Goal: Task Accomplishment & Management: Use online tool/utility

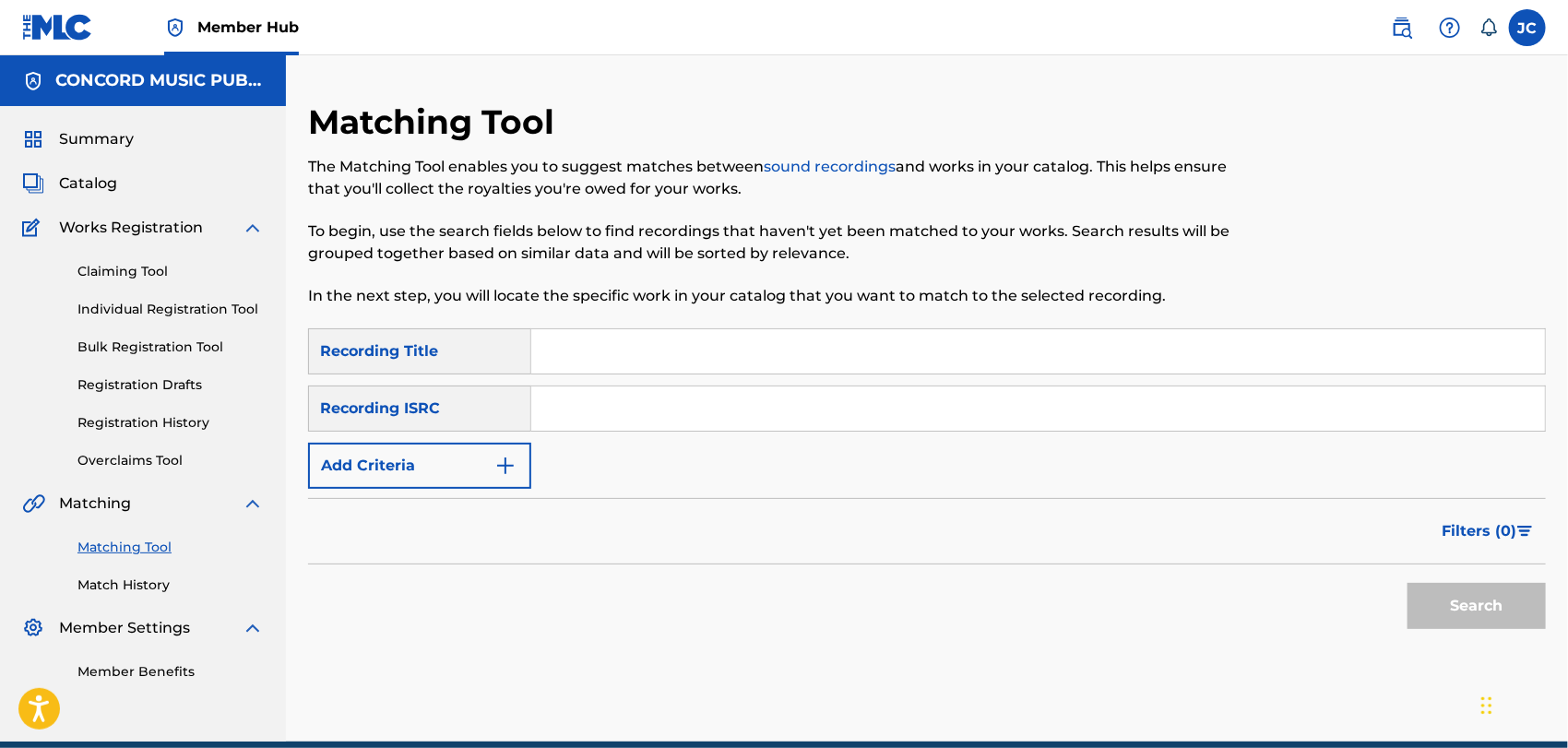
click at [777, 415] on input "Search Form" at bounding box center [1038, 409] width 1014 height 45
paste input "GBKQU2302115"
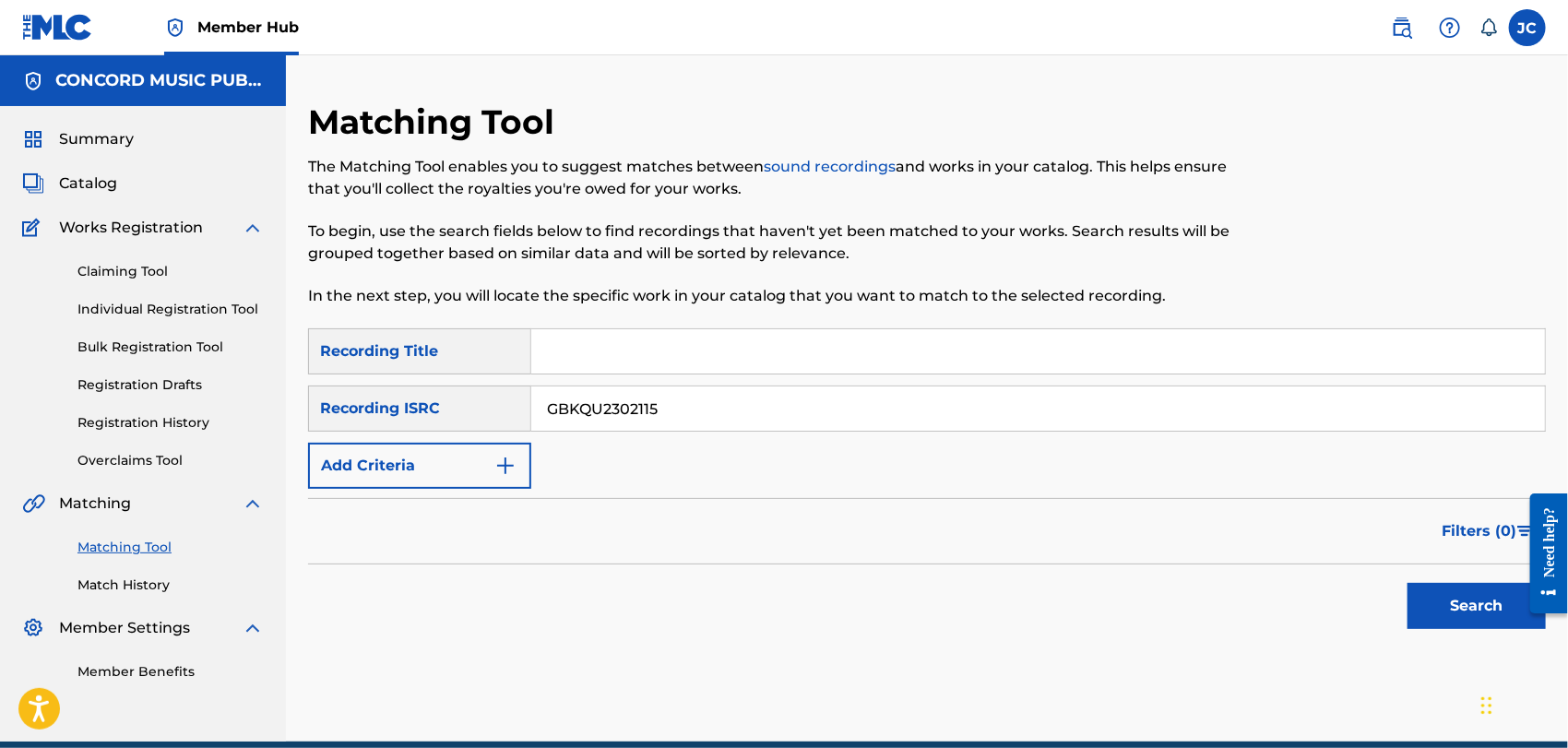
scroll to position [81, 0]
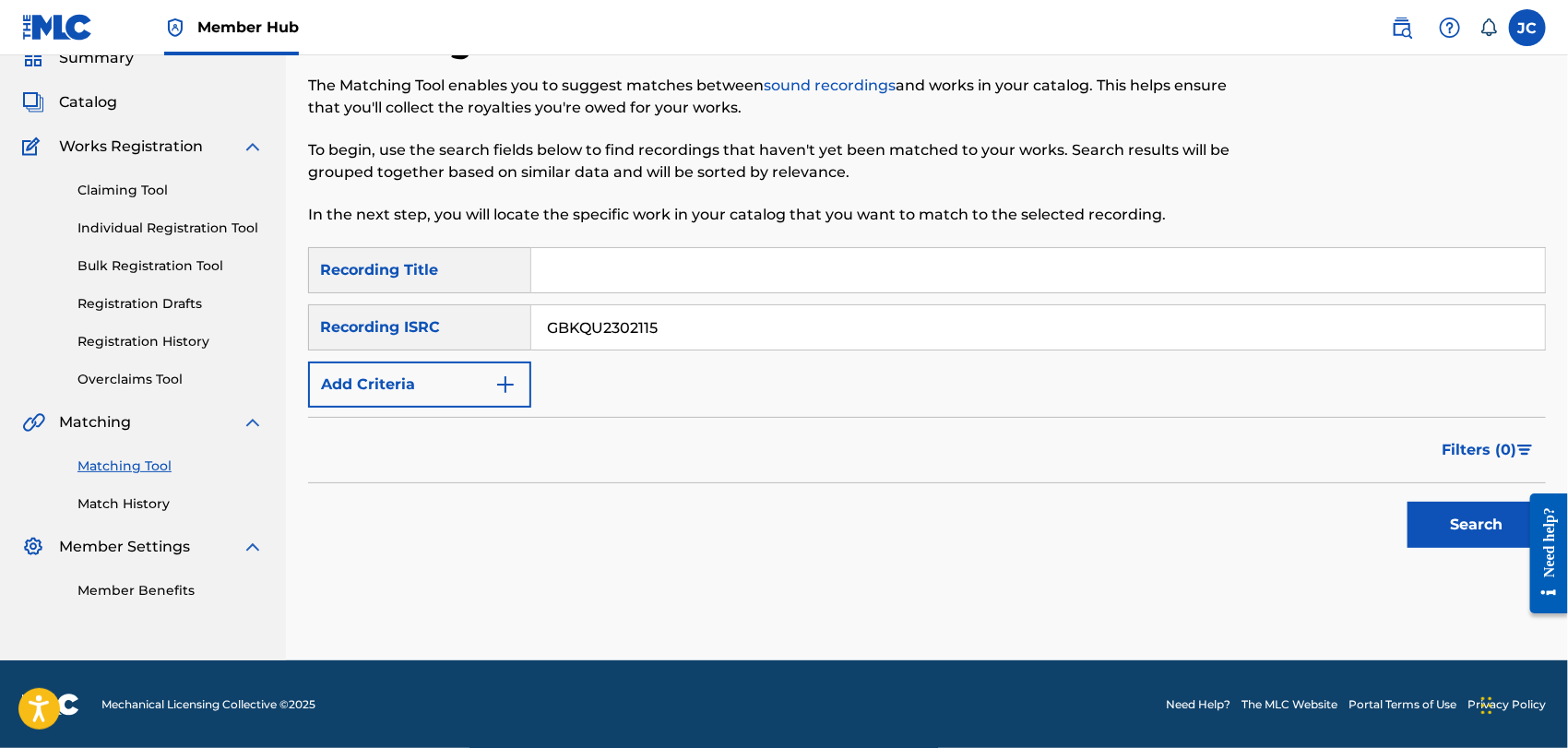
type input "GBKQU2302115"
click at [1436, 518] on button "Search" at bounding box center [1477, 526] width 139 height 47
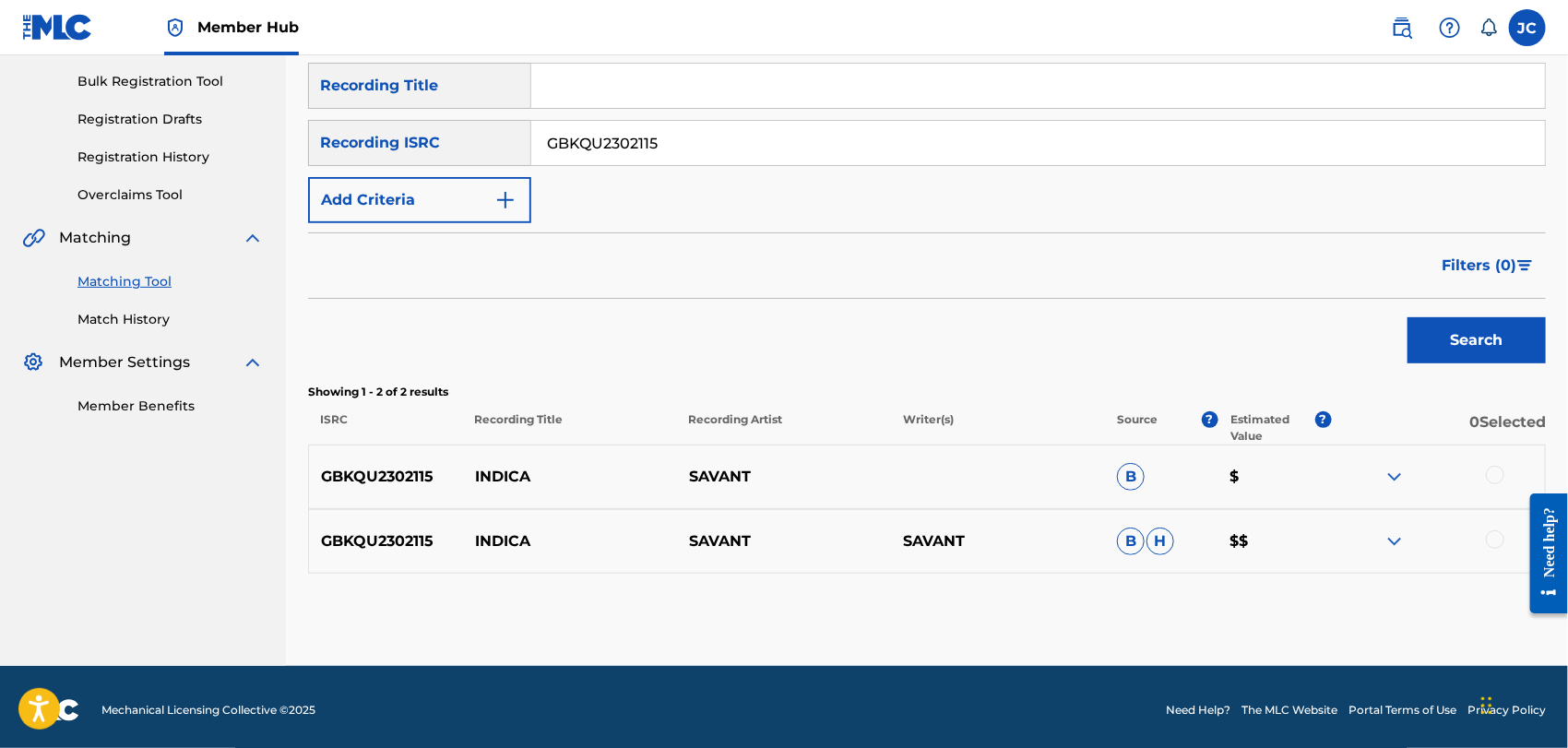
scroll to position [273, 0]
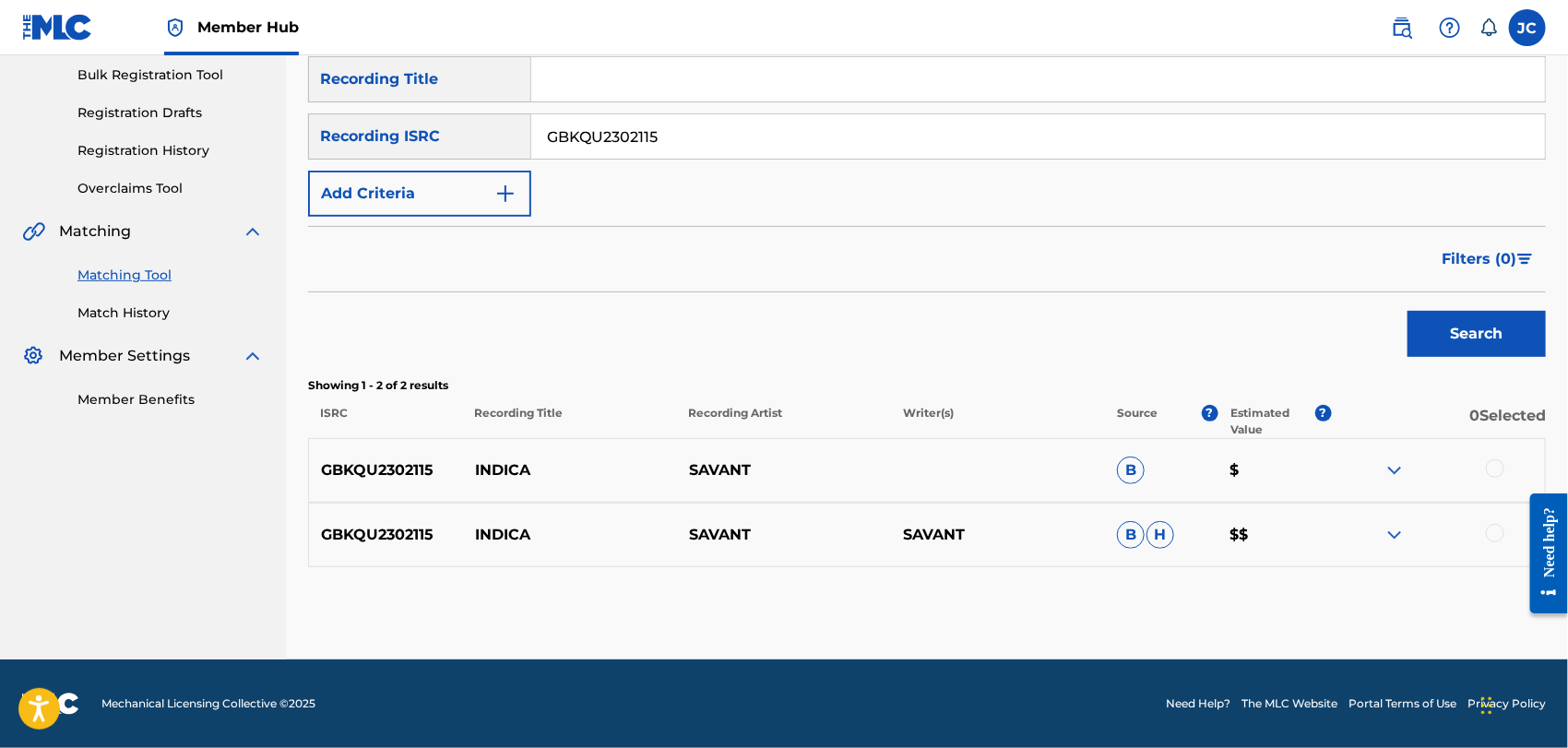
click at [1497, 468] on div at bounding box center [1495, 469] width 19 height 19
click at [1496, 541] on div at bounding box center [1438, 535] width 214 height 22
click at [1495, 536] on div at bounding box center [1495, 533] width 19 height 19
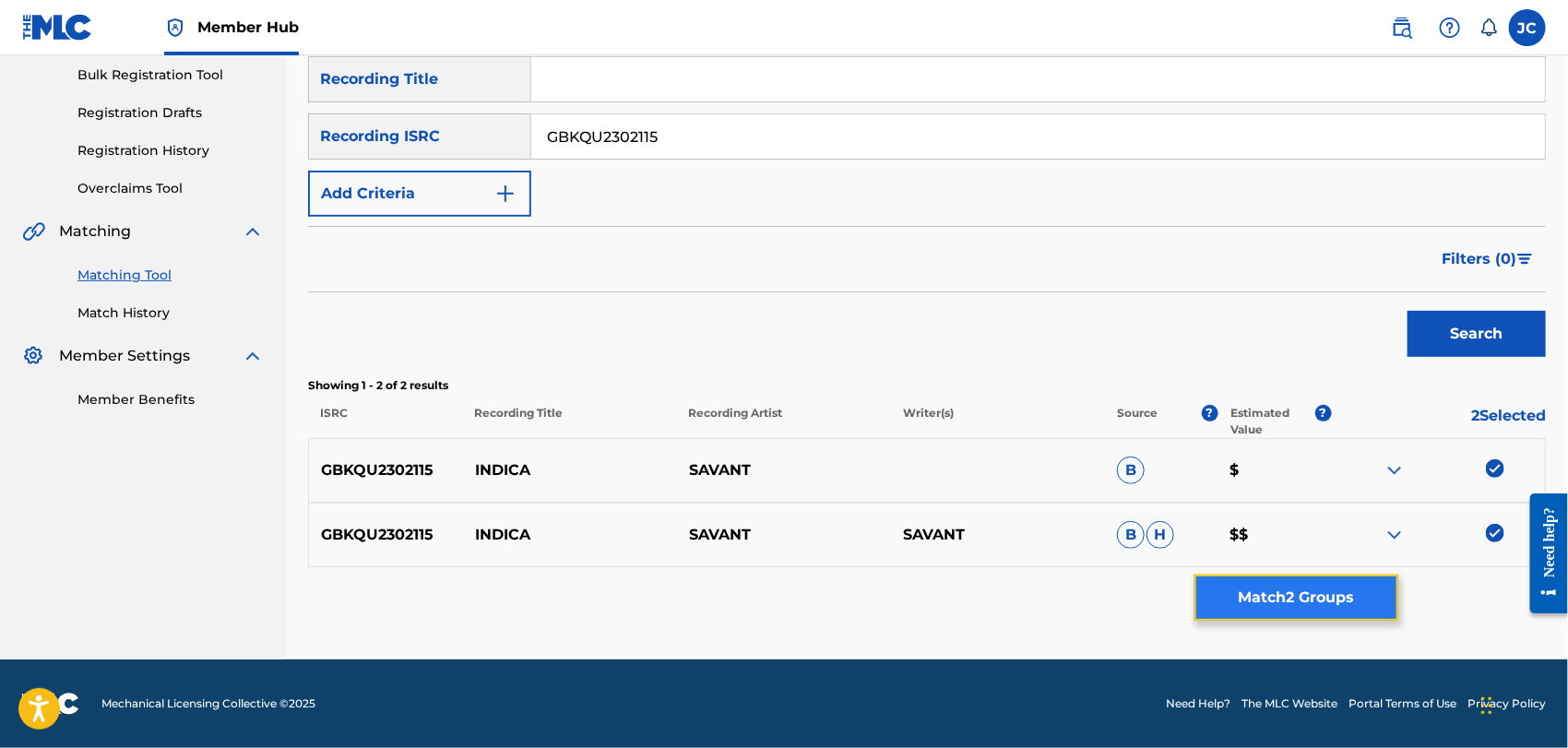
click at [1359, 612] on button "Match 2 Groups" at bounding box center [1296, 598] width 204 height 47
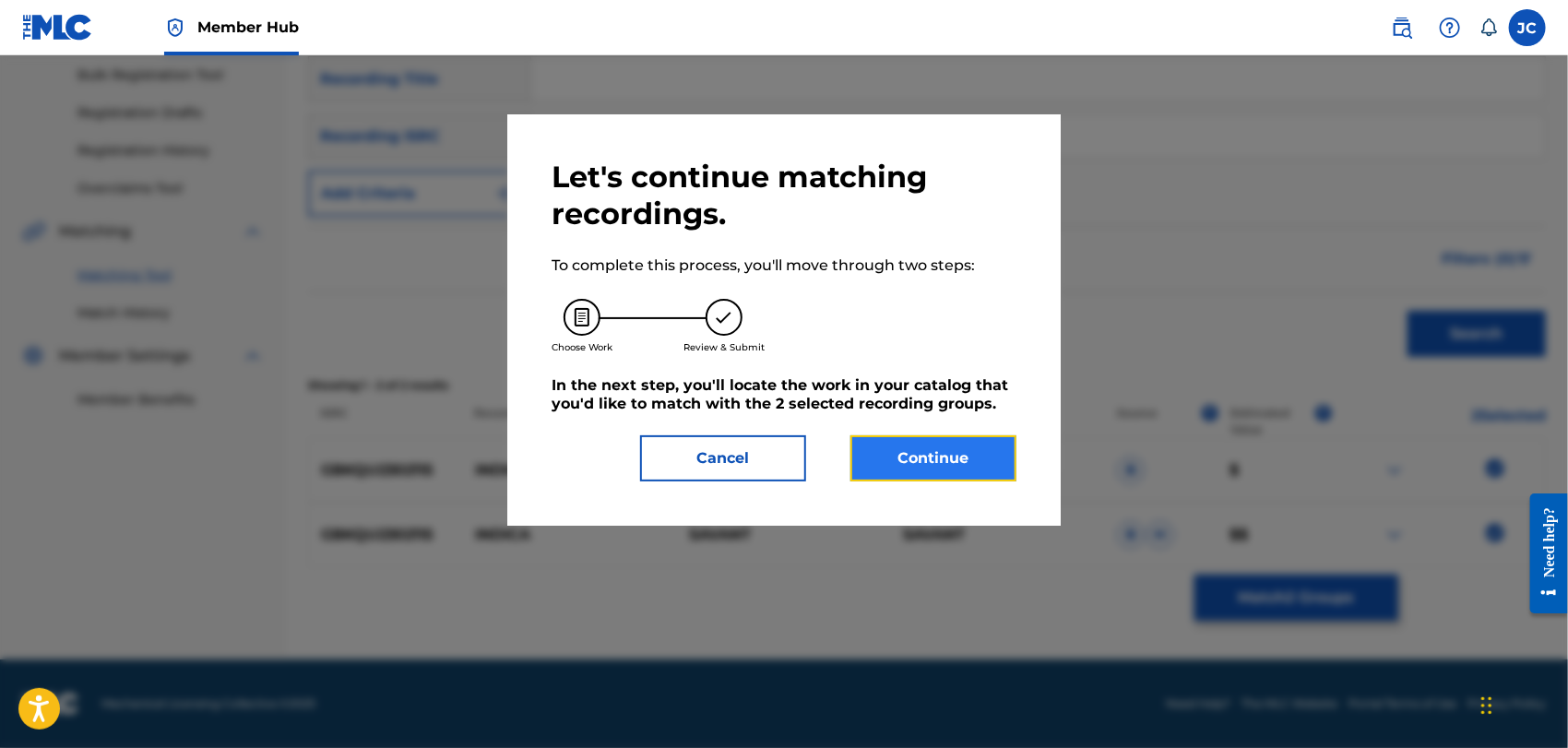
click at [910, 436] on button "Continue" at bounding box center [934, 459] width 166 height 47
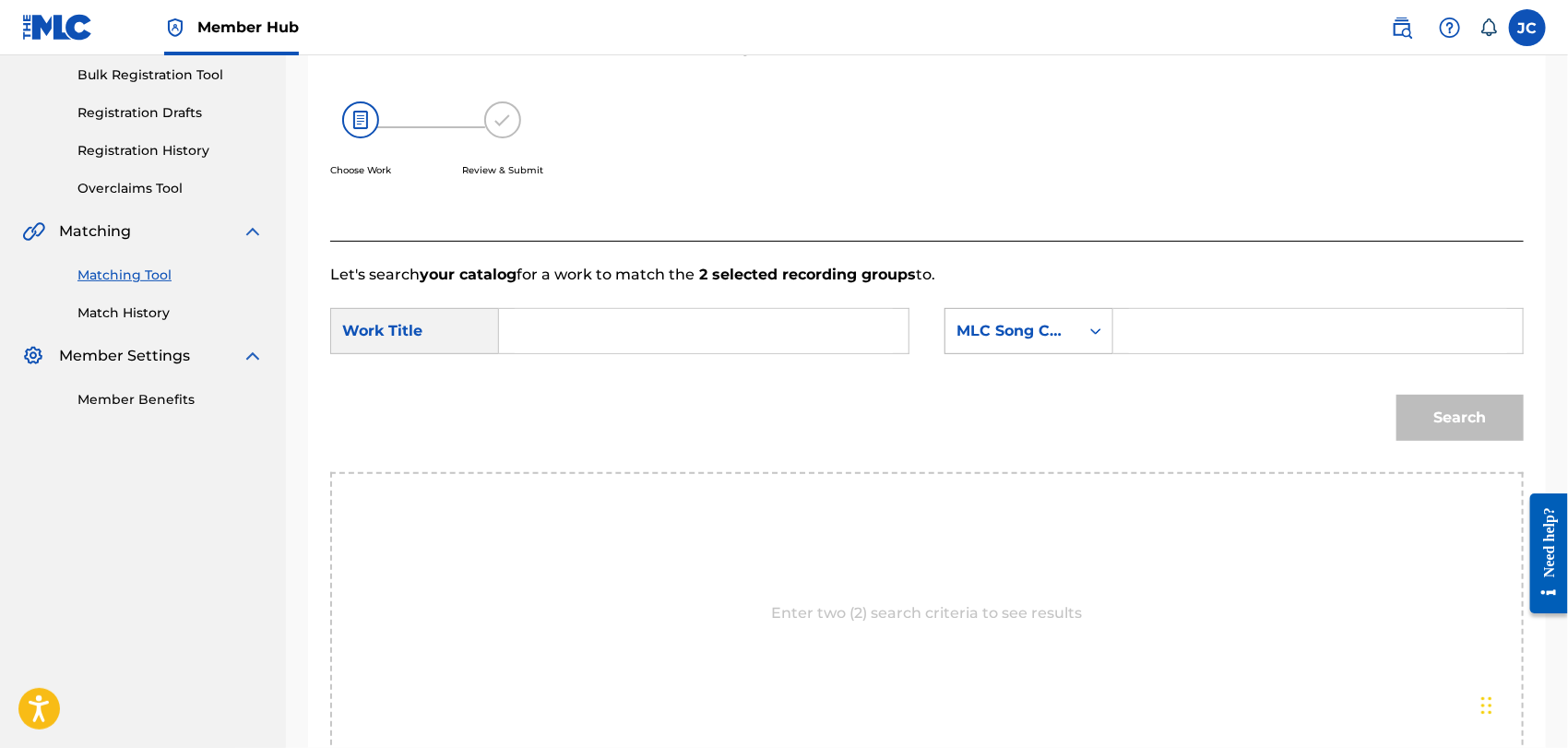
click at [1041, 332] on div "MLC Song Code" at bounding box center [1013, 331] width 112 height 22
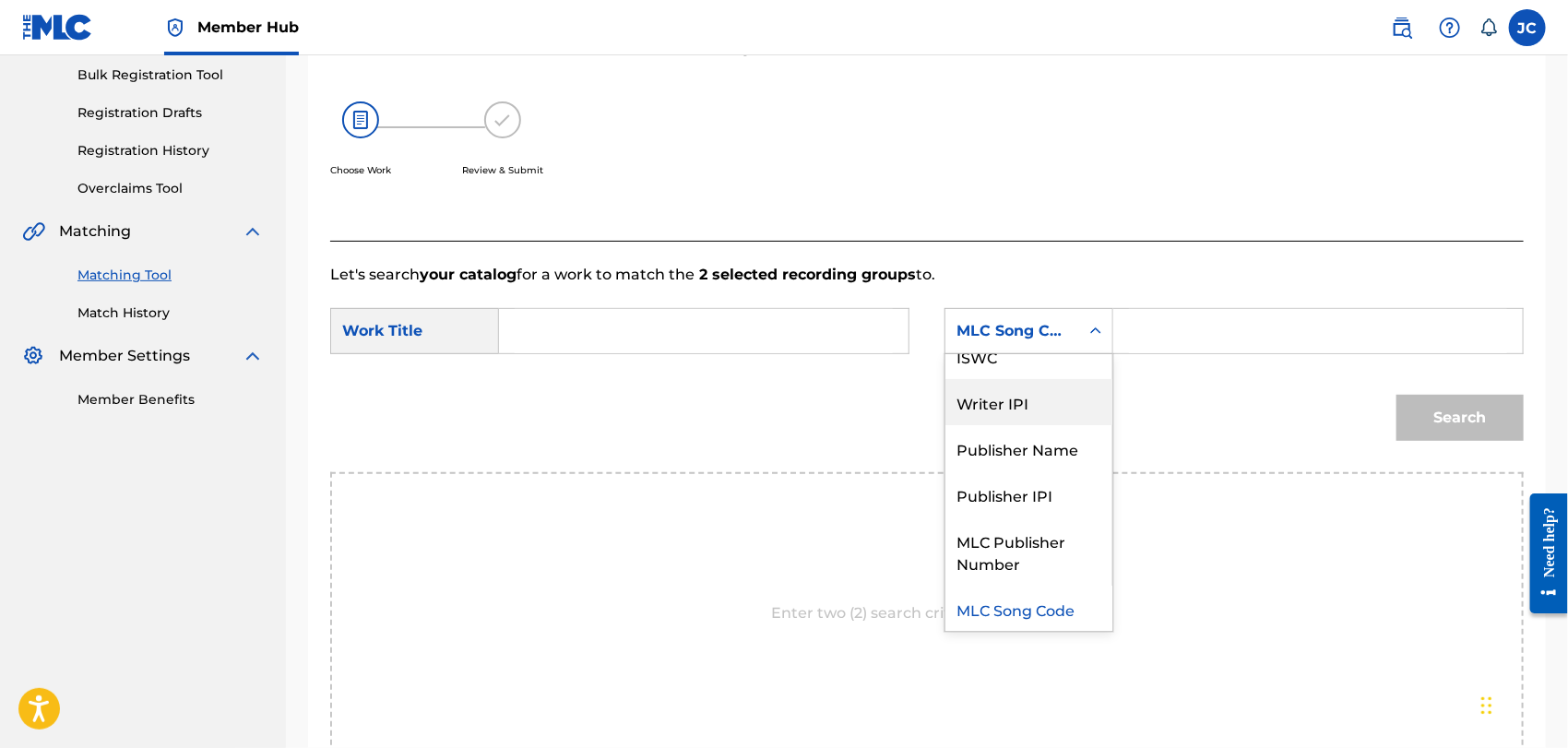
scroll to position [0, 0]
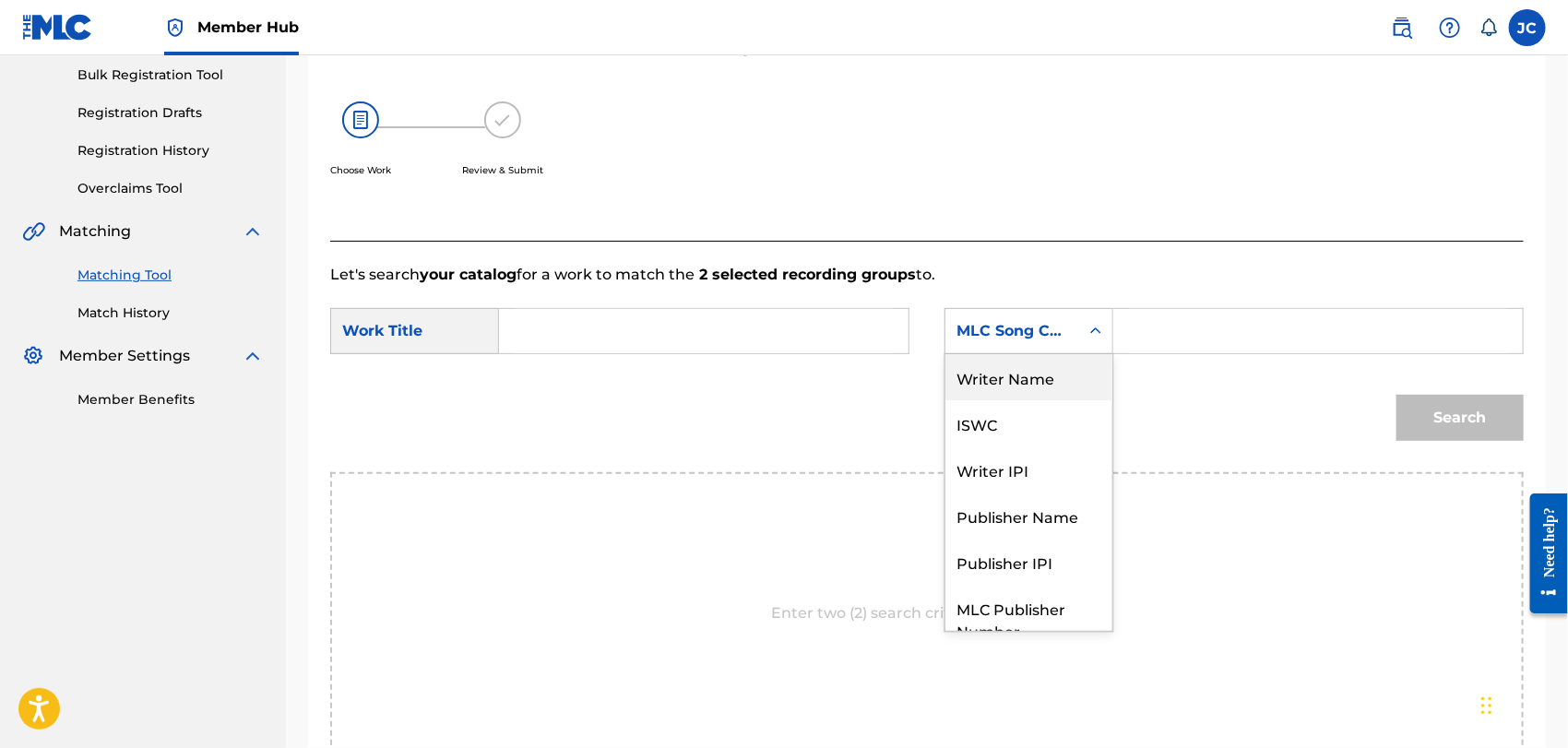
click at [1009, 386] on div "Writer Name" at bounding box center [1030, 378] width 167 height 47
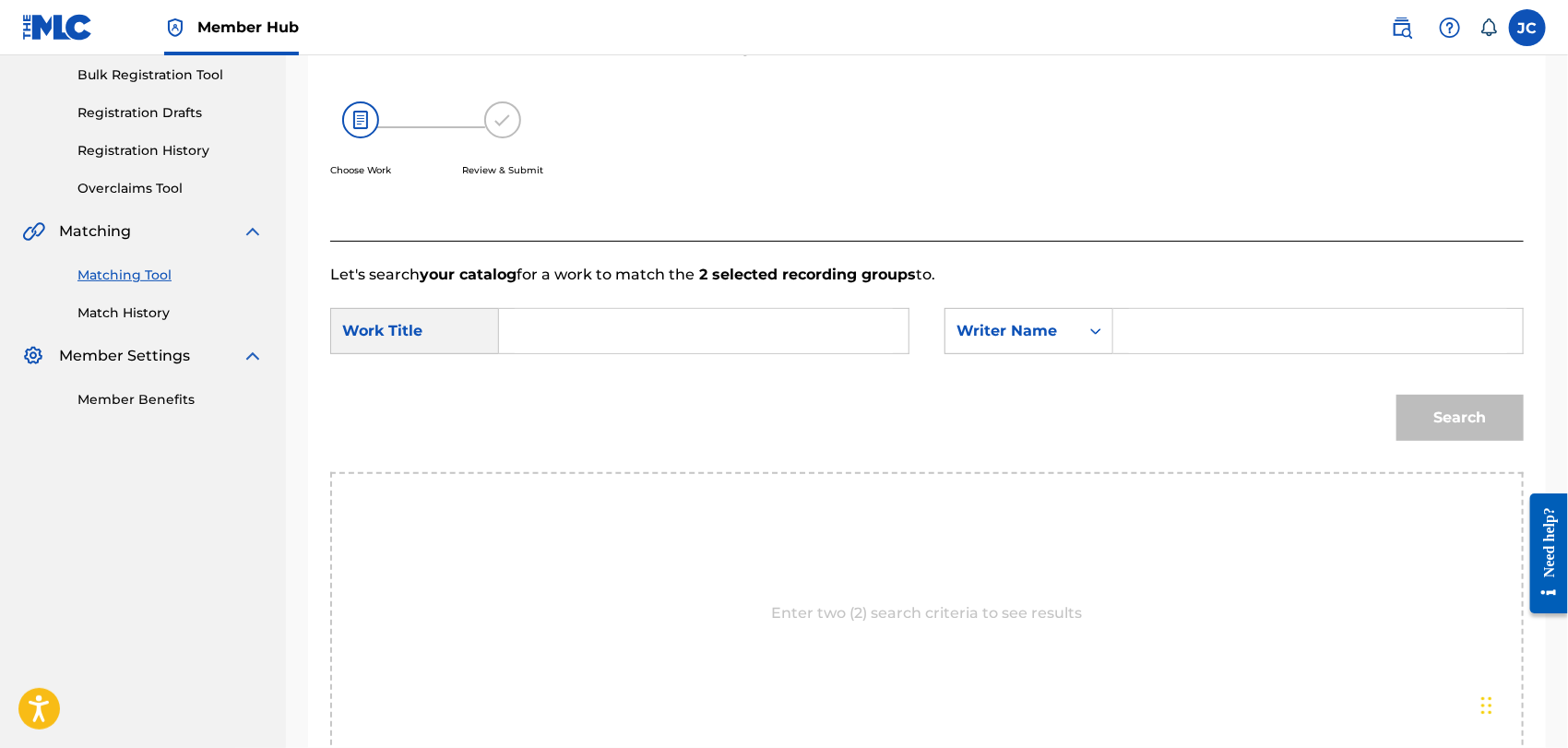
click at [1203, 336] on input "Search Form" at bounding box center [1318, 331] width 379 height 45
paste input "VINTER"
type input "VINTER"
click at [658, 334] on input "Search Form" at bounding box center [704, 331] width 379 height 45
paste input "INDICA"
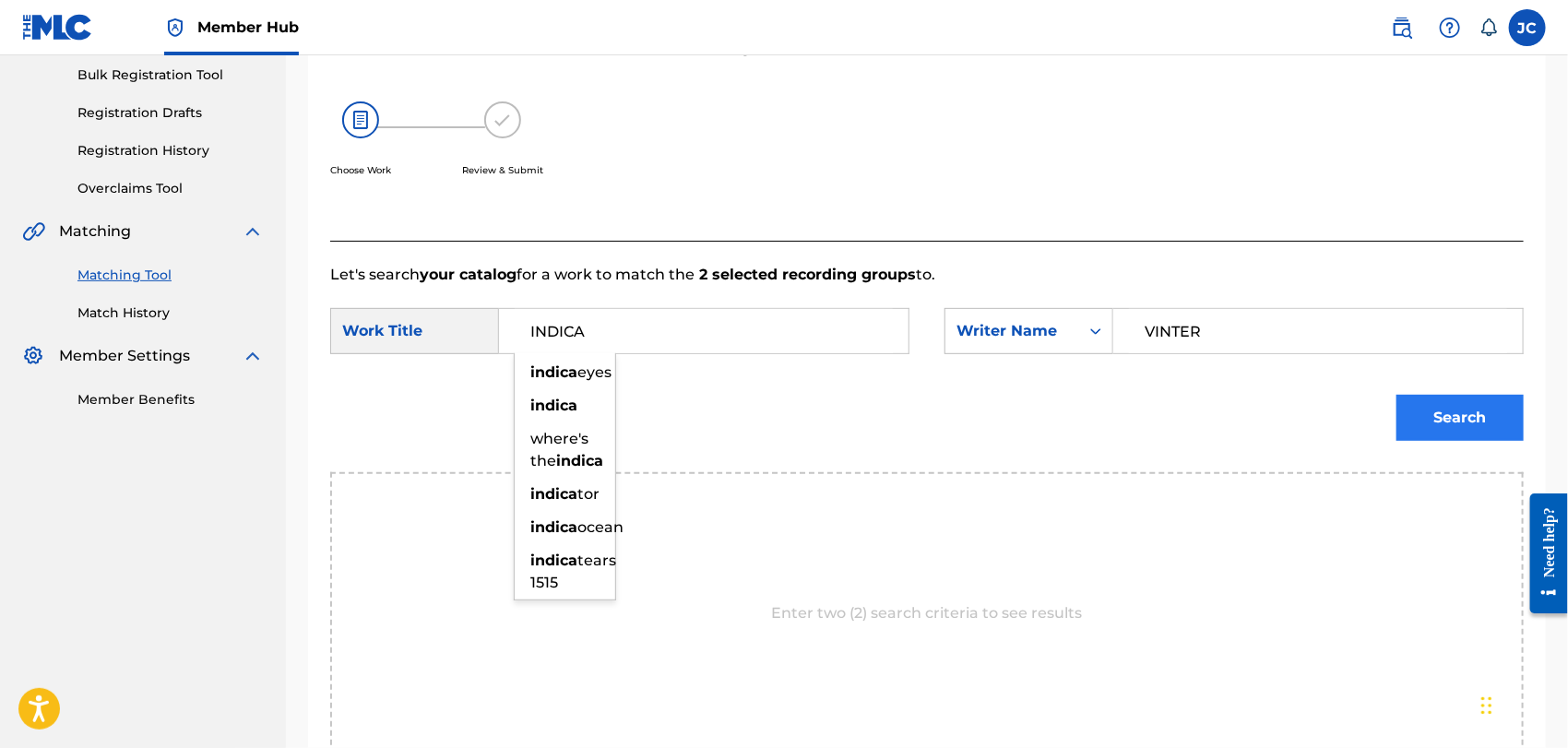
type input "INDICA"
click at [1469, 407] on button "Search" at bounding box center [1460, 419] width 127 height 47
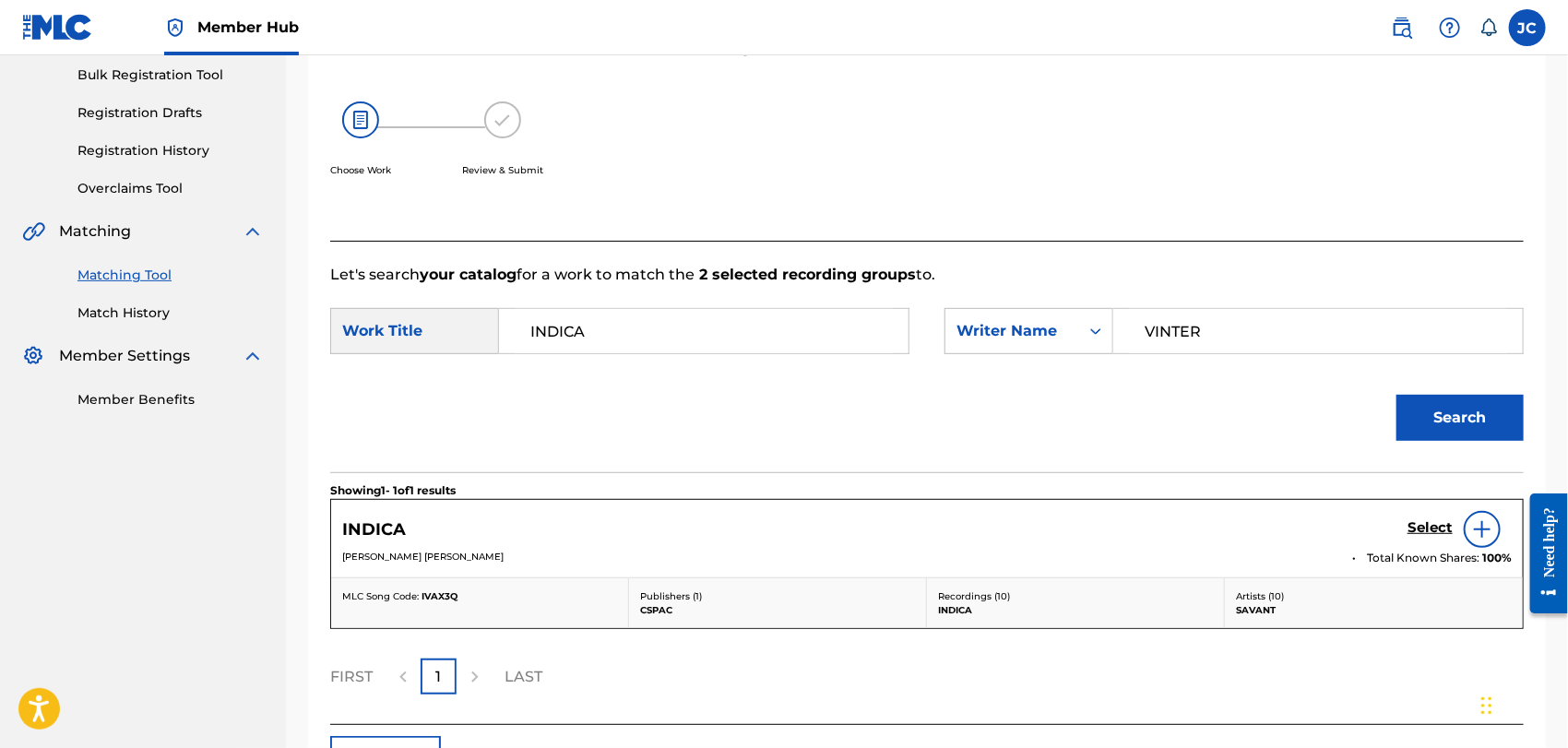
click at [1473, 527] on img at bounding box center [1482, 529] width 22 height 22
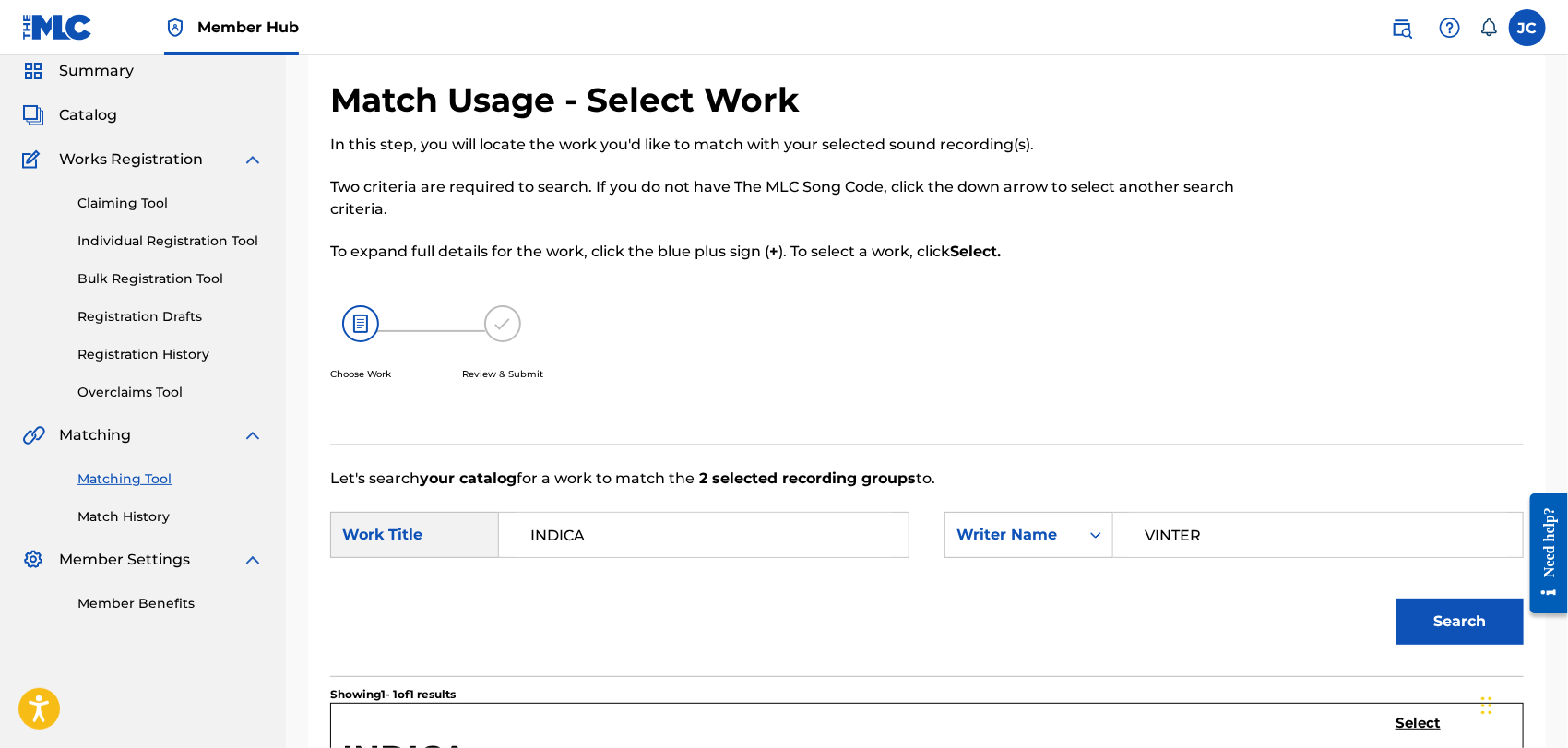
scroll to position [66, 0]
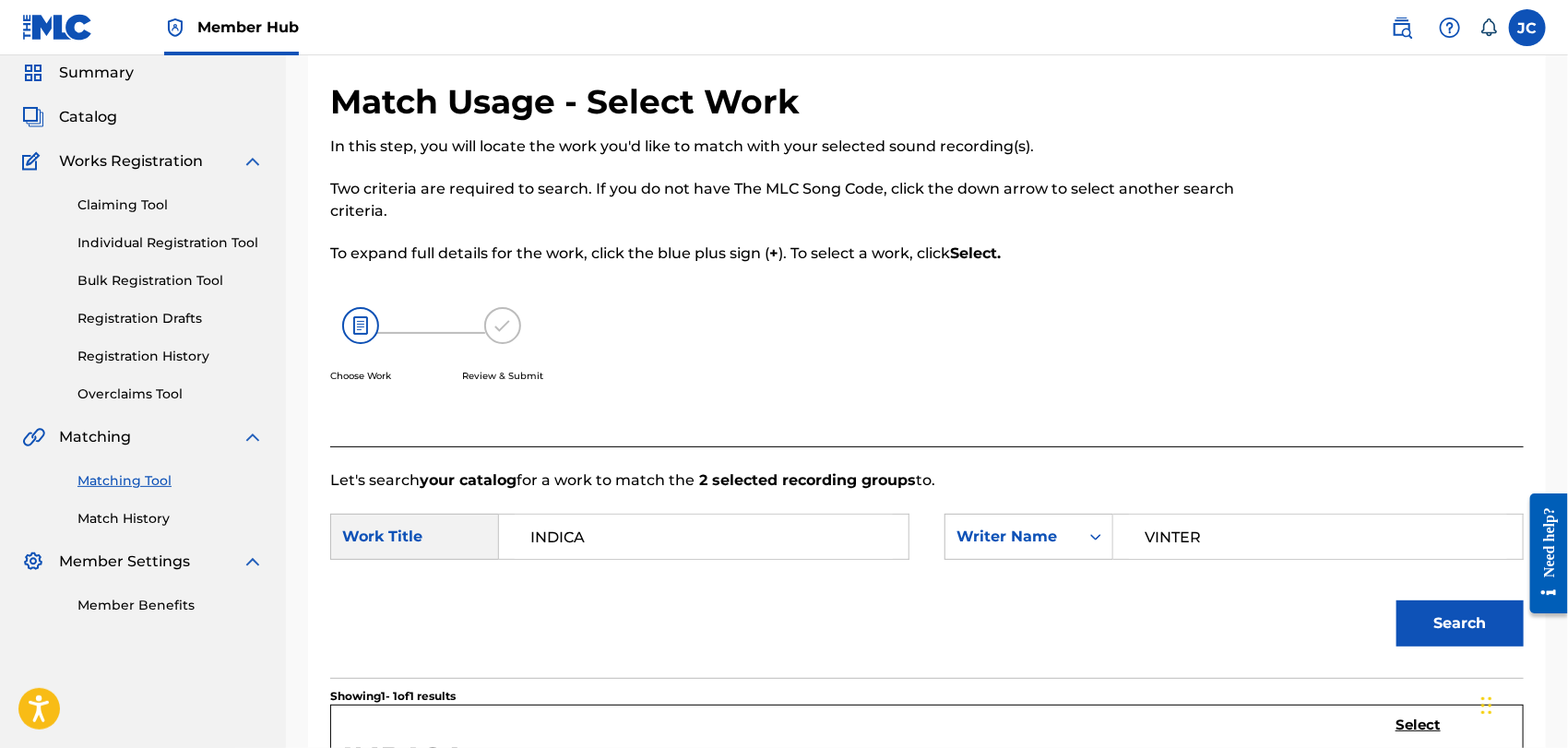
click at [123, 543] on div "Summary Catalog Works Registration Claiming Tool Individual Registration Tool B…" at bounding box center [143, 339] width 286 height 598
click at [124, 514] on link "Match History" at bounding box center [170, 519] width 186 height 20
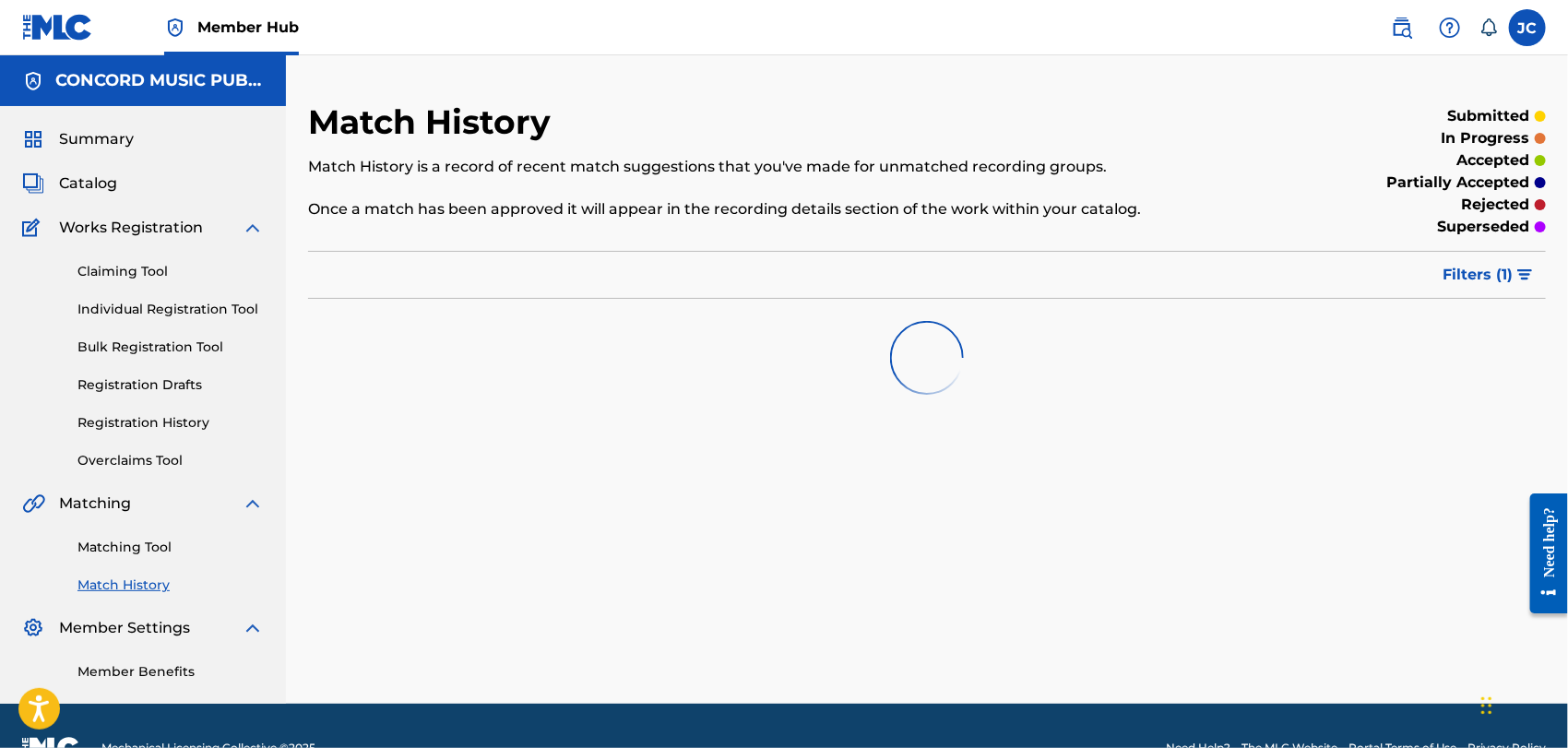
click at [154, 561] on div "Matching Tool Match History" at bounding box center [143, 555] width 242 height 80
click at [155, 542] on link "Matching Tool" at bounding box center [170, 547] width 186 height 20
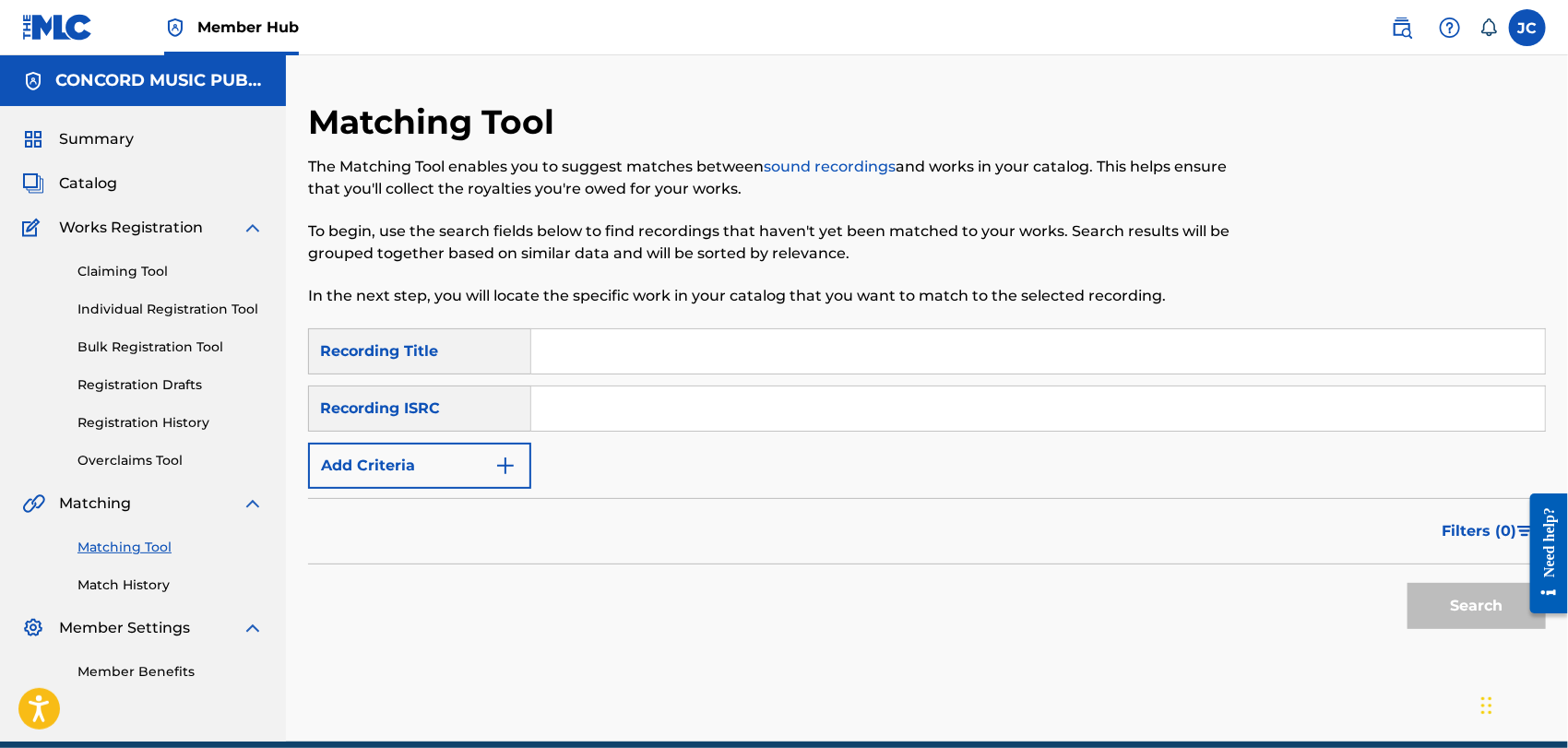
click at [741, 407] on input "Search Form" at bounding box center [1038, 409] width 1014 height 45
paste input "USWU31500081"
type input "USWU31500081"
click at [1486, 601] on button "Search" at bounding box center [1477, 607] width 139 height 47
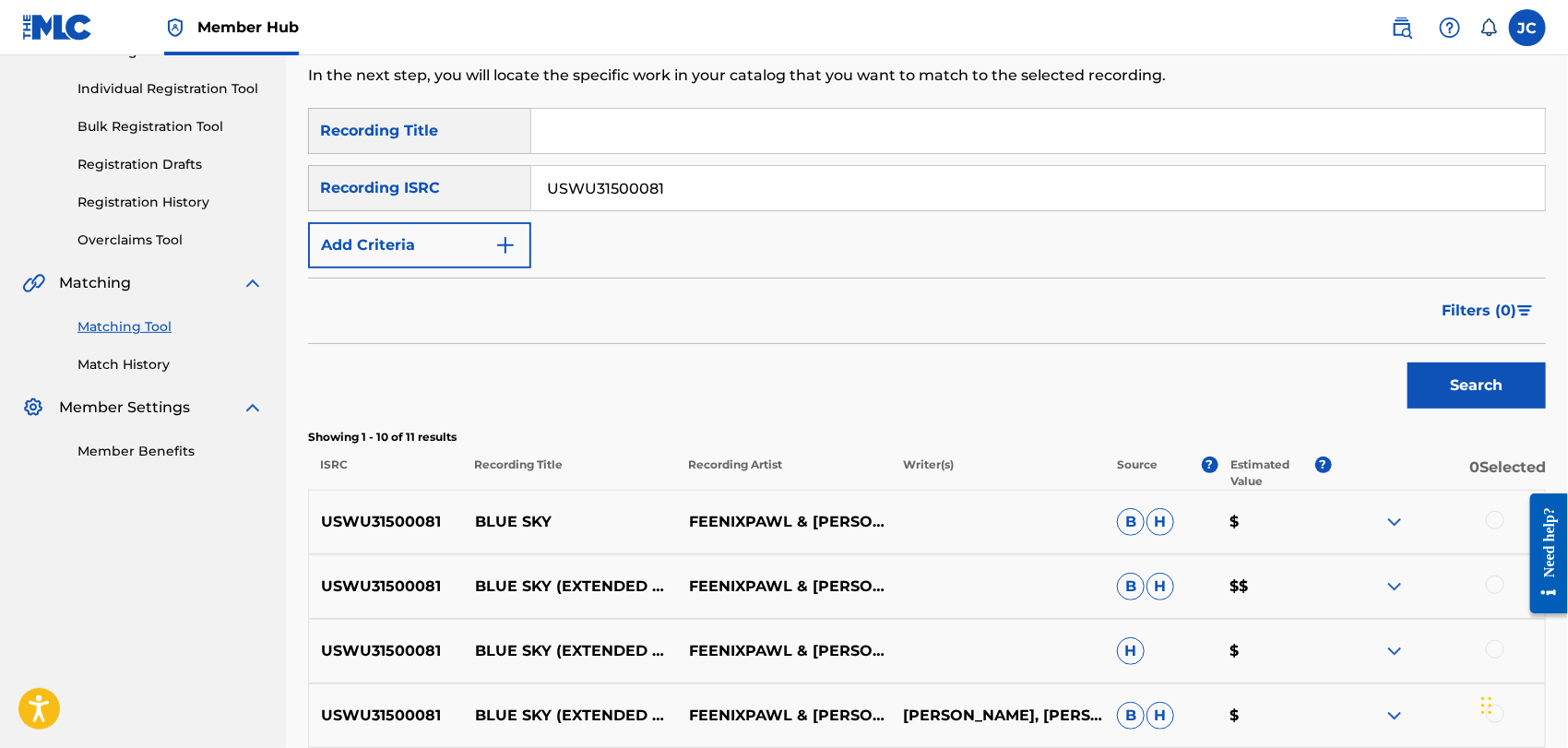
scroll to position [409, 0]
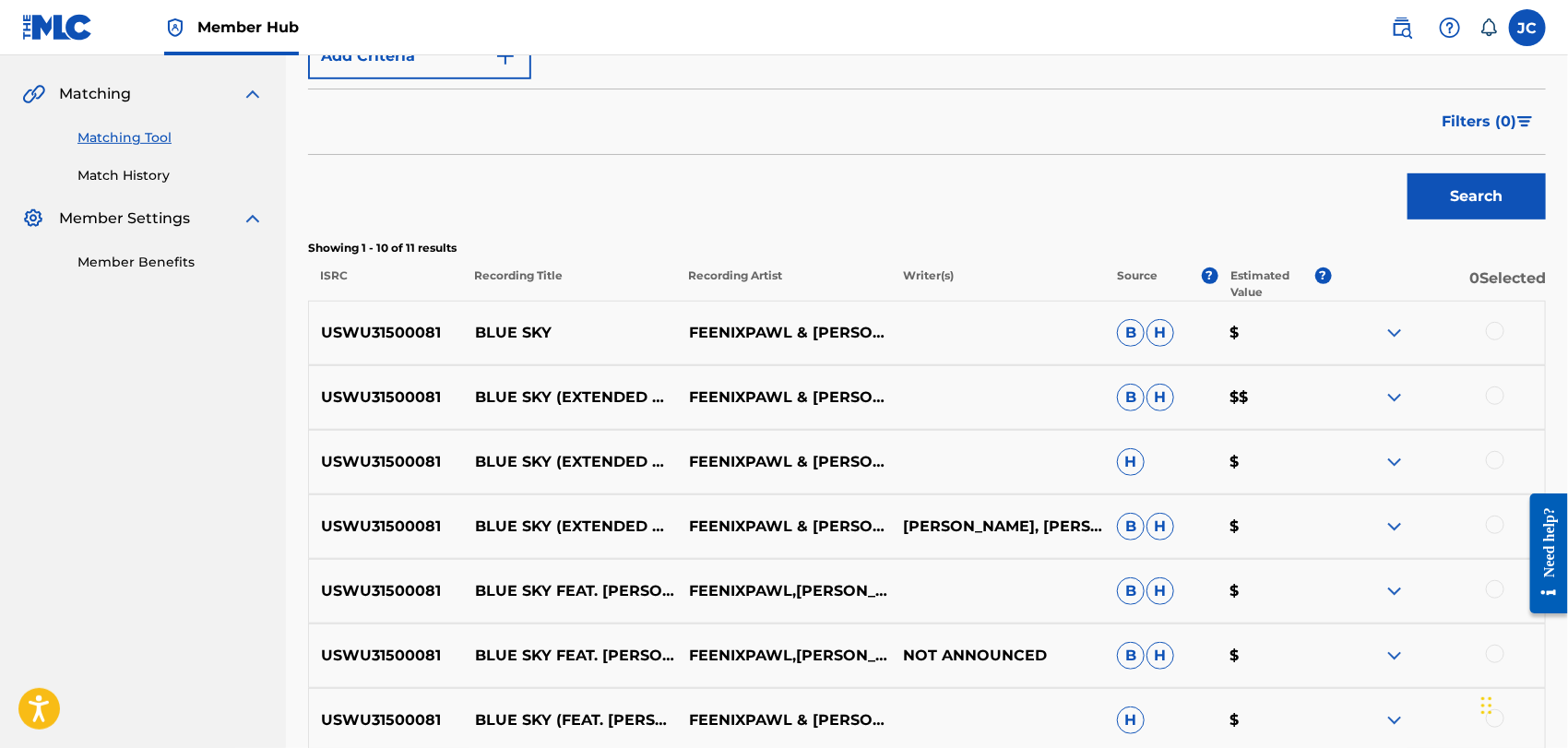
click at [1502, 322] on div at bounding box center [1438, 333] width 214 height 22
click at [1495, 333] on div at bounding box center [1495, 331] width 19 height 19
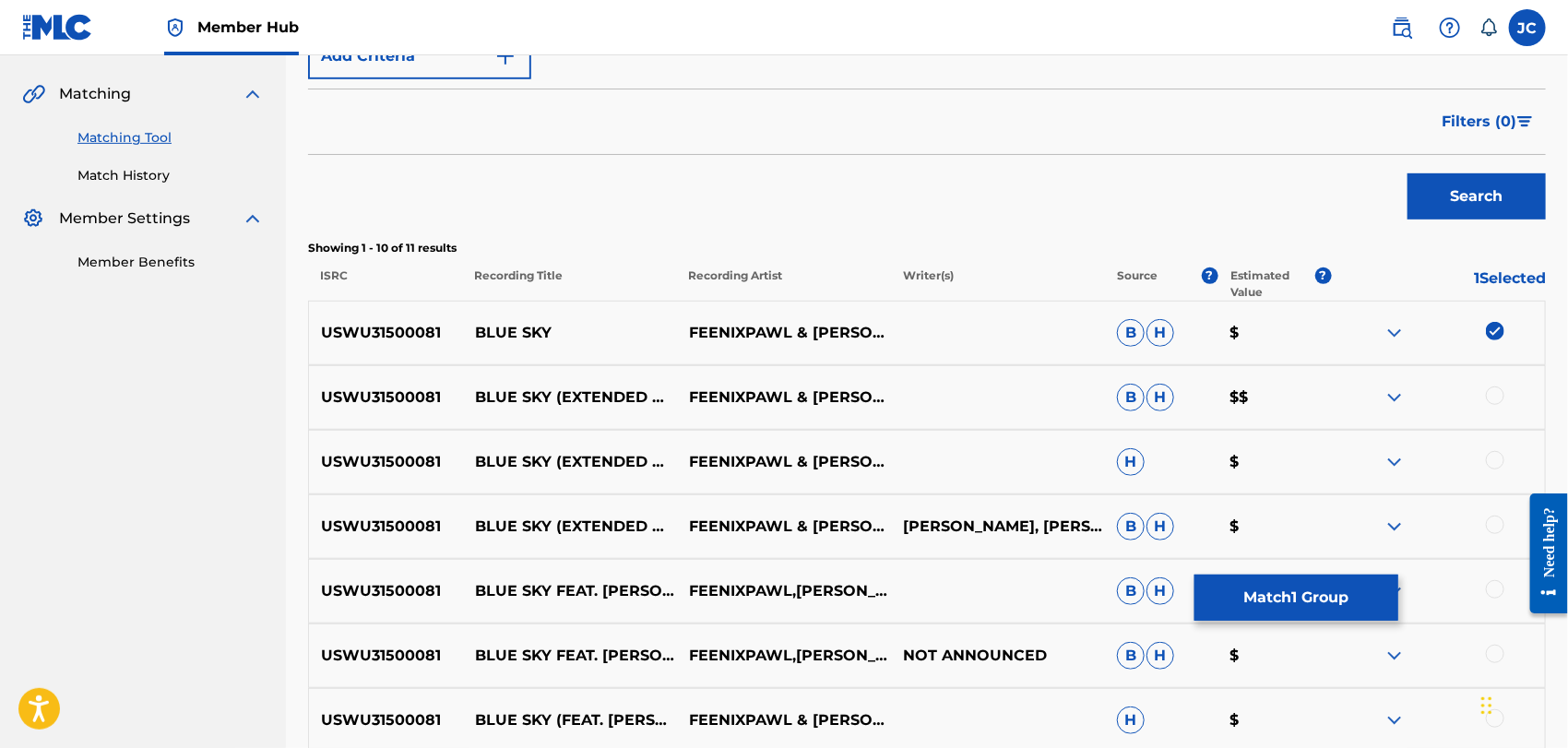
click at [1492, 388] on div at bounding box center [1495, 396] width 19 height 19
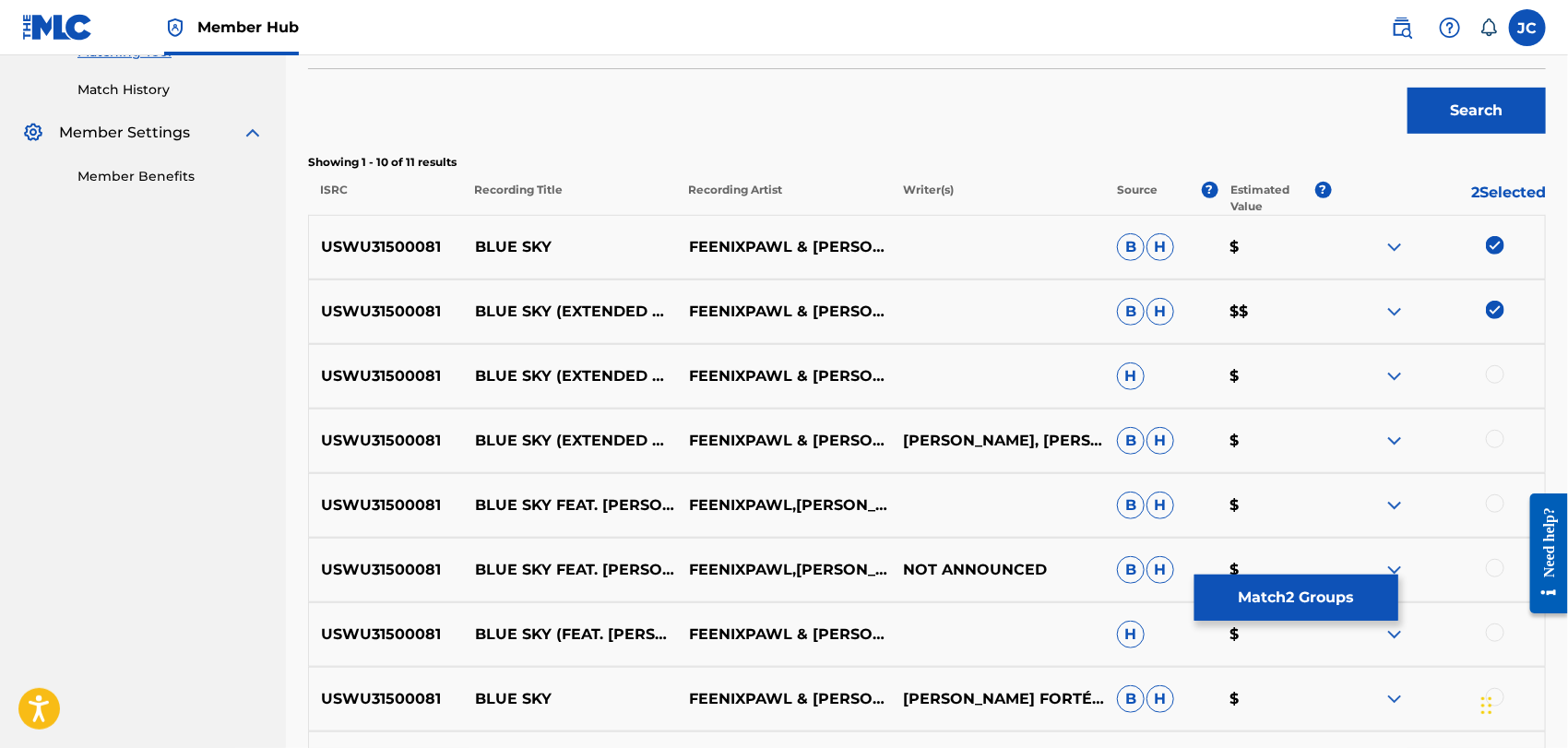
scroll to position [615, 0]
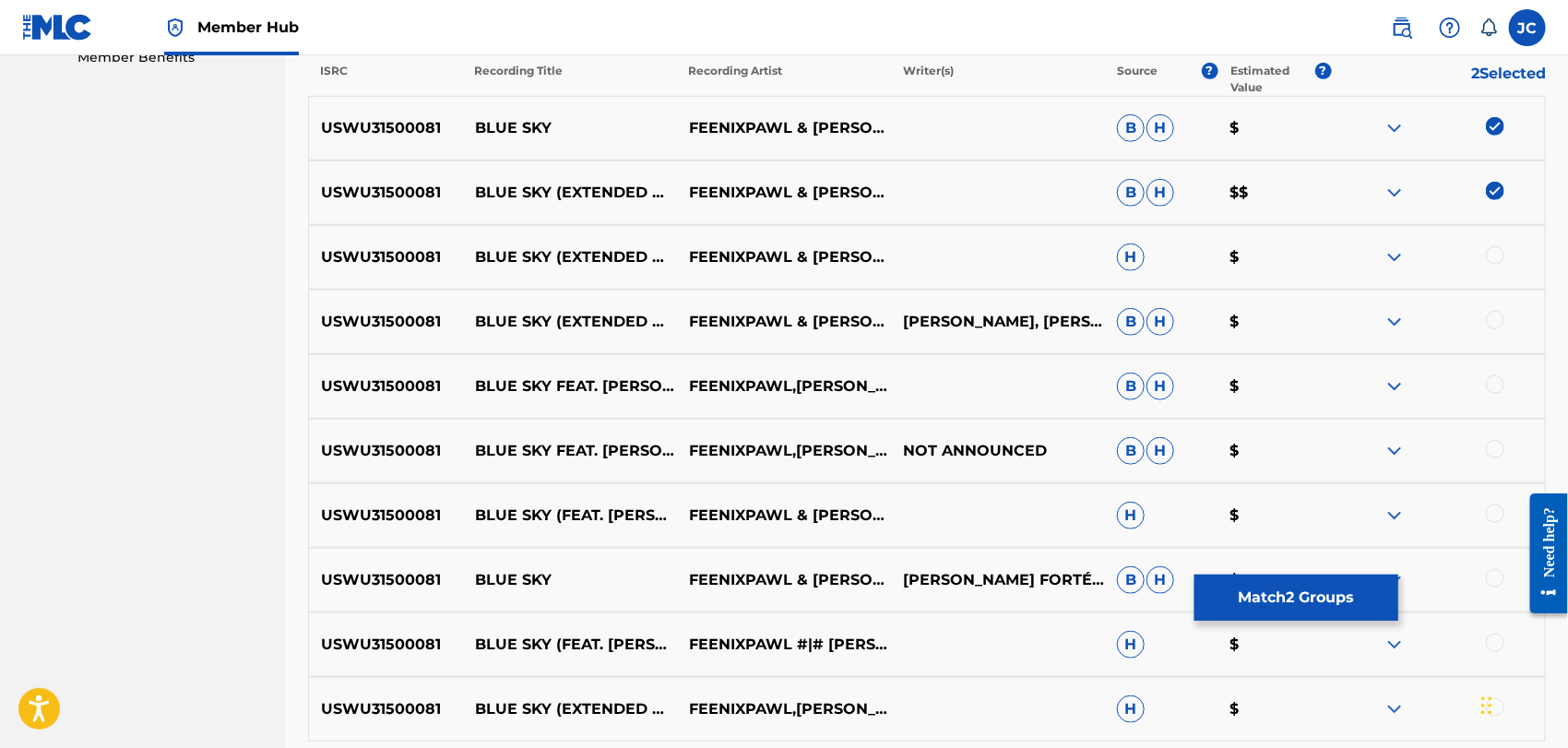
click at [1476, 247] on div at bounding box center [1438, 258] width 214 height 22
click at [1490, 250] on div at bounding box center [1495, 256] width 19 height 19
click at [1498, 317] on div at bounding box center [1495, 320] width 19 height 19
click at [1503, 370] on div "USWU31500081 BLUE SKY FEAT. MARY JANE SMITH FEENIXPAWL,JASON FORTE,MARY JANE SM…" at bounding box center [926, 386] width 1238 height 64
click at [1497, 385] on div at bounding box center [1495, 385] width 19 height 19
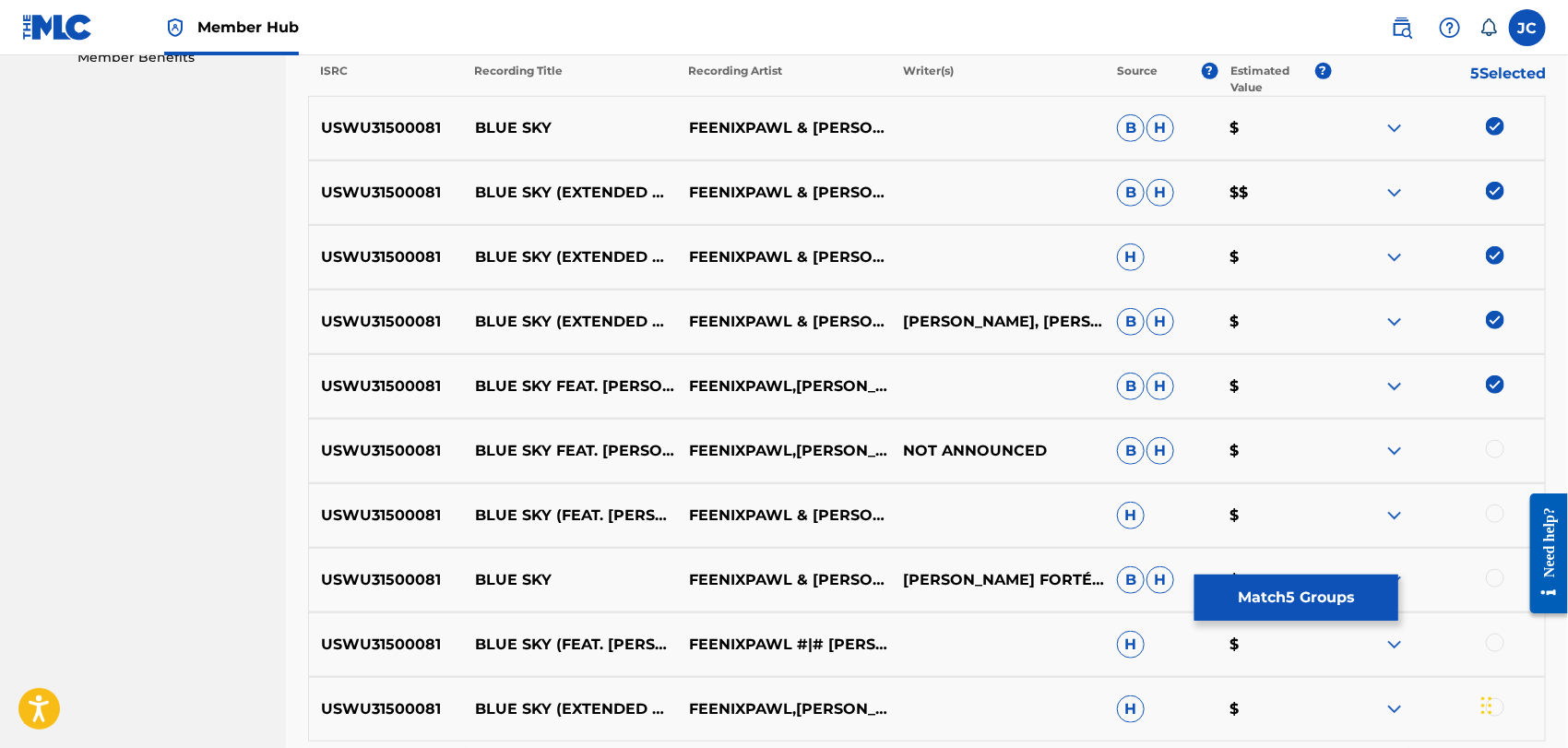
click at [1506, 437] on div "USWU31500081 BLUE SKY FEAT. MARY JANE SMITH FEENIXPAWL,JASON FORTE,MARY JANE SM…" at bounding box center [926, 450] width 1238 height 64
click at [1499, 449] on div at bounding box center [1495, 449] width 19 height 19
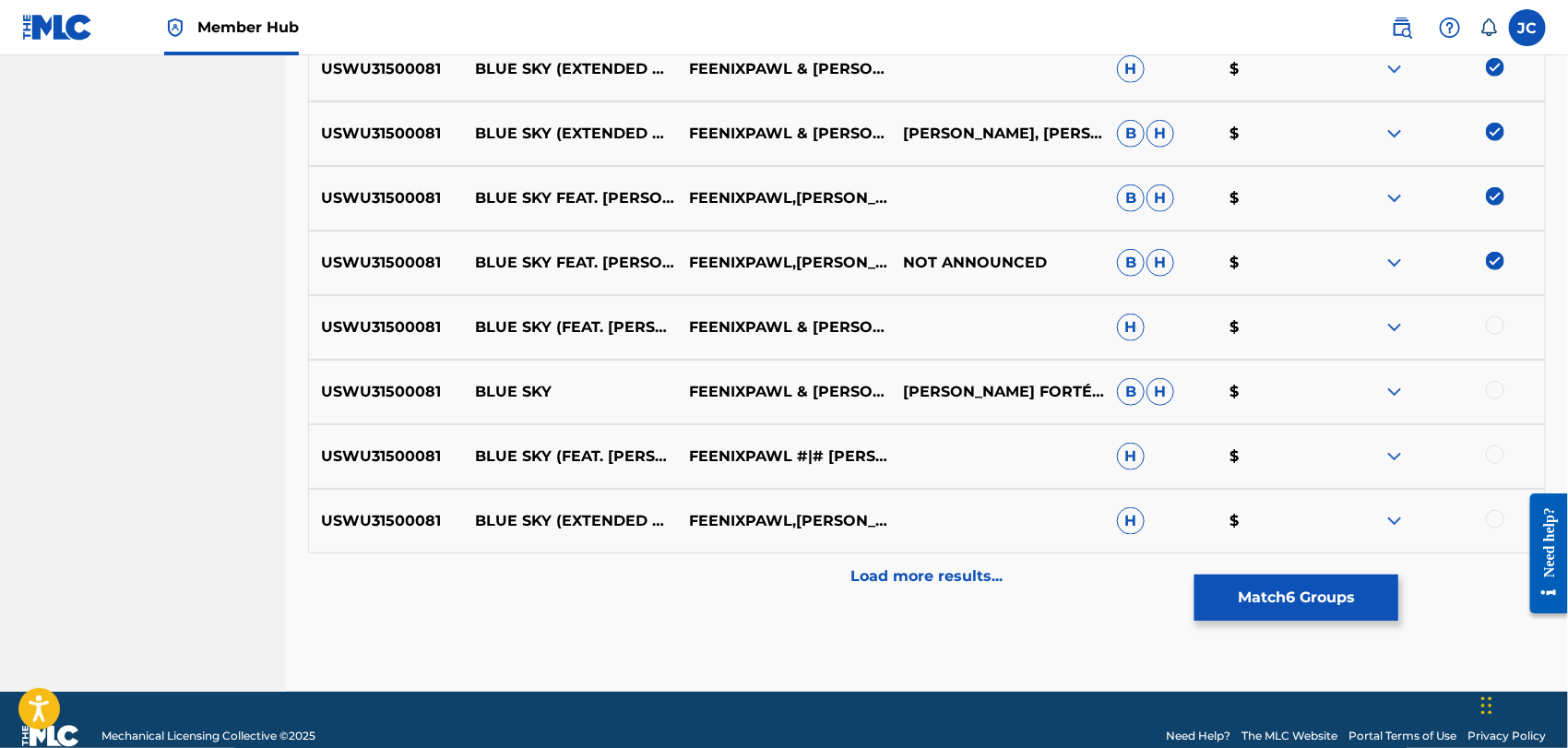
scroll to position [820, 0]
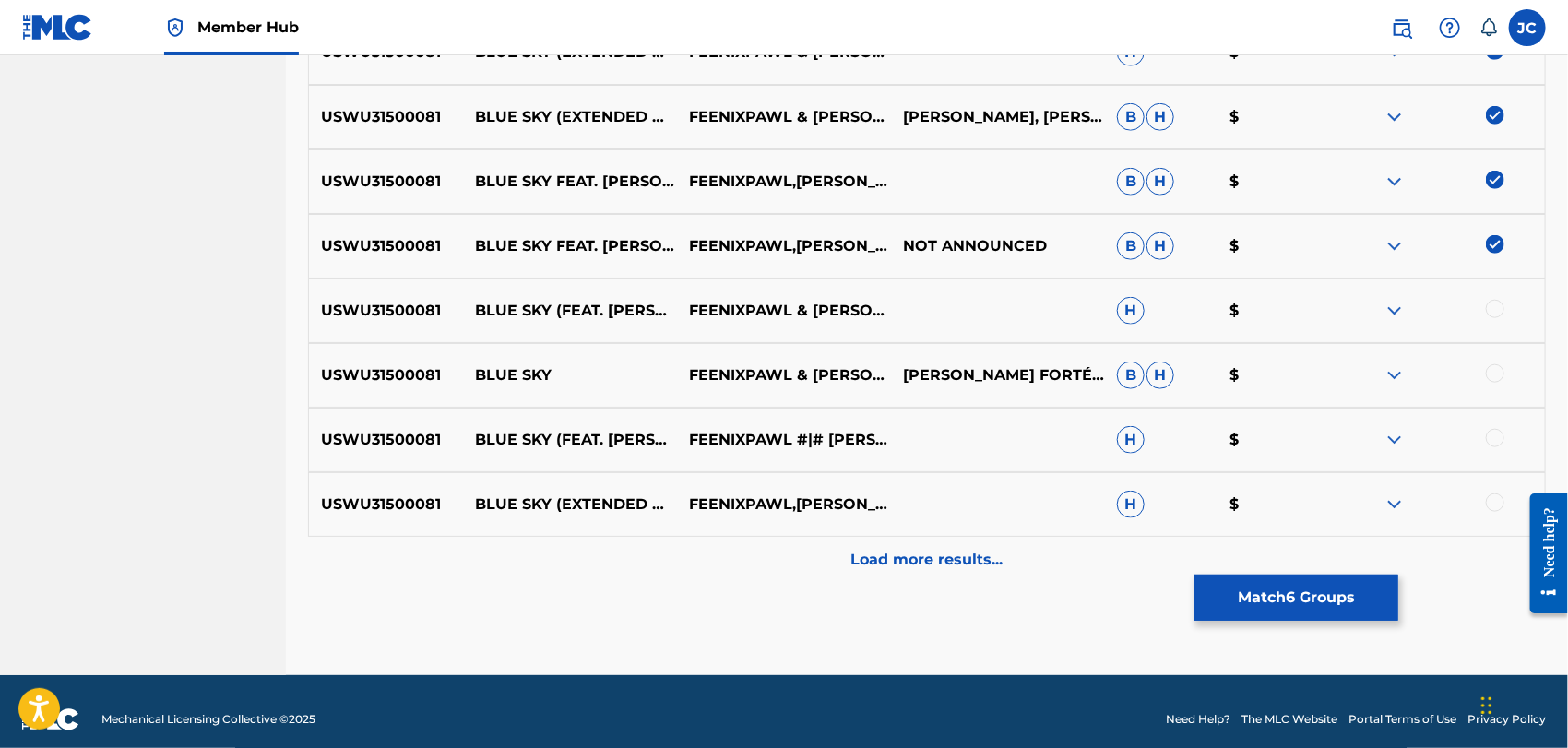
click at [1495, 307] on div at bounding box center [1495, 309] width 19 height 19
click at [1498, 390] on div "USWU31500081 BLUE SKY FEENIXPAWL & JASON FORTÉ FEAT. MARY JANE SMITH J. FORTÉJ.…" at bounding box center [926, 375] width 1238 height 64
click at [1498, 381] on div at bounding box center [1495, 374] width 19 height 19
click at [1498, 443] on div at bounding box center [1495, 438] width 19 height 19
click at [1499, 484] on div "USWU31500081 BLUE SKY (EXTENDED MIX) (FEAT. MARY JANE SMITH) FEENIXPAWL,JASON F…" at bounding box center [926, 504] width 1238 height 64
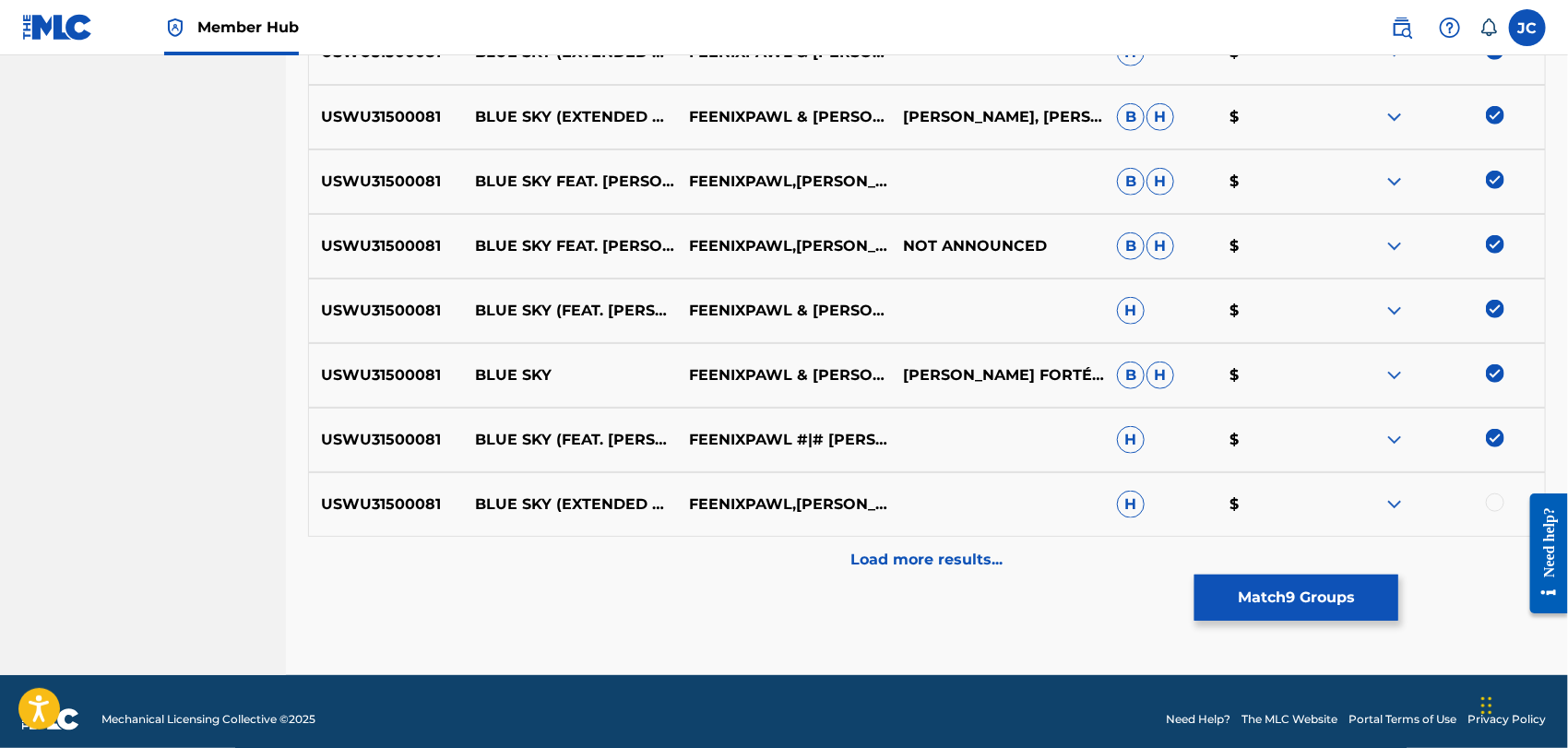
click at [1498, 498] on div at bounding box center [1495, 503] width 19 height 19
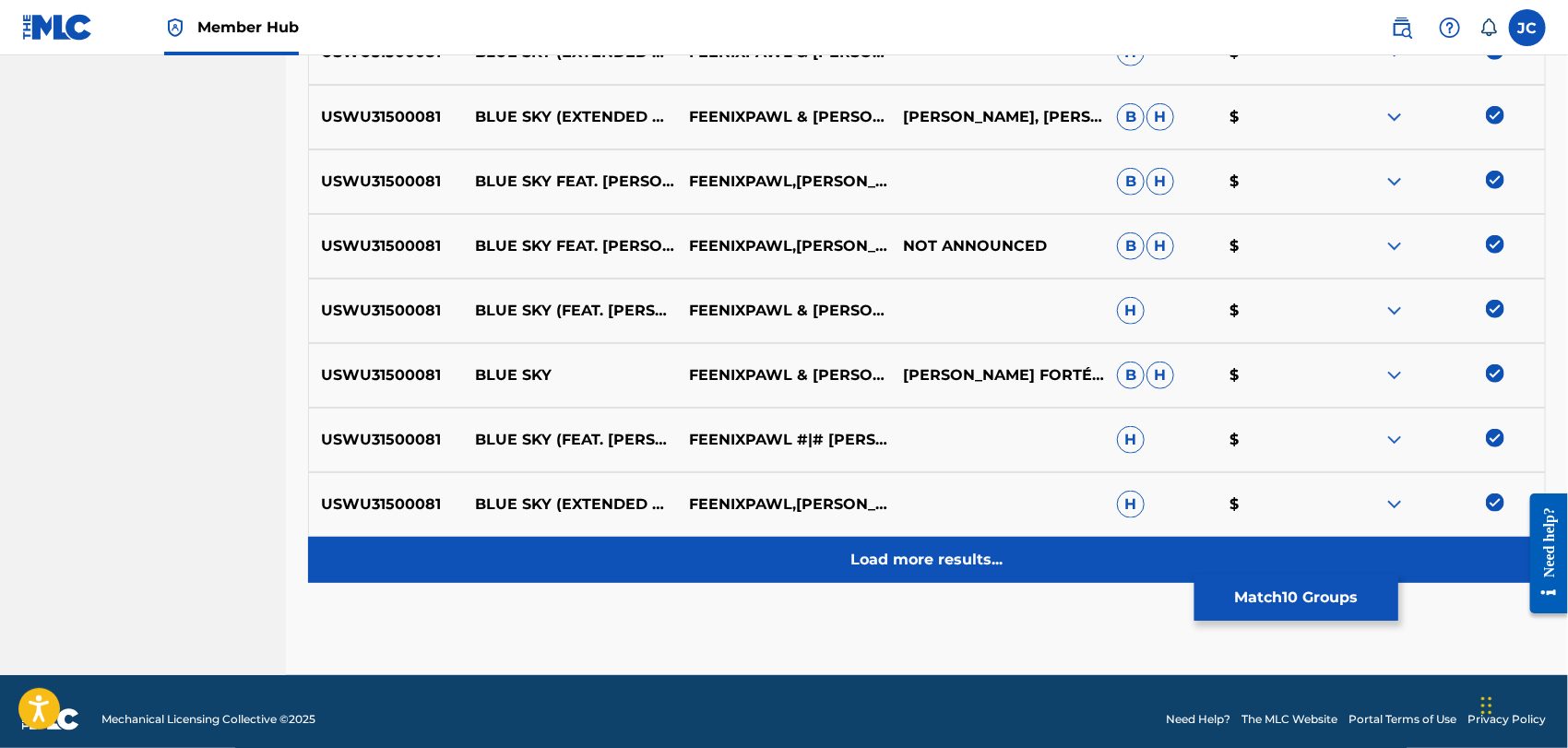
click at [1462, 581] on div "Load more results..." at bounding box center [926, 560] width 1238 height 47
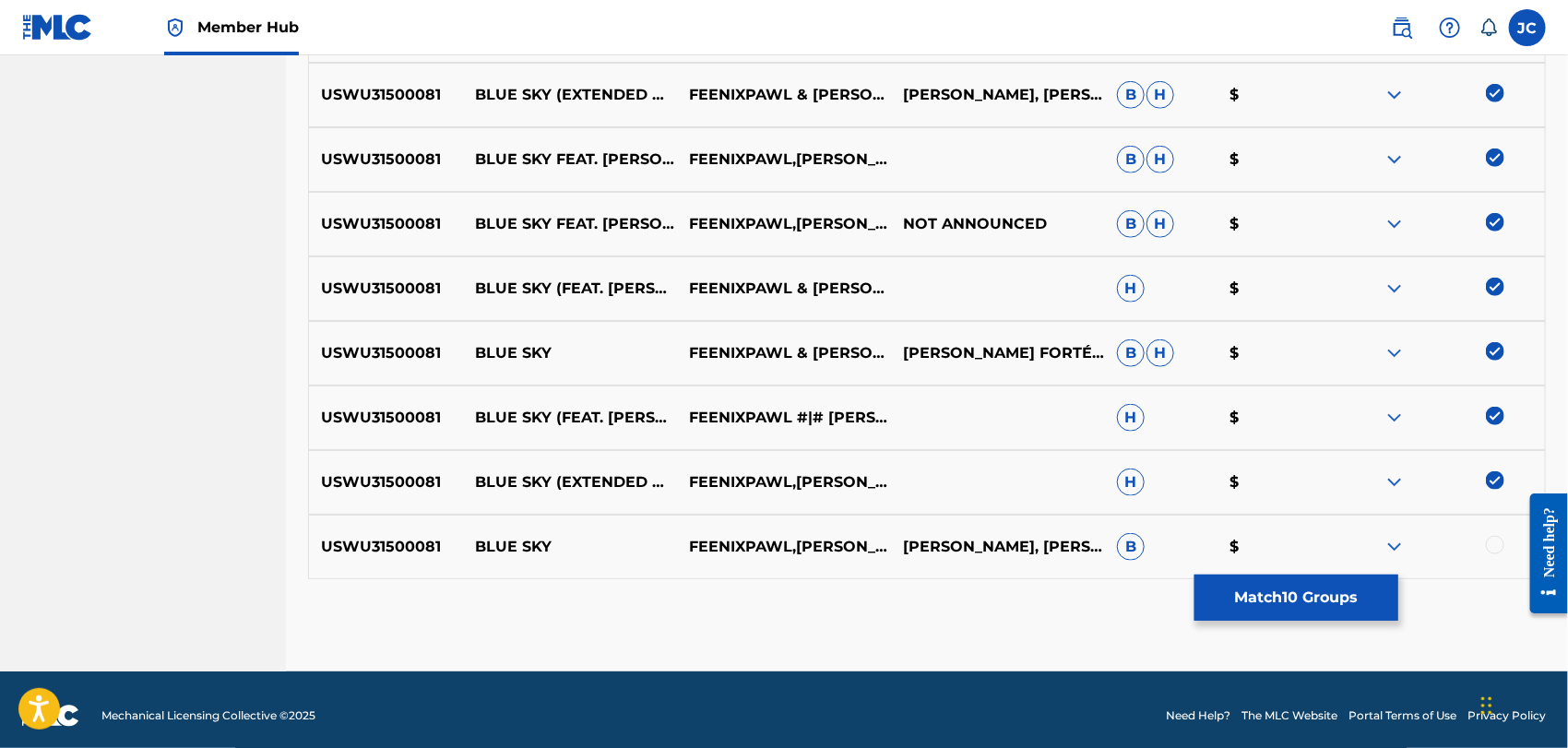
scroll to position [854, 0]
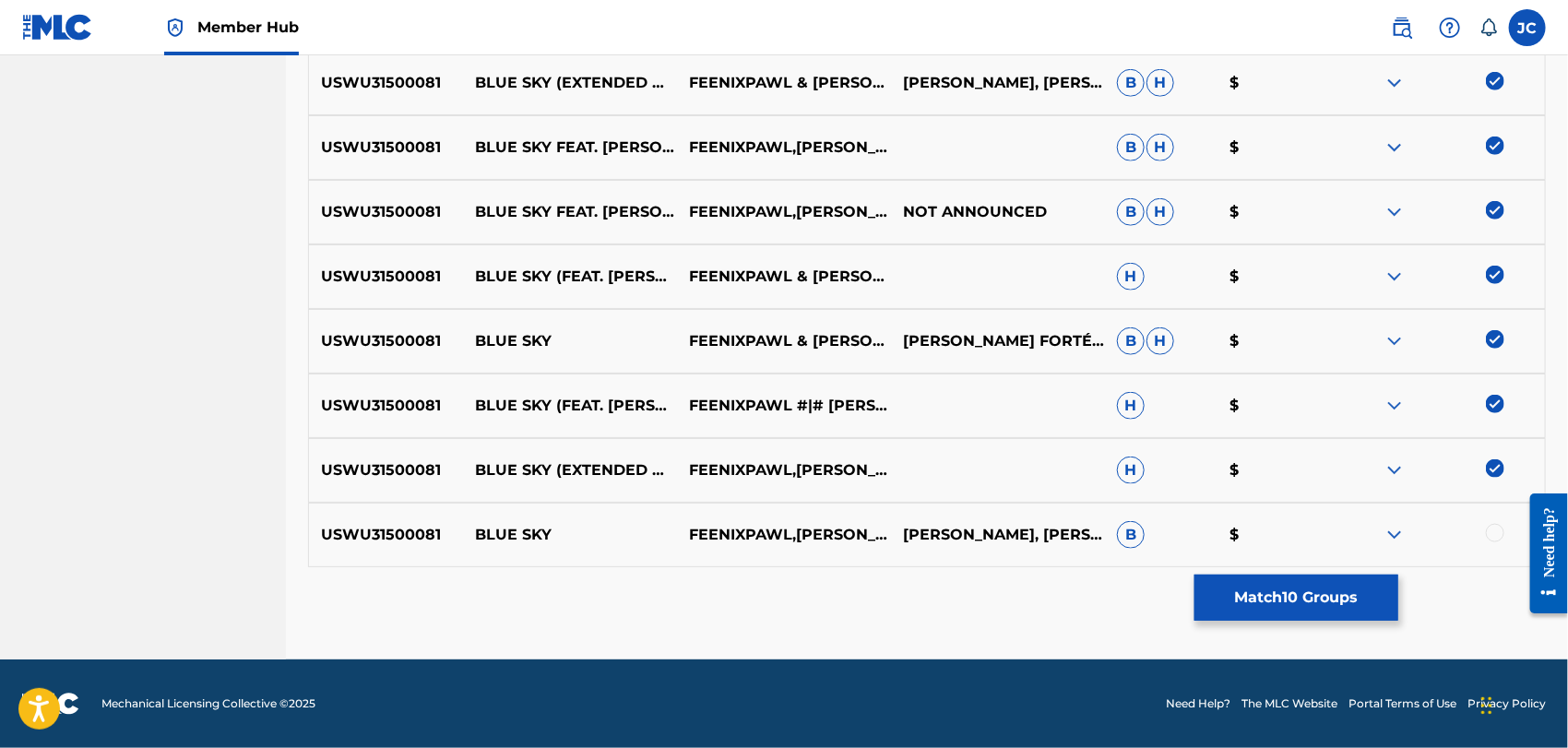
click at [1514, 533] on div at bounding box center [1438, 535] width 214 height 22
click at [1501, 534] on div at bounding box center [1495, 533] width 19 height 19
click at [1338, 615] on button "Match 11 Groups" at bounding box center [1296, 598] width 204 height 47
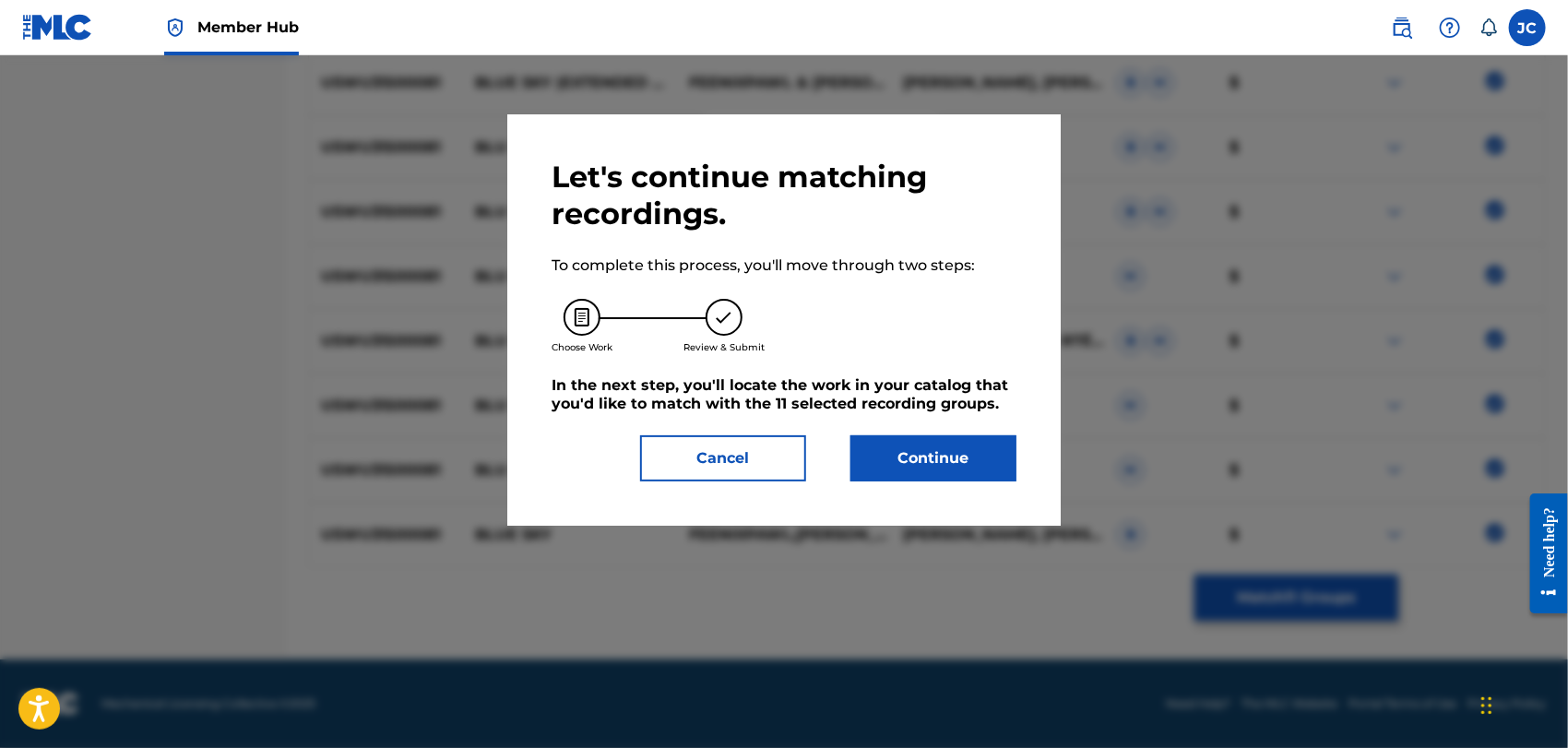
click at [1039, 494] on div "Let's continue matching recordings. To complete this process, you'll move throu…" at bounding box center [784, 320] width 553 height 411
click at [905, 433] on div "Let's continue matching recordings. To complete this process, you'll move throu…" at bounding box center [784, 320] width 465 height 323
click at [906, 433] on div "Let's continue matching recordings. To complete this process, you'll move throu…" at bounding box center [784, 320] width 465 height 323
click at [924, 443] on button "Continue" at bounding box center [934, 459] width 166 height 47
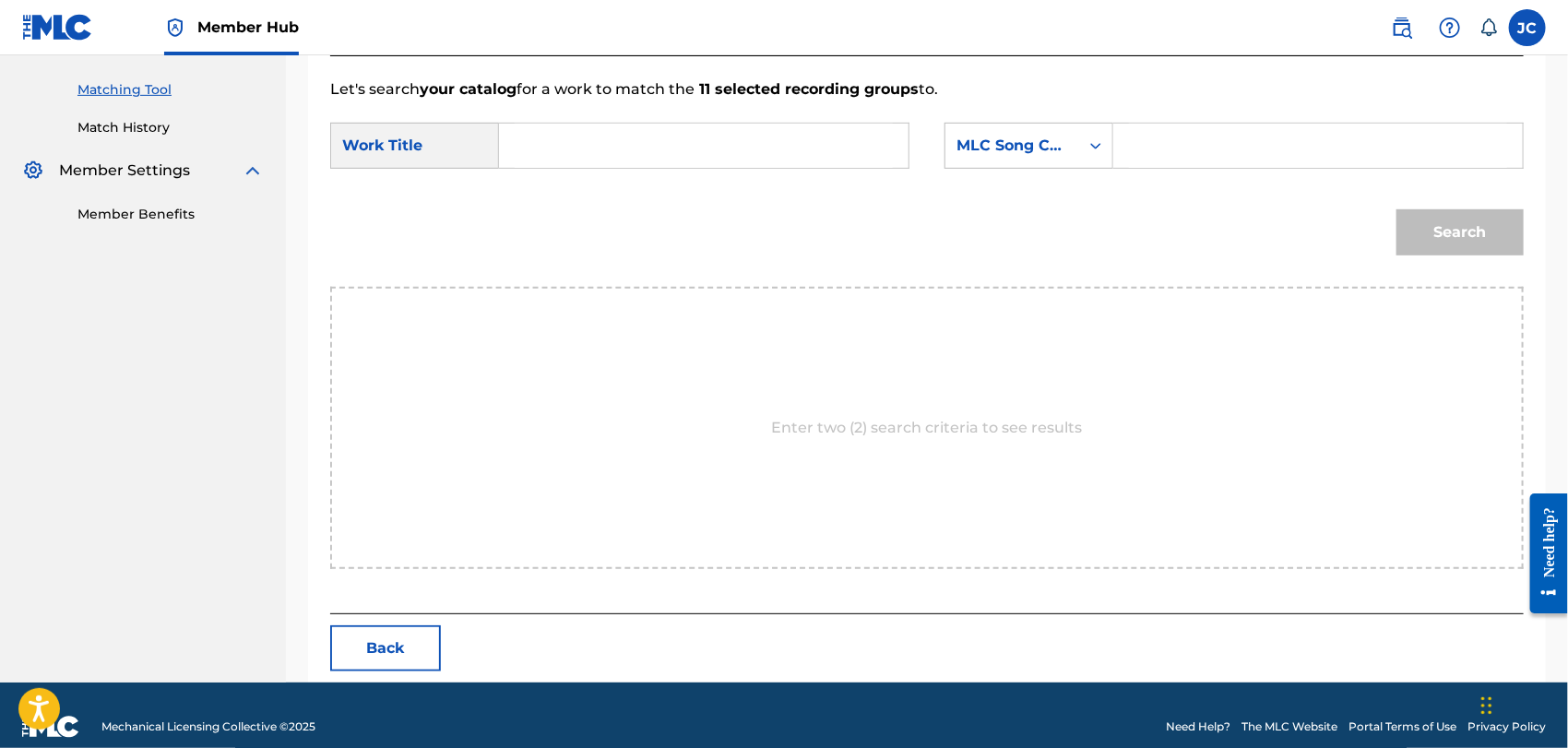
scroll to position [480, 0]
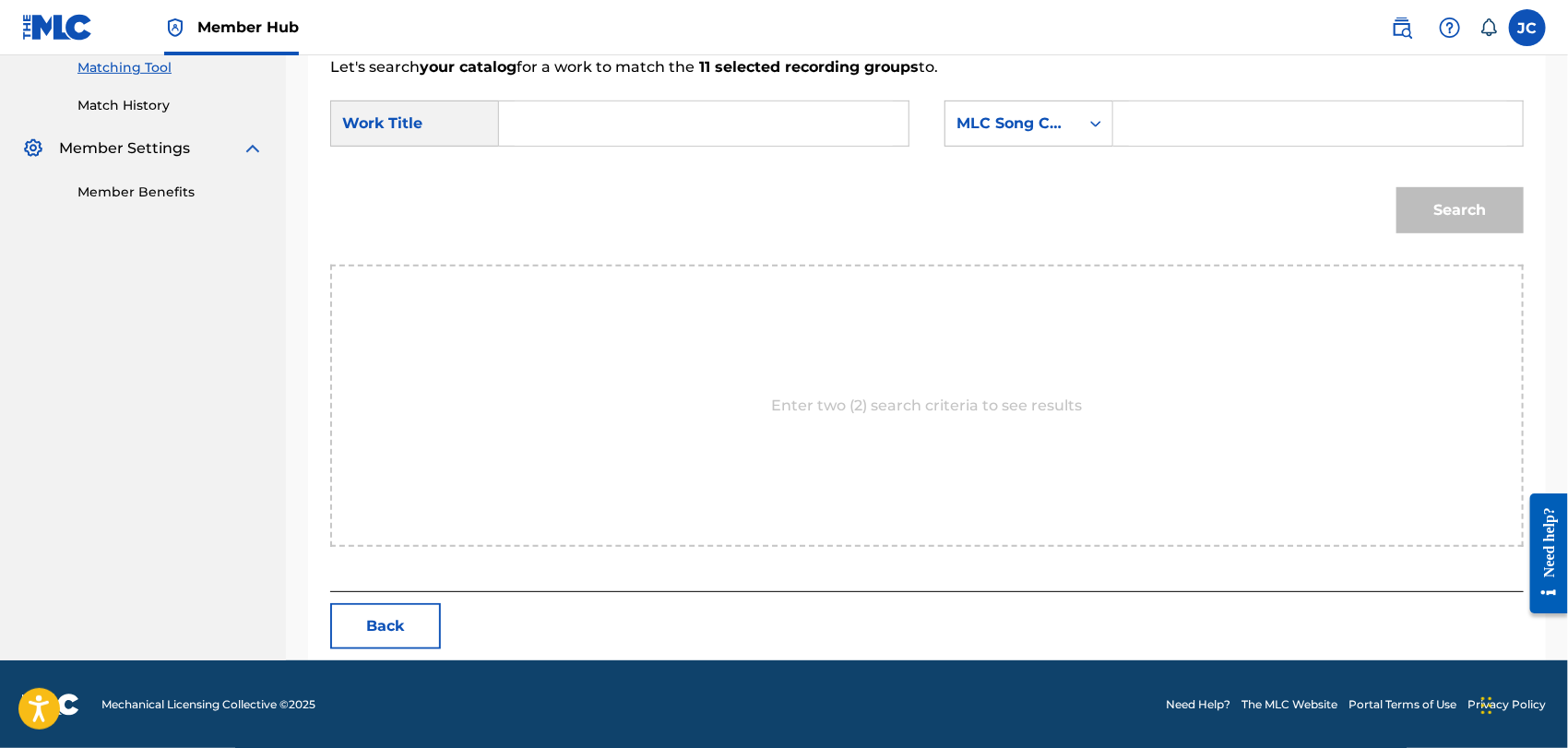
click at [706, 117] on input "Search Form" at bounding box center [704, 124] width 379 height 45
paste input "Blue Sky"
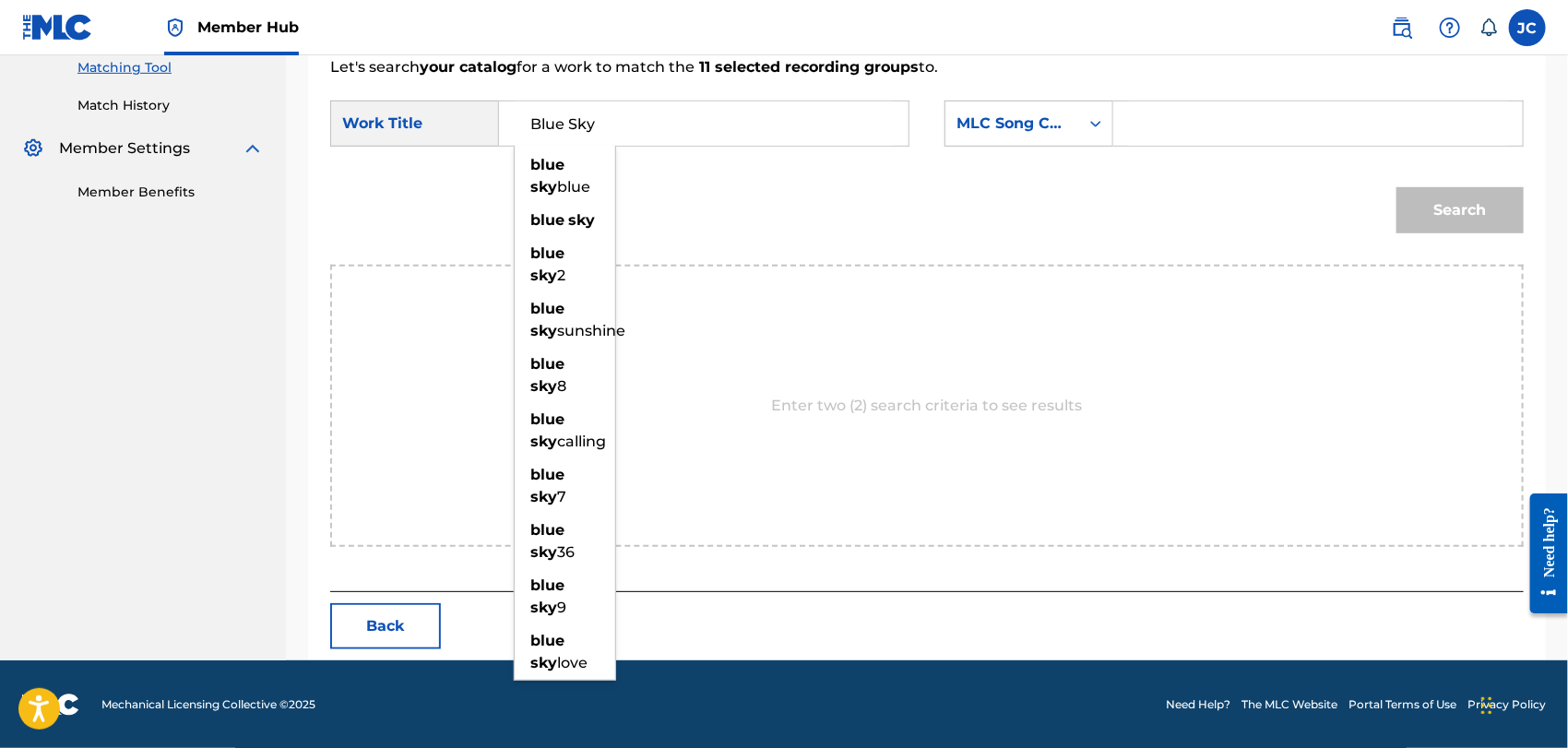
type input "Blue Sky"
click at [1031, 144] on div "MLC Song Code" at bounding box center [1030, 124] width 169 height 47
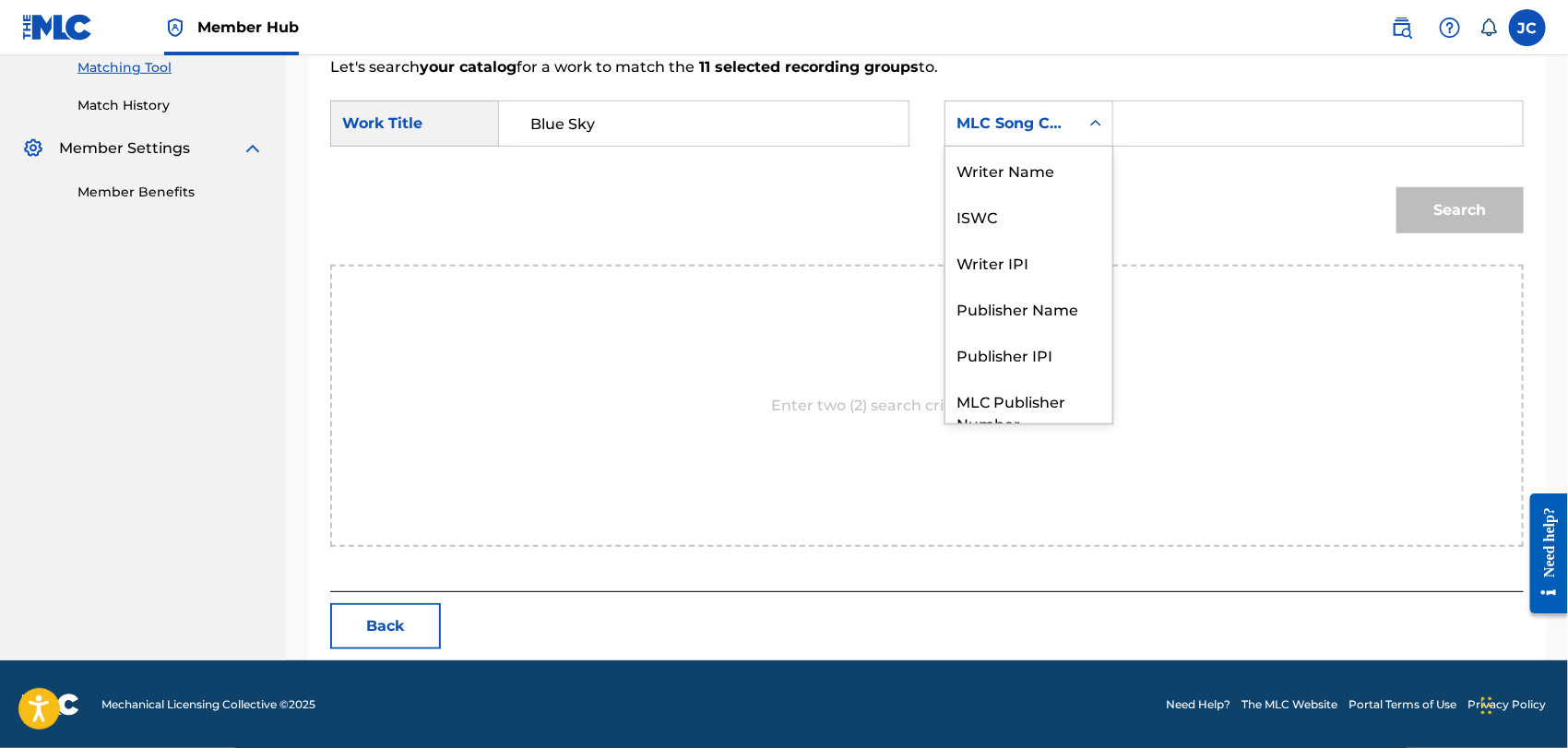
scroll to position [67, 0]
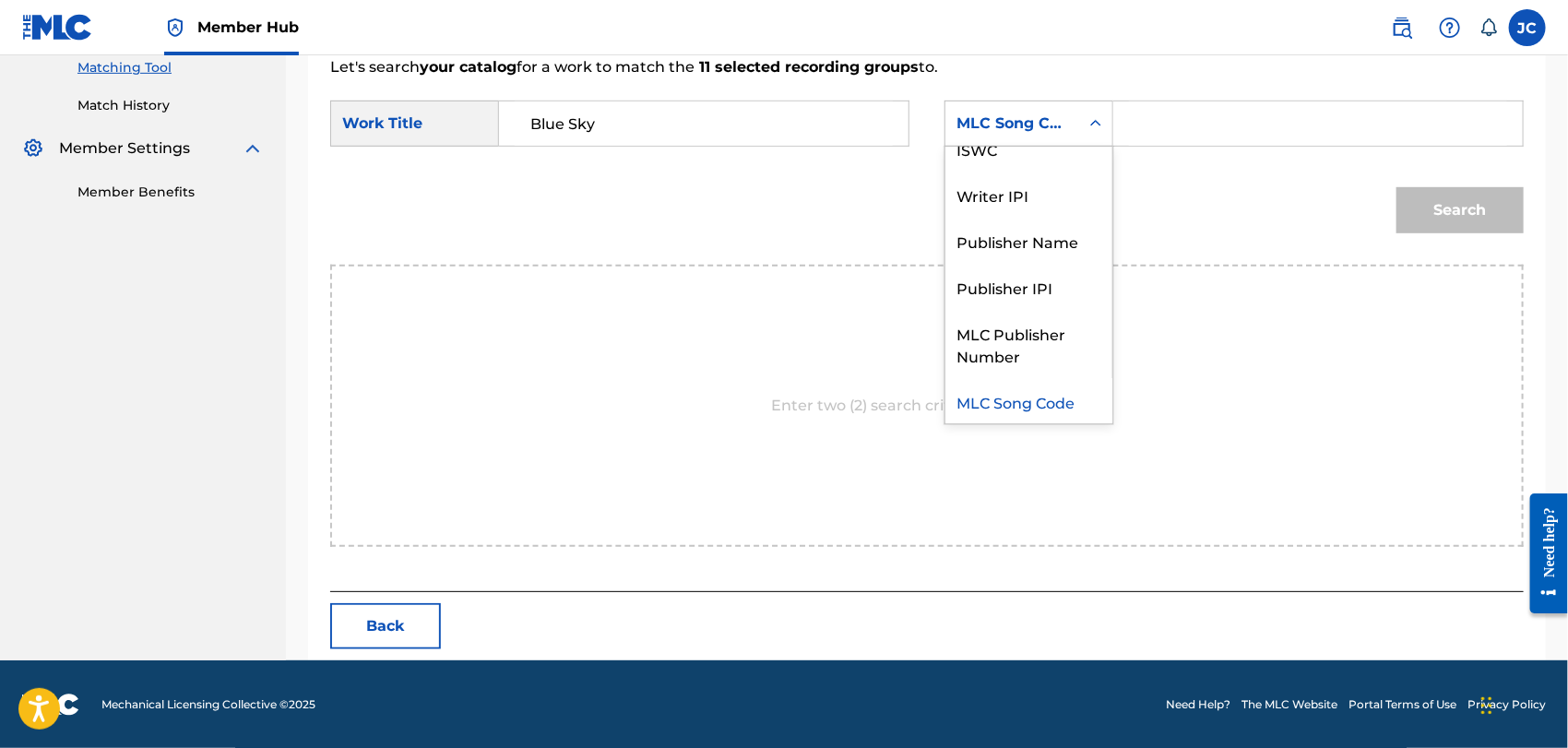
click at [1078, 198] on div "Writer IPI" at bounding box center [1030, 195] width 167 height 47
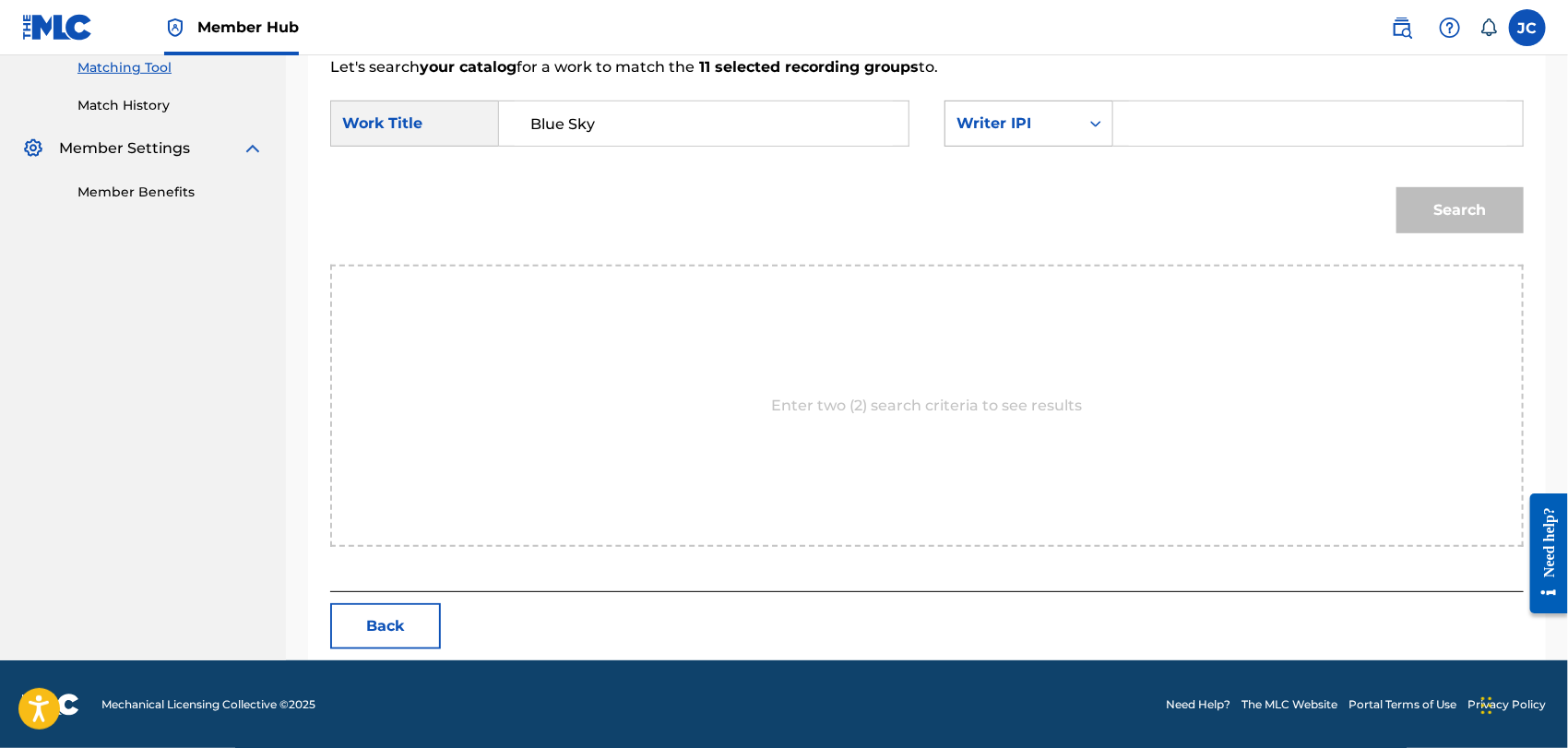
click at [1019, 107] on div "Writer IPI" at bounding box center [1013, 124] width 134 height 35
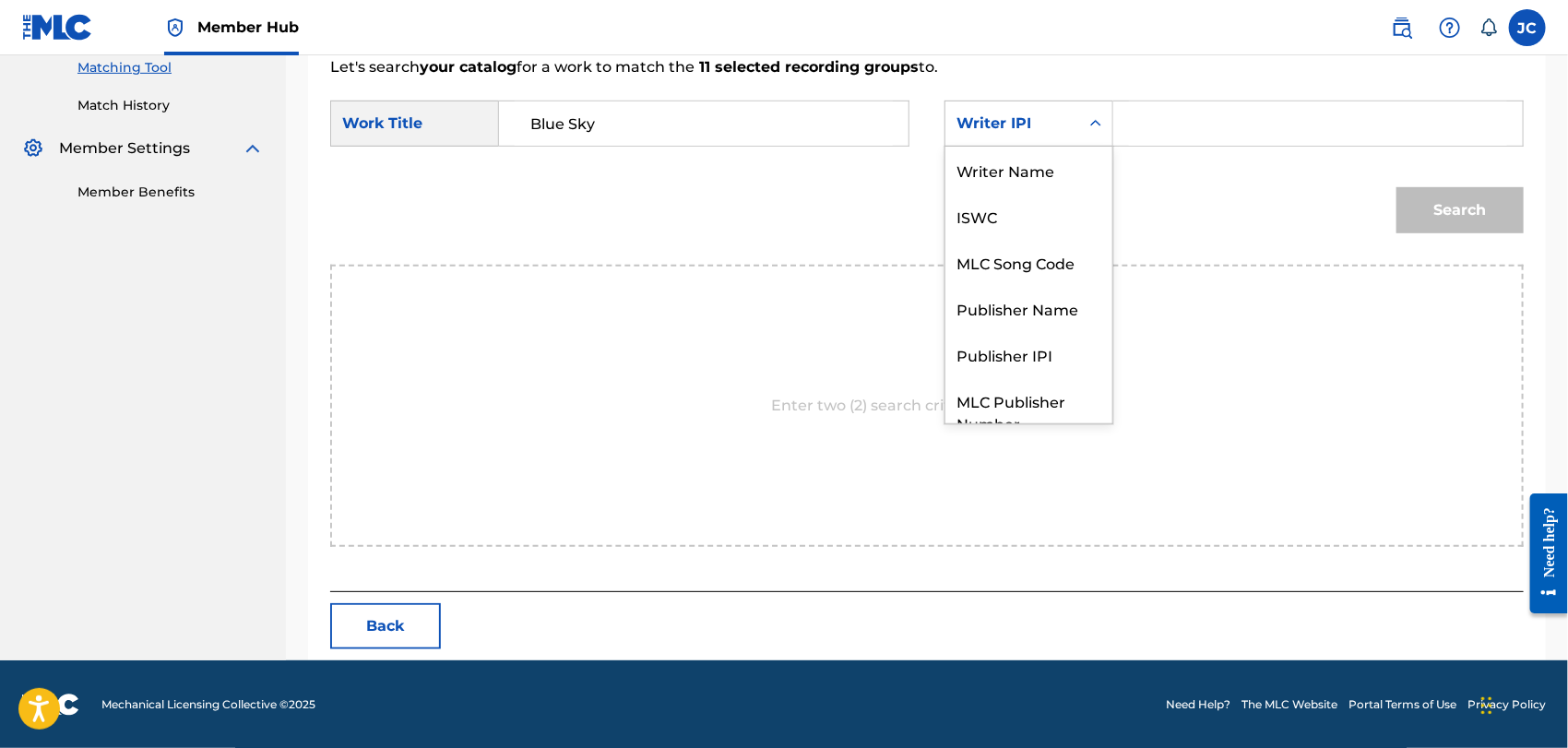
scroll to position [0, 0]
click at [1045, 161] on div "Writer Name" at bounding box center [1030, 170] width 167 height 47
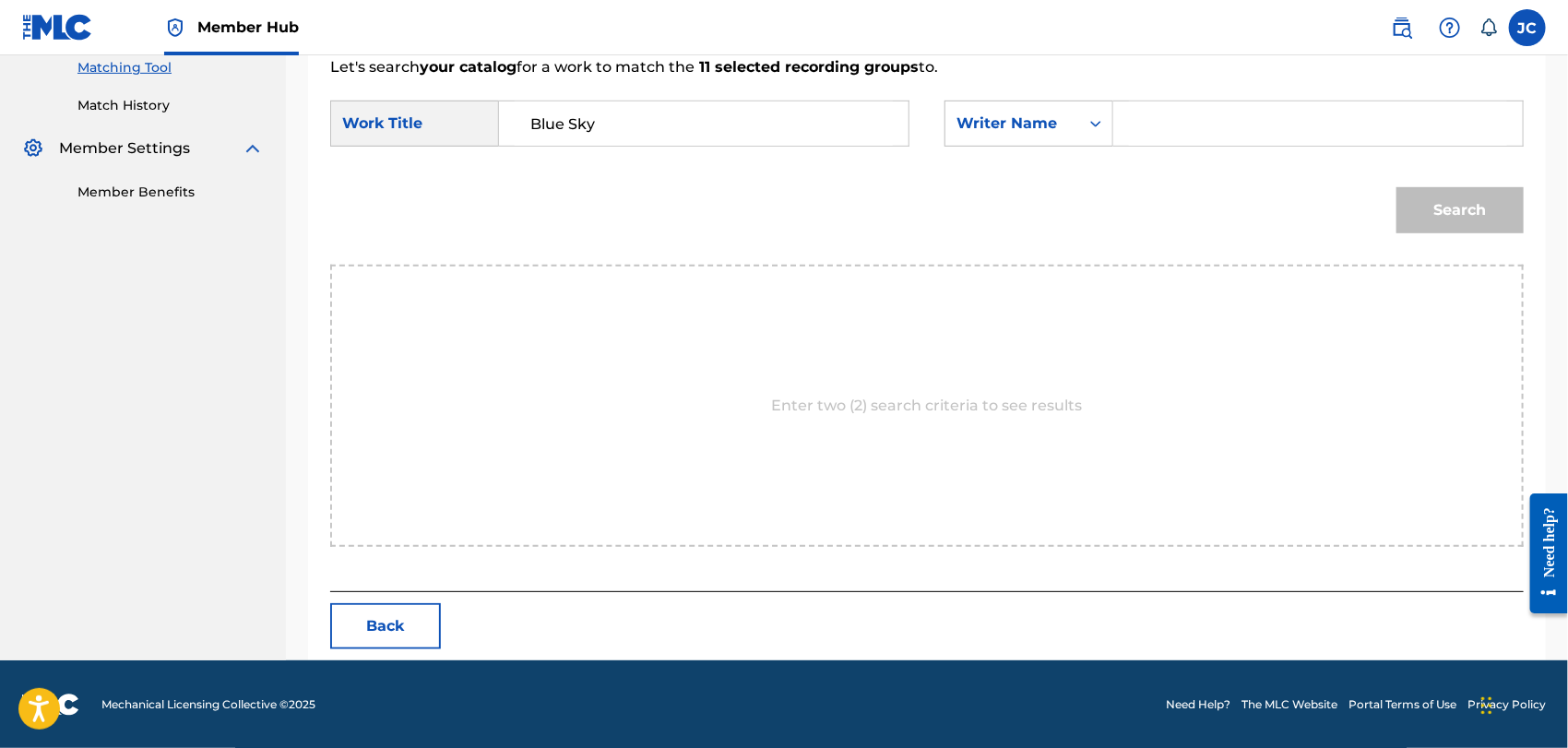
click at [1212, 138] on input "Search Form" at bounding box center [1318, 124] width 379 height 45
paste input "Forte"
type input "Forte"
click at [1447, 207] on button "Search" at bounding box center [1460, 210] width 127 height 47
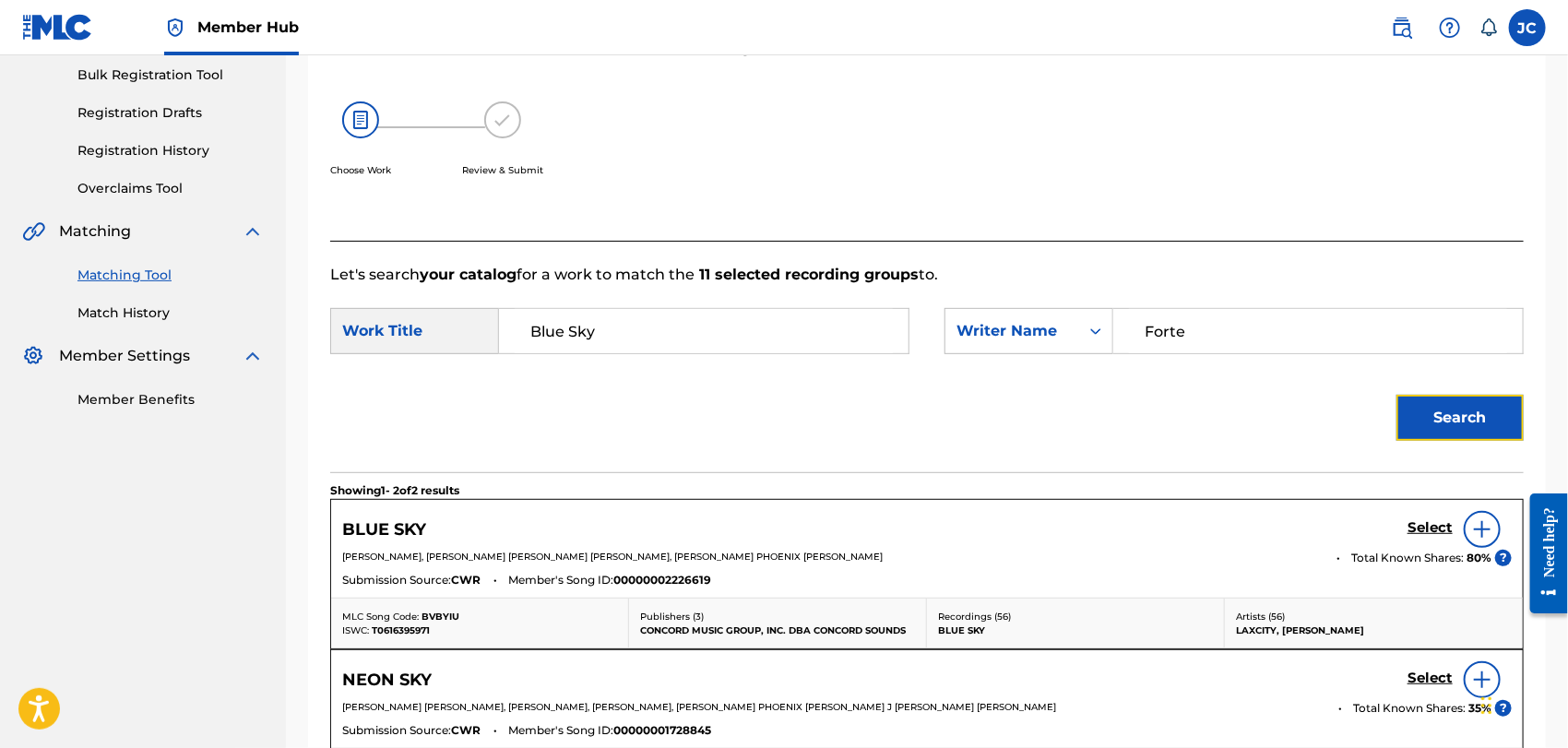
scroll to position [480, 0]
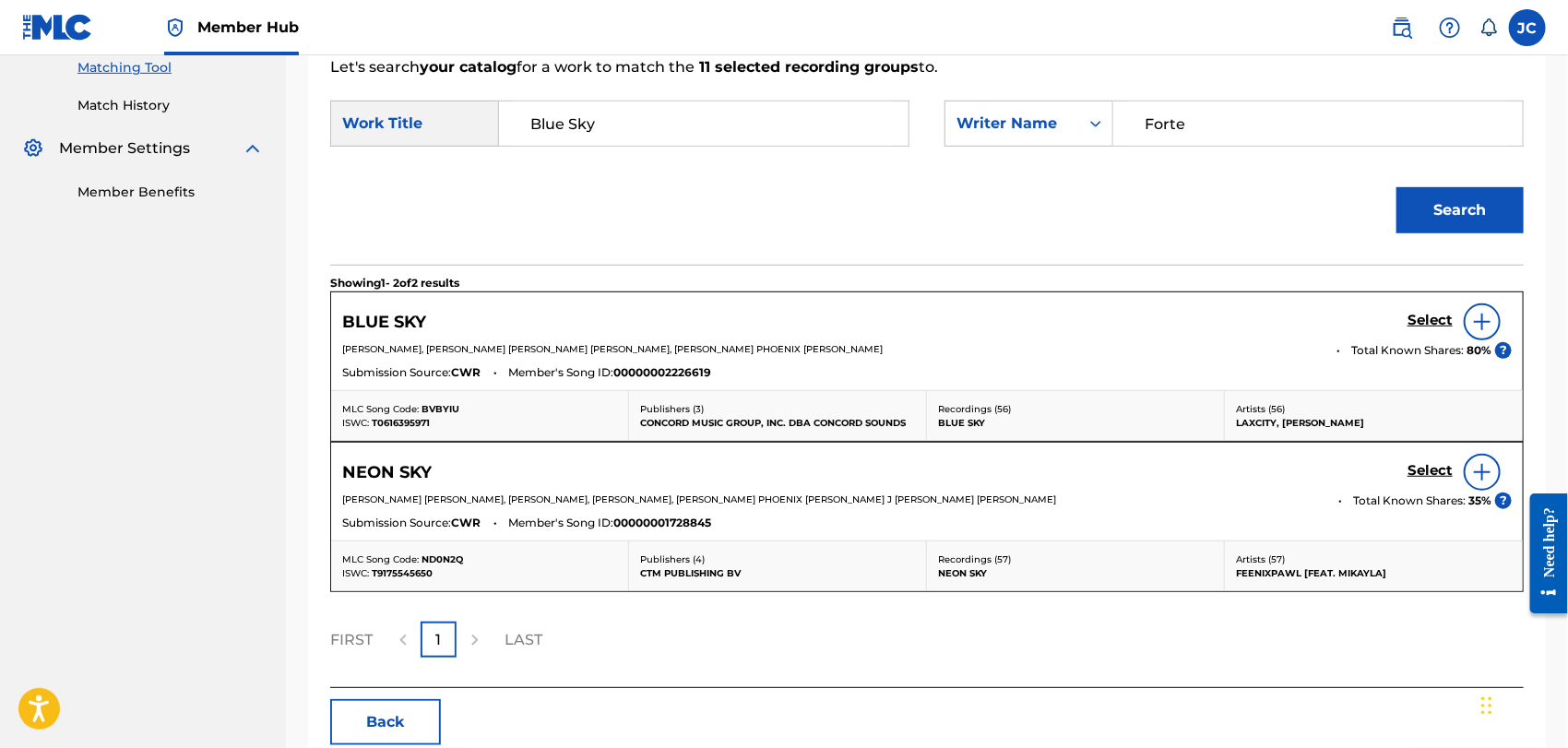
click at [1490, 321] on img at bounding box center [1482, 322] width 22 height 22
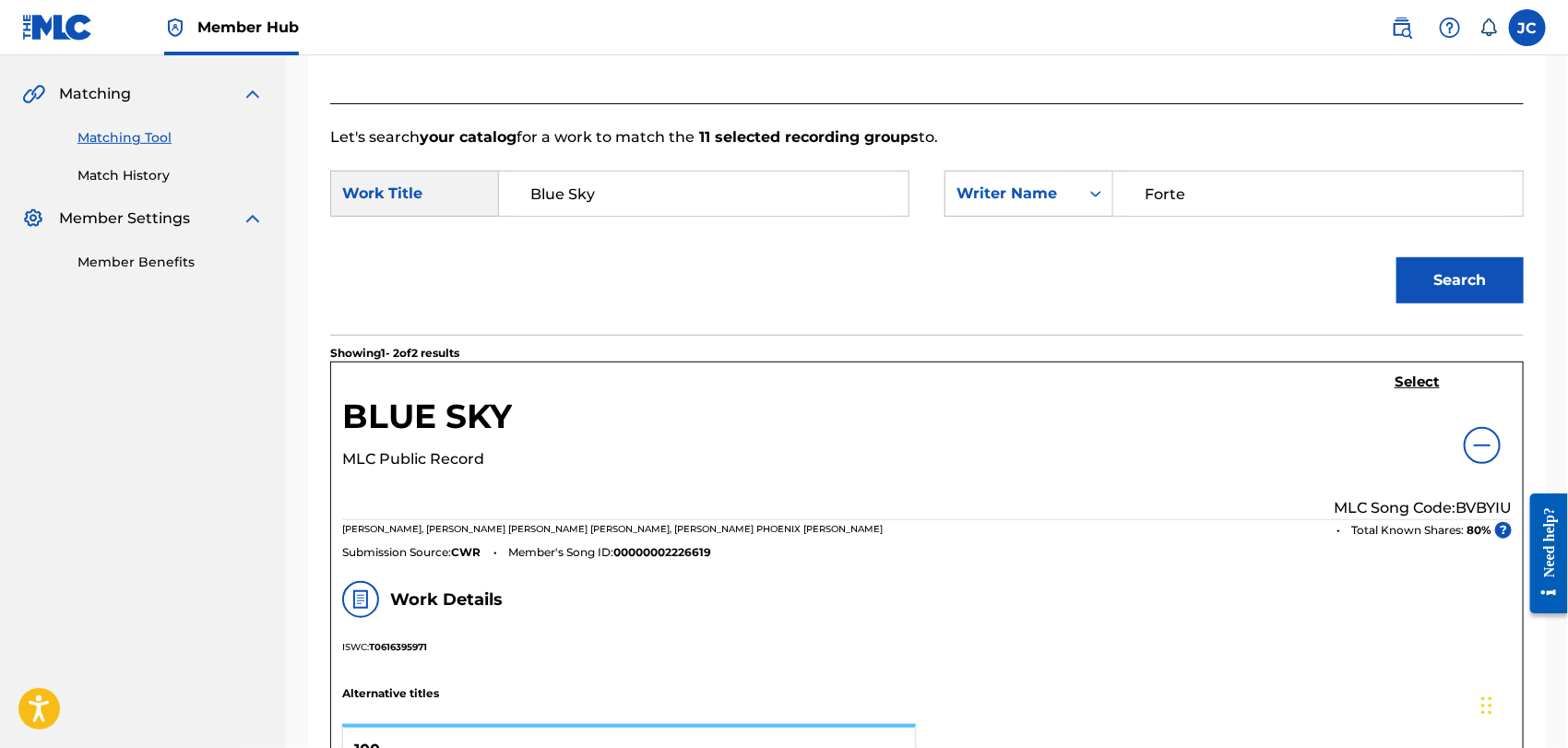
scroll to position [378, 0]
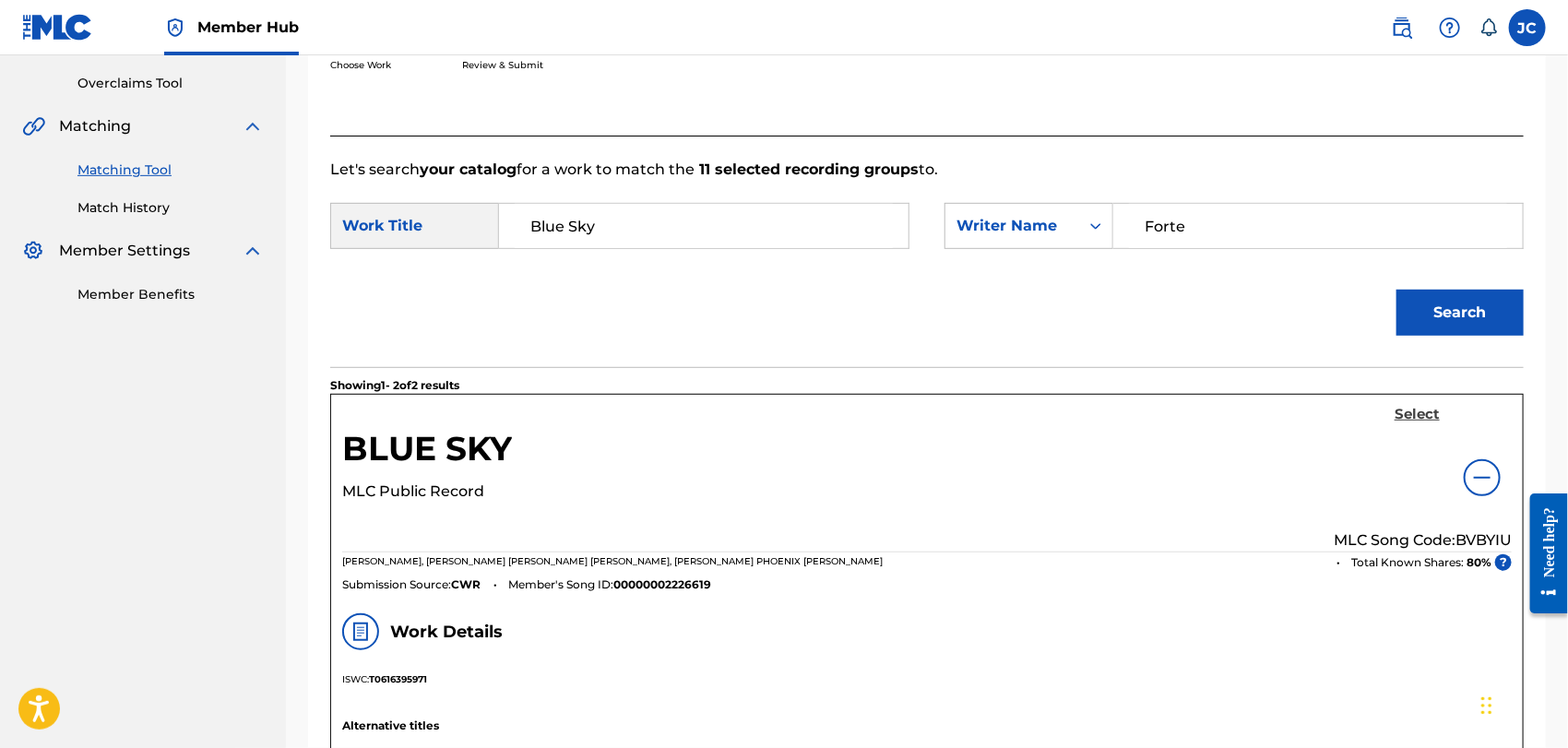
click at [1413, 421] on h5 "Select" at bounding box center [1417, 414] width 46 height 18
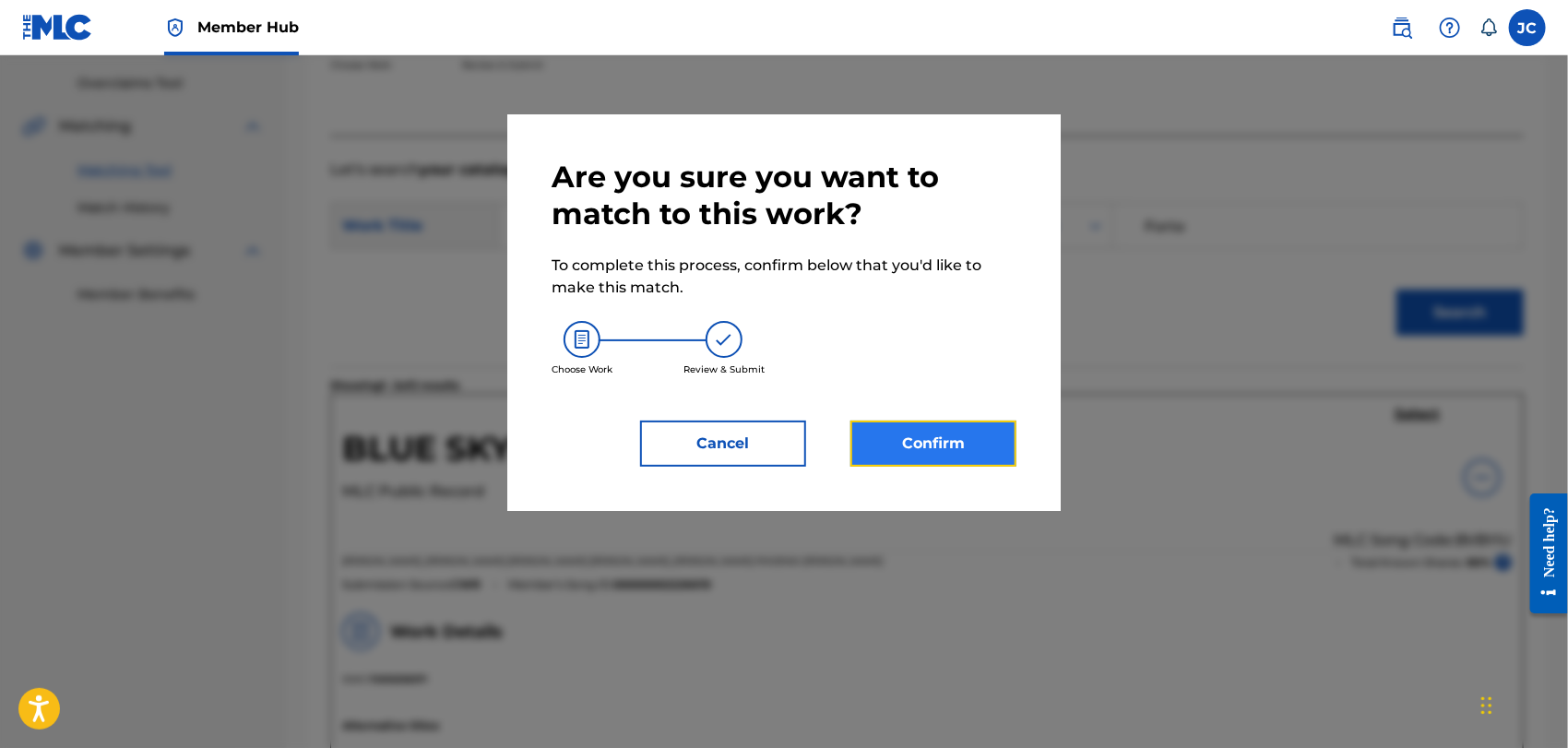
click at [875, 434] on button "Confirm" at bounding box center [934, 444] width 166 height 47
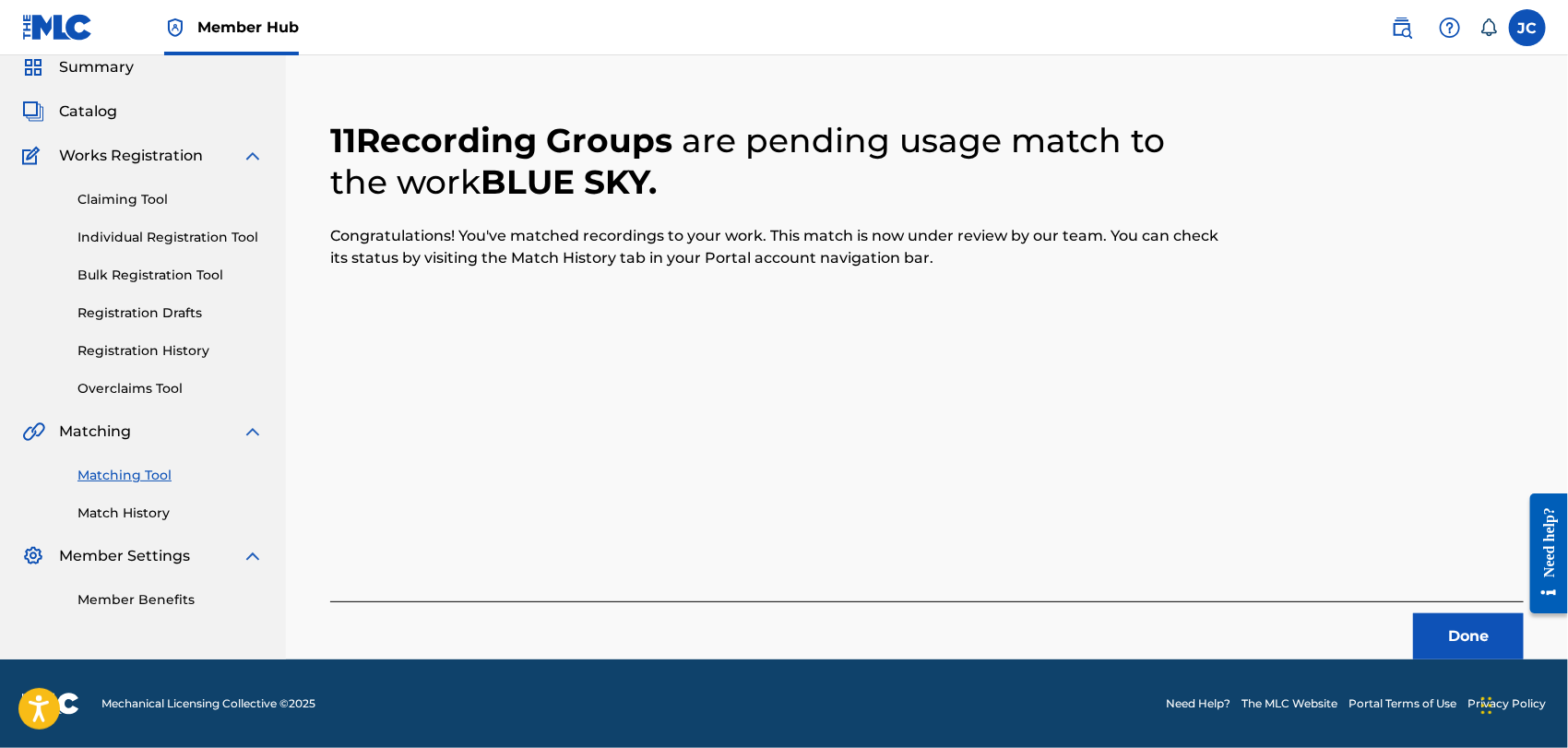
scroll to position [71, 0]
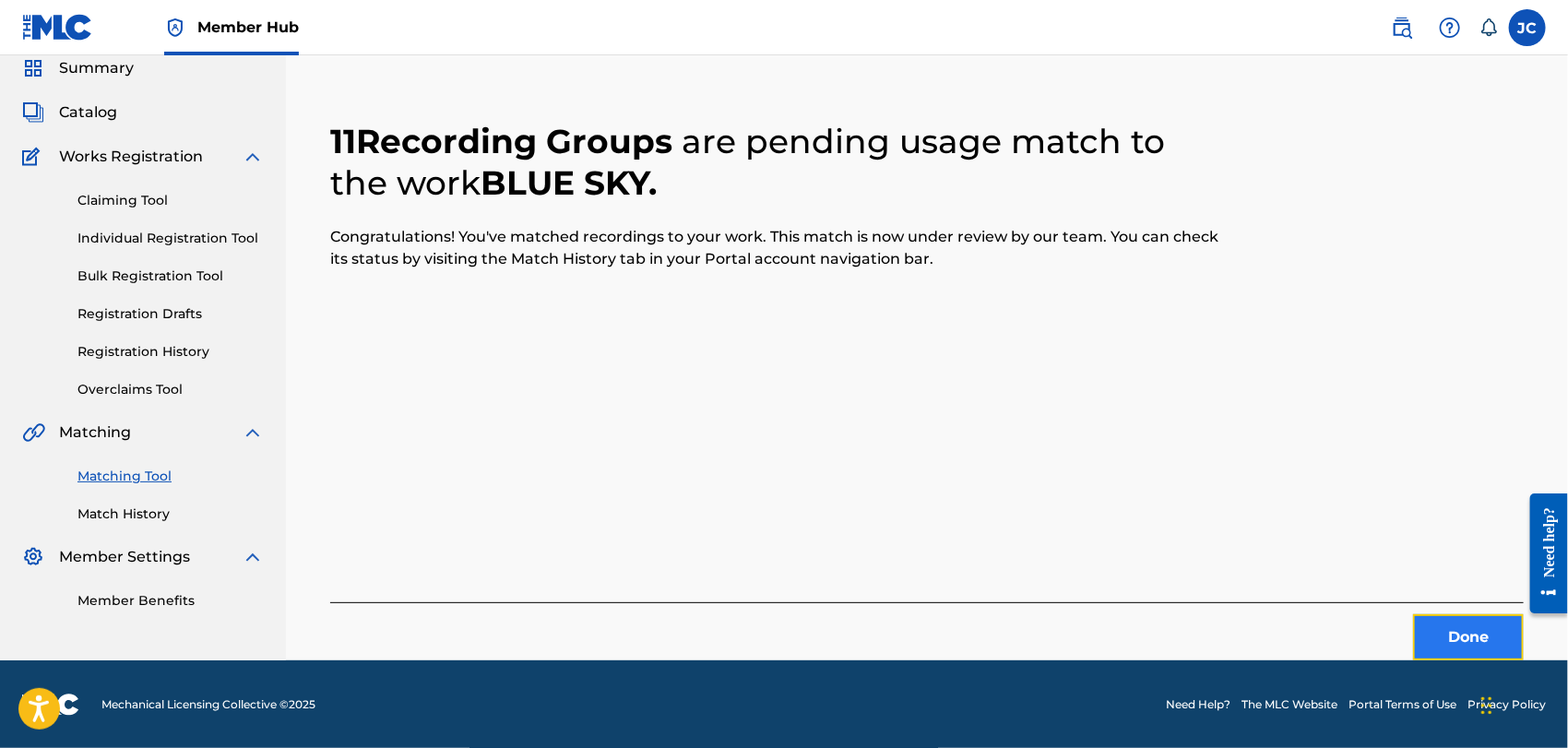
click at [1454, 619] on button "Done" at bounding box center [1468, 638] width 111 height 47
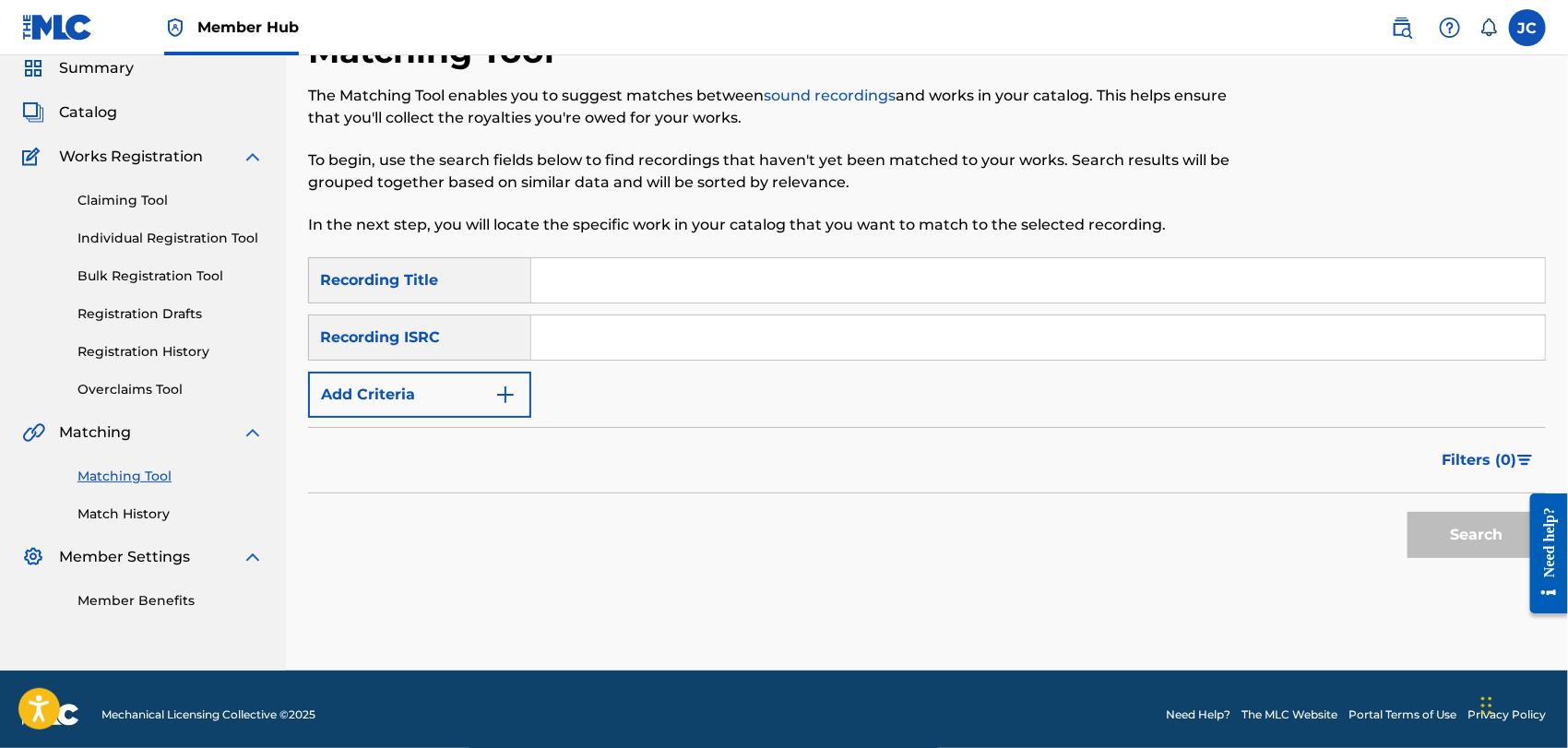
click at [555, 330] on input "Search Form" at bounding box center [1038, 338] width 1014 height 45
paste input "USG7D1379408"
click at [1421, 551] on button "Search" at bounding box center [1477, 536] width 139 height 47
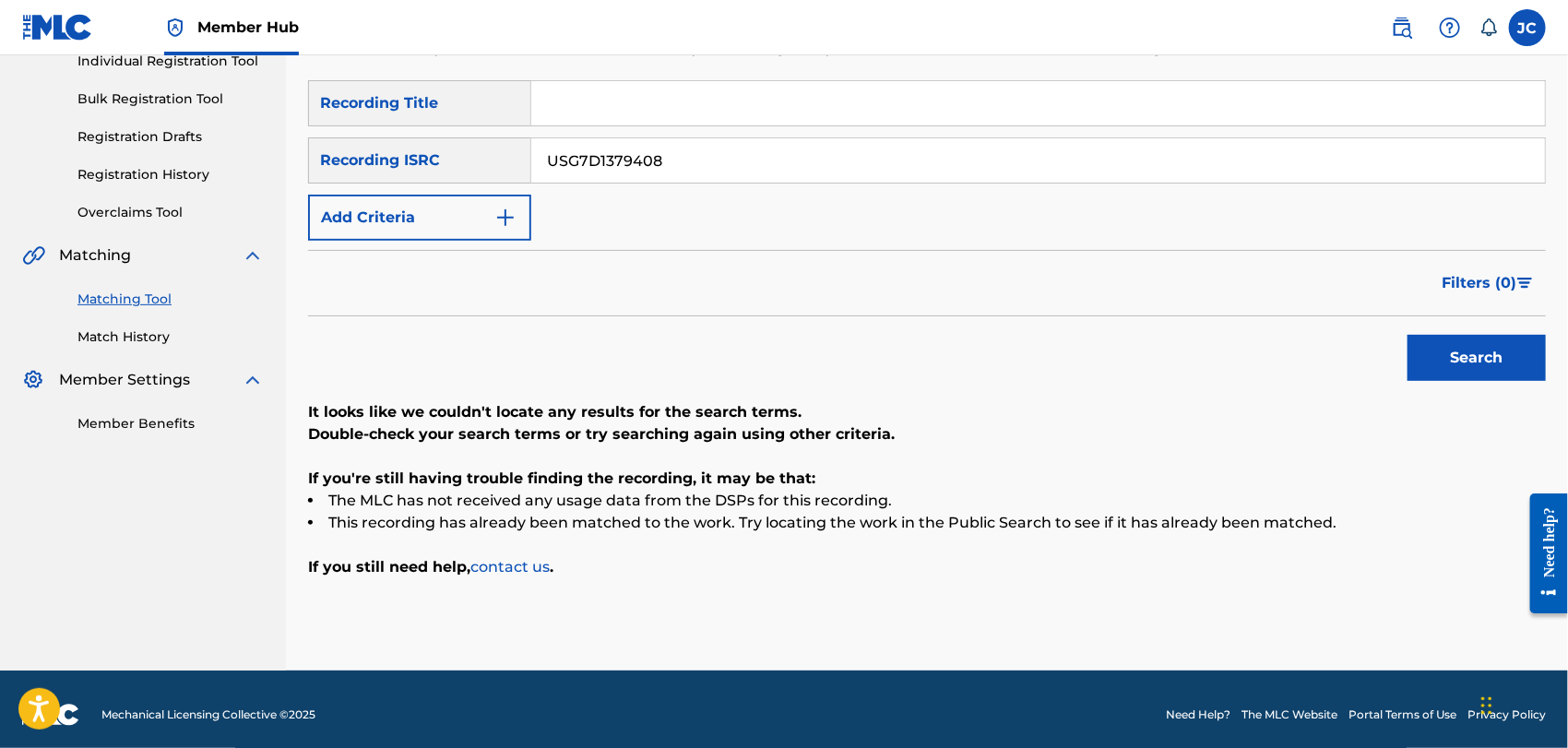
scroll to position [259, 0]
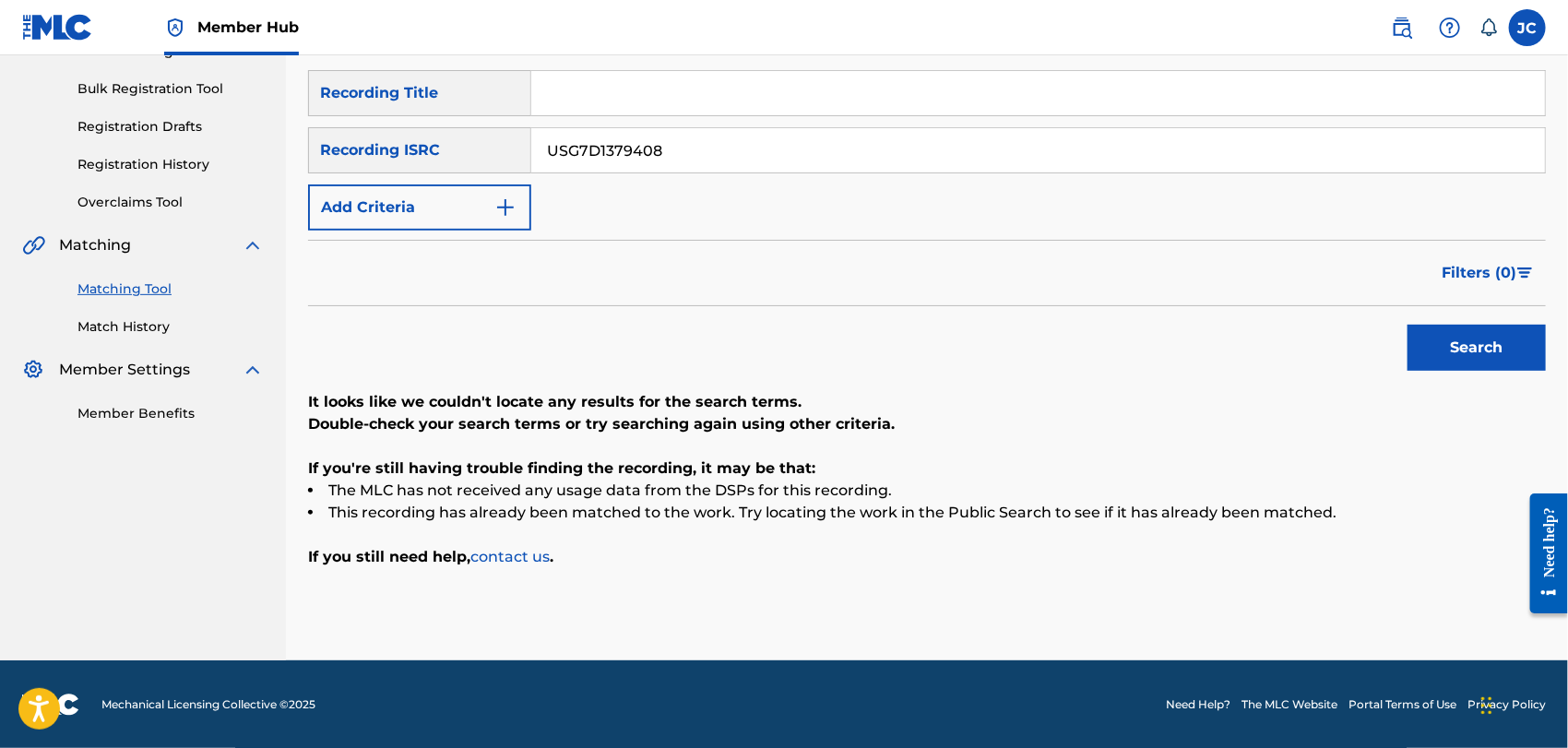
drag, startPoint x: 687, startPoint y: 127, endPoint x: 342, endPoint y: 132, distance: 345.0
click at [342, 132] on div "SearchWithCriteria0375d2a4-d7a0-45c4-bb33-480f526c1aba Recording ISRC USG7D1379…" at bounding box center [926, 151] width 1238 height 47
click at [1427, 337] on button "Search" at bounding box center [1477, 348] width 139 height 47
click at [672, 173] on div "SearchWithCriteria1d96a555-51ba-40a7-b43c-5349f1fef421 Recording Title SearchWi…" at bounding box center [926, 150] width 1238 height 161
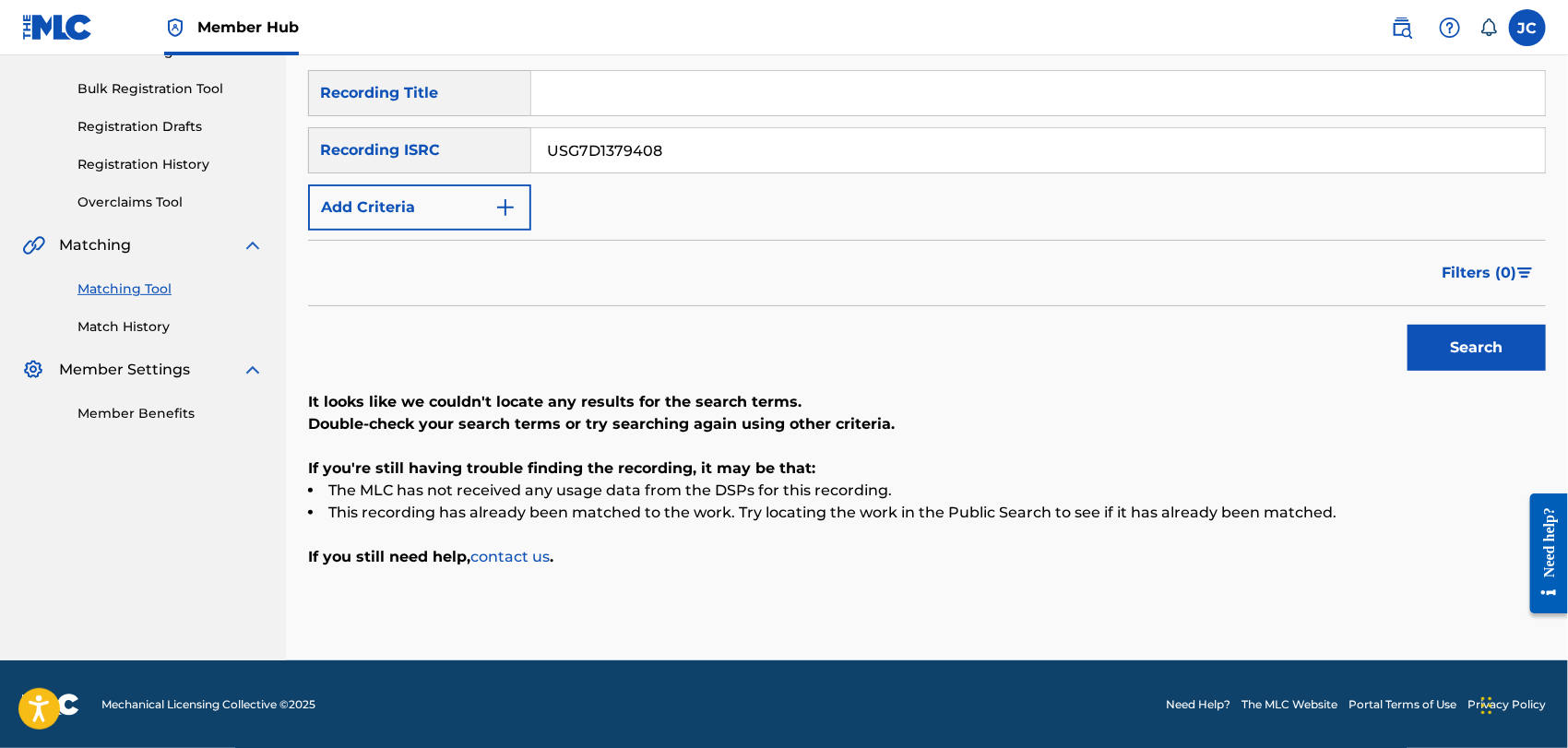
click at [688, 154] on input "USG7D1379408" at bounding box center [1038, 151] width 1014 height 45
paste input "GBF078011451"
click at [1434, 348] on button "Search" at bounding box center [1477, 348] width 139 height 47
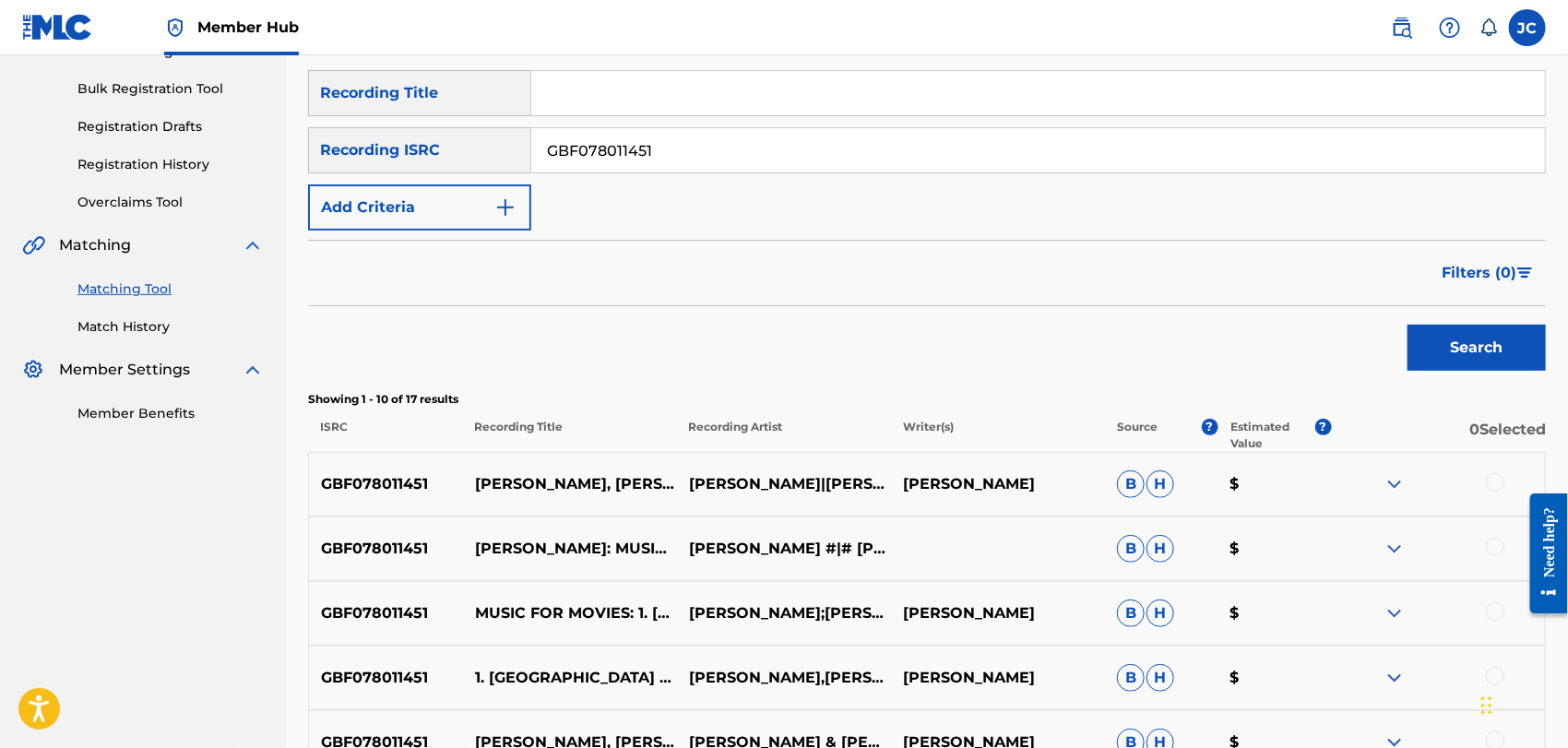
scroll to position [156, 0]
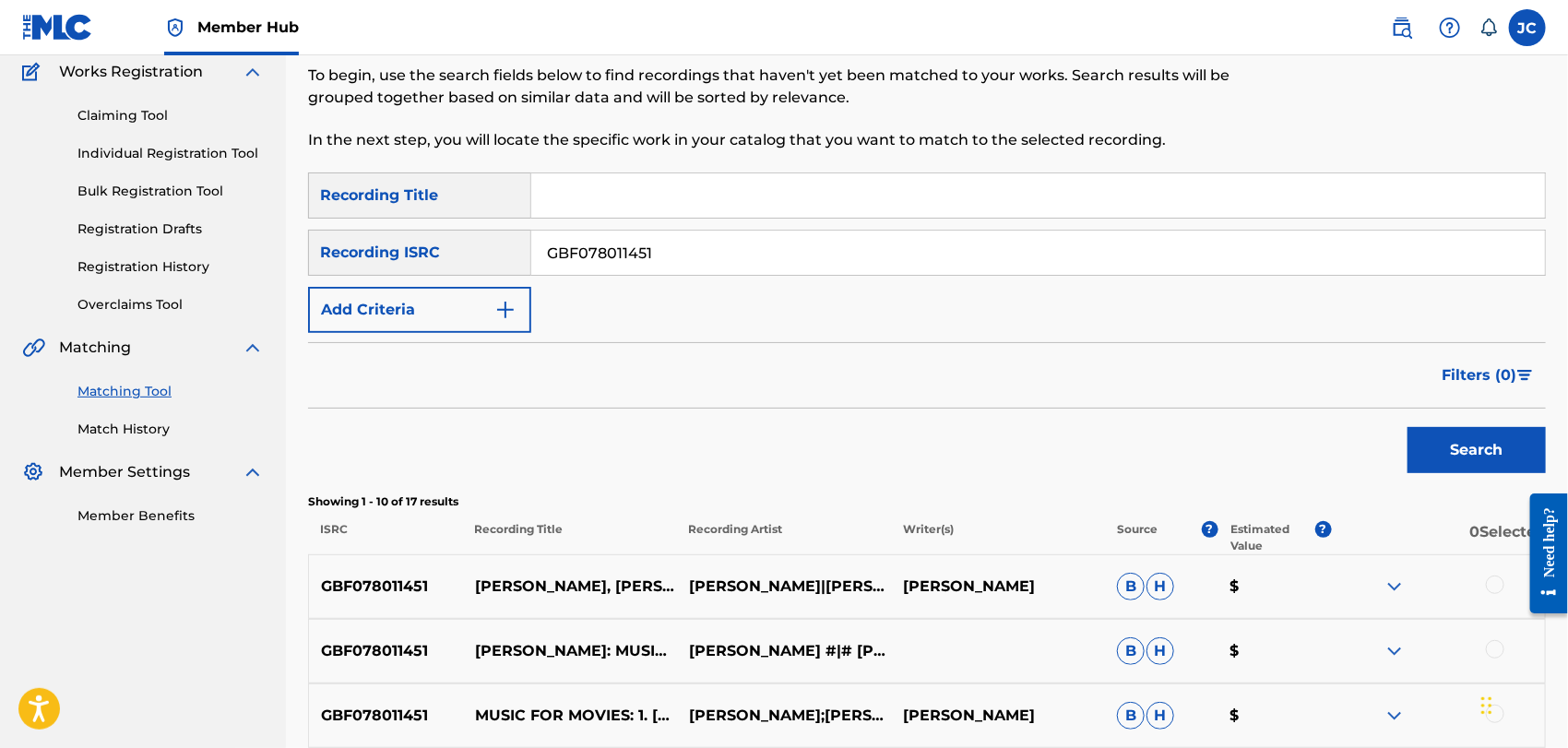
drag, startPoint x: 681, startPoint y: 250, endPoint x: 442, endPoint y: 248, distance: 239.0
click at [442, 248] on div "SearchWithCriteria0375d2a4-d7a0-45c4-bb33-480f526c1aba Recording ISRC GBF078011…" at bounding box center [926, 253] width 1238 height 47
paste input "TCAFO2143342"
type input "TCAFO2143342"
click at [1432, 462] on button "Search" at bounding box center [1477, 450] width 139 height 47
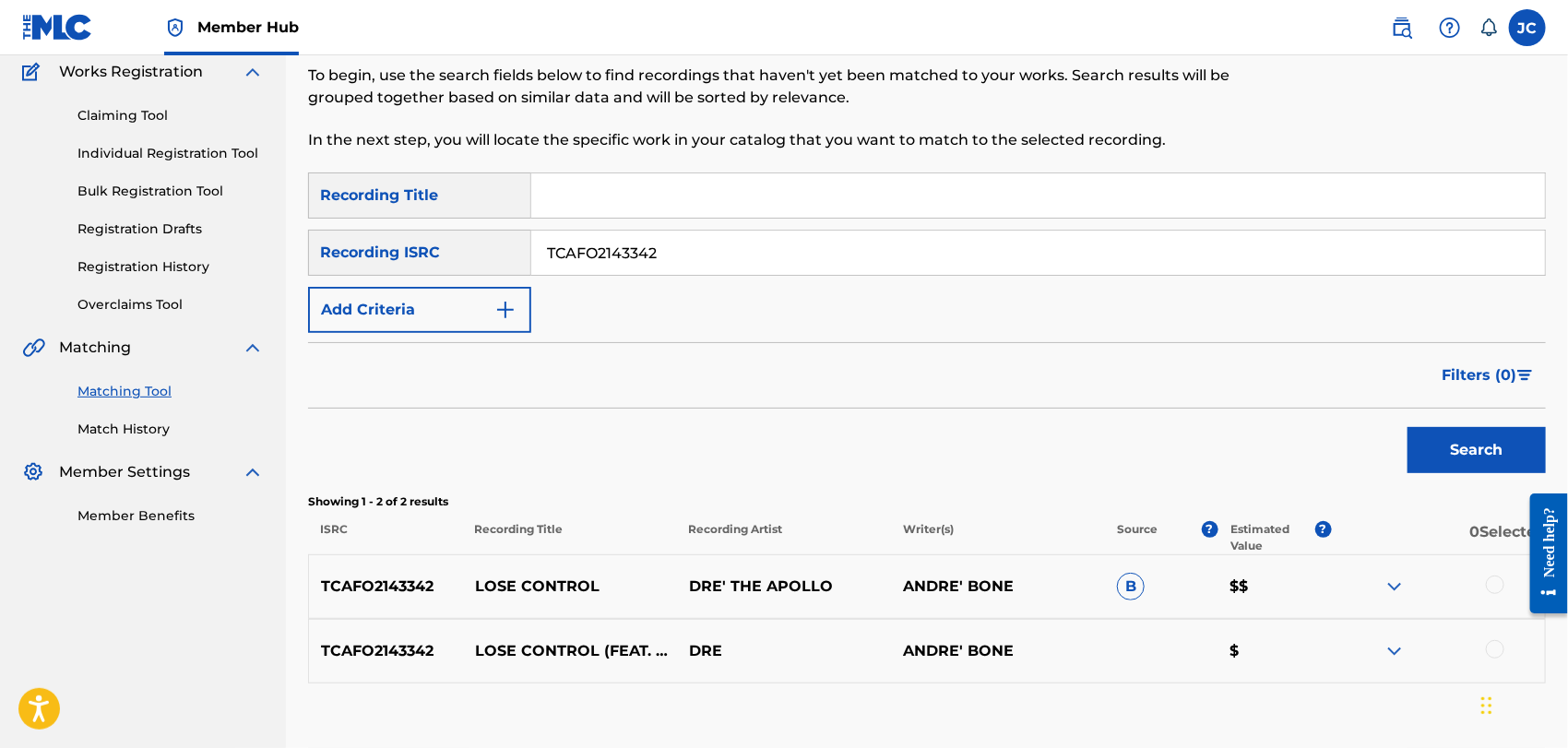
click at [1493, 591] on div at bounding box center [1495, 585] width 19 height 19
click at [1487, 648] on div at bounding box center [1495, 649] width 19 height 19
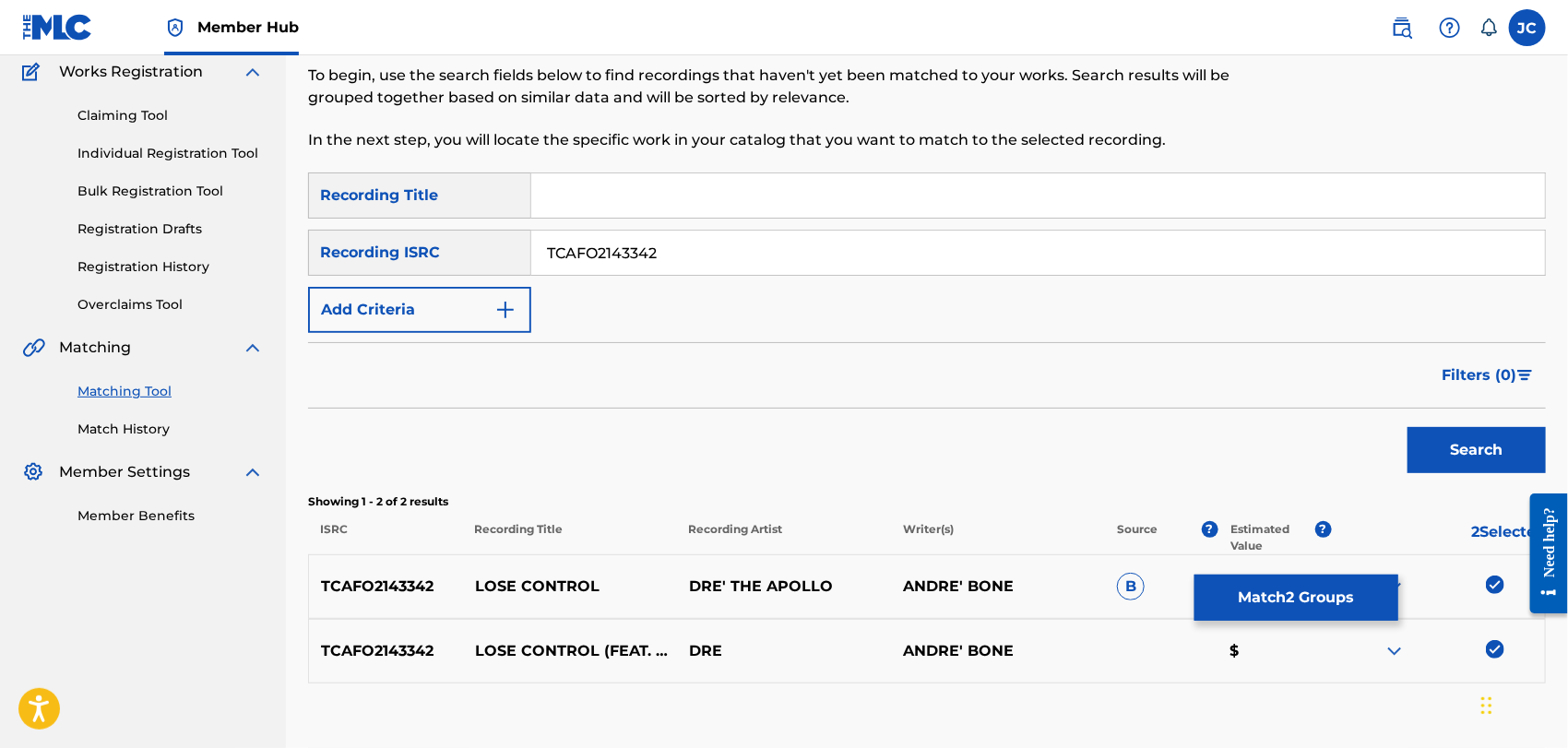
click at [1208, 554] on div "TCAFO2143342 LOSE CONTROL DRE' THE APOLLO ANDRE' BONE B $$" at bounding box center [926, 586] width 1238 height 64
click at [1230, 572] on div "TCAFO2143342 LOSE CONTROL DRE' THE APOLLO ANDRE' BONE B $$" at bounding box center [926, 586] width 1238 height 64
click at [1232, 593] on button "Match 2 Groups" at bounding box center [1296, 598] width 204 height 47
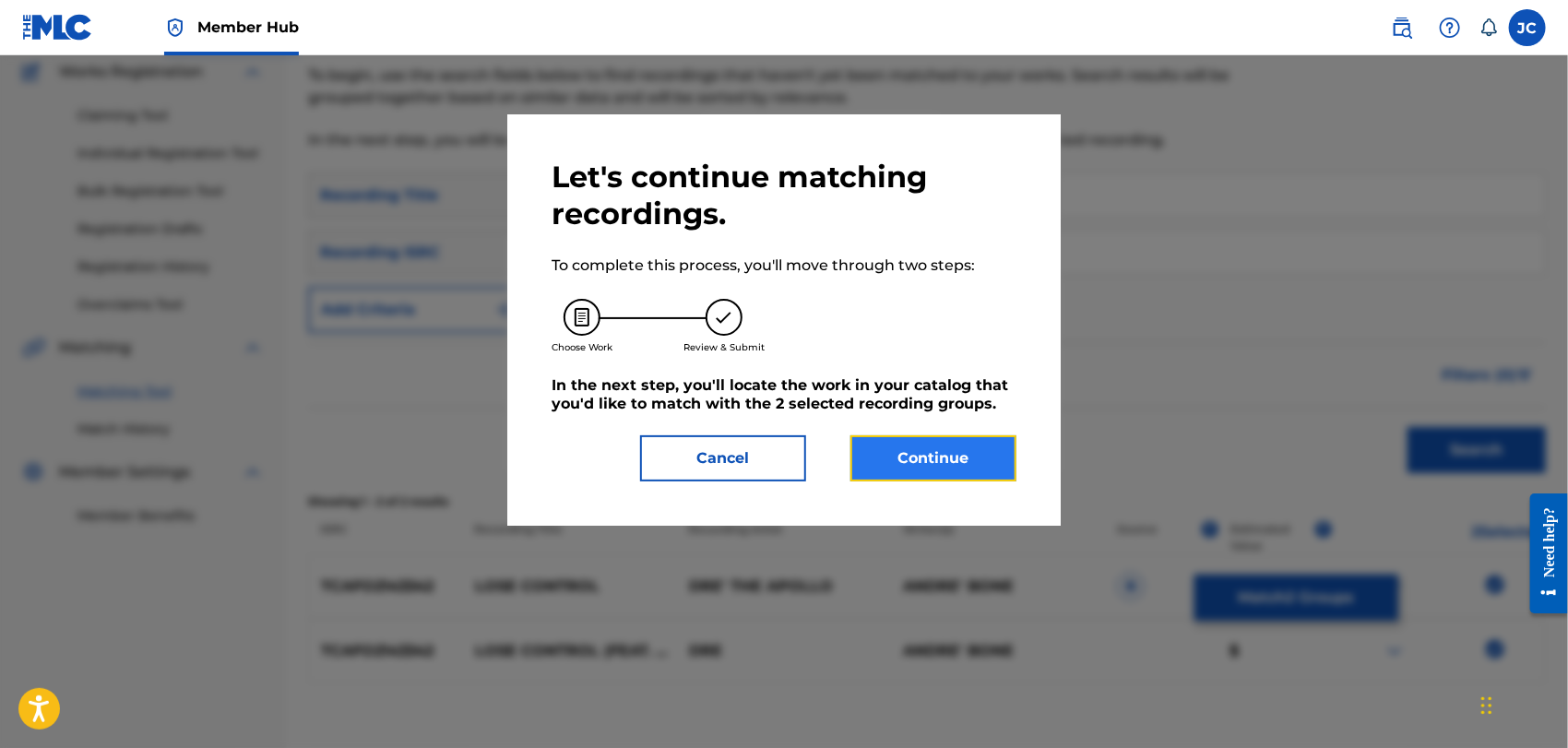
click at [937, 455] on button "Continue" at bounding box center [934, 459] width 166 height 47
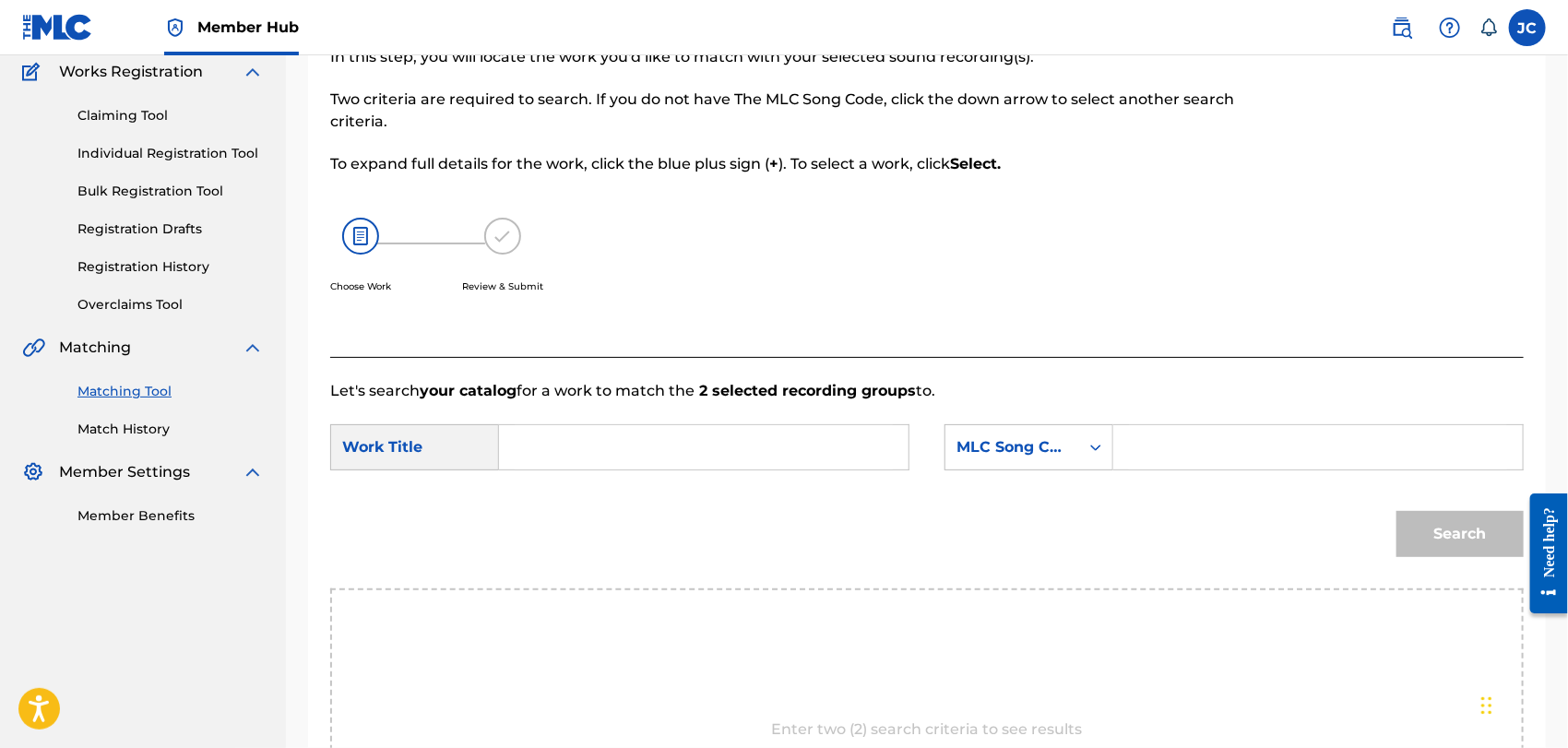
click at [711, 429] on input "Search Form" at bounding box center [704, 447] width 379 height 45
paste input "Lose Control"
type input "Lose Control"
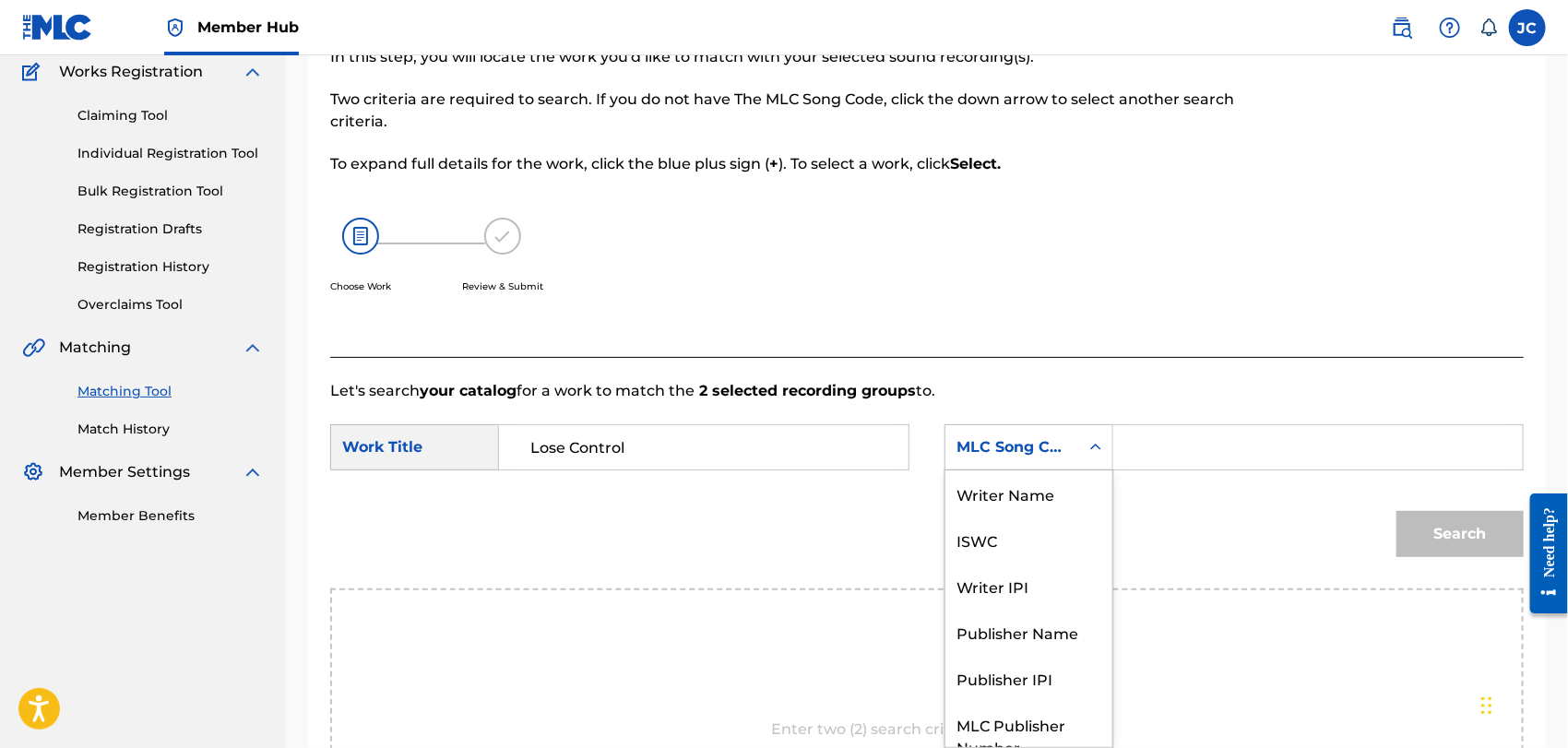
click at [1032, 461] on div "MLC Song Code" at bounding box center [1013, 447] width 134 height 35
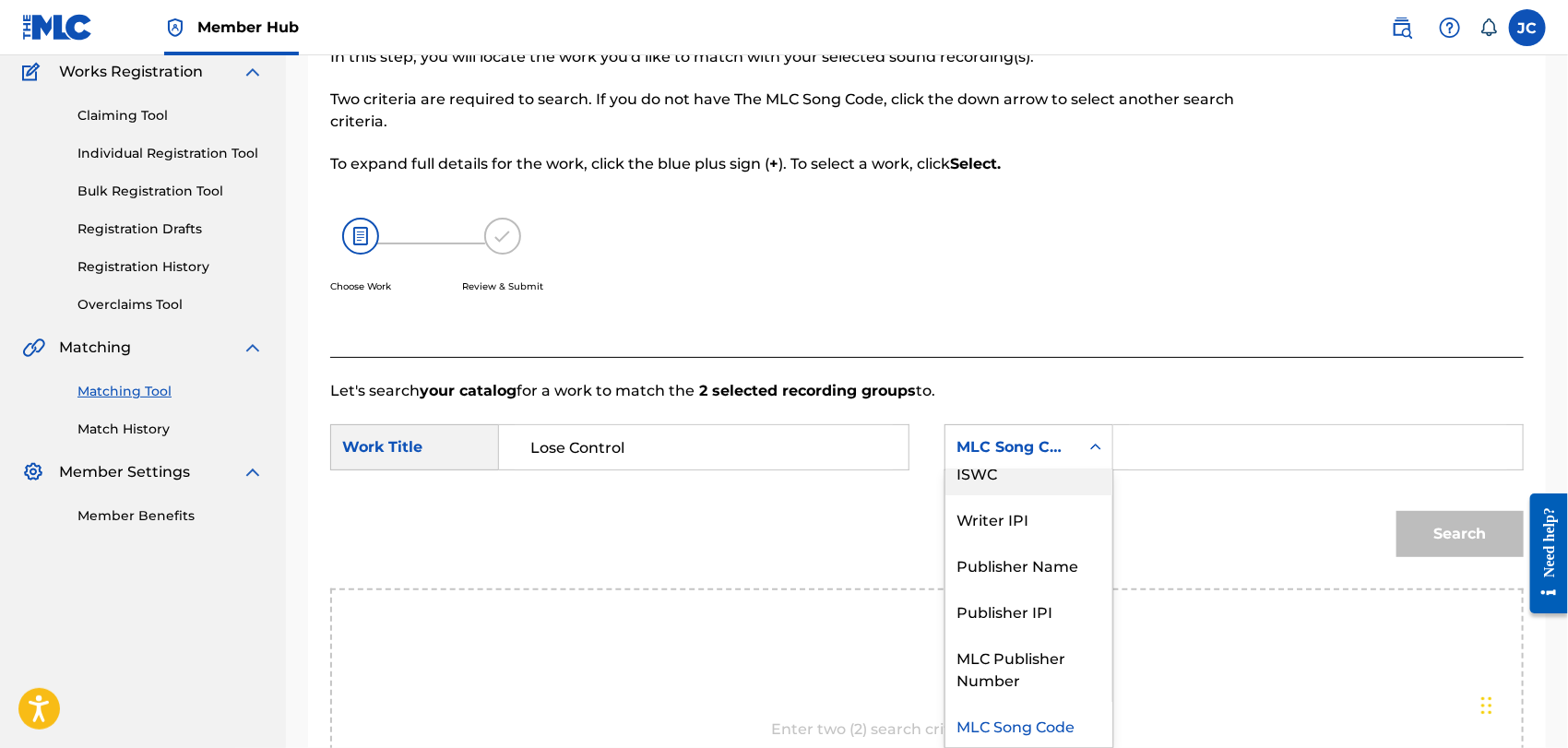
scroll to position [0, 0]
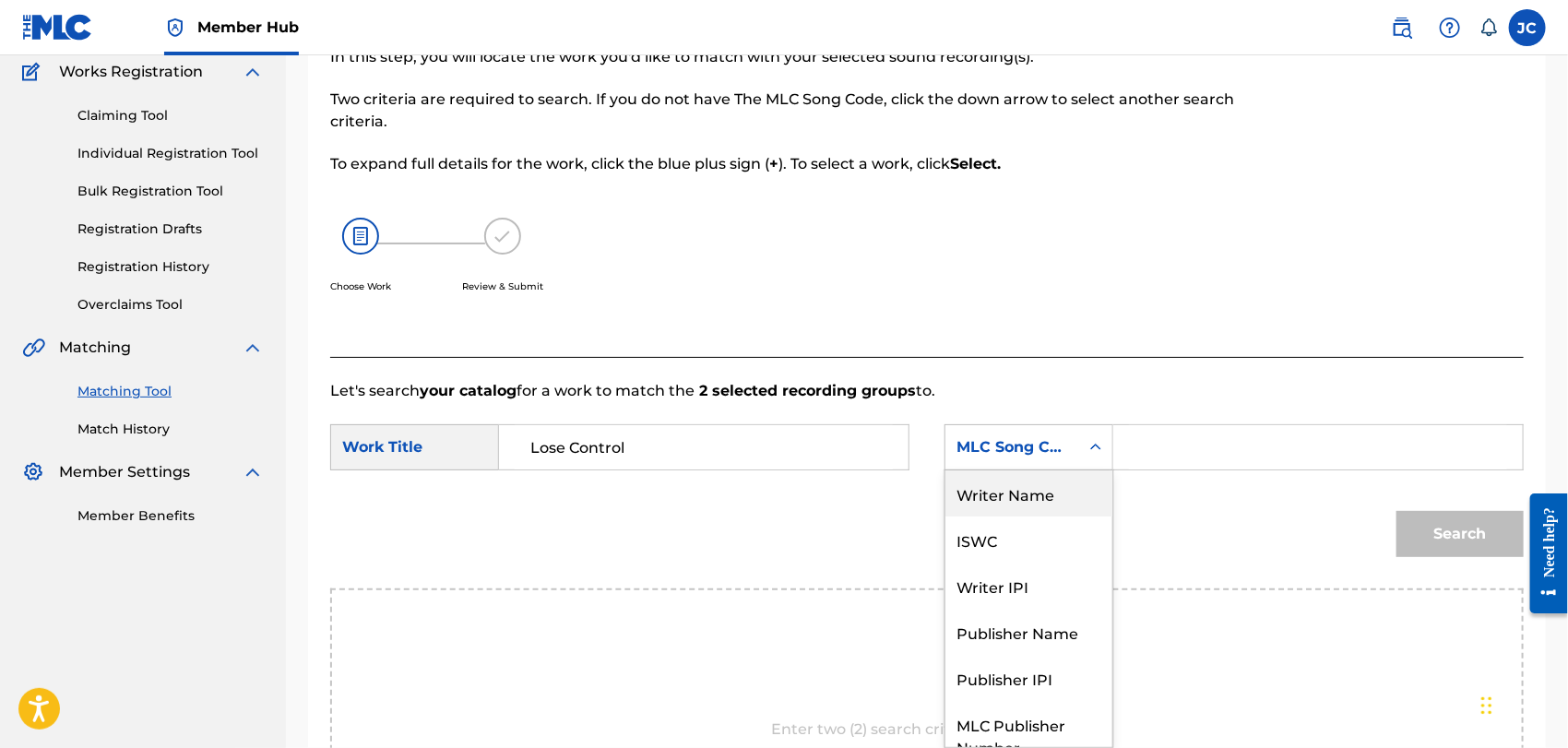
click at [1041, 509] on div "Writer Name" at bounding box center [1030, 494] width 167 height 47
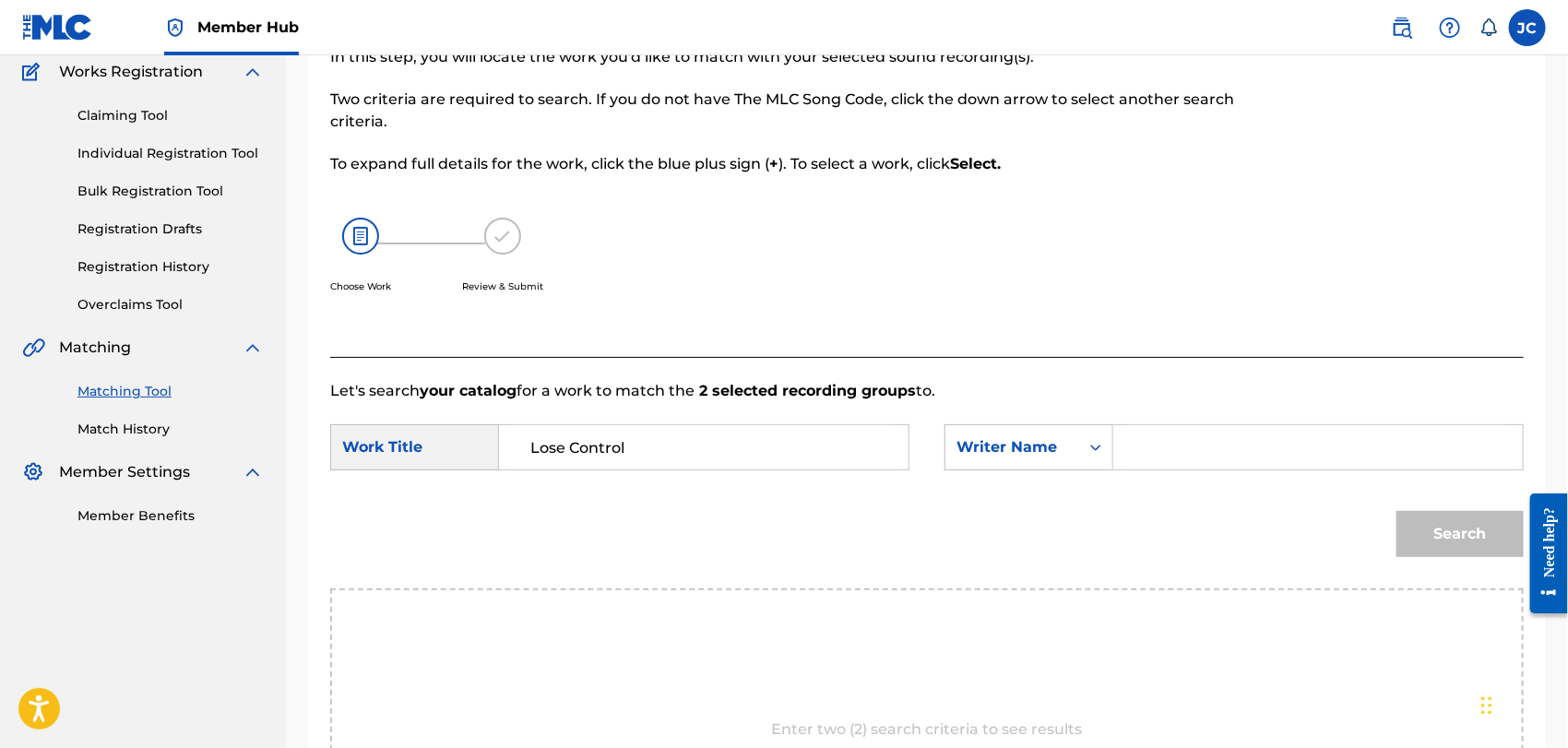
click at [1352, 482] on form "SearchWithCriteria12ee5011-a9dd-421b-b550-7cad2345b634 Work Title Lose Control …" at bounding box center [927, 496] width 1194 height 186
click at [1348, 460] on input "Search Form" at bounding box center [1318, 447] width 379 height 45
paste input "Bone"
click at [1419, 513] on button "Search" at bounding box center [1460, 535] width 127 height 47
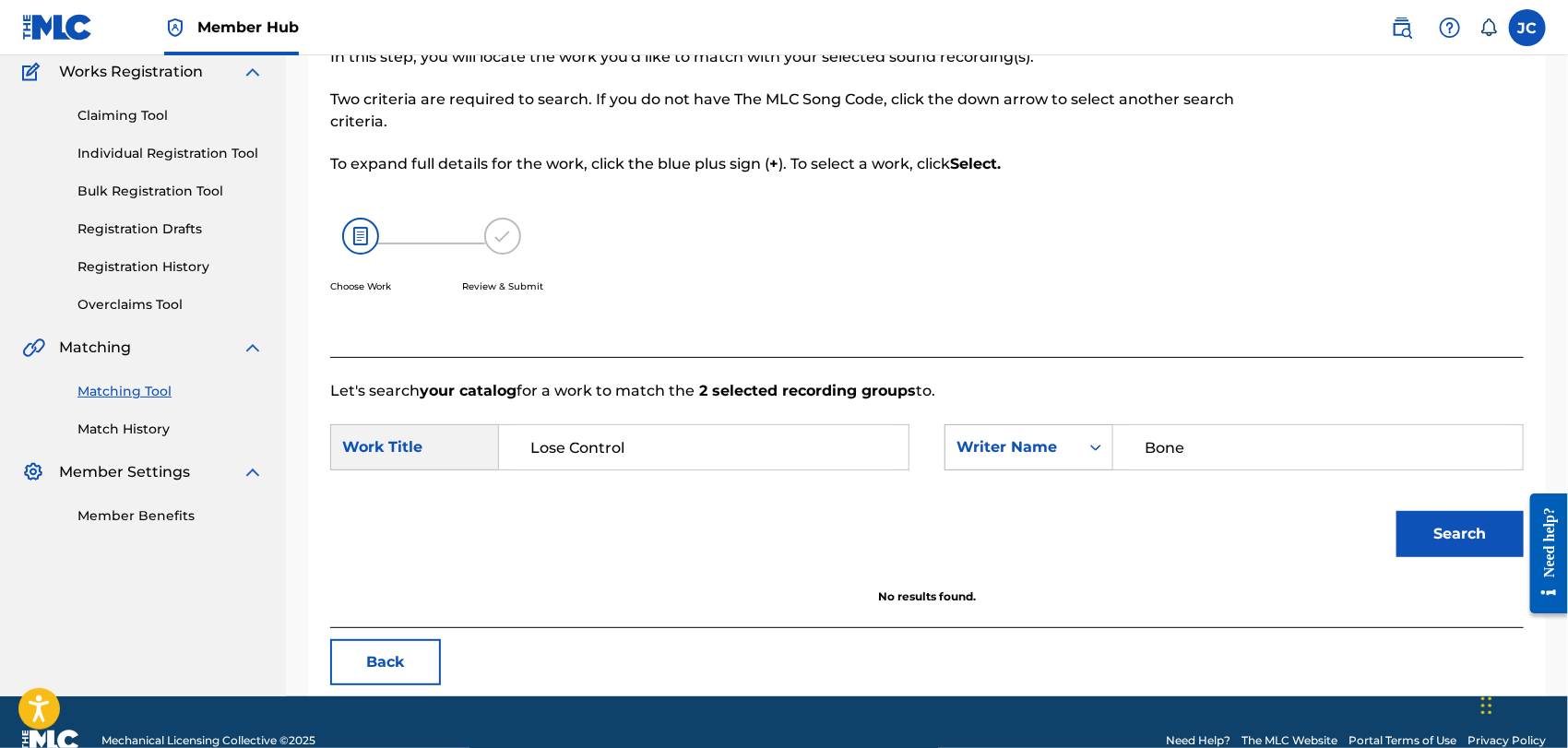
drag, startPoint x: 1223, startPoint y: 460, endPoint x: 1108, endPoint y: 461, distance: 115.0
click at [1108, 461] on div "SearchWithCriteriae295f232-f7c7-4c65-816e-01c1e8bd2396 Writer Name Bone" at bounding box center [1234, 447] width 579 height 47
type input "DAVIS"
click at [1408, 524] on button "Search" at bounding box center [1460, 535] width 127 height 47
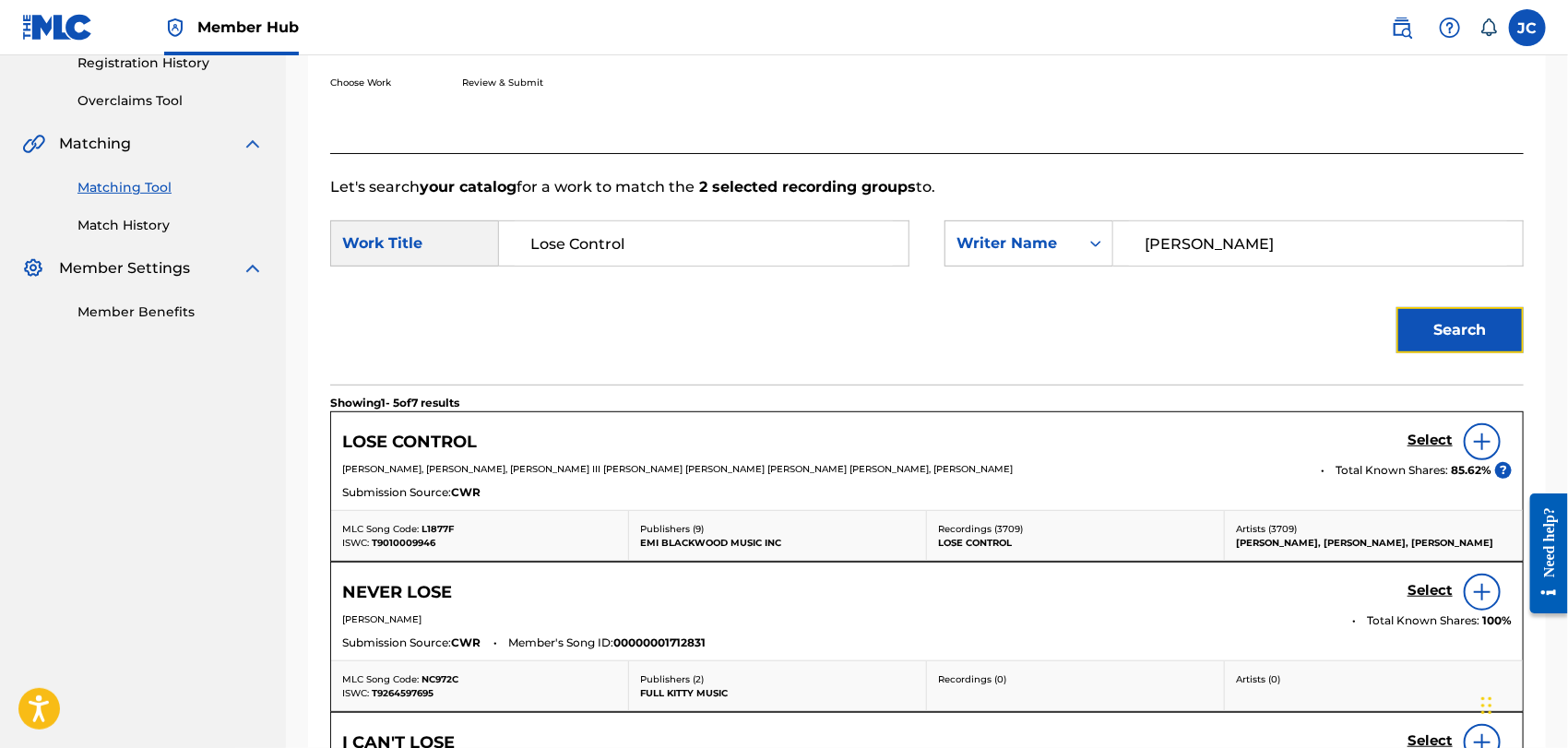
scroll to position [362, 0]
click at [1475, 445] on img at bounding box center [1482, 440] width 22 height 22
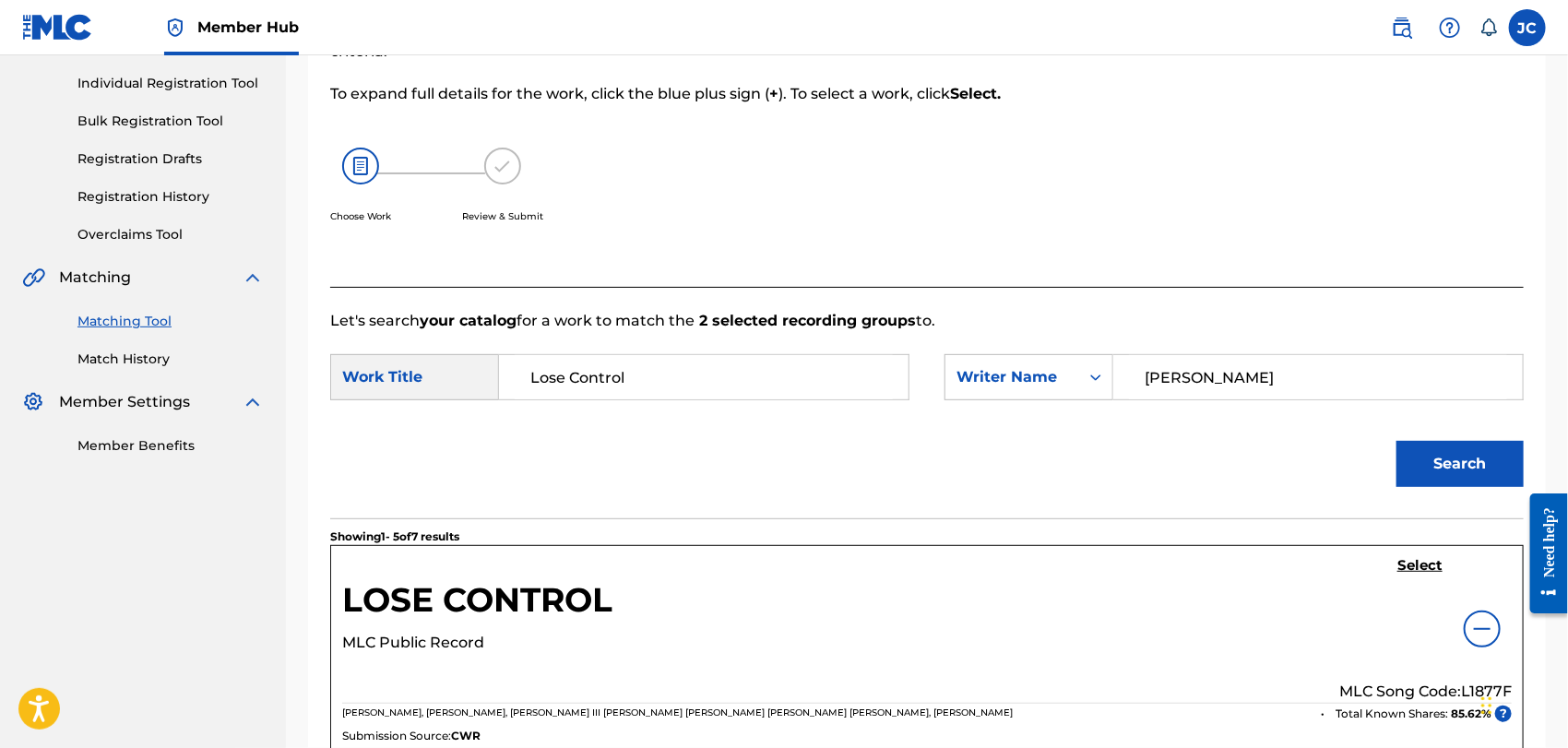
scroll to position [0, 0]
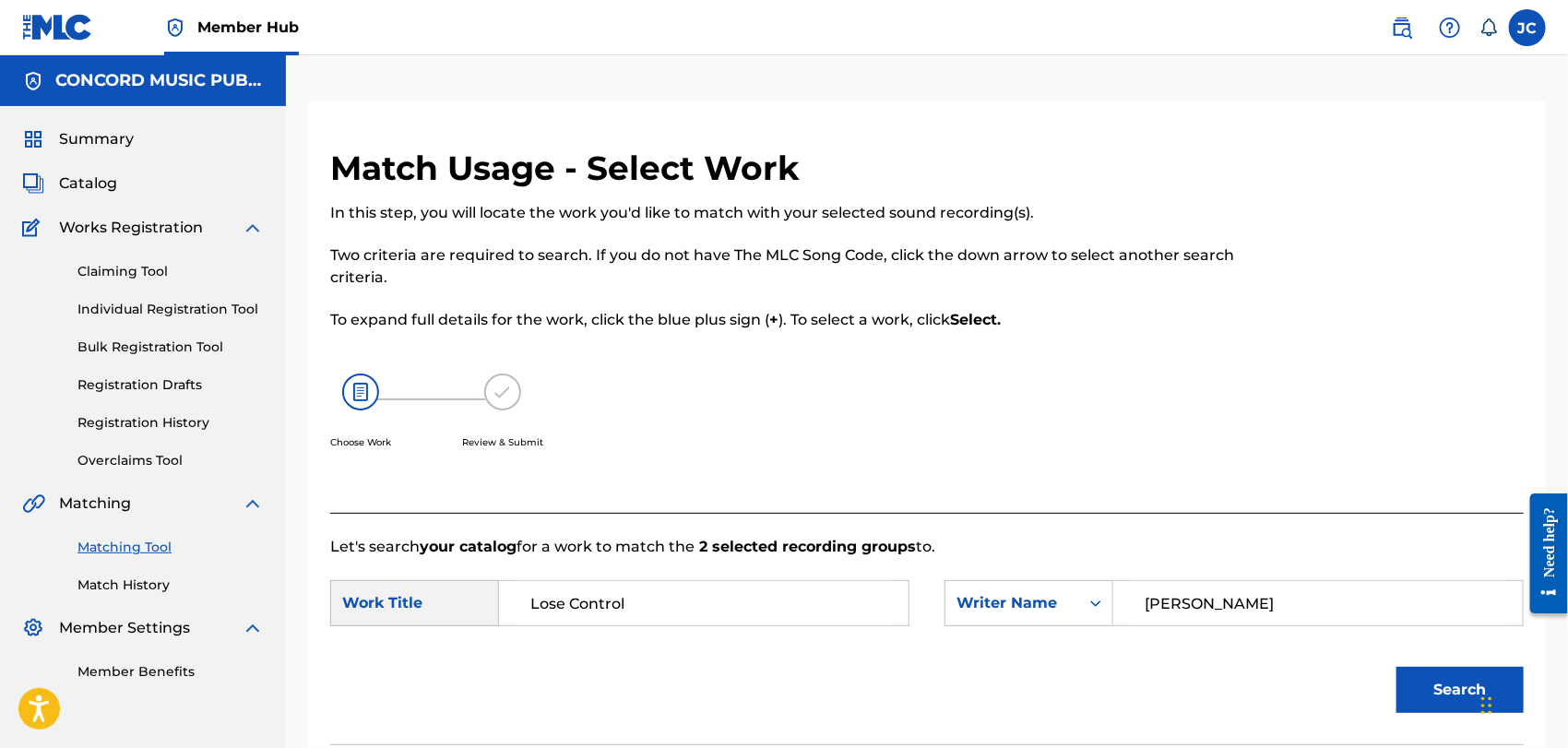
click at [132, 600] on div "Summary Catalog Works Registration Claiming Tool Individual Registration Tool B…" at bounding box center [143, 405] width 286 height 598
click at [133, 587] on link "Match History" at bounding box center [170, 585] width 186 height 20
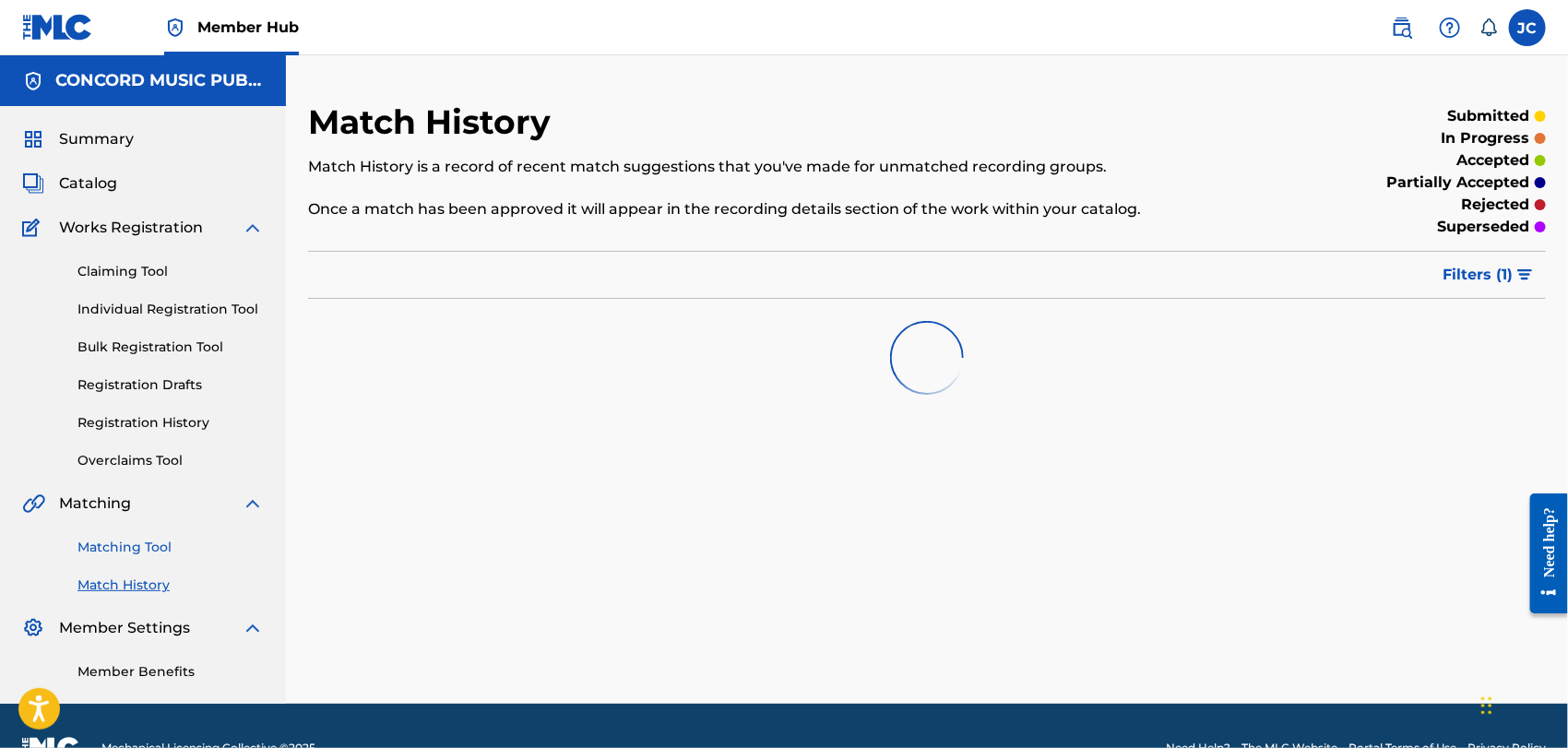
drag, startPoint x: 163, startPoint y: 545, endPoint x: 250, endPoint y: 544, distance: 87.0
click at [164, 544] on link "Matching Tool" at bounding box center [170, 547] width 186 height 20
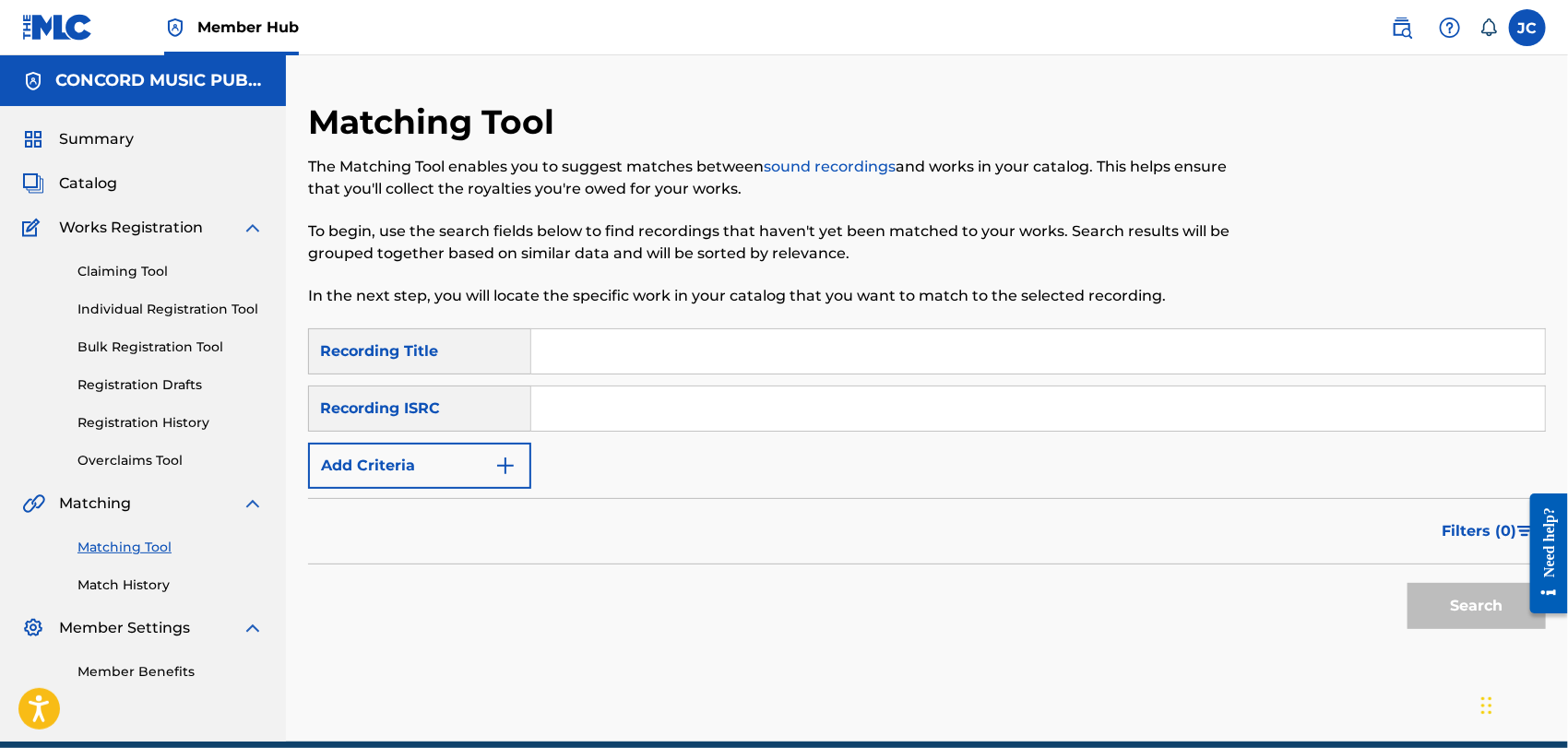
click at [730, 412] on input "Search Form" at bounding box center [1038, 409] width 1014 height 45
paste input "MXF399000338"
type input "MXF399000338"
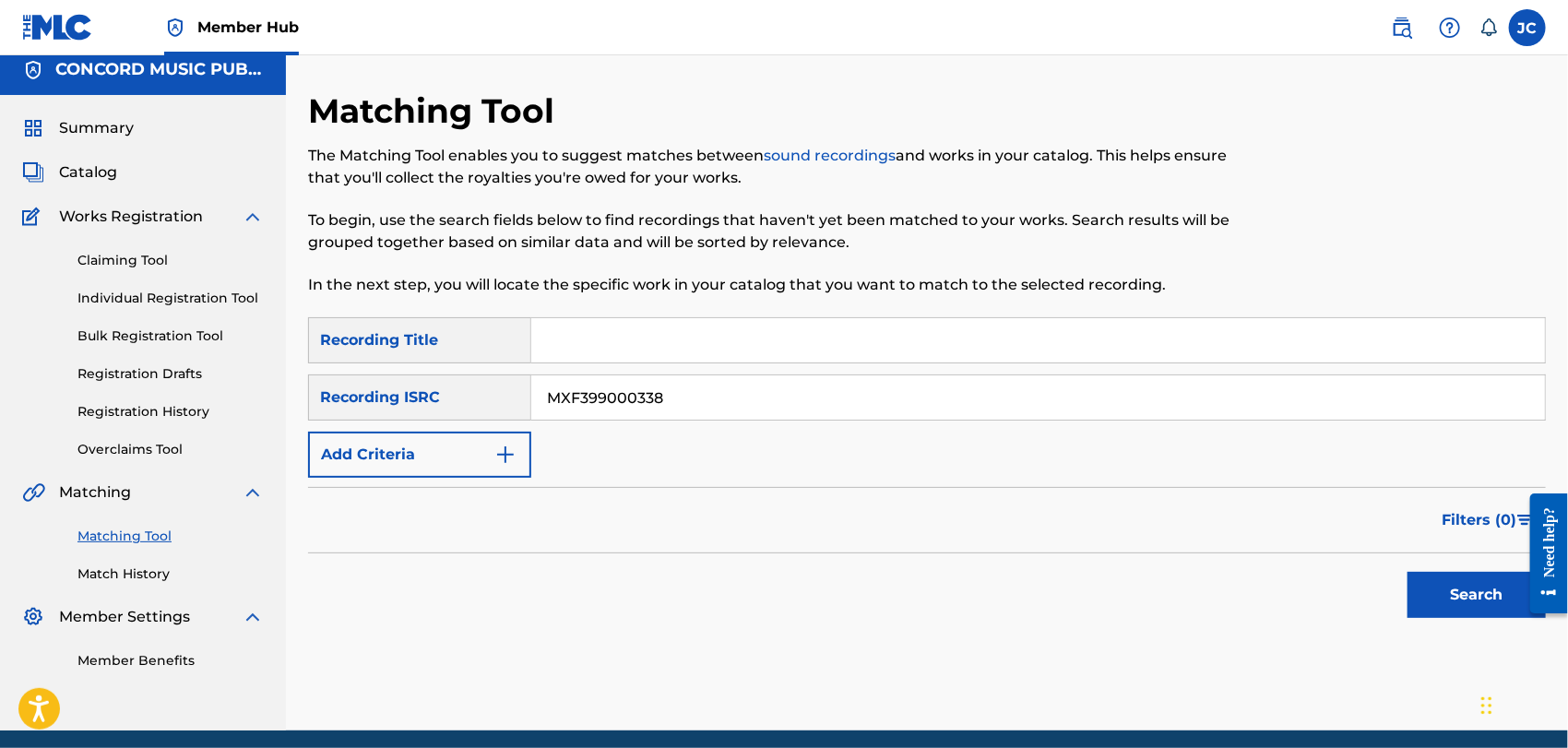
scroll to position [81, 0]
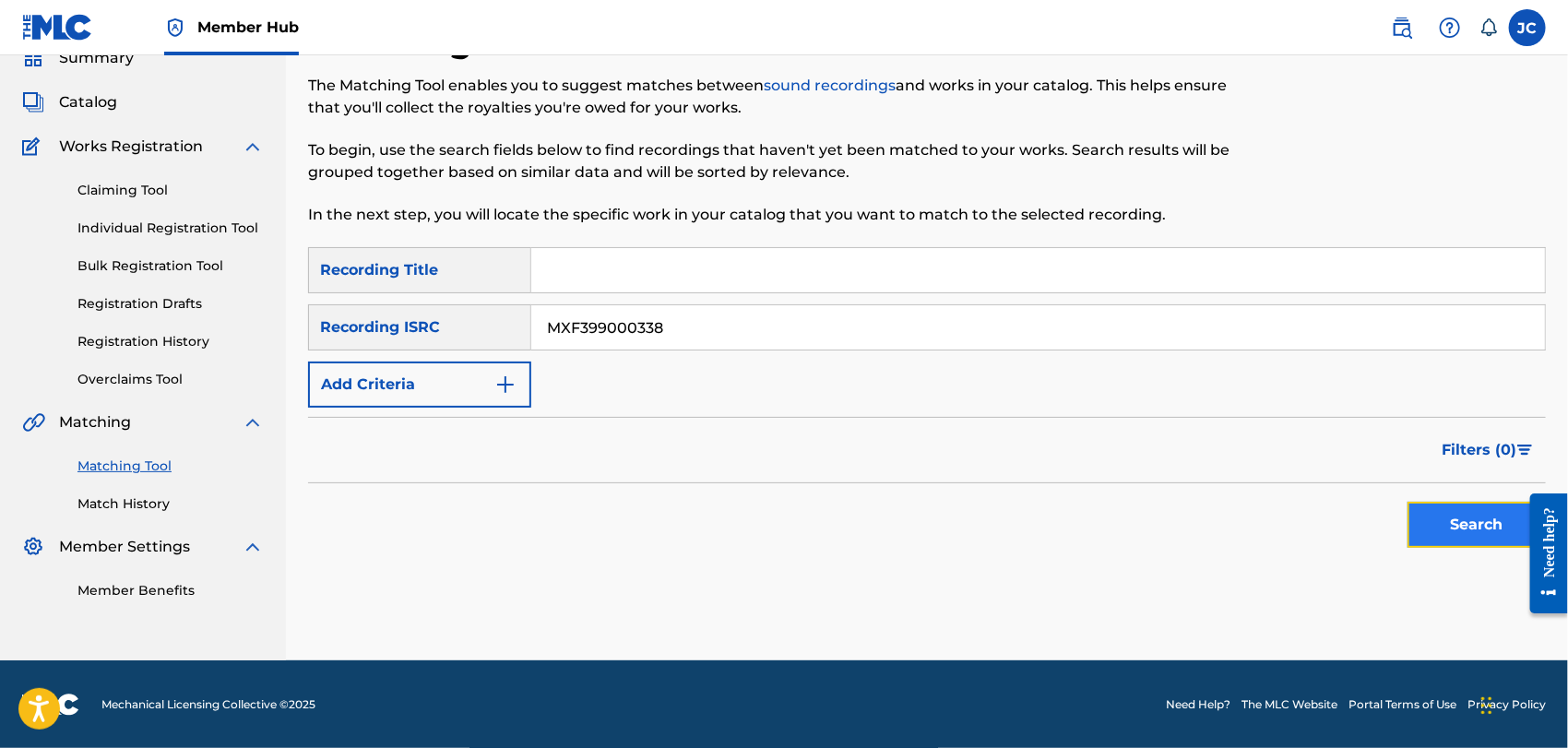
click at [1446, 514] on button "Search" at bounding box center [1477, 526] width 139 height 47
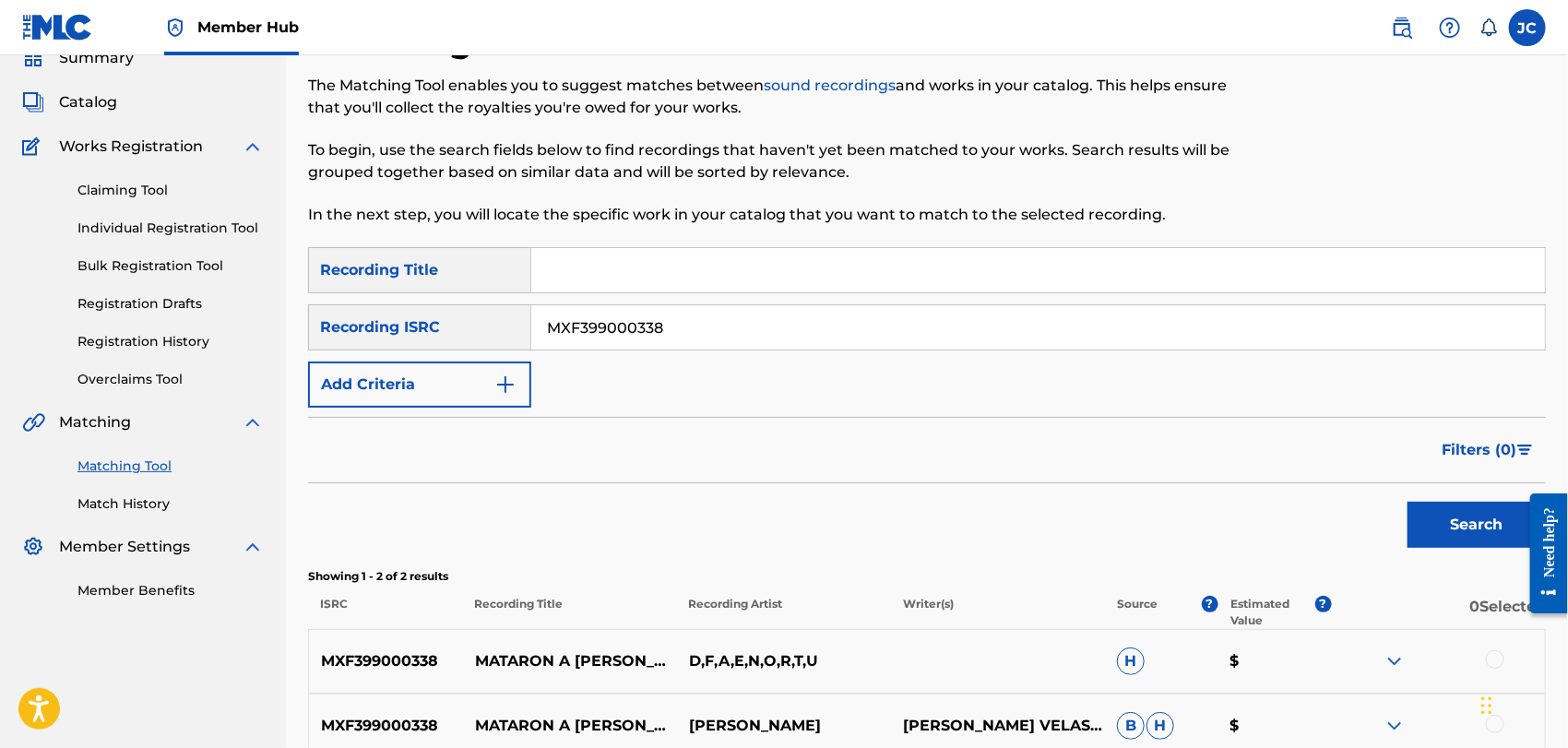
scroll to position [273, 0]
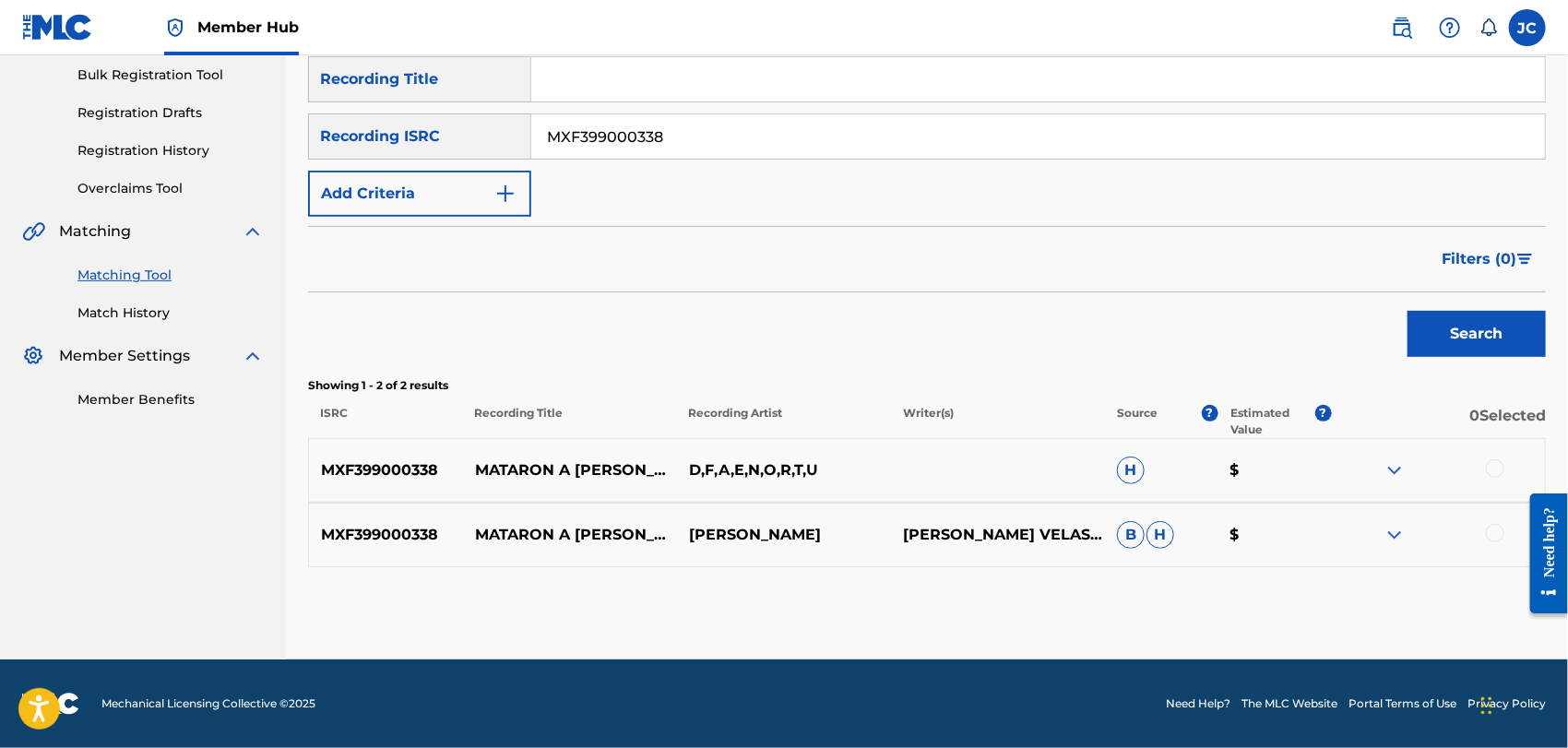
click at [1498, 478] on div at bounding box center [1438, 471] width 214 height 22
click at [1492, 470] on div at bounding box center [1495, 469] width 19 height 19
click at [1489, 525] on div at bounding box center [1438, 535] width 214 height 22
drag, startPoint x: 1492, startPoint y: 530, endPoint x: 1463, endPoint y: 526, distance: 29.3
click at [1491, 529] on div at bounding box center [1495, 533] width 19 height 19
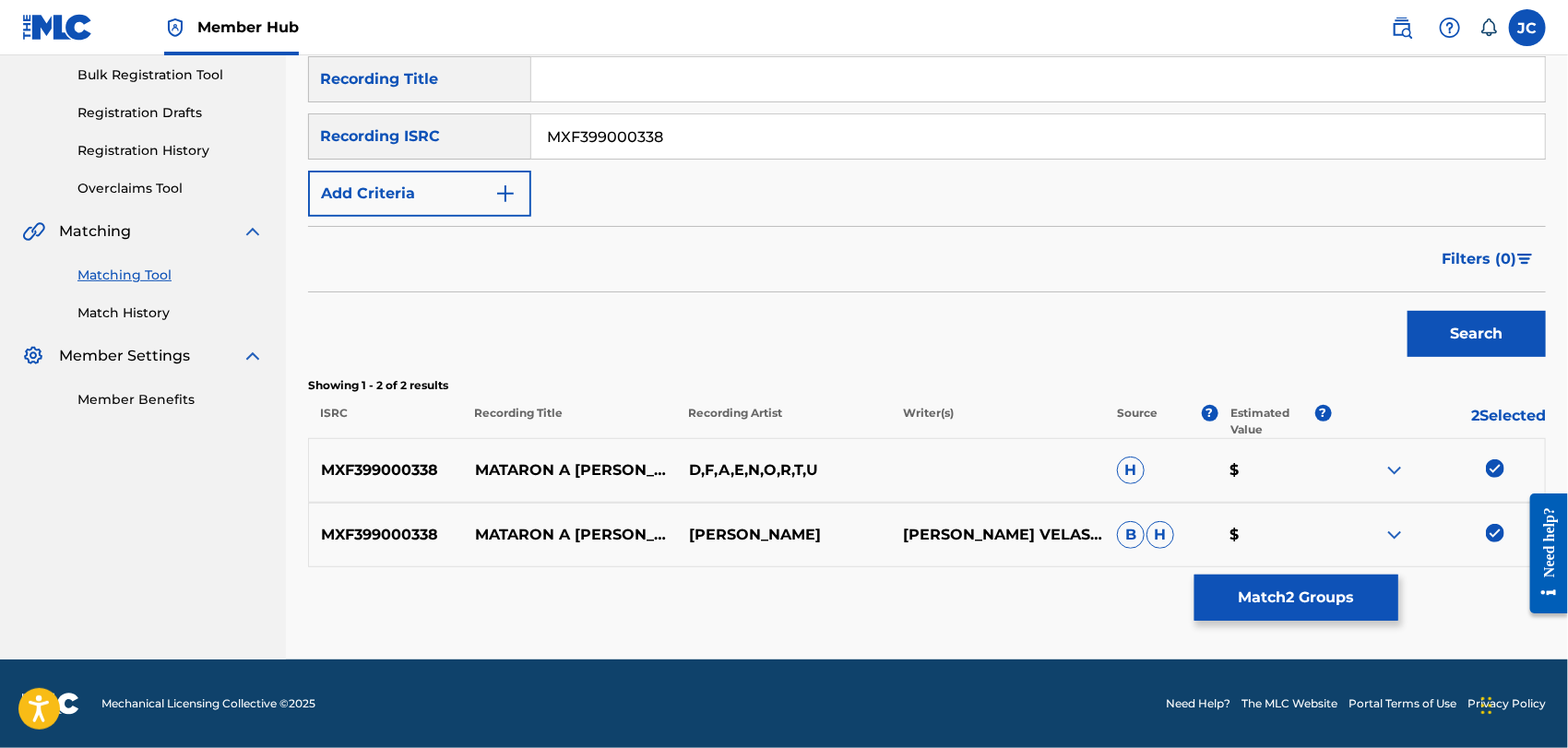
drag, startPoint x: 1351, startPoint y: 556, endPoint x: 1350, endPoint y: 570, distance: 14.0
click at [1351, 558] on div "MXF399000338 MATARON A CASIMIRO DUETO FRONTERA MARCO ANTONIO VELASCORAYMUNDO RE…" at bounding box center [926, 535] width 1238 height 64
click at [1349, 572] on div "Matching Tool The Matching Tool enables you to suggest matches between sound re…" at bounding box center [926, 244] width 1238 height 831
click at [1345, 587] on button "Match 2 Groups" at bounding box center [1296, 598] width 204 height 47
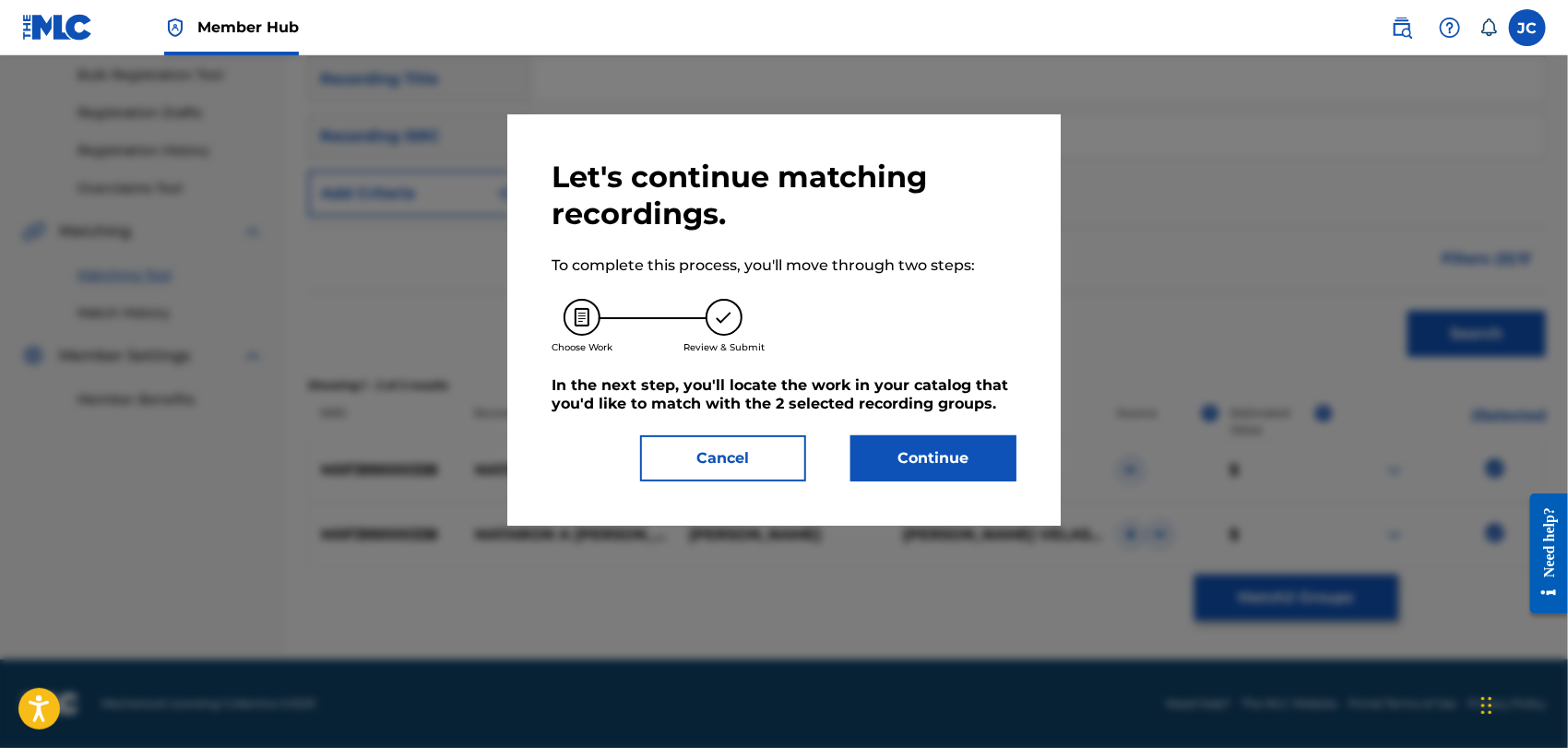
click at [841, 423] on div "Let's continue matching recordings. To complete this process, you'll move throu…" at bounding box center [784, 320] width 465 height 323
click at [856, 445] on button "Continue" at bounding box center [934, 459] width 166 height 47
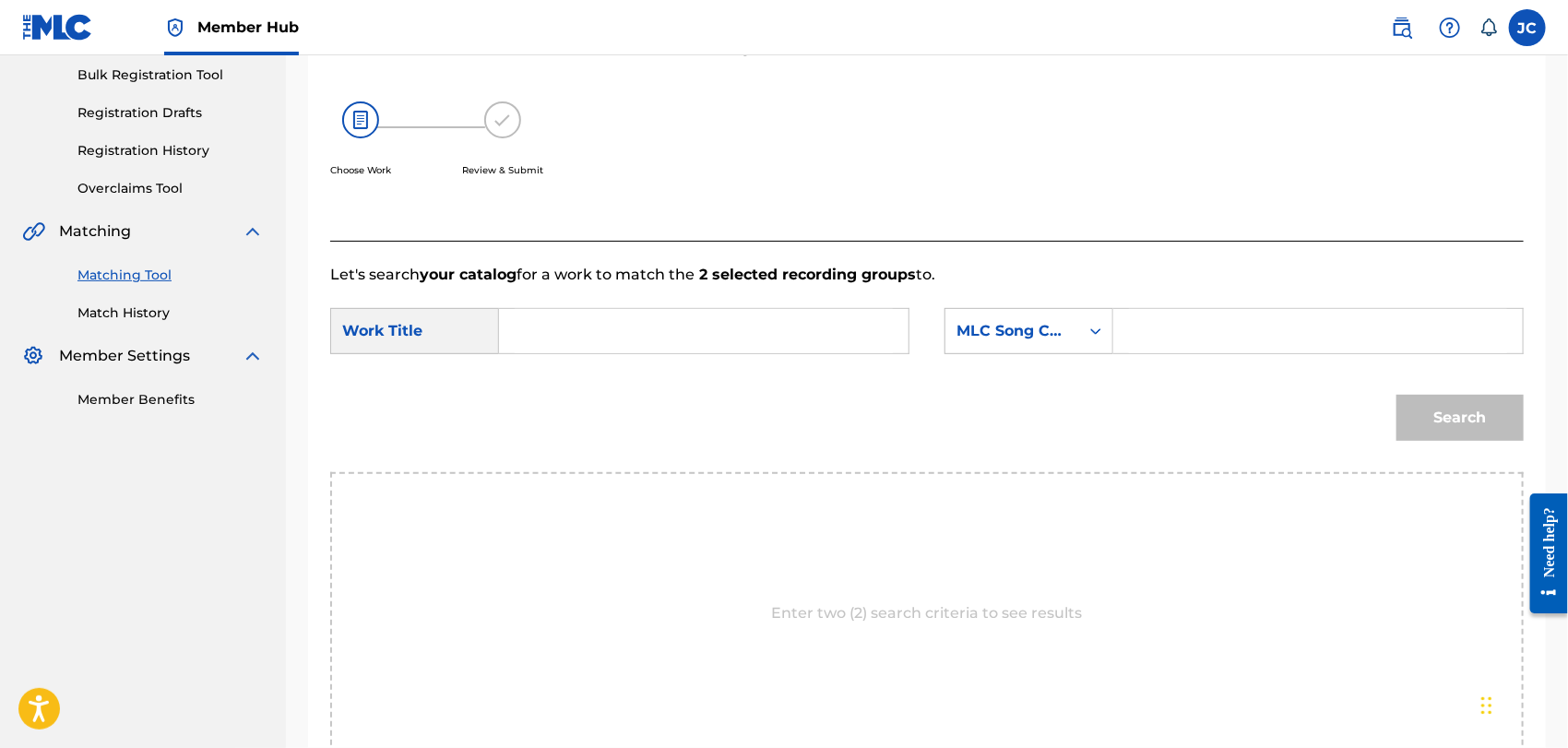
click at [609, 319] on input "Search Form" at bounding box center [704, 331] width 379 height 45
paste input "Mataron A Casimiro"
type input "Mataron A Casimiro"
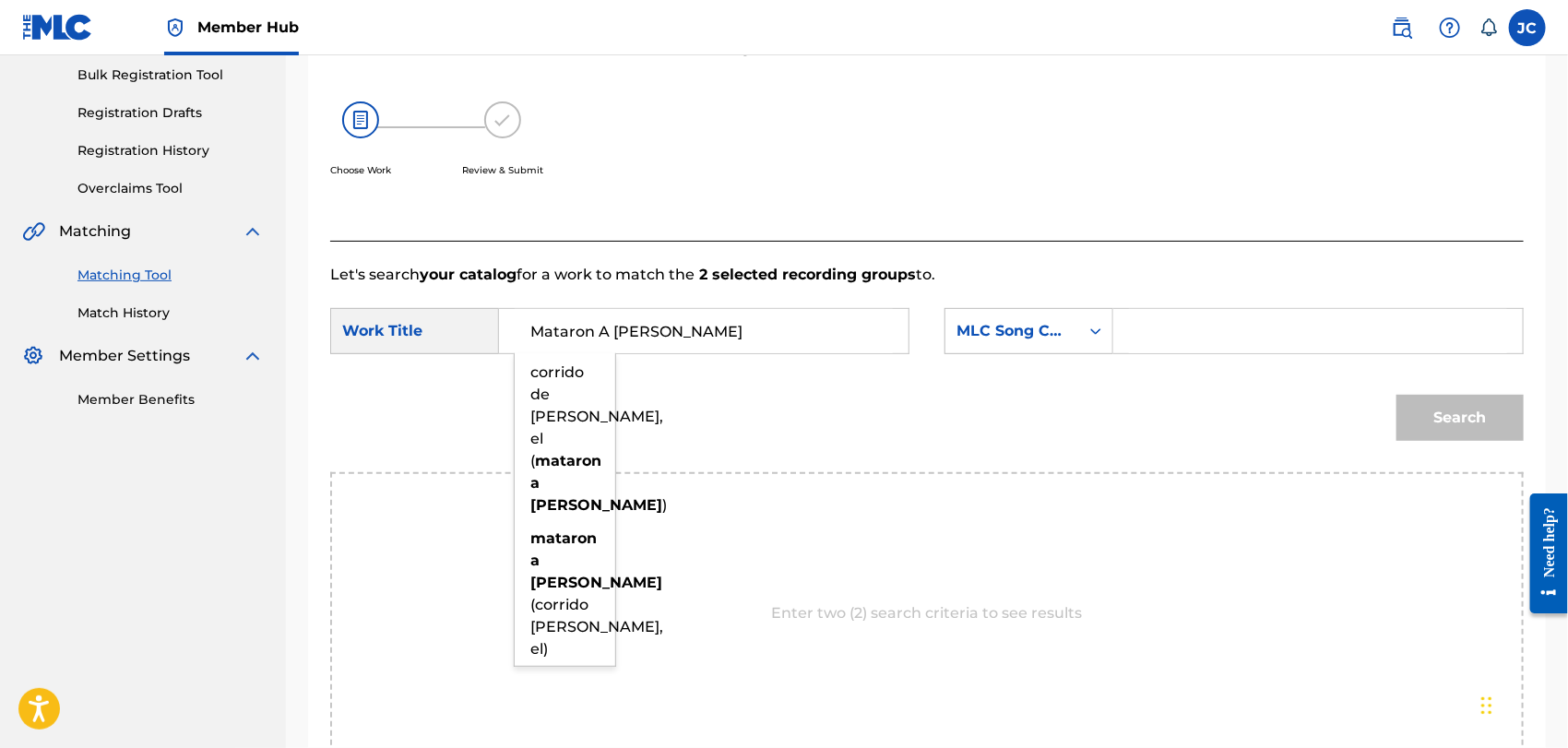
click at [1114, 371] on form "SearchWithCriteria12ee5011-a9dd-421b-b550-7cad2345b634 Work Title Mataron A Cas…" at bounding box center [927, 380] width 1194 height 186
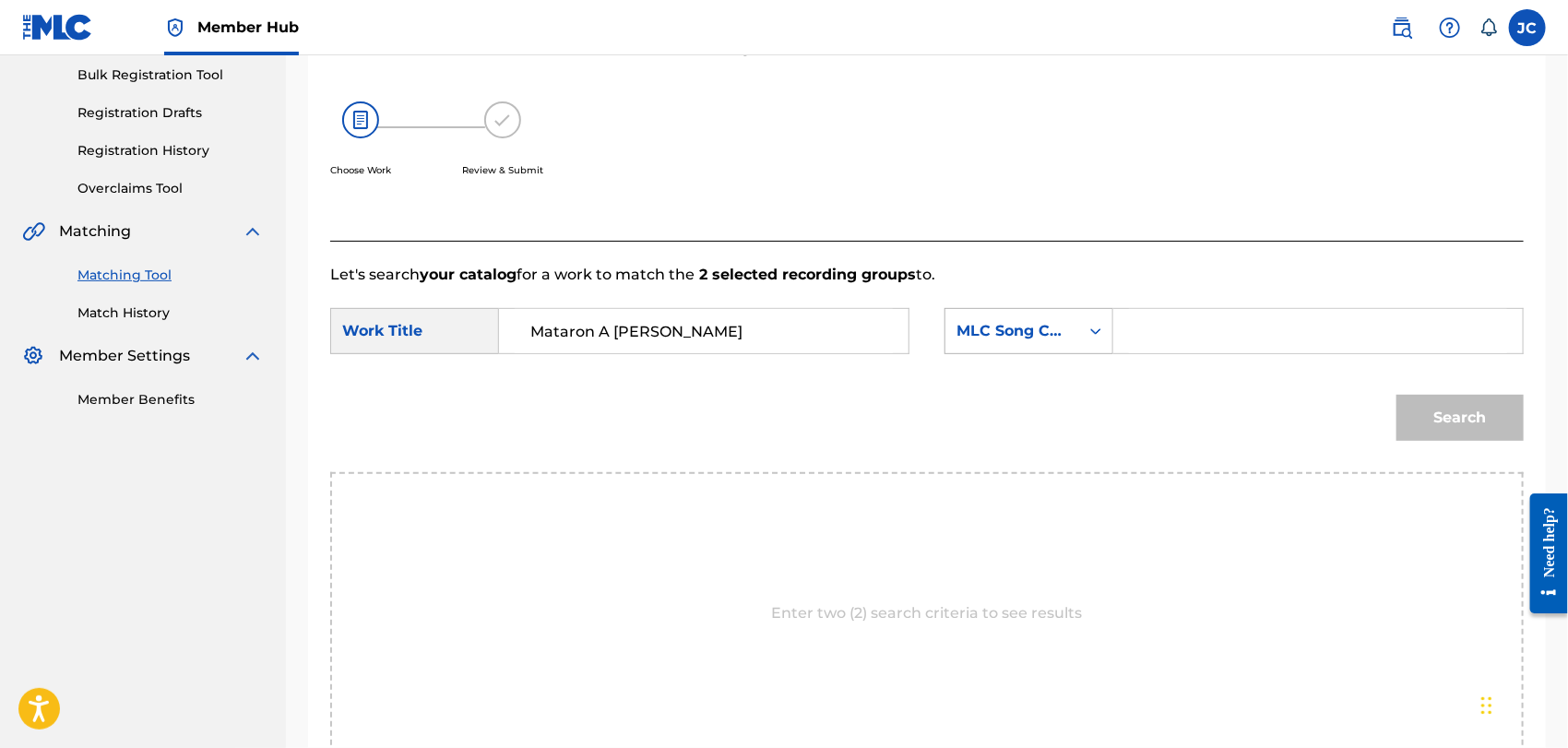
click at [1054, 333] on div "MLC Song Code" at bounding box center [1013, 331] width 112 height 22
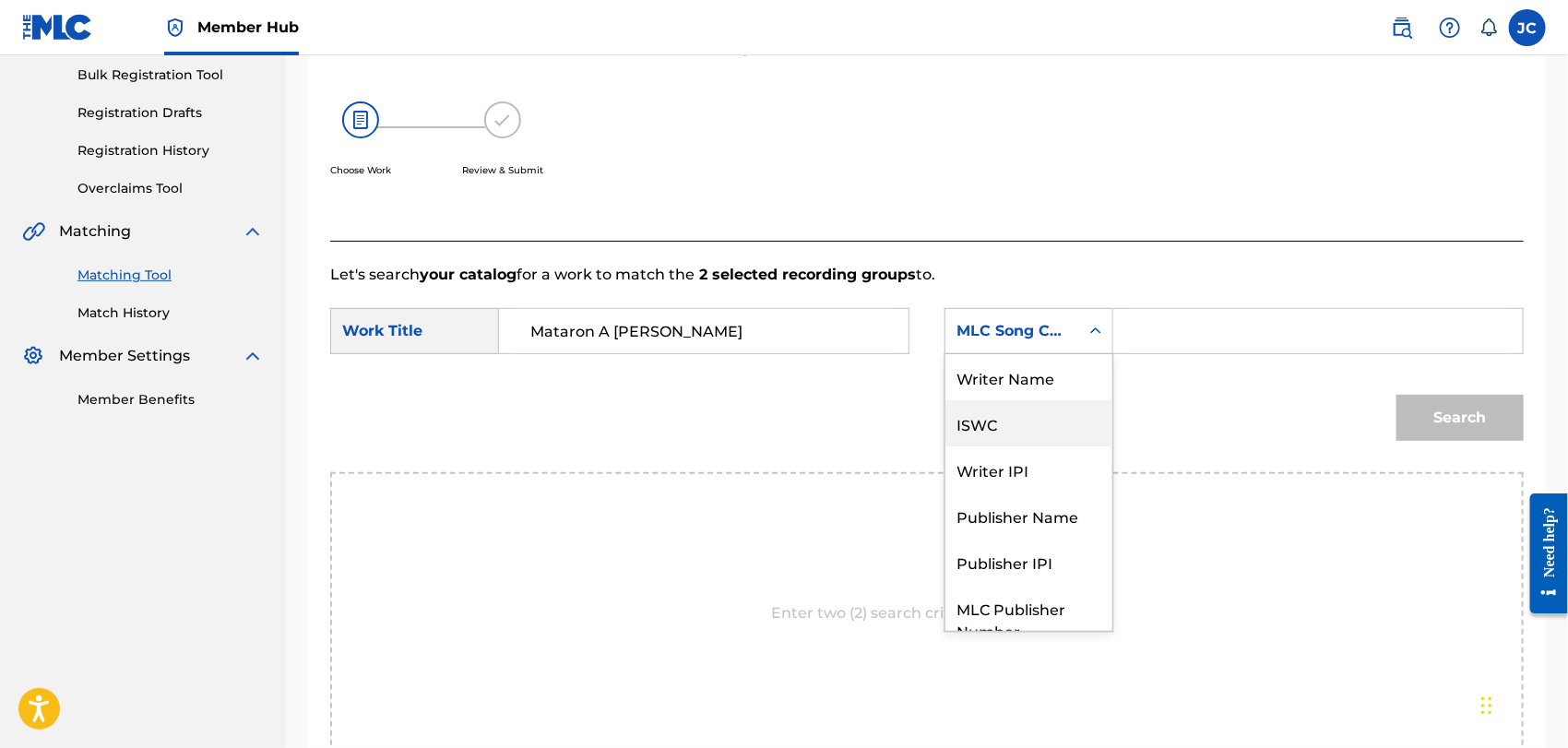
click at [1041, 403] on div "ISWC" at bounding box center [1030, 424] width 167 height 47
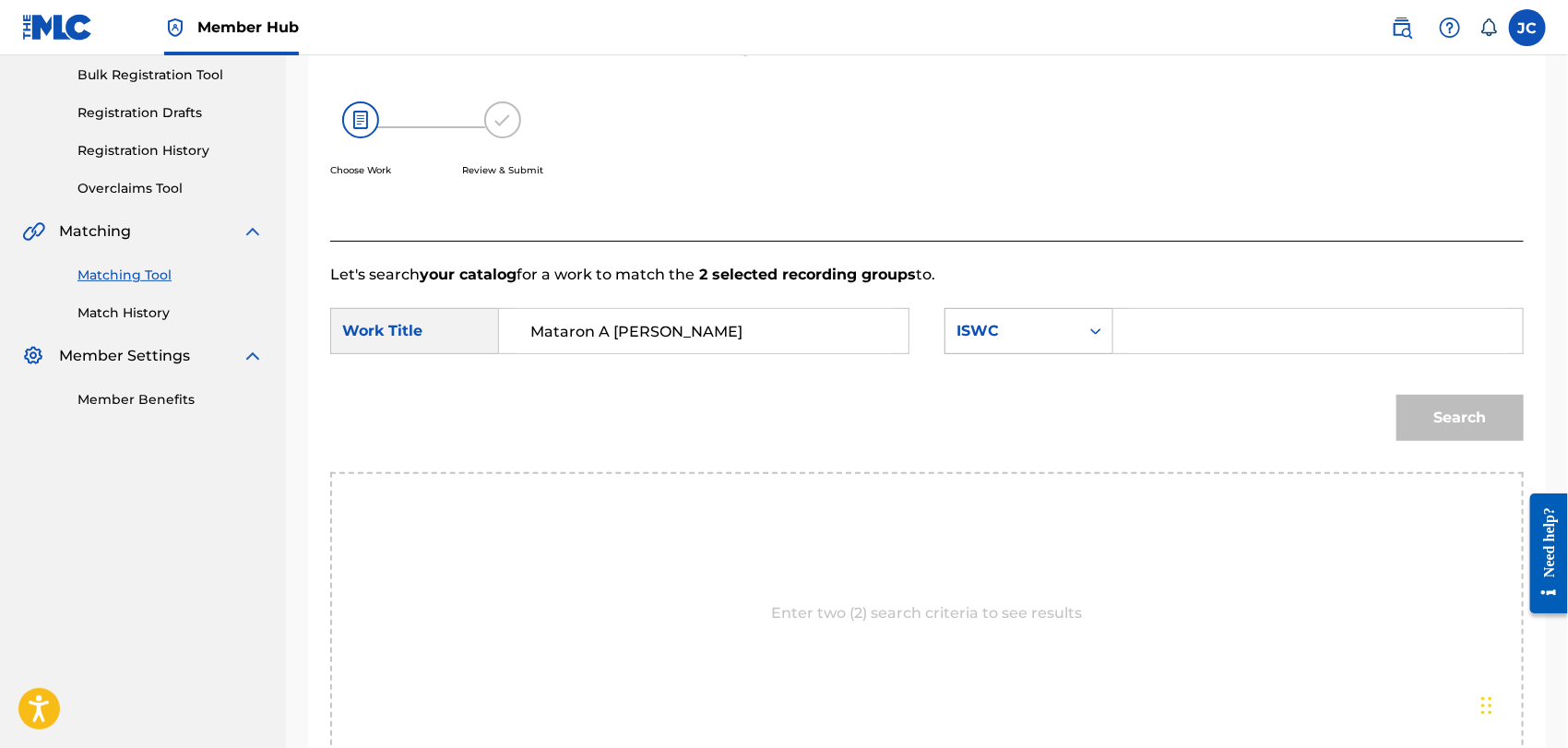
click at [1052, 344] on div "ISWC" at bounding box center [1013, 331] width 134 height 35
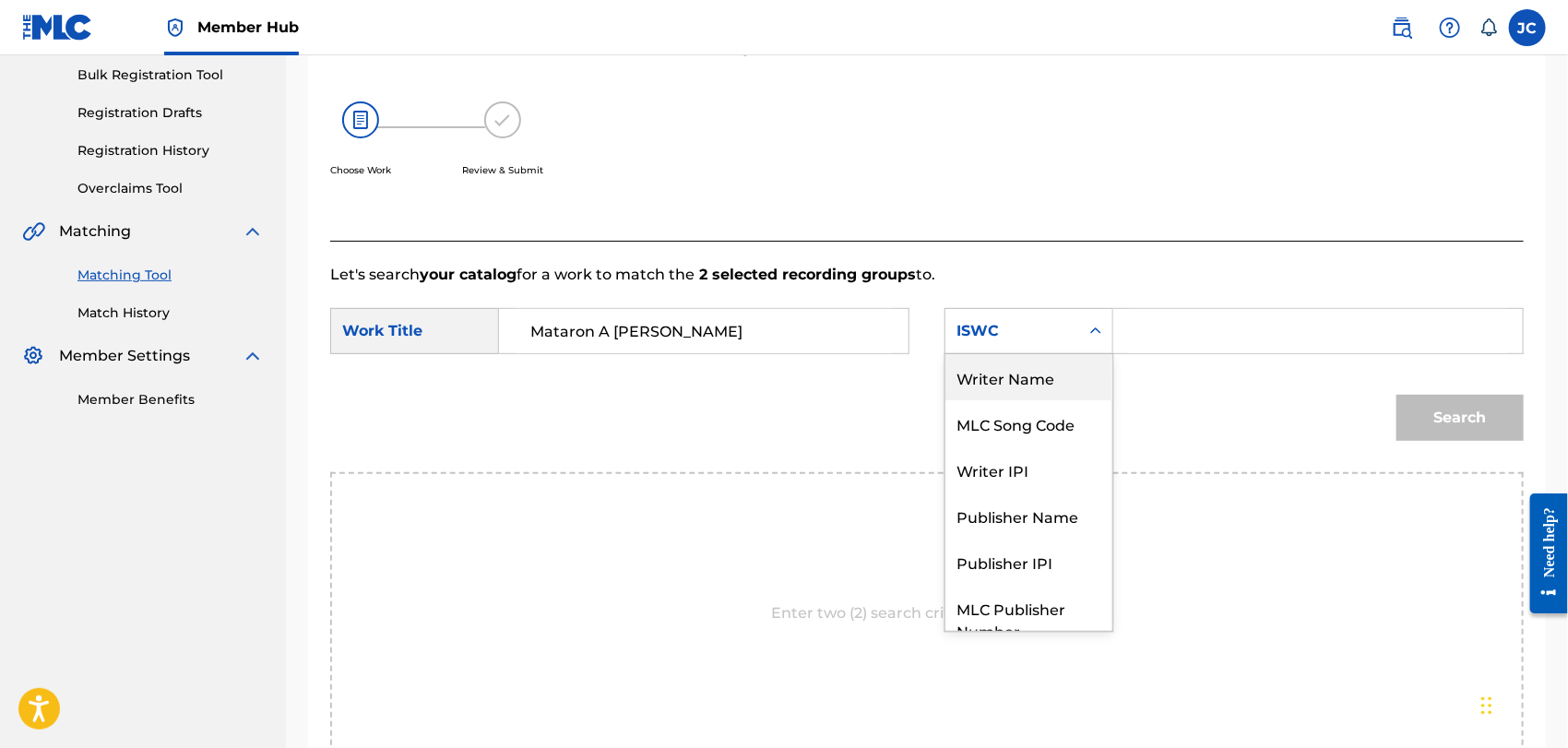
click at [1033, 356] on div "Writer Name" at bounding box center [1030, 378] width 167 height 47
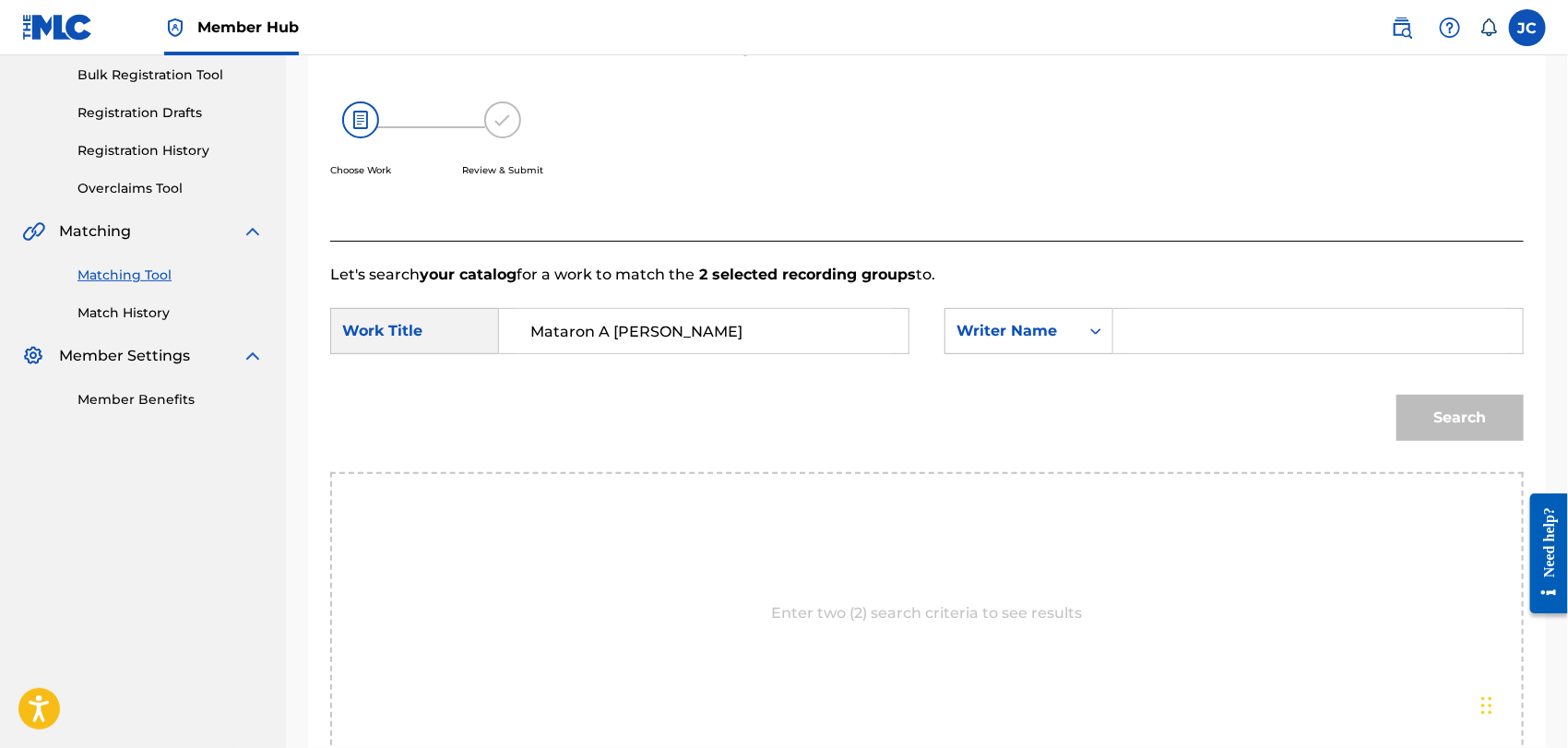
click at [1222, 323] on input "Search Form" at bounding box center [1318, 331] width 379 height 45
paste input "Velasco"
type input "Velasco"
click at [1458, 408] on button "Search" at bounding box center [1460, 419] width 127 height 47
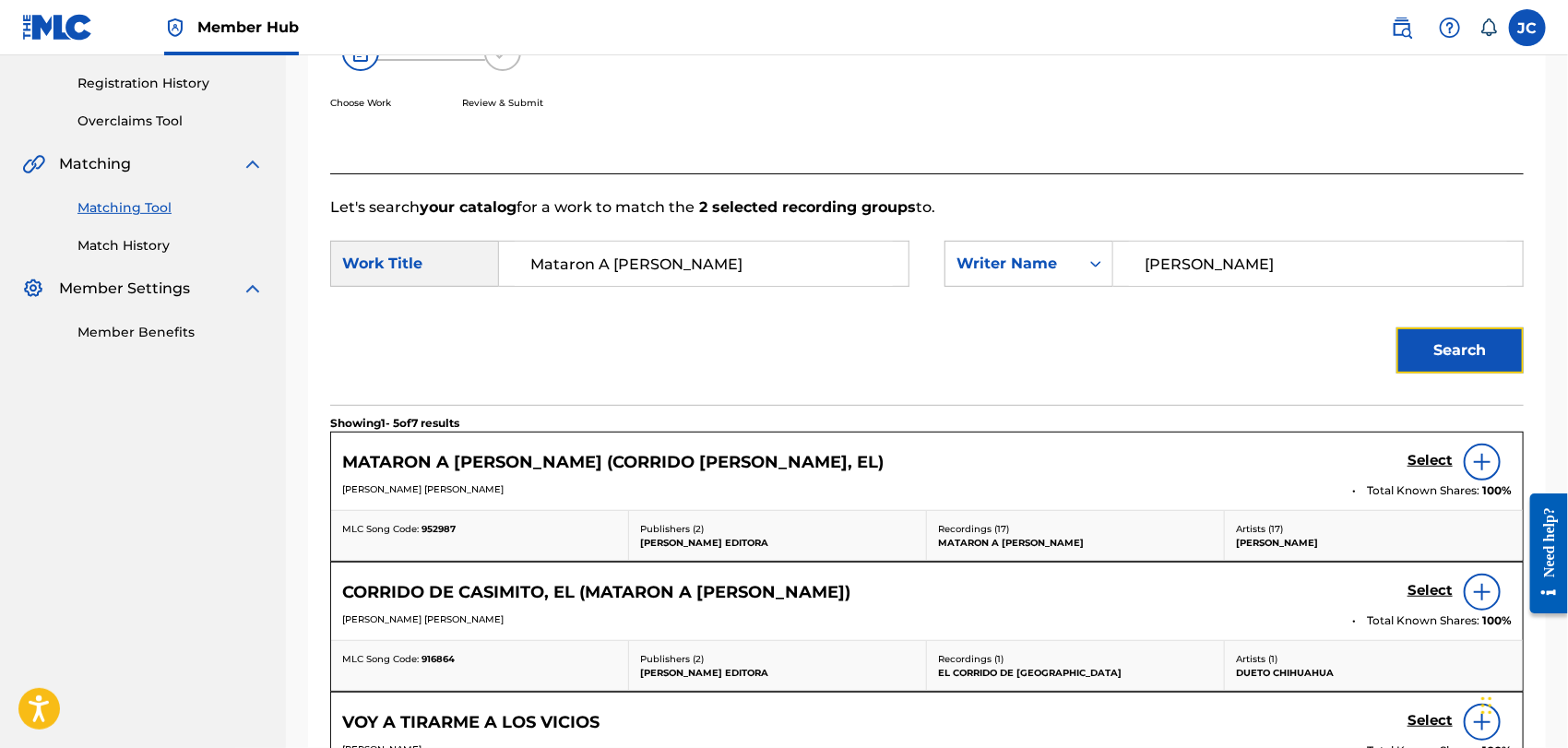
scroll to position [375, 0]
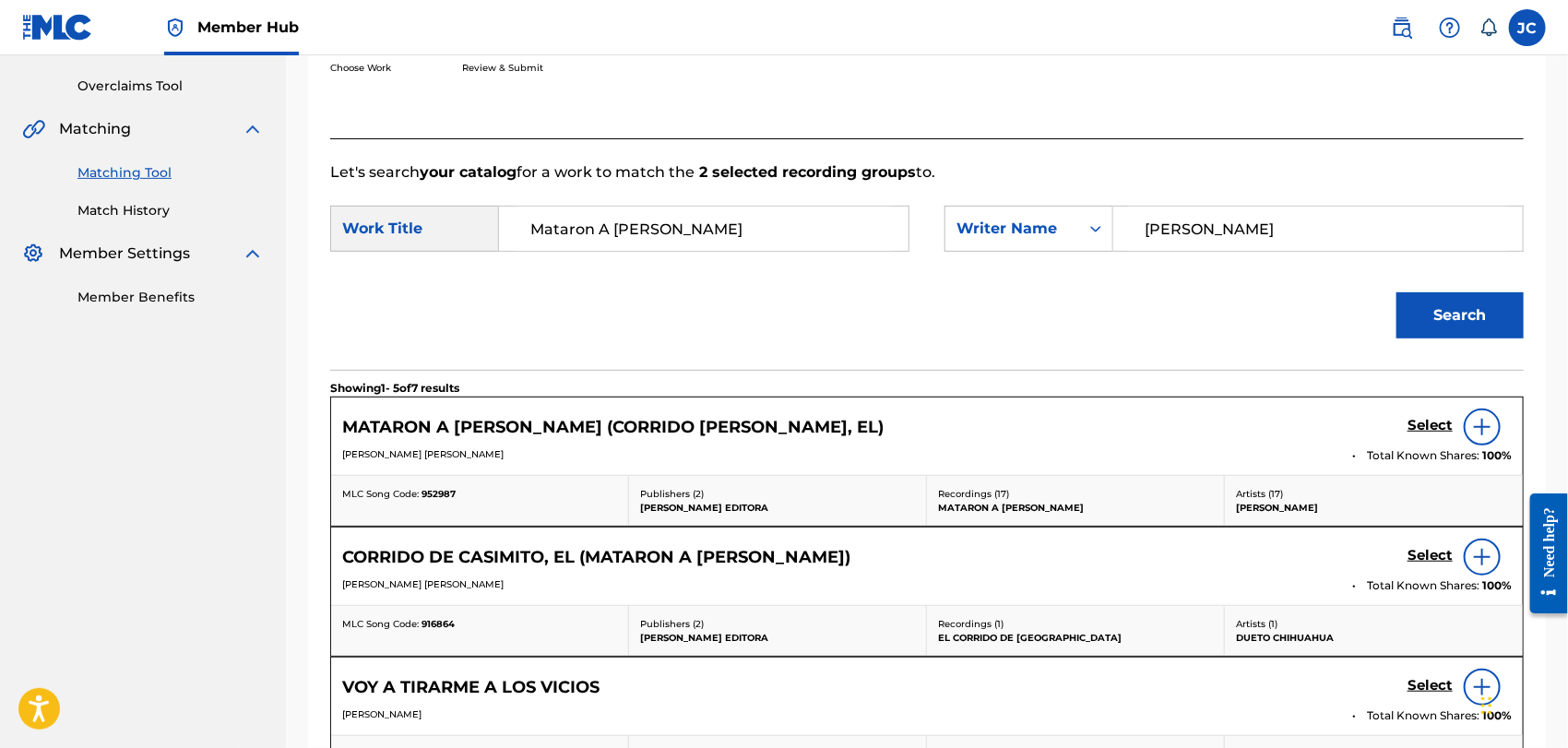
click at [1485, 433] on img at bounding box center [1482, 427] width 22 height 22
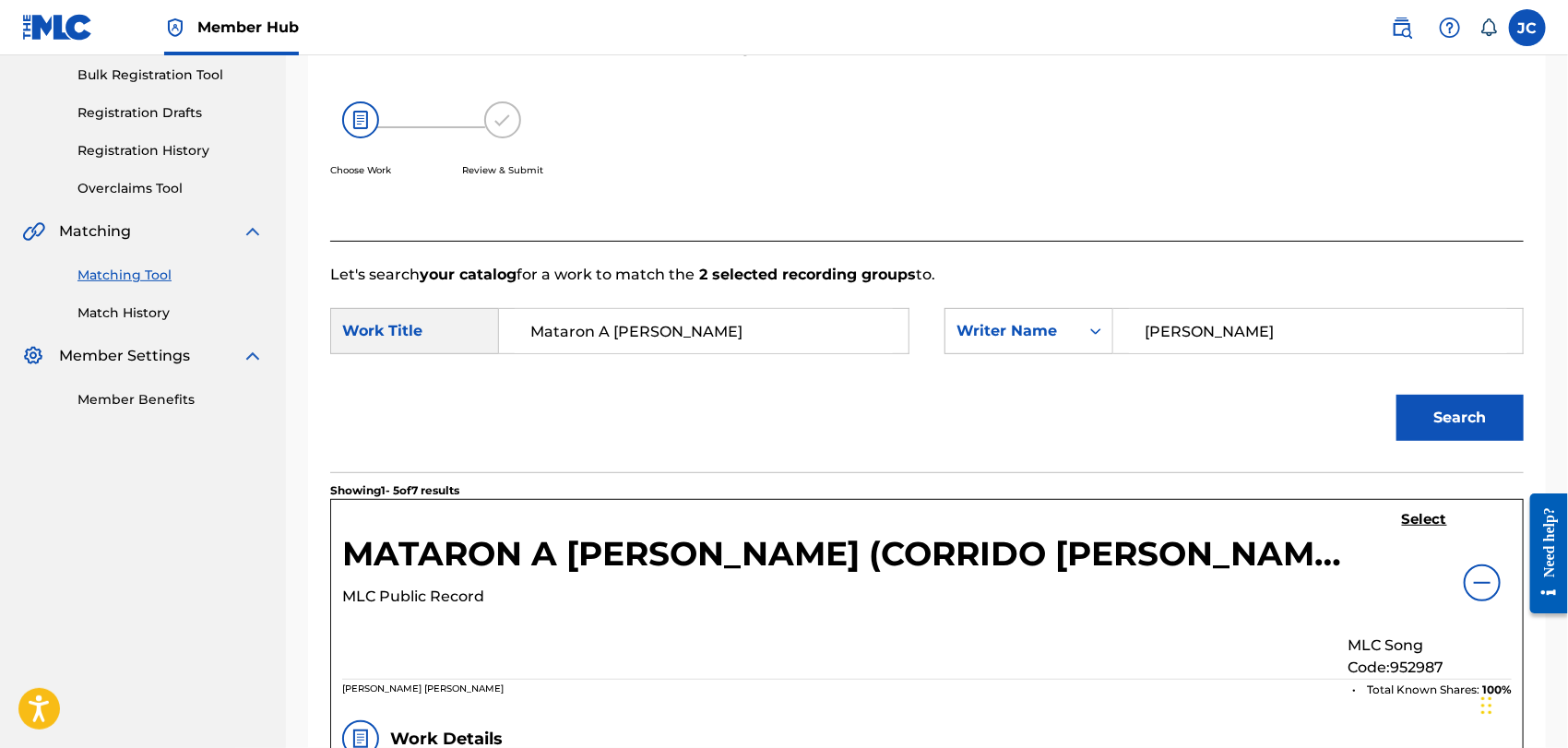
scroll to position [0, 0]
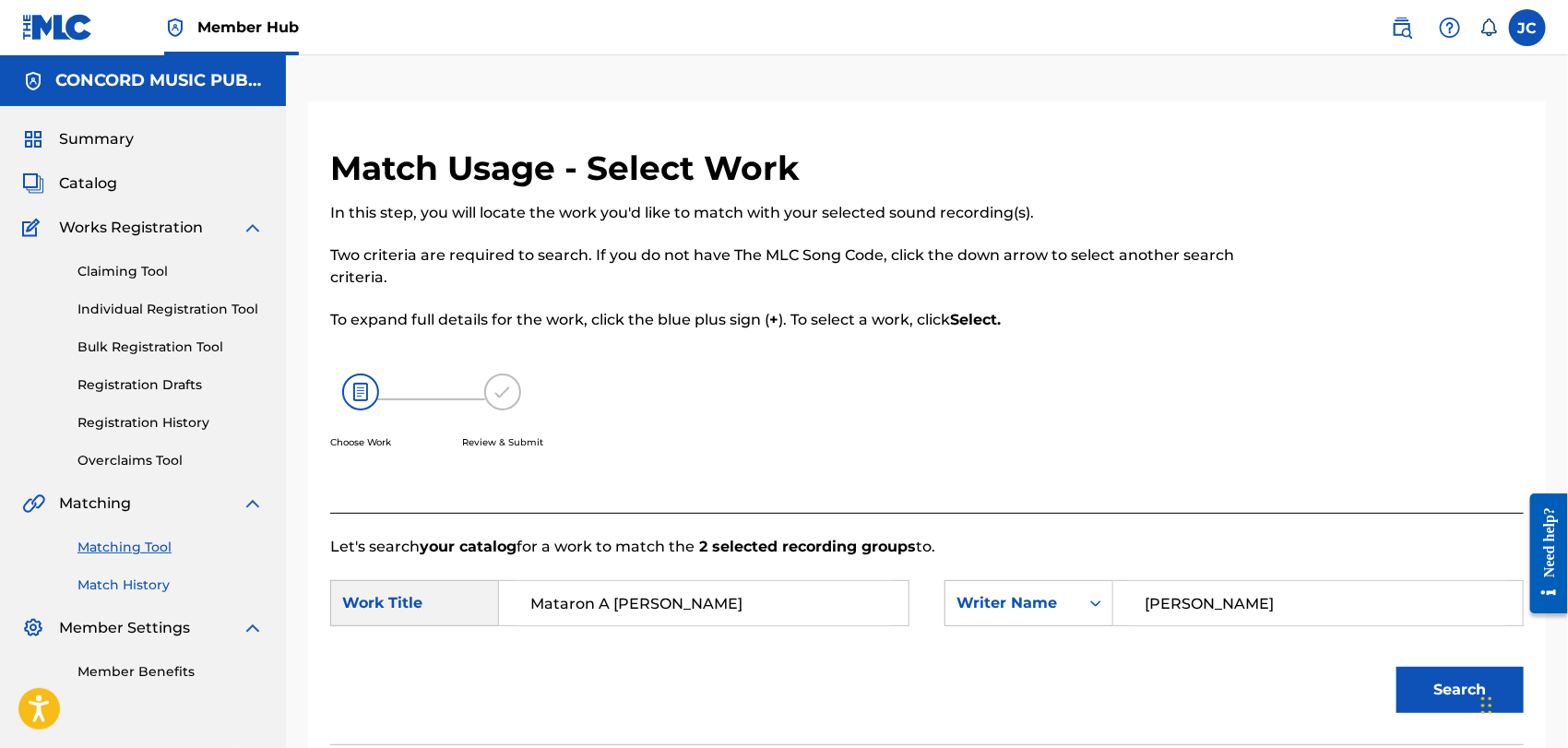
click at [155, 594] on link "Match History" at bounding box center [170, 585] width 186 height 20
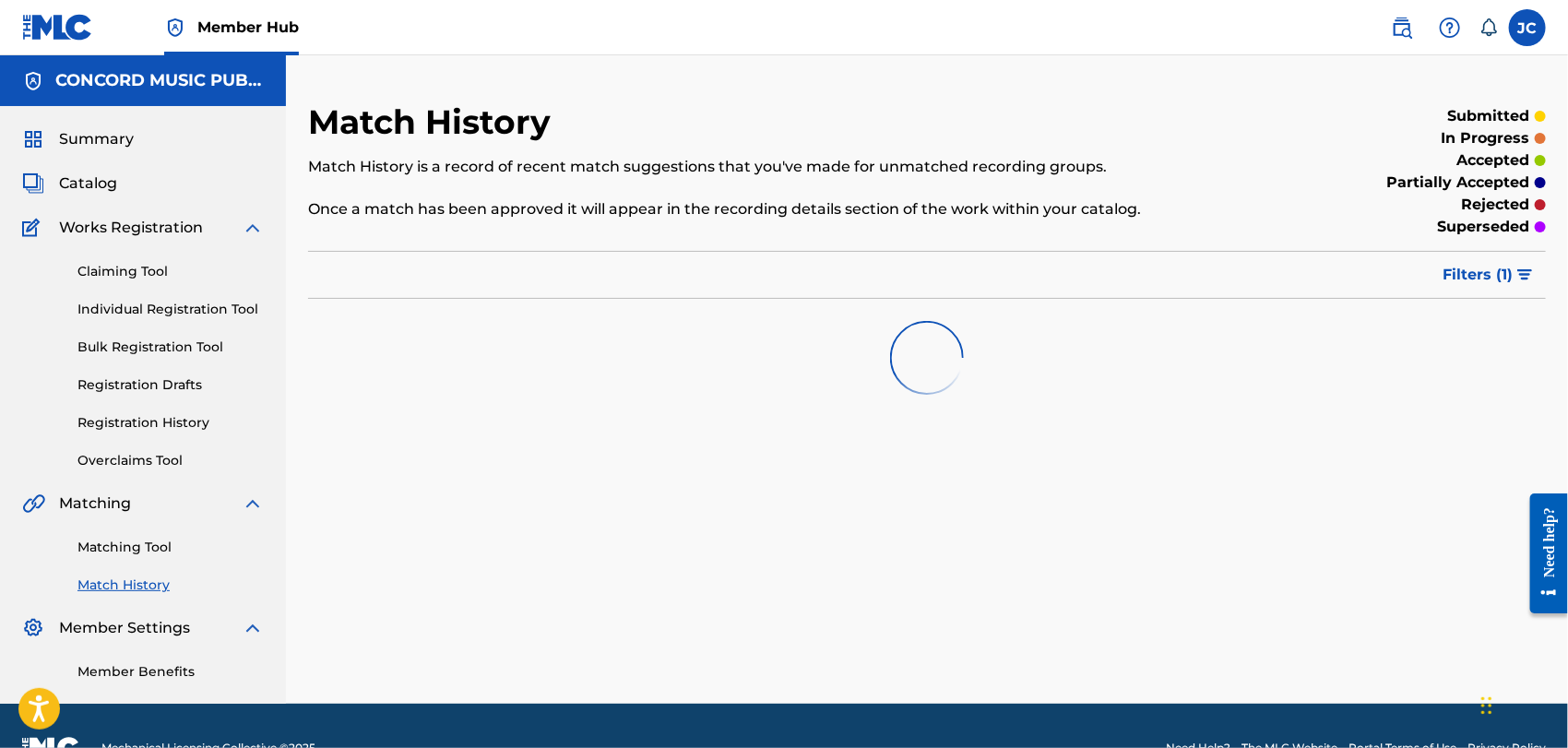
click at [151, 558] on div "Matching Tool Match History" at bounding box center [143, 555] width 242 height 80
click at [152, 556] on link "Matching Tool" at bounding box center [170, 547] width 186 height 20
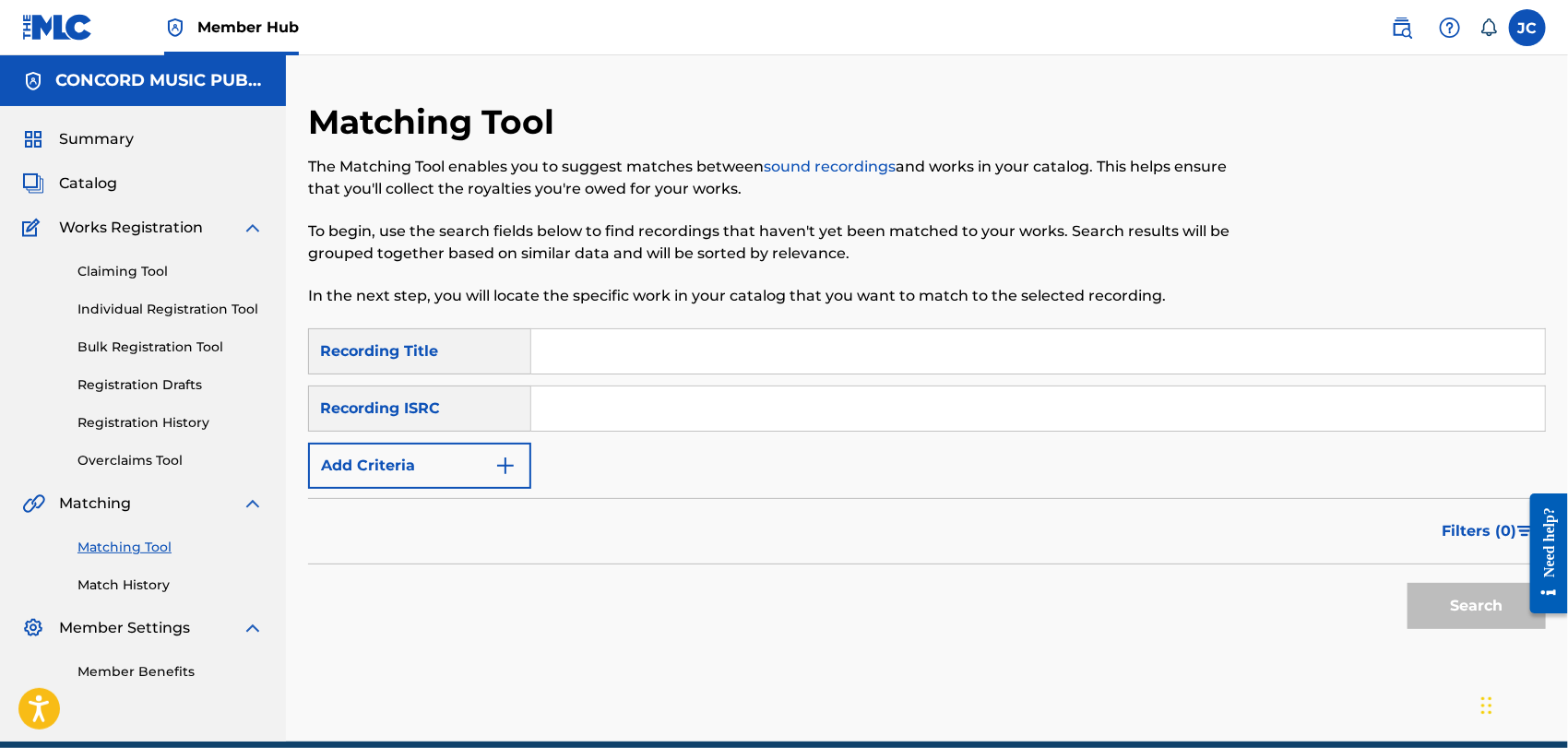
paste input "KRA492201130"
type input "KRA492201130"
click at [1461, 590] on button "Search" at bounding box center [1477, 607] width 139 height 47
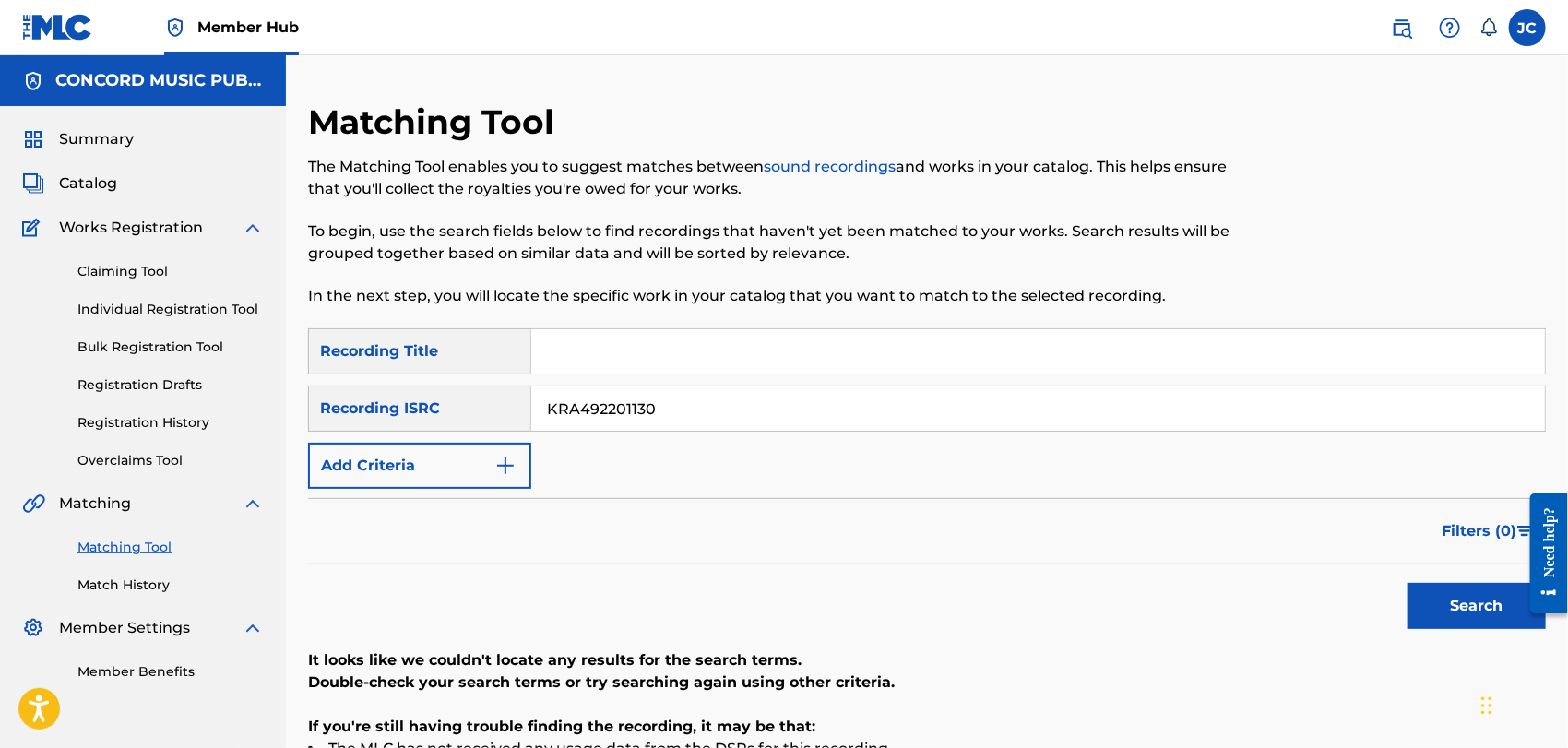
scroll to position [102, 0]
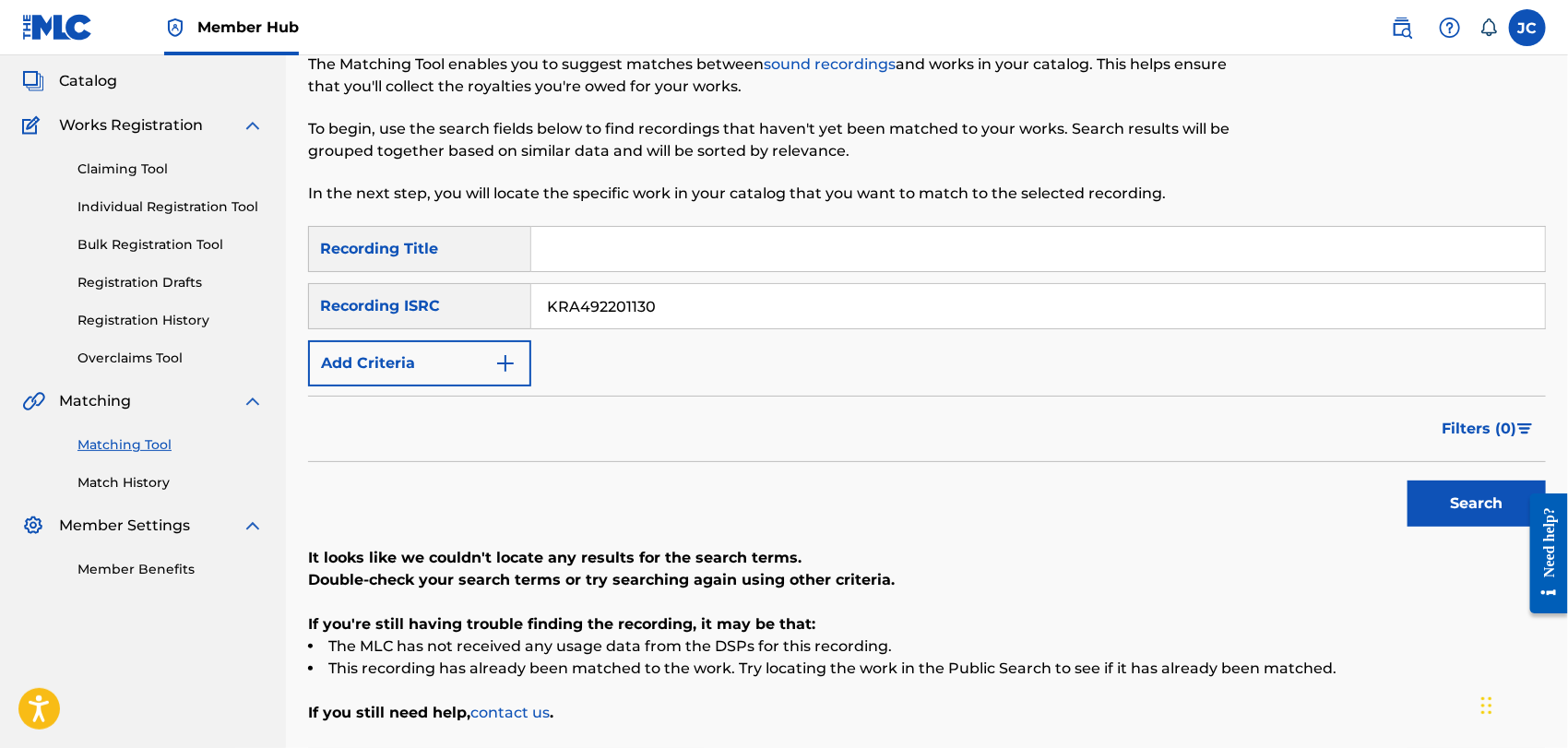
click at [591, 249] on input "Search Form" at bounding box center [1038, 249] width 1014 height 45
paste input "By Your Side"
type input "By Your Side"
drag, startPoint x: 712, startPoint y: 307, endPoint x: 337, endPoint y: 300, distance: 375.1
click at [337, 300] on div "SearchWithCriteria0375d2a4-d7a0-45c4-bb33-480f526c1aba Recording ISRC KRA492201…" at bounding box center [926, 307] width 1238 height 47
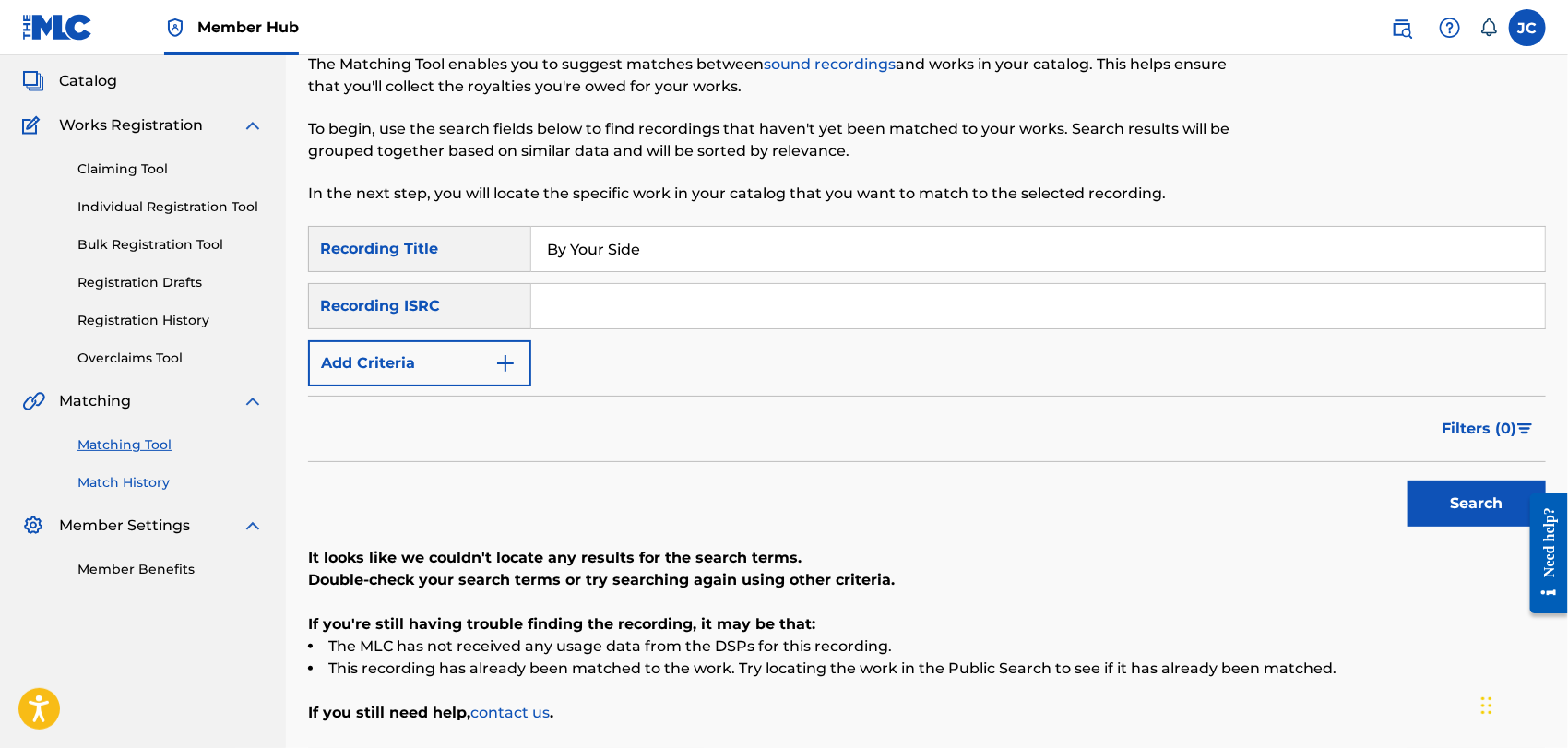
click at [126, 491] on link "Match History" at bounding box center [170, 483] width 186 height 20
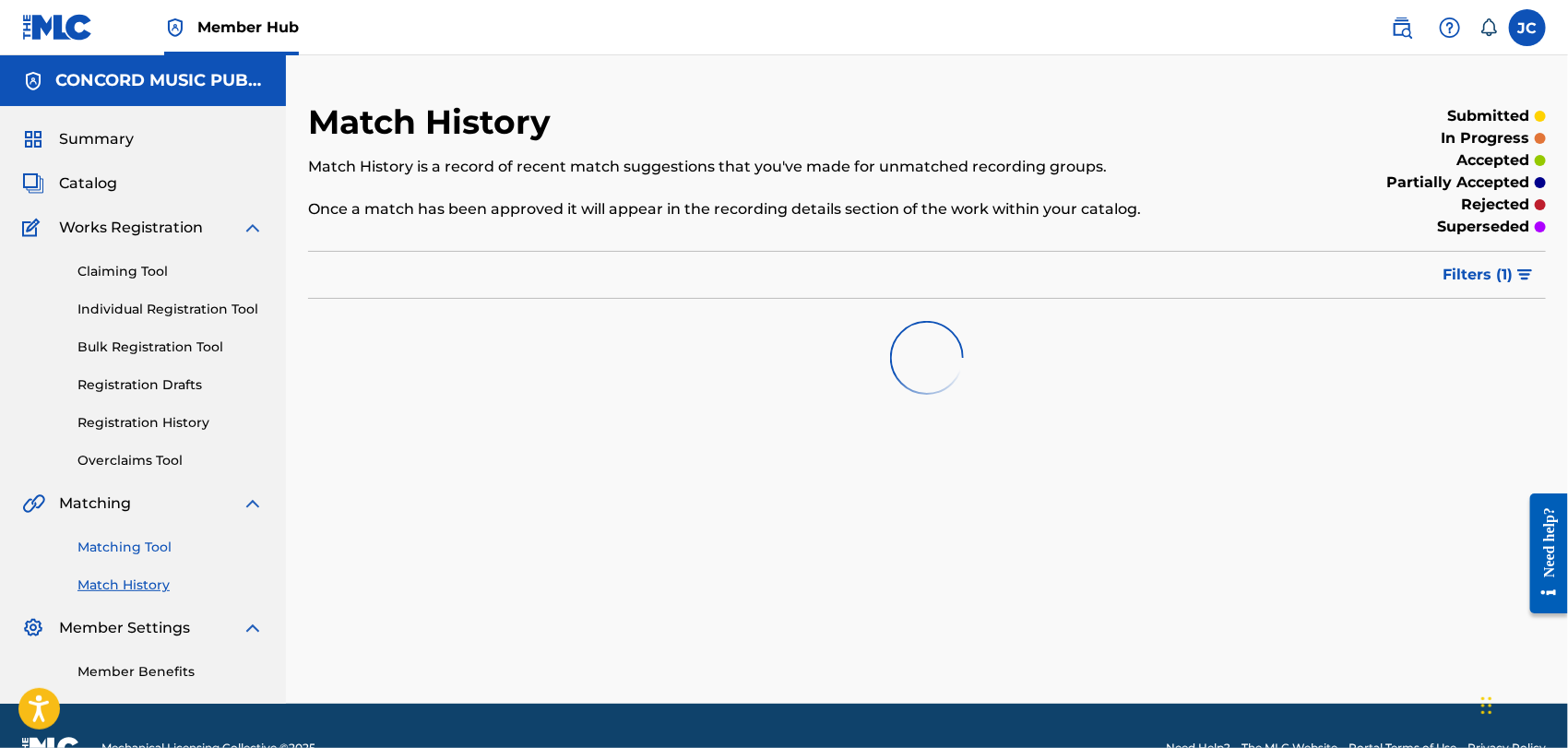
click at [133, 545] on link "Matching Tool" at bounding box center [170, 547] width 186 height 20
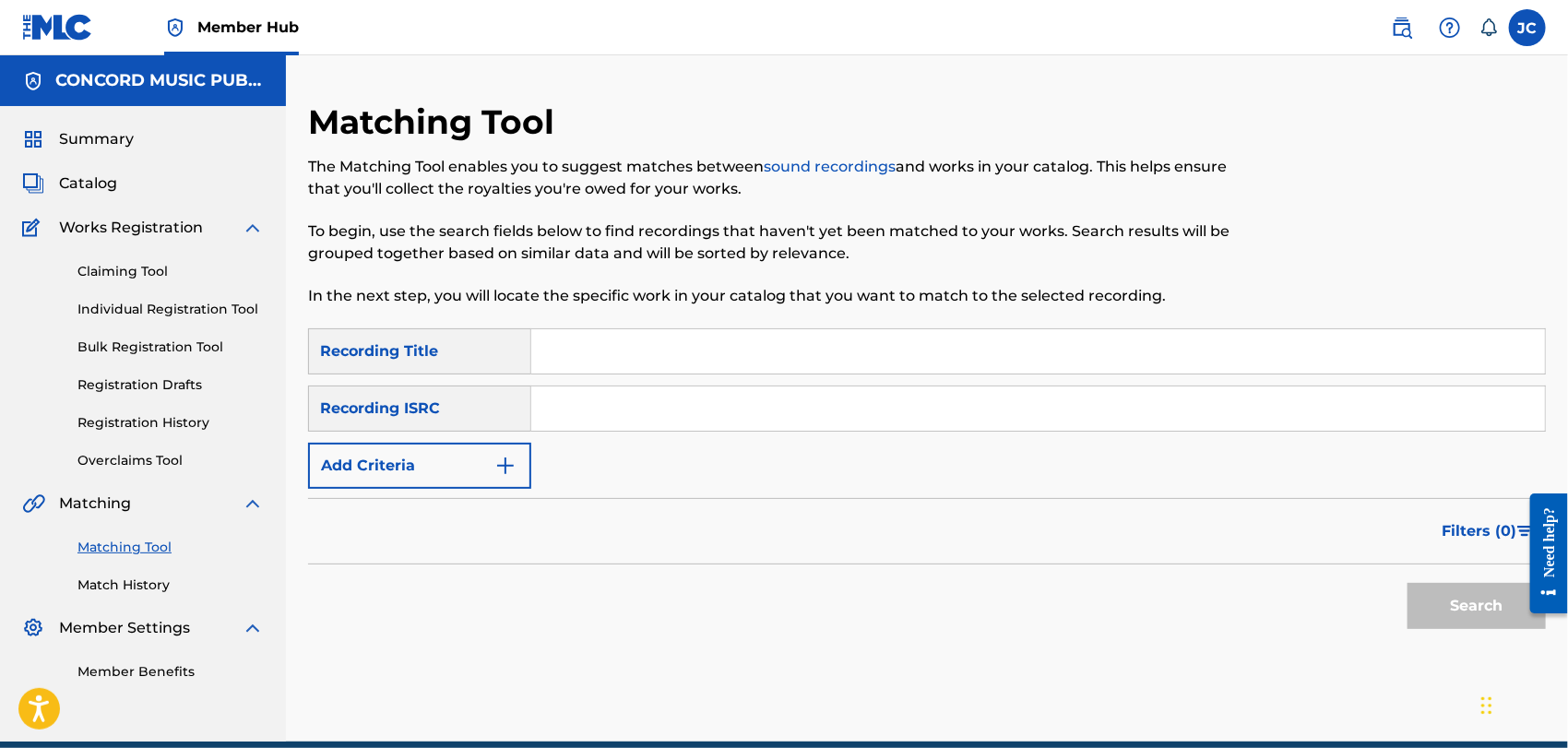
paste input "GBF078710232"
click at [1440, 633] on div "Search" at bounding box center [1472, 601] width 148 height 73
click at [1440, 611] on button "Search" at bounding box center [1477, 607] width 139 height 47
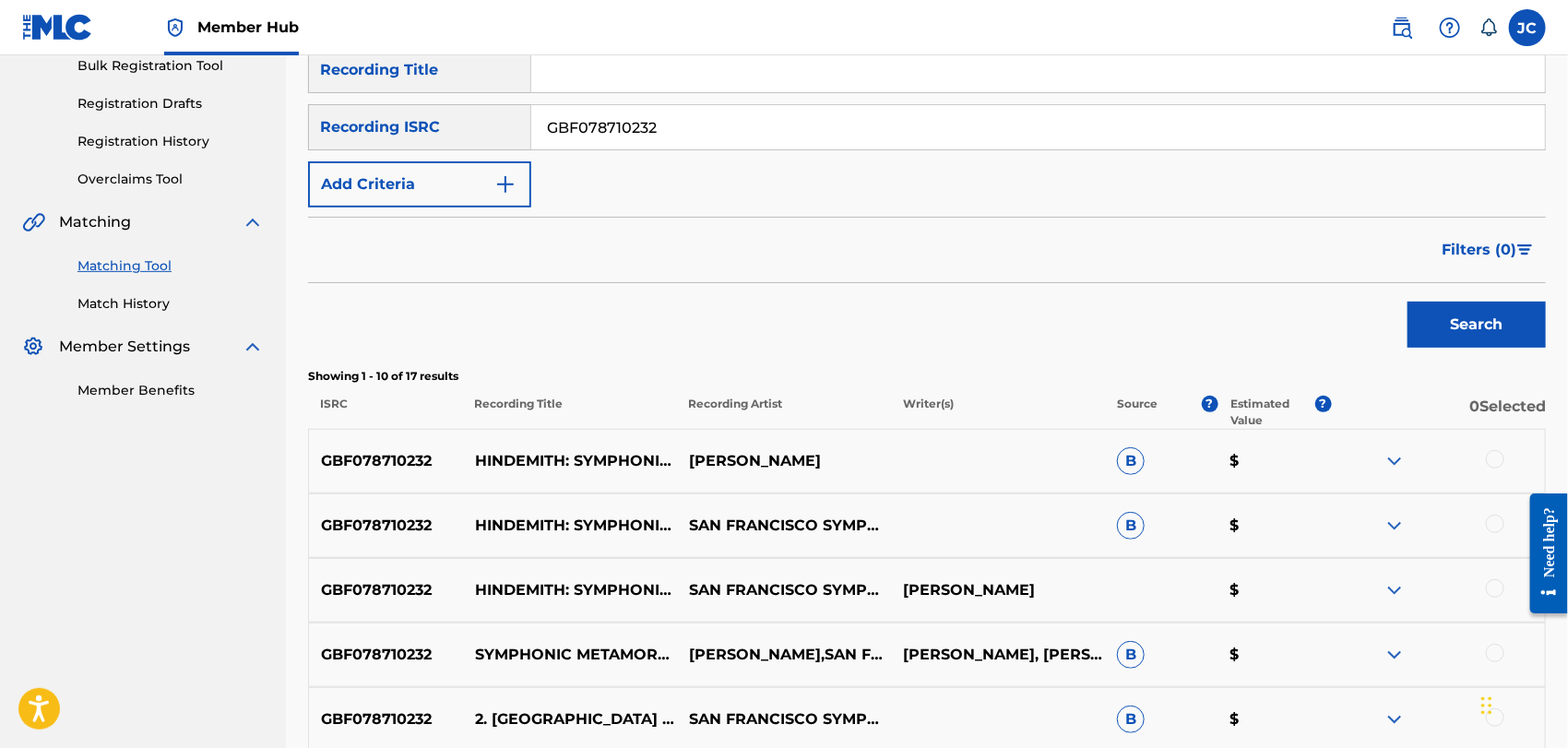
scroll to position [199, 0]
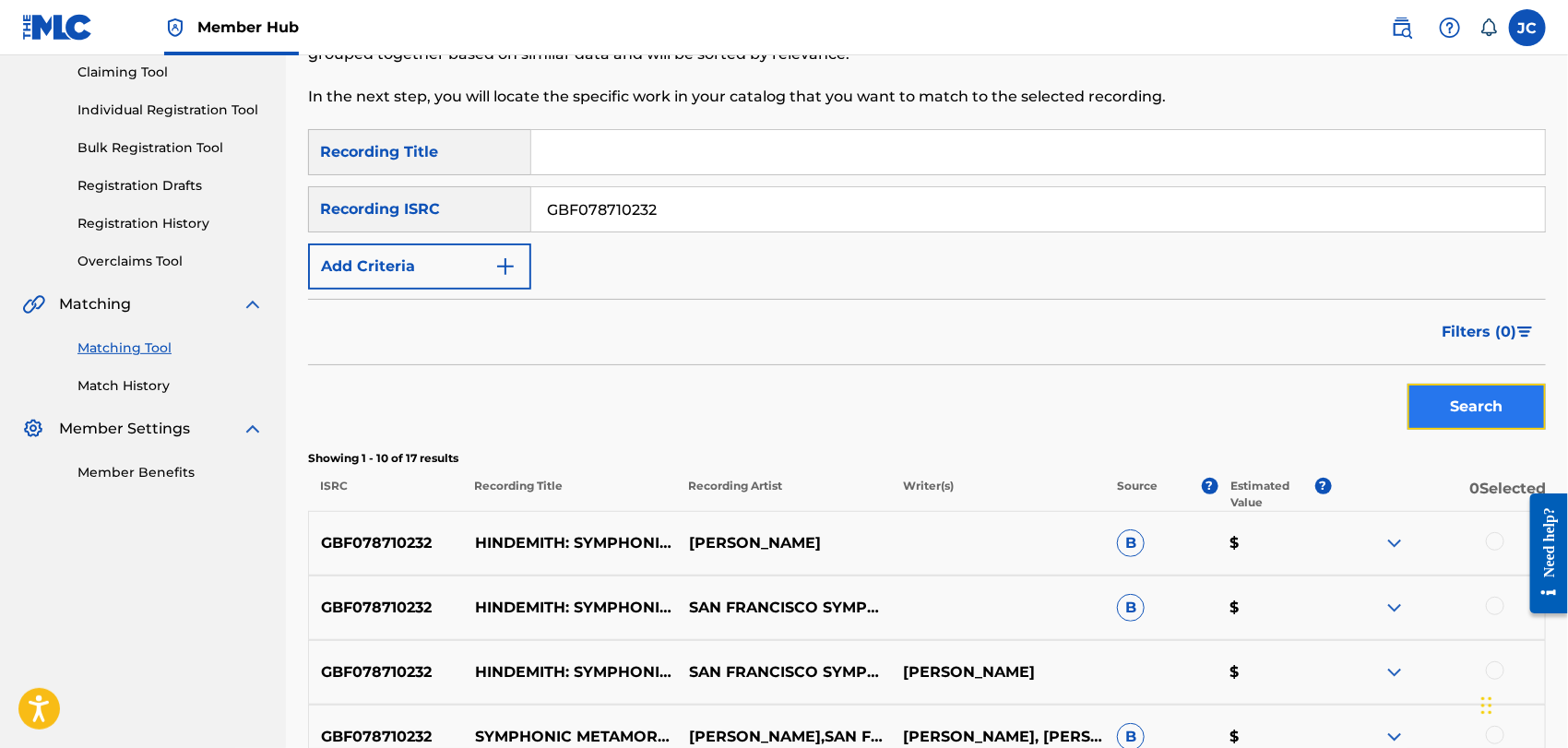
click at [1464, 389] on button "Search" at bounding box center [1477, 407] width 139 height 47
click at [694, 217] on input "GBF078710232" at bounding box center [1038, 209] width 1014 height 45
paste input "USI4R060808"
type input "USI4R0608082"
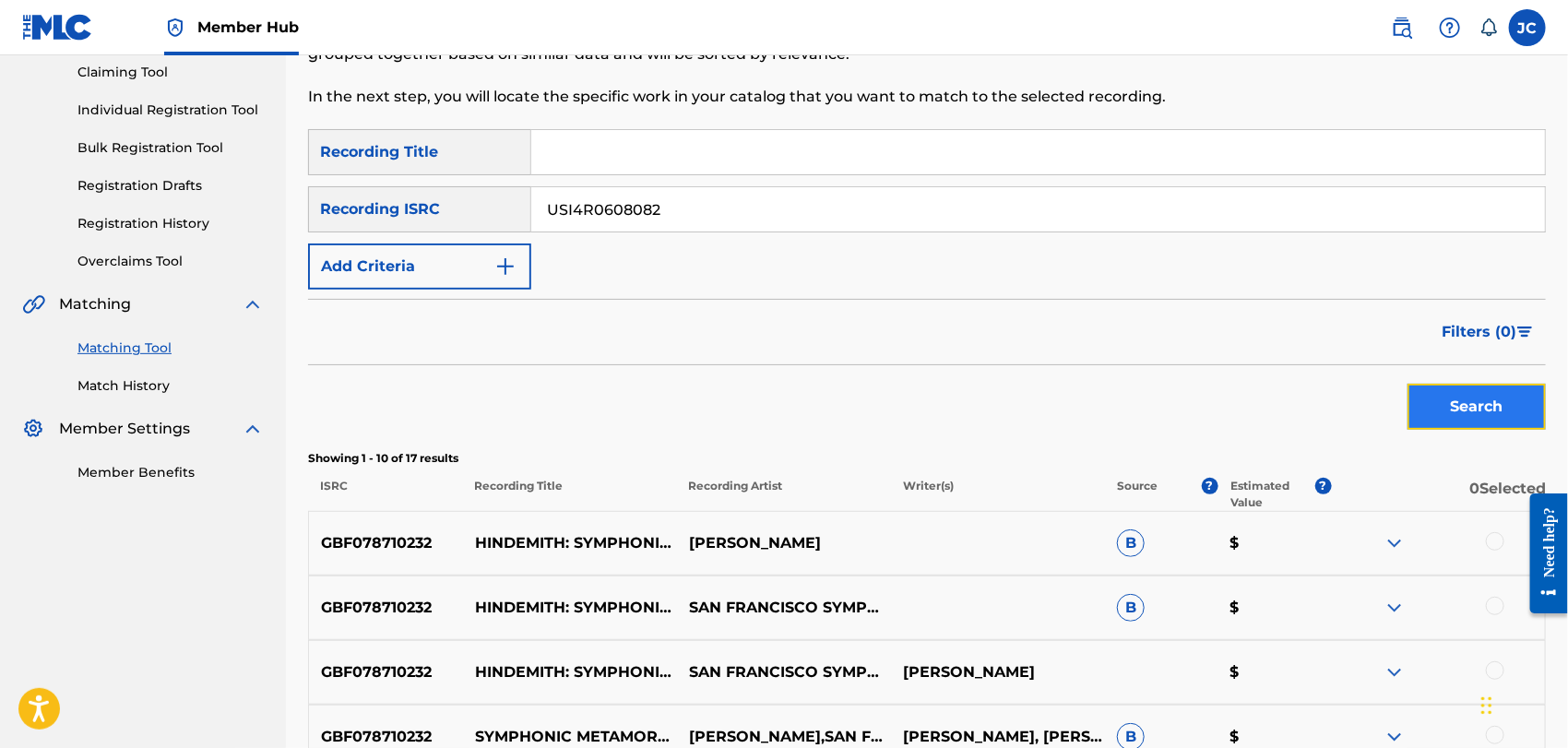
click at [1476, 396] on button "Search" at bounding box center [1477, 407] width 139 height 47
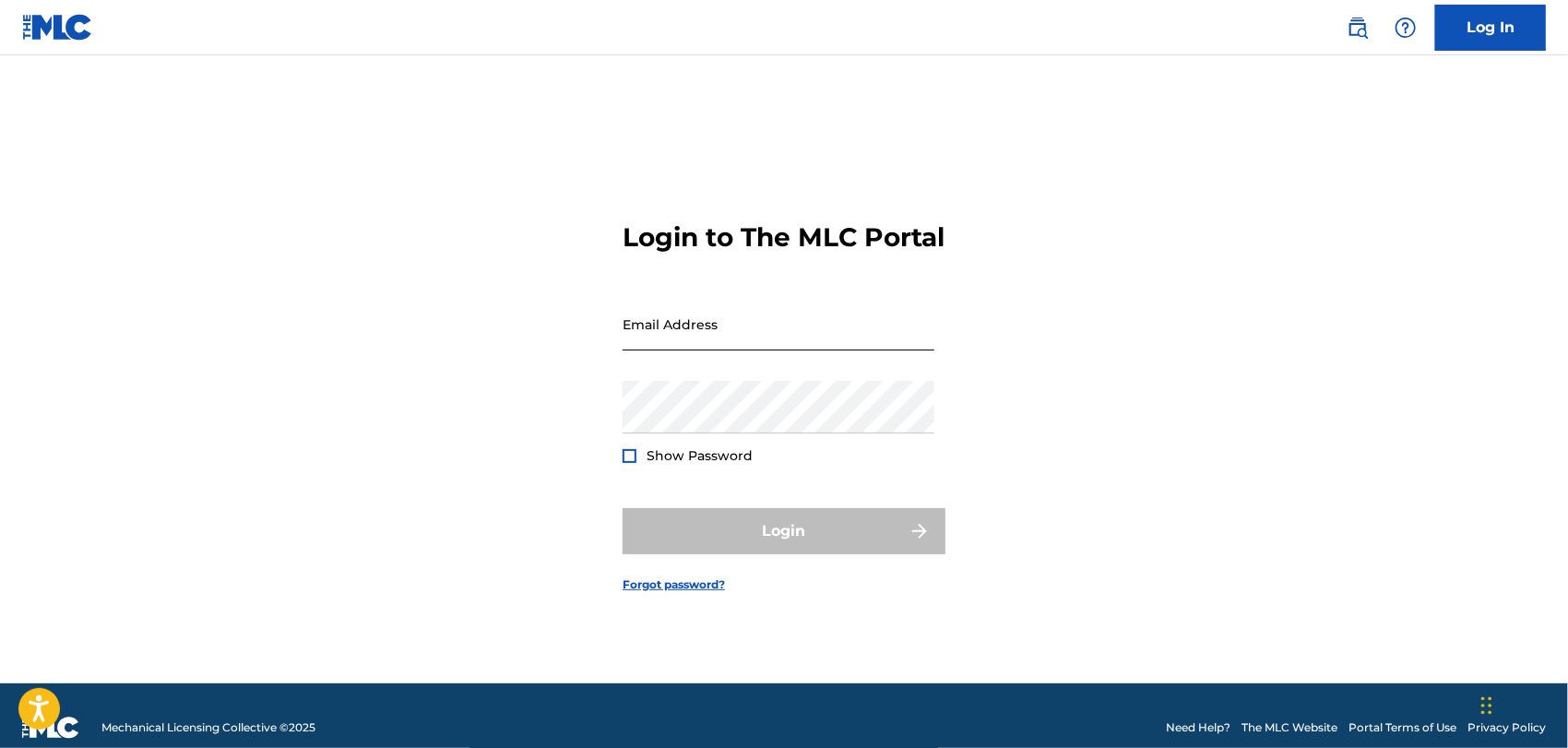
click at [822, 347] on input "Email Address" at bounding box center [778, 324] width 312 height 53
type input "[PERSON_NAME][EMAIL_ADDRESS][PERSON_NAME][DOMAIN_NAME]"
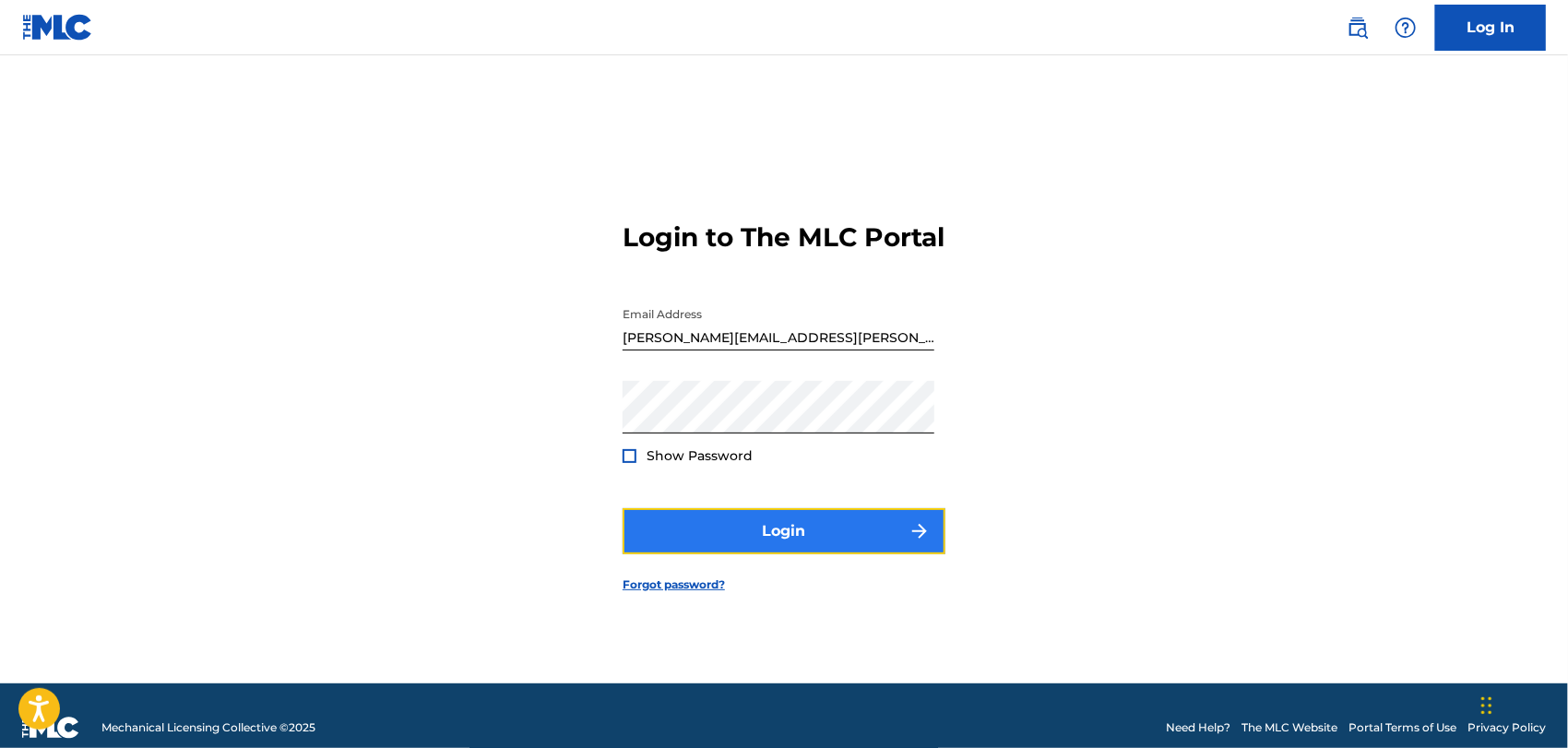
click at [781, 554] on button "Login" at bounding box center [784, 532] width 323 height 47
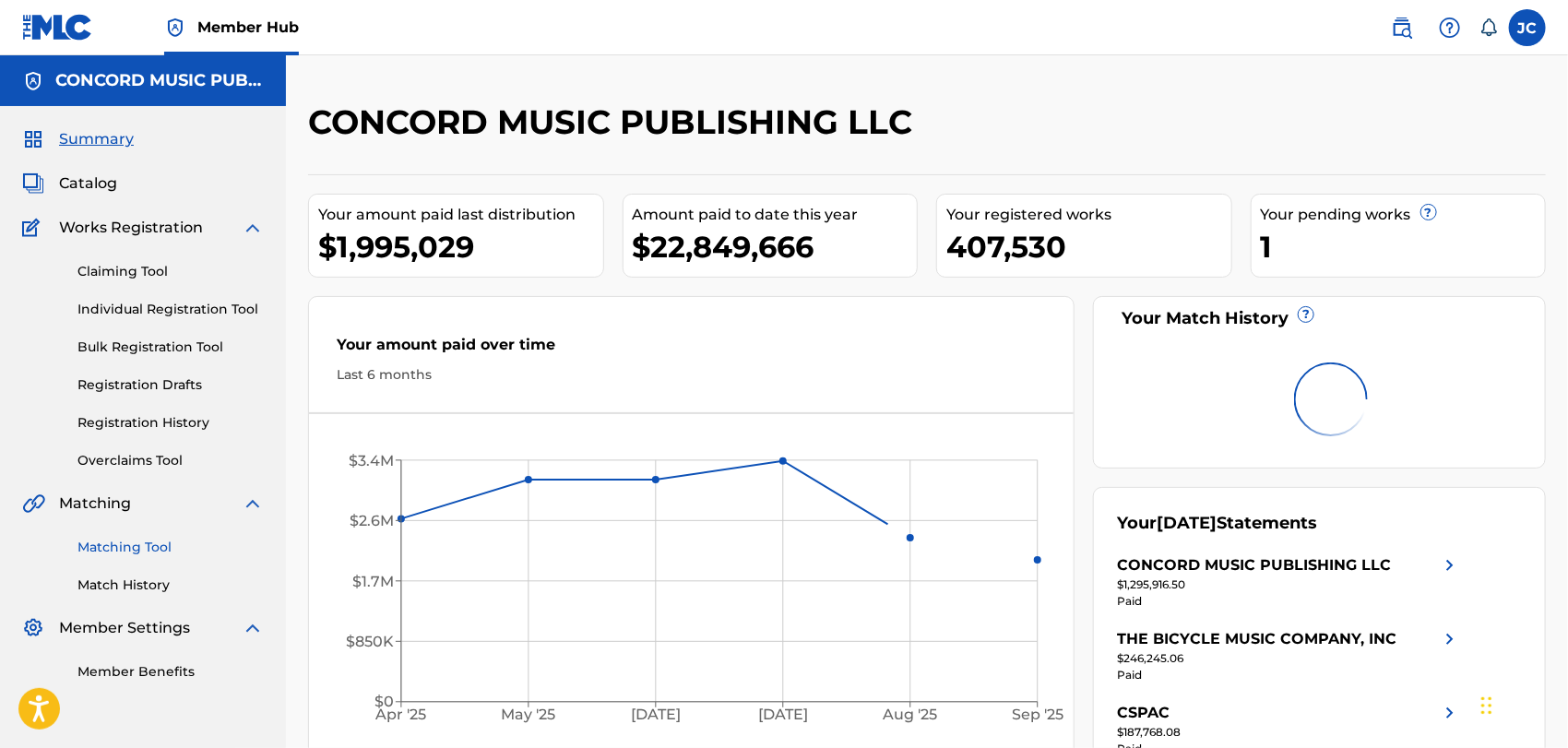
click at [148, 542] on link "Matching Tool" at bounding box center [170, 547] width 186 height 20
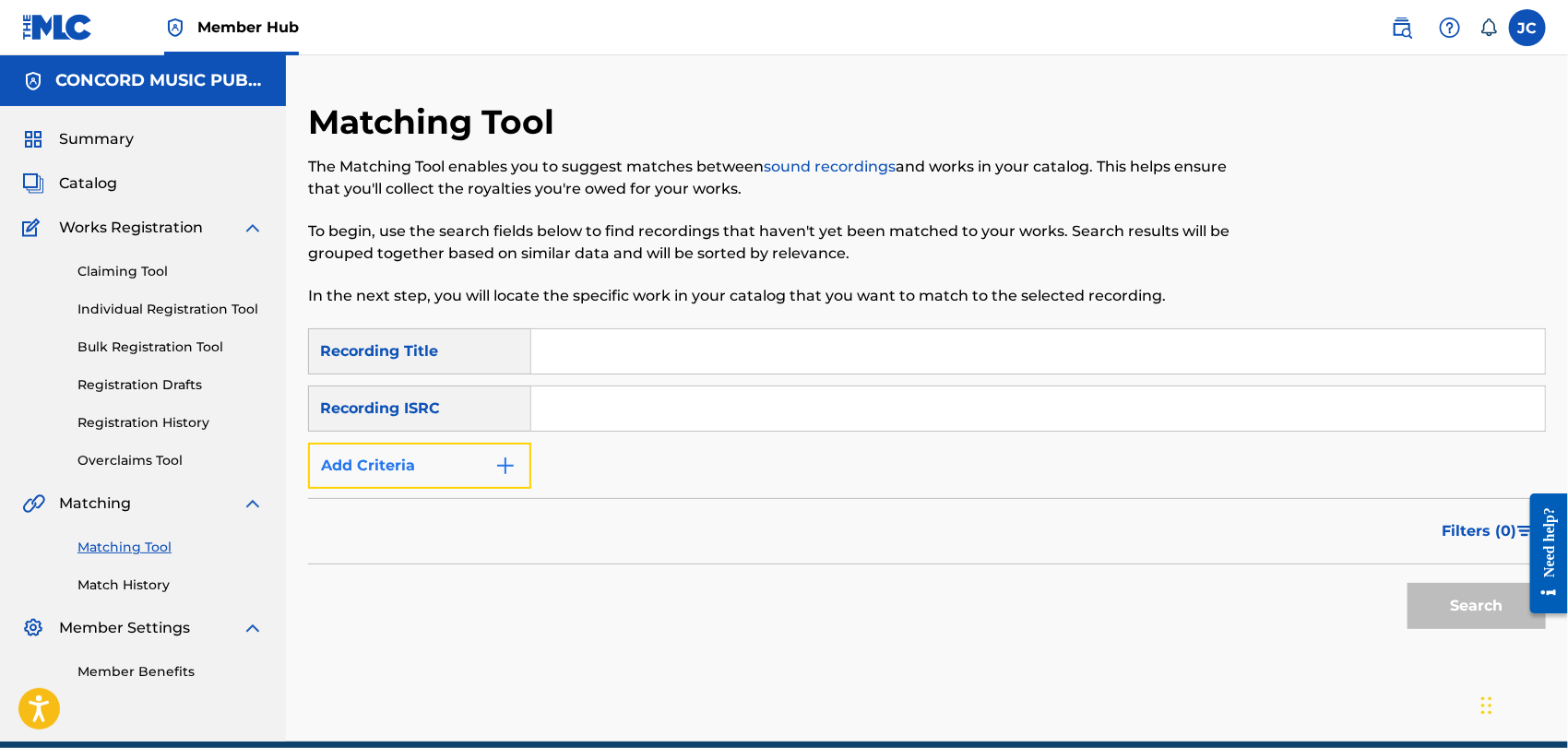
click at [395, 456] on button "Add Criteria" at bounding box center [419, 466] width 223 height 47
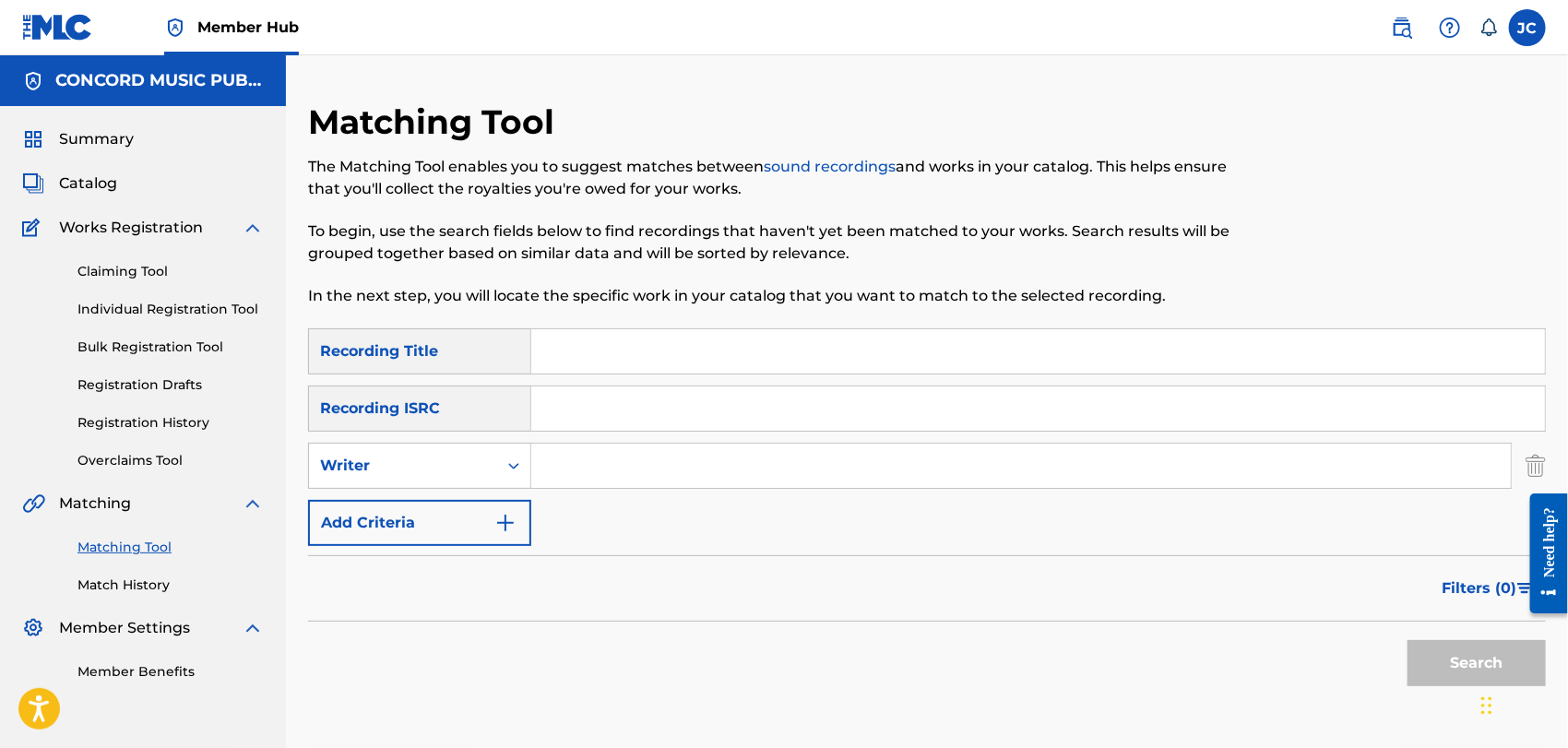
click at [782, 421] on input "Search Form" at bounding box center [1038, 409] width 1014 height 45
paste input "USI4R0608082"
type input "USI4R0608082"
click at [1463, 657] on button "Search" at bounding box center [1477, 663] width 139 height 47
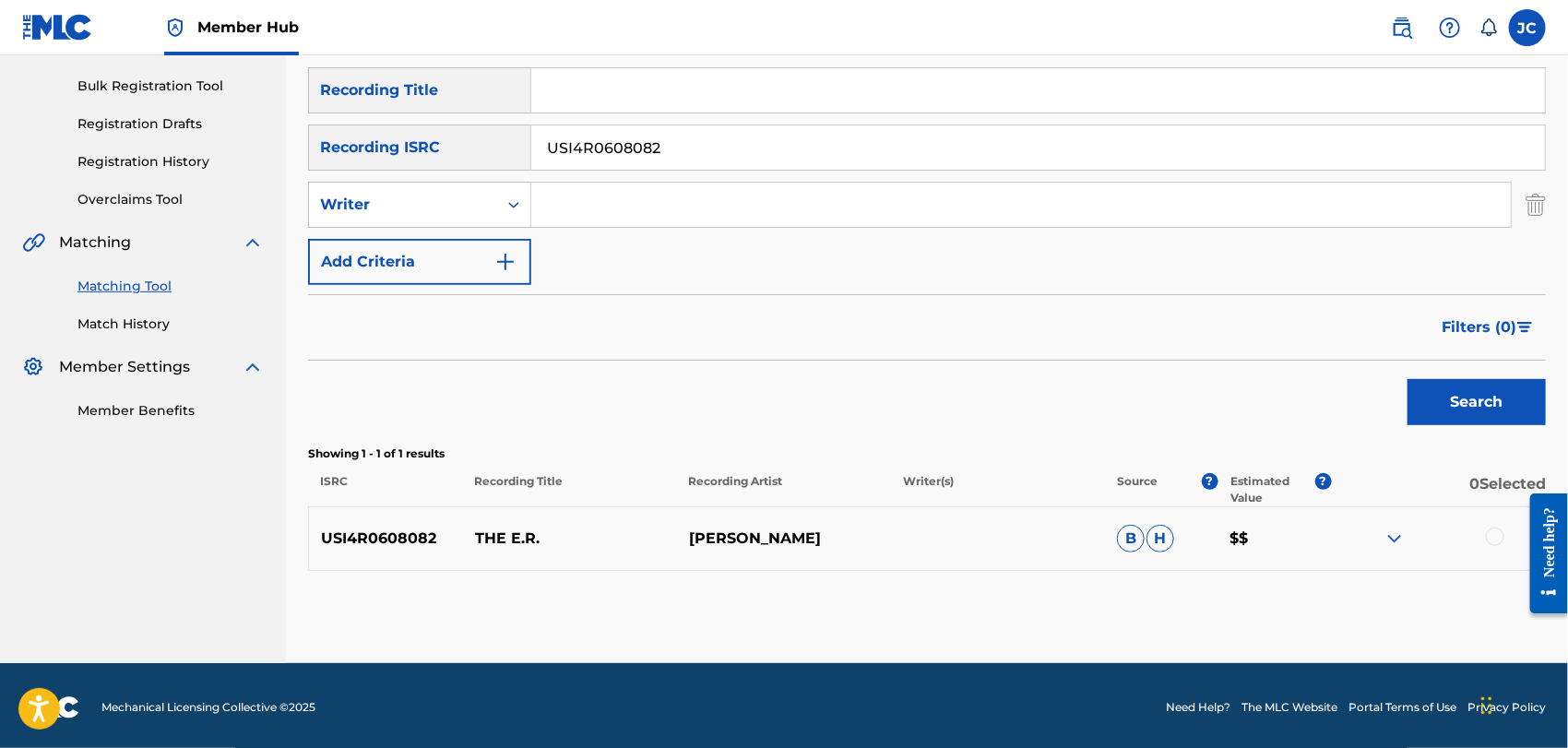
scroll to position [265, 0]
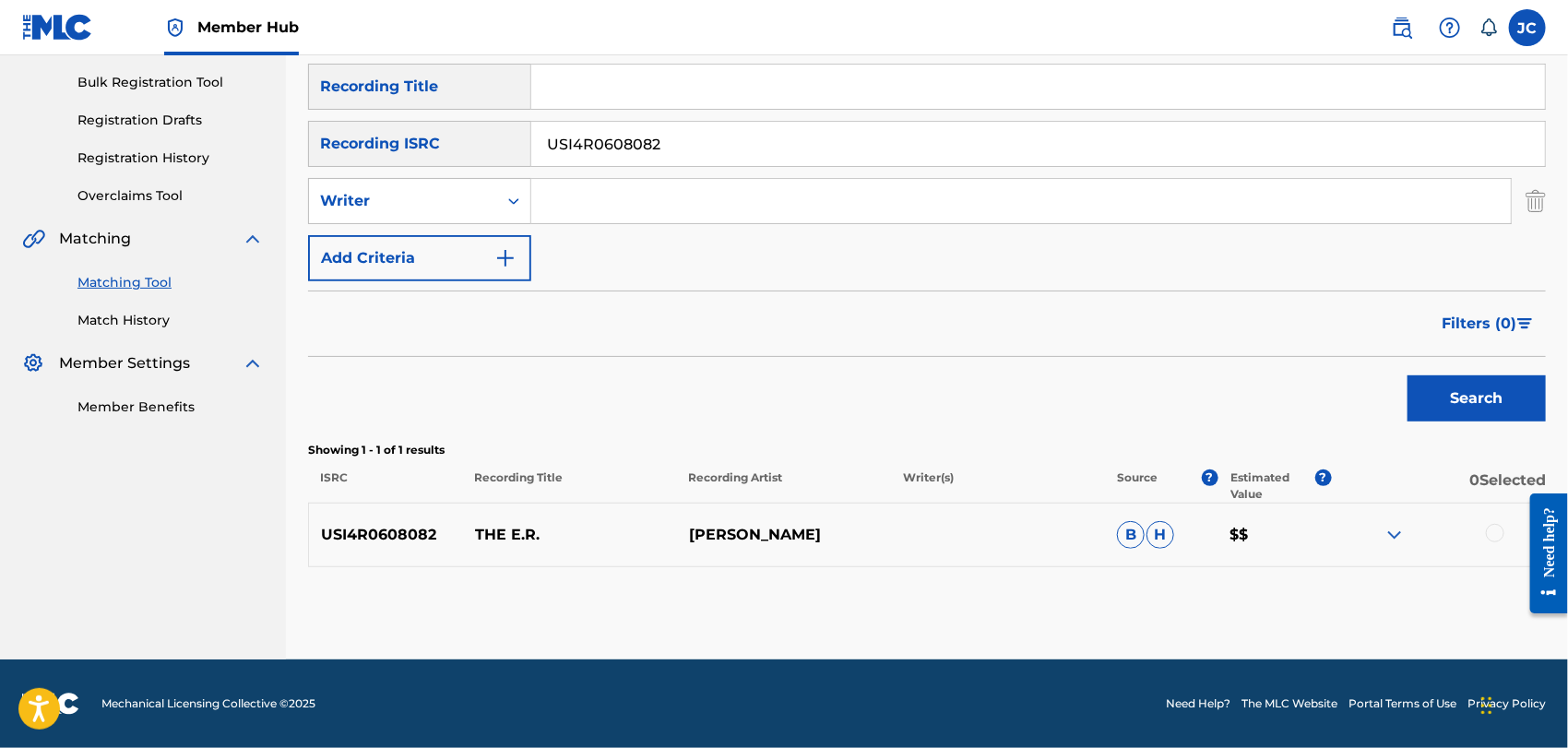
click at [1487, 537] on div at bounding box center [1495, 533] width 19 height 19
click at [1325, 573] on div "Matching Tool The Matching Tool enables you to suggest matches between sound re…" at bounding box center [926, 247] width 1238 height 823
click at [1324, 582] on button "Match 1 Group" at bounding box center [1296, 598] width 204 height 47
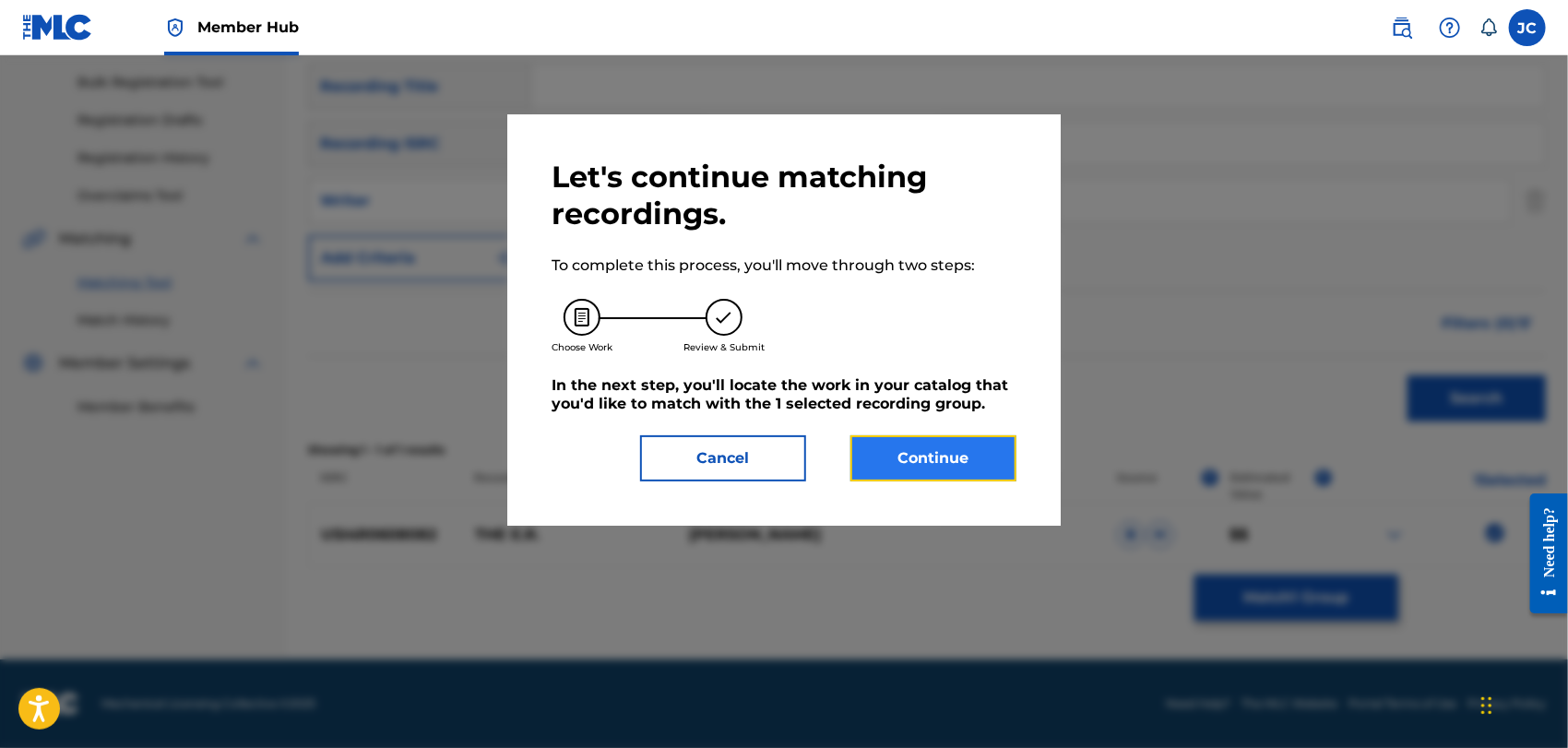
click at [935, 447] on button "Continue" at bounding box center [934, 459] width 166 height 47
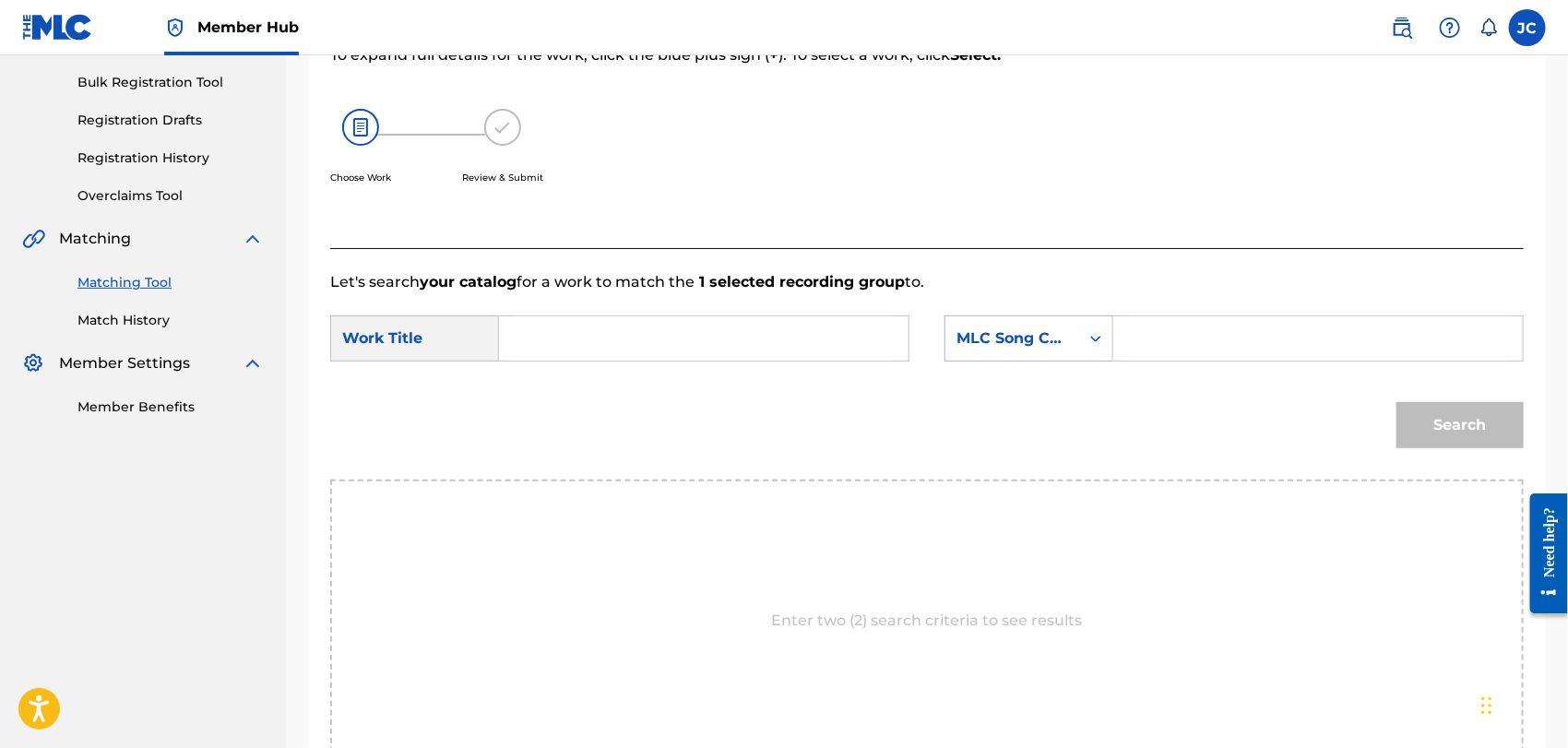
click at [1003, 357] on div "MLC Song Code" at bounding box center [1030, 339] width 169 height 47
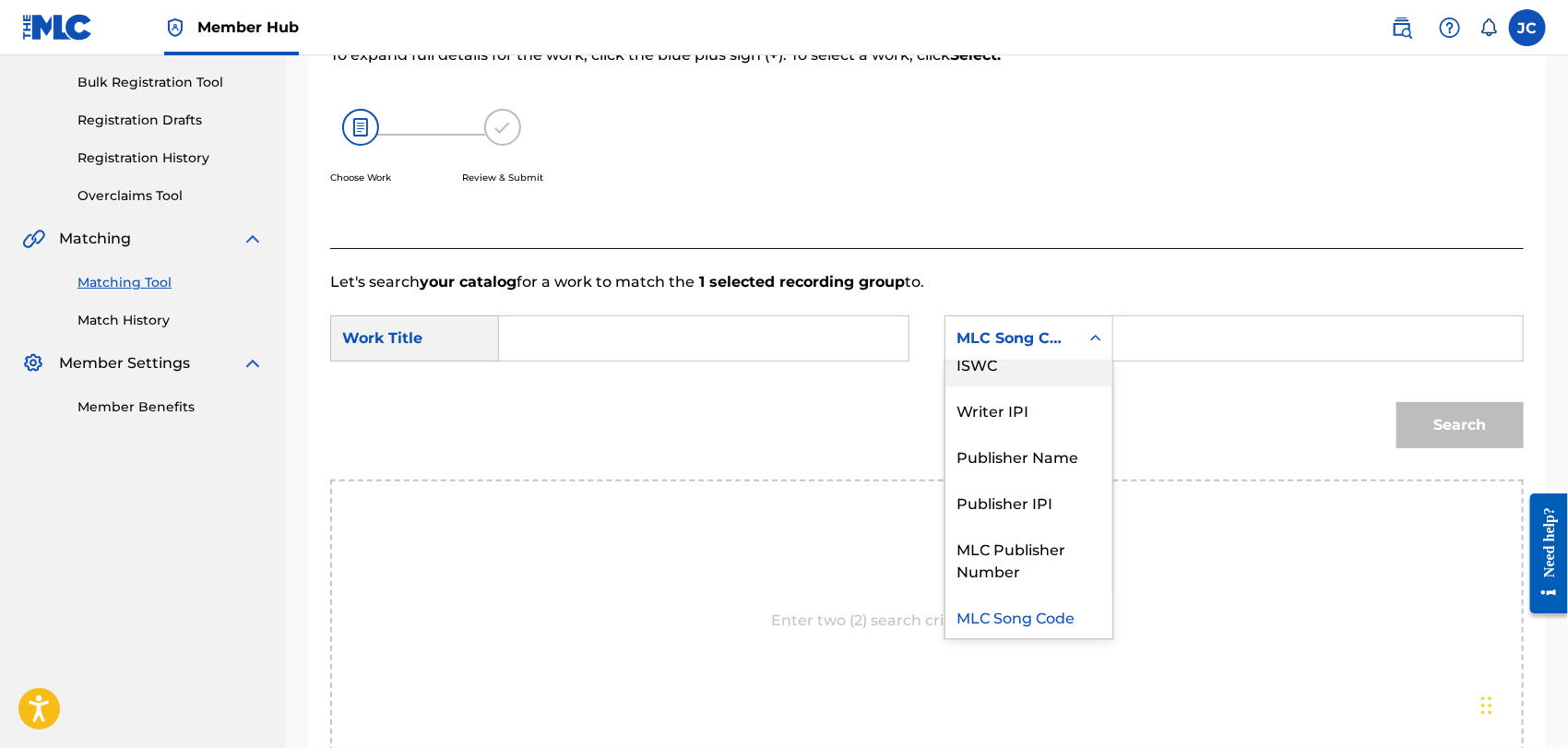
scroll to position [0, 0]
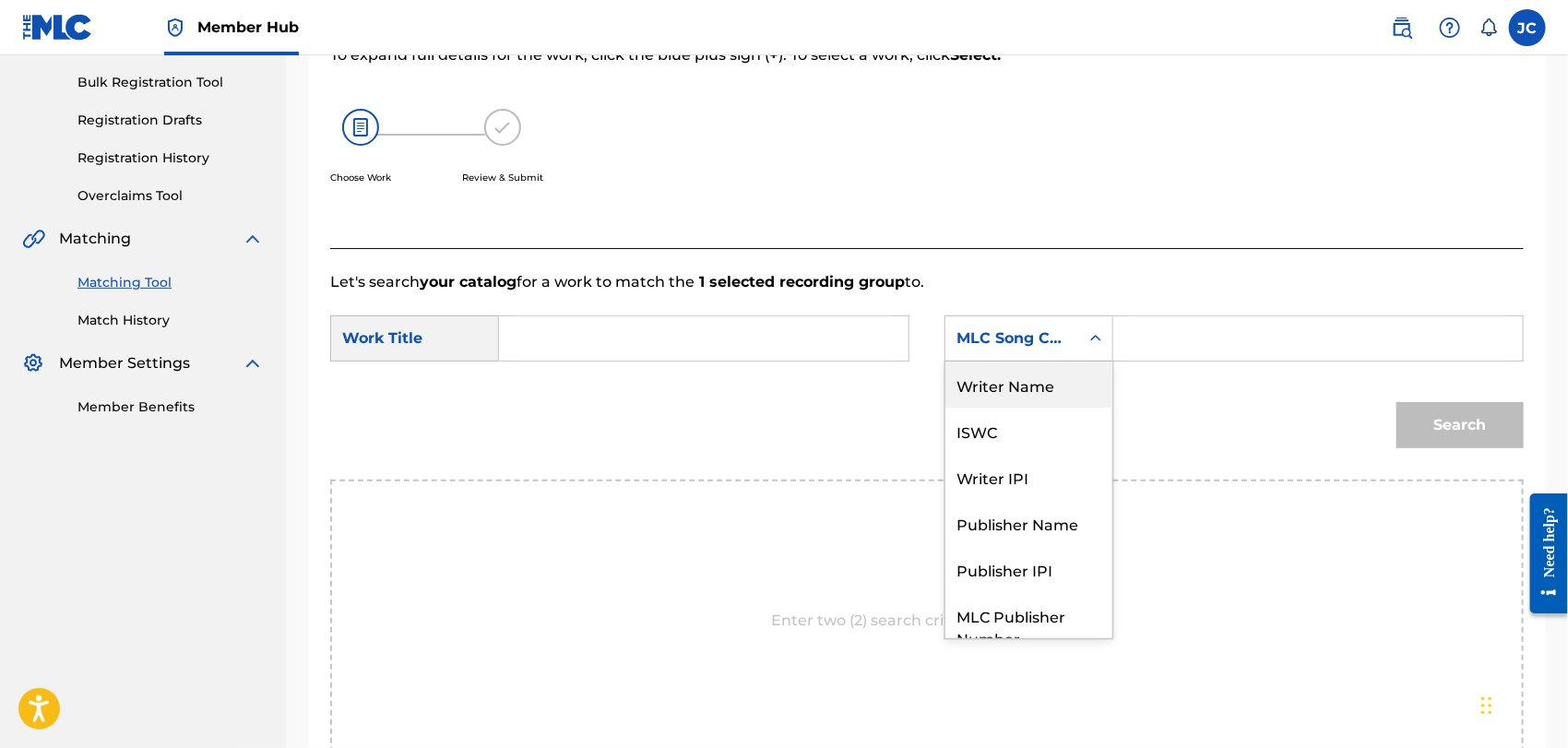
click at [1000, 384] on div "Writer Name" at bounding box center [1030, 385] width 167 height 47
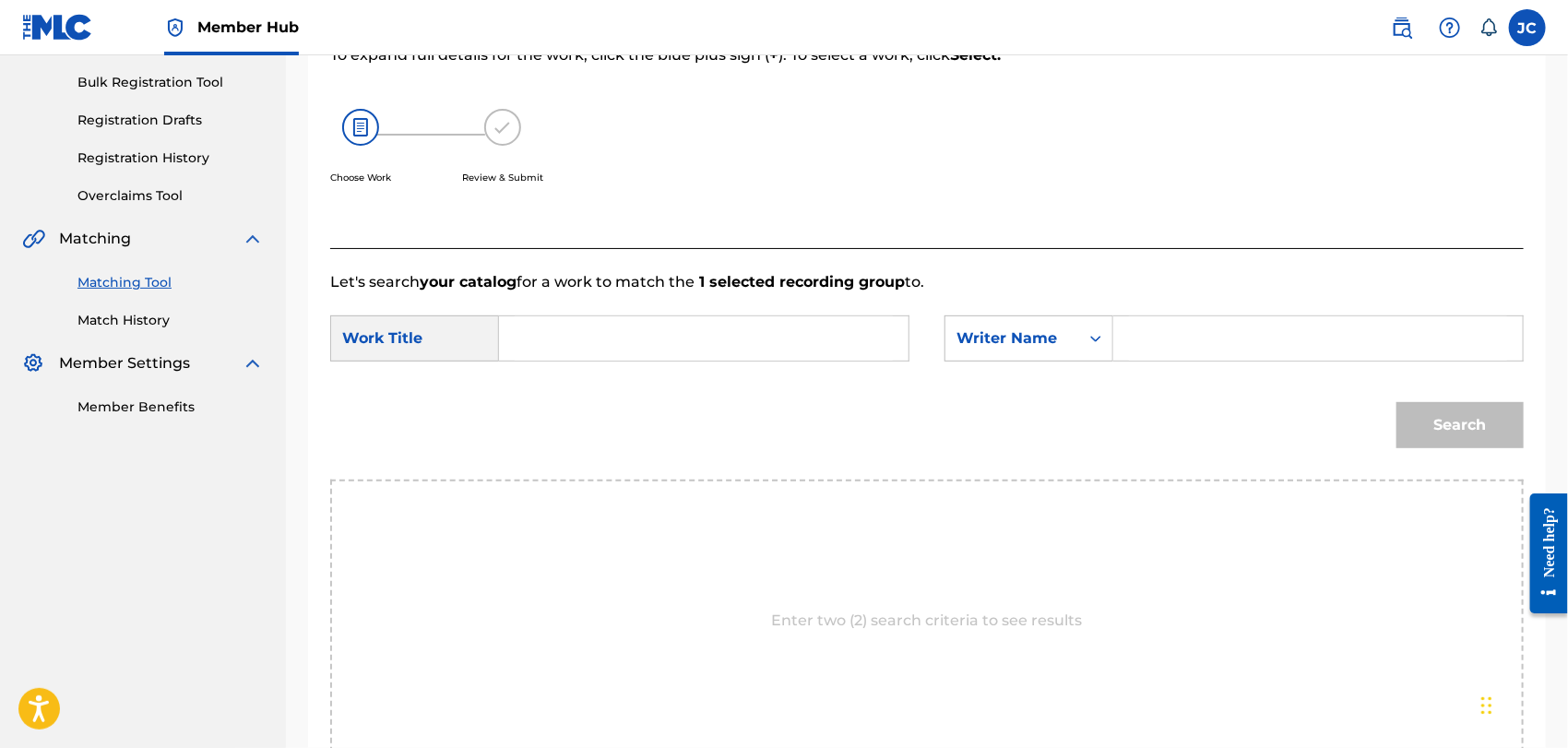
click at [1146, 341] on input "Search Form" at bounding box center [1318, 339] width 379 height 45
drag, startPoint x: 1146, startPoint y: 341, endPoint x: 1110, endPoint y: 403, distance: 71.7
click at [1110, 403] on div "Search" at bounding box center [927, 432] width 1194 height 96
click at [1170, 327] on input "Search Form" at bounding box center [1318, 339] width 379 height 45
type input "BRIDGES"
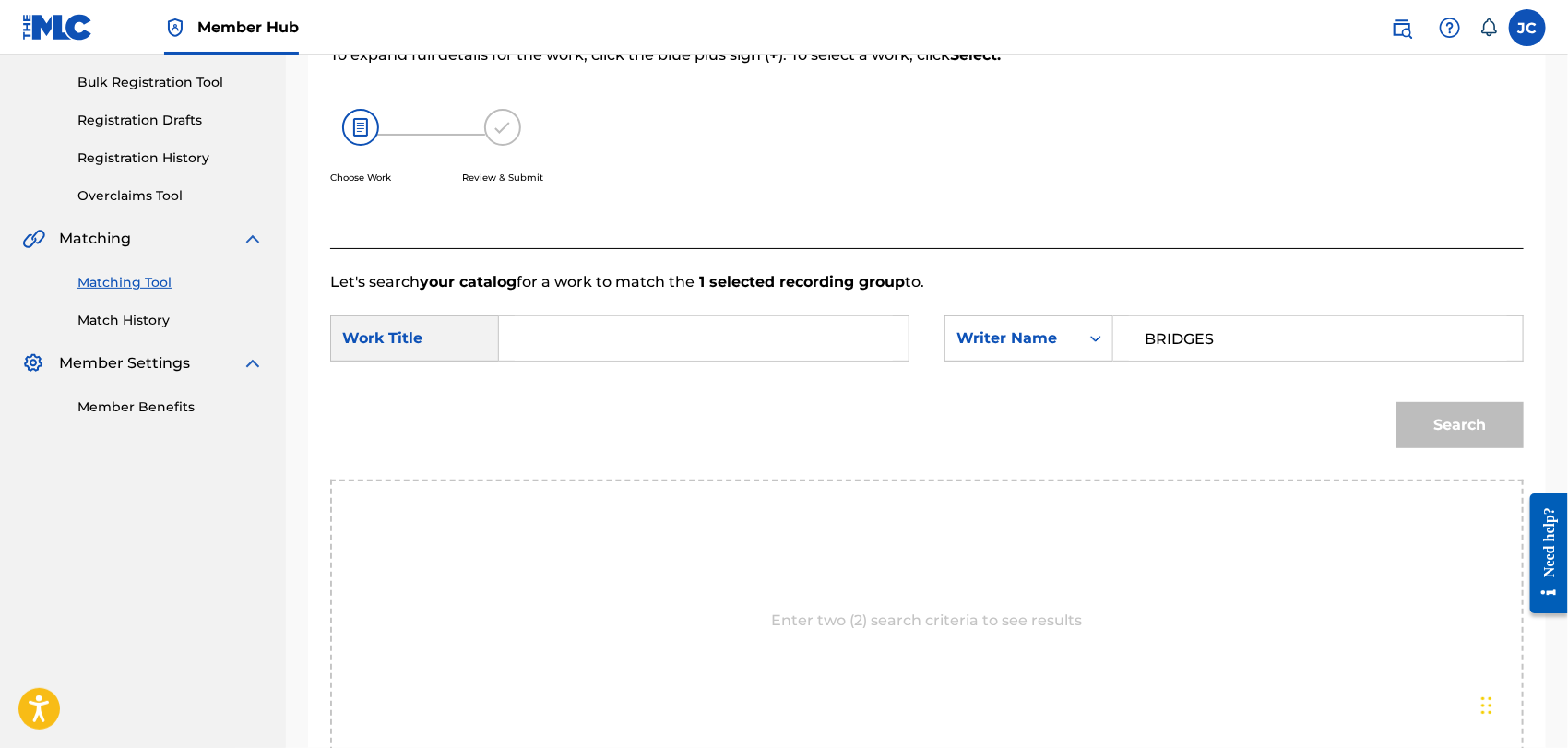
click at [611, 333] on input "Search Form" at bounding box center [704, 339] width 379 height 45
paste input "THE E.R."
click at [1439, 412] on button "Search" at bounding box center [1460, 426] width 127 height 47
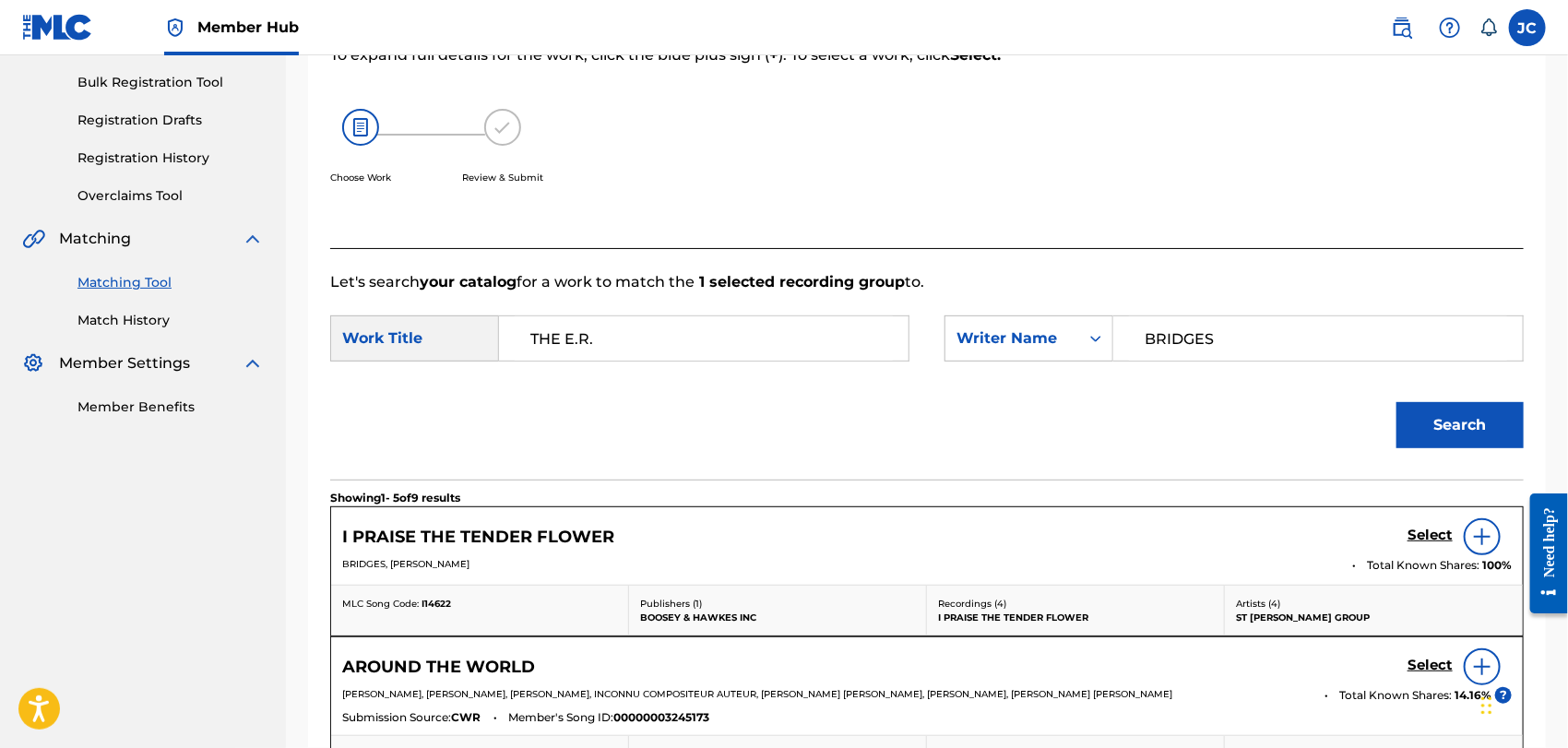
drag, startPoint x: 570, startPoint y: 341, endPoint x: 864, endPoint y: 368, distance: 295.2
click at [860, 365] on div "SearchWithCriteriadf18d06a-4de4-4a9a-be9f-195e0dbcc55b Work Title THE E.R. Sear…" at bounding box center [927, 344] width 1194 height 58
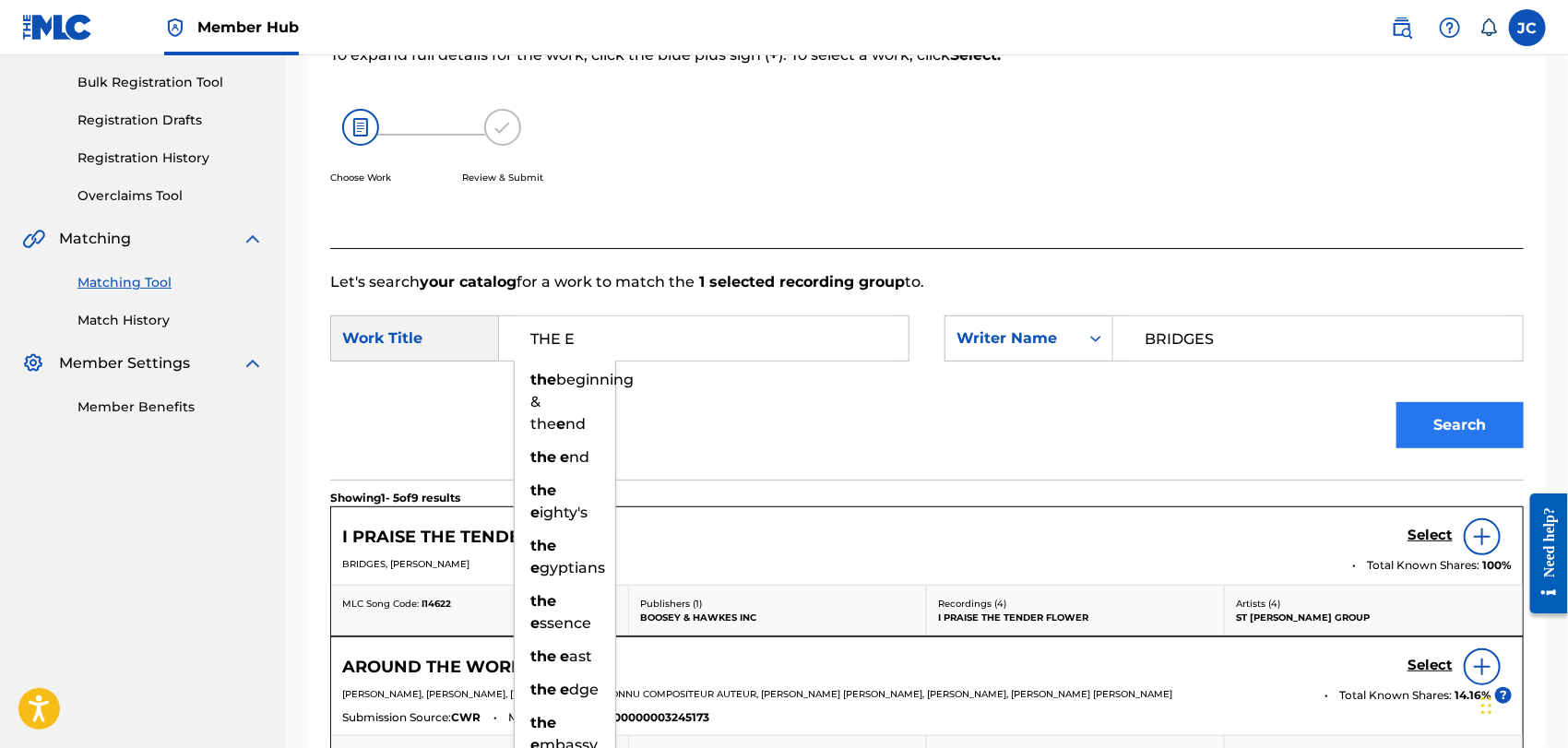
type input "THE E"
click at [1436, 434] on button "Search" at bounding box center [1460, 426] width 127 height 47
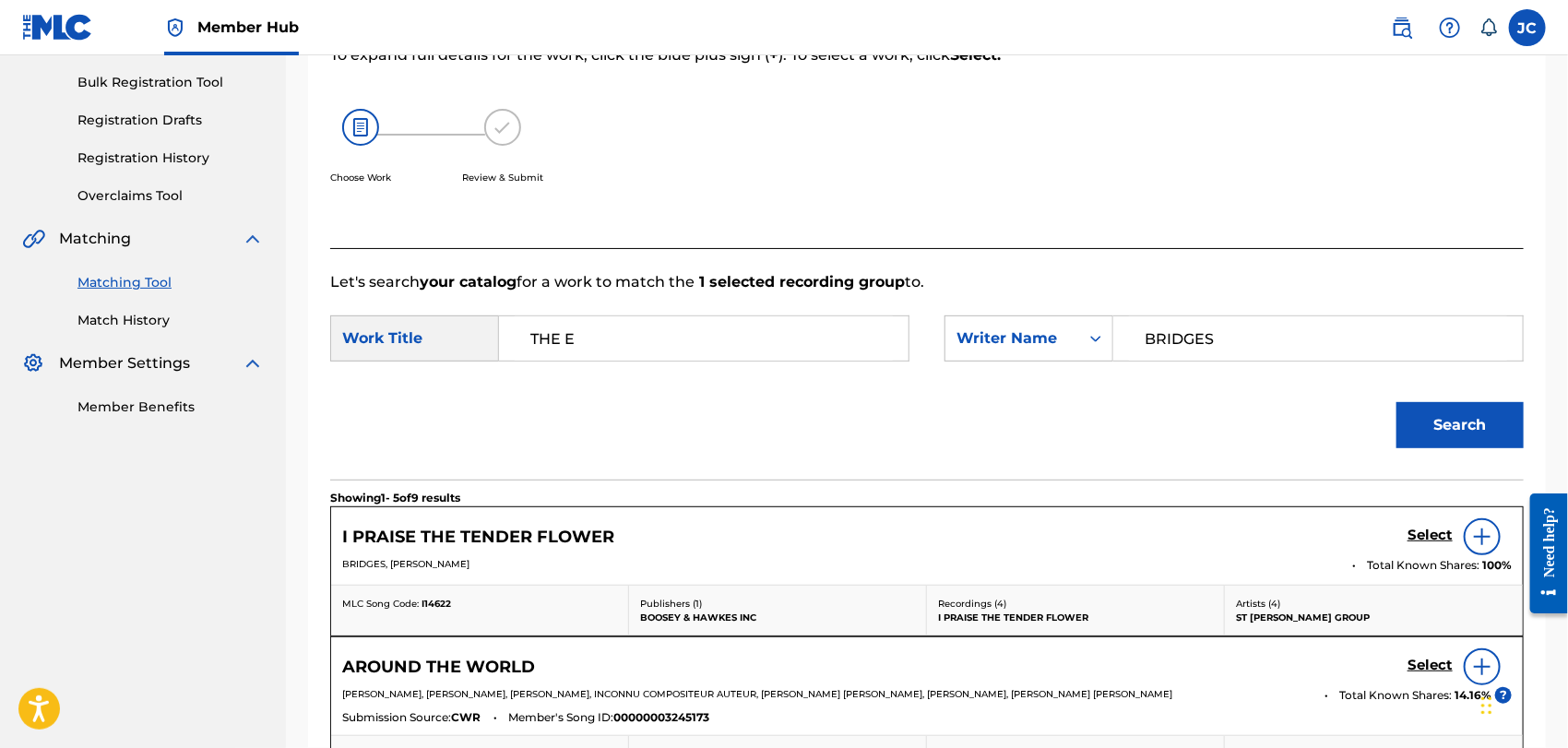
click at [127, 333] on div "Summary Catalog Works Registration Claiming Tool Individual Registration Tool B…" at bounding box center [143, 140] width 286 height 598
click at [129, 322] on link "Match History" at bounding box center [170, 320] width 186 height 20
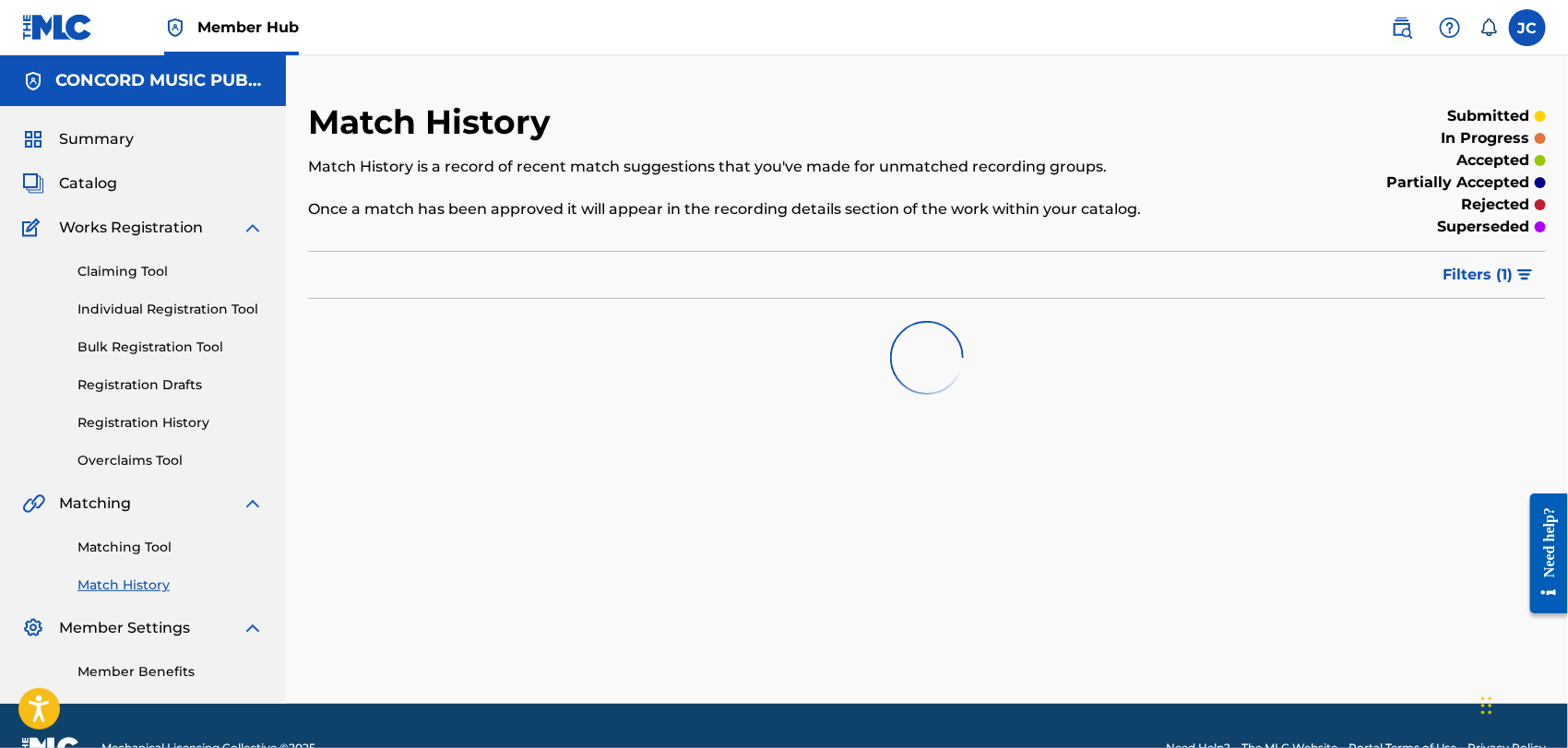
click at [123, 564] on div "Matching Tool Match History" at bounding box center [143, 555] width 242 height 80
click at [137, 555] on link "Matching Tool" at bounding box center [170, 547] width 186 height 20
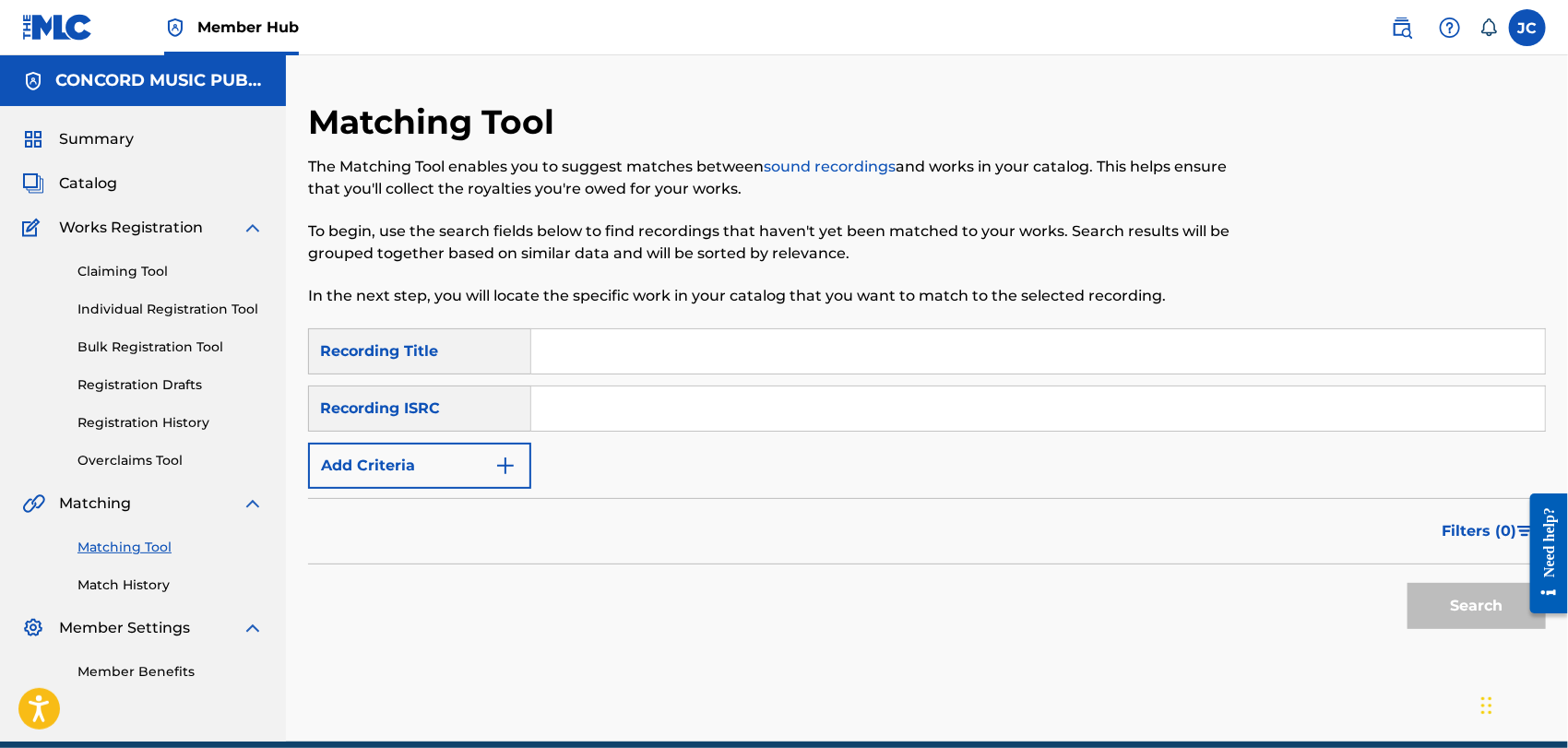
click at [703, 416] on input "Search Form" at bounding box center [1038, 409] width 1014 height 45
paste input "GBF076610081"
click at [1432, 594] on button "Search" at bounding box center [1477, 607] width 139 height 47
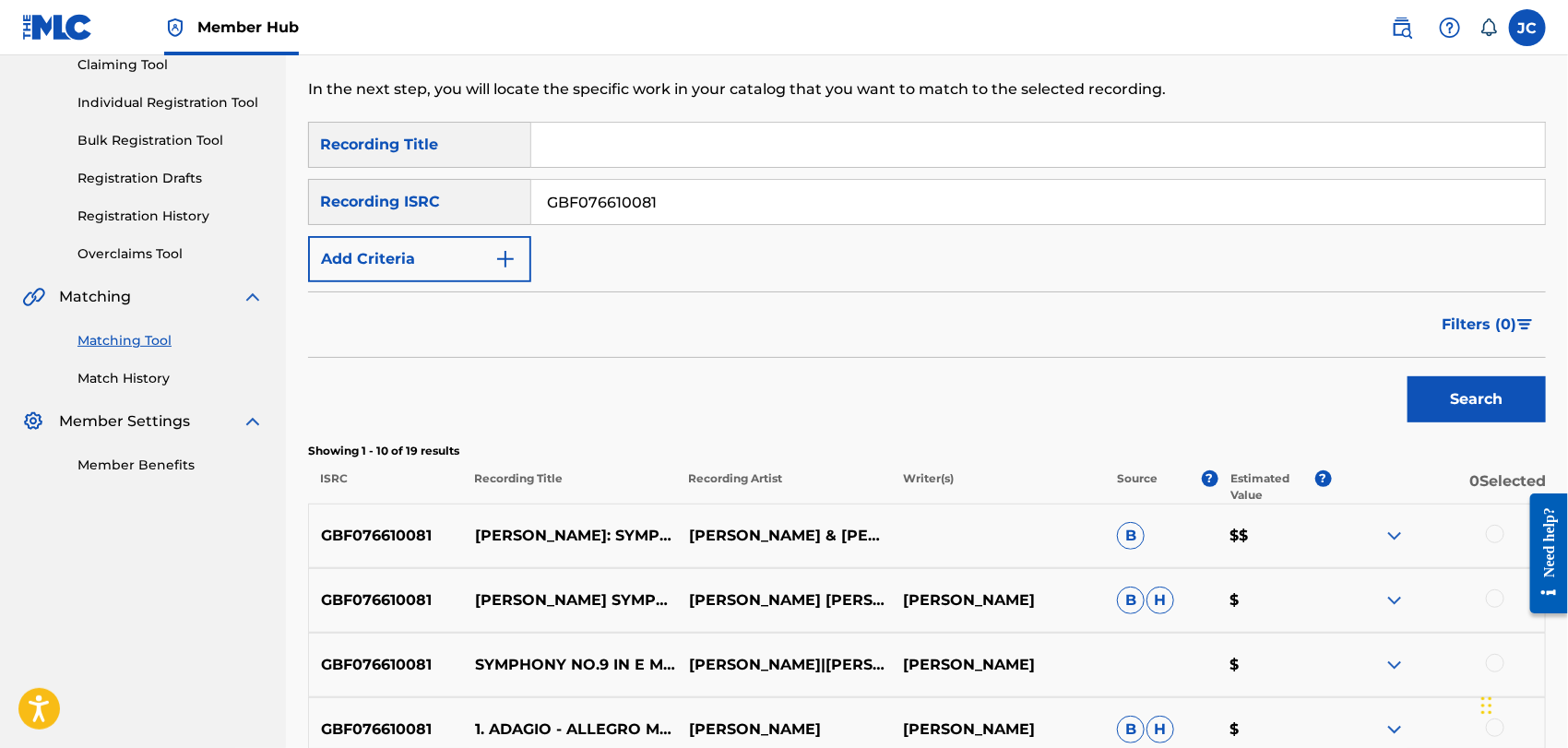
scroll to position [307, 0]
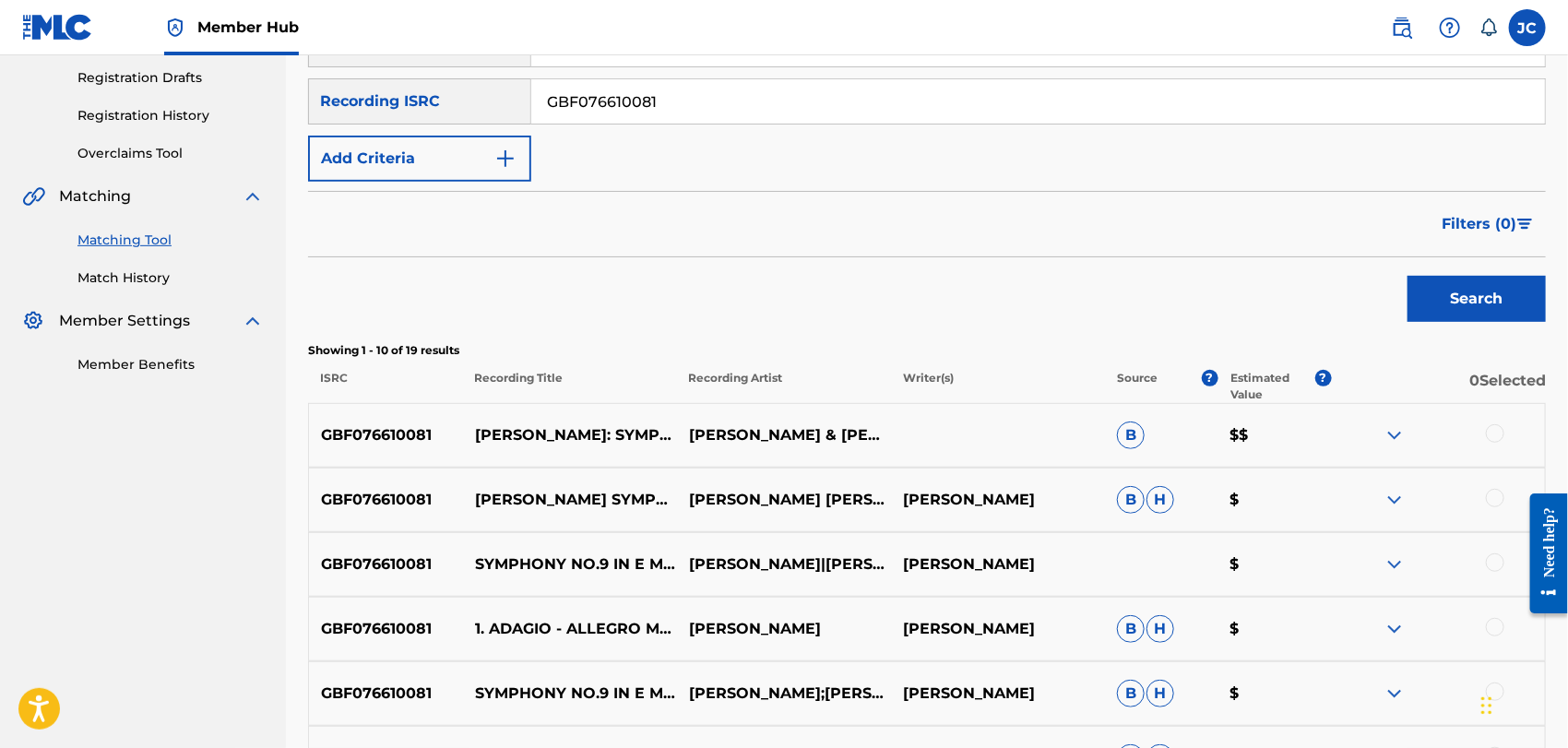
drag, startPoint x: 643, startPoint y: 121, endPoint x: 657, endPoint y: 103, distance: 22.8
click at [643, 121] on input "GBF076610081" at bounding box center [1038, 101] width 1014 height 45
click at [658, 102] on input "GBF076610081" at bounding box center [1038, 101] width 1014 height 45
paste input "USSM11702434"
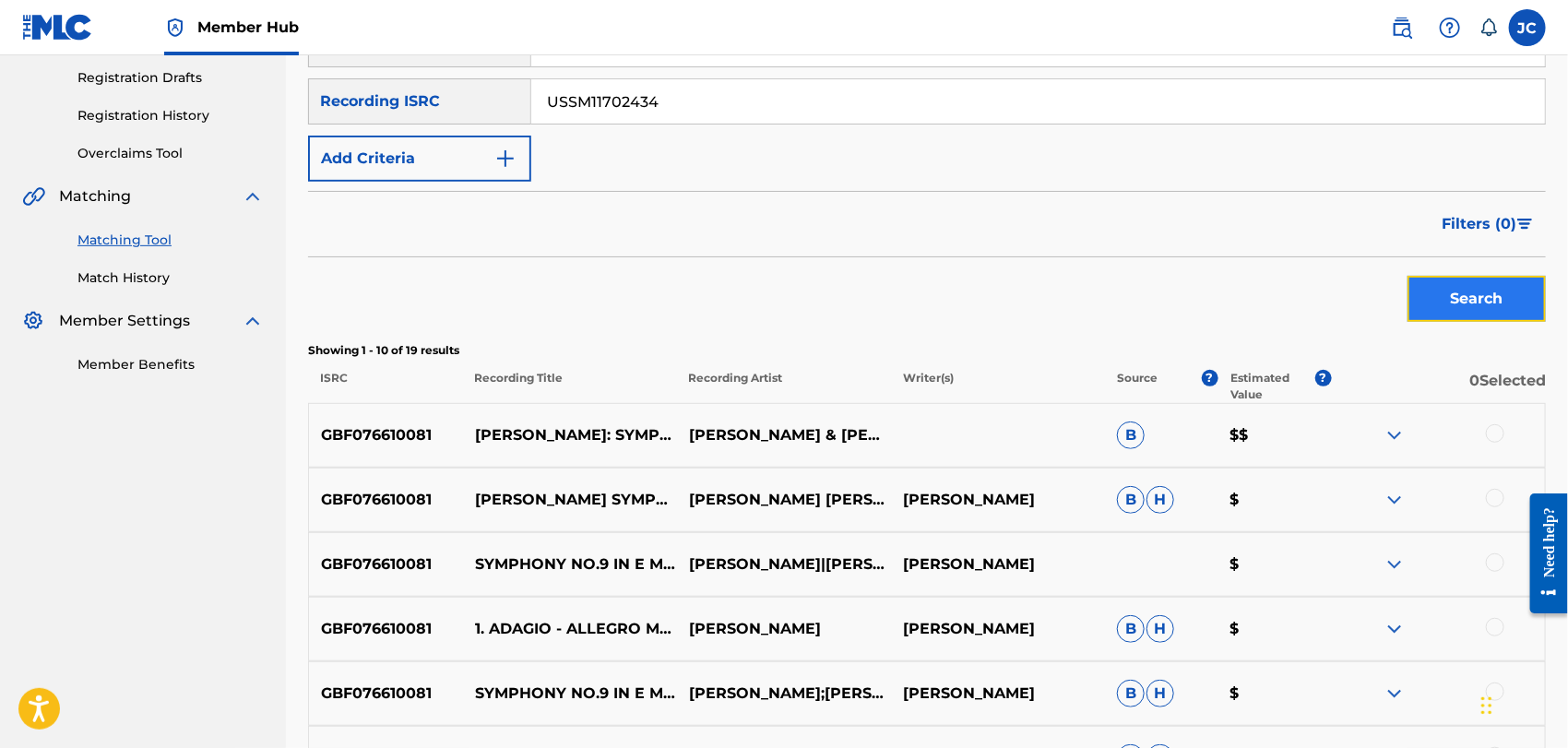
click at [1468, 309] on button "Search" at bounding box center [1477, 300] width 139 height 47
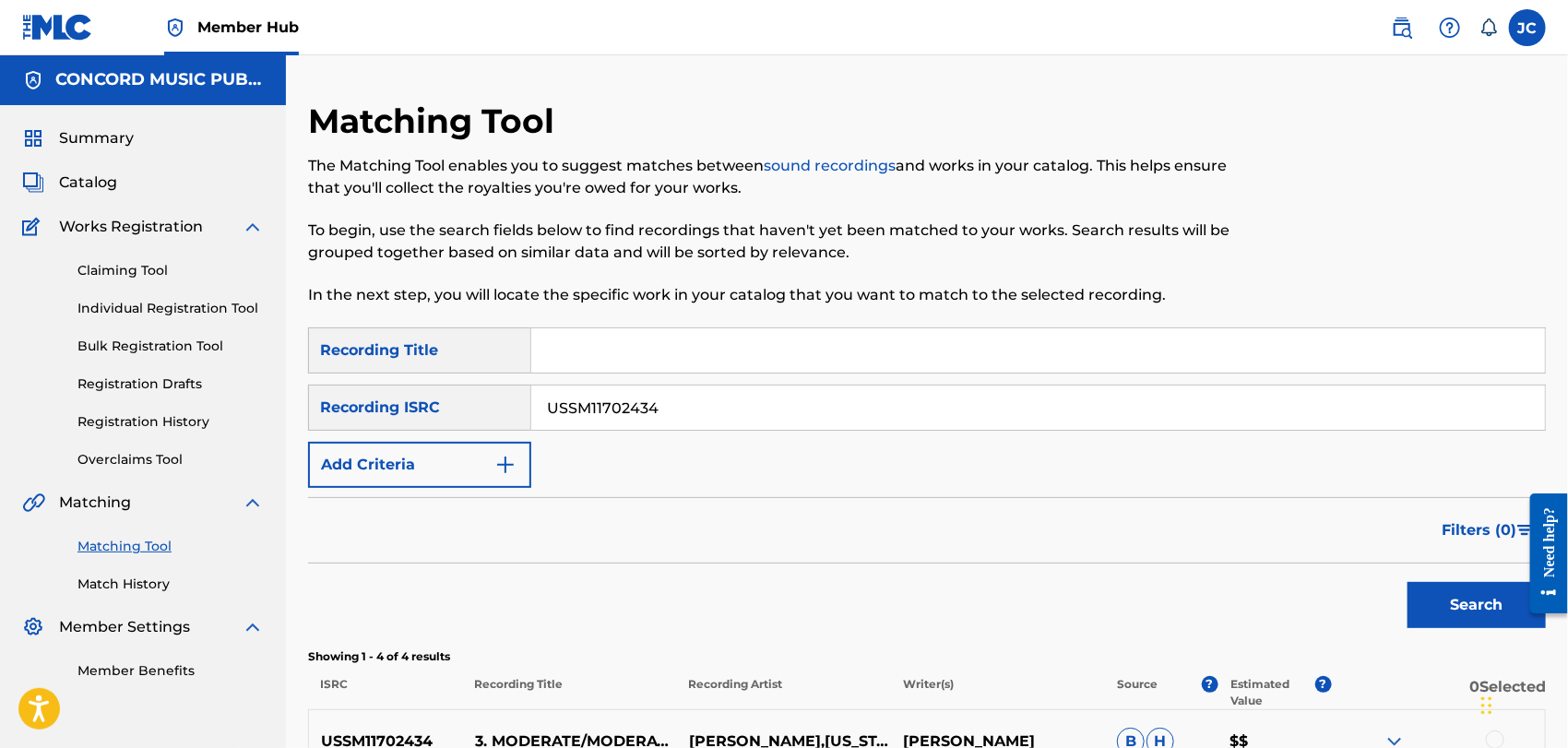
scroll to position [0, 0]
click at [731, 401] on input "USSM11702434" at bounding box center [1038, 409] width 1014 height 45
paste input "FR10S2242690"
type input "FR10S2242690"
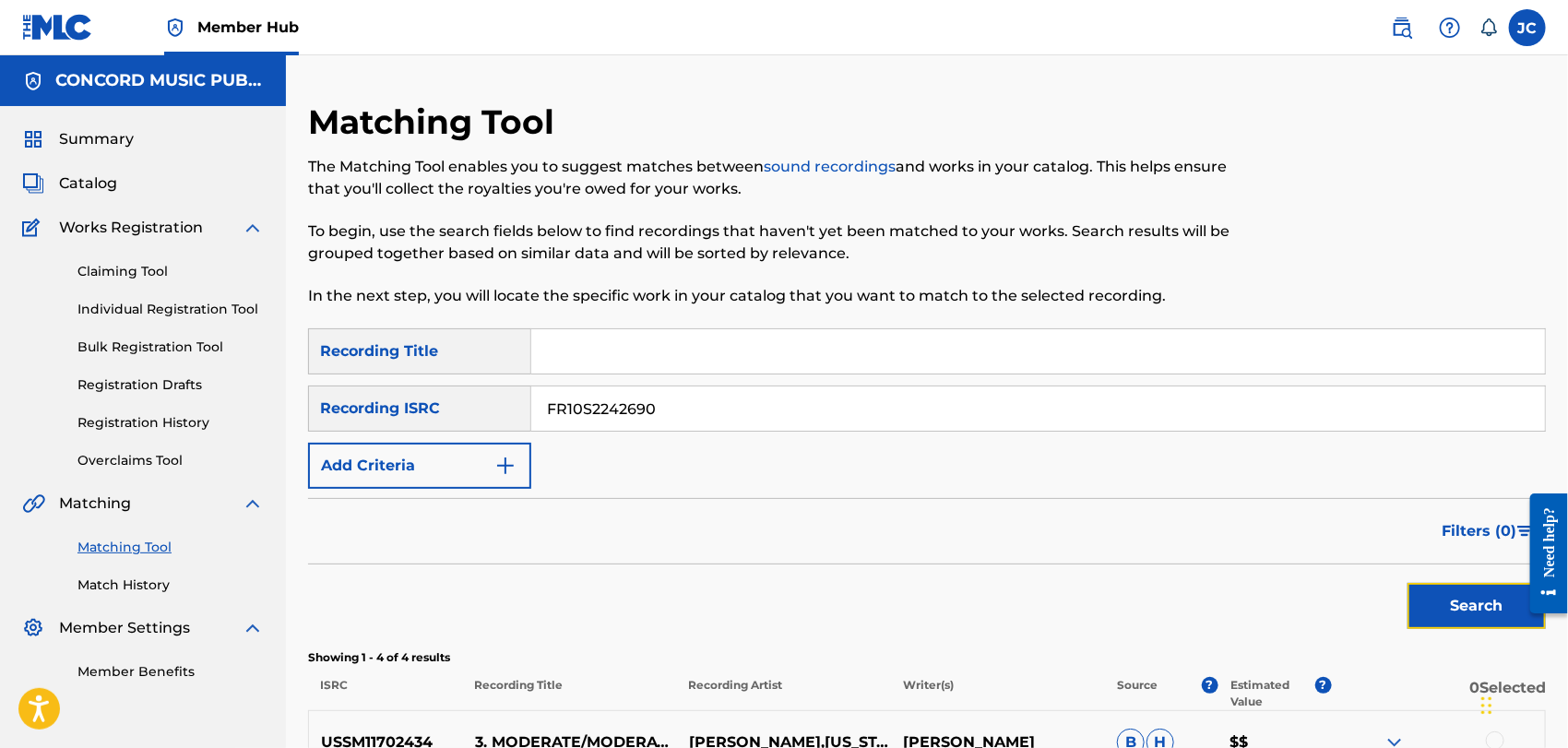
click at [1460, 594] on button "Search" at bounding box center [1477, 607] width 139 height 47
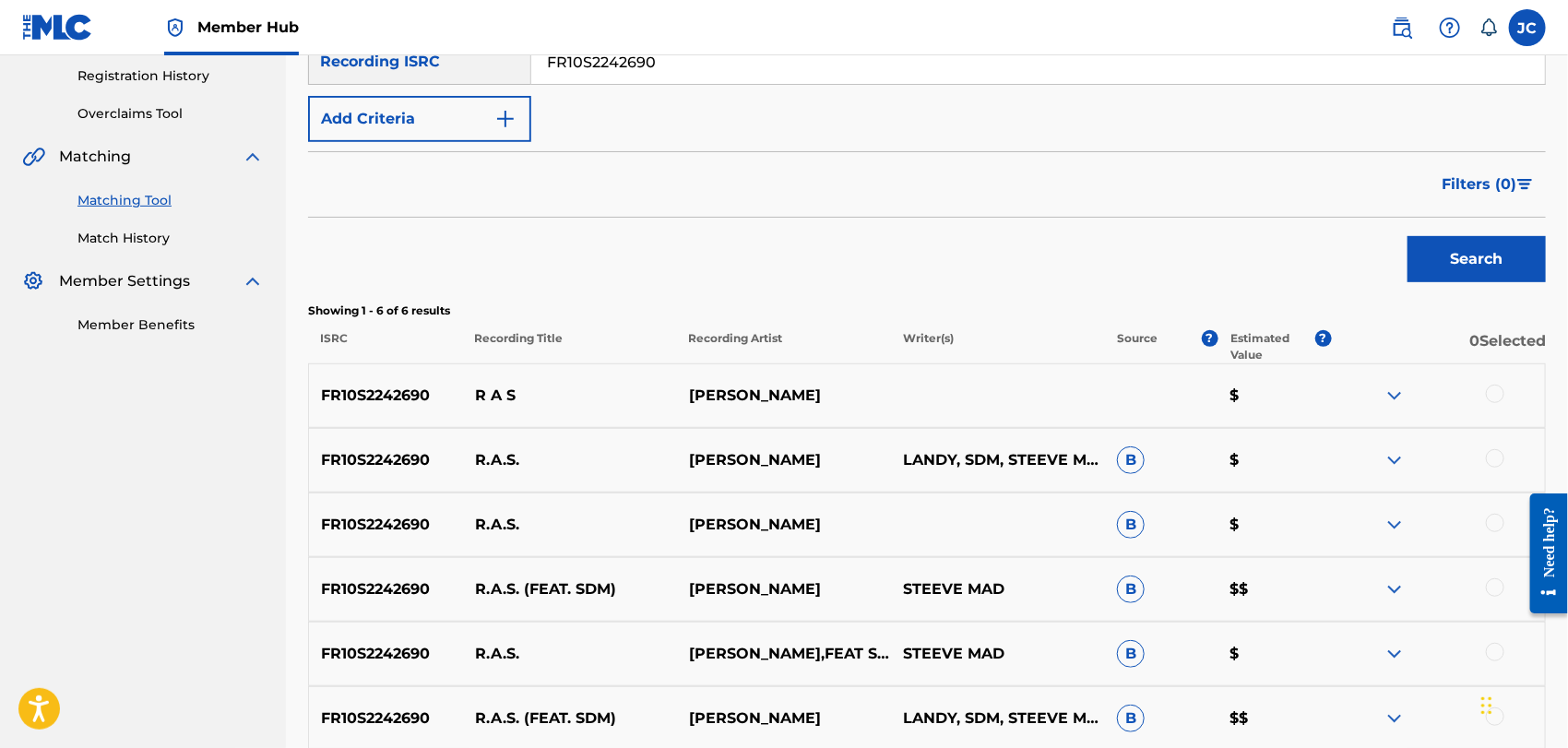
scroll to position [466, 0]
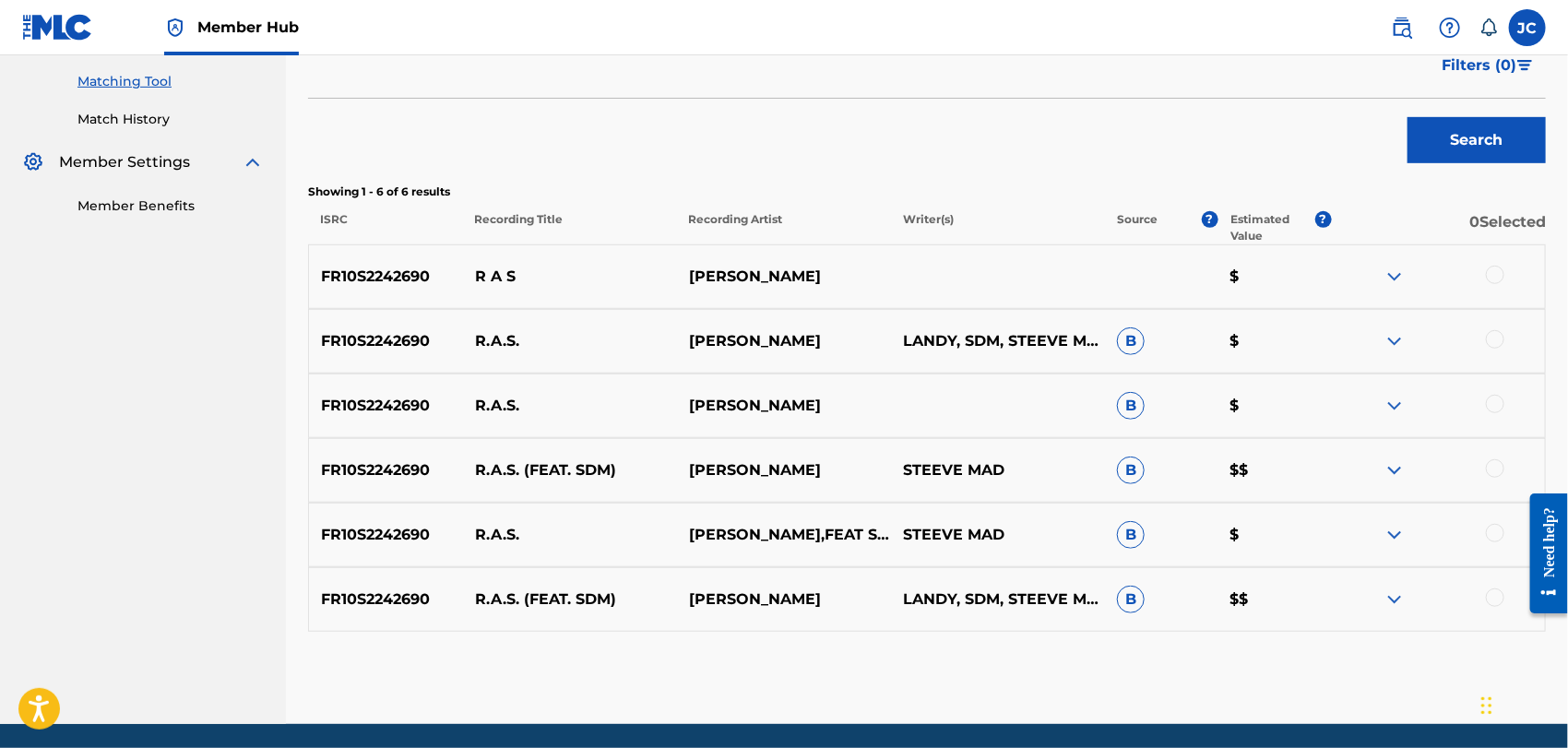
click at [1497, 273] on div at bounding box center [1495, 275] width 19 height 19
click at [1502, 334] on div at bounding box center [1495, 340] width 19 height 19
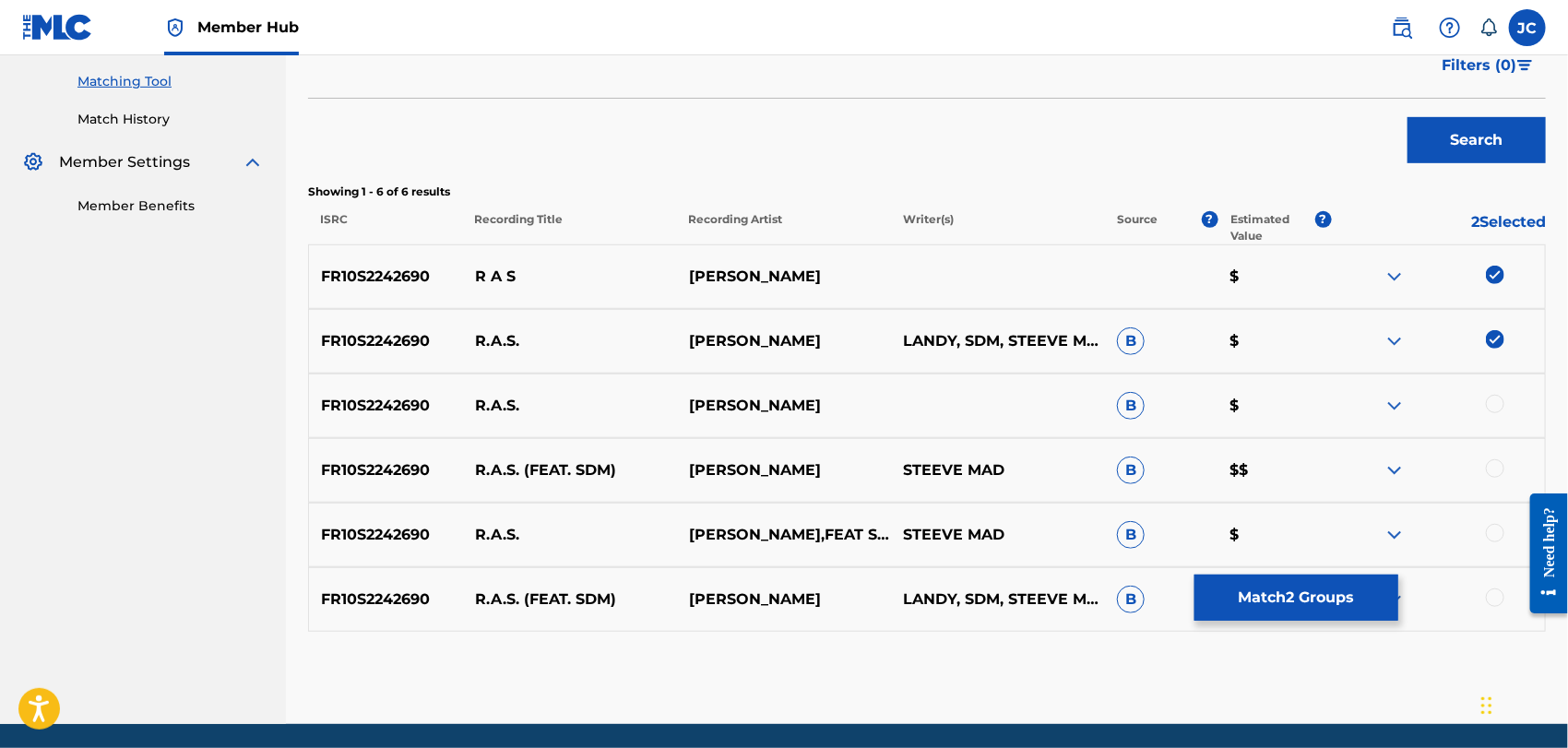
click at [1497, 415] on div at bounding box center [1438, 407] width 214 height 22
click at [1495, 407] on div at bounding box center [1495, 405] width 19 height 19
click at [1498, 466] on div at bounding box center [1495, 469] width 19 height 19
click at [1498, 534] on div at bounding box center [1495, 533] width 19 height 19
click at [1491, 596] on div at bounding box center [1495, 598] width 19 height 19
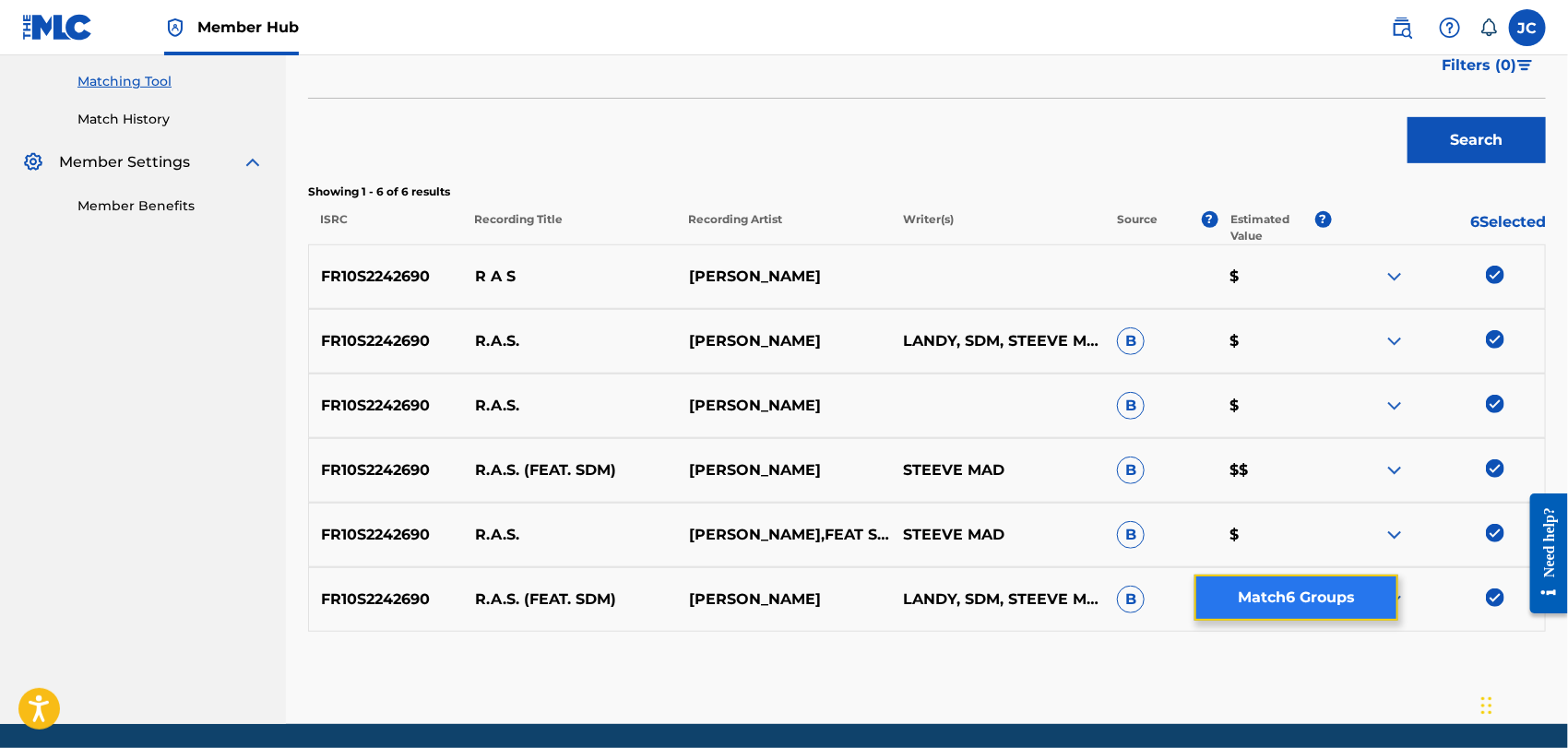
click at [1342, 615] on button "Match 6 Groups" at bounding box center [1296, 598] width 204 height 47
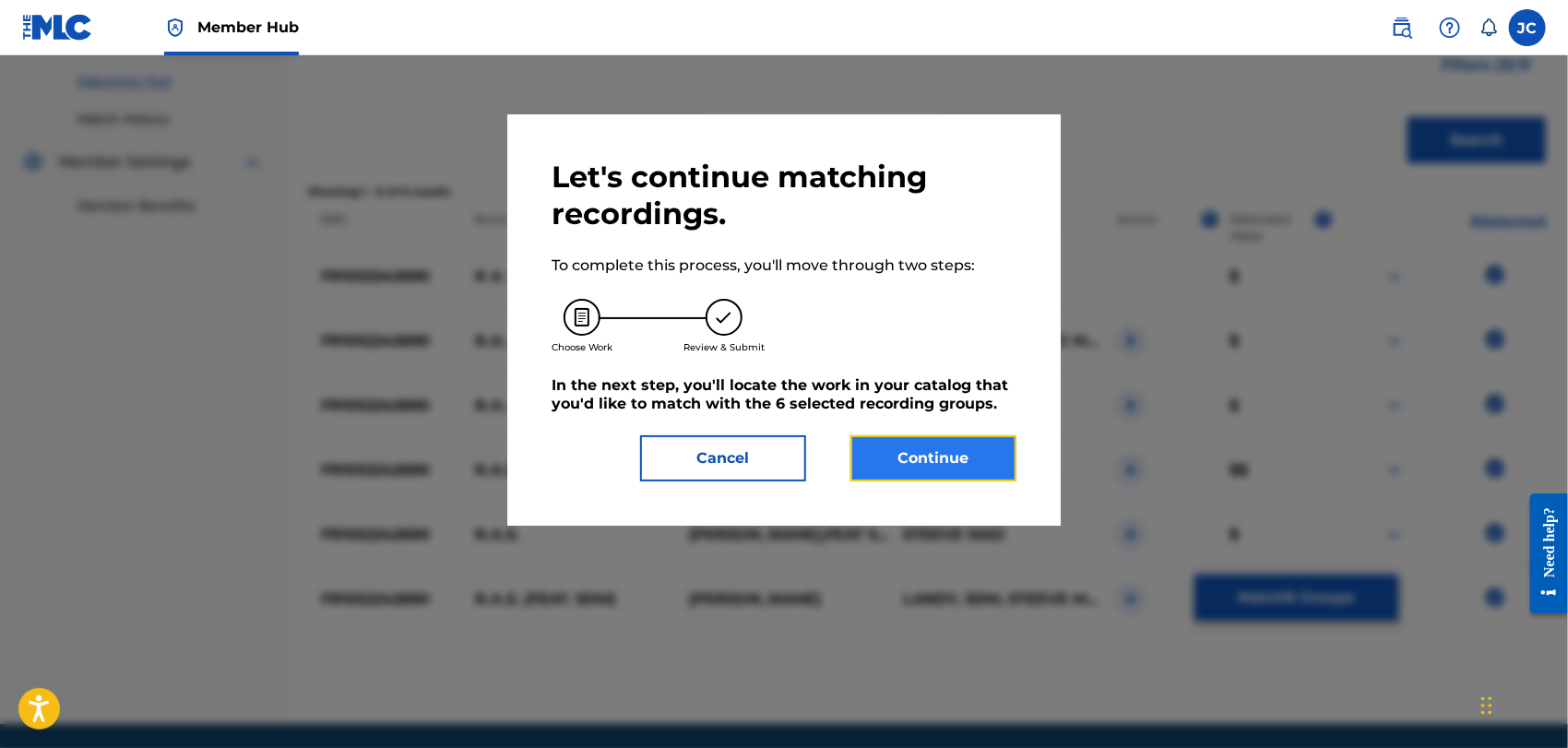
click at [960, 435] on button "Continue" at bounding box center [934, 459] width 166 height 47
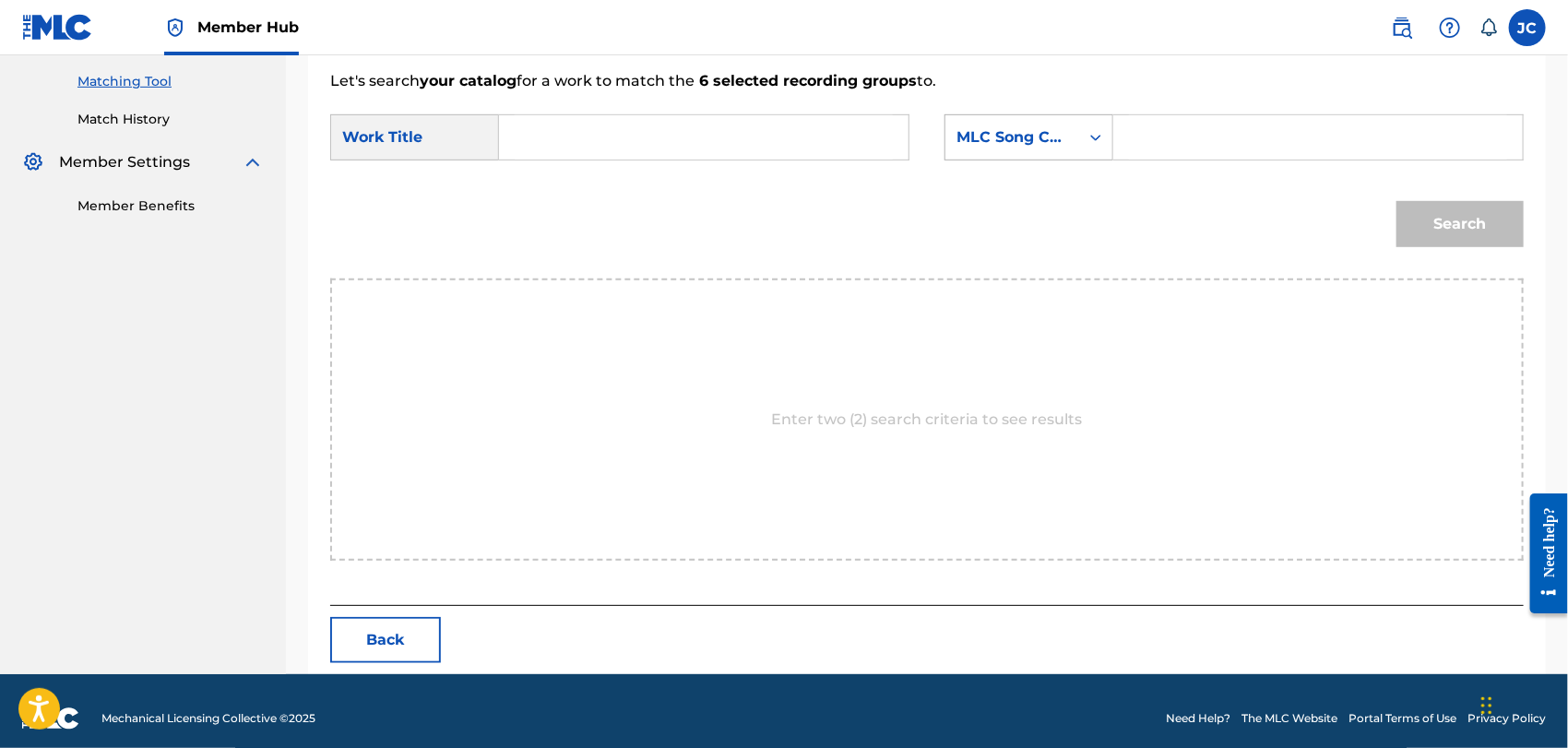
click at [1096, 140] on icon "Search Form" at bounding box center [1096, 138] width 19 height 19
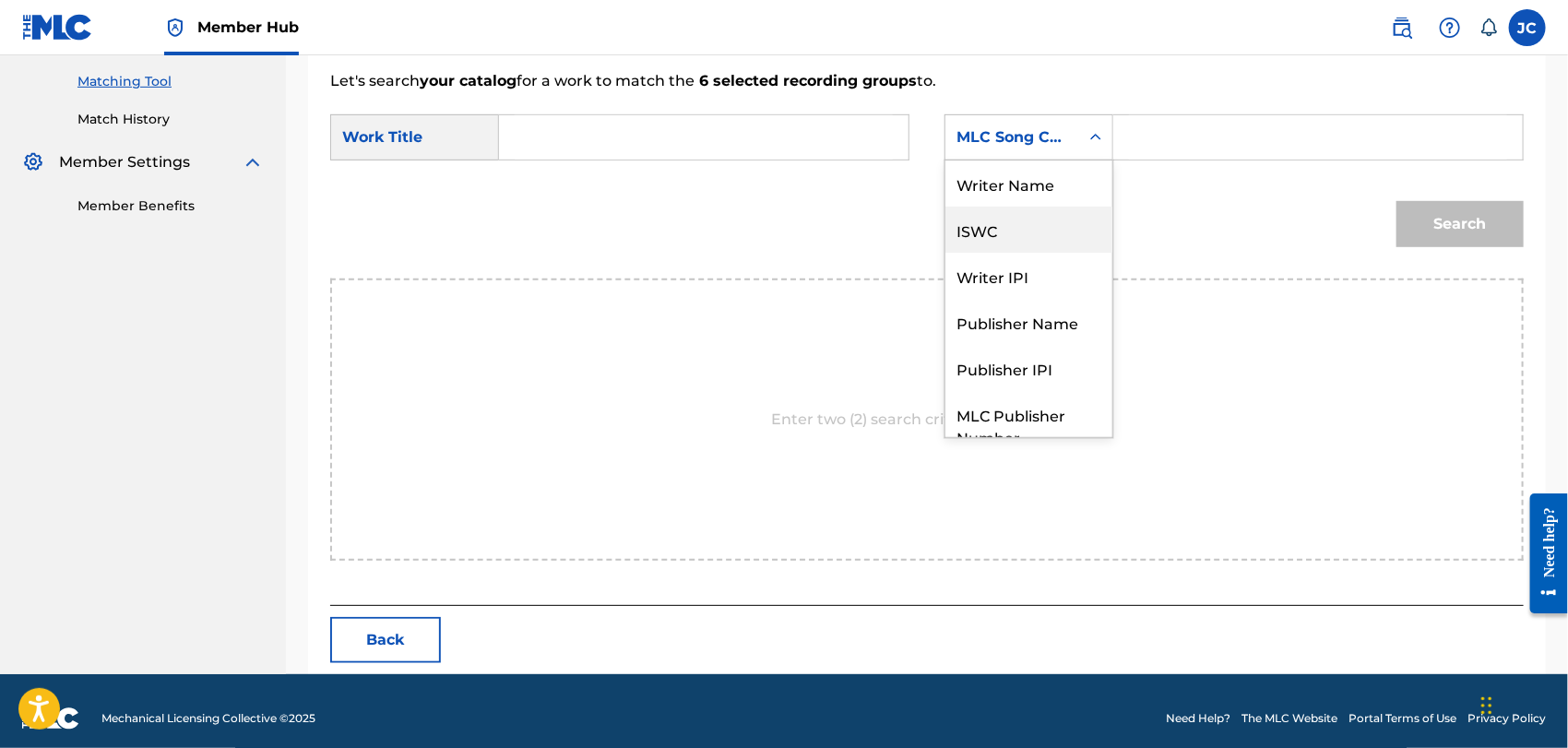
scroll to position [0, 0]
click at [1083, 180] on div "Writer Name" at bounding box center [1030, 184] width 167 height 47
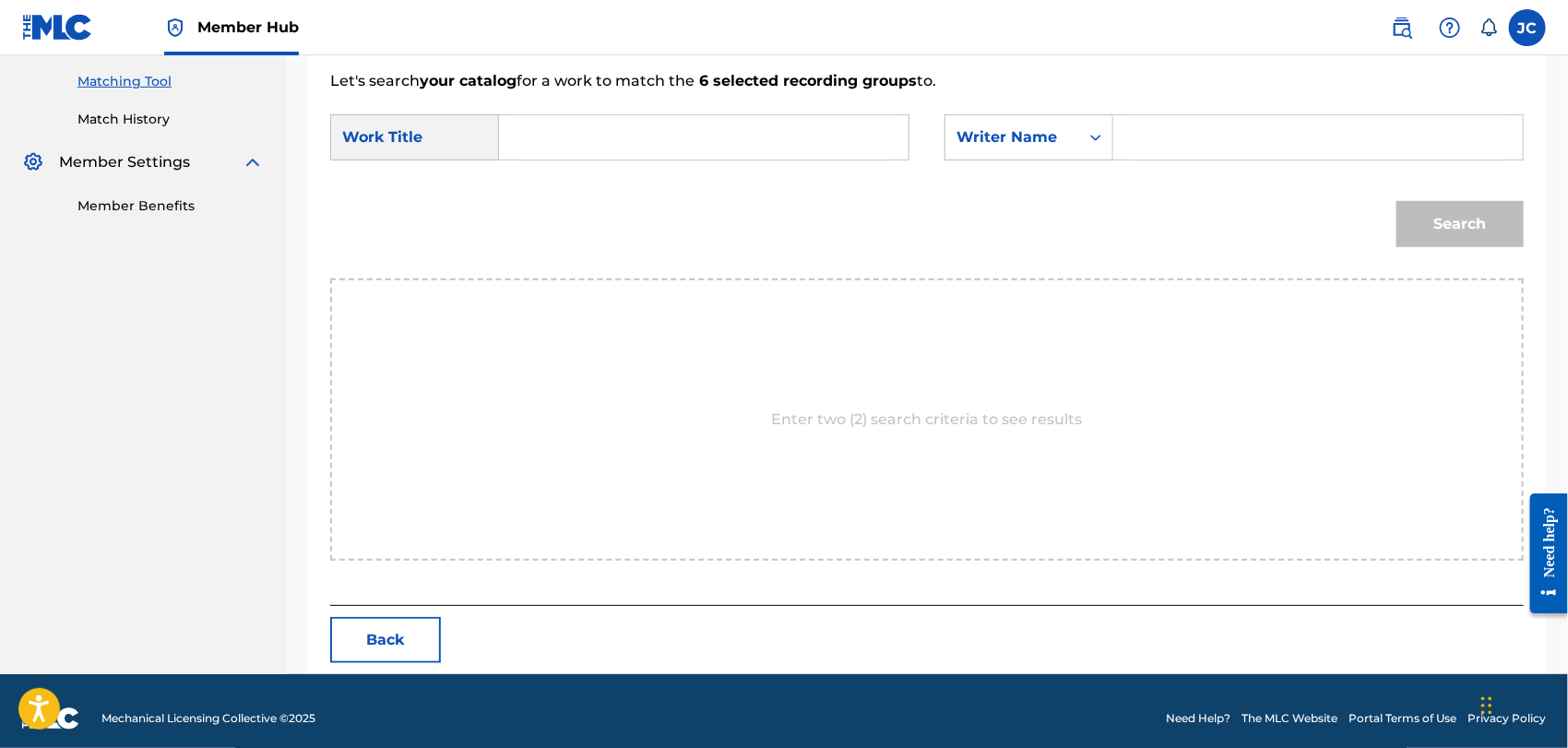
click at [1260, 146] on input "Search Form" at bounding box center [1318, 138] width 379 height 45
drag, startPoint x: 1216, startPoint y: 142, endPoint x: 865, endPoint y: 123, distance: 351.5
click at [866, 123] on div "SearchWithCriteriadf18d06a-4de4-4a9a-be9f-195e0dbcc55b Work Title SearchWithCri…" at bounding box center [927, 143] width 1194 height 58
type input "HILL"
drag, startPoint x: 722, startPoint y: 149, endPoint x: 779, endPoint y: 150, distance: 57.0
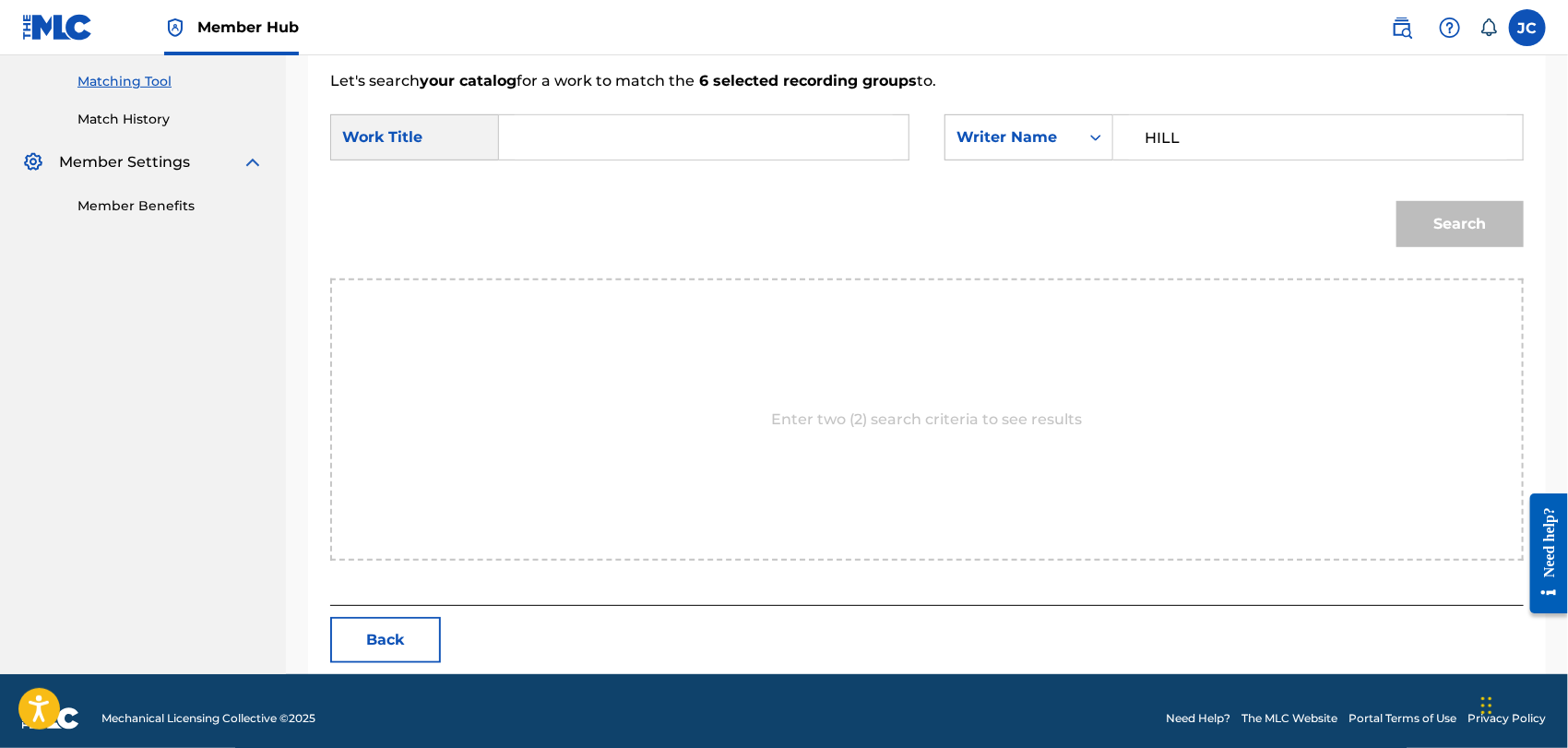
click at [721, 150] on input "Search Form" at bounding box center [704, 138] width 379 height 45
paste input "R.A.S."
type input "R.A.S."
click at [1481, 244] on button "Search" at bounding box center [1460, 224] width 127 height 47
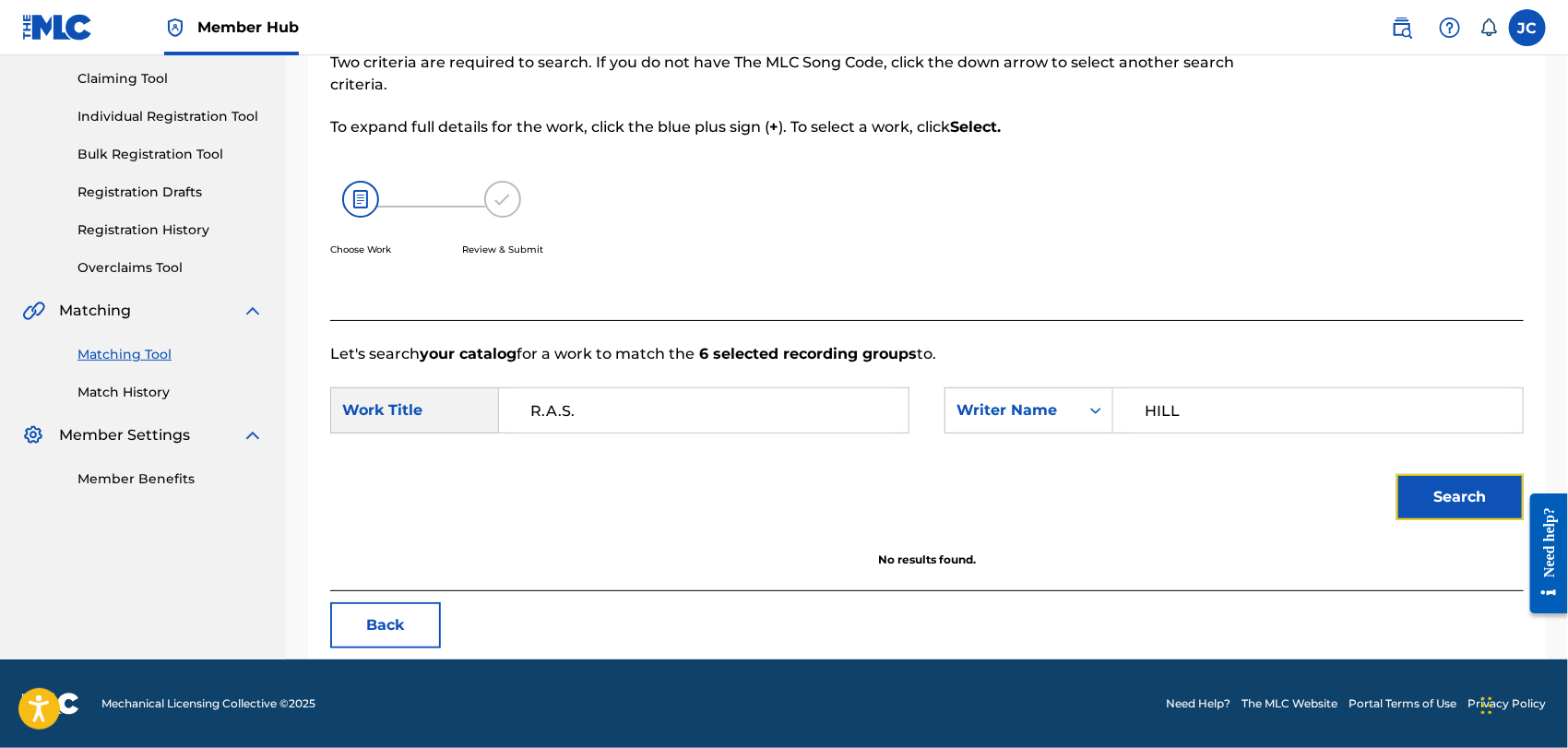
scroll to position [192, 0]
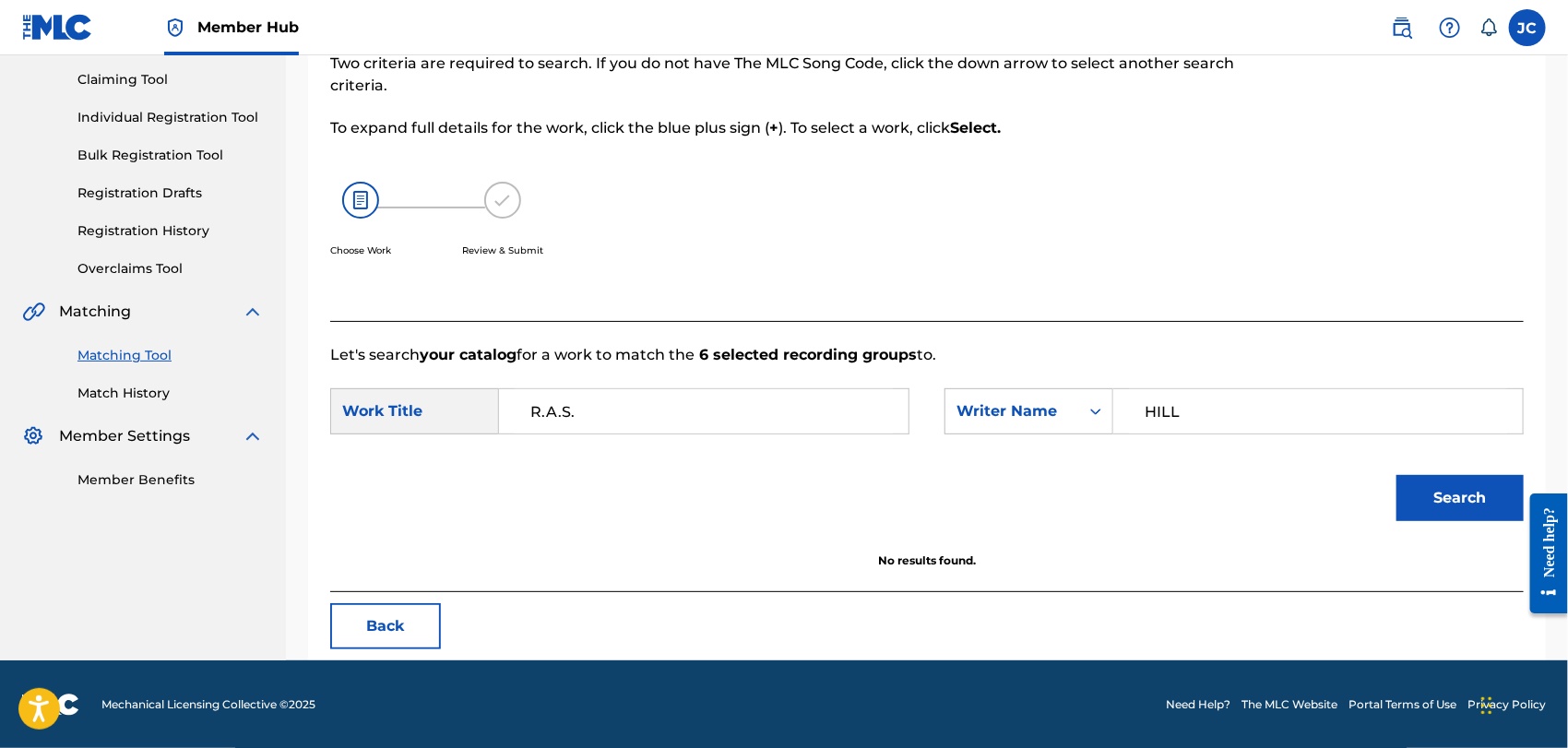
drag, startPoint x: 1261, startPoint y: 415, endPoint x: 859, endPoint y: 414, distance: 402.0
click at [859, 414] on div "SearchWithCriteriadf18d06a-4de4-4a9a-be9f-195e0dbcc55b Work Title R.A.S. Search…" at bounding box center [927, 418] width 1194 height 58
type input "KING"
click at [1455, 489] on button "Search" at bounding box center [1460, 499] width 127 height 47
click at [153, 384] on link "Match History" at bounding box center [170, 394] width 186 height 20
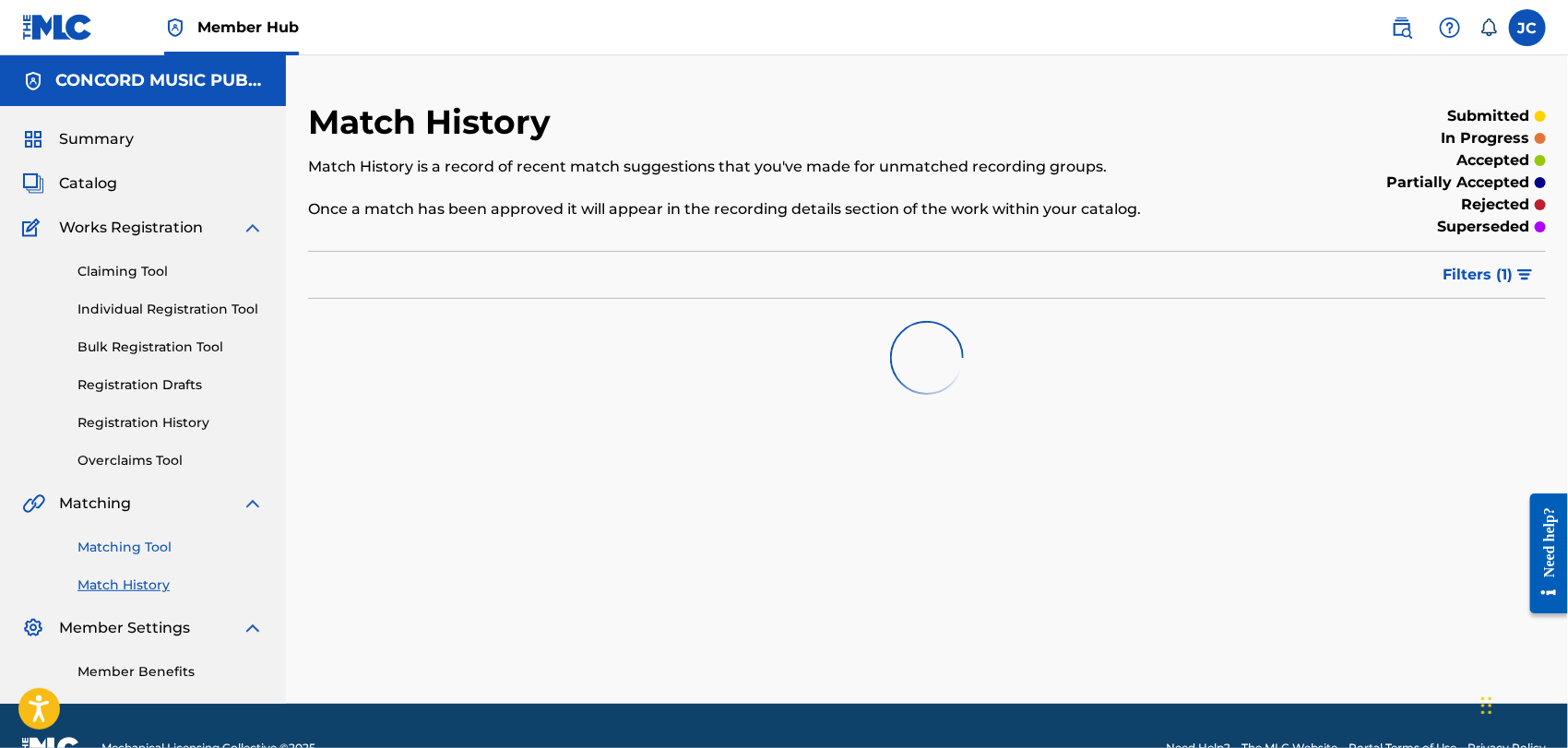
click at [154, 538] on link "Matching Tool" at bounding box center [170, 547] width 186 height 20
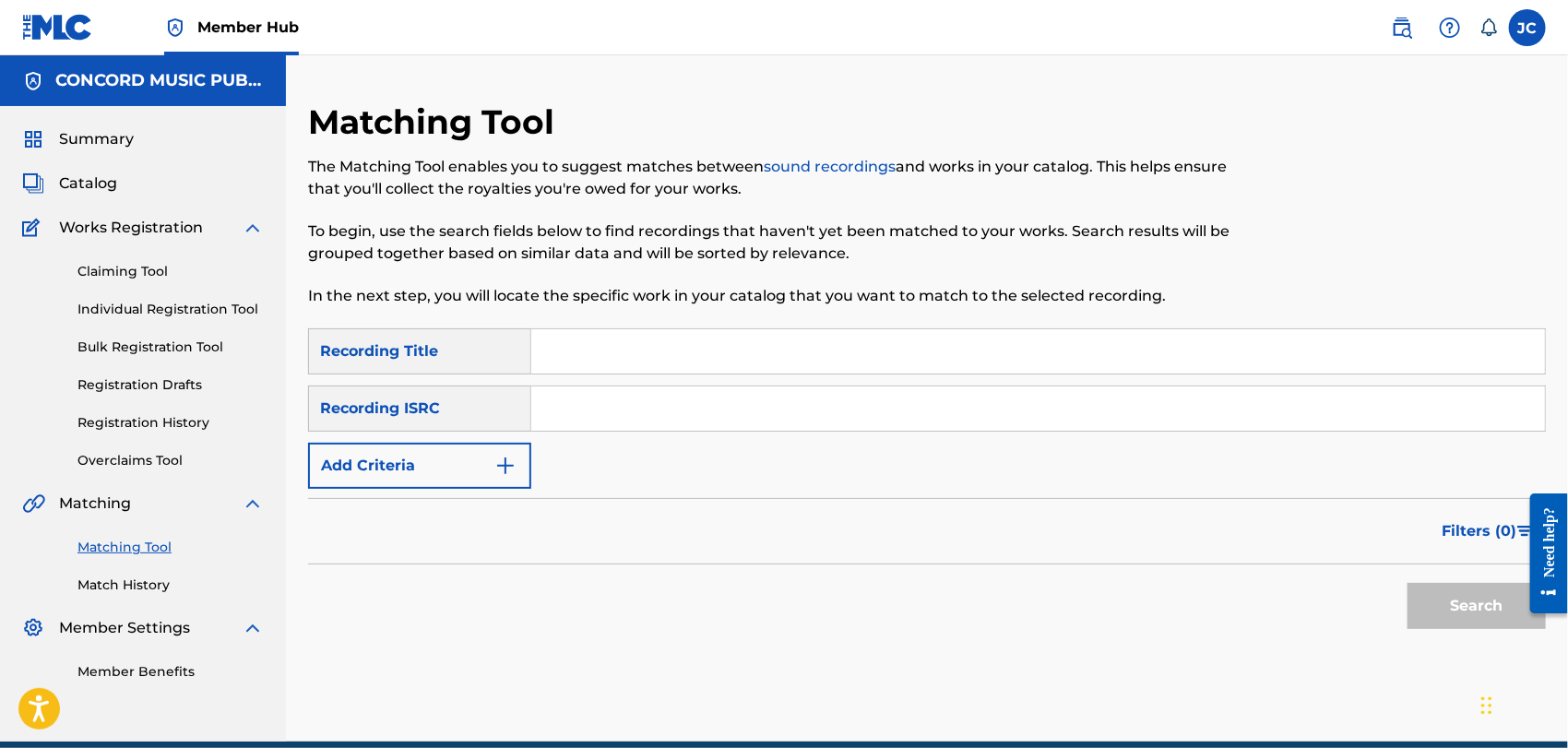
click at [682, 416] on input "Search Form" at bounding box center [1038, 409] width 1014 height 45
paste input "GBS5E1100172"
type input "GBS5E1100172"
click at [1498, 585] on button "Search" at bounding box center [1477, 607] width 139 height 47
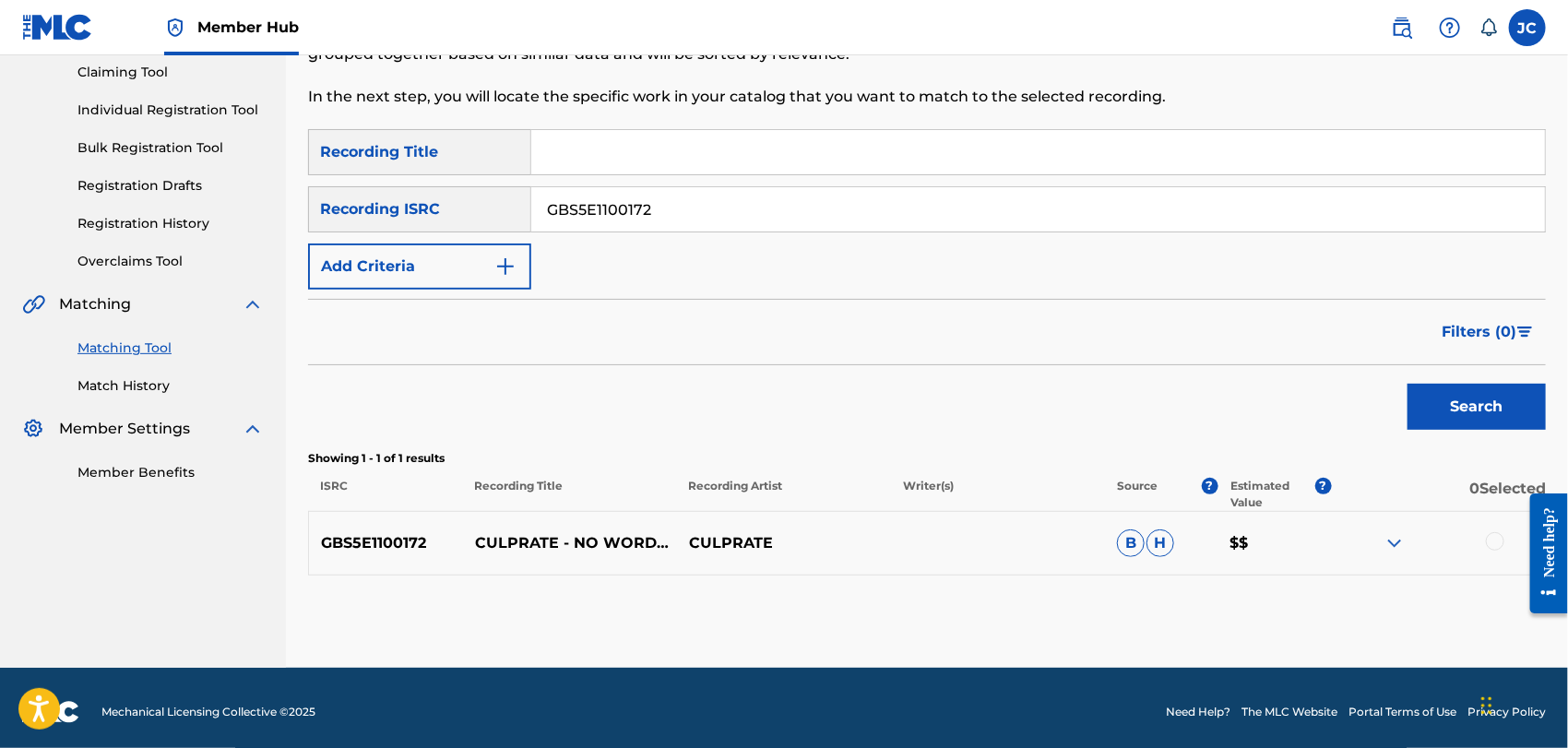
scroll to position [207, 0]
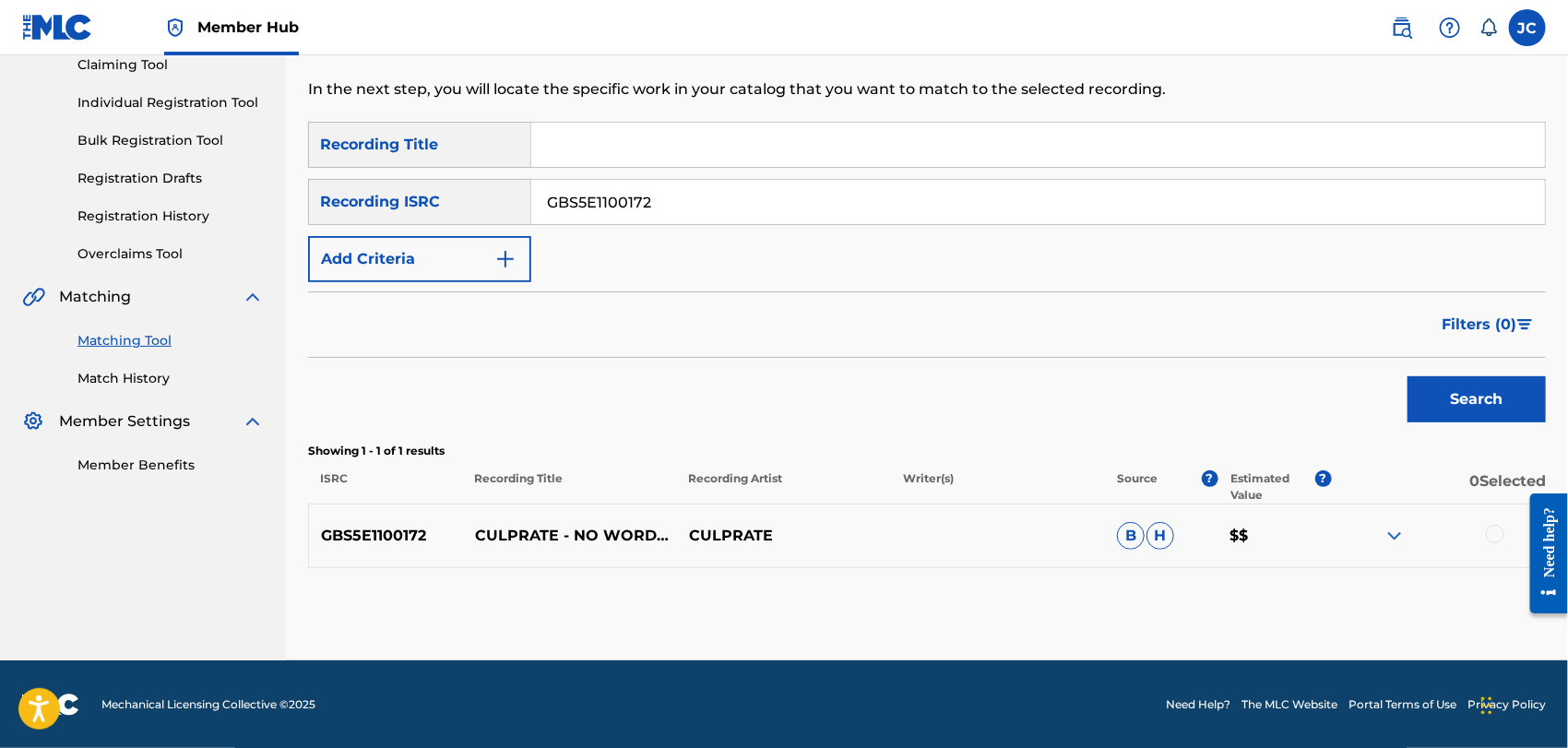
click at [1492, 533] on div at bounding box center [1495, 534] width 19 height 19
click at [1293, 586] on button "Match 1 Group" at bounding box center [1296, 598] width 204 height 47
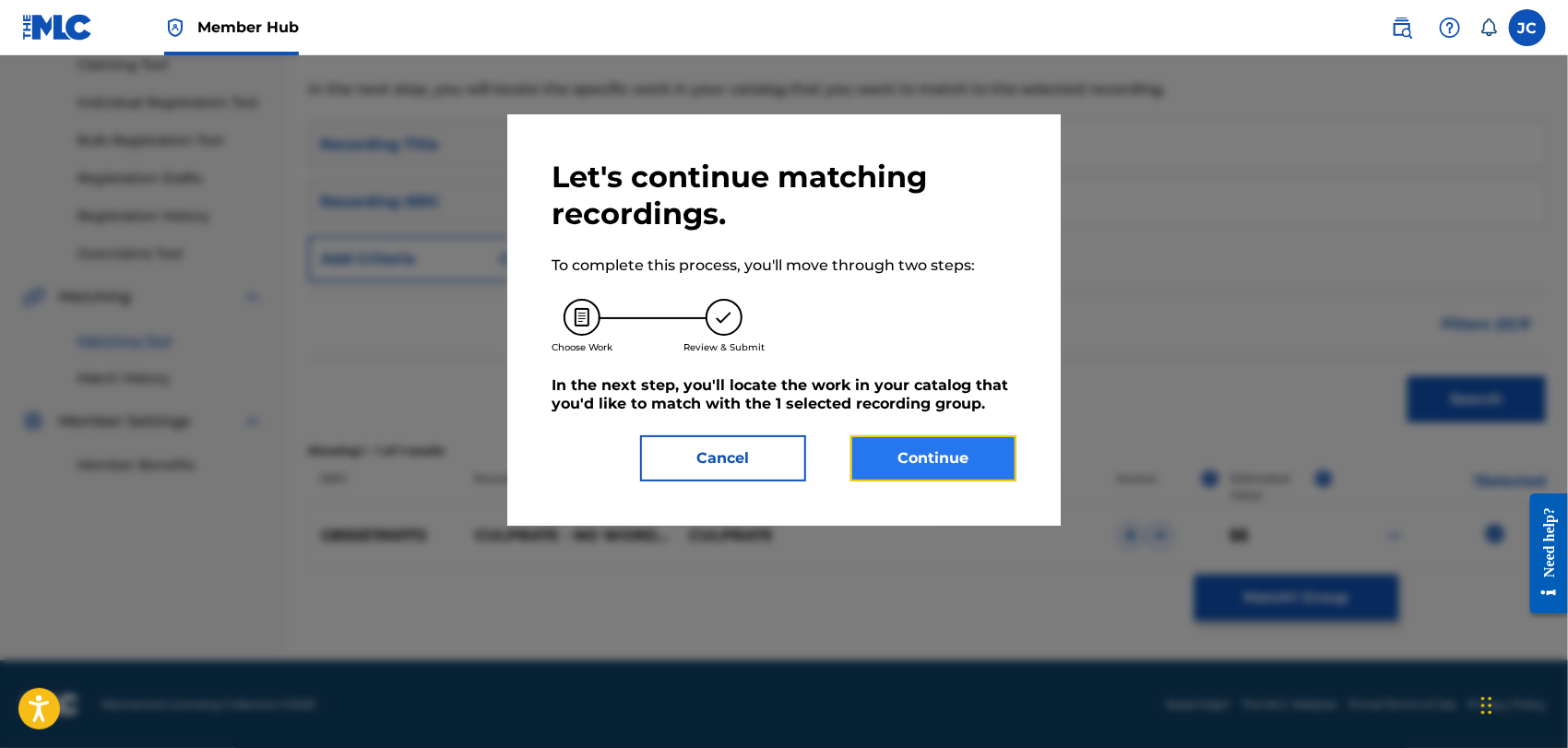
click at [1008, 461] on button "Continue" at bounding box center [934, 459] width 166 height 47
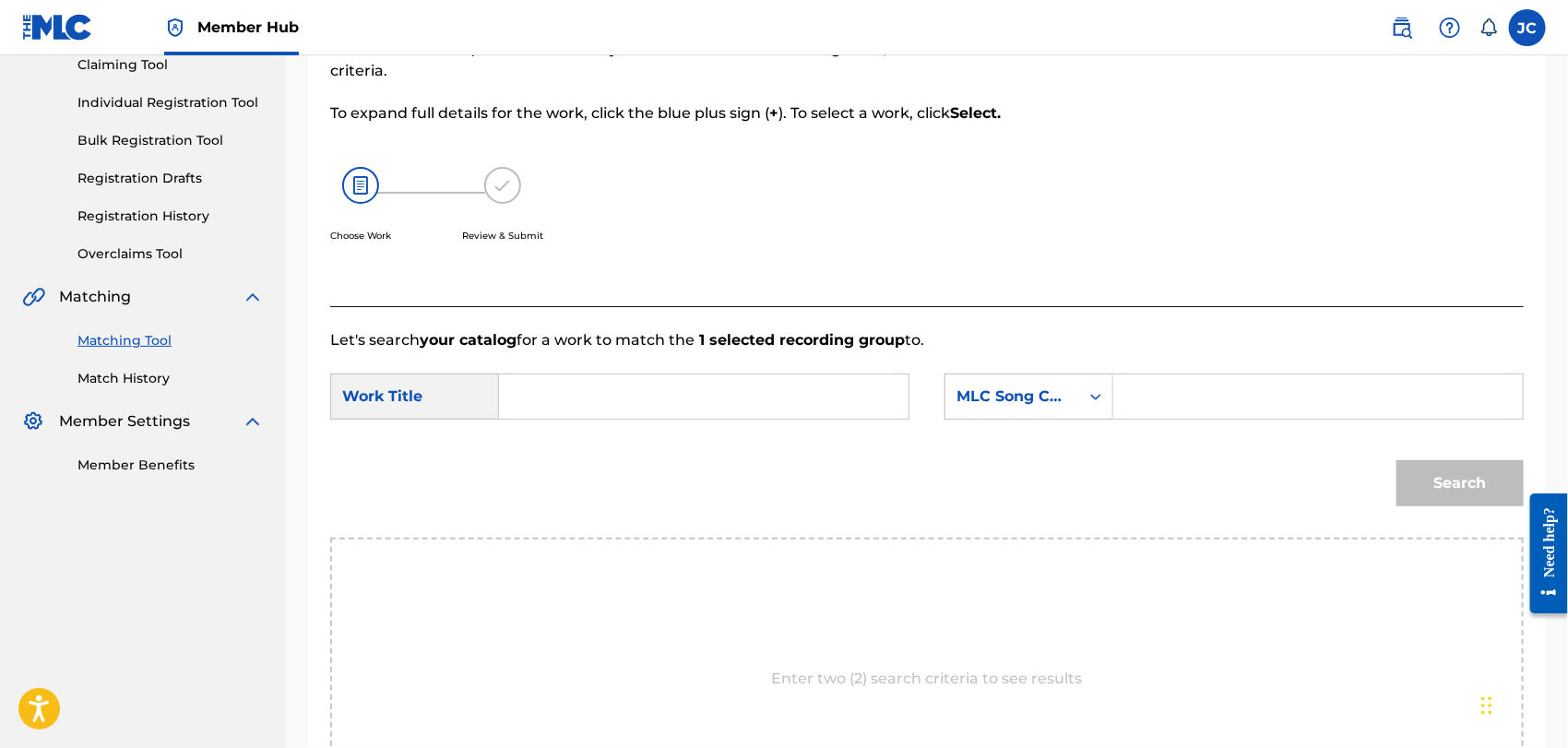
click at [684, 408] on input "Search Form" at bounding box center [704, 397] width 379 height 45
paste input "No Words"
type input "No Words"
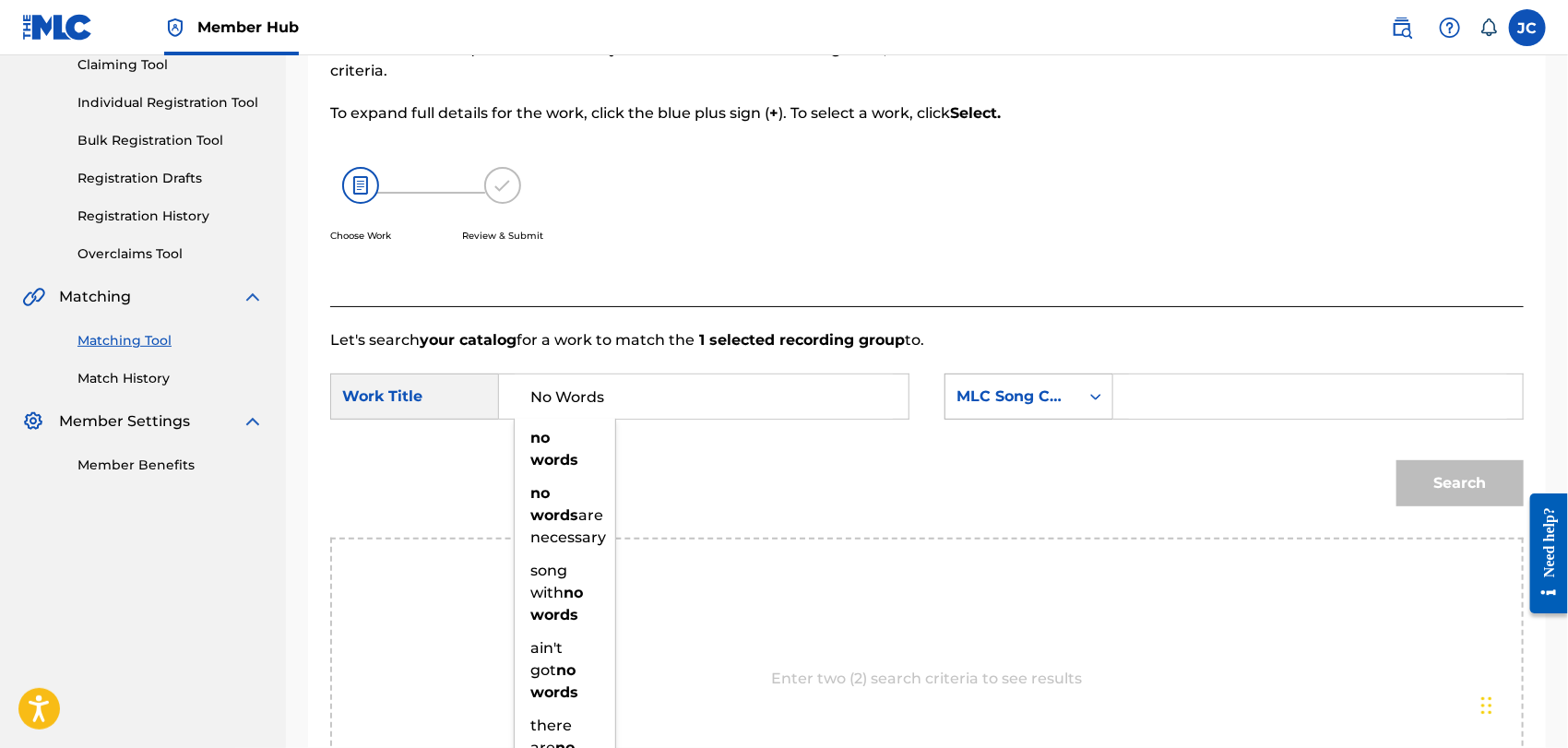
click at [1048, 403] on div "MLC Song Code" at bounding box center [1013, 397] width 112 height 22
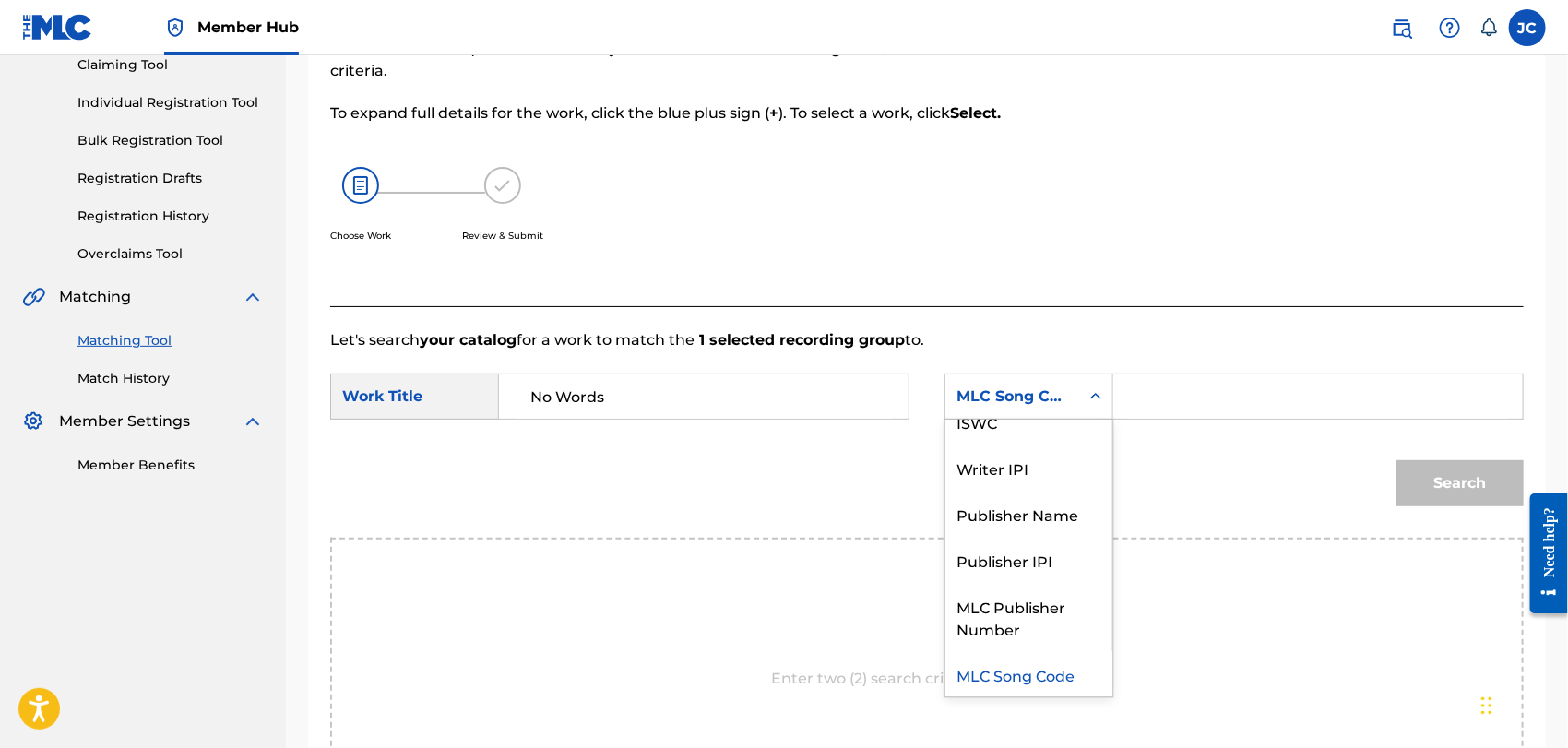
scroll to position [0, 0]
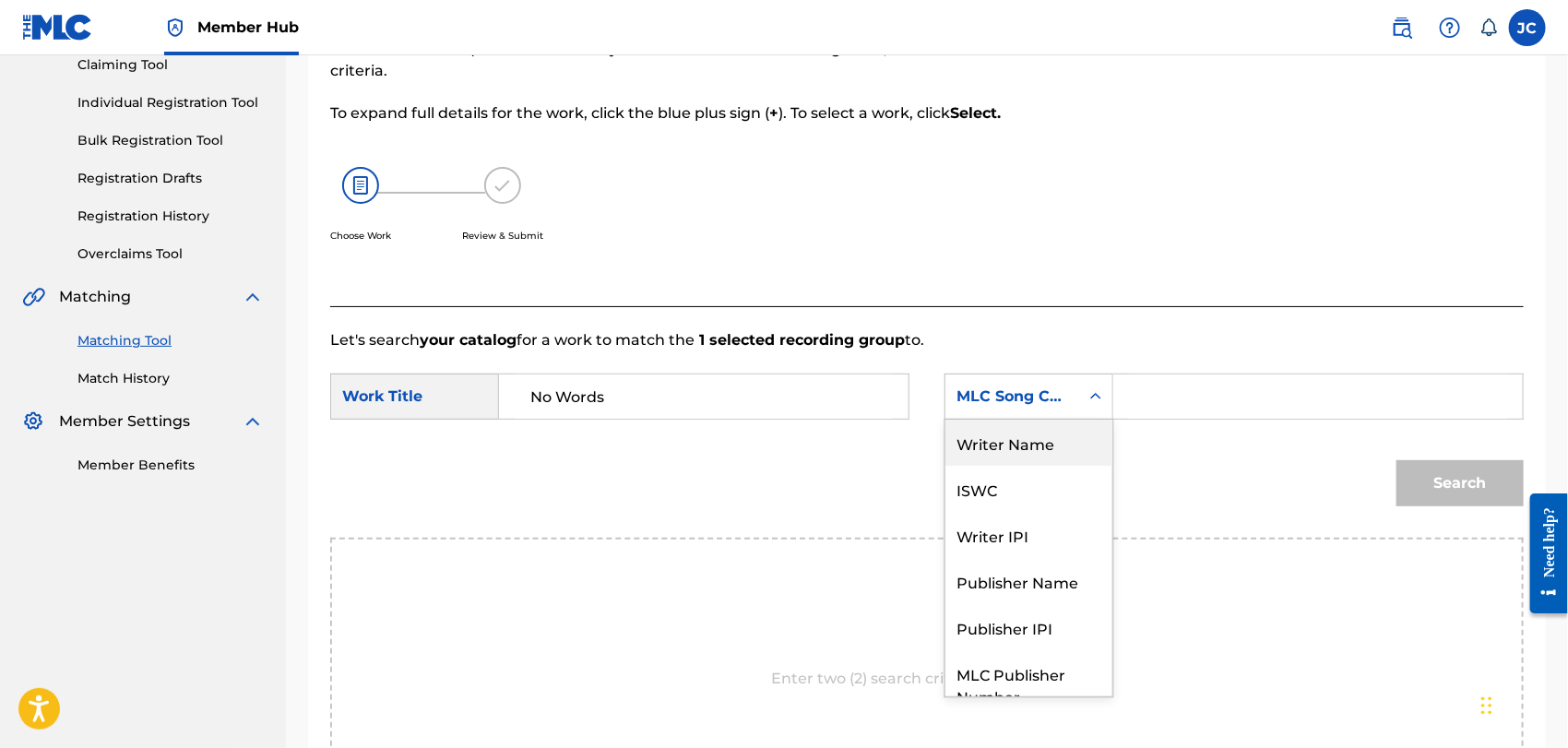
click at [1055, 435] on div "Writer Name" at bounding box center [1030, 443] width 167 height 47
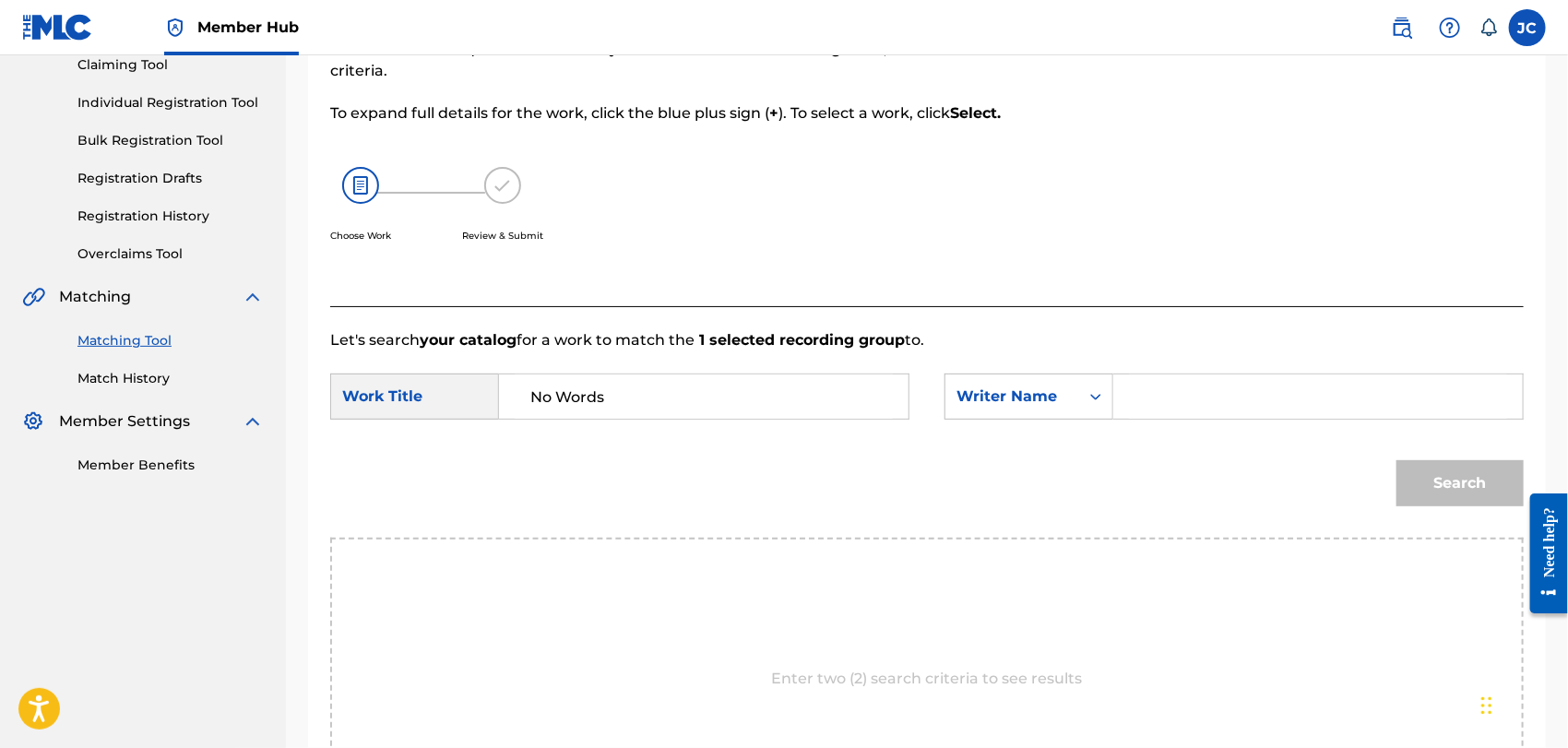
click at [1168, 389] on input "Search Form" at bounding box center [1318, 397] width 379 height 45
type input "[PERSON_NAME]"
click at [1490, 504] on button "Search" at bounding box center [1460, 484] width 127 height 47
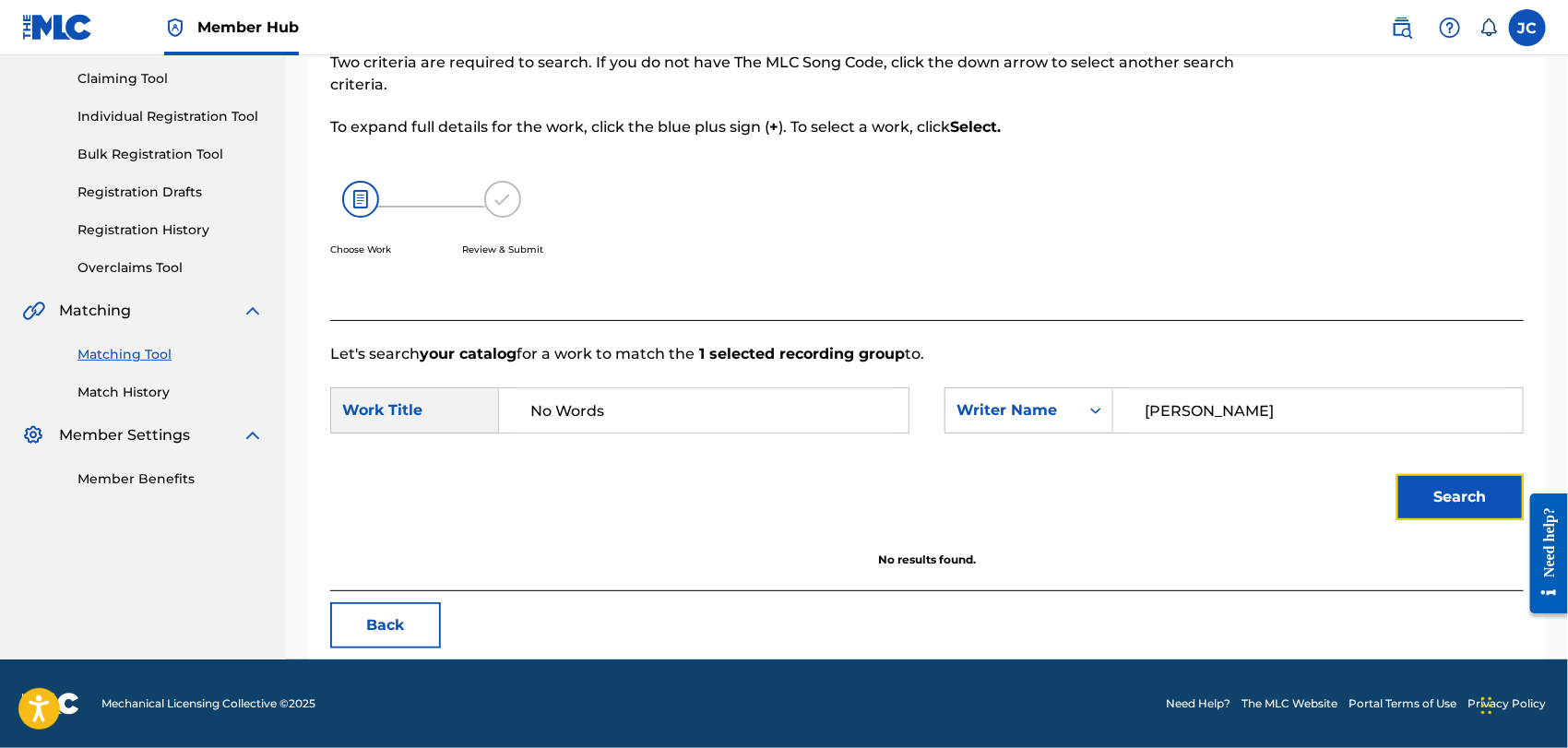
scroll to position [192, 0]
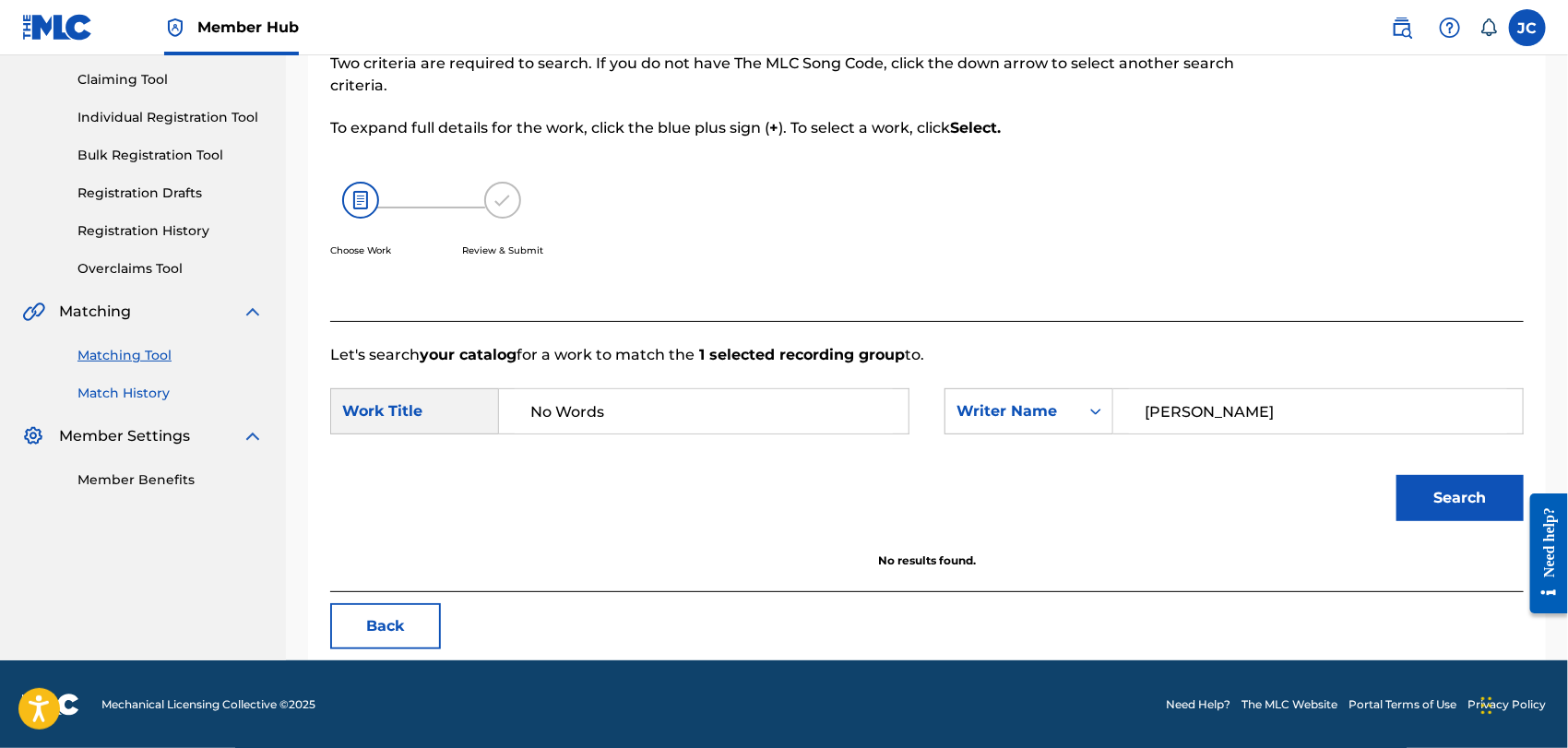
click at [148, 397] on link "Match History" at bounding box center [170, 394] width 186 height 20
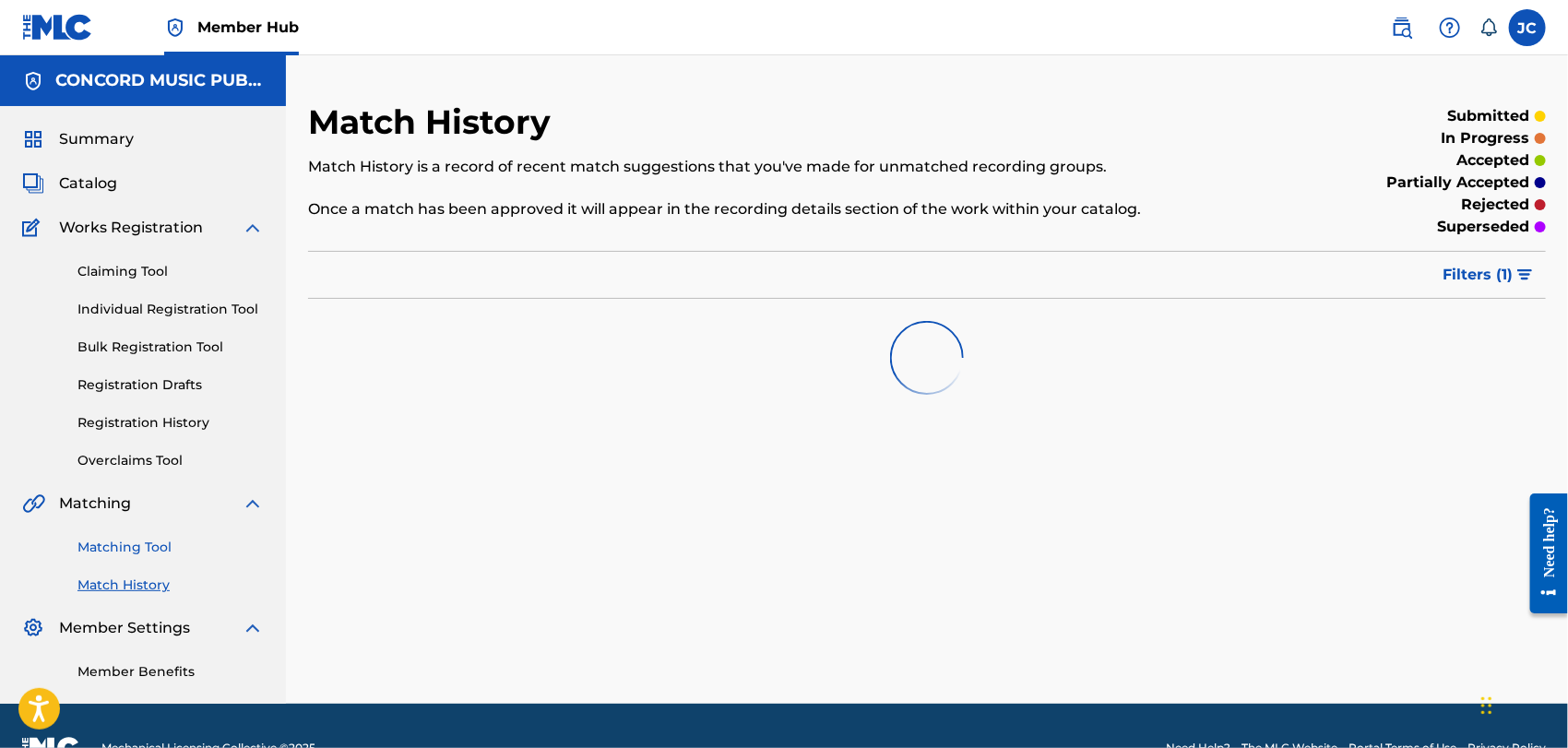
click at [138, 548] on link "Matching Tool" at bounding box center [170, 547] width 186 height 20
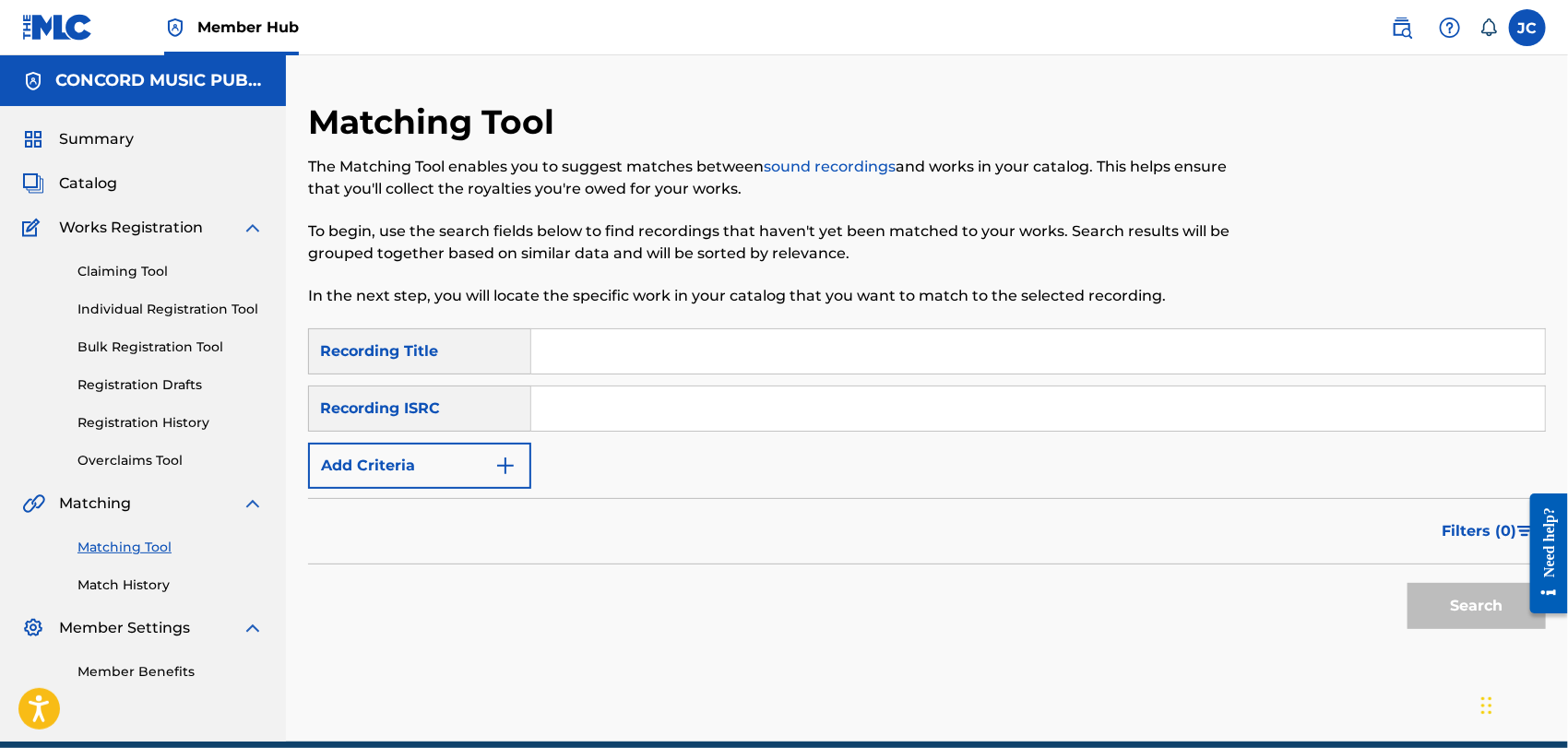
drag, startPoint x: 814, startPoint y: 424, endPoint x: 831, endPoint y: 424, distance: 17.0
click at [814, 424] on input "Search Form" at bounding box center [1038, 409] width 1014 height 45
paste input "QMRB31900005"
type input "QMRB31900005"
click at [1449, 606] on button "Search" at bounding box center [1477, 607] width 139 height 47
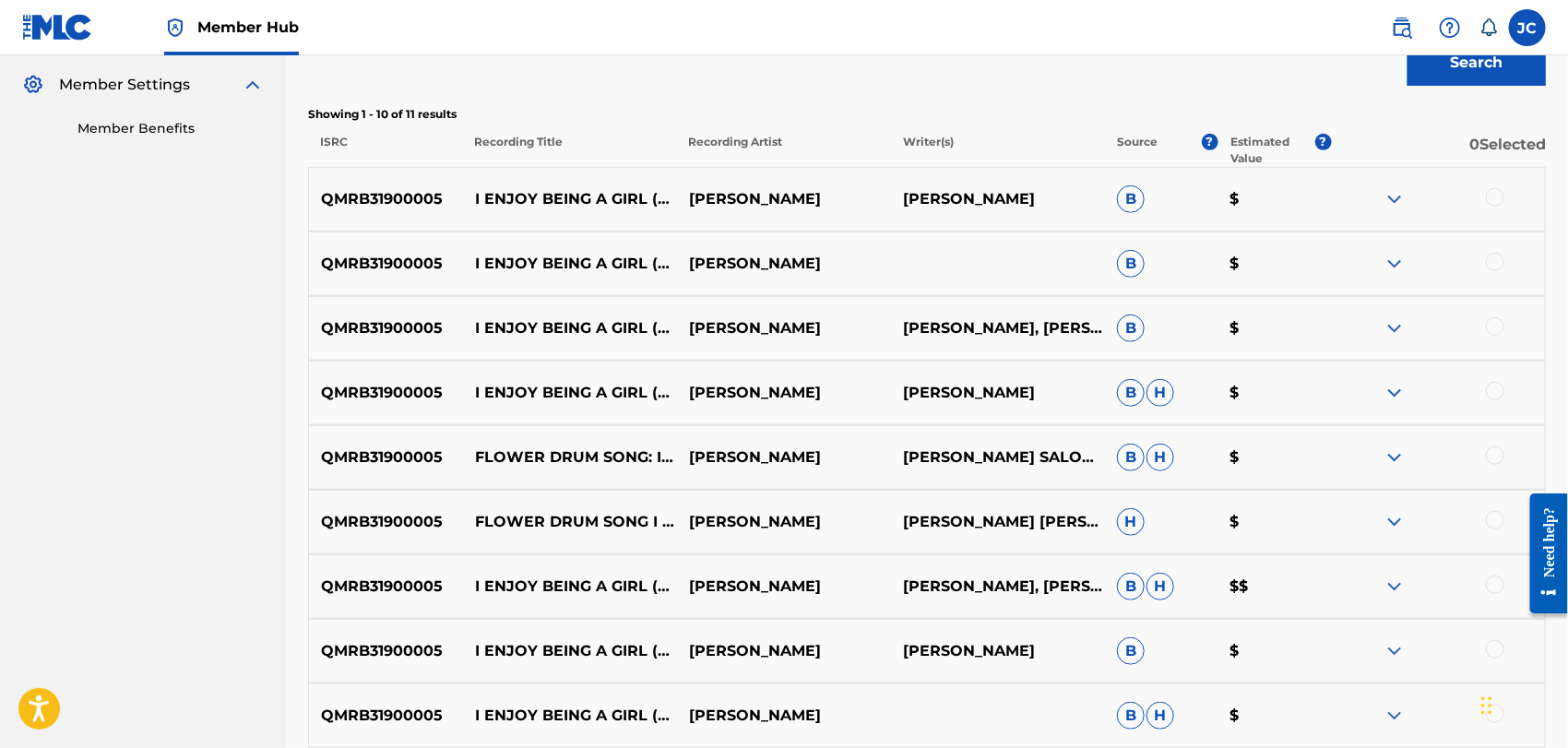
scroll to position [610, 0]
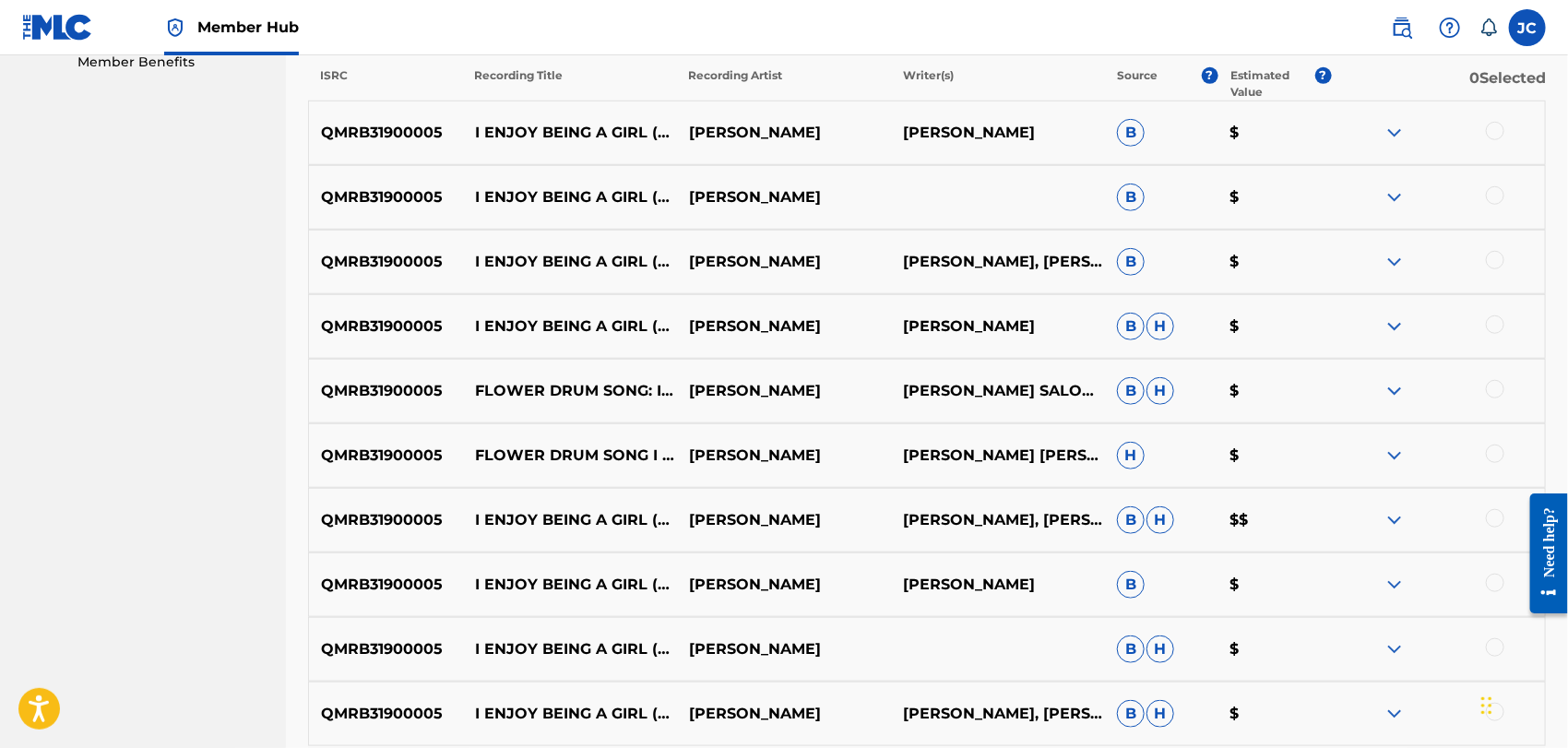
click at [1498, 138] on div at bounding box center [1495, 131] width 19 height 19
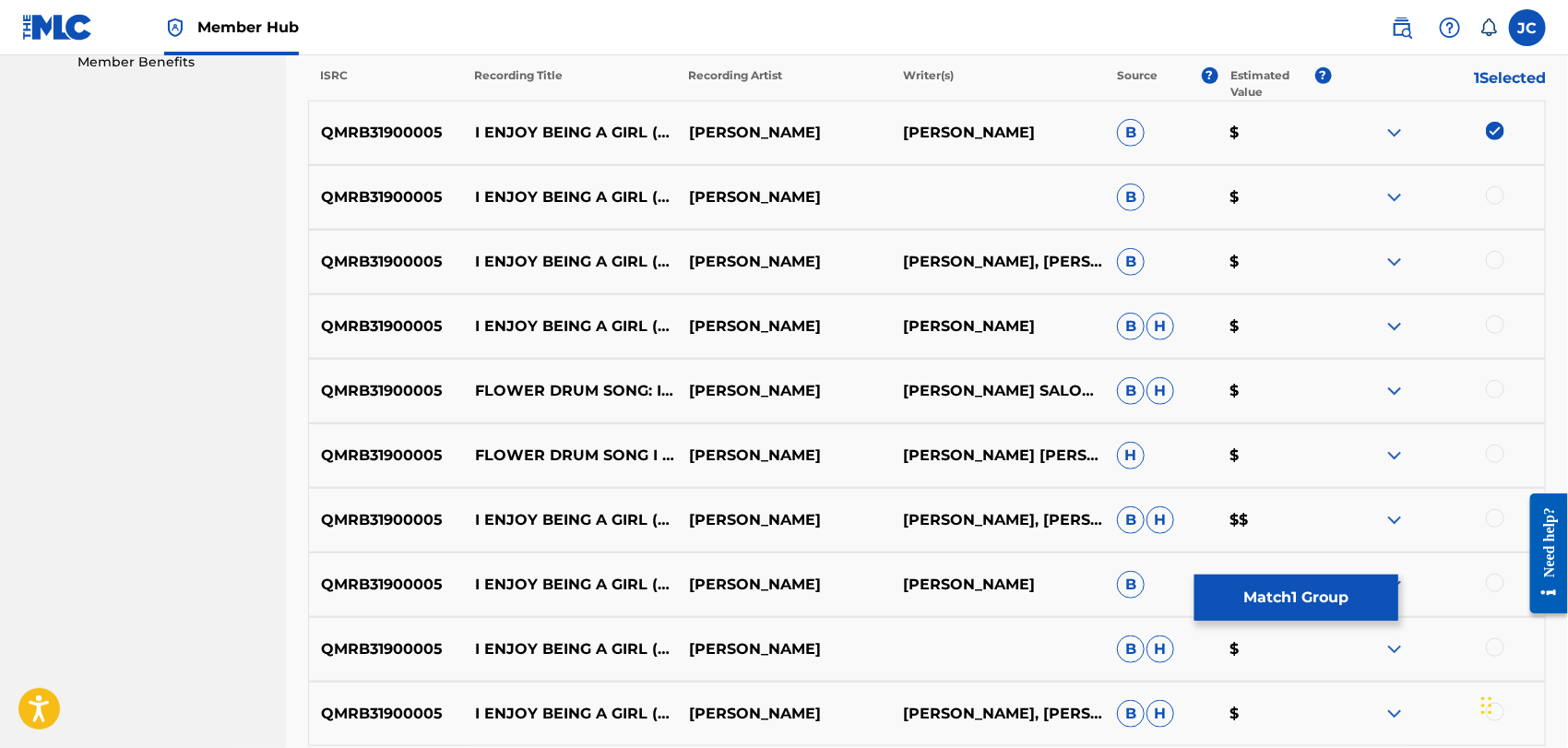
drag, startPoint x: 1521, startPoint y: 208, endPoint x: 1495, endPoint y: 194, distance: 29.5
click at [1517, 208] on div "QMRB31900005 I ENJOY BEING A GIRL (FROM "FLOWER DRUM SONG") [LIVE] [PERSON_NAME…" at bounding box center [926, 197] width 1238 height 64
click at [1495, 194] on div at bounding box center [1495, 195] width 19 height 19
click at [1499, 254] on div at bounding box center [1495, 260] width 19 height 19
click at [1499, 308] on div "QMRB31900005 I ENJOY BEING A GIRL (FROM "FLOWER DRUM SONG") [LIVE] [PERSON_NAME…" at bounding box center [926, 326] width 1238 height 64
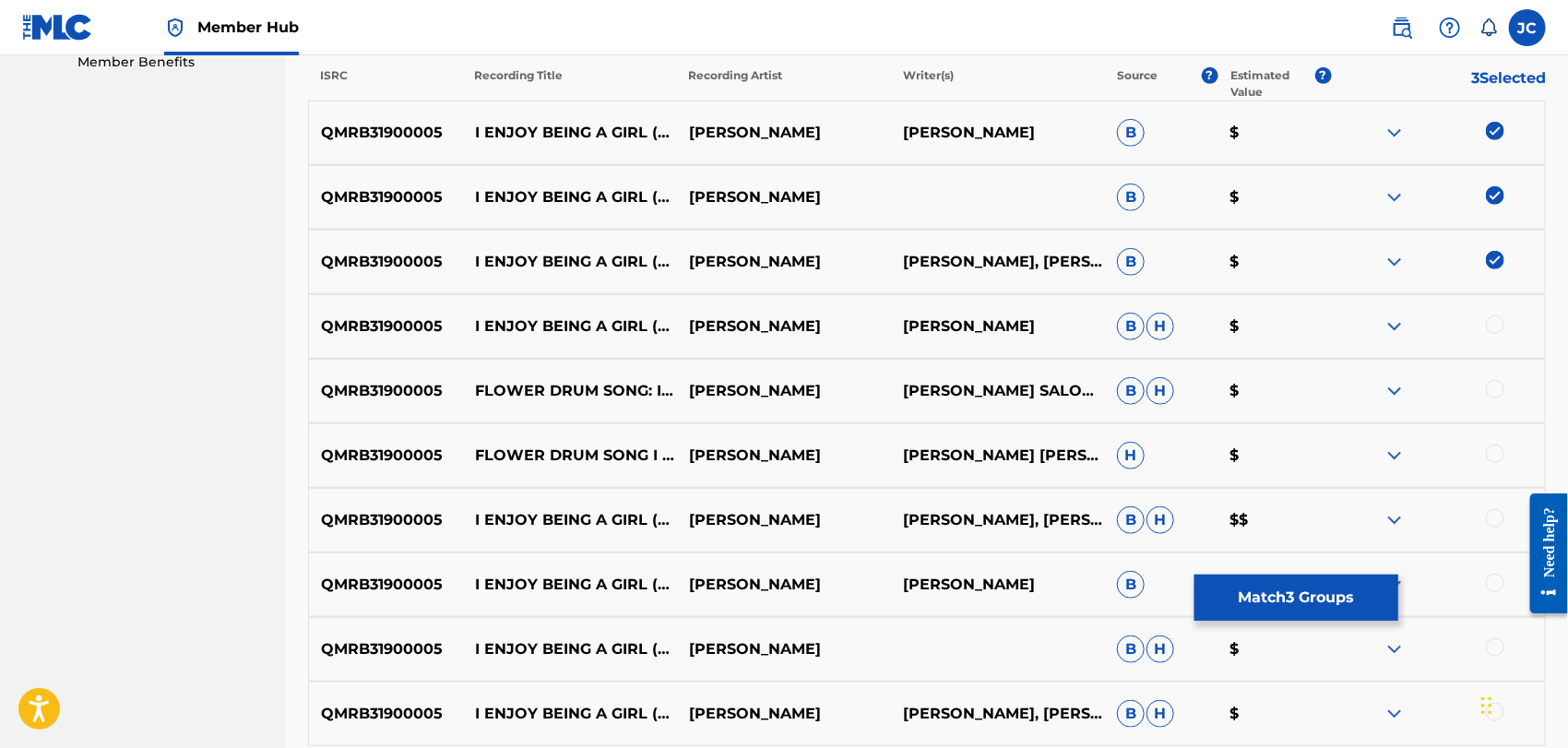
click at [1498, 321] on div at bounding box center [1495, 325] width 19 height 19
click at [1498, 378] on div "QMRB31900005 FLOWER DRUM SONG: I ENJOY BEING A GIRL (ARR. [PERSON_NAME]) - I EN…" at bounding box center [926, 391] width 1238 height 64
click at [1496, 389] on div at bounding box center [1495, 390] width 19 height 19
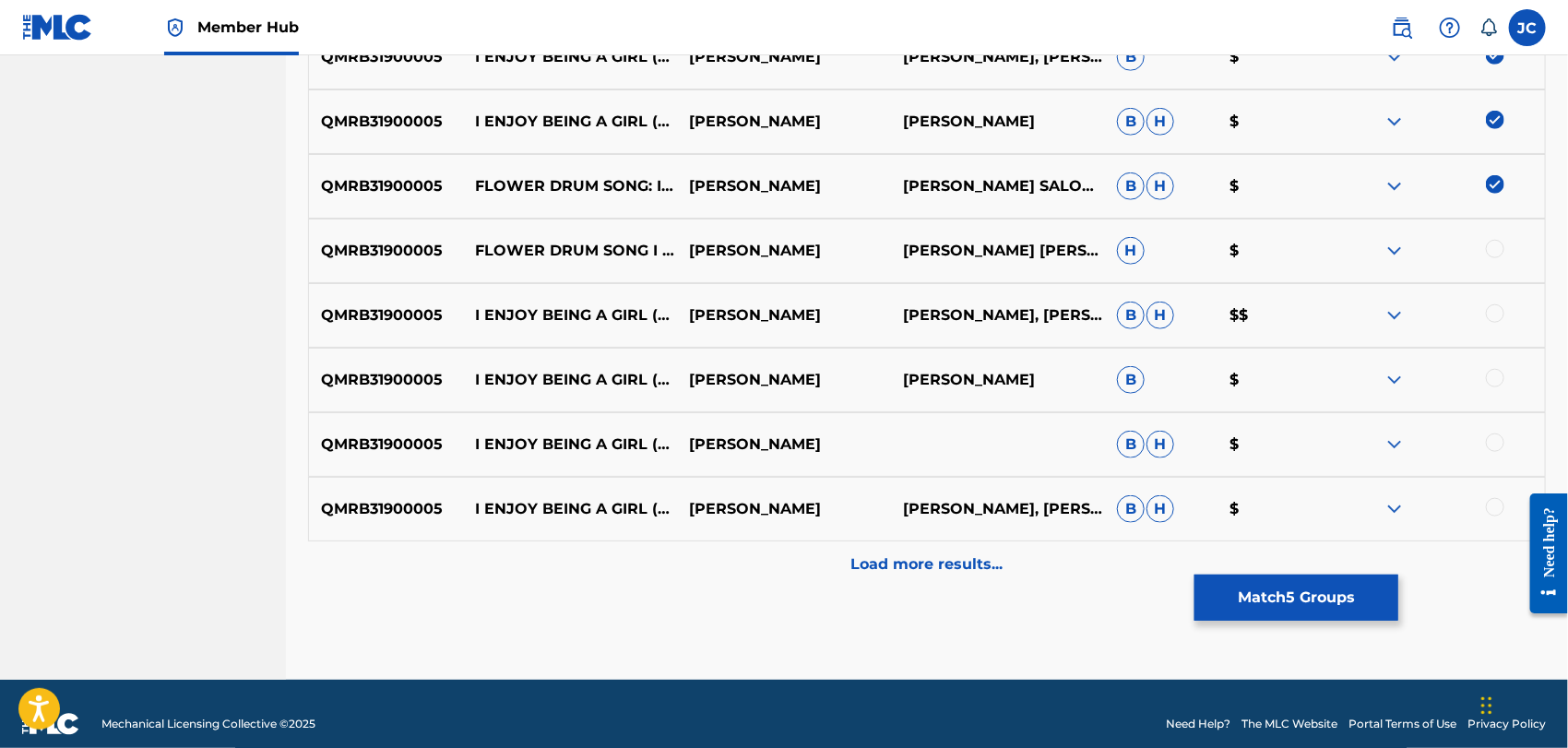
click at [1495, 251] on div at bounding box center [1495, 249] width 19 height 19
click at [1495, 314] on div at bounding box center [1495, 314] width 19 height 19
click at [1495, 371] on div at bounding box center [1495, 379] width 19 height 19
click at [1495, 427] on div "QMRB31900005 I ENJOY BEING A GIRL (FROM "FLOWER DRUM SONG") [ARR. [PERSON_NAME]…" at bounding box center [926, 444] width 1238 height 64
click at [1495, 443] on div at bounding box center [1495, 443] width 19 height 19
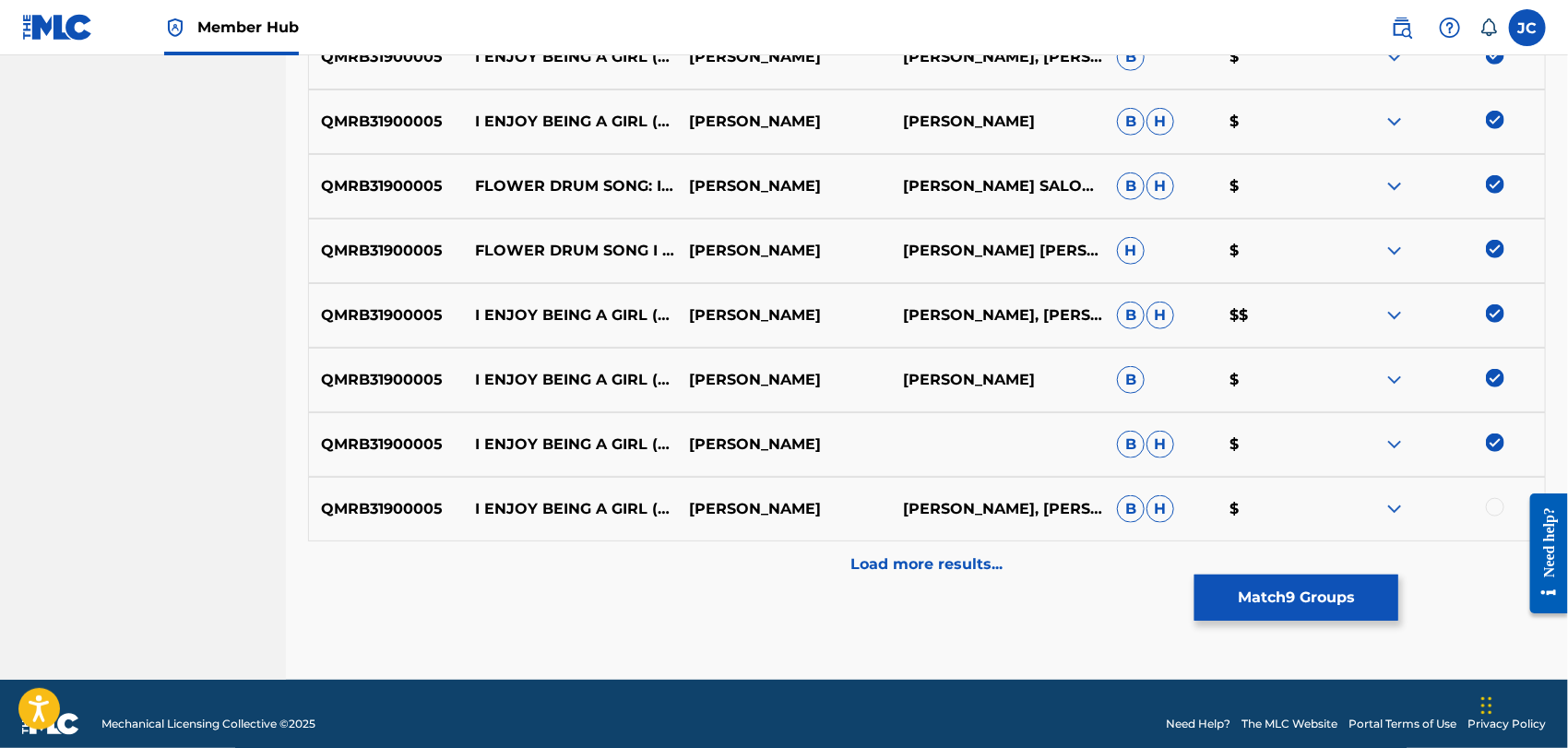
click at [1495, 510] on div at bounding box center [1495, 508] width 19 height 19
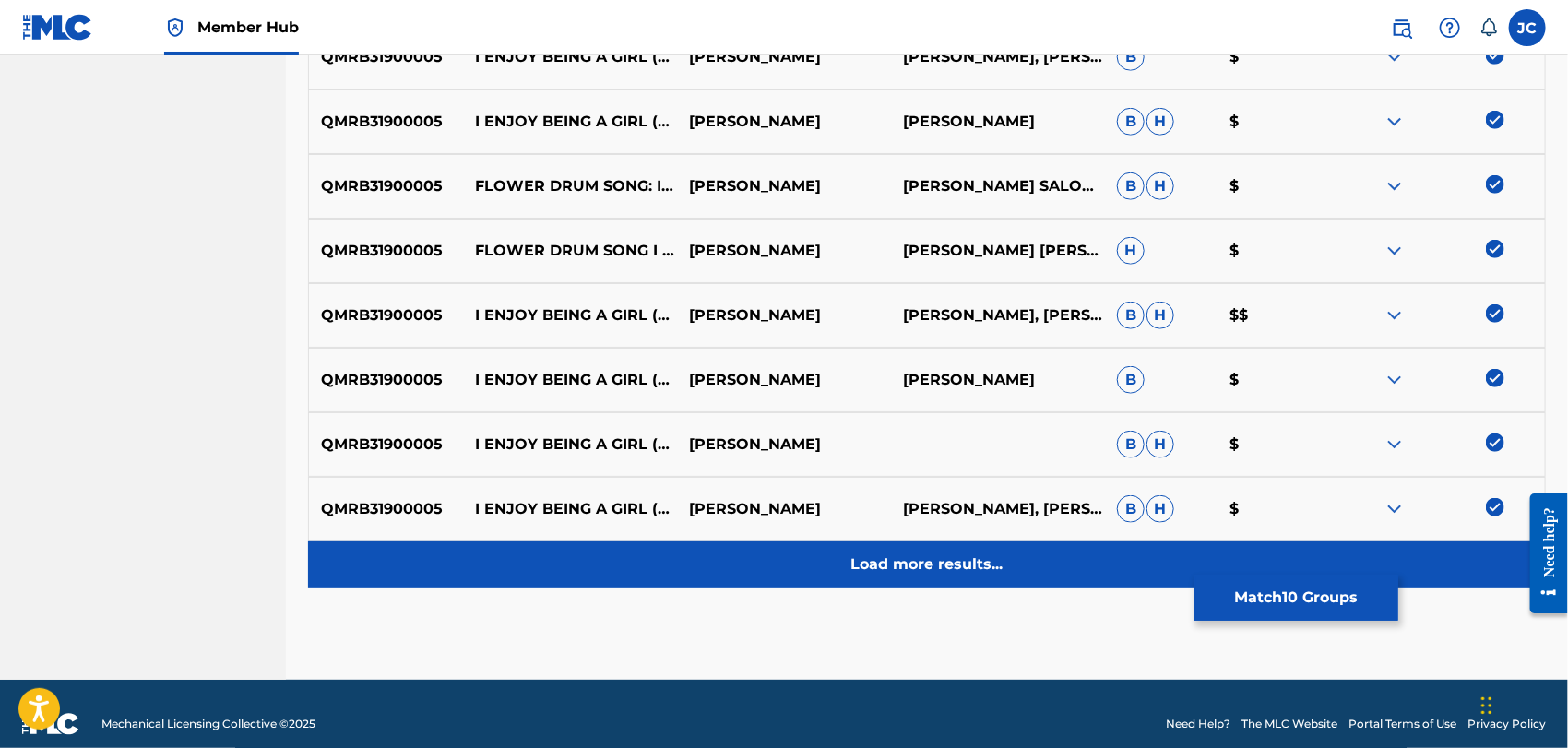
click at [1487, 575] on div "Load more results..." at bounding box center [926, 565] width 1238 height 47
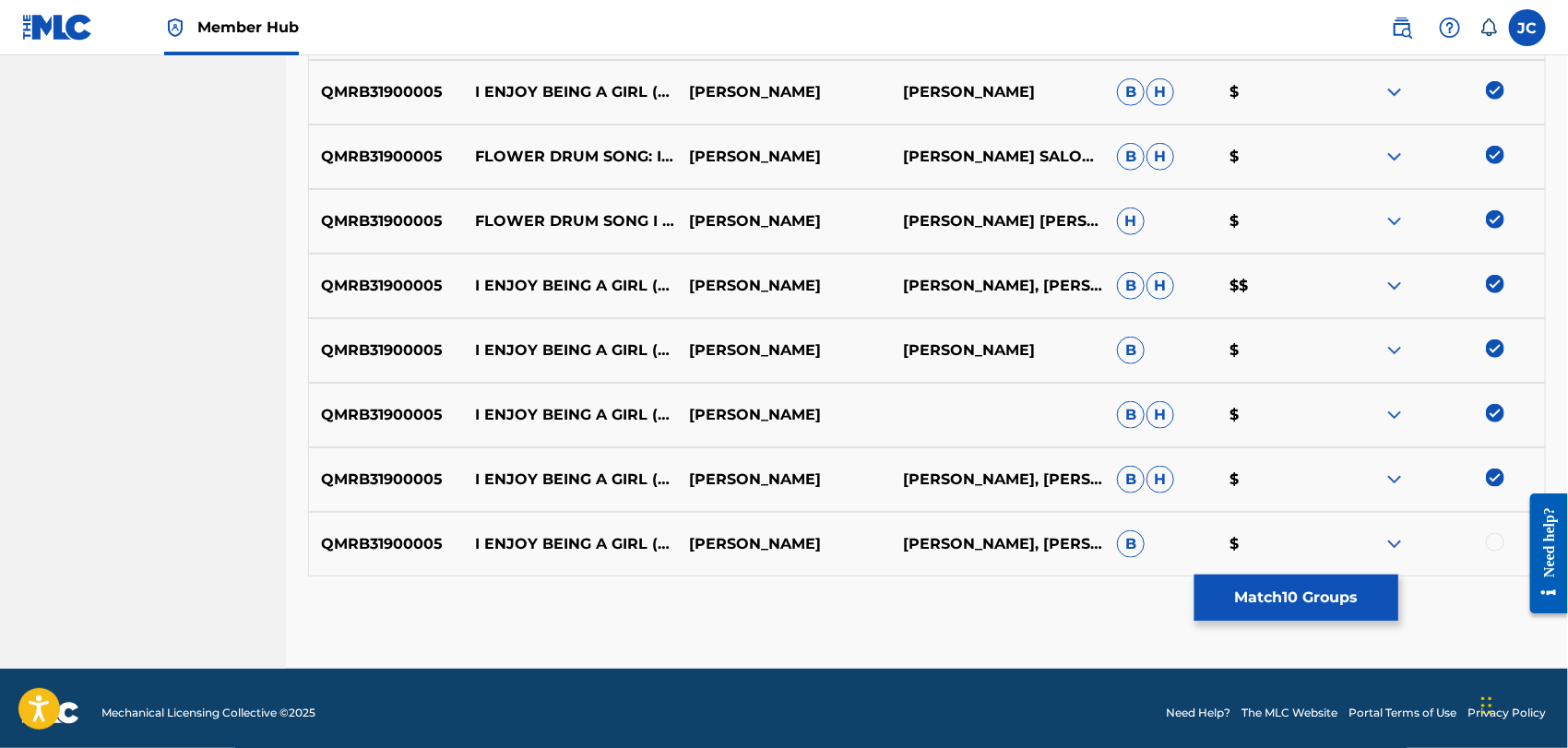
scroll to position [854, 0]
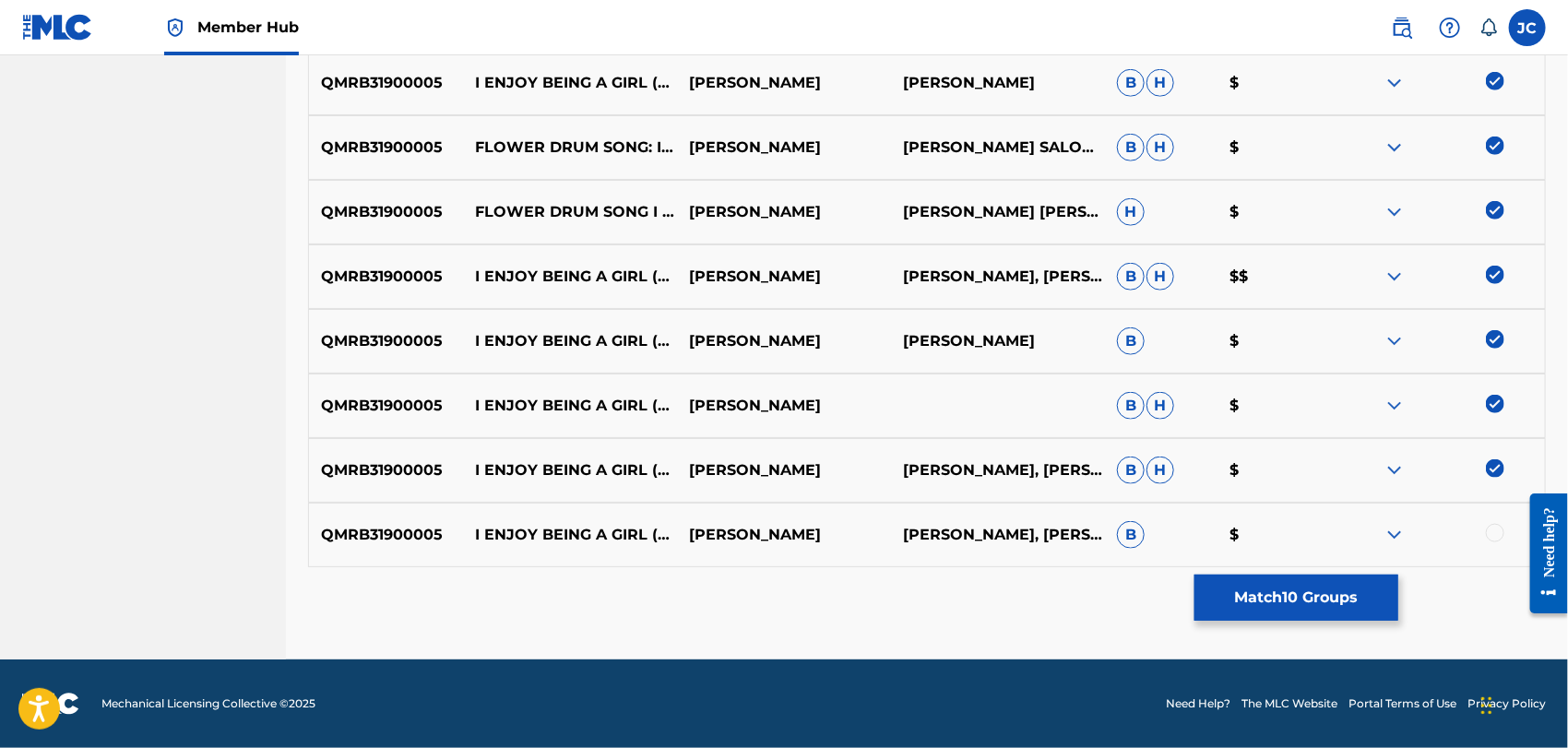
click at [1495, 541] on div at bounding box center [1495, 533] width 19 height 19
click at [1352, 575] on button "Match 11 Groups" at bounding box center [1296, 598] width 204 height 47
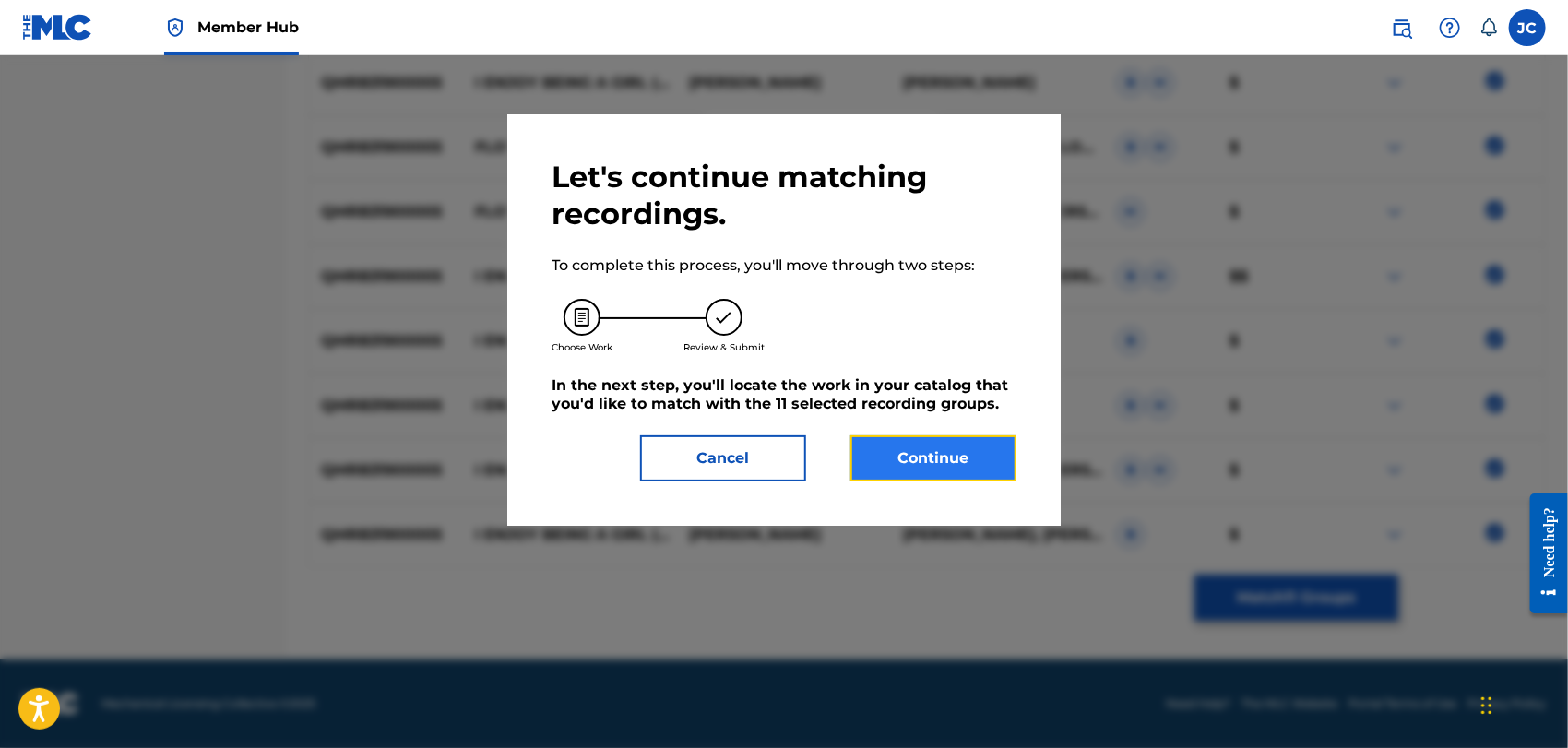
click at [981, 464] on button "Continue" at bounding box center [934, 459] width 166 height 47
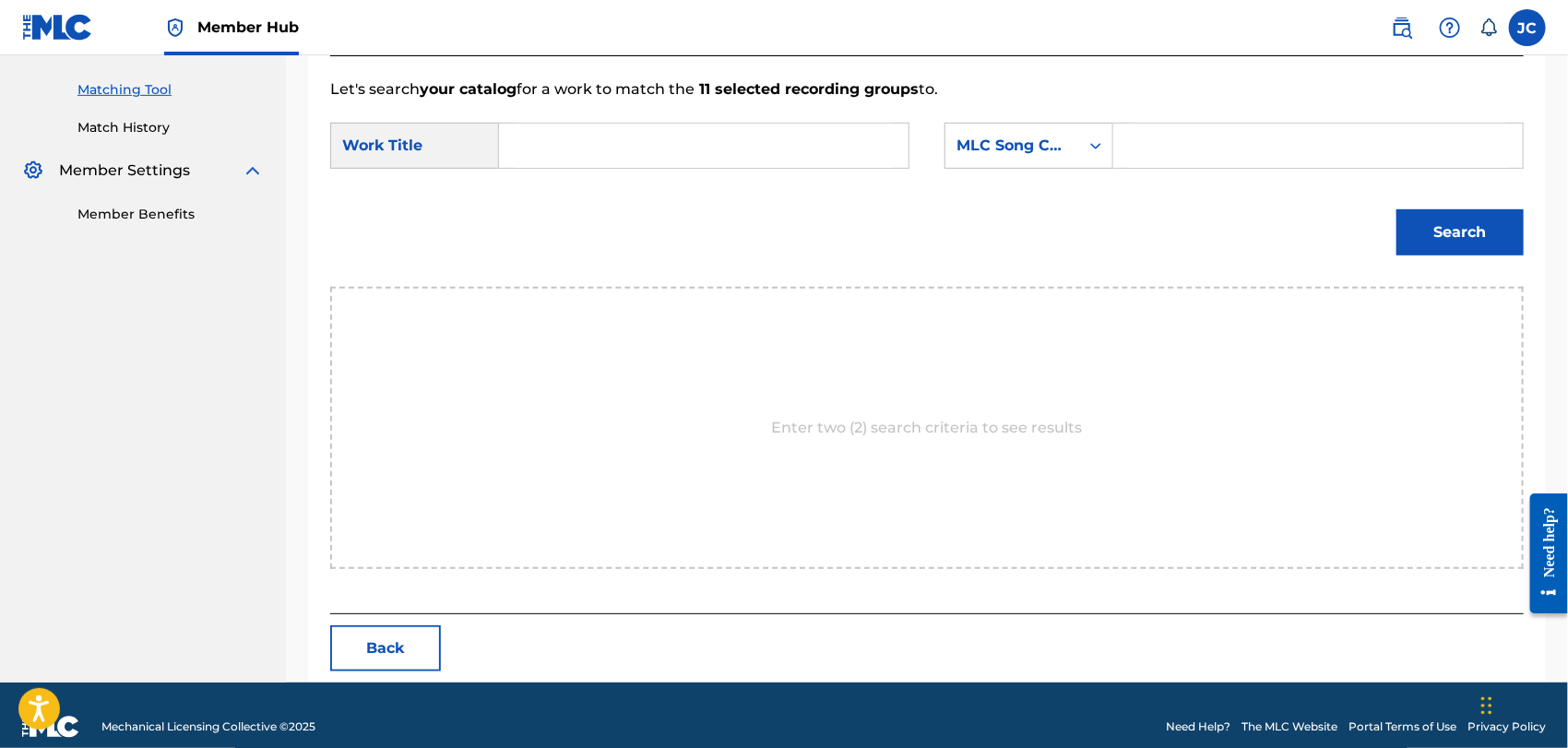
scroll to position [480, 0]
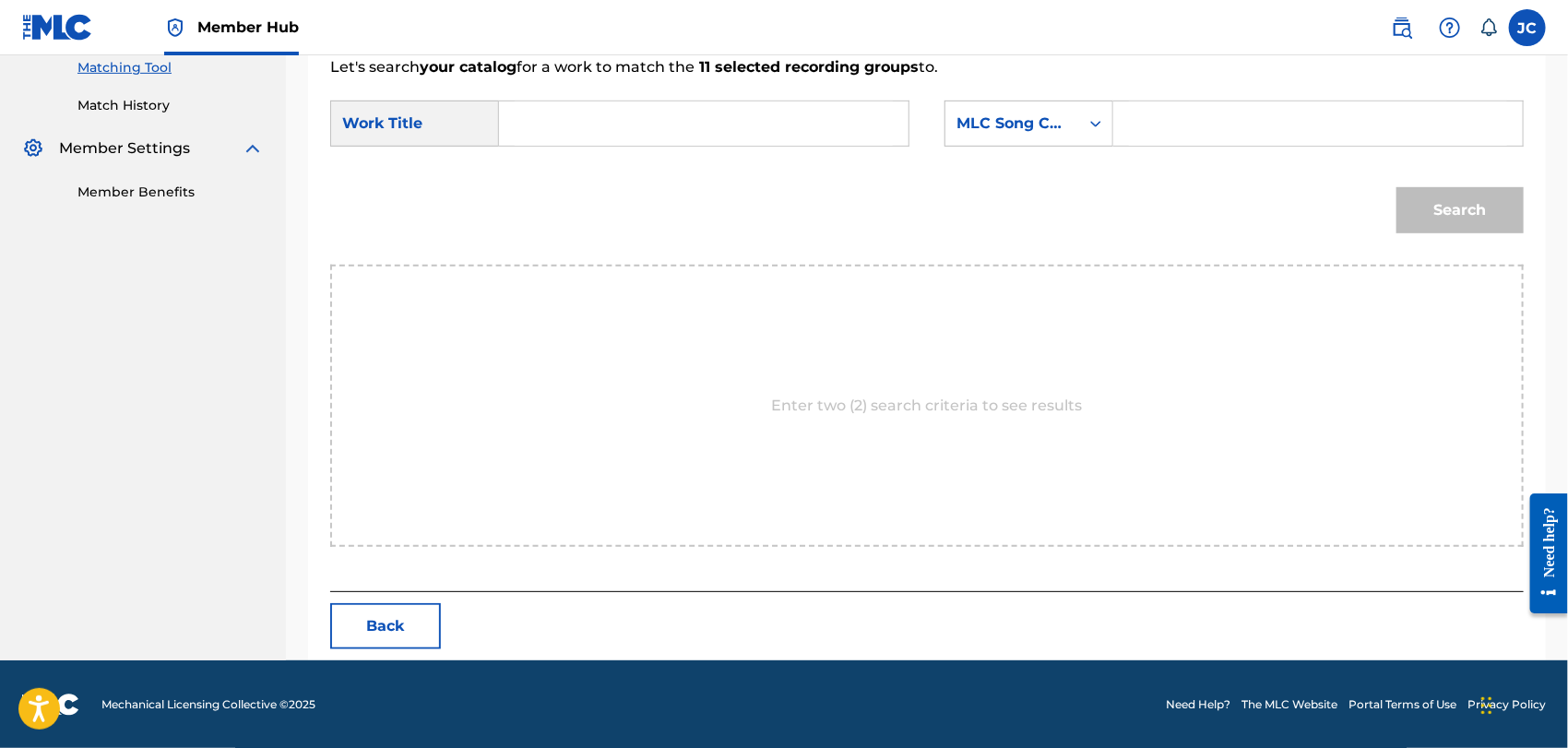
click at [634, 114] on input "Search Form" at bounding box center [704, 124] width 379 height 45
paste input "I Enjoy Being a Girl"
type input "I Enjoy Being a Girl"
click at [978, 125] on div "MLC Song Code" at bounding box center [1013, 124] width 112 height 22
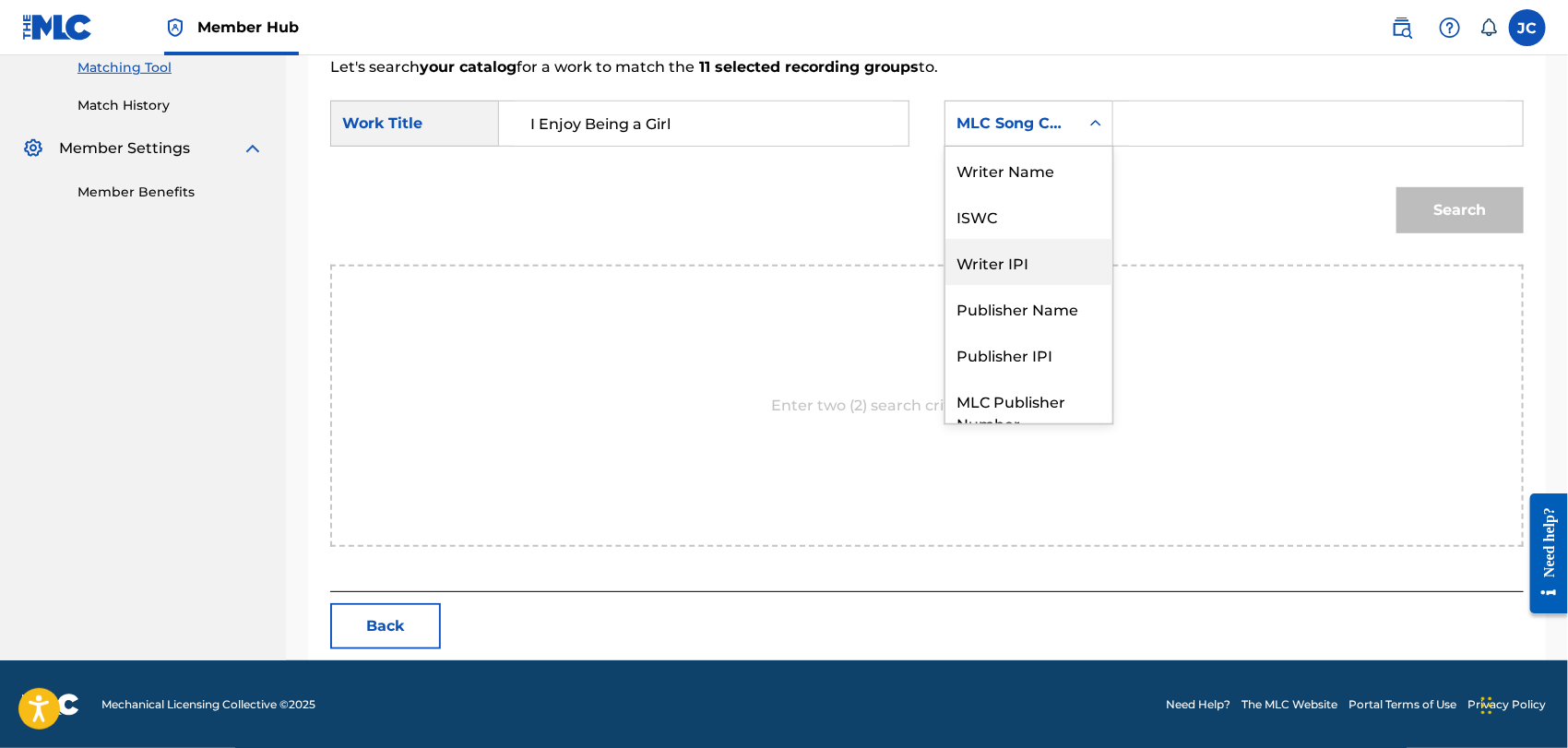
scroll to position [0, 0]
click at [1001, 167] on div "Writer Name" at bounding box center [1030, 170] width 167 height 47
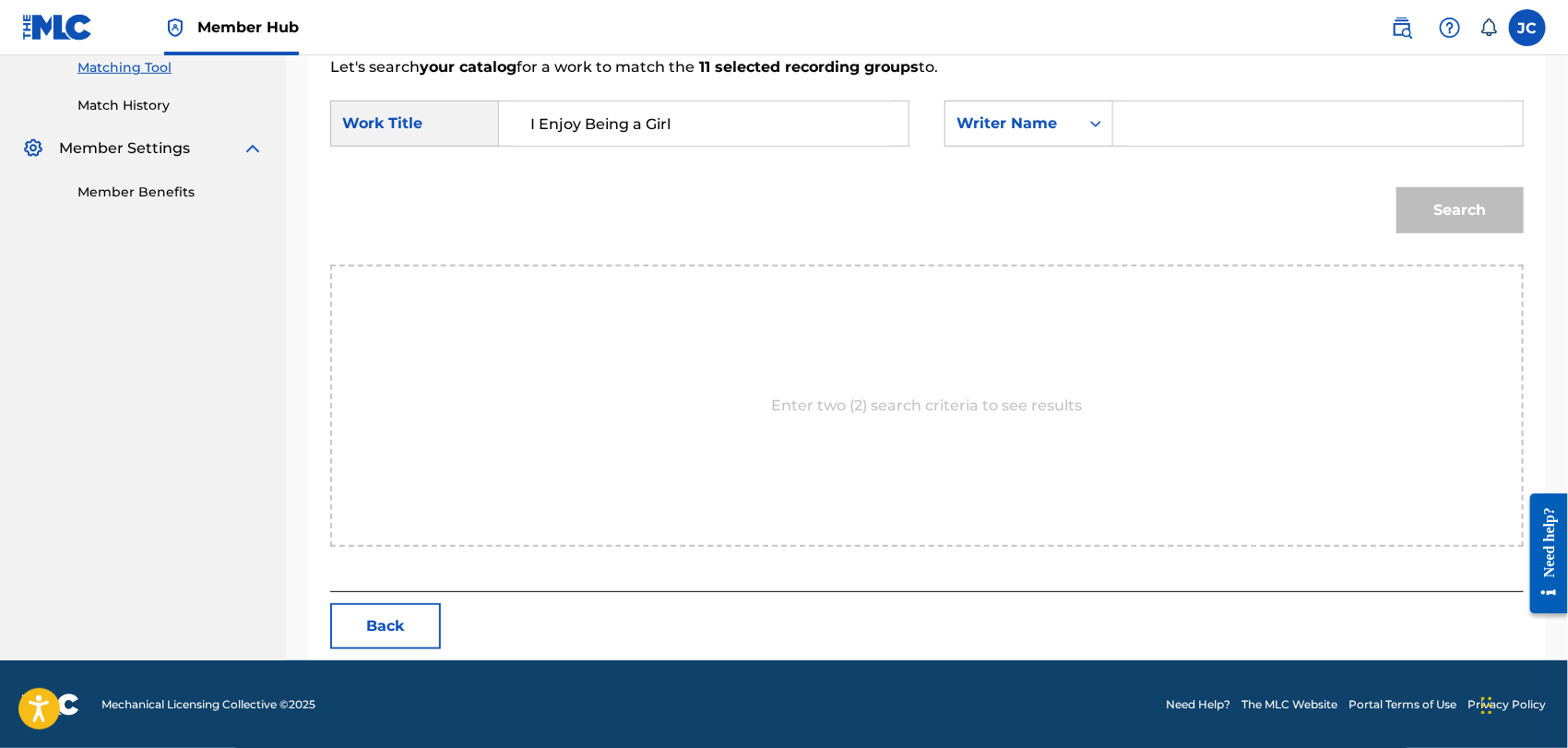
click at [1203, 111] on input "Search Form" at bounding box center [1318, 124] width 379 height 45
paste input "[PERSON_NAME]"
type input "[PERSON_NAME]"
click at [1442, 231] on button "Search" at bounding box center [1460, 210] width 127 height 47
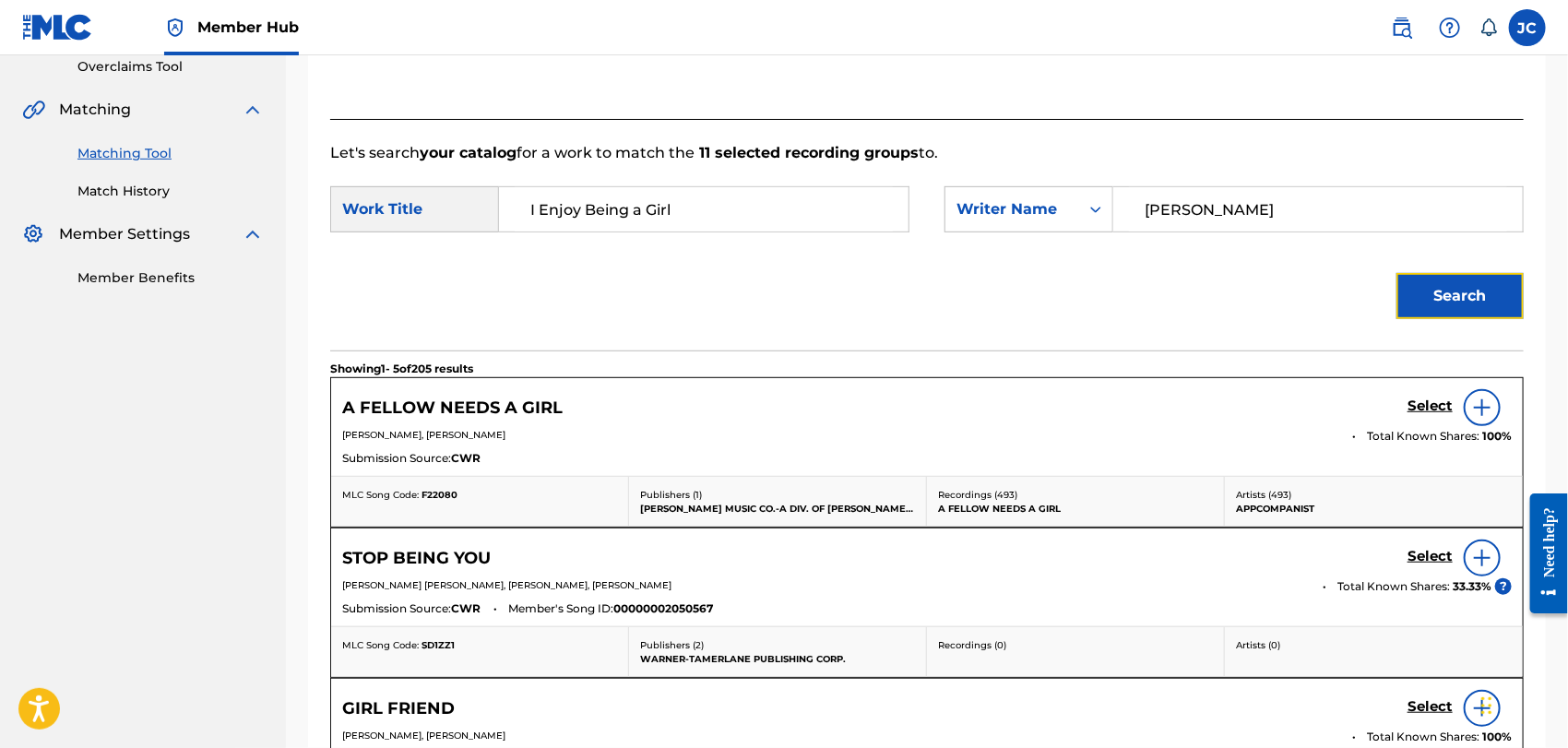
scroll to position [275, 0]
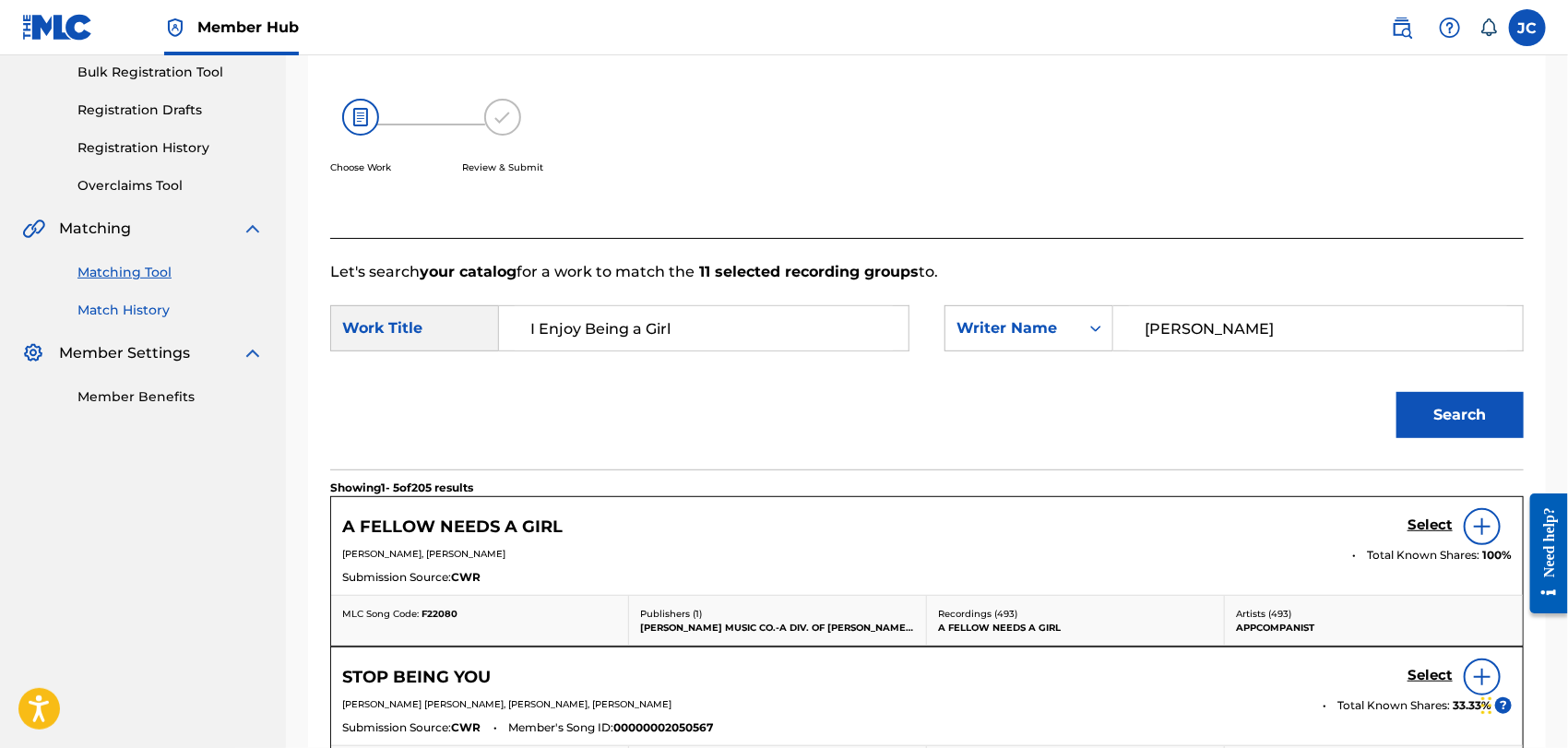
click at [130, 301] on link "Match History" at bounding box center [170, 310] width 186 height 20
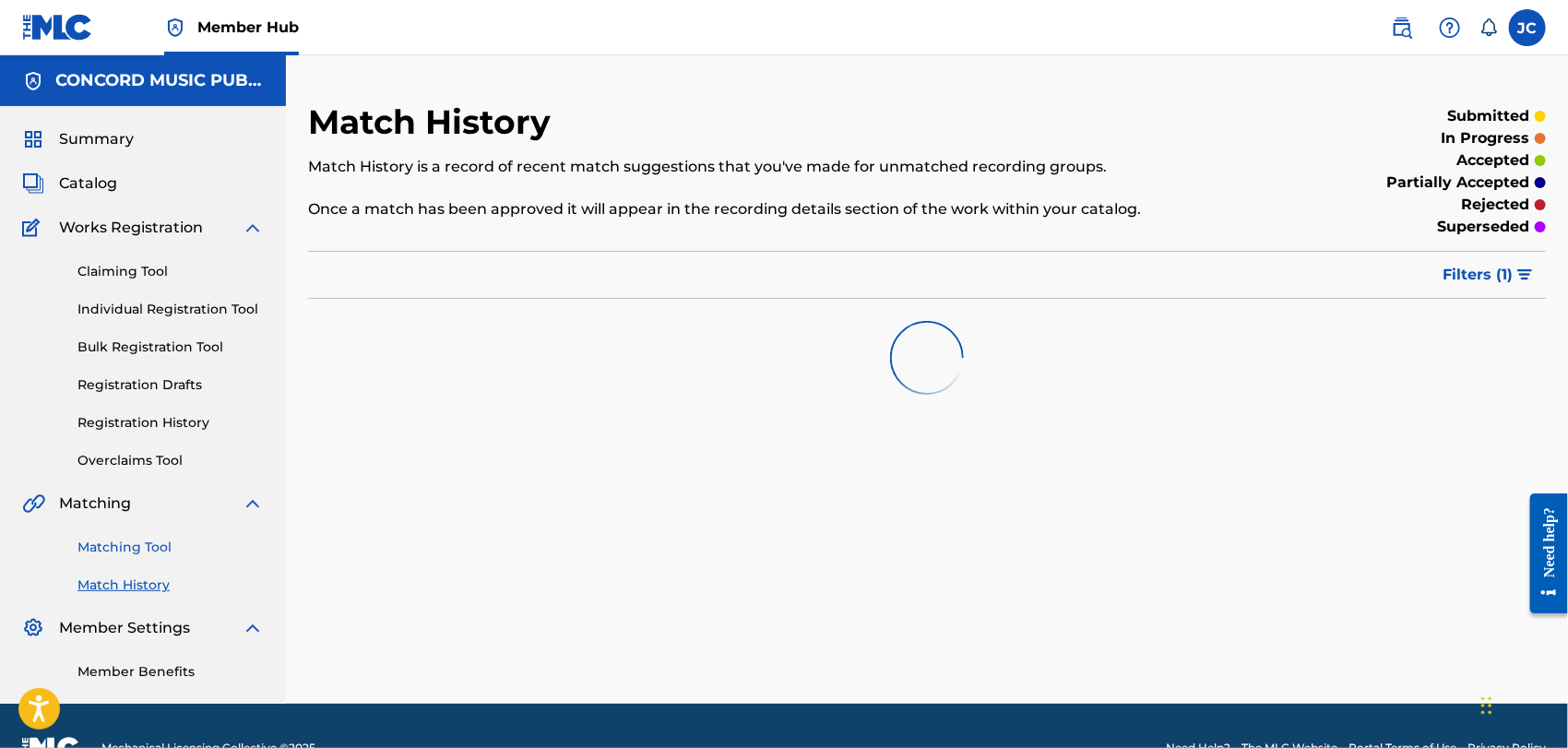
click at [143, 545] on link "Matching Tool" at bounding box center [170, 547] width 186 height 20
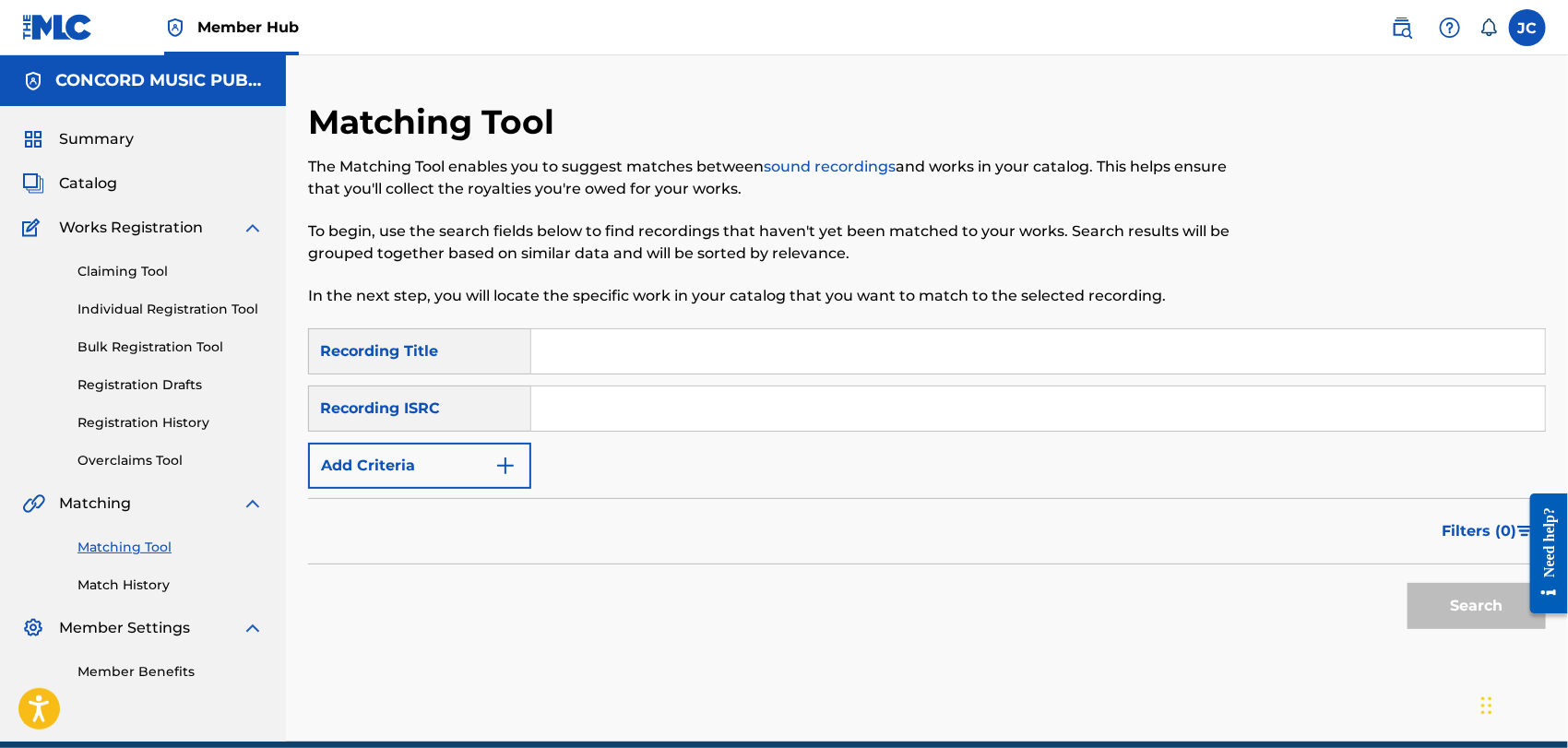
click at [716, 362] on input "Search Form" at bounding box center [1038, 352] width 1014 height 45
paste input "[PERSON_NAME]"
type input "[PERSON_NAME]"
click at [538, 476] on div "SearchWithCriteriafcd9d54b-8889-478d-b975-20248f758506 Recording Title [PERSON_…" at bounding box center [926, 408] width 1238 height 161
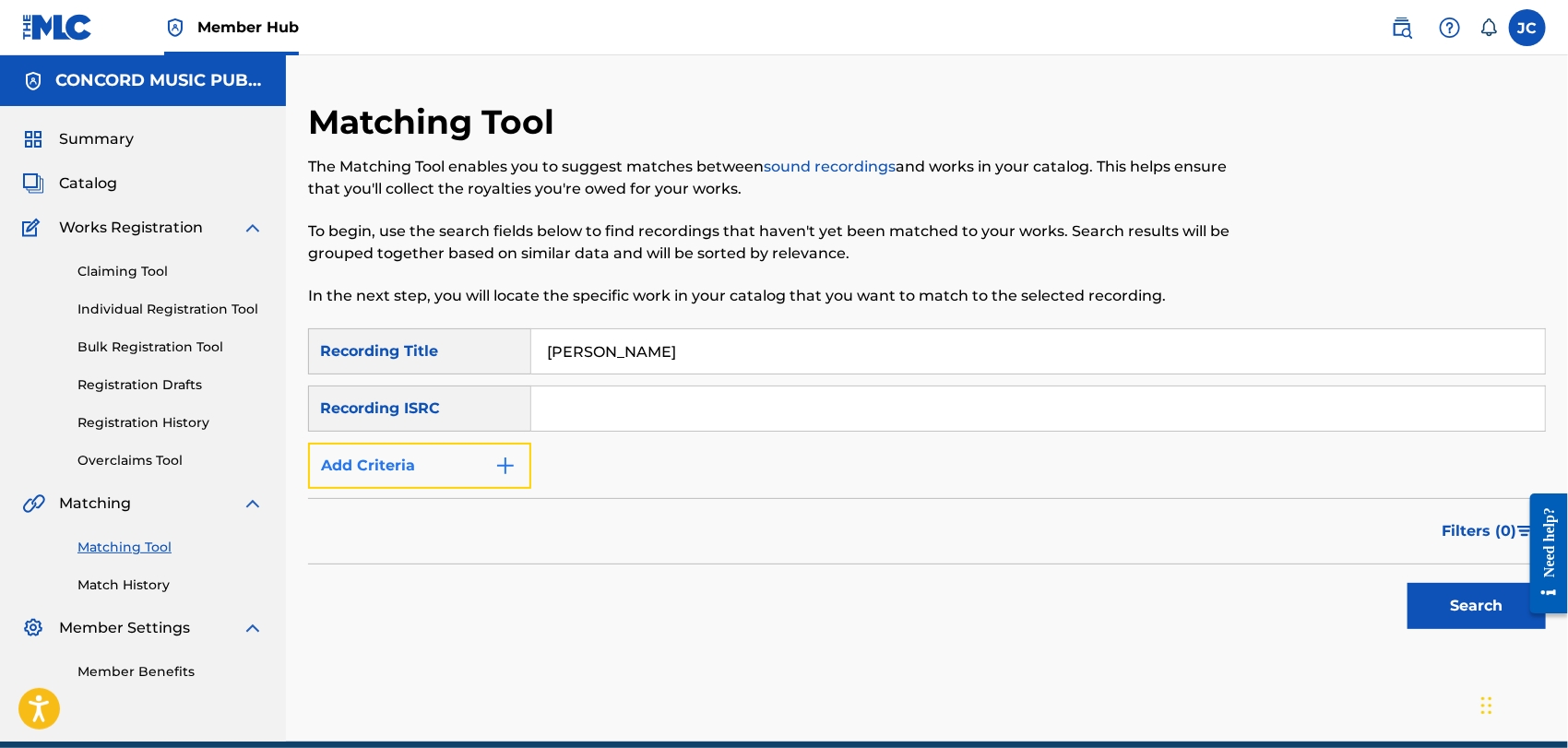
click at [517, 477] on button "Add Criteria" at bounding box center [419, 466] width 223 height 47
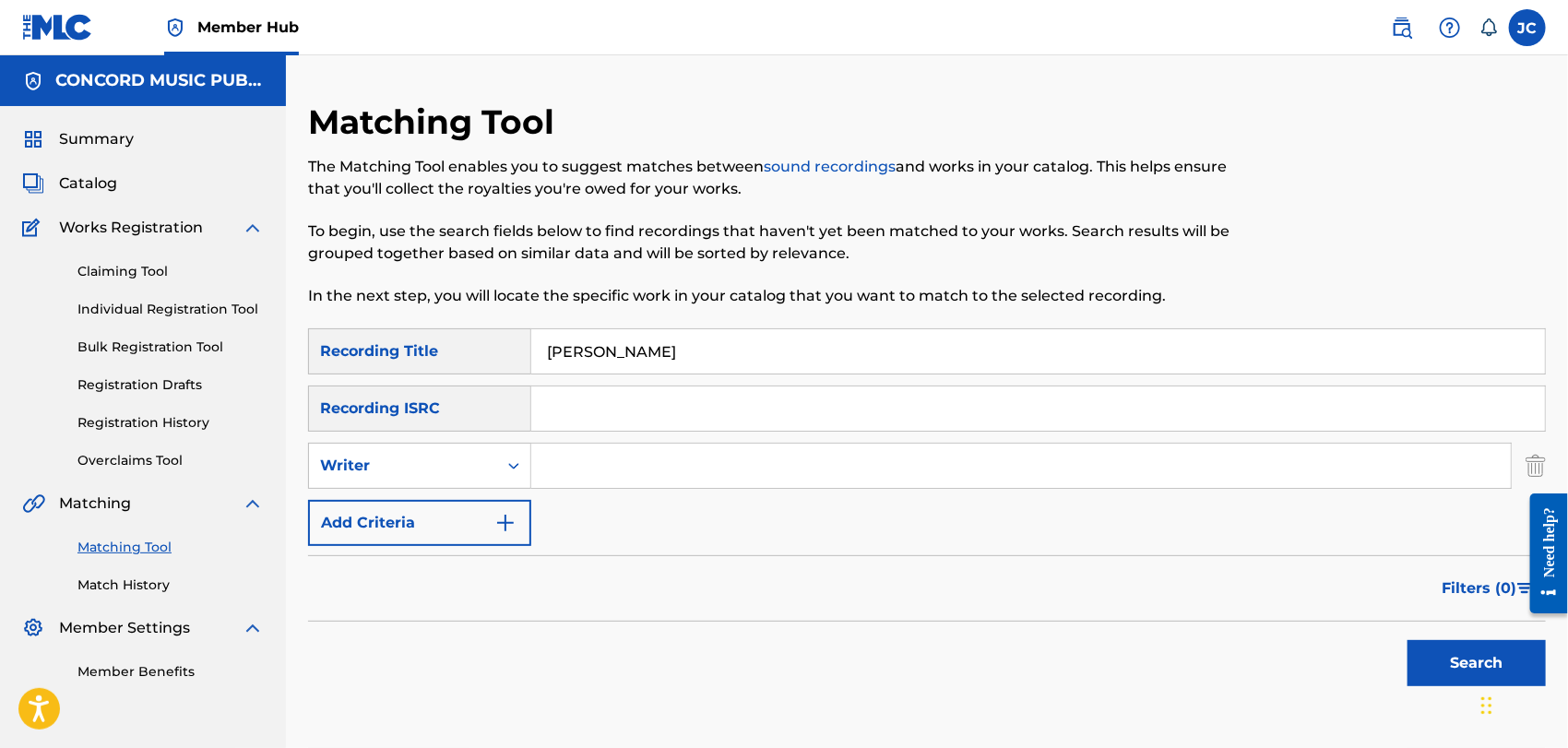
click at [632, 461] on input "Search Form" at bounding box center [1020, 466] width 979 height 45
paste input "[PERSON_NAME]"
type input "[PERSON_NAME]"
drag, startPoint x: 666, startPoint y: 335, endPoint x: 492, endPoint y: 330, distance: 174.1
click at [492, 330] on div "SearchWithCriteriafcd9d54b-8889-478d-b975-20248f758506 Recording Title [PERSON_…" at bounding box center [926, 352] width 1238 height 47
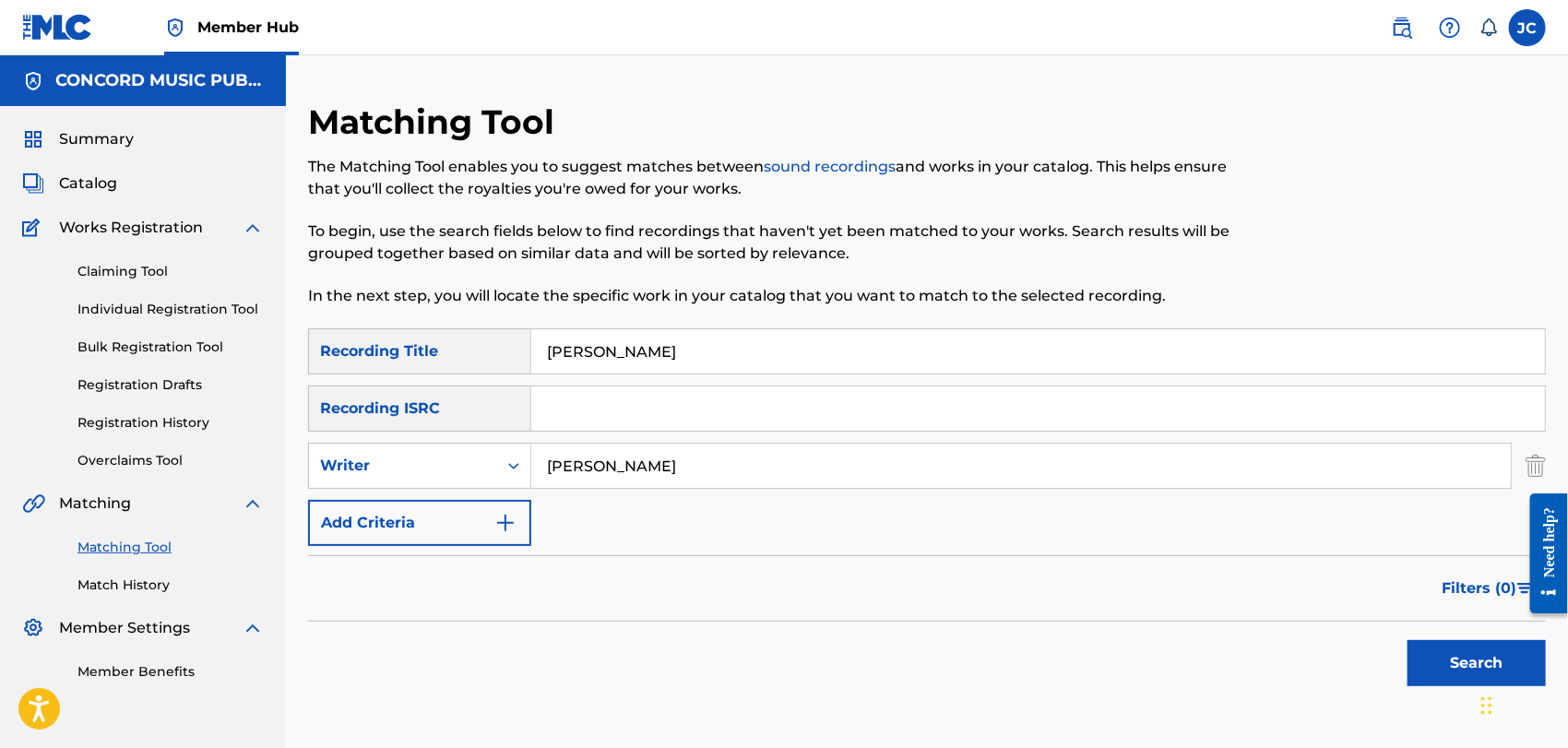
paste input "I Enjoy Being a Girl"
type input "I Enjoy Being a Girl"
click at [1442, 648] on button "Search" at bounding box center [1477, 663] width 139 height 47
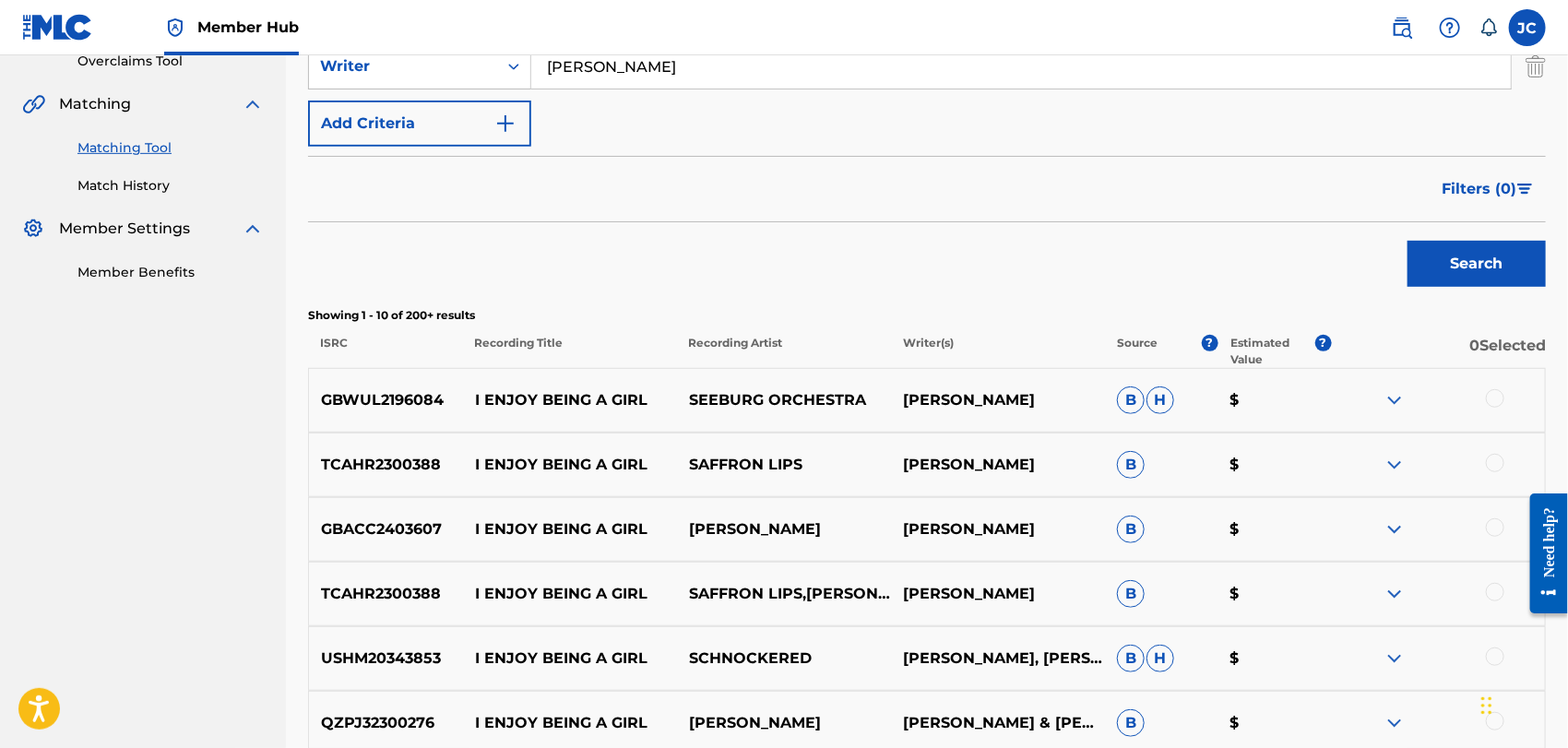
scroll to position [409, 0]
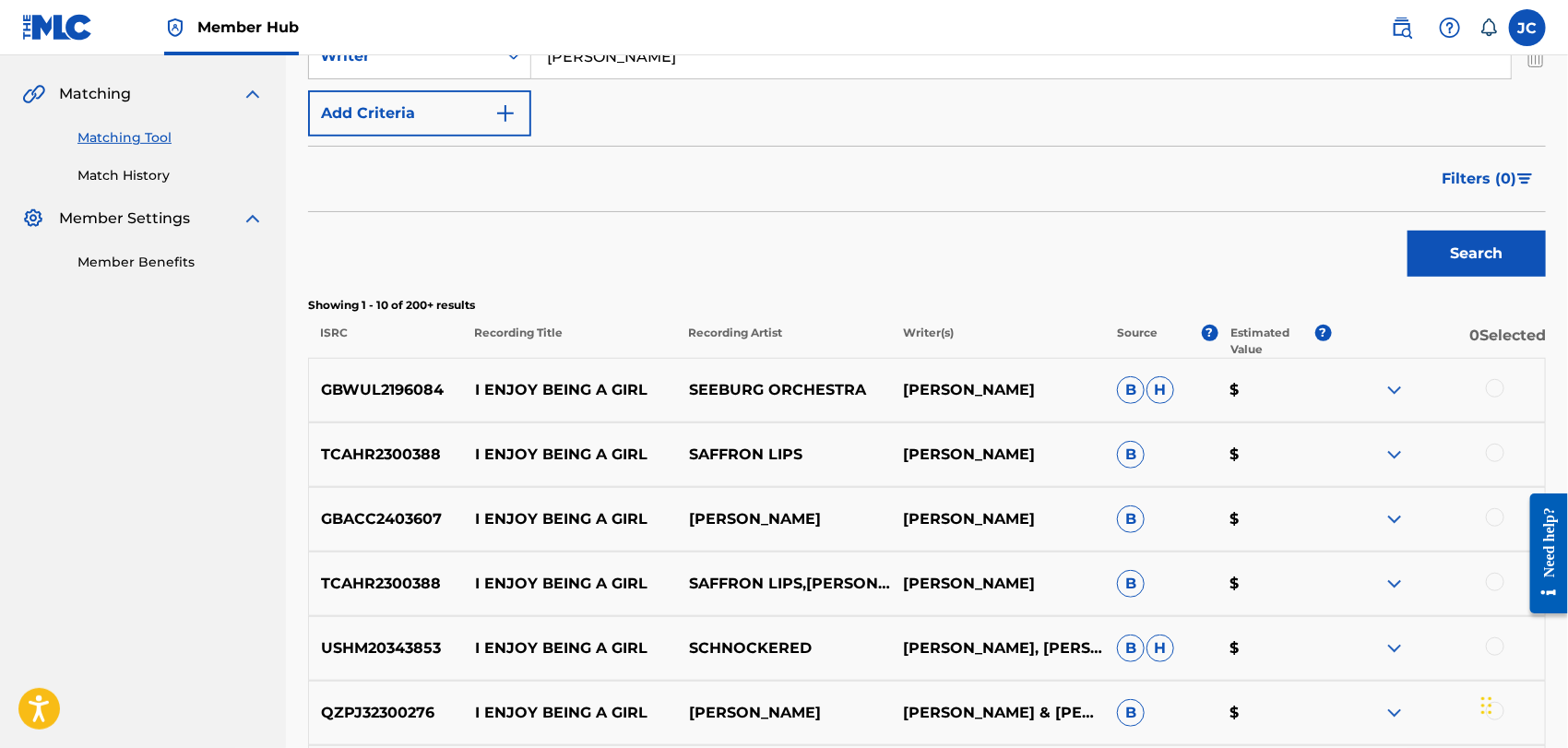
click at [1503, 389] on div at bounding box center [1495, 389] width 19 height 19
click at [1482, 459] on div at bounding box center [1438, 455] width 214 height 22
click at [1500, 452] on div at bounding box center [1495, 453] width 19 height 19
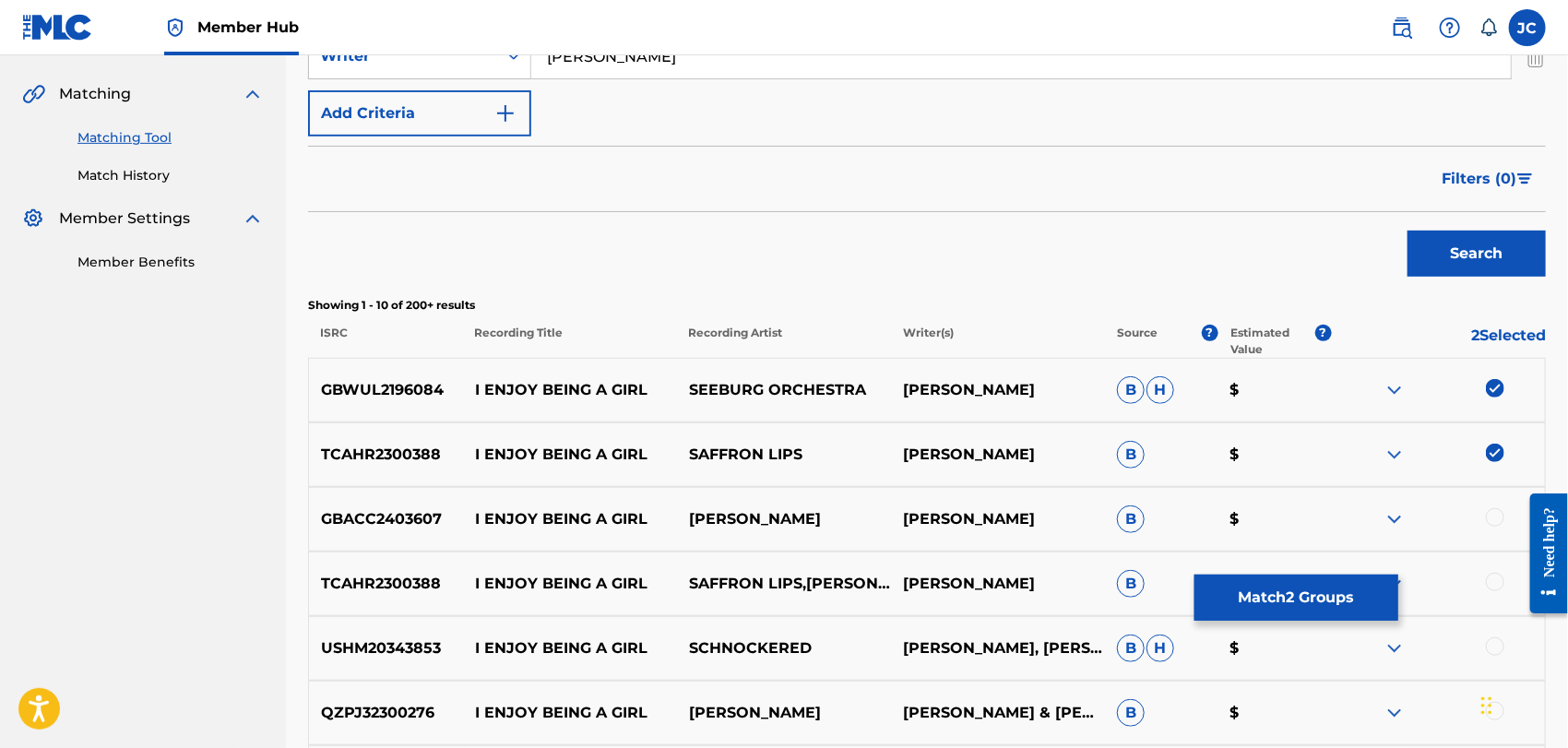
drag, startPoint x: 1492, startPoint y: 505, endPoint x: 1491, endPoint y: 524, distance: 19.0
click at [1492, 511] on div "GBACC2403607 I ENJOY BEING A GIRL [PERSON_NAME] [PERSON_NAME] B $" at bounding box center [926, 519] width 1238 height 64
click at [1491, 524] on div at bounding box center [1495, 518] width 19 height 19
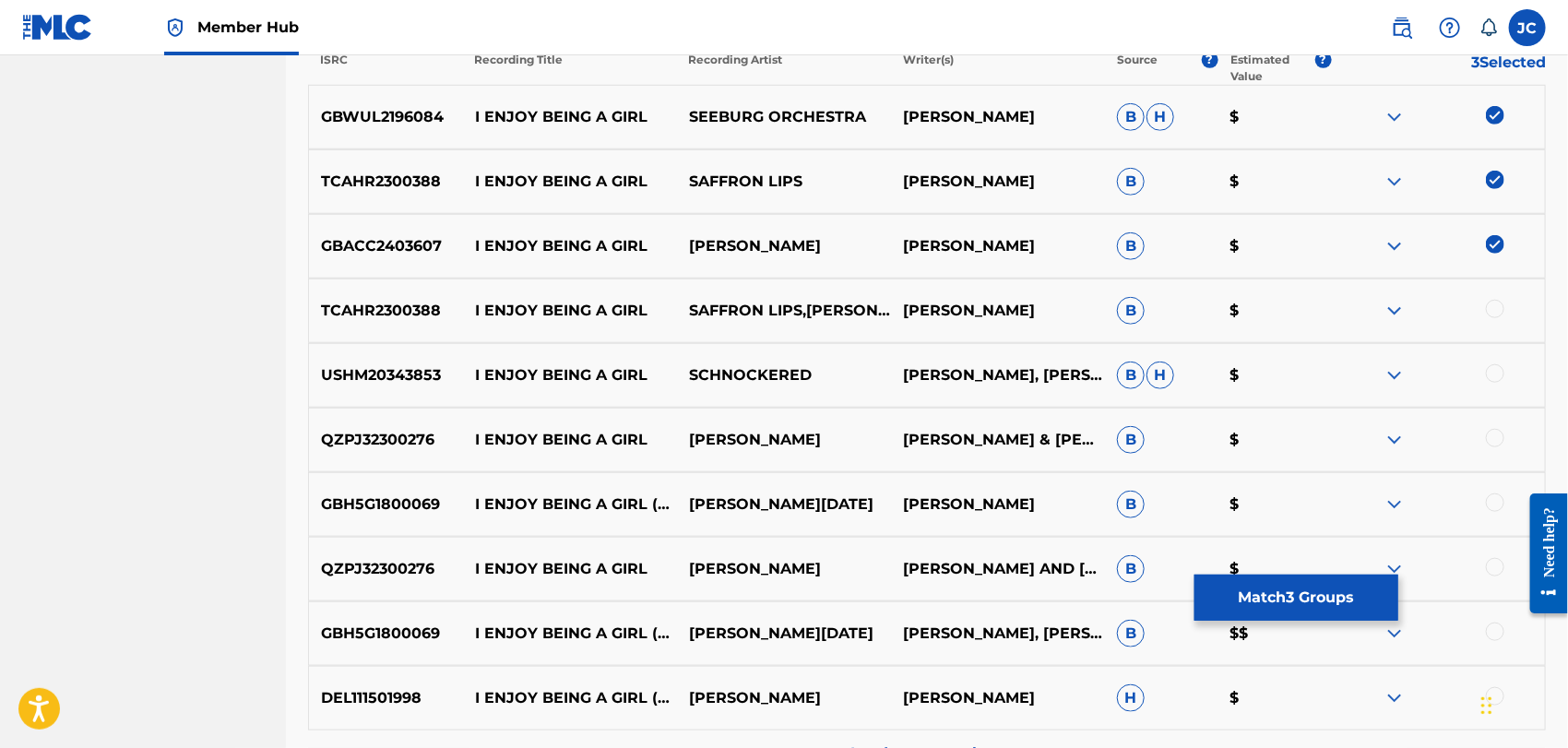
scroll to position [717, 0]
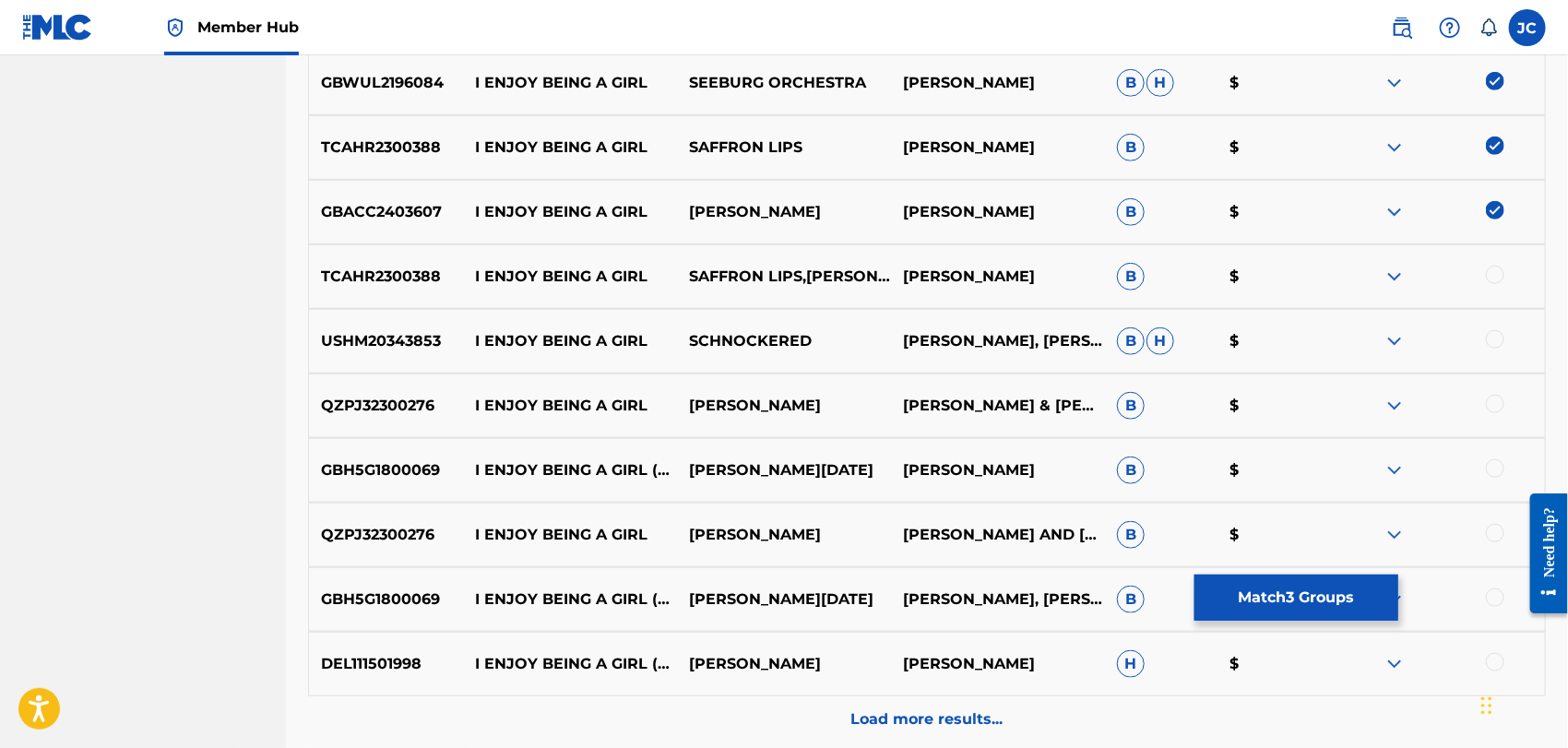
click at [1496, 275] on div at bounding box center [1495, 275] width 19 height 19
click at [1500, 341] on div at bounding box center [1495, 340] width 19 height 19
click at [1502, 404] on div at bounding box center [1495, 405] width 19 height 19
click at [1488, 467] on div at bounding box center [1495, 469] width 19 height 19
click at [1488, 484] on div "GBH5G1800069 I ENJOY BEING A GIRL (QUICKSTEP) [PERSON_NAME][DATE] [PERSON_NAME]…" at bounding box center [926, 470] width 1238 height 64
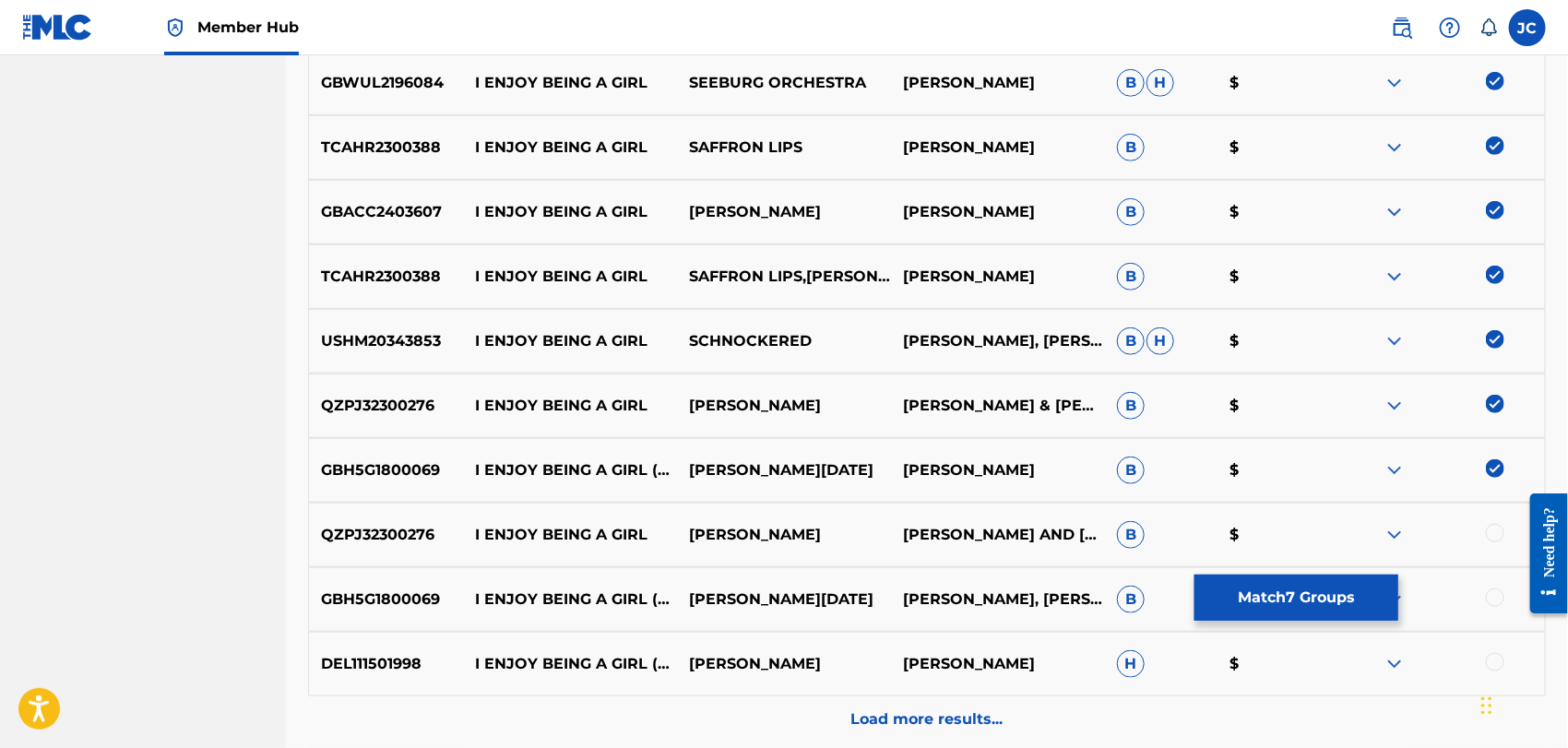
click at [1491, 517] on div "QZPJ32300276 I ENJOY BEING A GIRL [PERSON_NAME] [PERSON_NAME] AND [PERSON_NAME]…" at bounding box center [926, 535] width 1238 height 64
click at [1497, 533] on div at bounding box center [1495, 533] width 19 height 19
click at [1506, 610] on div "GBH5G1800069 I ENJOY BEING A GIRL (QUICKSTEP) [PERSON_NAME][DATE] [PERSON_NAME]…" at bounding box center [926, 599] width 1238 height 64
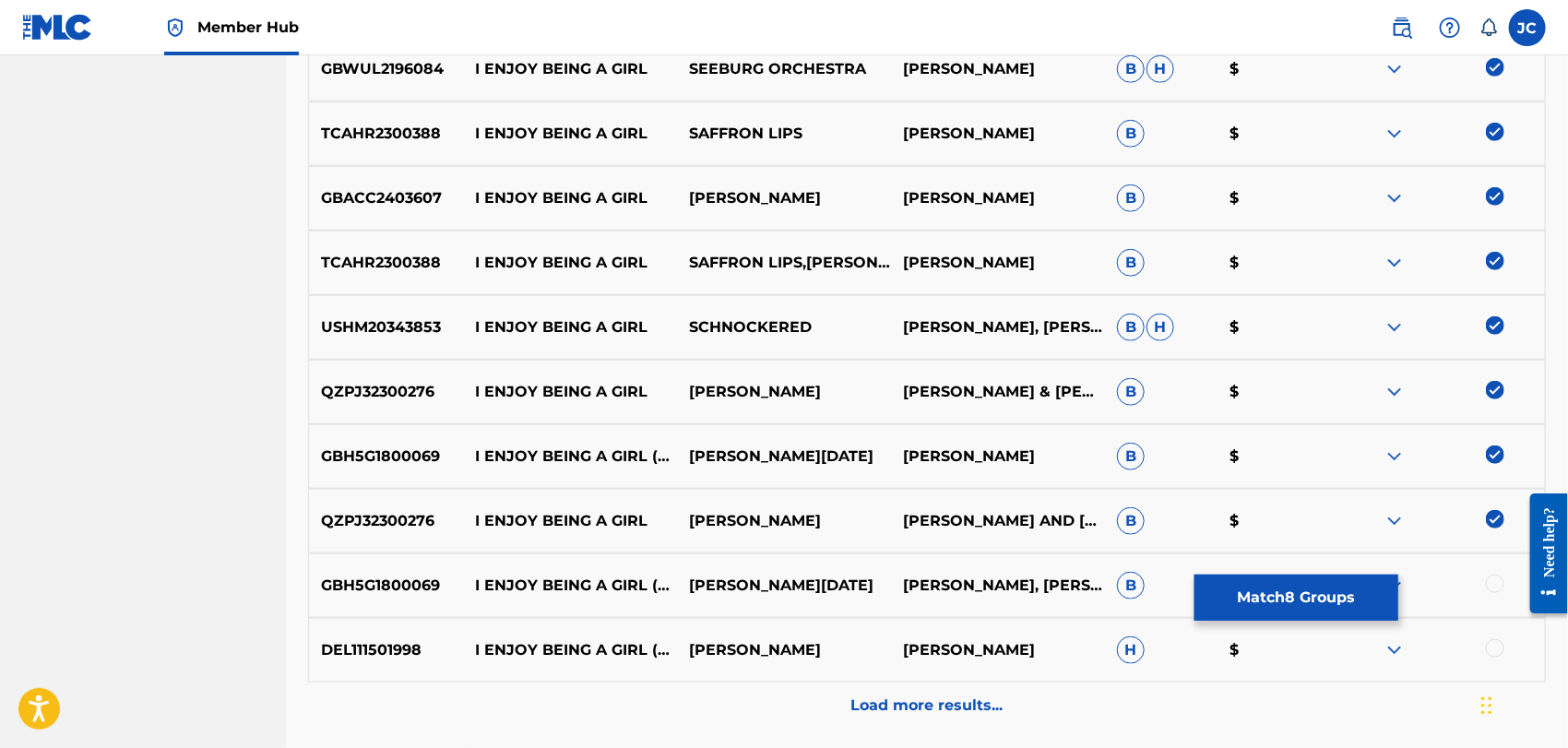
scroll to position [892, 0]
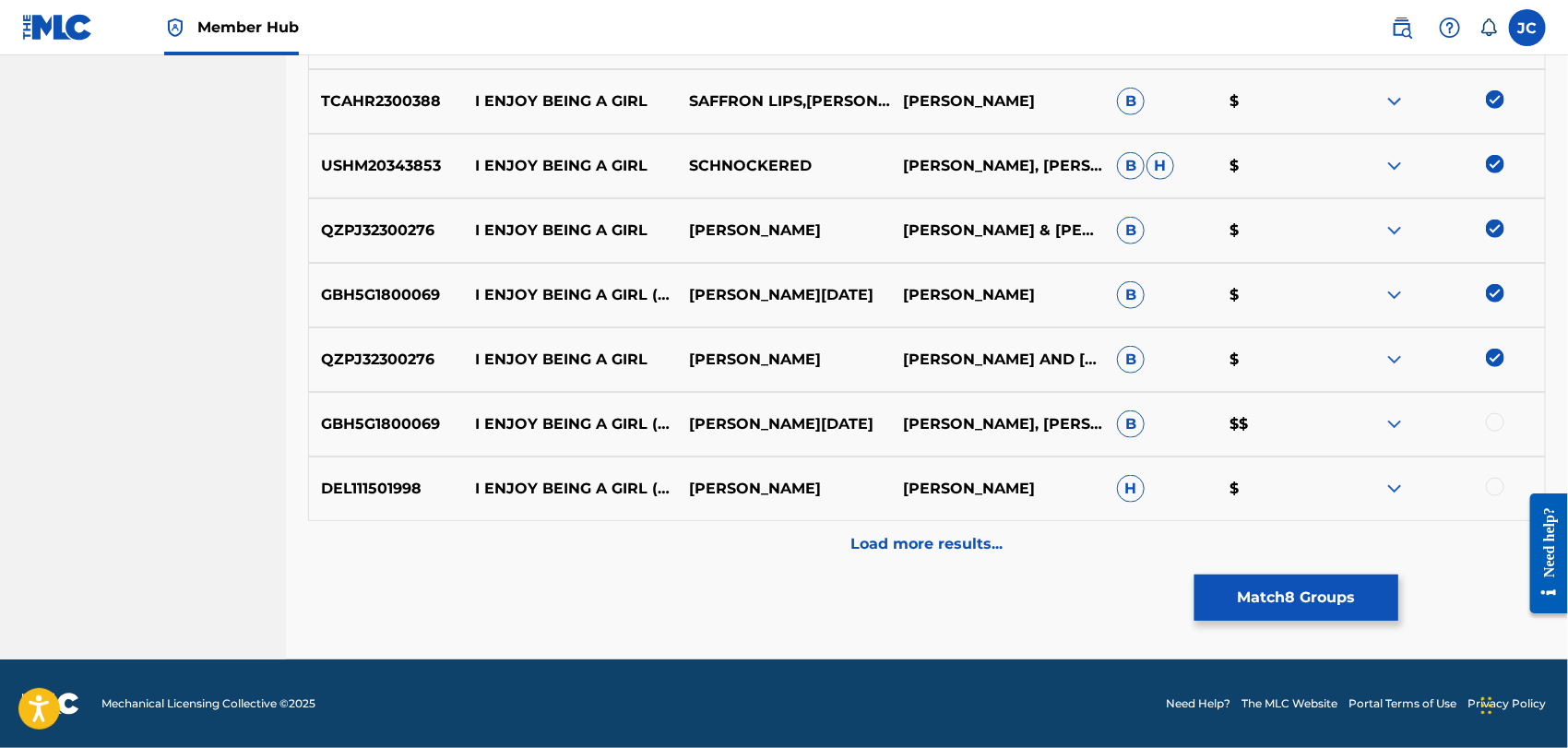
click at [1498, 483] on div at bounding box center [1495, 488] width 19 height 19
click at [1497, 421] on div at bounding box center [1495, 422] width 19 height 19
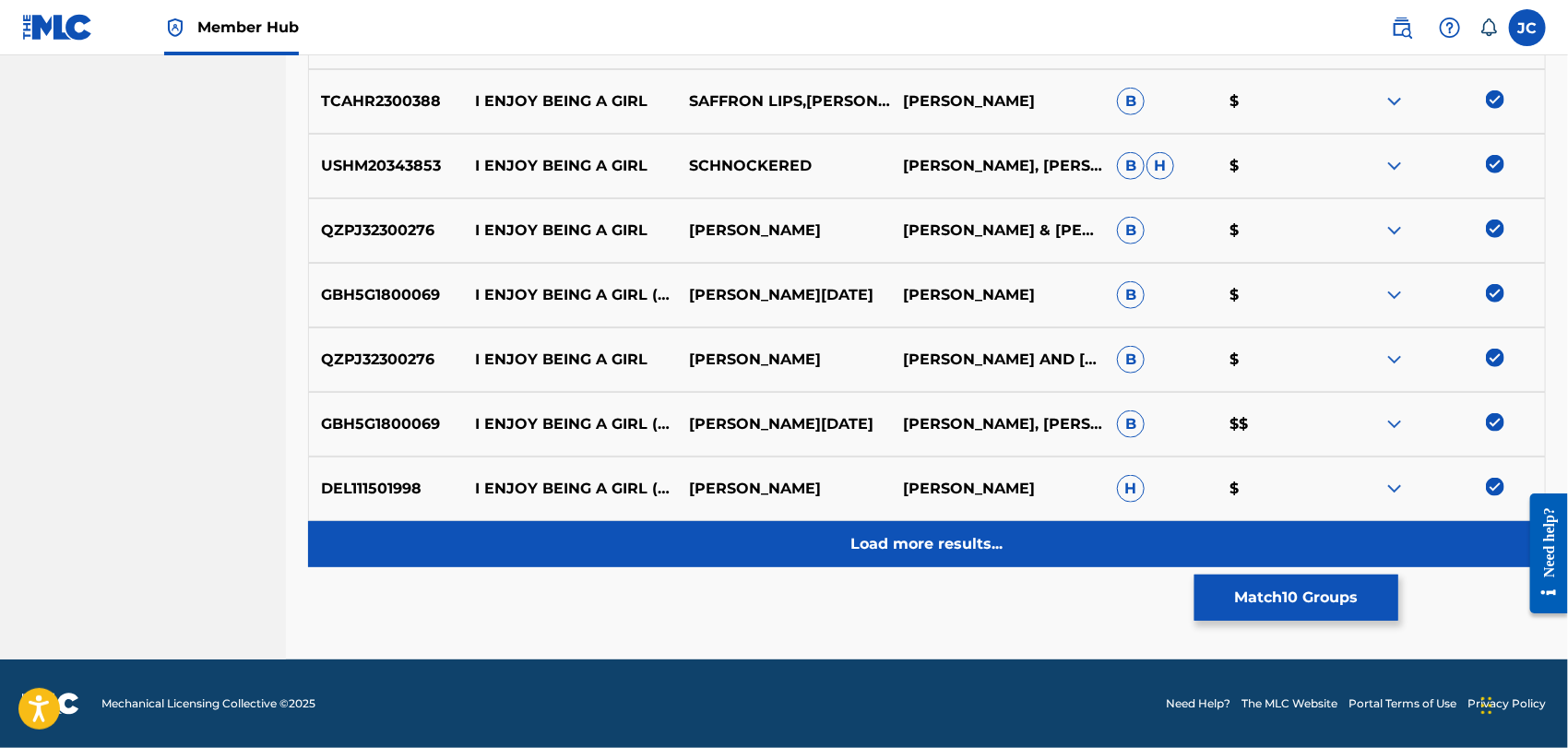
click at [1448, 548] on div "Load more results..." at bounding box center [926, 544] width 1238 height 47
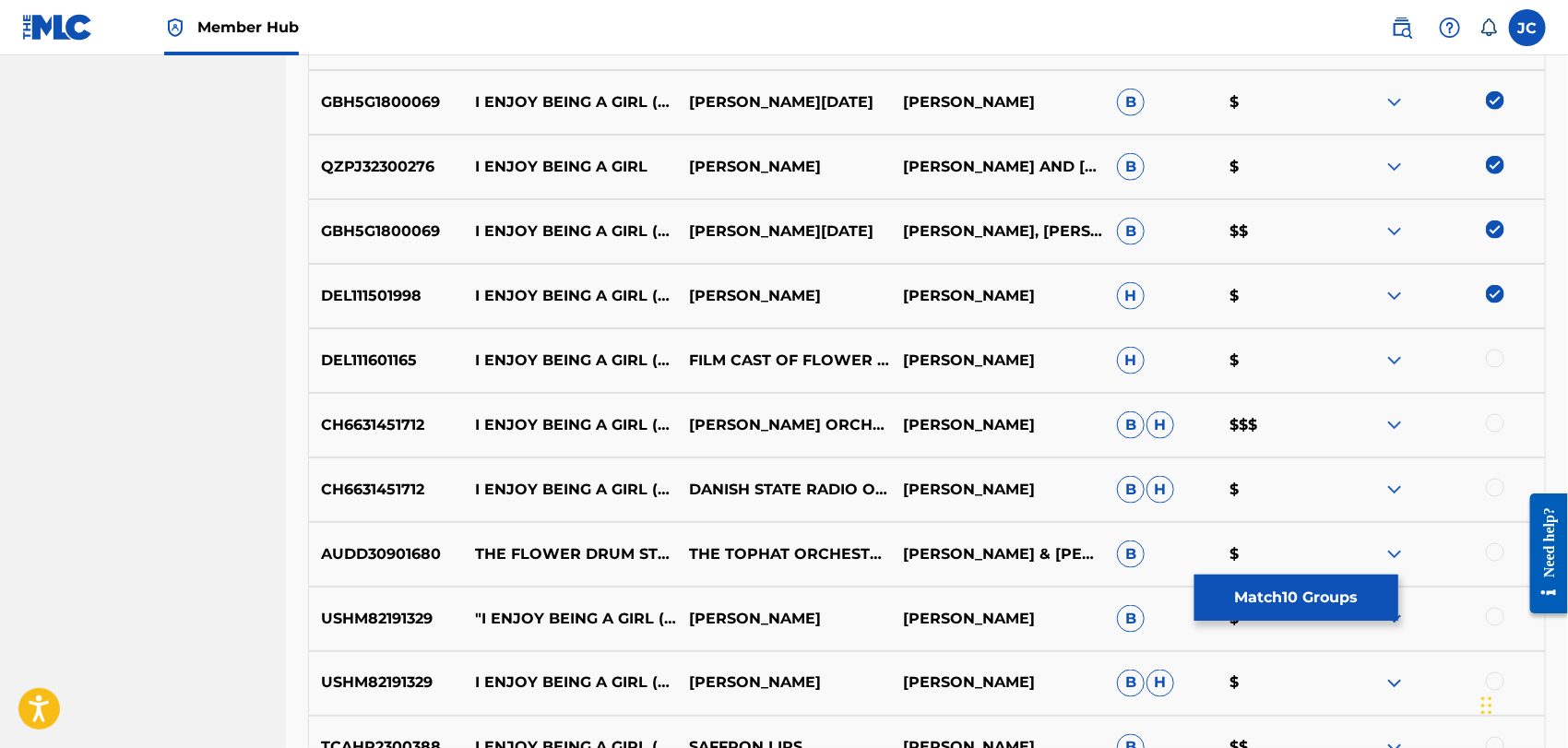
scroll to position [1097, 0]
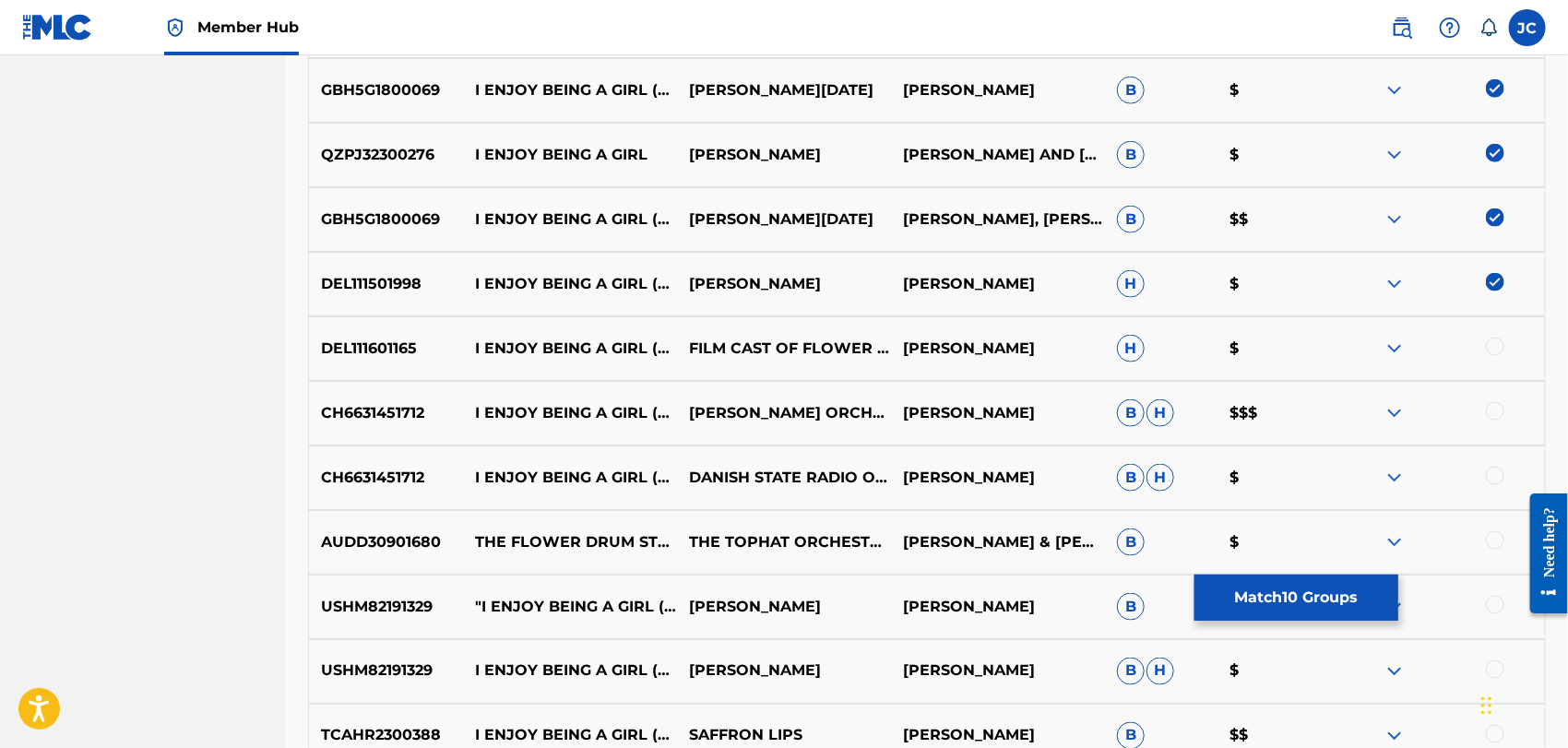
click at [1495, 352] on div at bounding box center [1495, 347] width 19 height 19
click at [1494, 456] on div "CH6631451712 I ENJOY BEING A GIRL (FROM "FLOWER DRUM SONG") DANISH STATE RADIO …" at bounding box center [926, 477] width 1238 height 64
click at [1500, 407] on div at bounding box center [1495, 412] width 19 height 19
click at [1495, 484] on div at bounding box center [1495, 476] width 19 height 19
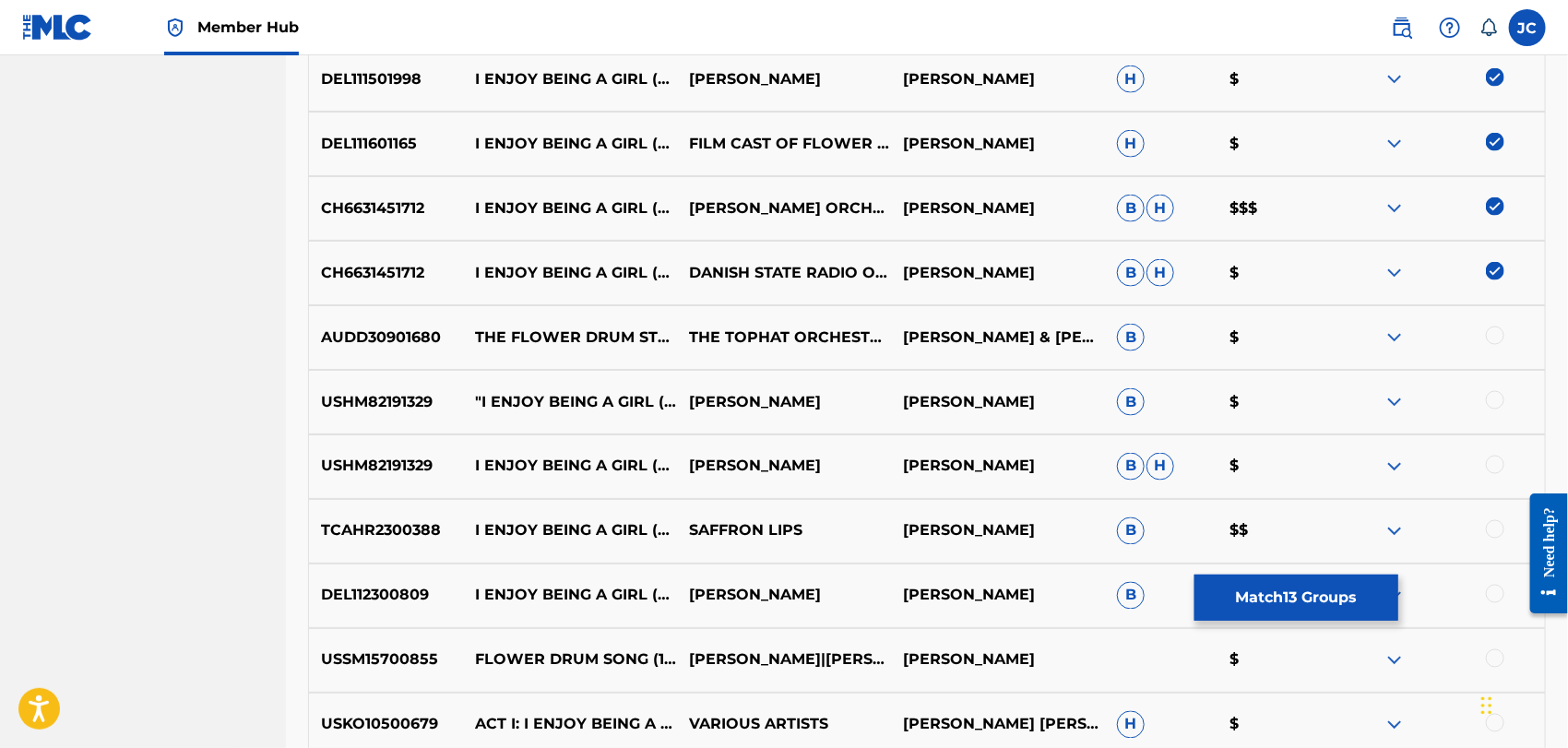
click at [1492, 329] on div at bounding box center [1495, 336] width 19 height 19
click at [1494, 400] on div at bounding box center [1495, 401] width 19 height 19
click at [1492, 460] on div at bounding box center [1495, 465] width 19 height 19
click at [1492, 530] on div at bounding box center [1495, 529] width 19 height 19
click at [1495, 594] on div at bounding box center [1495, 594] width 19 height 19
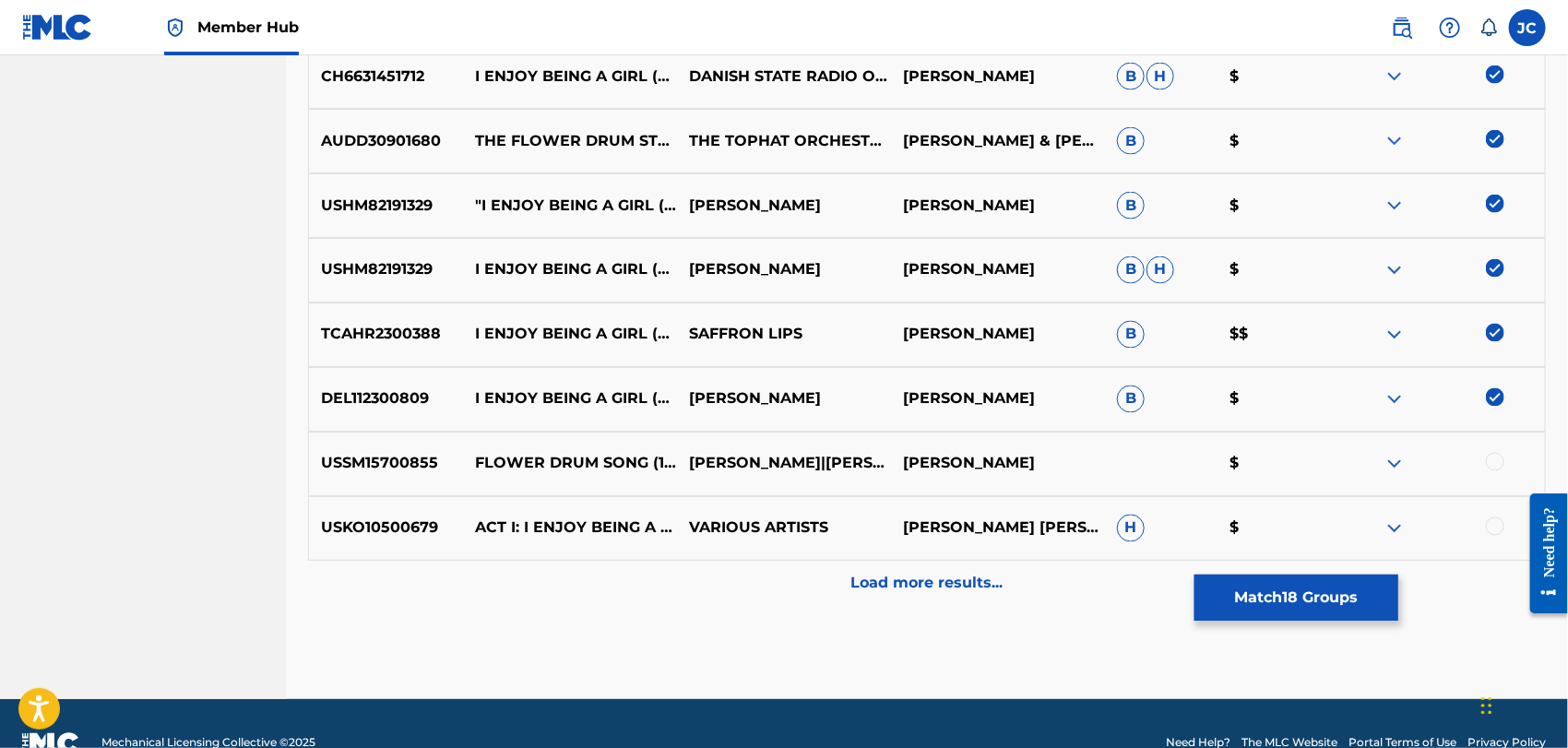
scroll to position [1507, 0]
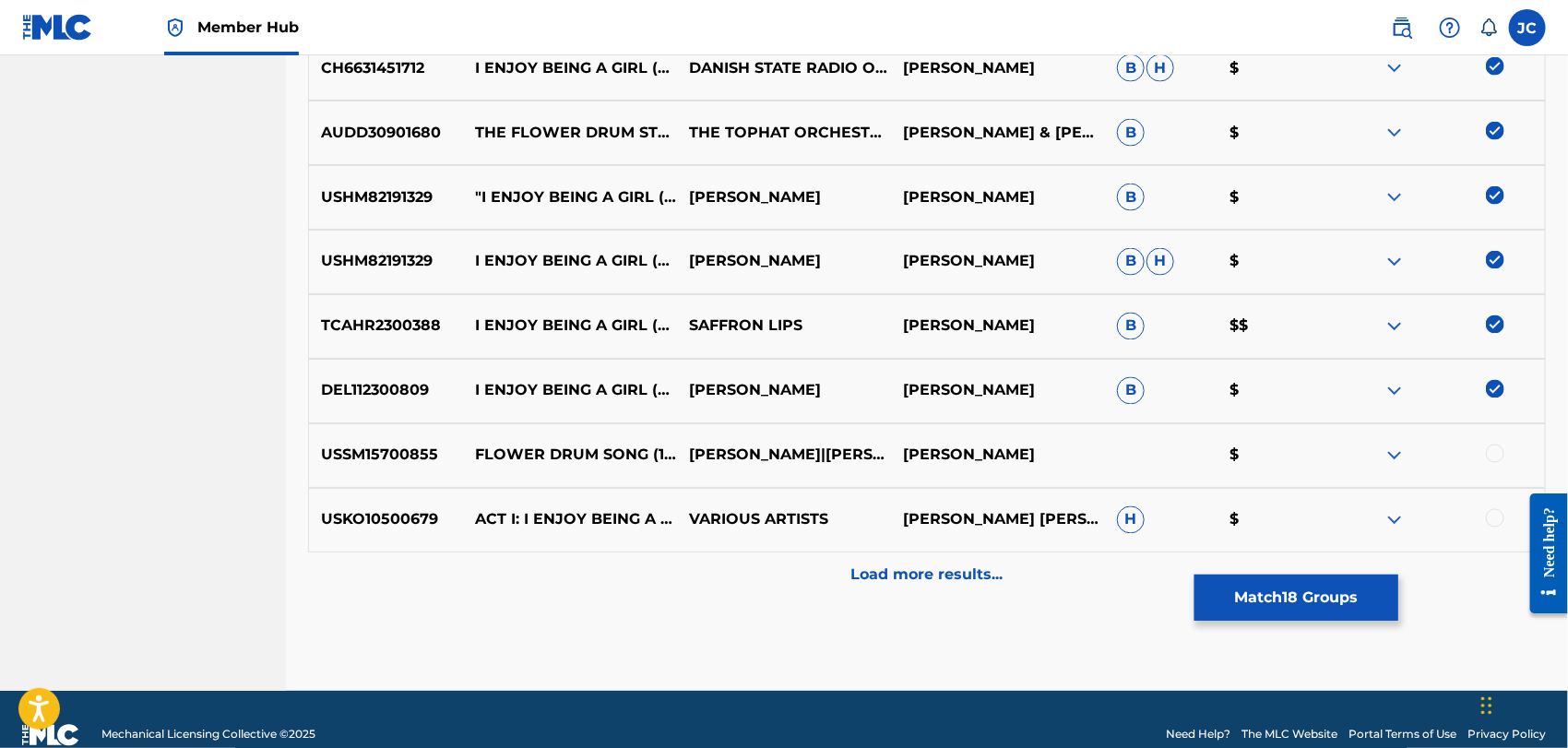
click at [1496, 452] on div at bounding box center [1495, 454] width 19 height 19
click at [1497, 513] on div at bounding box center [1495, 519] width 19 height 19
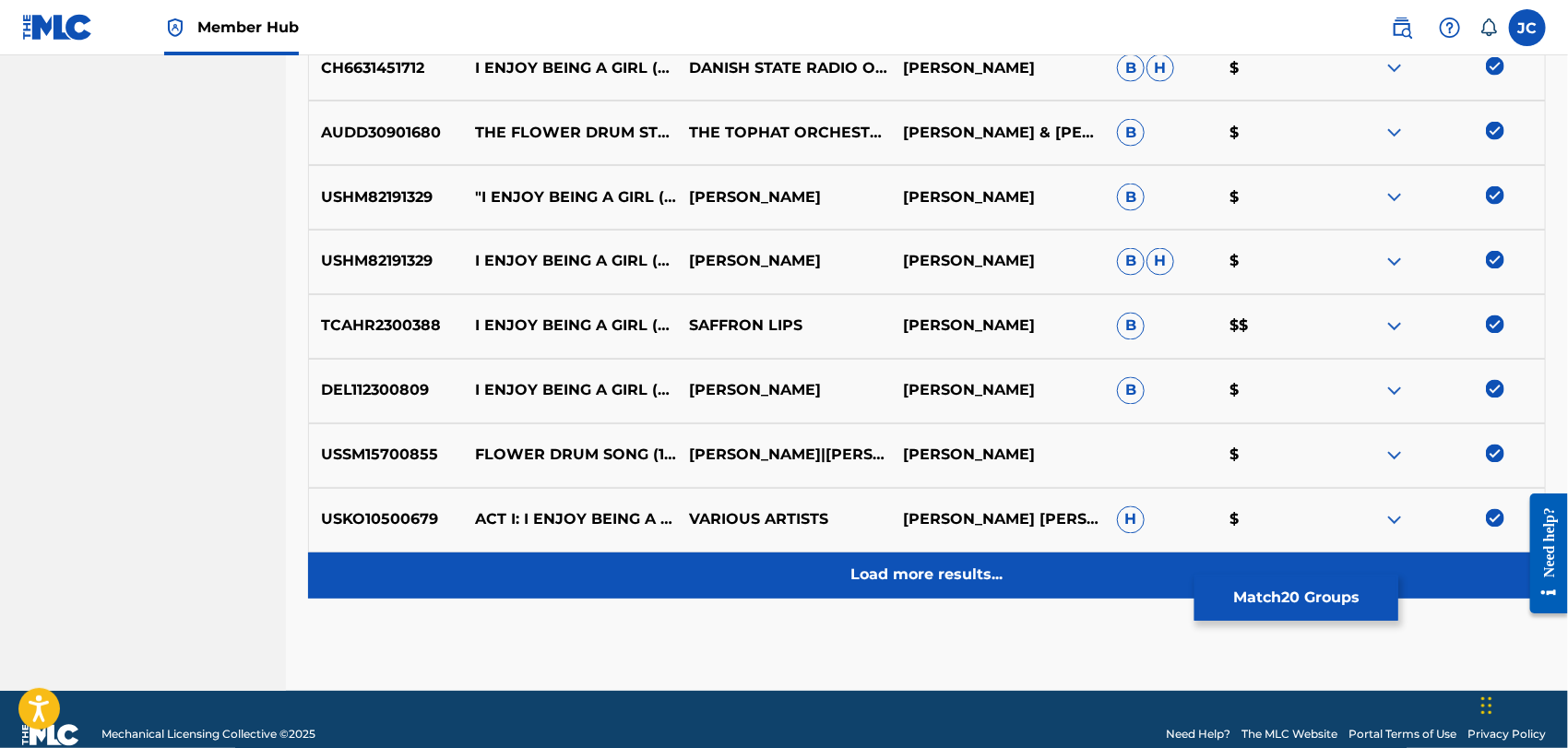
click at [1473, 593] on div "Load more results..." at bounding box center [926, 576] width 1238 height 47
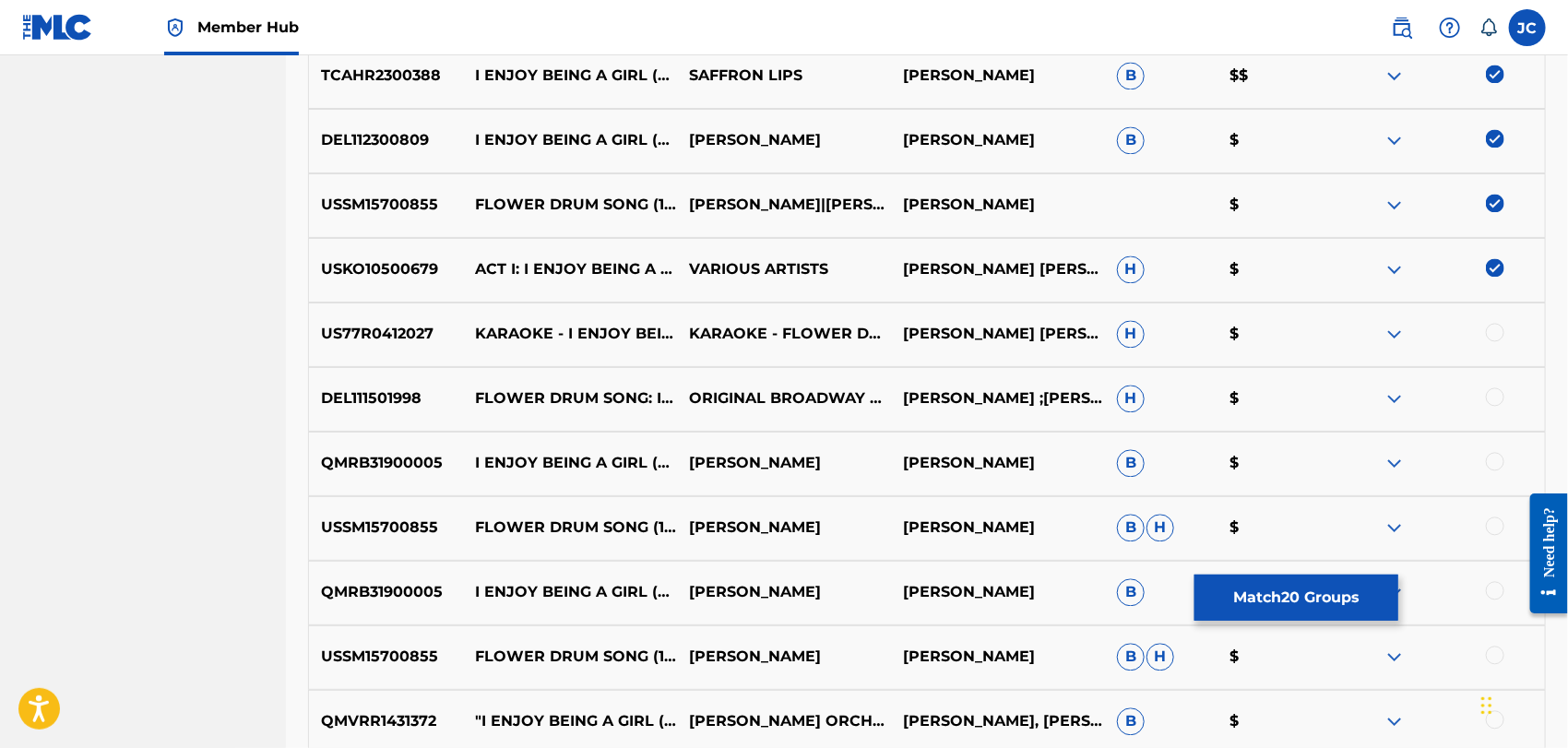
scroll to position [1815, 0]
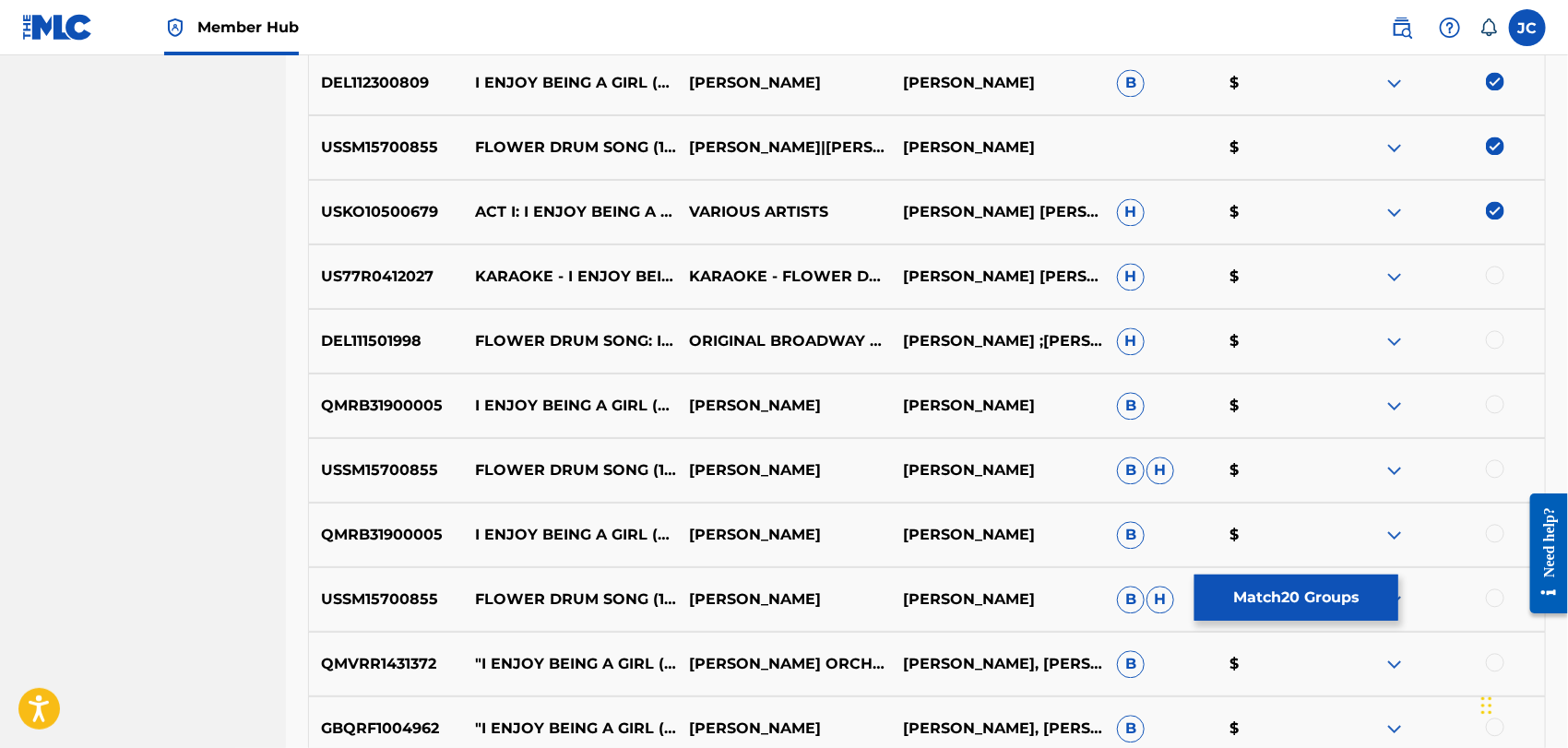
click at [1498, 271] on div at bounding box center [1495, 275] width 19 height 19
click at [1497, 327] on div "DEL111501998 FLOWER DRUM SONG: I ENJOY BEING A GIRL ORIGINAL BROADWAY CAST OF F…" at bounding box center [926, 341] width 1238 height 64
click at [1498, 332] on div at bounding box center [1495, 340] width 19 height 19
click at [1496, 407] on div at bounding box center [1495, 405] width 19 height 19
click at [1496, 460] on div at bounding box center [1495, 469] width 19 height 19
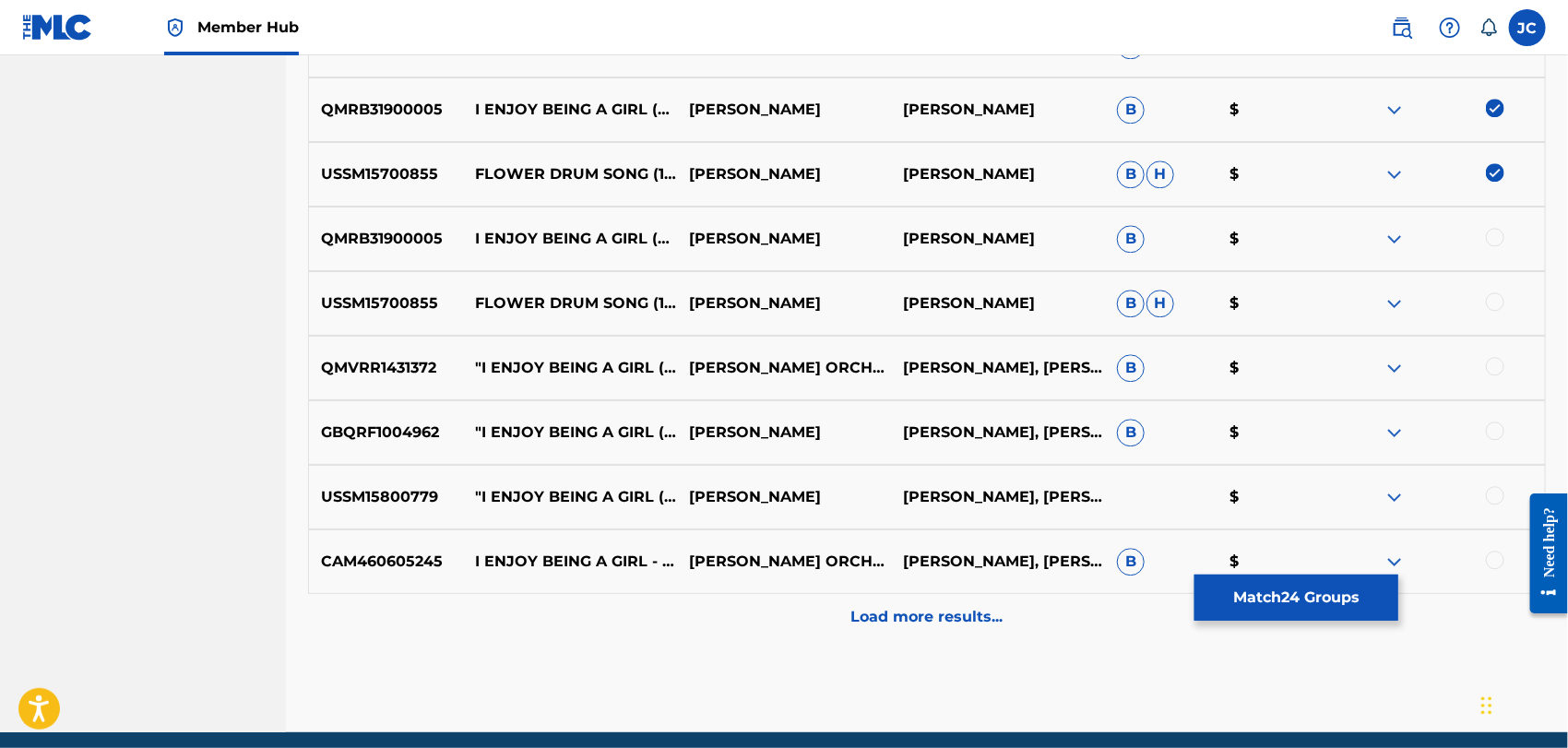
scroll to position [2123, 0]
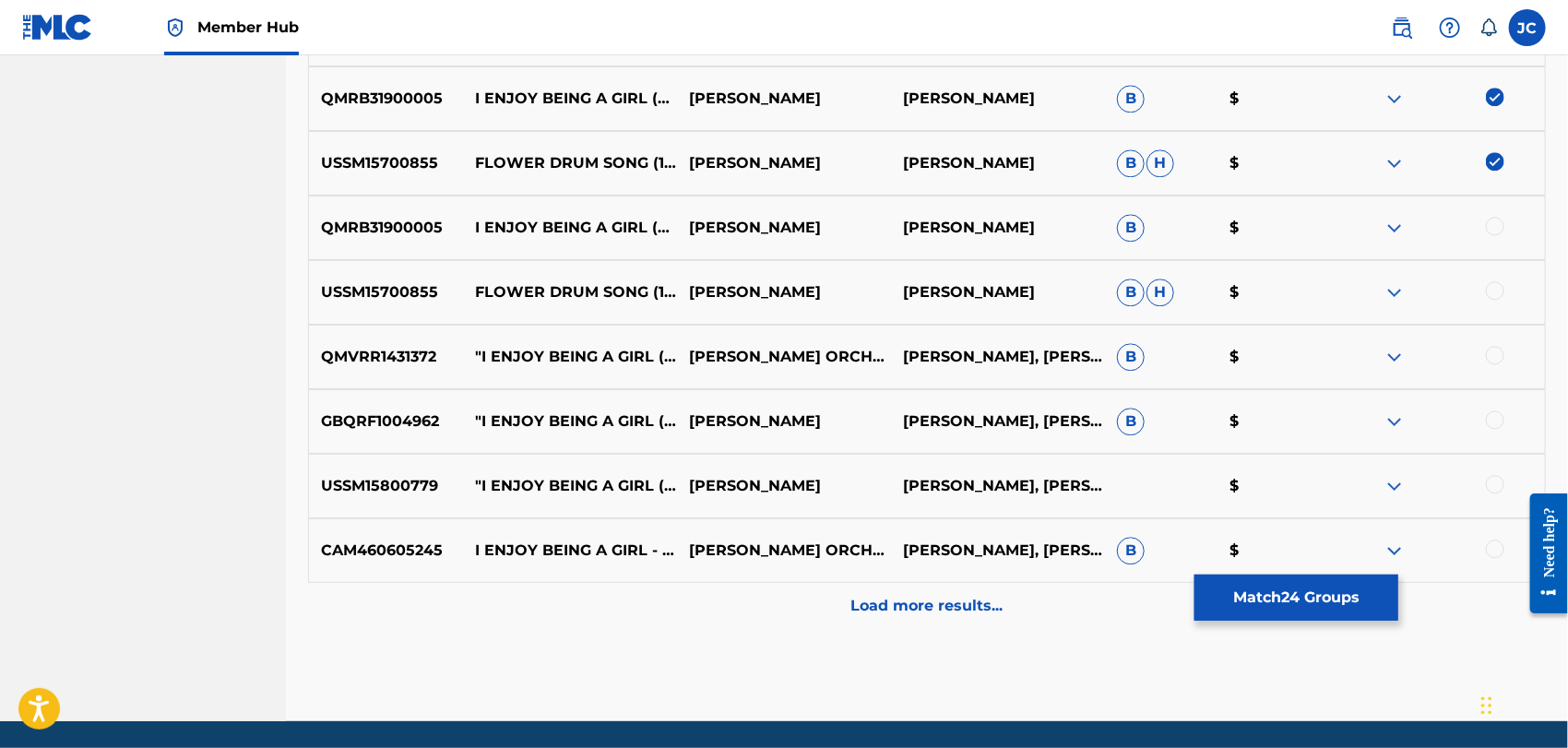
click at [1501, 542] on div at bounding box center [1495, 549] width 19 height 19
click at [1500, 489] on div at bounding box center [1495, 485] width 19 height 19
click at [1491, 404] on div "GBQRF1004962 "I ENJOY BEING A GIRL (FROM ""FLOWER DRUM SONG"")" [PERSON_NAME] […" at bounding box center [926, 421] width 1238 height 64
click at [1492, 428] on div at bounding box center [1438, 421] width 214 height 22
click at [1495, 384] on div "QMVRR1431372 "I ENJOY BEING A GIRL (FROM ""FLOWER DRUM SONG"")" [PERSON_NAME] O…" at bounding box center [926, 356] width 1238 height 64
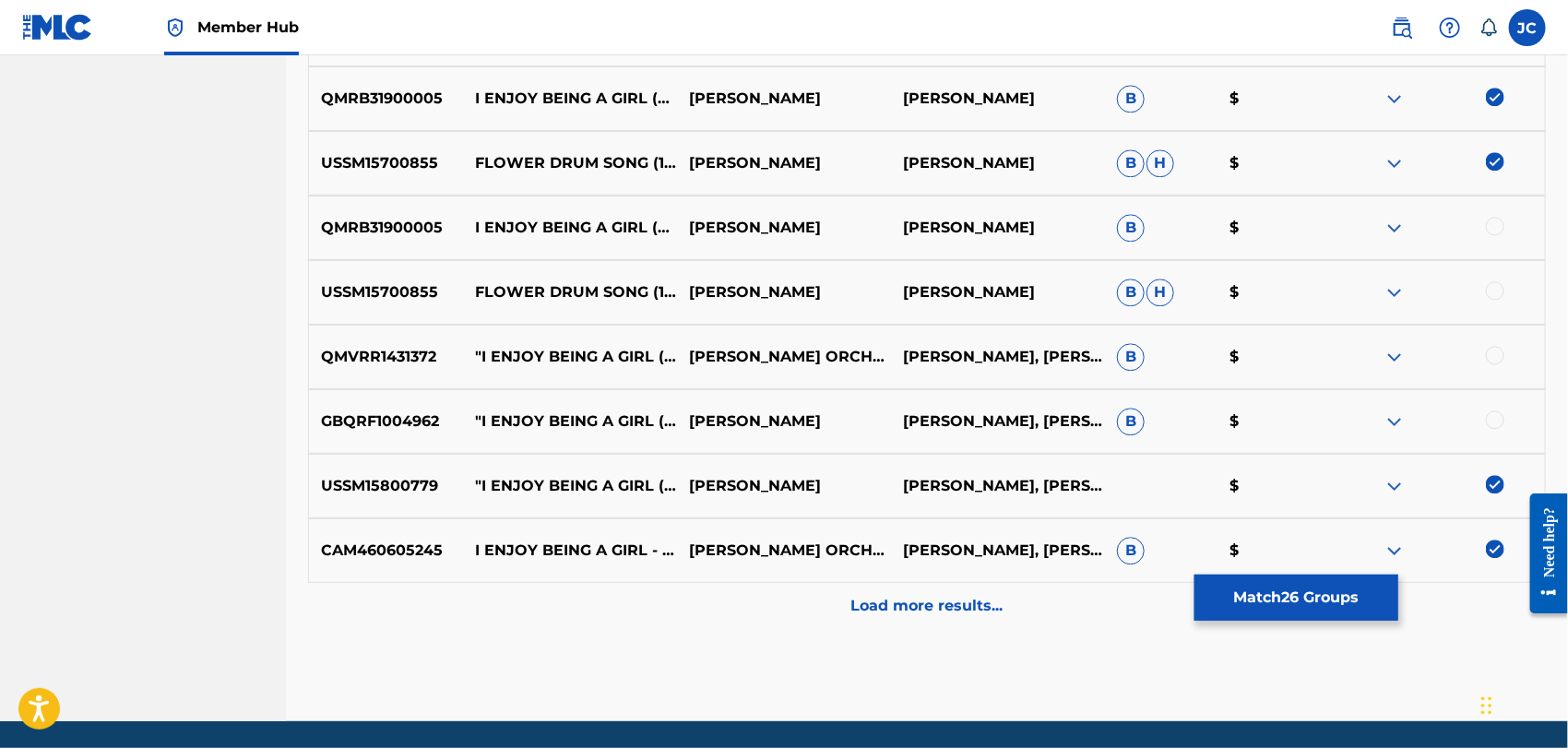
click at [1495, 364] on div at bounding box center [1438, 357] width 214 height 22
click at [1495, 362] on div at bounding box center [1495, 355] width 19 height 19
click at [1494, 428] on div at bounding box center [1438, 421] width 214 height 22
click at [1499, 283] on div at bounding box center [1495, 291] width 19 height 19
click at [1496, 229] on div at bounding box center [1495, 226] width 19 height 19
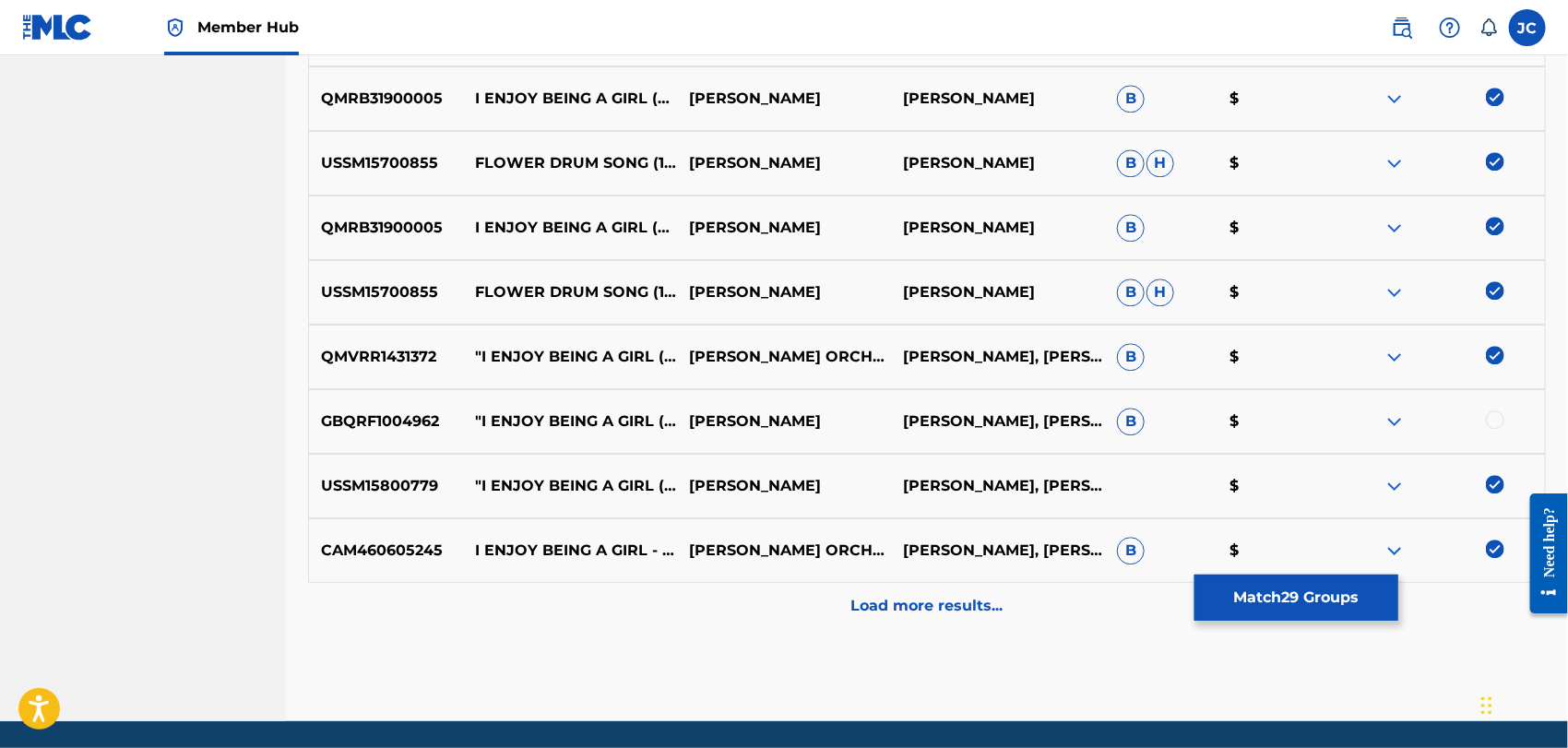
click at [1490, 416] on div at bounding box center [1495, 420] width 19 height 19
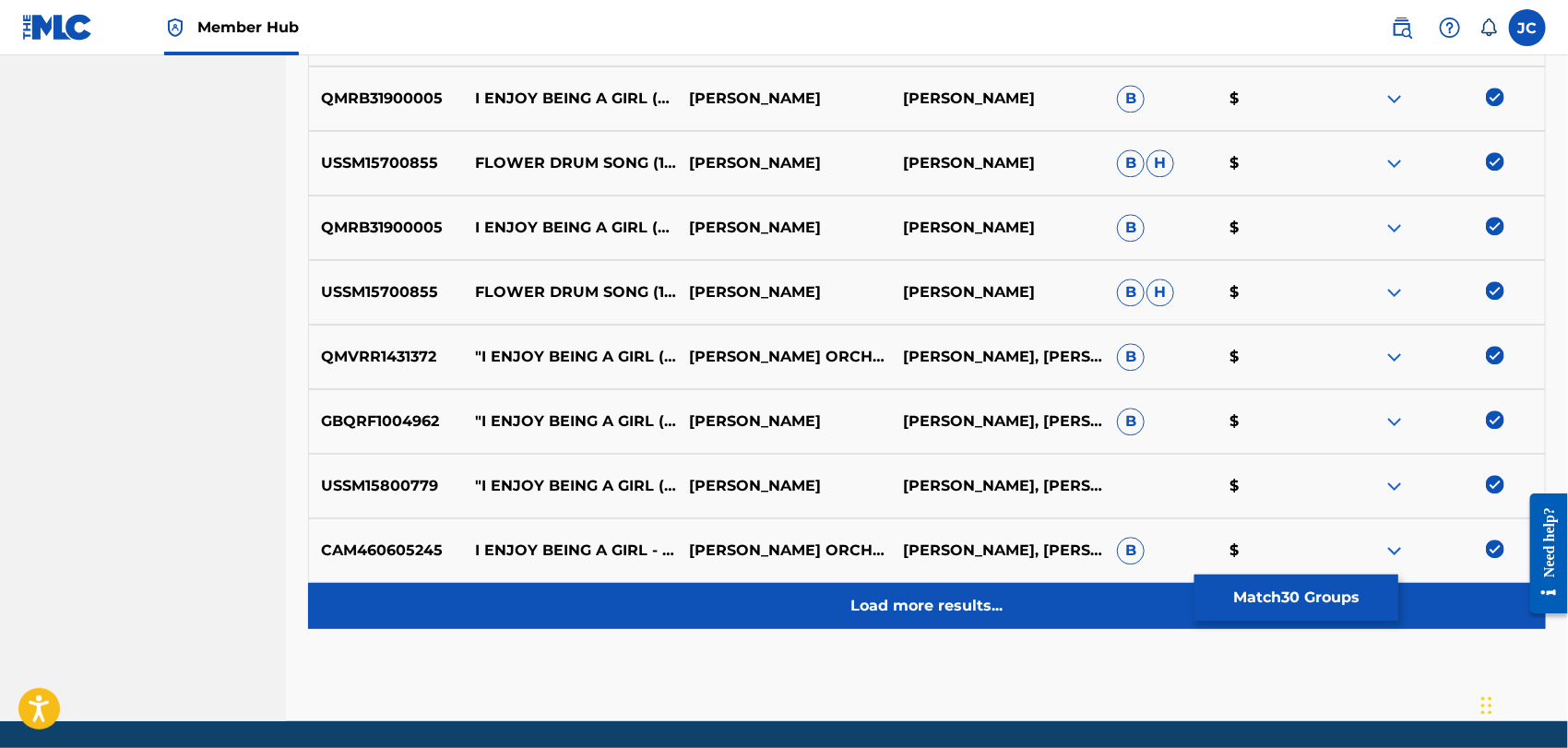
click at [1170, 589] on div "Load more results..." at bounding box center [926, 607] width 1238 height 47
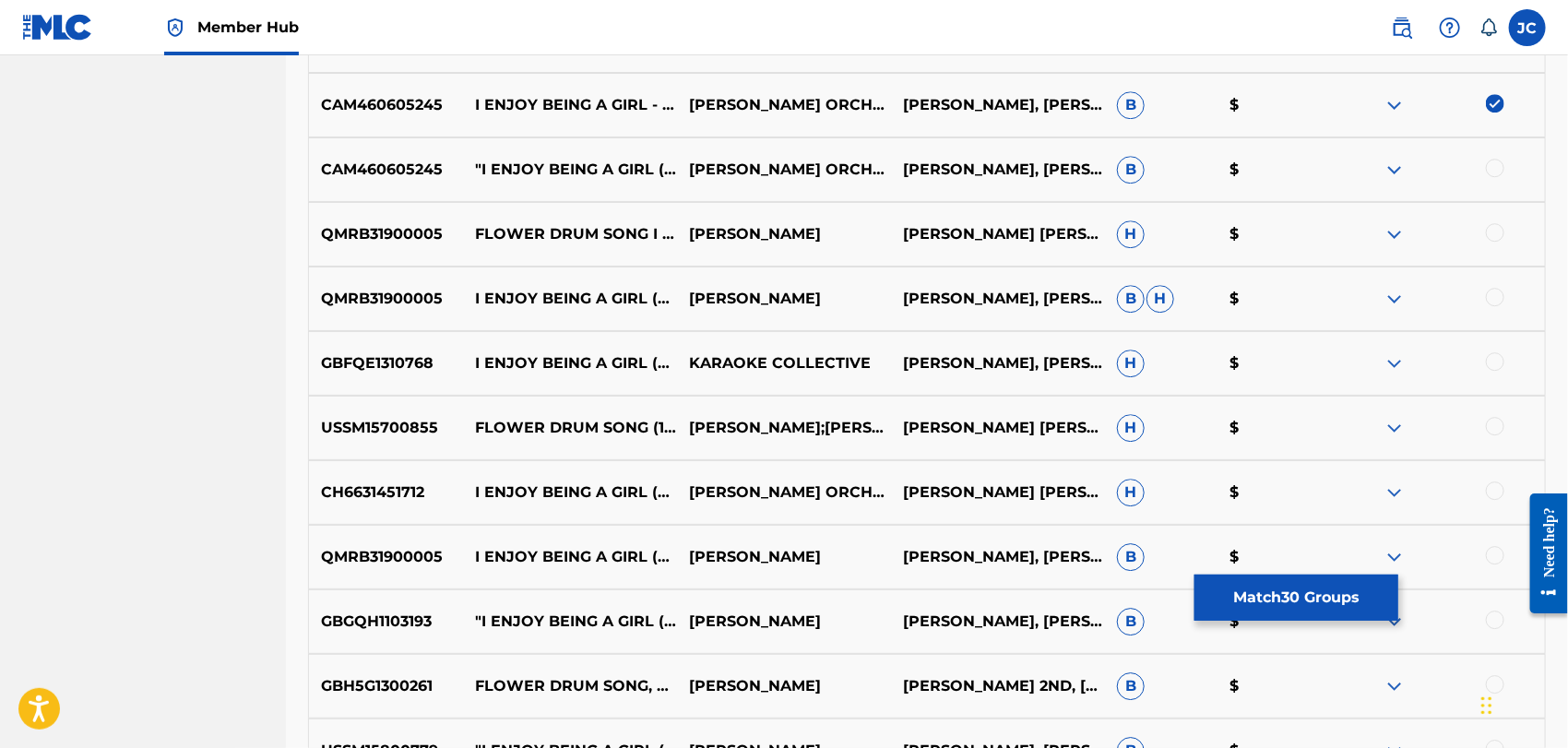
scroll to position [2532, 0]
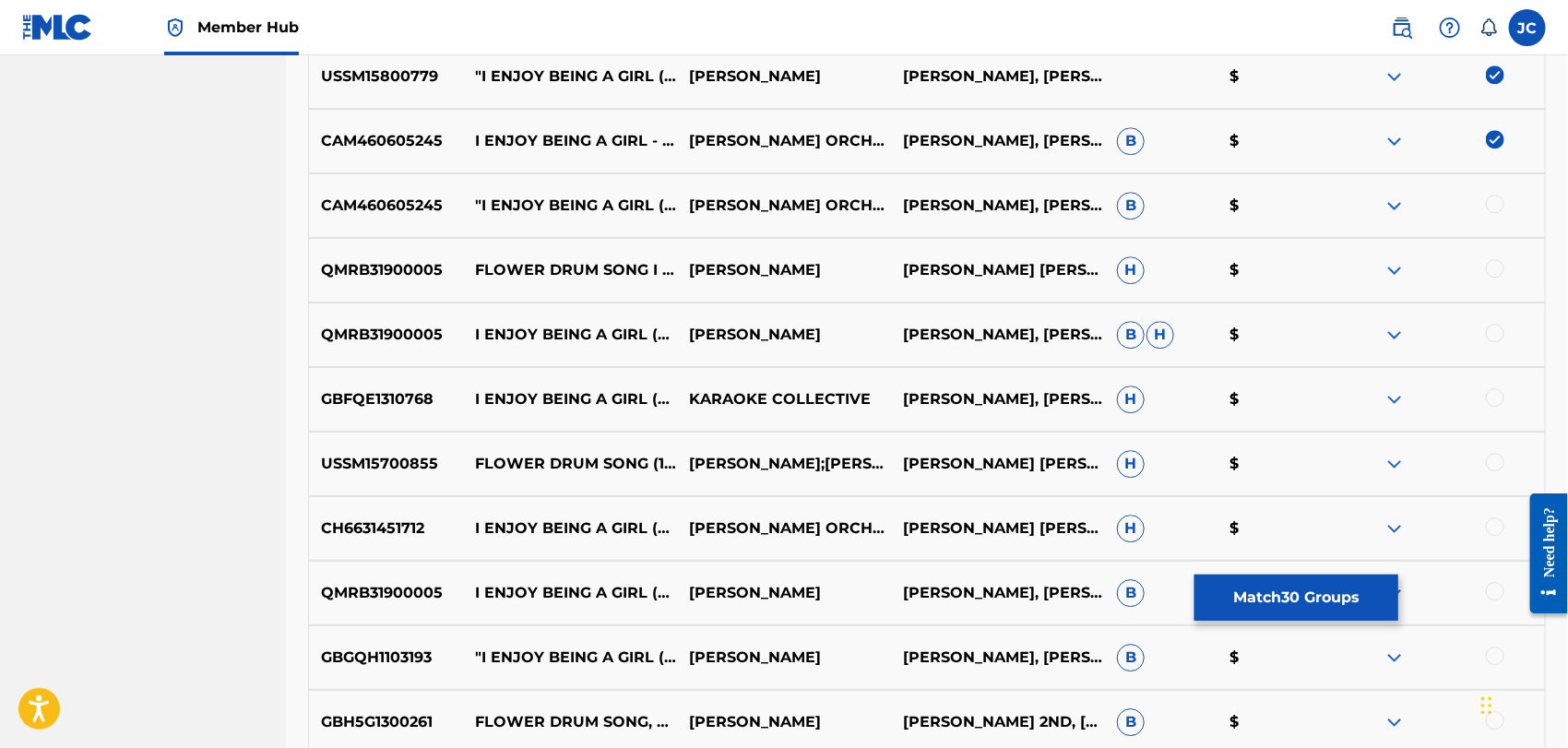
click at [1504, 201] on div at bounding box center [1495, 204] width 19 height 19
click at [1498, 262] on div at bounding box center [1495, 269] width 19 height 19
click at [1495, 339] on div at bounding box center [1495, 333] width 19 height 19
click at [1497, 390] on div at bounding box center [1495, 398] width 19 height 19
click at [1501, 453] on div at bounding box center [1438, 464] width 214 height 22
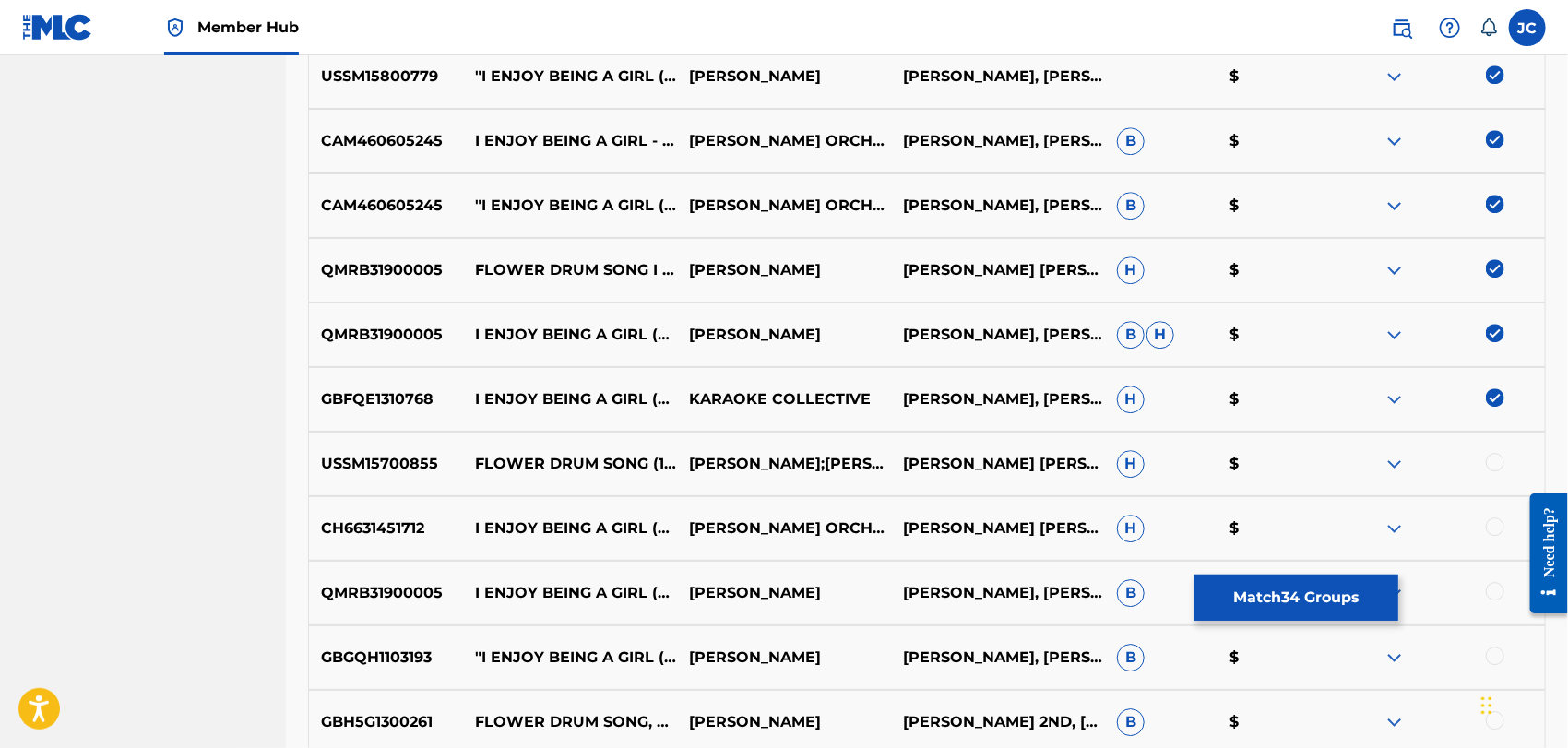
click at [1501, 453] on div at bounding box center [1438, 464] width 214 height 22
drag, startPoint x: 1501, startPoint y: 457, endPoint x: 1429, endPoint y: 450, distance: 72.3
click at [1501, 458] on div at bounding box center [1495, 462] width 19 height 19
click at [1493, 523] on div at bounding box center [1495, 527] width 19 height 19
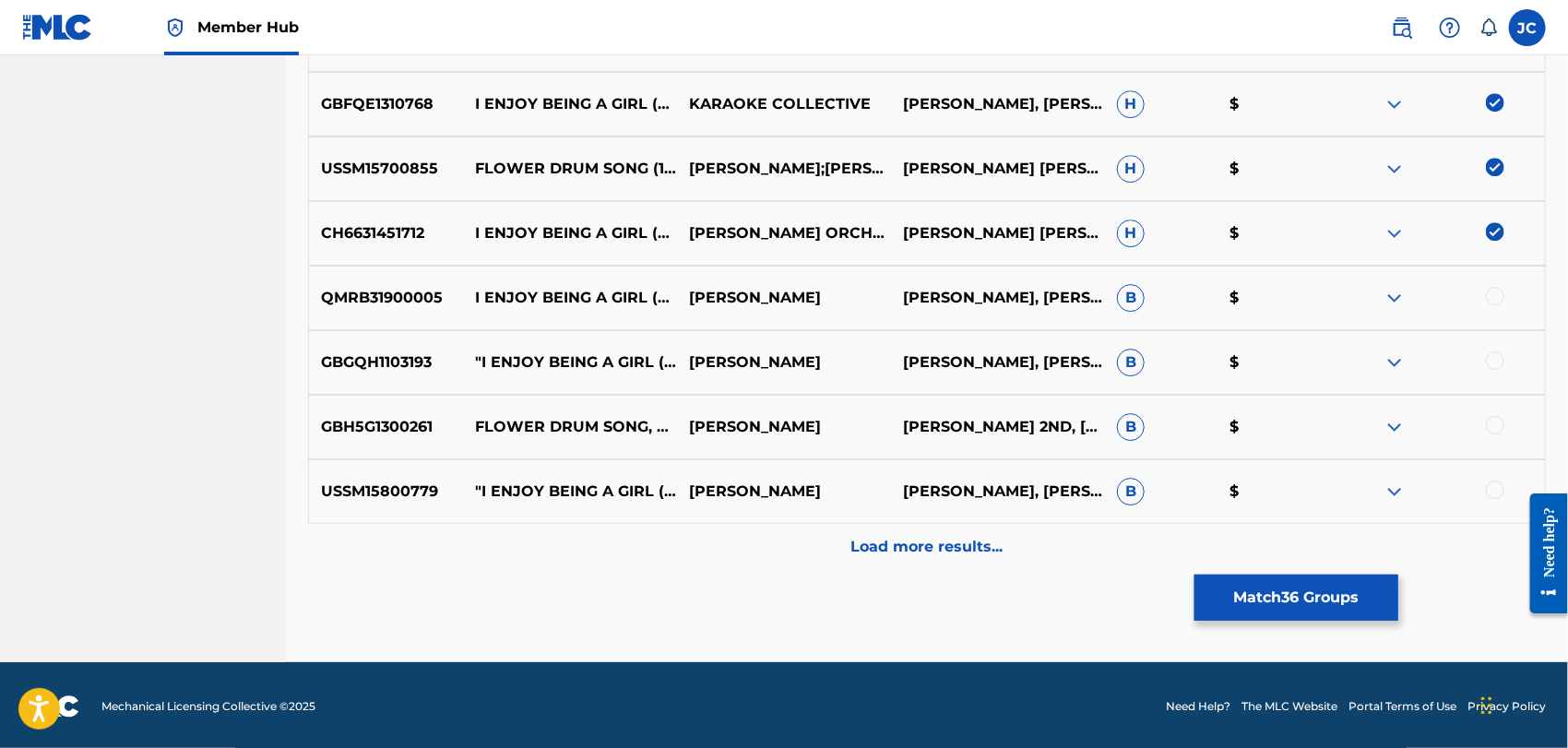
scroll to position [2830, 0]
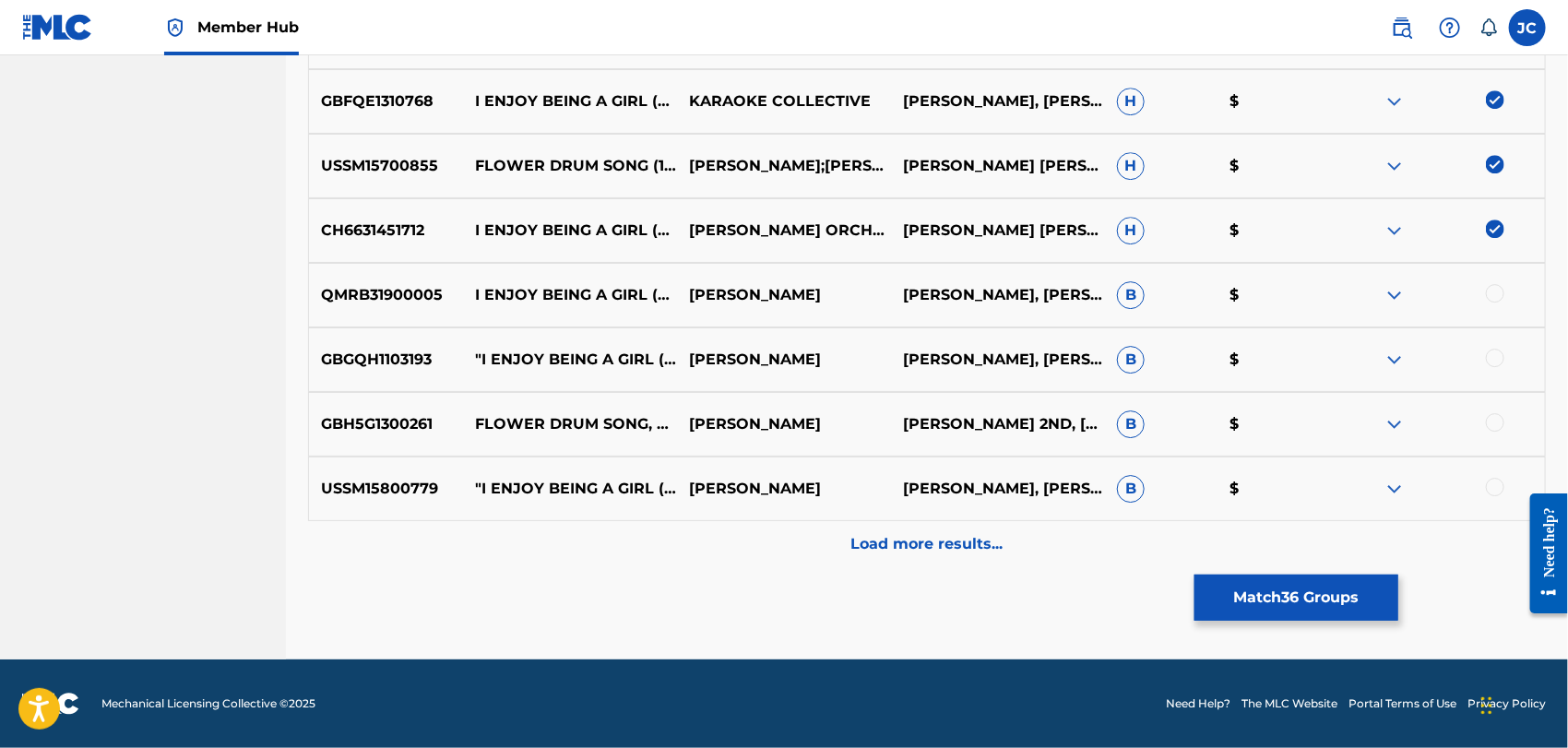
click at [1513, 290] on div at bounding box center [1438, 296] width 214 height 22
click at [1497, 301] on div at bounding box center [1438, 296] width 214 height 22
click at [1487, 349] on div at bounding box center [1438, 360] width 214 height 22
click at [1497, 358] on div at bounding box center [1495, 358] width 19 height 19
click at [1490, 295] on div at bounding box center [1495, 294] width 19 height 19
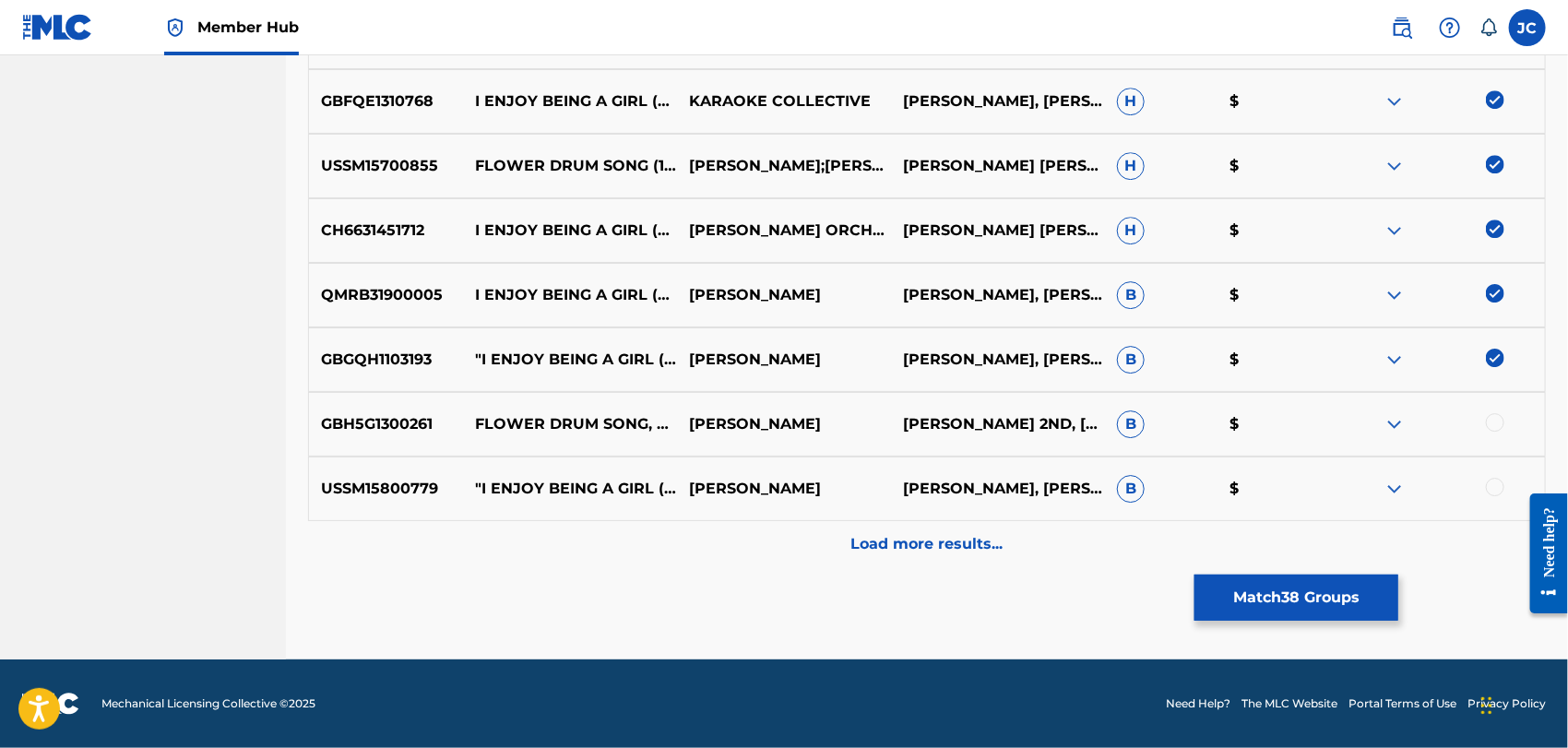
click at [1490, 416] on div at bounding box center [1495, 422] width 19 height 19
click at [1495, 484] on div at bounding box center [1495, 488] width 19 height 19
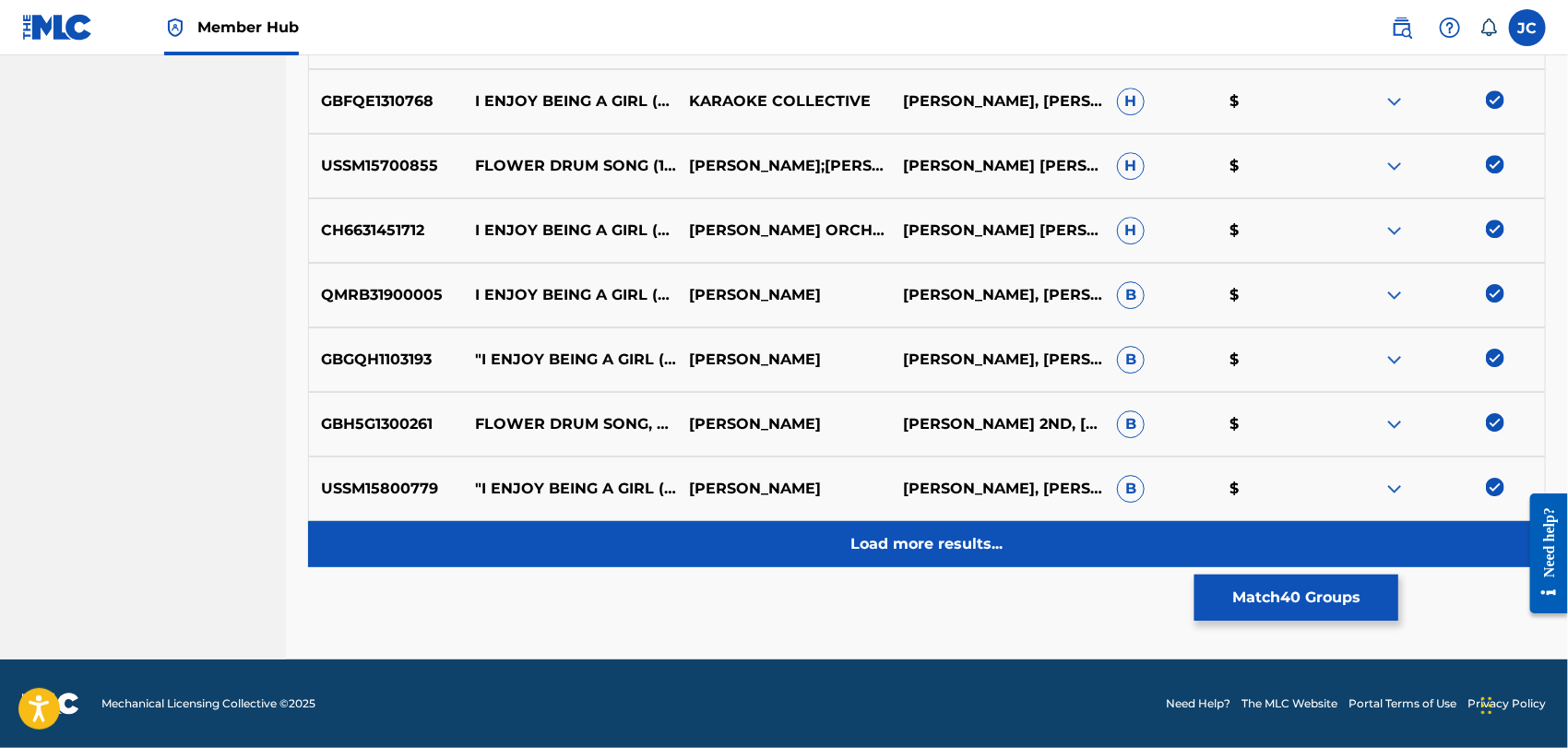
click at [1452, 549] on div "Load more results..." at bounding box center [926, 544] width 1238 height 47
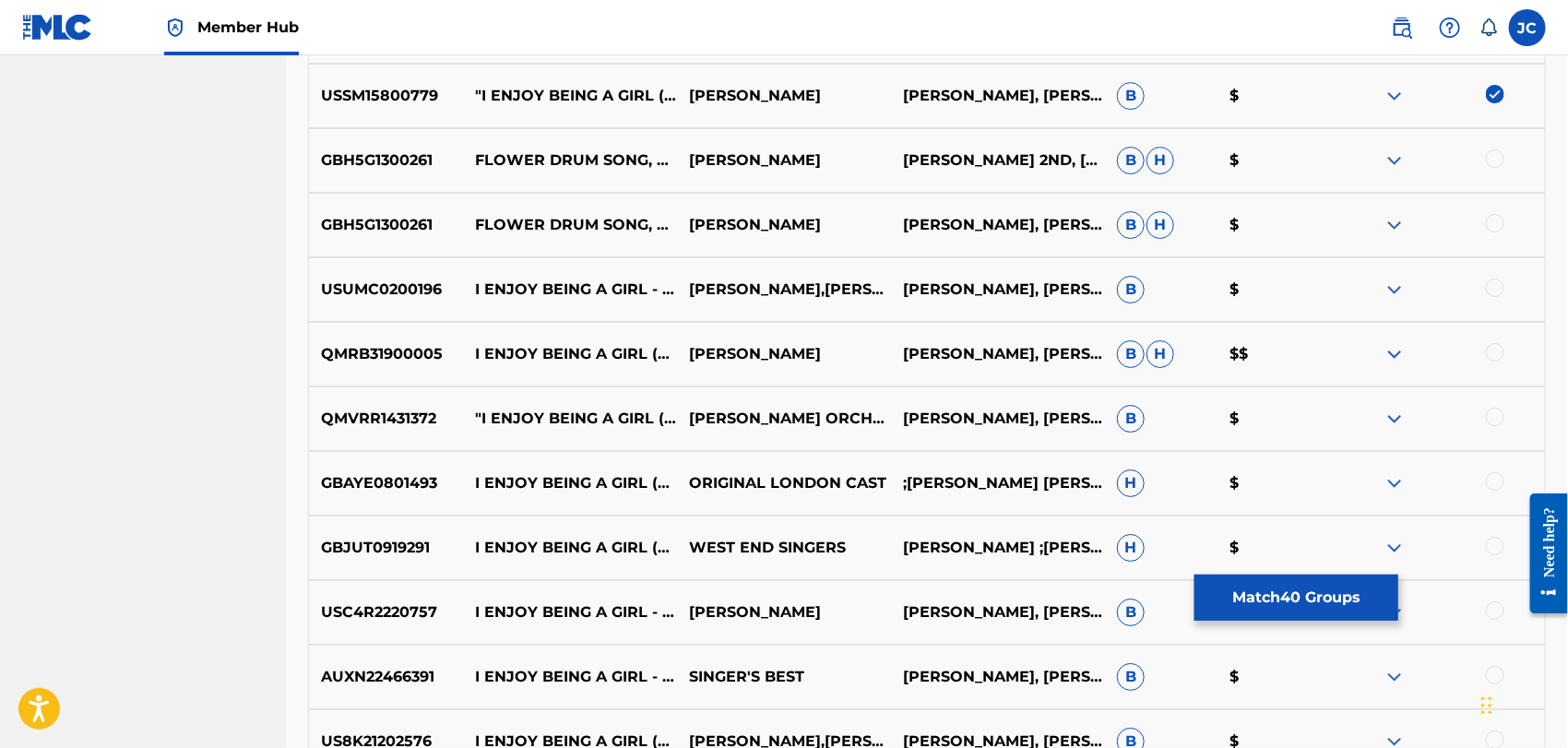
scroll to position [3241, 0]
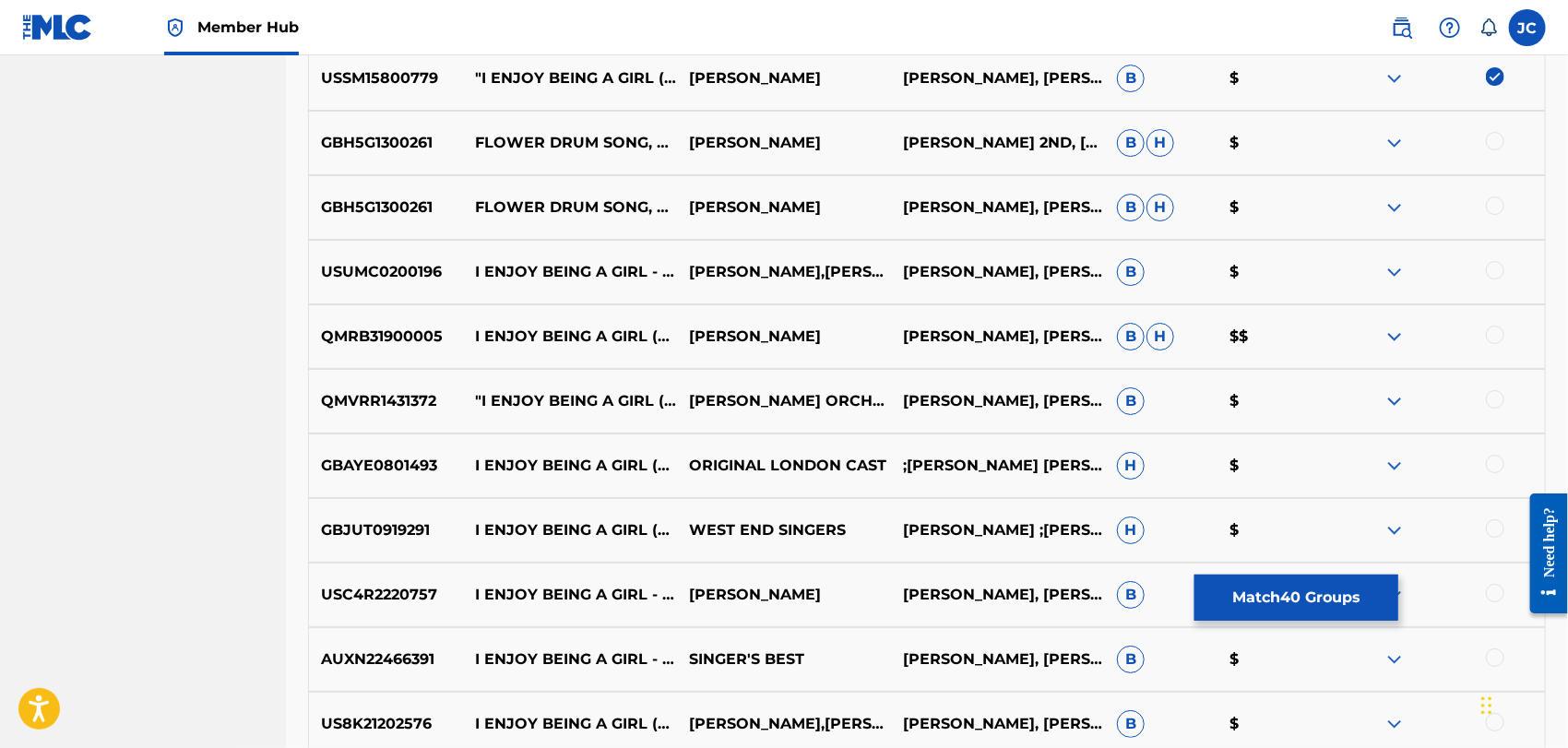
click at [1490, 133] on div at bounding box center [1495, 141] width 19 height 19
click at [1499, 202] on div at bounding box center [1495, 206] width 19 height 19
click at [1501, 274] on div at bounding box center [1495, 271] width 19 height 19
click at [1506, 331] on div at bounding box center [1438, 337] width 214 height 22
click at [1504, 345] on div at bounding box center [1438, 337] width 214 height 22
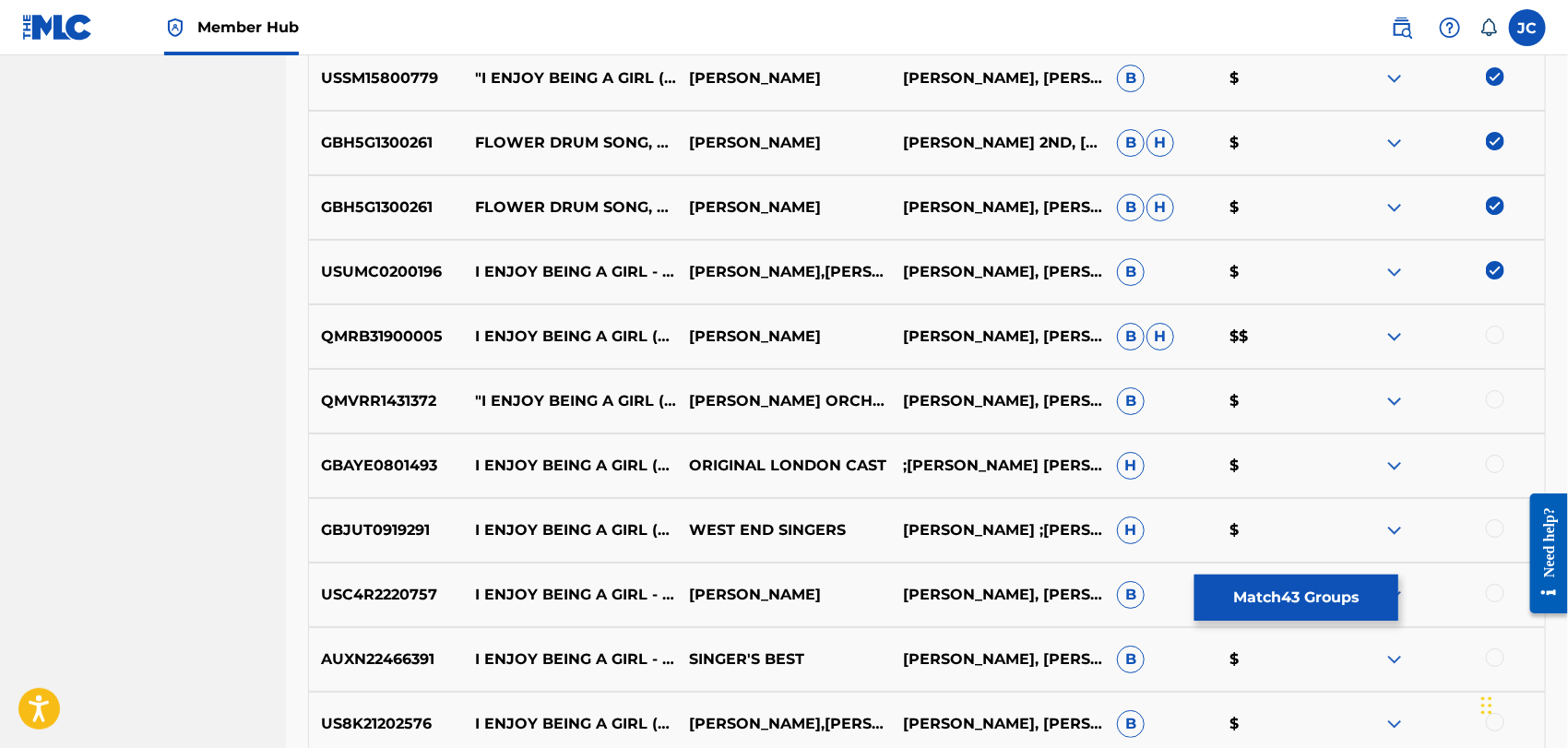
click at [1500, 337] on div at bounding box center [1495, 335] width 19 height 19
click at [1495, 384] on div "QMVRR1431372 "I ENJOY BEING A GIRL (FROM ""FLOWER DRUM SONG"") [2014 REMASTER]"…" at bounding box center [926, 401] width 1238 height 64
click at [1495, 395] on div at bounding box center [1495, 400] width 19 height 19
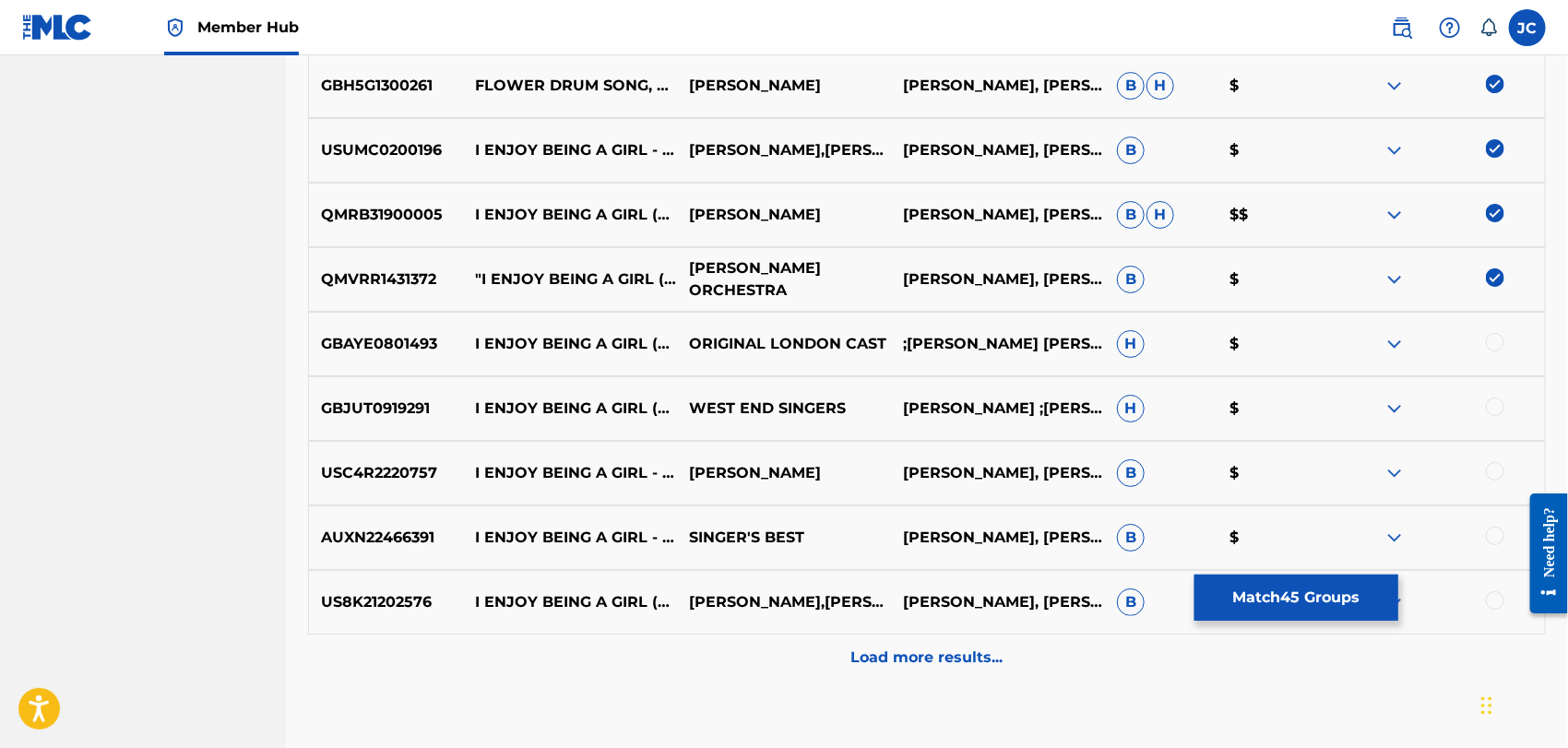
scroll to position [3446, 0]
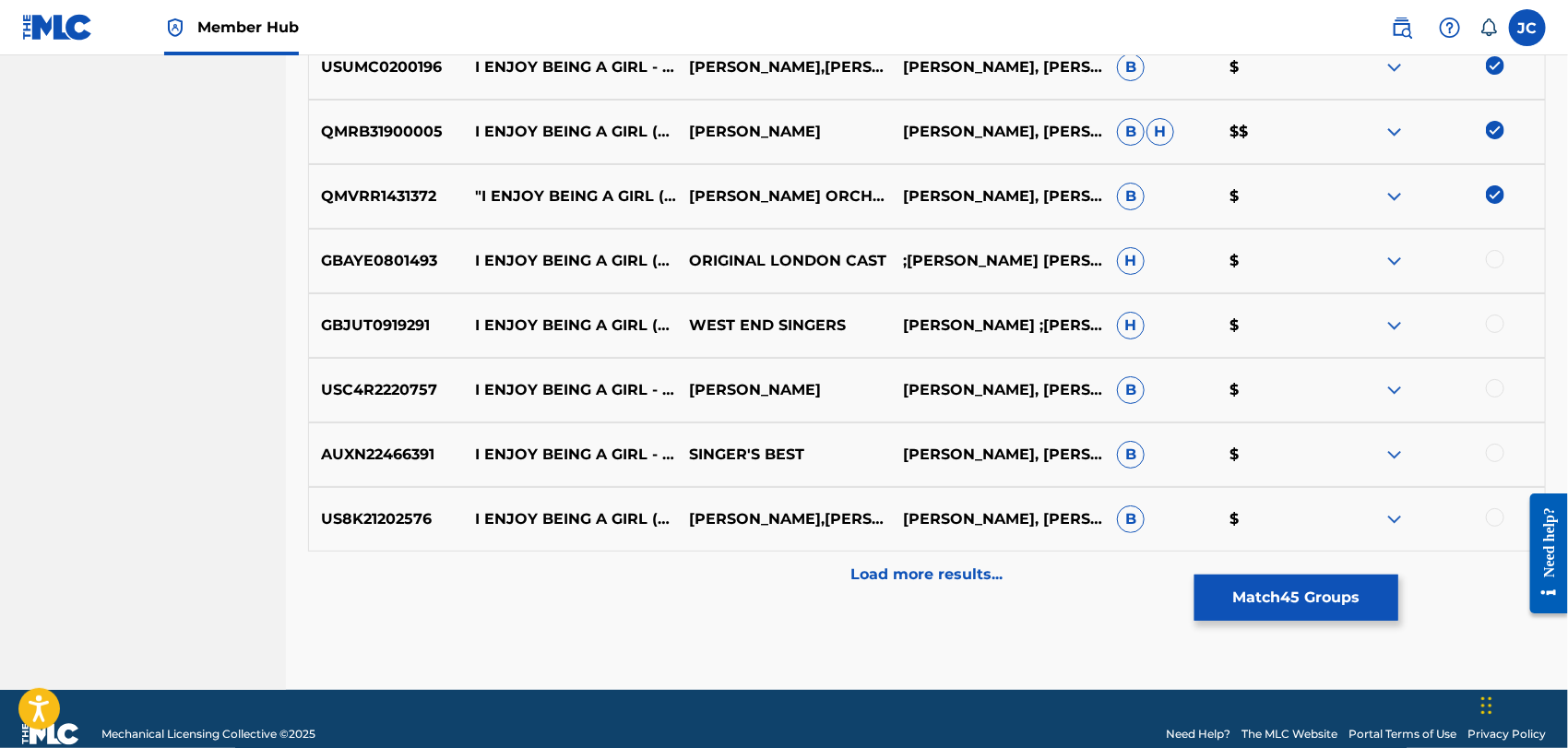
click at [1482, 252] on div at bounding box center [1438, 261] width 214 height 22
click at [1487, 255] on div at bounding box center [1495, 260] width 19 height 19
click at [1491, 325] on div at bounding box center [1495, 324] width 19 height 19
click at [1498, 387] on div at bounding box center [1495, 389] width 19 height 19
click at [1493, 446] on div at bounding box center [1495, 453] width 19 height 19
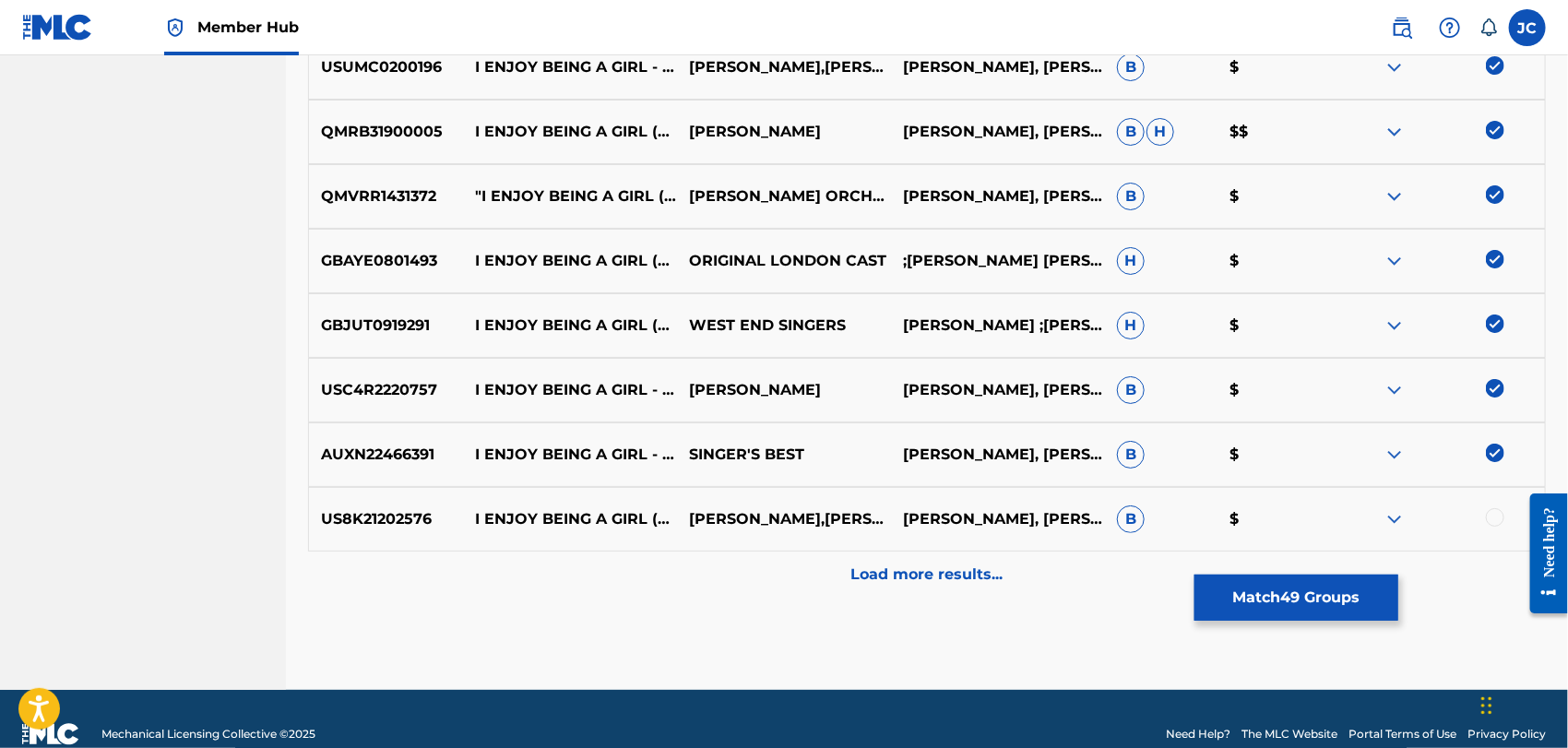
click at [1504, 507] on div "US8K21202576 I ENJOY BEING A GIRL (ORIGINALLY PERFORMED BY FLOWER DRUM SONG) [I…" at bounding box center [926, 519] width 1238 height 64
click at [1498, 513] on div at bounding box center [1495, 518] width 19 height 19
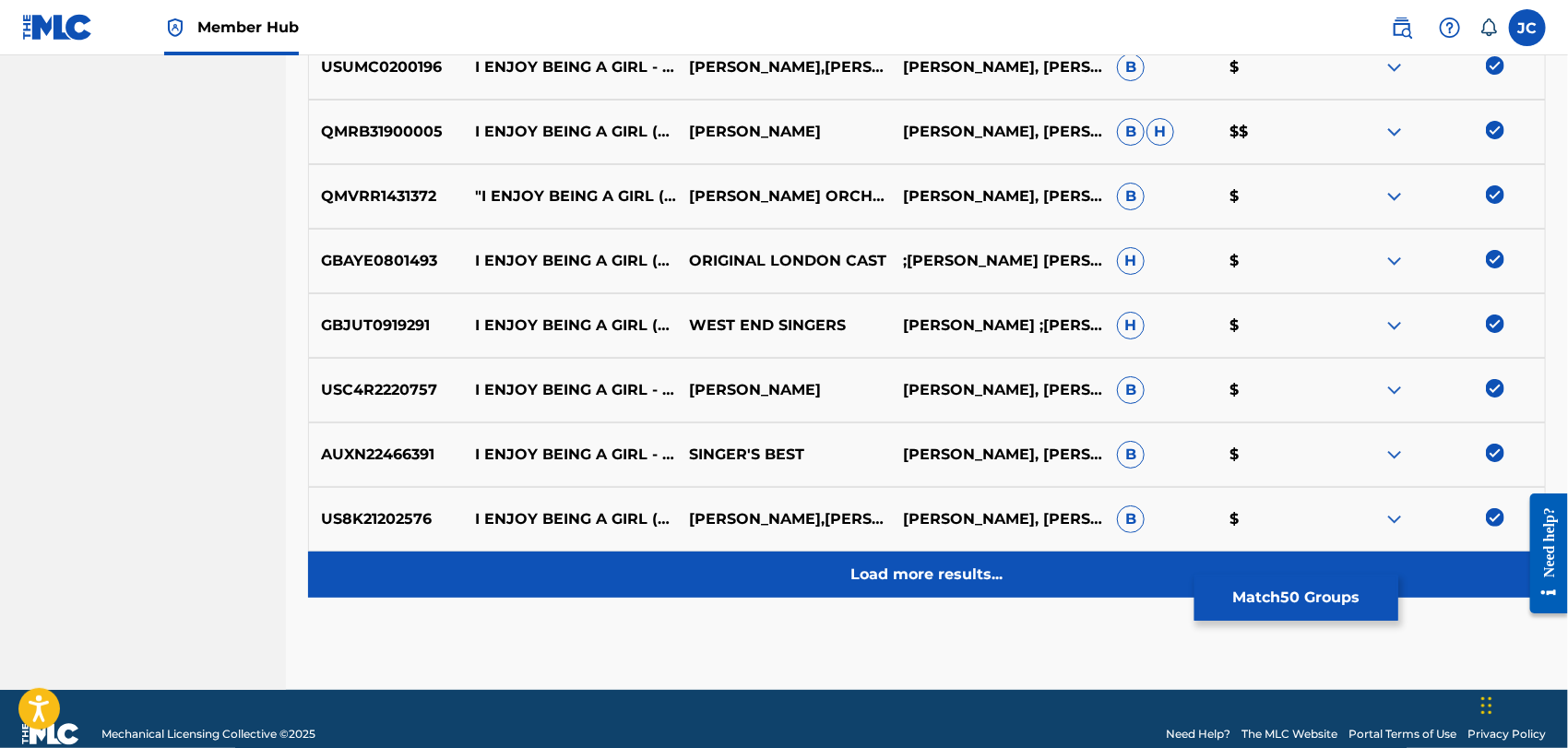
click at [1153, 575] on div "Load more results..." at bounding box center [926, 575] width 1238 height 47
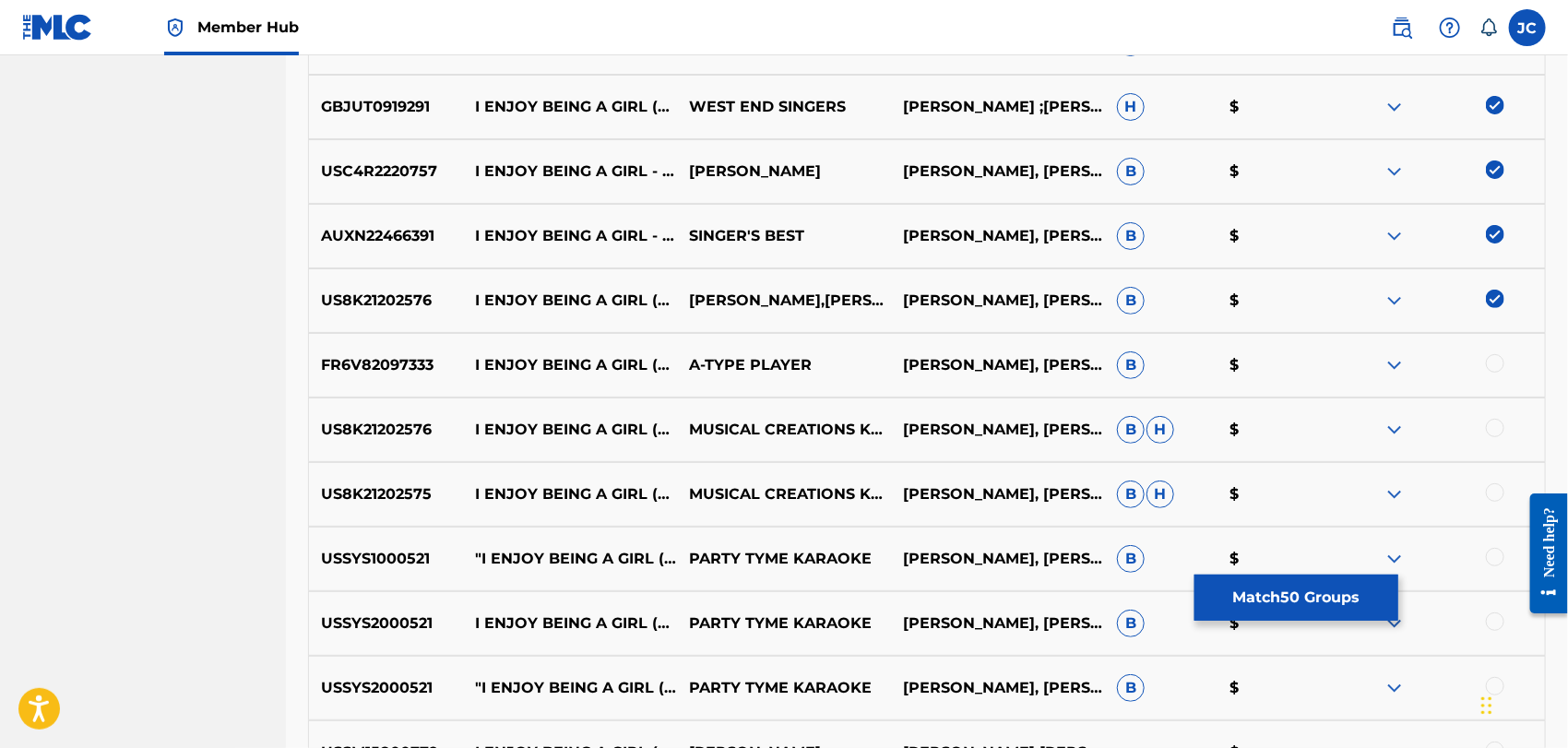
scroll to position [3753, 0]
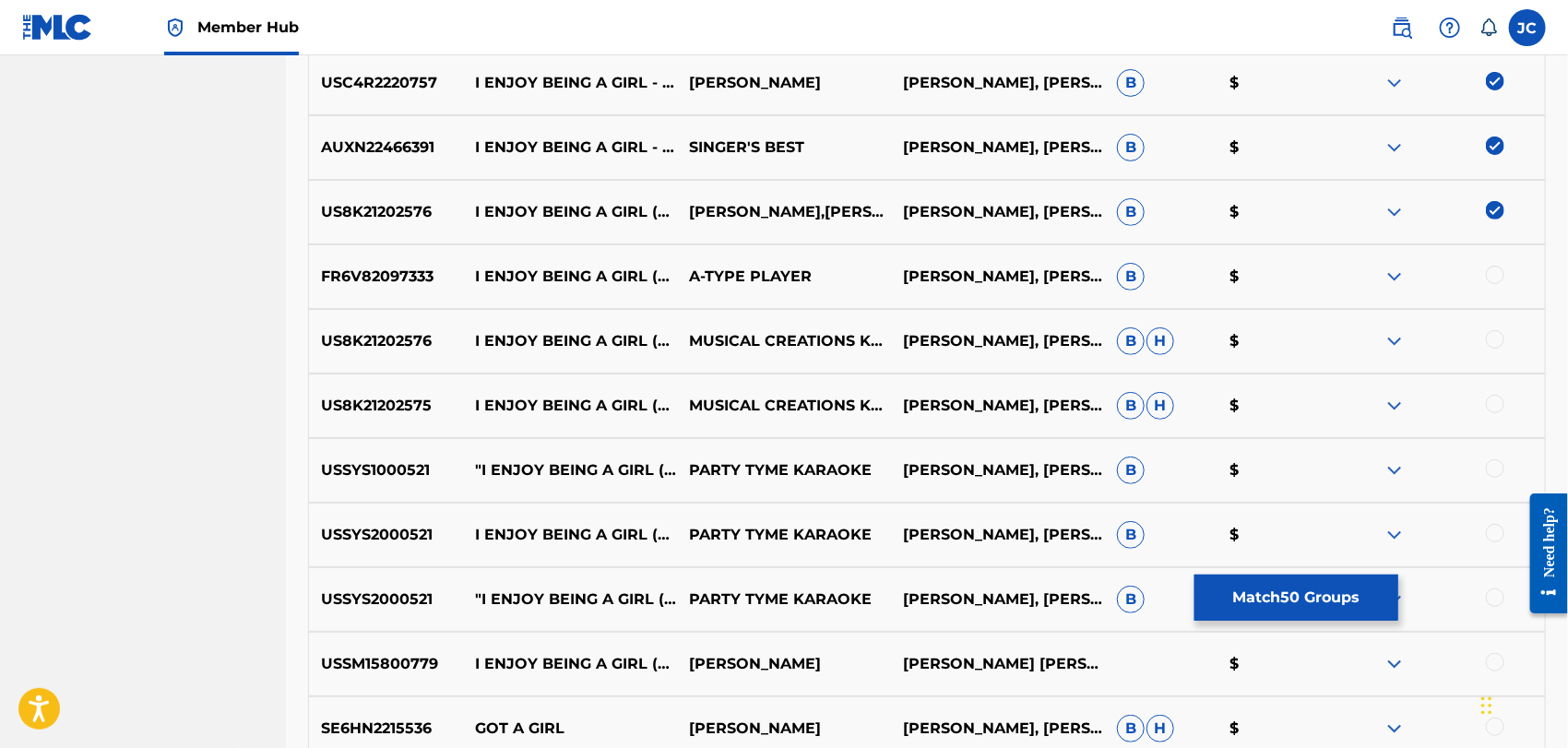
click at [1504, 277] on div at bounding box center [1495, 275] width 19 height 19
click at [1496, 343] on div at bounding box center [1495, 340] width 19 height 19
click at [1498, 605] on div at bounding box center [1495, 598] width 19 height 19
click at [1488, 527] on div at bounding box center [1495, 533] width 19 height 19
click at [1491, 471] on div at bounding box center [1495, 469] width 19 height 19
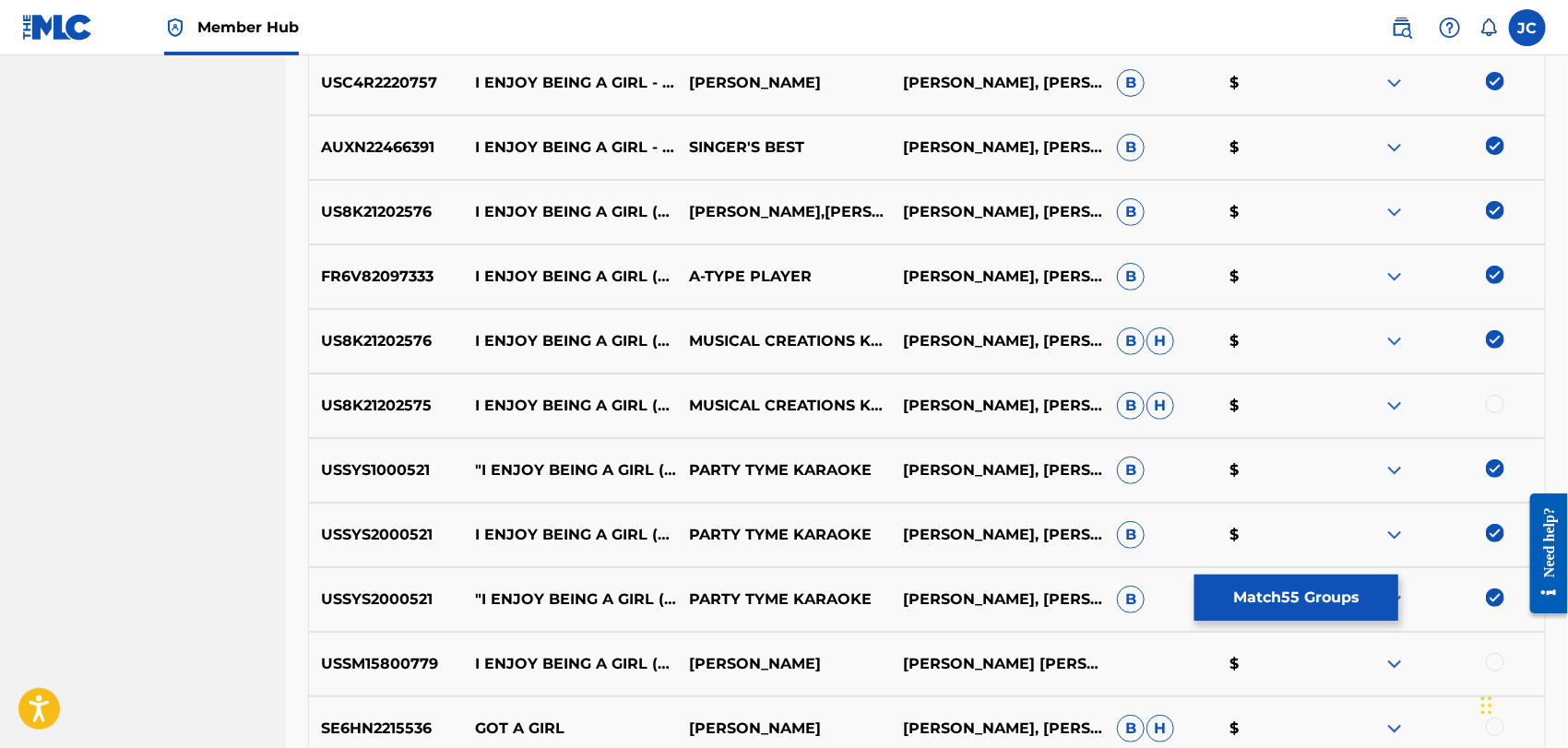
click at [1493, 395] on div at bounding box center [1495, 405] width 19 height 19
click at [1331, 571] on div "USSYS2000521 "I ENJOY BEING A GIRL (MADE POPULAR BY ""FLOWER DRUM SONG"") [INST…" at bounding box center [926, 599] width 1238 height 64
click at [1322, 595] on button "Match 56 Groups" at bounding box center [1296, 598] width 204 height 47
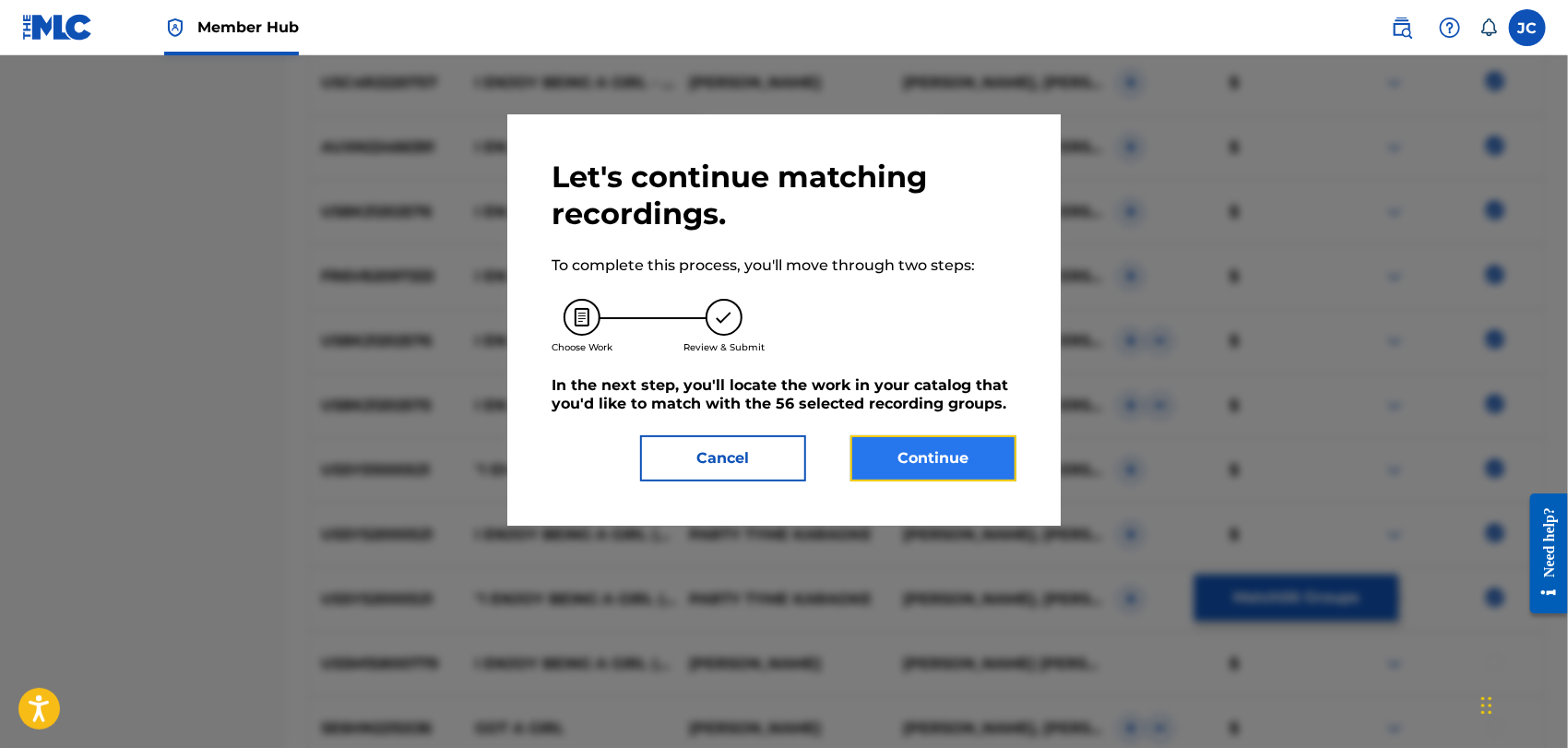
click at [964, 466] on button "Continue" at bounding box center [934, 459] width 166 height 47
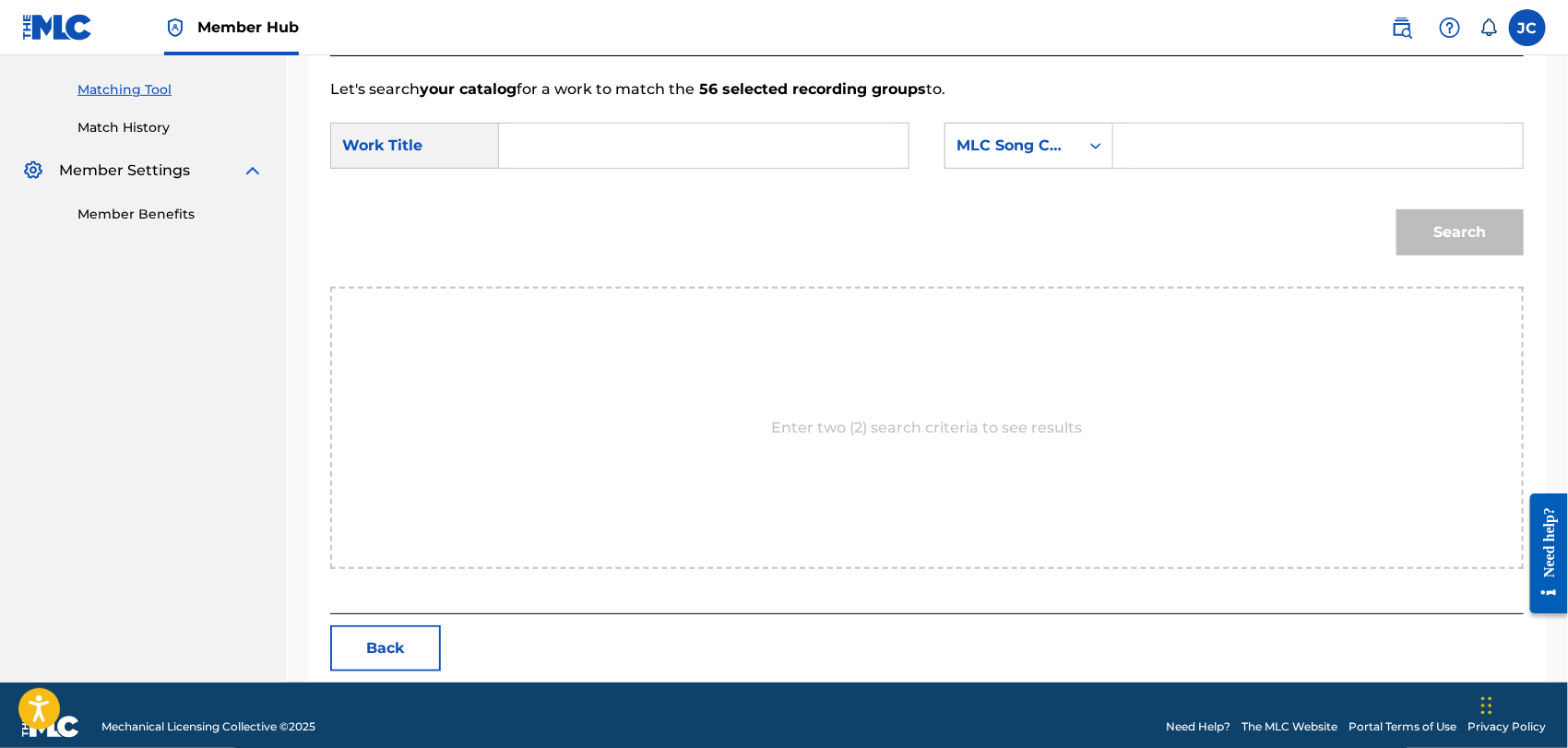
scroll to position [480, 0]
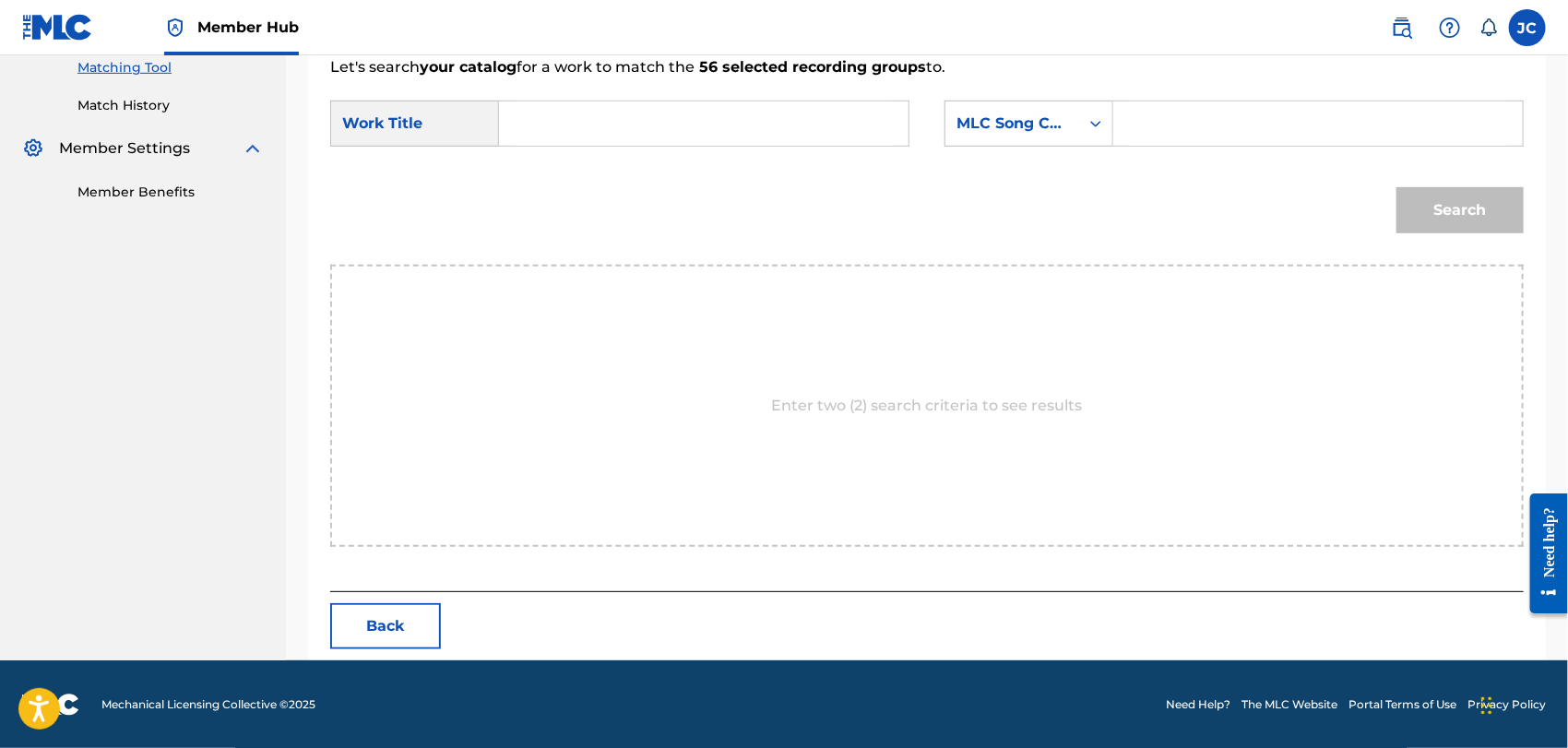
click at [568, 144] on input "Search Form" at bounding box center [704, 124] width 379 height 45
paste input "I Enjoy Being a Girl"
type input "I Enjoy Being a Girl"
click at [1066, 134] on div "MLC Song Code" at bounding box center [1013, 124] width 134 height 35
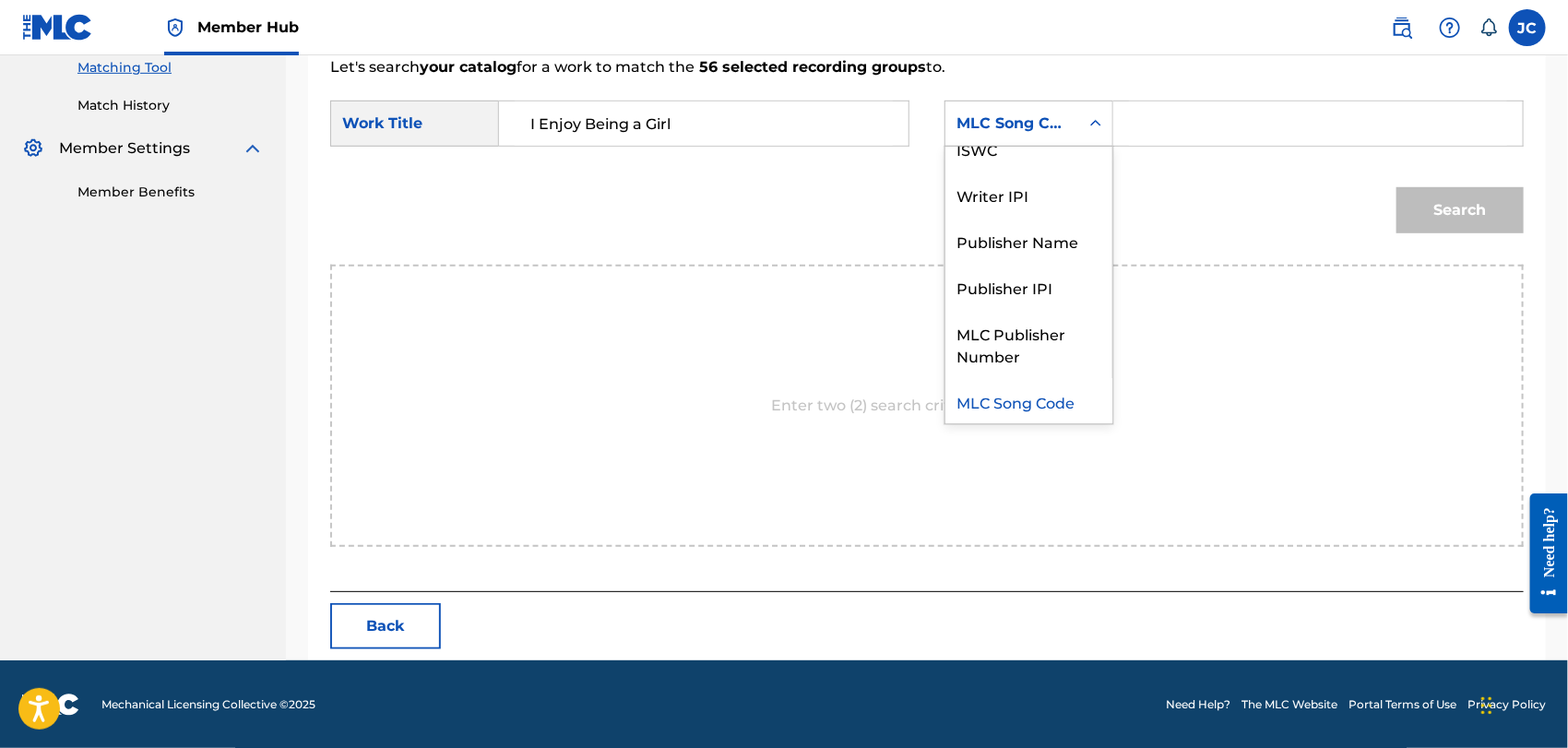
scroll to position [0, 0]
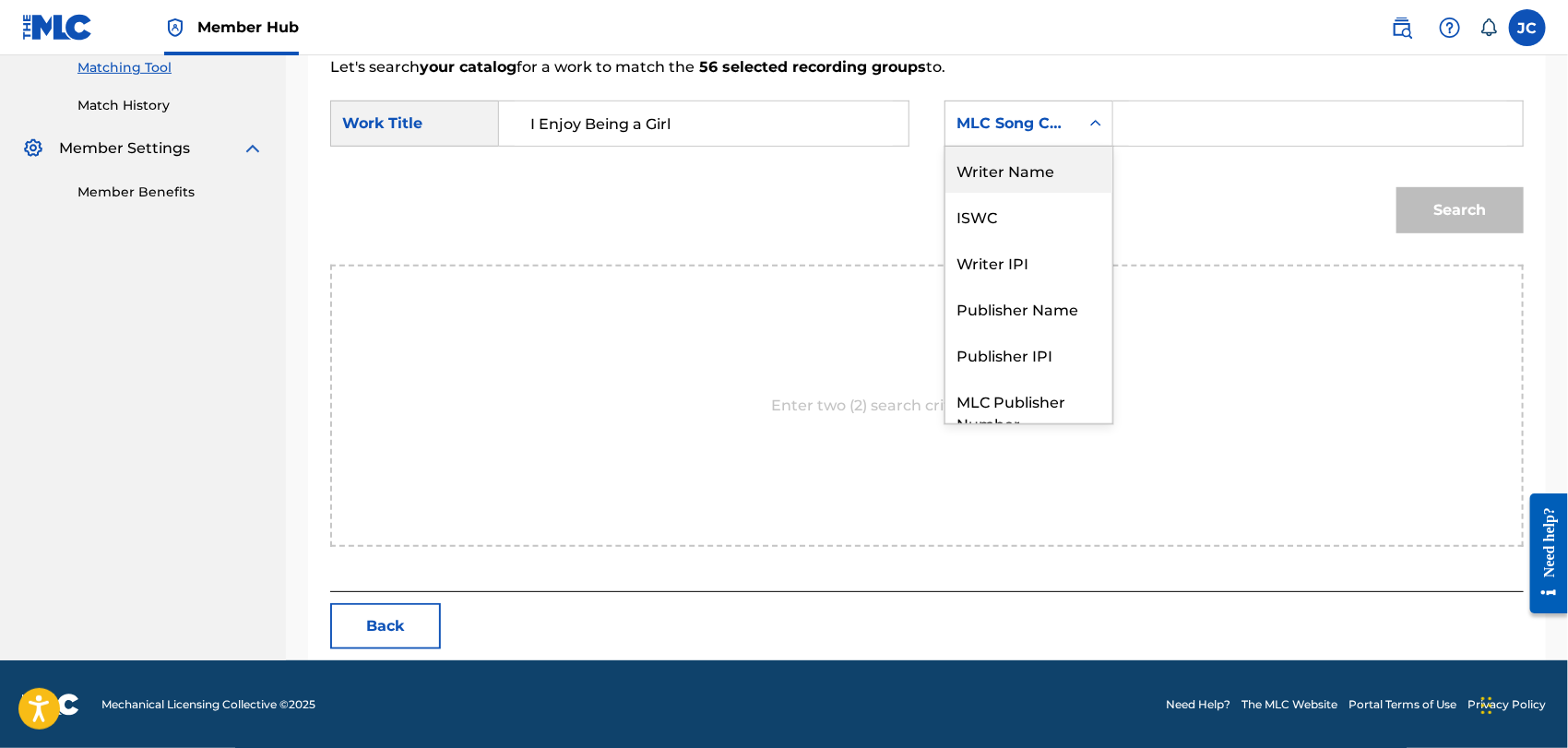
click at [1051, 162] on div "Writer Name" at bounding box center [1030, 170] width 167 height 47
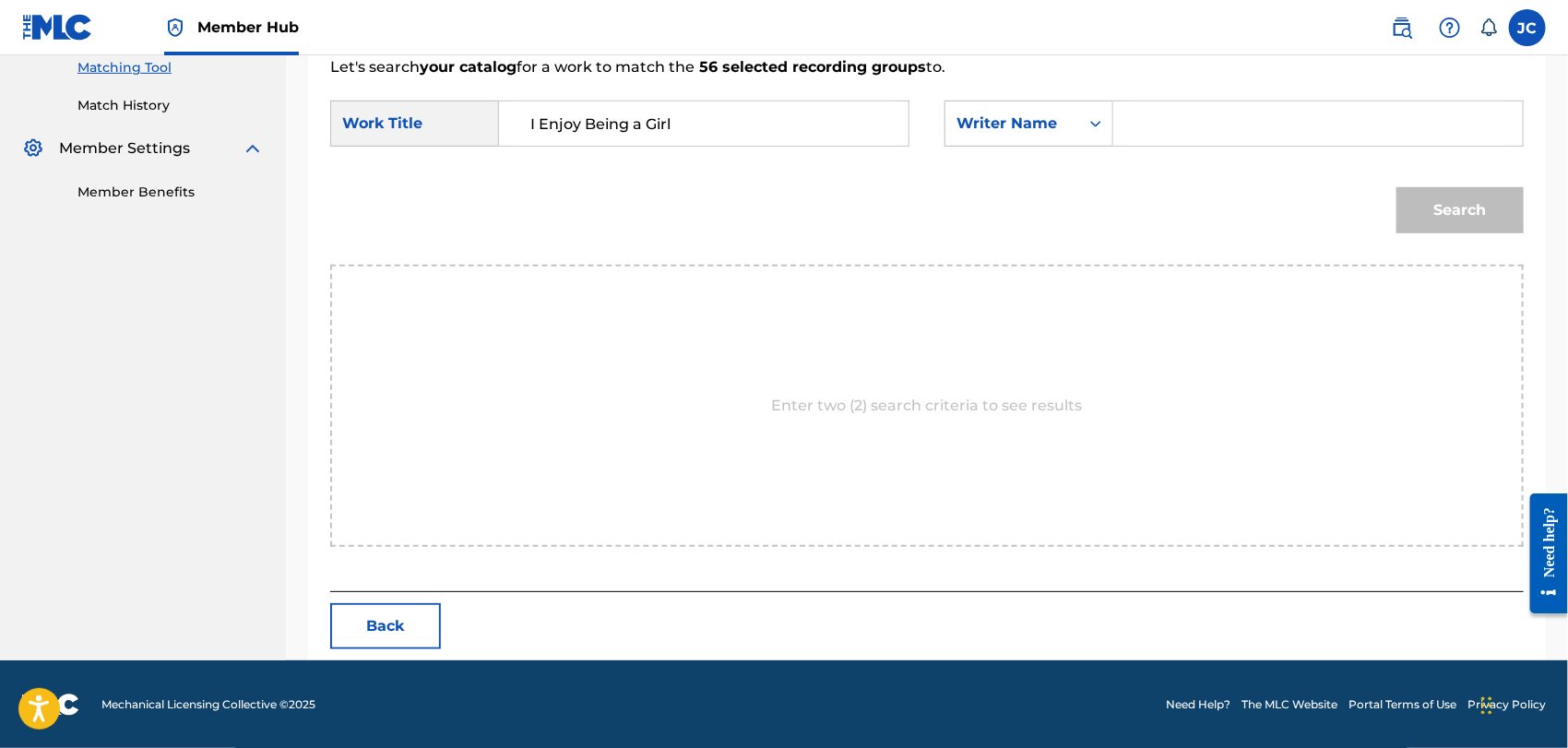
click at [1241, 123] on input "Search Form" at bounding box center [1318, 124] width 379 height 45
type input "[PERSON_NAME]"
click at [1435, 217] on button "Search" at bounding box center [1460, 210] width 127 height 47
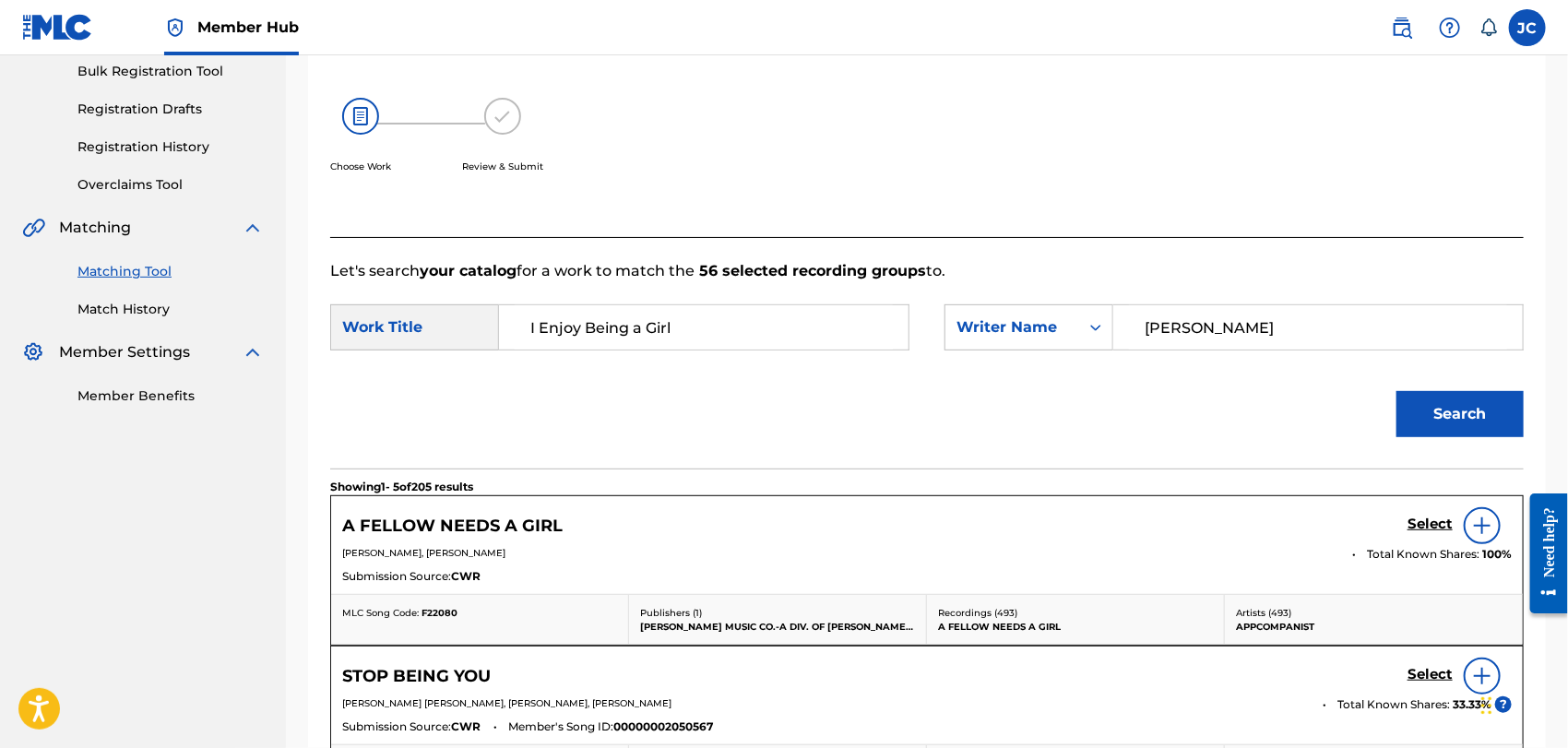
scroll to position [275, 0]
click at [123, 312] on link "Match History" at bounding box center [170, 310] width 186 height 20
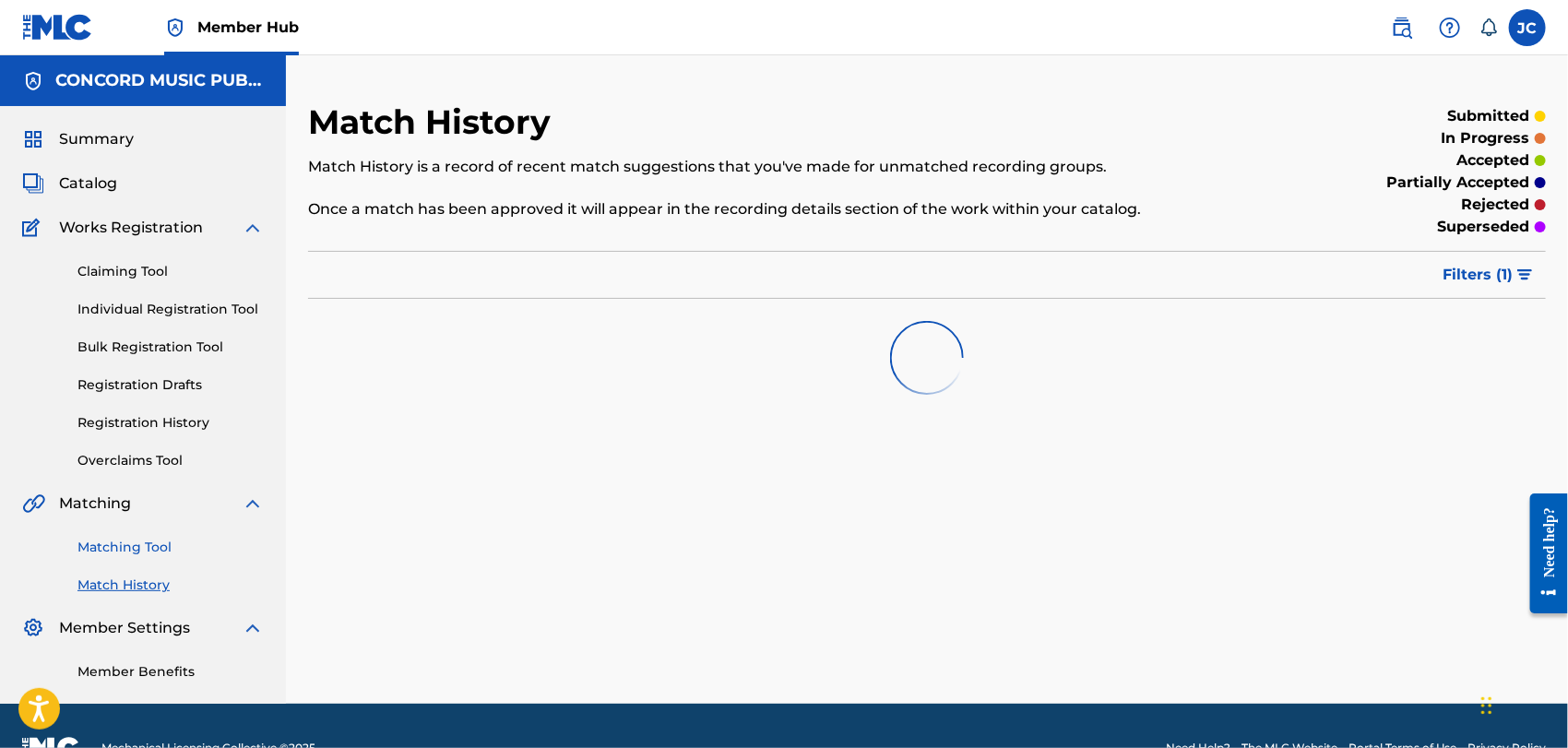
click at [153, 550] on link "Matching Tool" at bounding box center [170, 547] width 186 height 20
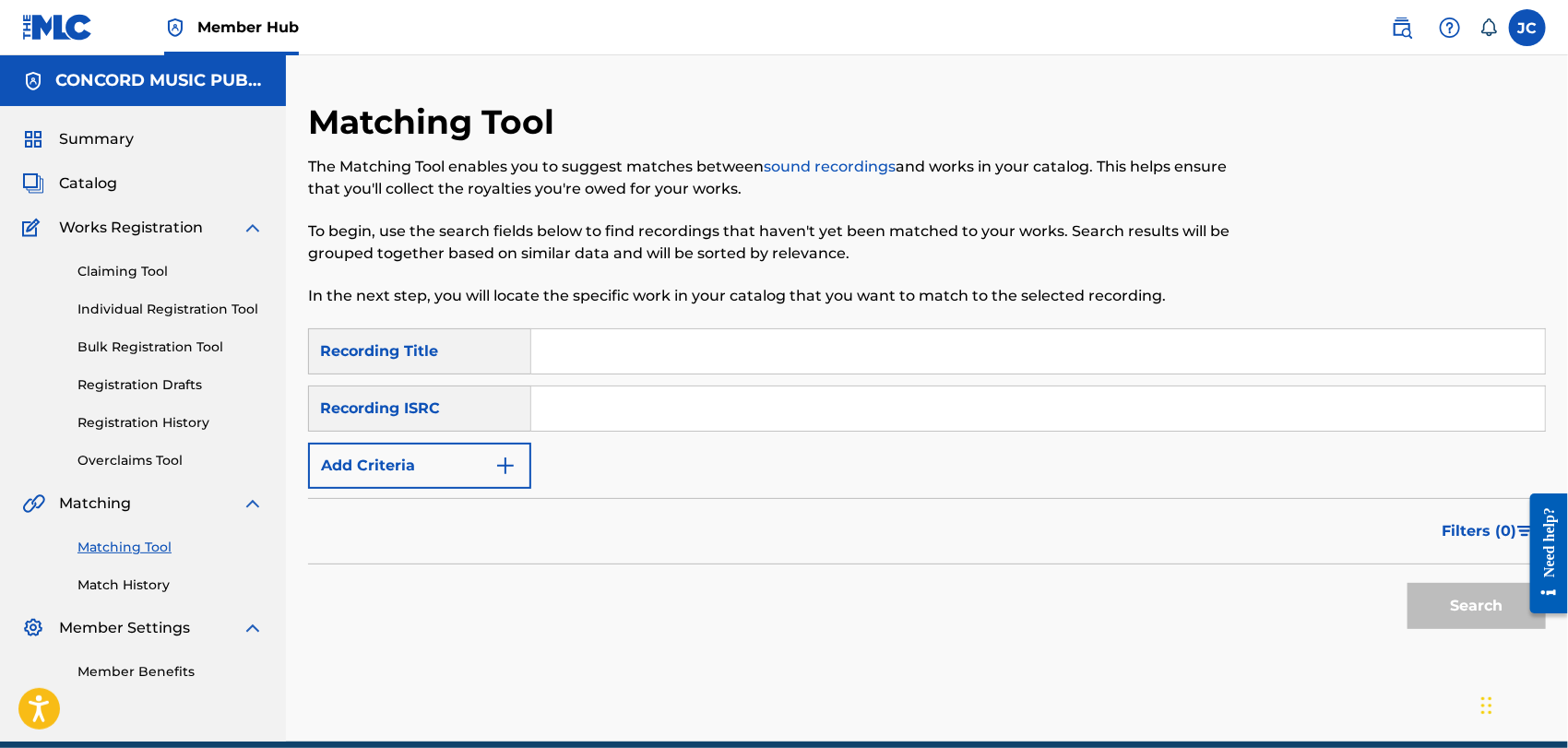
paste input "QMQME1400244"
click at [1455, 603] on button "Search" at bounding box center [1477, 607] width 139 height 47
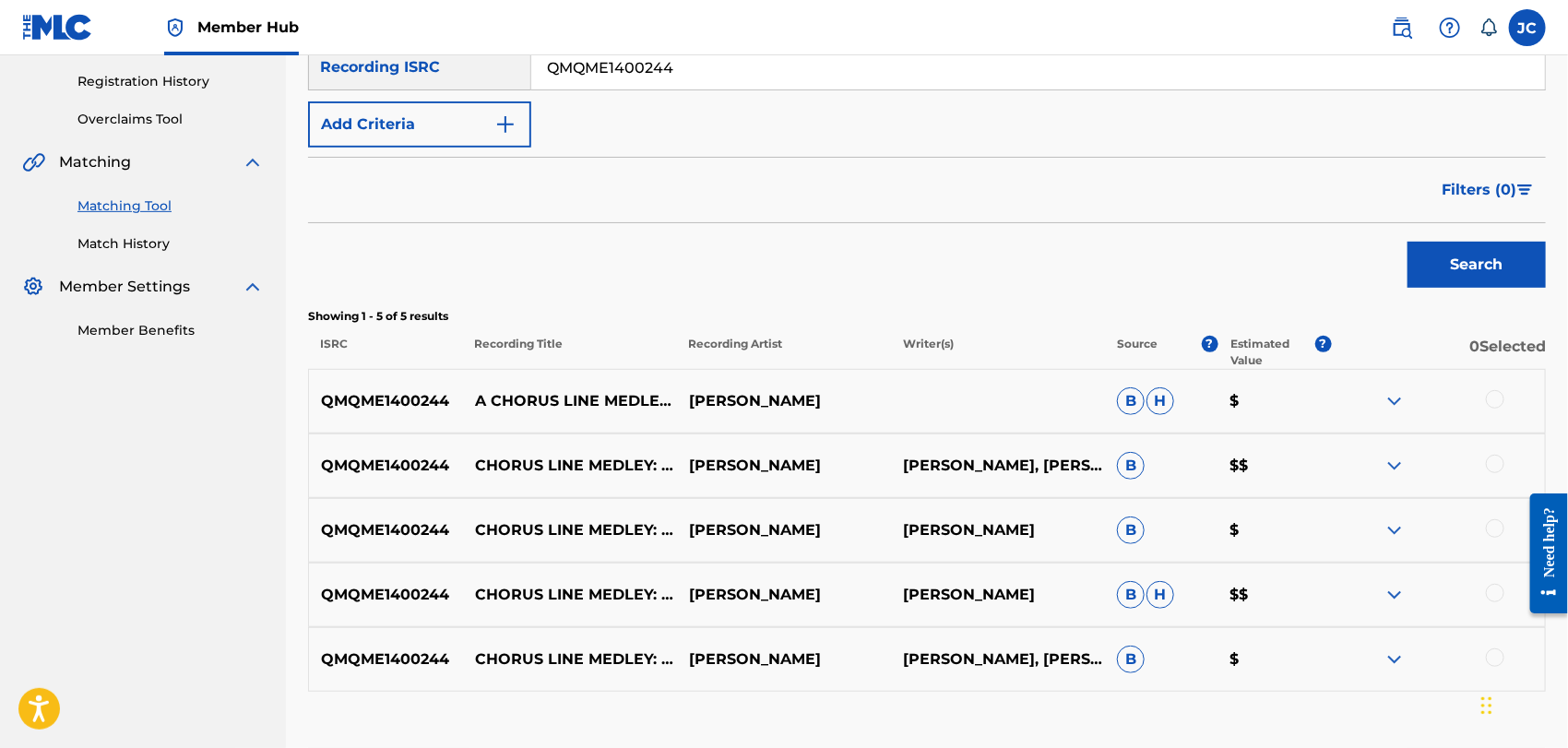
scroll to position [205, 0]
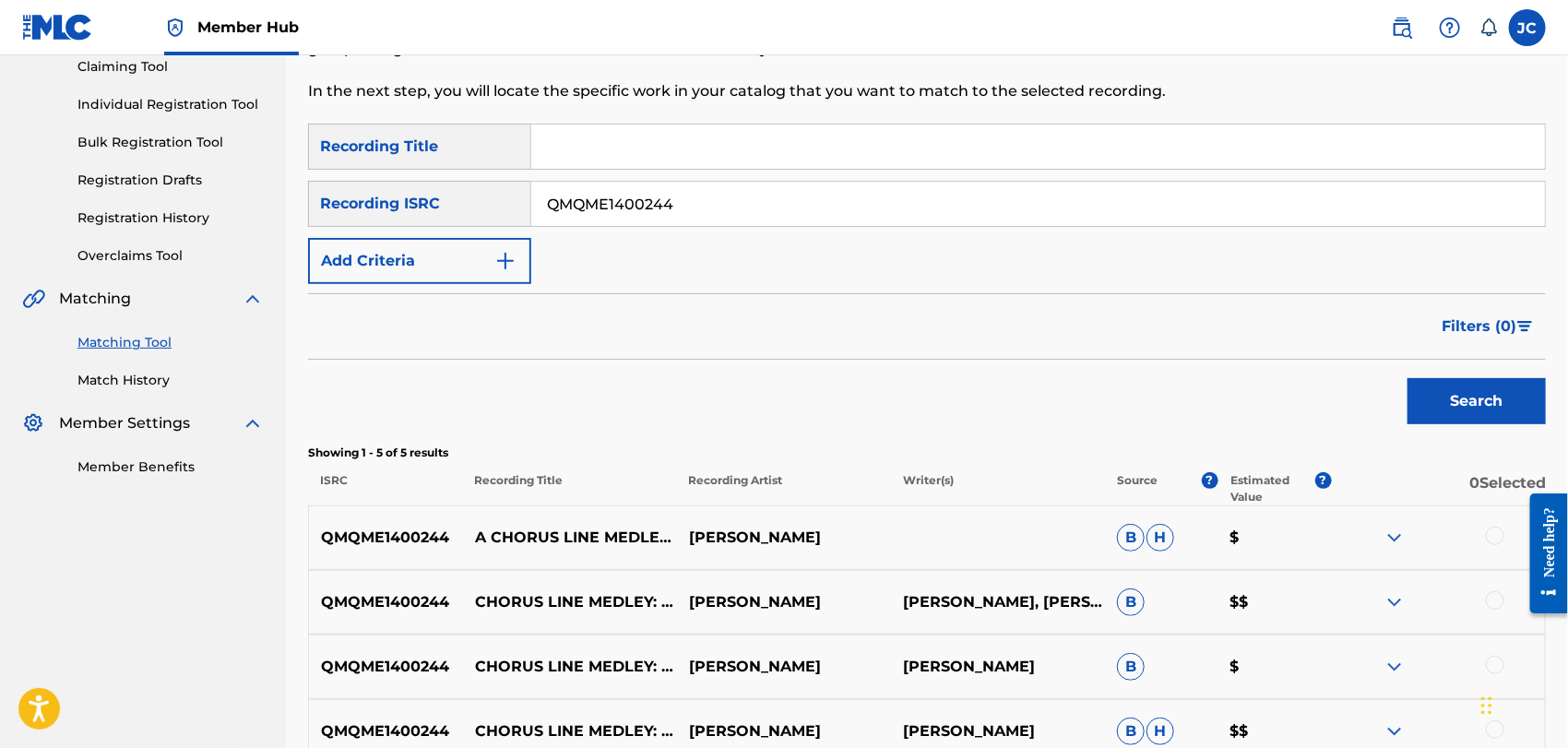
click at [724, 199] on input "QMQME1400244" at bounding box center [1038, 204] width 1014 height 45
paste input "US2Y70700023"
type input "US2Y70700023"
click at [1419, 405] on button "Search" at bounding box center [1477, 402] width 139 height 47
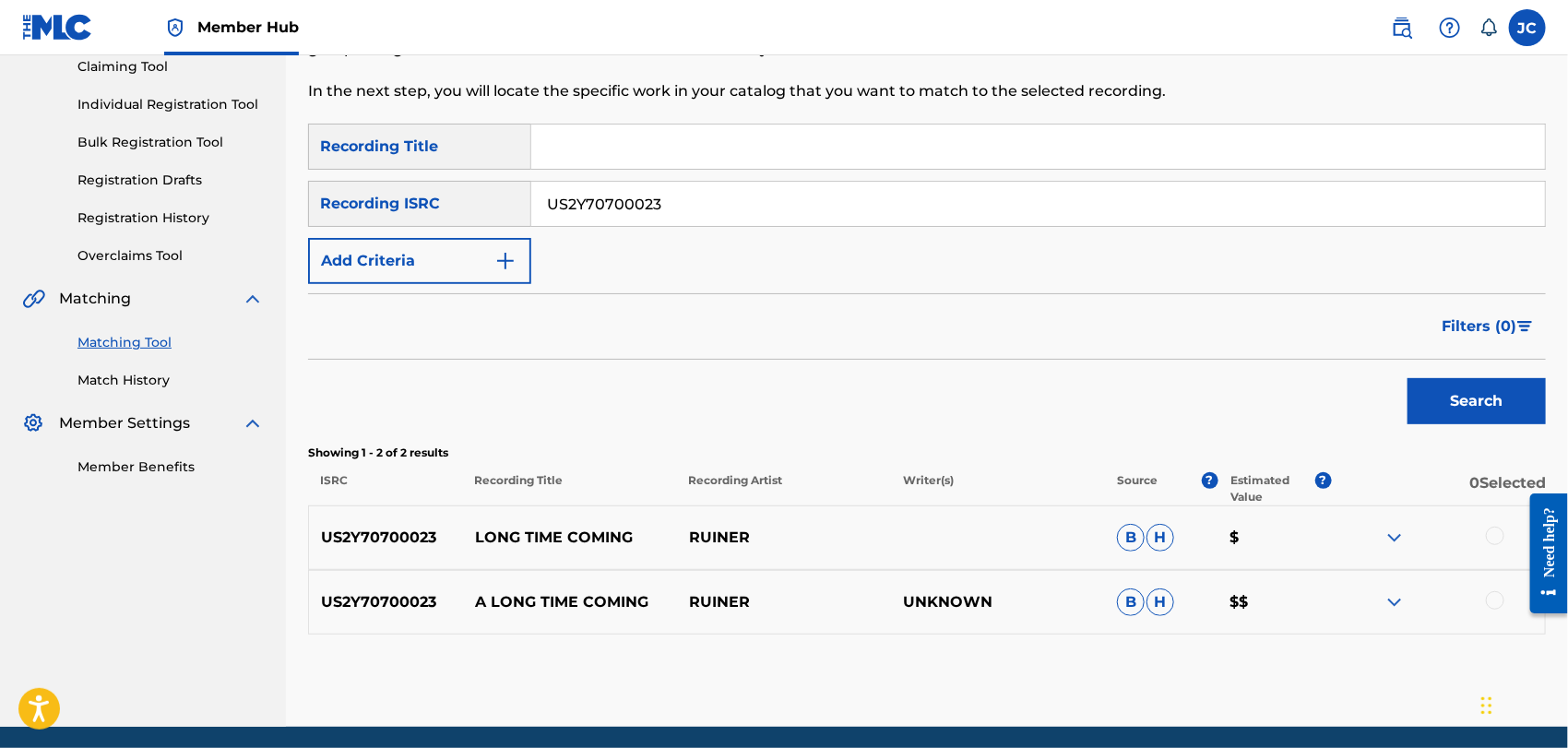
click at [1493, 537] on div at bounding box center [1495, 536] width 19 height 19
click at [1493, 605] on div at bounding box center [1495, 601] width 19 height 19
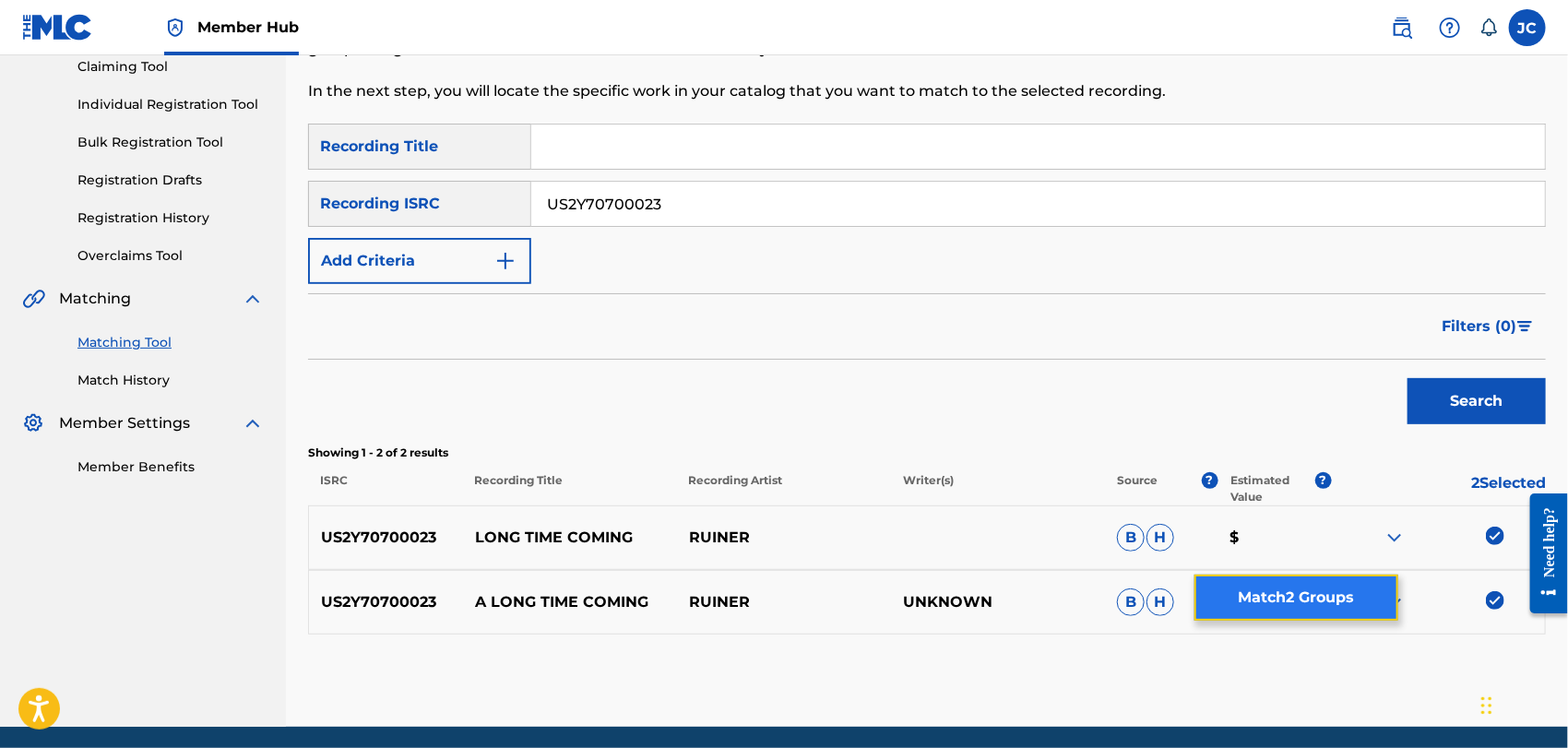
click at [1294, 598] on button "Match 2 Groups" at bounding box center [1296, 598] width 204 height 47
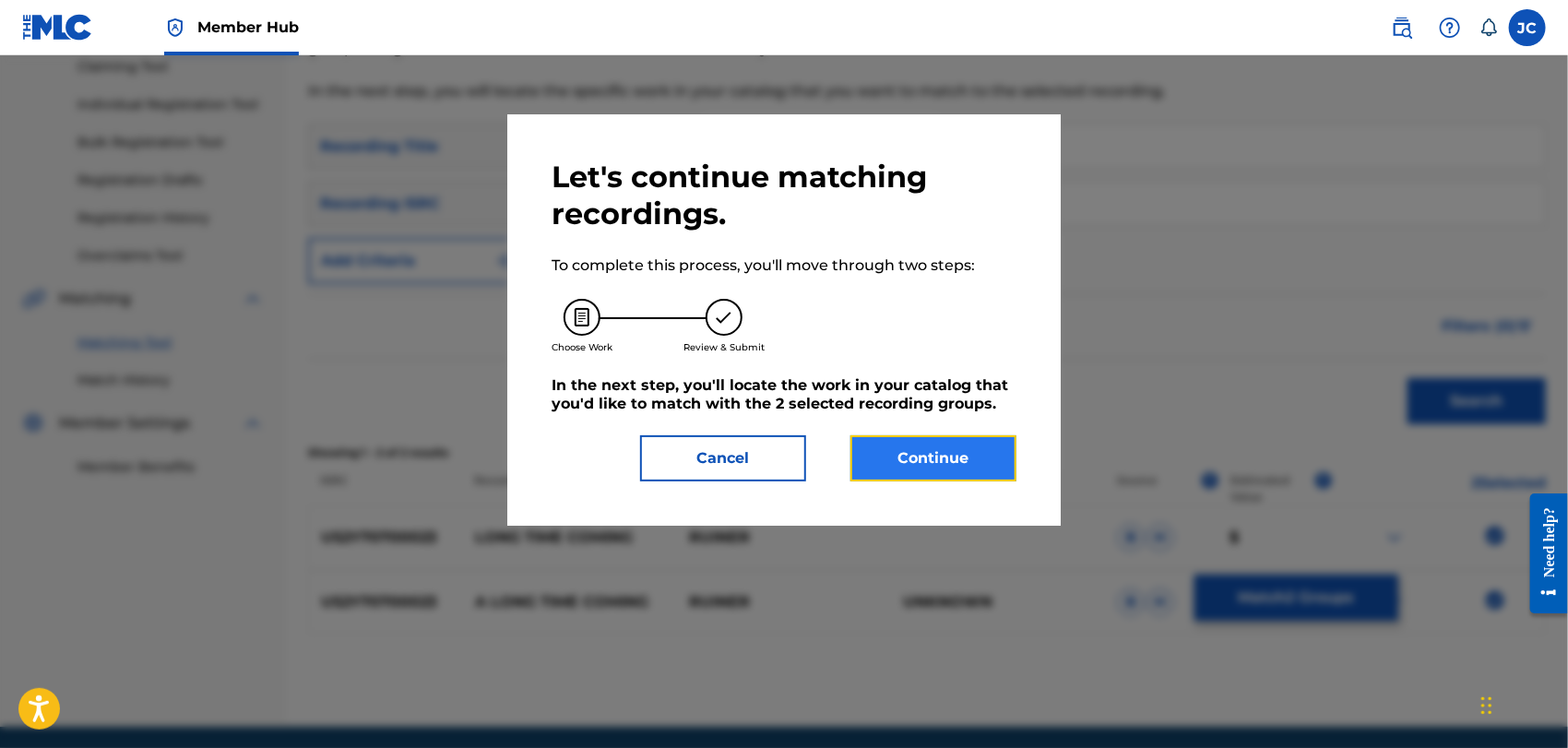
click at [972, 460] on button "Continue" at bounding box center [934, 459] width 166 height 47
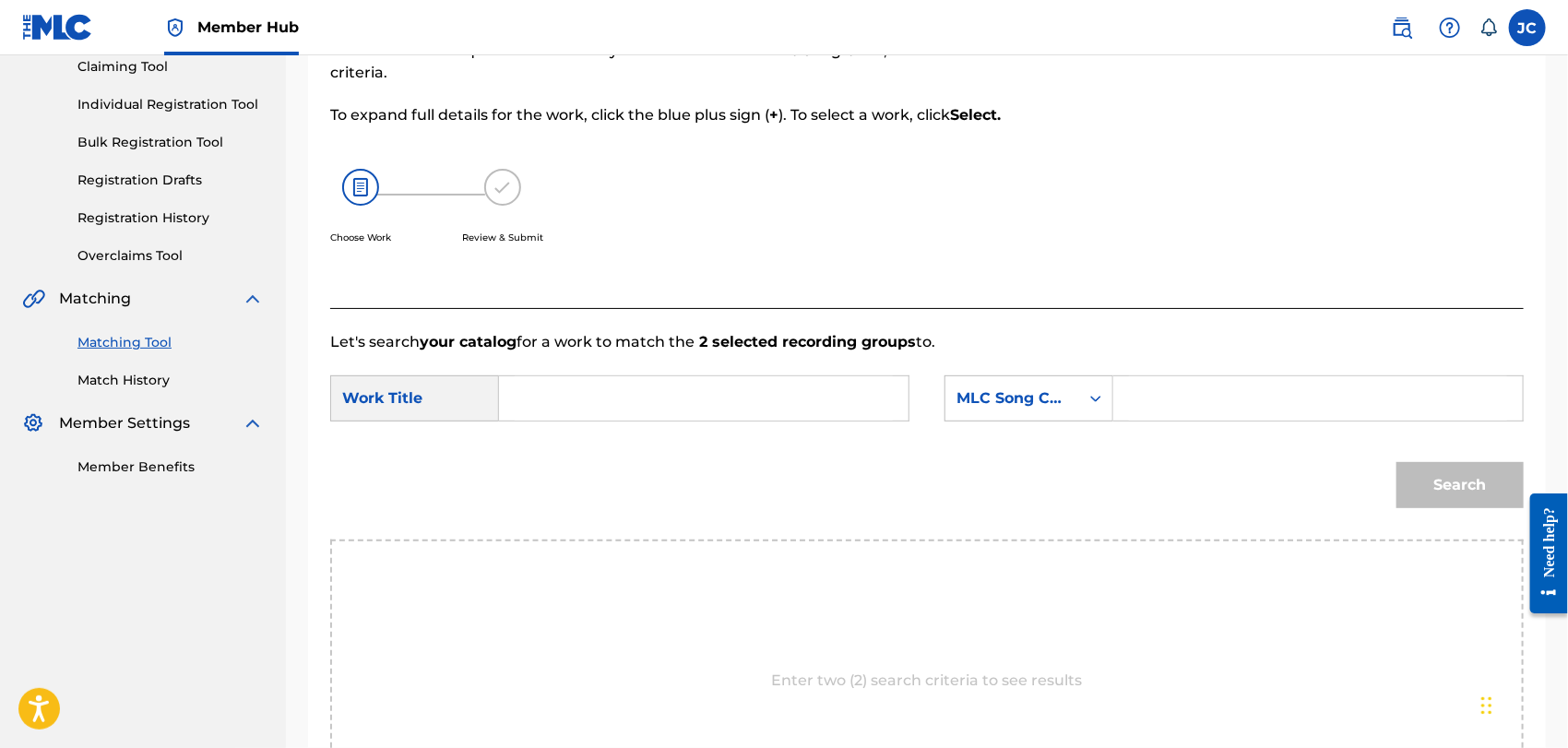
paste input "A LONG TIME COMING"
type input "A LONG TIME COMING"
click at [1076, 394] on div "MLC Song Code" at bounding box center [1013, 399] width 134 height 35
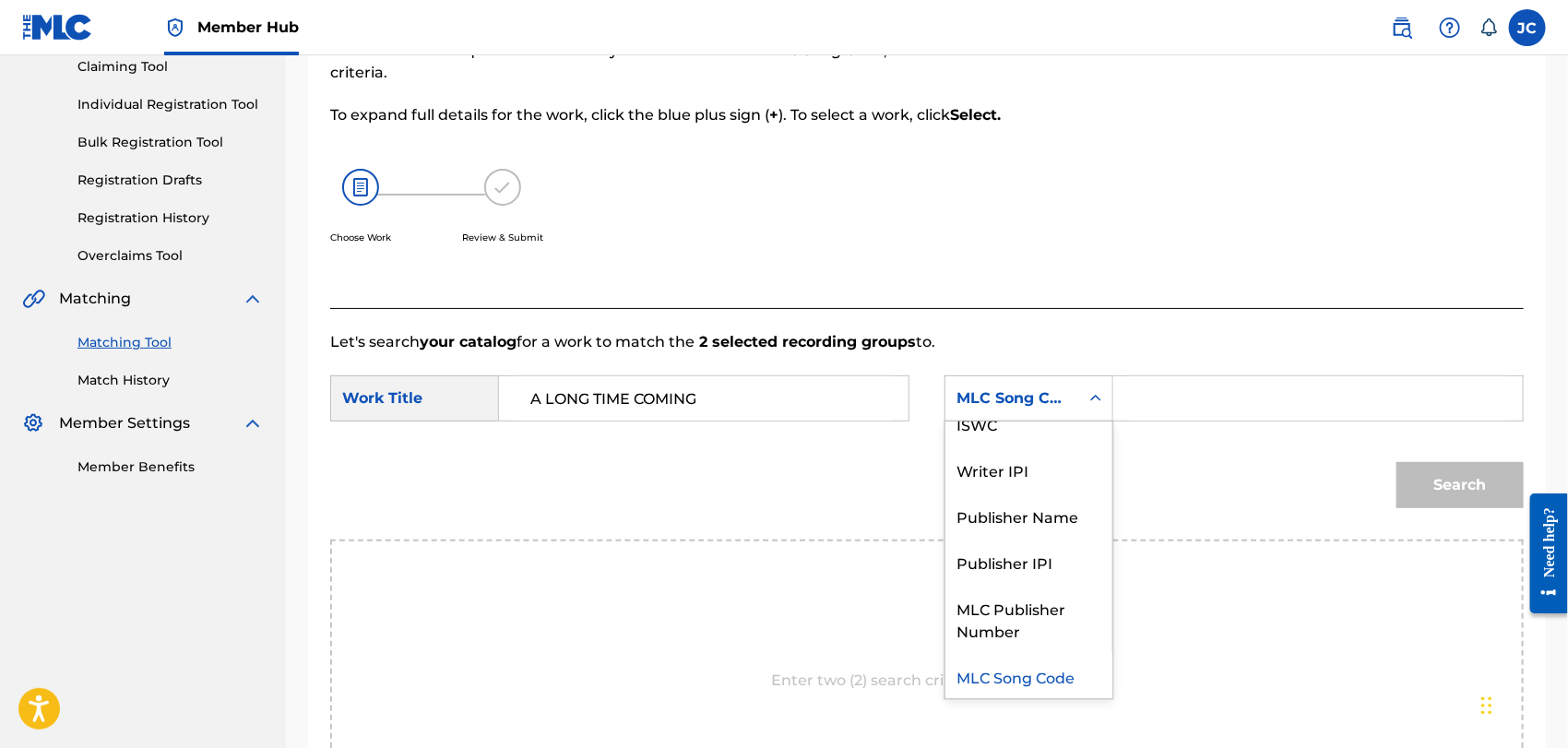
scroll to position [0, 0]
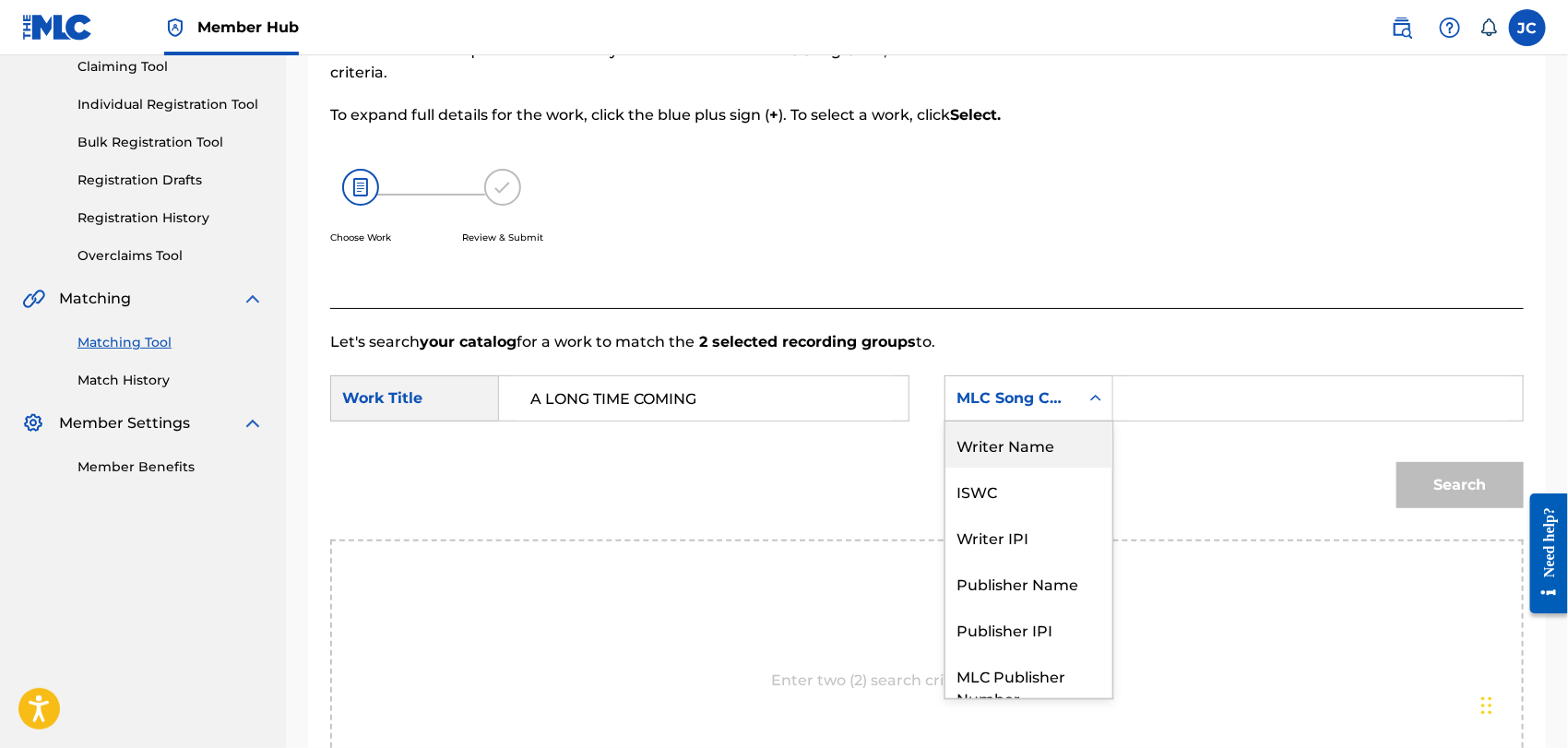
click at [1061, 436] on div "Writer Name" at bounding box center [1030, 445] width 167 height 47
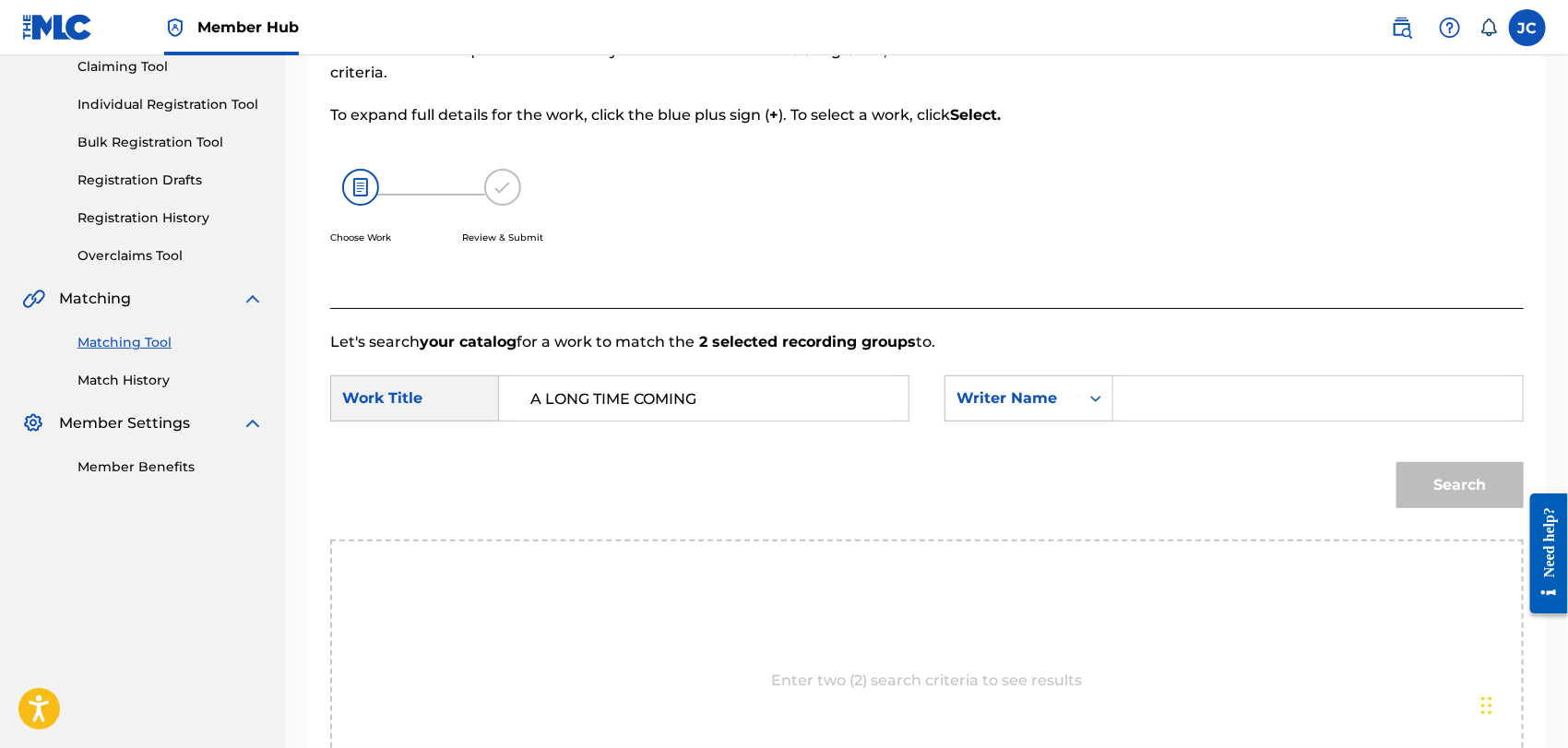
click at [1264, 406] on input "Search Form" at bounding box center [1318, 399] width 379 height 45
click at [1417, 461] on div "Search" at bounding box center [1455, 480] width 137 height 73
click at [1445, 509] on div "Search" at bounding box center [1455, 480] width 137 height 73
click at [1446, 501] on button "Search" at bounding box center [1460, 486] width 127 height 47
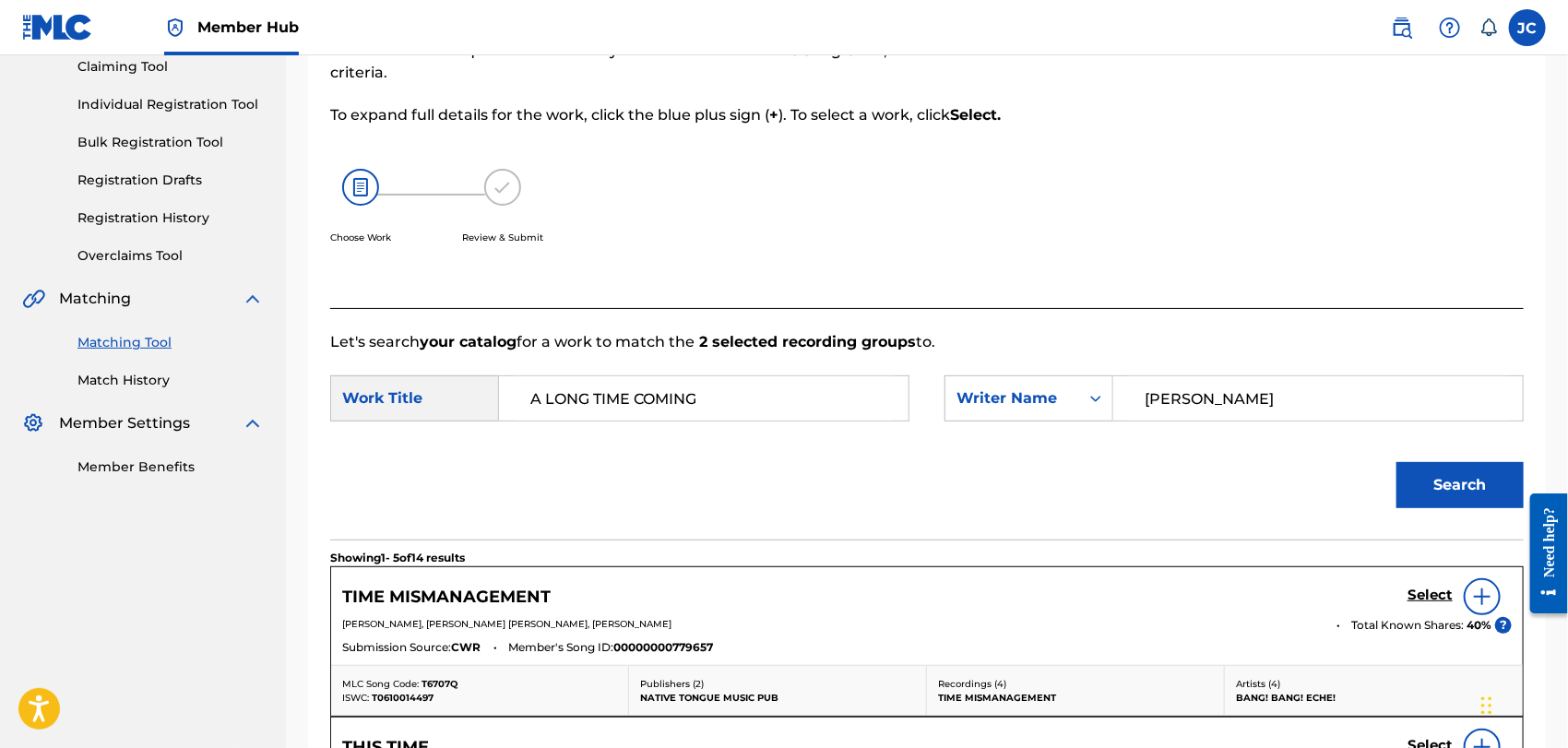
drag, startPoint x: 1274, startPoint y: 381, endPoint x: 854, endPoint y: 378, distance: 420.0
click at [855, 378] on div "SearchWithCriteriadf18d06a-4de4-4a9a-be9f-195e0dbcc55b Work Title A LONG TIME C…" at bounding box center [927, 405] width 1194 height 58
type input "CAHN"
click at [1463, 508] on div "Search" at bounding box center [1455, 480] width 137 height 73
click at [1467, 487] on button "Search" at bounding box center [1460, 486] width 127 height 47
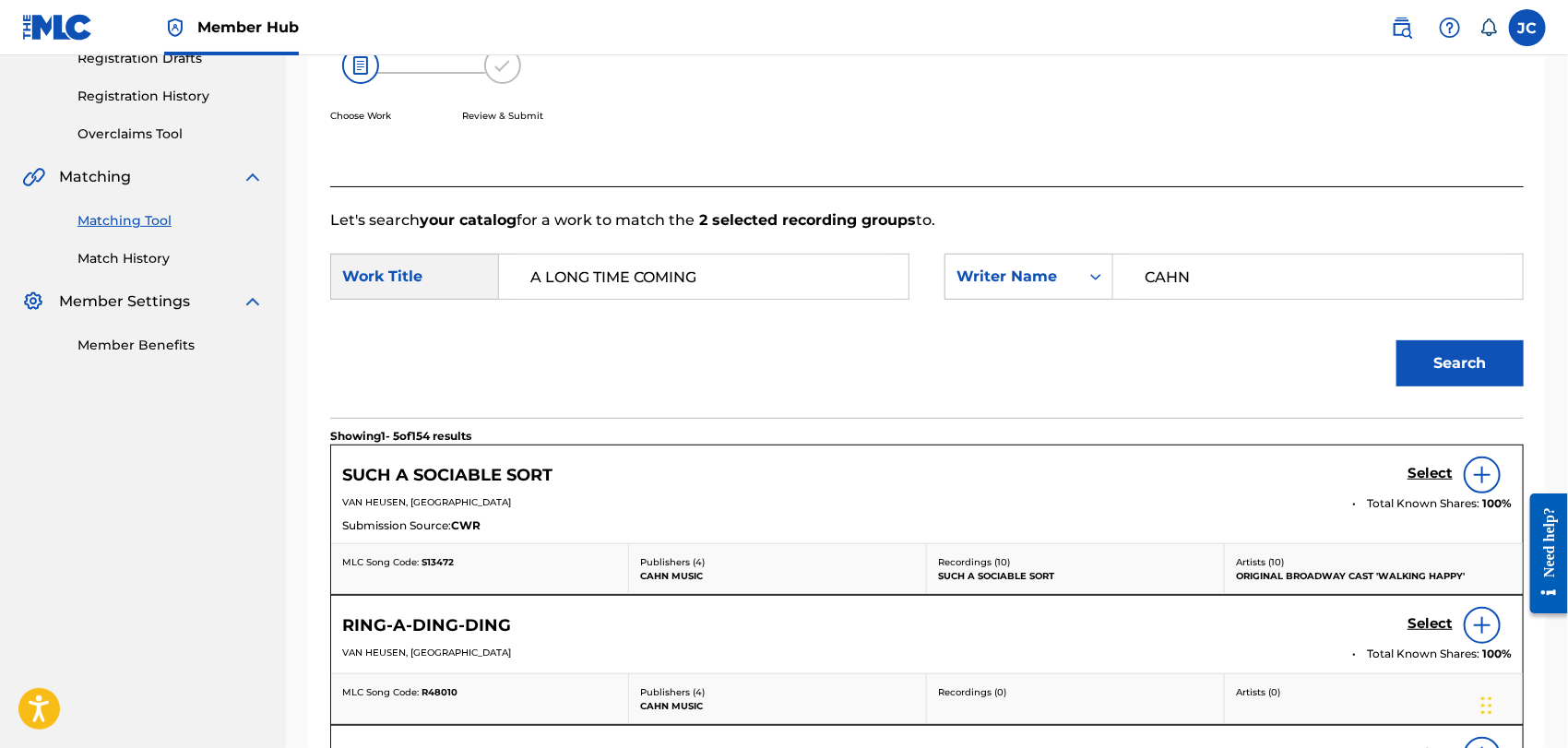
scroll to position [102, 0]
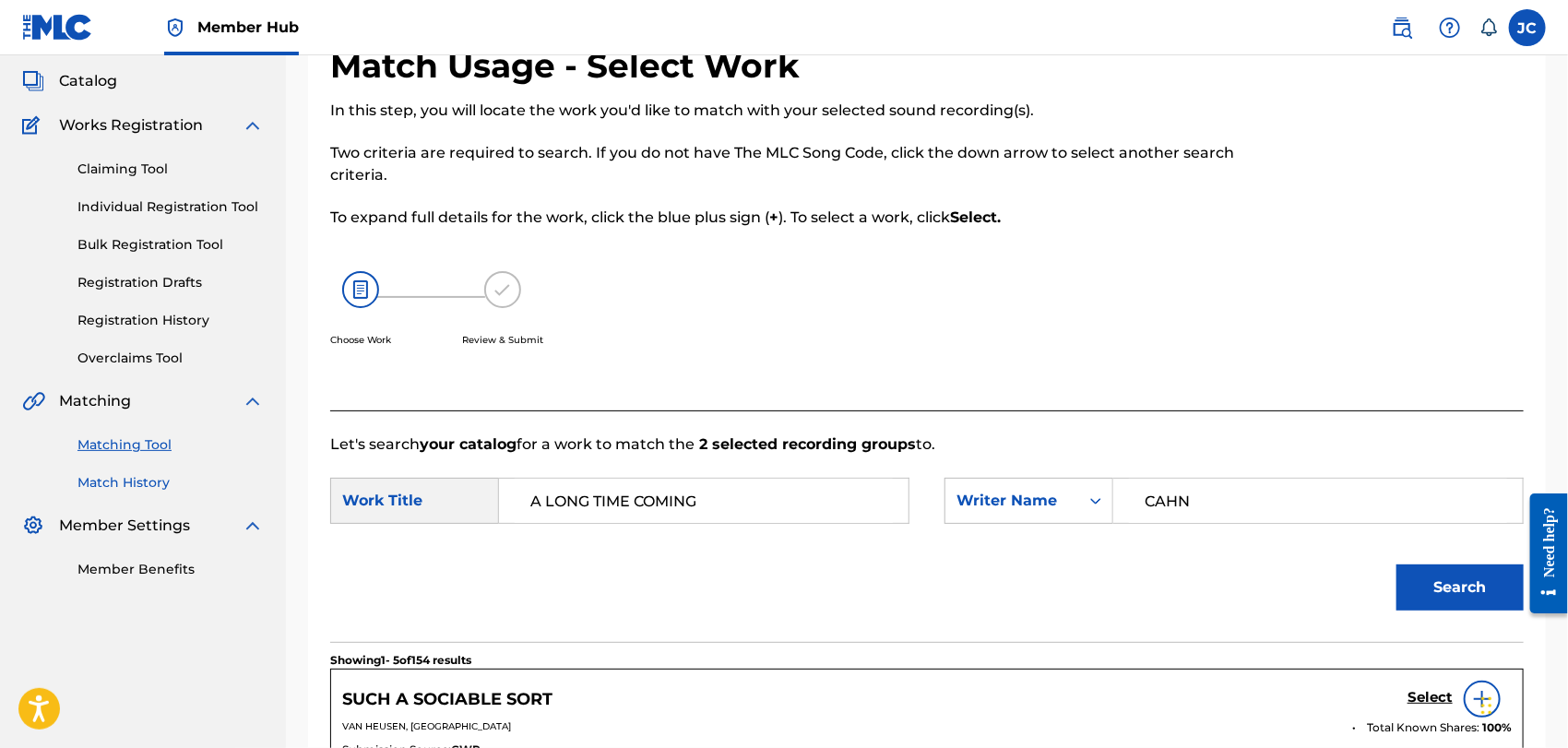
click at [146, 474] on link "Match History" at bounding box center [170, 483] width 186 height 20
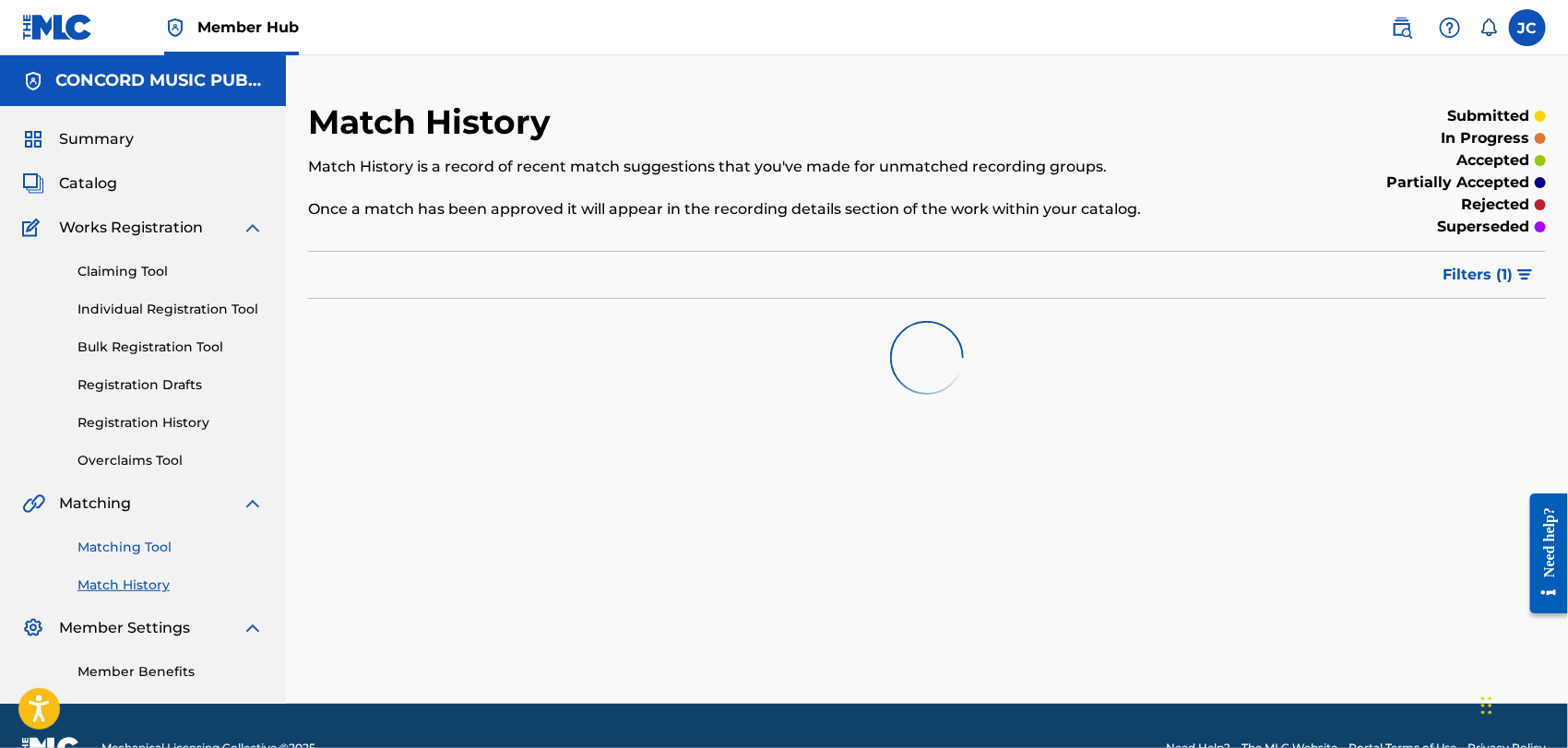
click at [140, 543] on link "Matching Tool" at bounding box center [170, 547] width 186 height 20
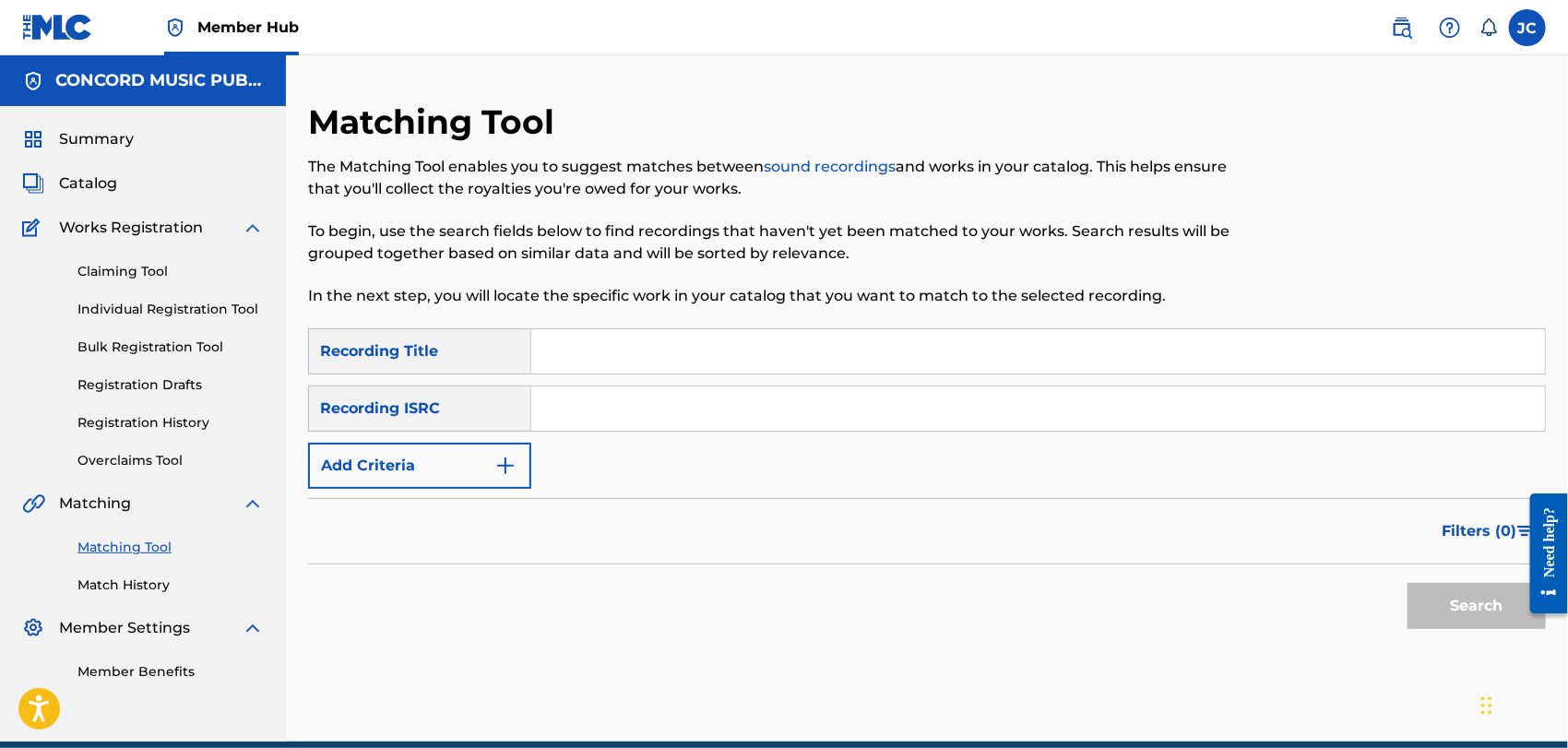
paste input "NLA460914490"
click at [1429, 613] on button "Search" at bounding box center [1477, 607] width 139 height 47
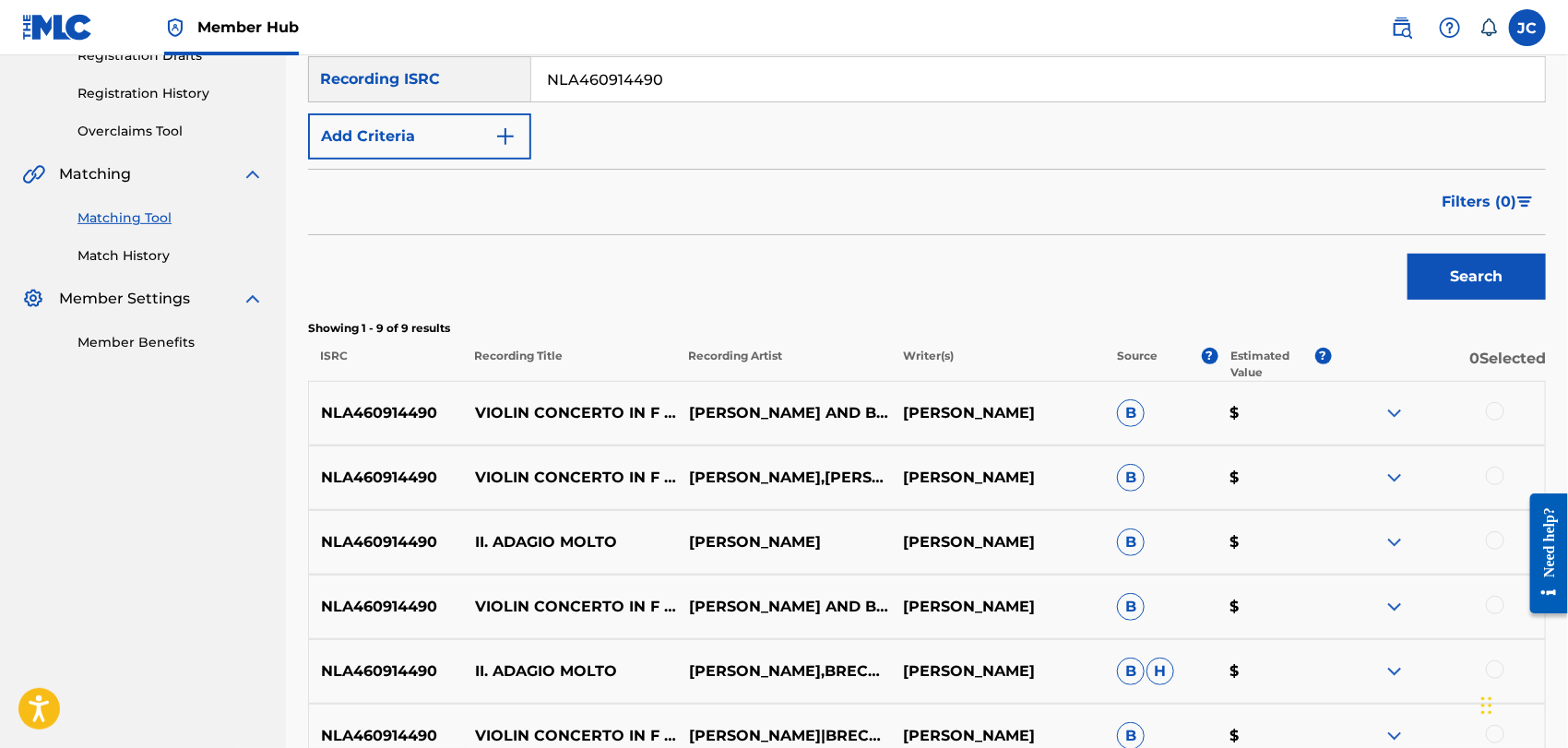
scroll to position [205, 0]
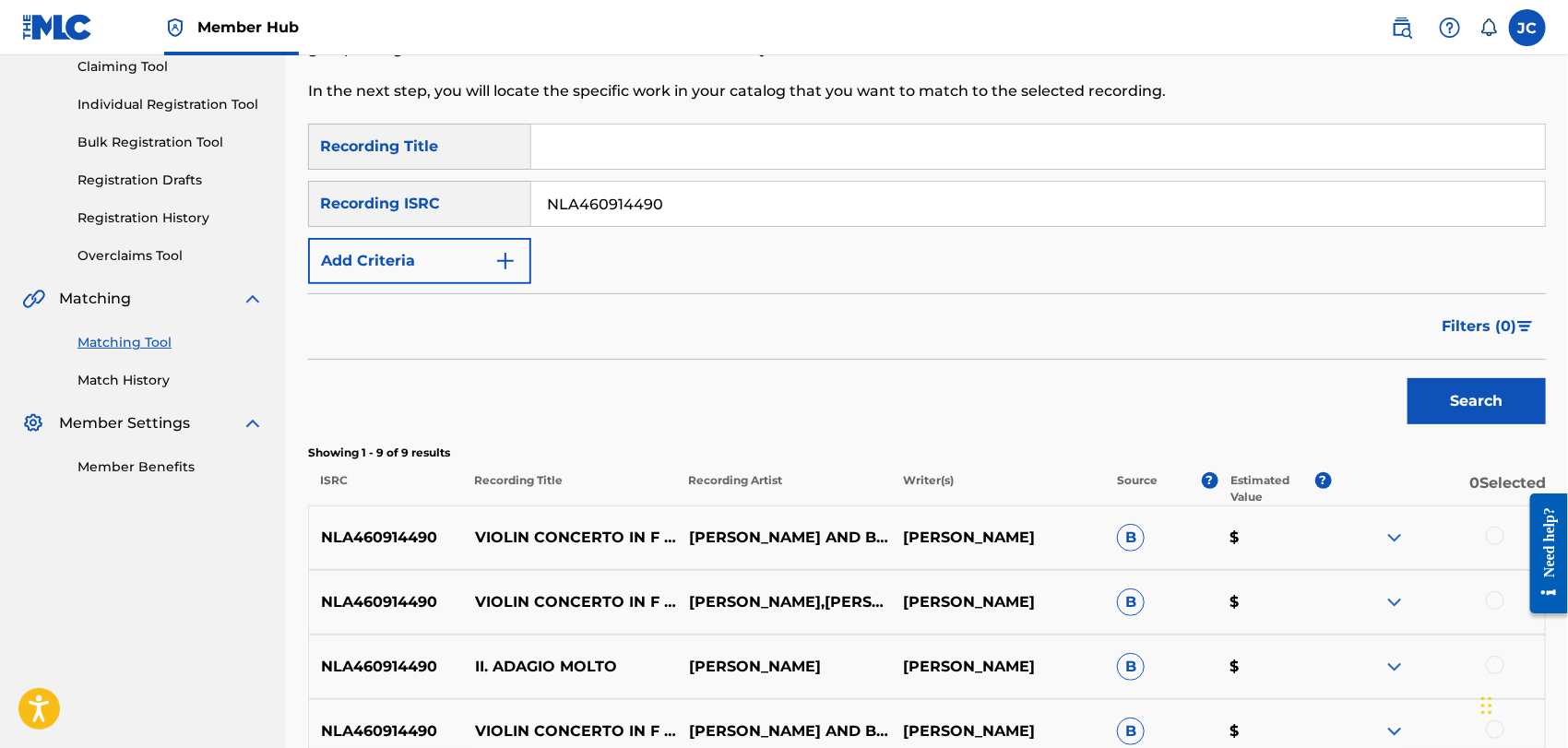
drag, startPoint x: 730, startPoint y: 221, endPoint x: 530, endPoint y: 234, distance: 200.4
click at [530, 234] on div "SearchWithCriteriafcd9d54b-8889-478d-b975-20248f758506 Recording Title SearchWi…" at bounding box center [926, 204] width 1238 height 161
paste input "508116703"
click at [1412, 397] on button "Search" at bounding box center [1477, 402] width 139 height 47
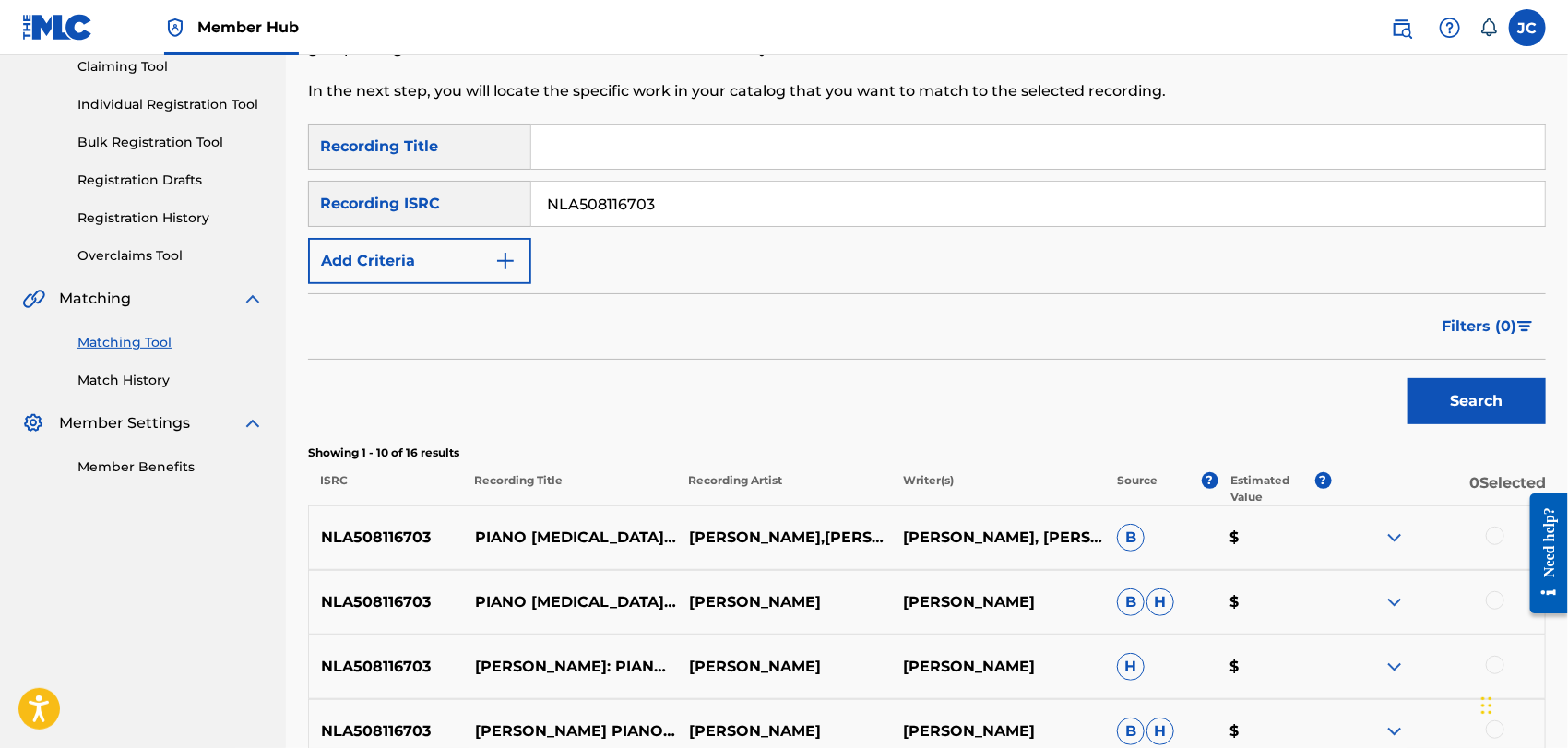
click at [600, 216] on input "NLA508116703" at bounding box center [1038, 204] width 1014 height 45
paste input "MXF367116808"
type input "MXF367116808"
click at [1418, 389] on button "Search" at bounding box center [1477, 402] width 139 height 47
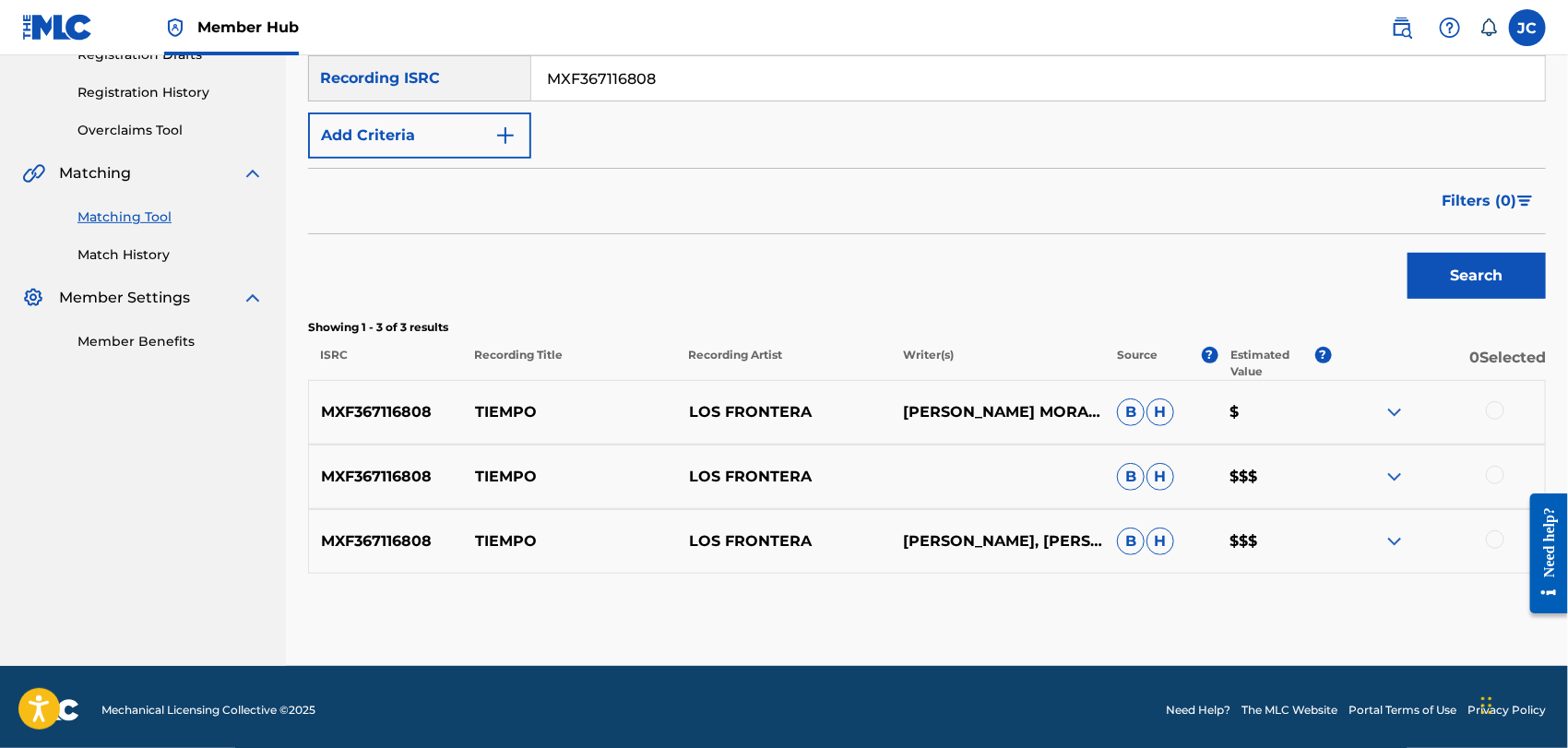
scroll to position [337, 0]
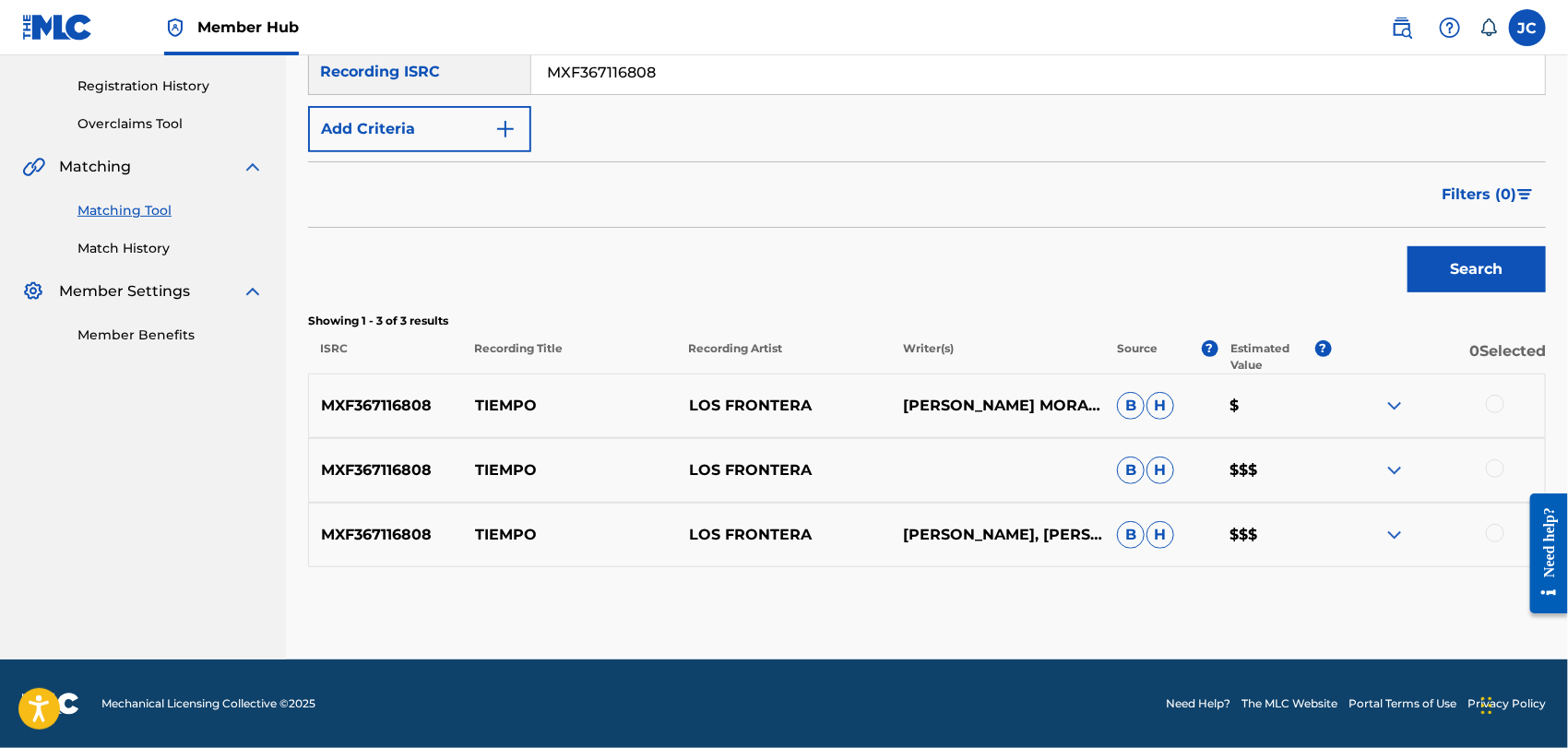
click at [1495, 406] on div at bounding box center [1495, 405] width 19 height 19
click at [1501, 473] on div at bounding box center [1495, 469] width 19 height 19
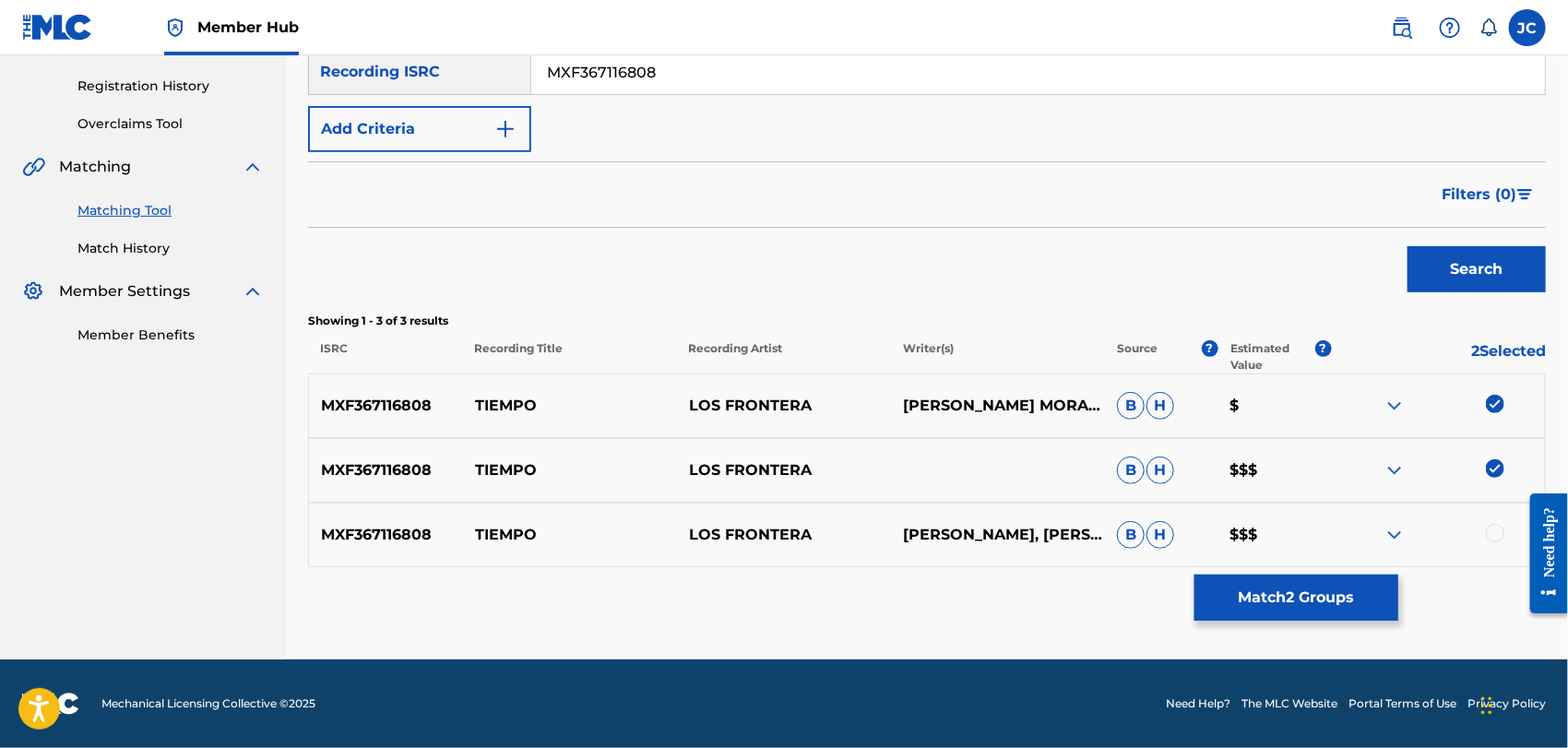
click at [1506, 541] on div at bounding box center [1438, 535] width 214 height 22
click at [1498, 535] on div at bounding box center [1495, 533] width 19 height 19
click at [1292, 599] on button "Match 3 Groups" at bounding box center [1296, 598] width 204 height 47
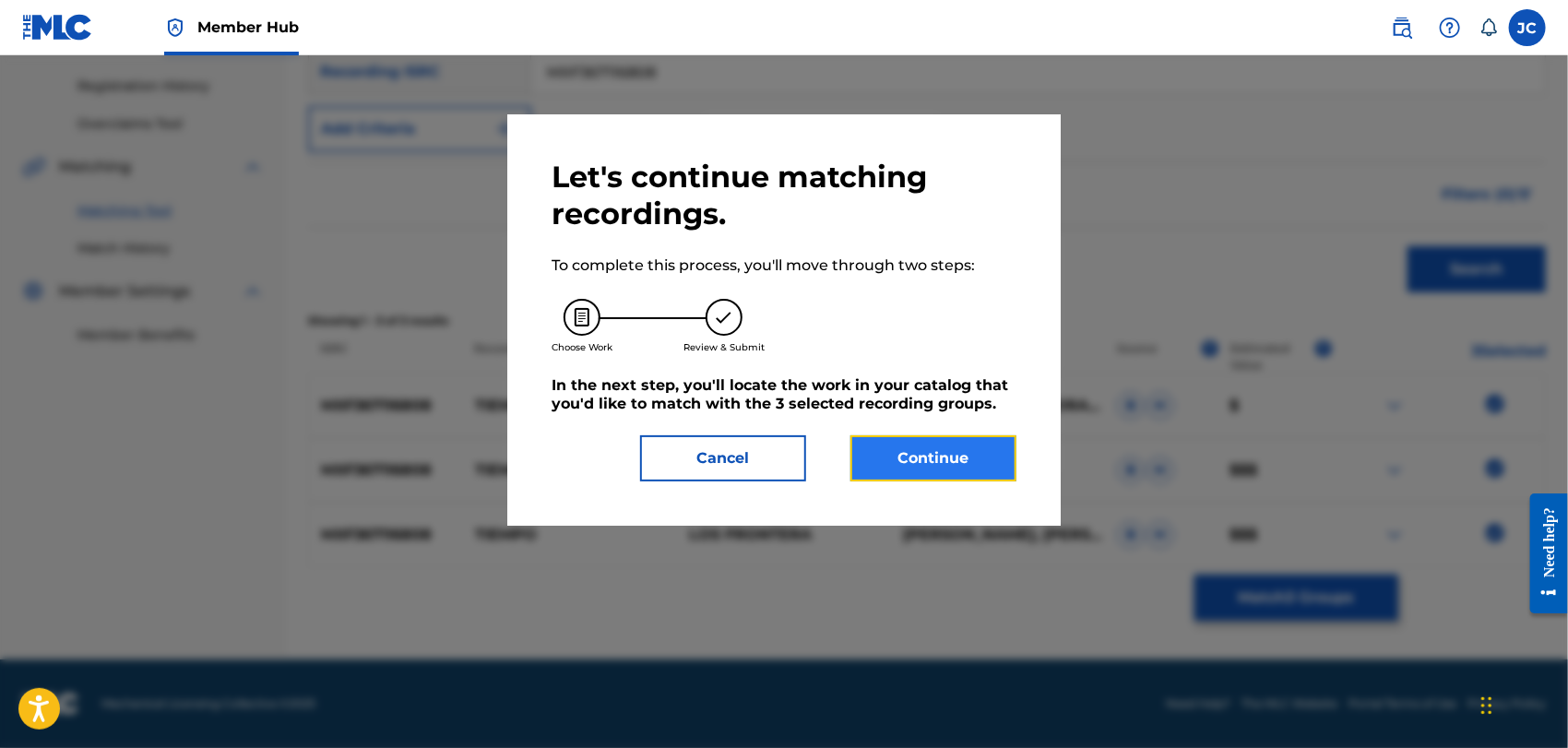
click at [996, 450] on button "Continue" at bounding box center [934, 459] width 166 height 47
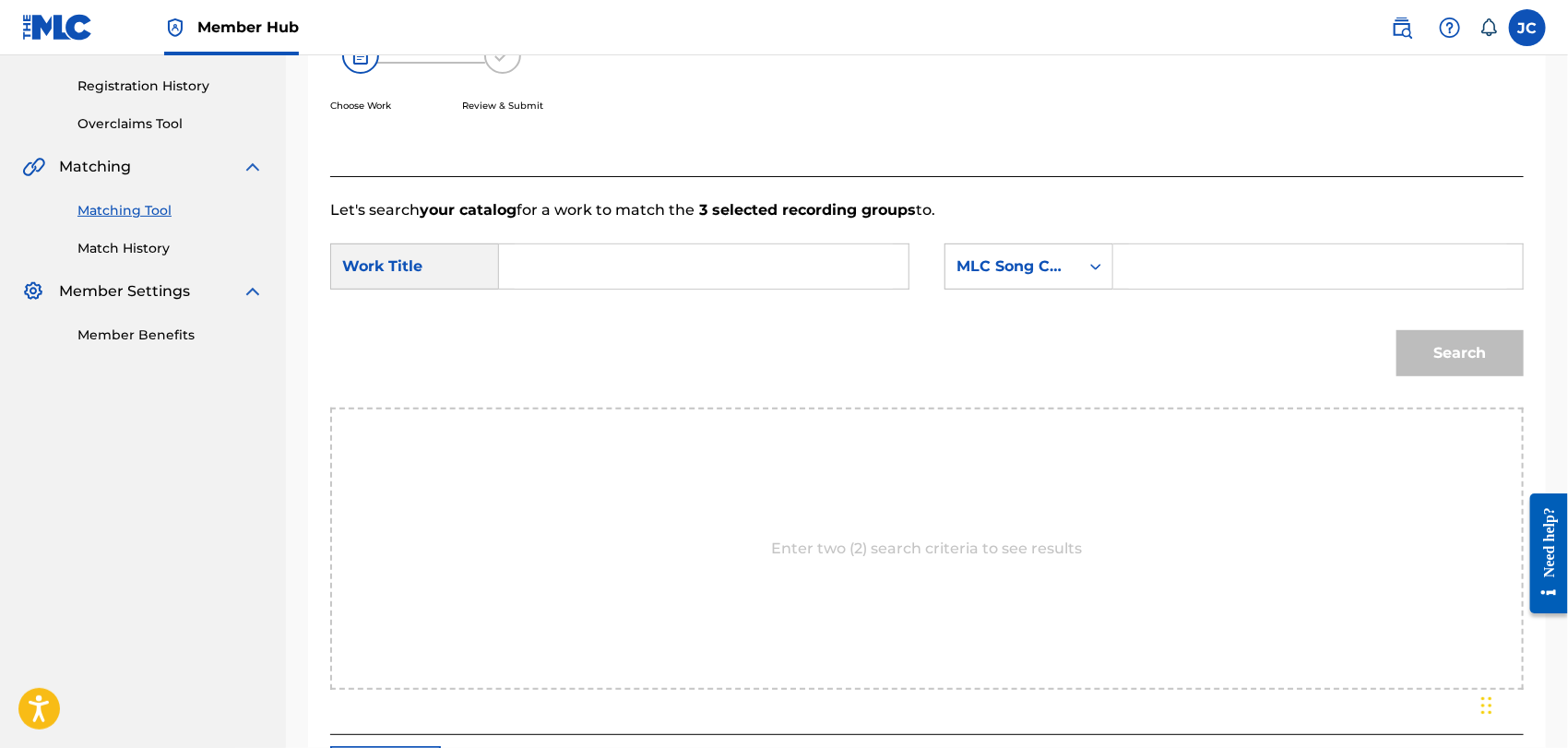
click at [630, 287] on input "Search Form" at bounding box center [704, 267] width 379 height 45
paste input "Tiempo"
type input "Tiempo"
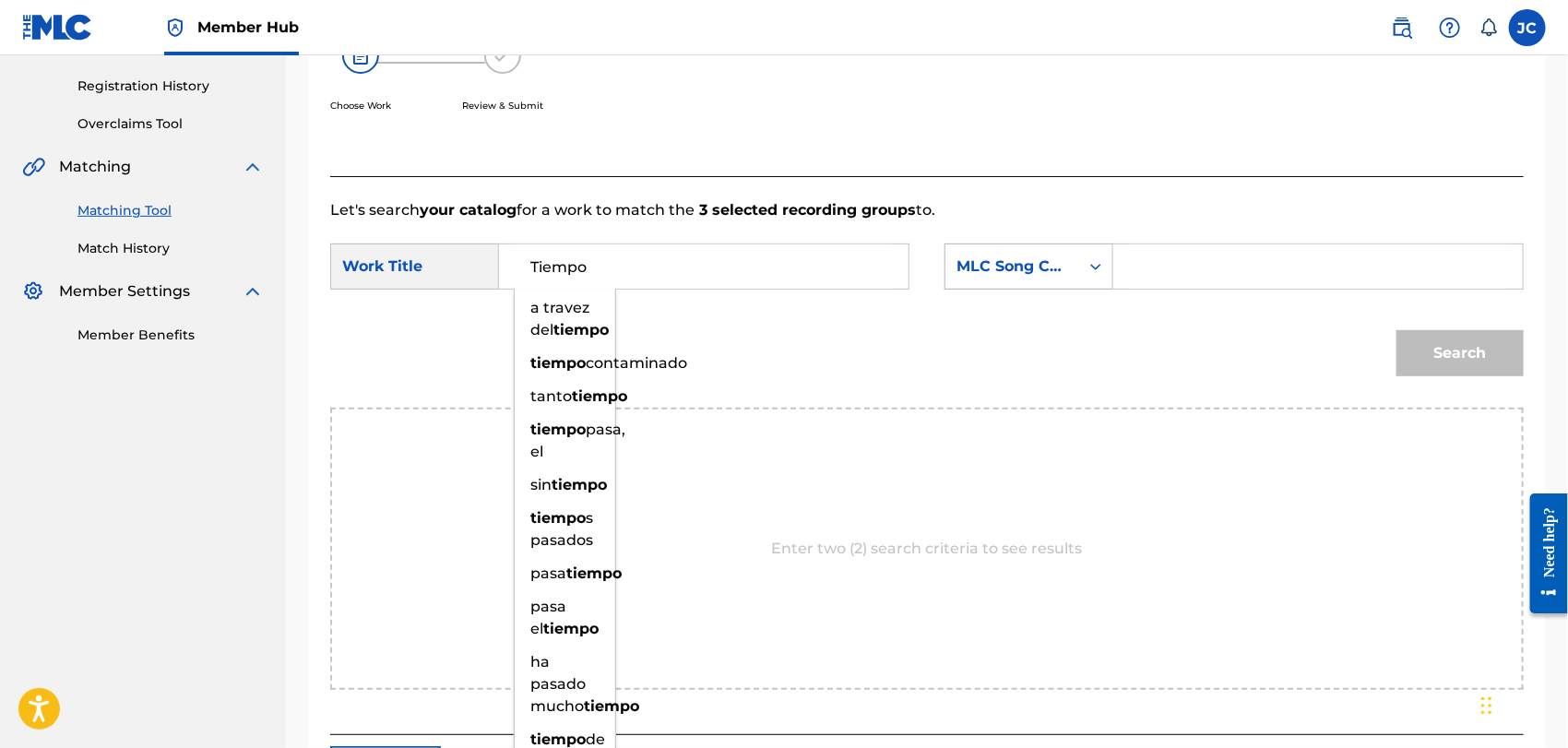
click at [1033, 276] on div "MLC Song Code" at bounding box center [1013, 267] width 112 height 22
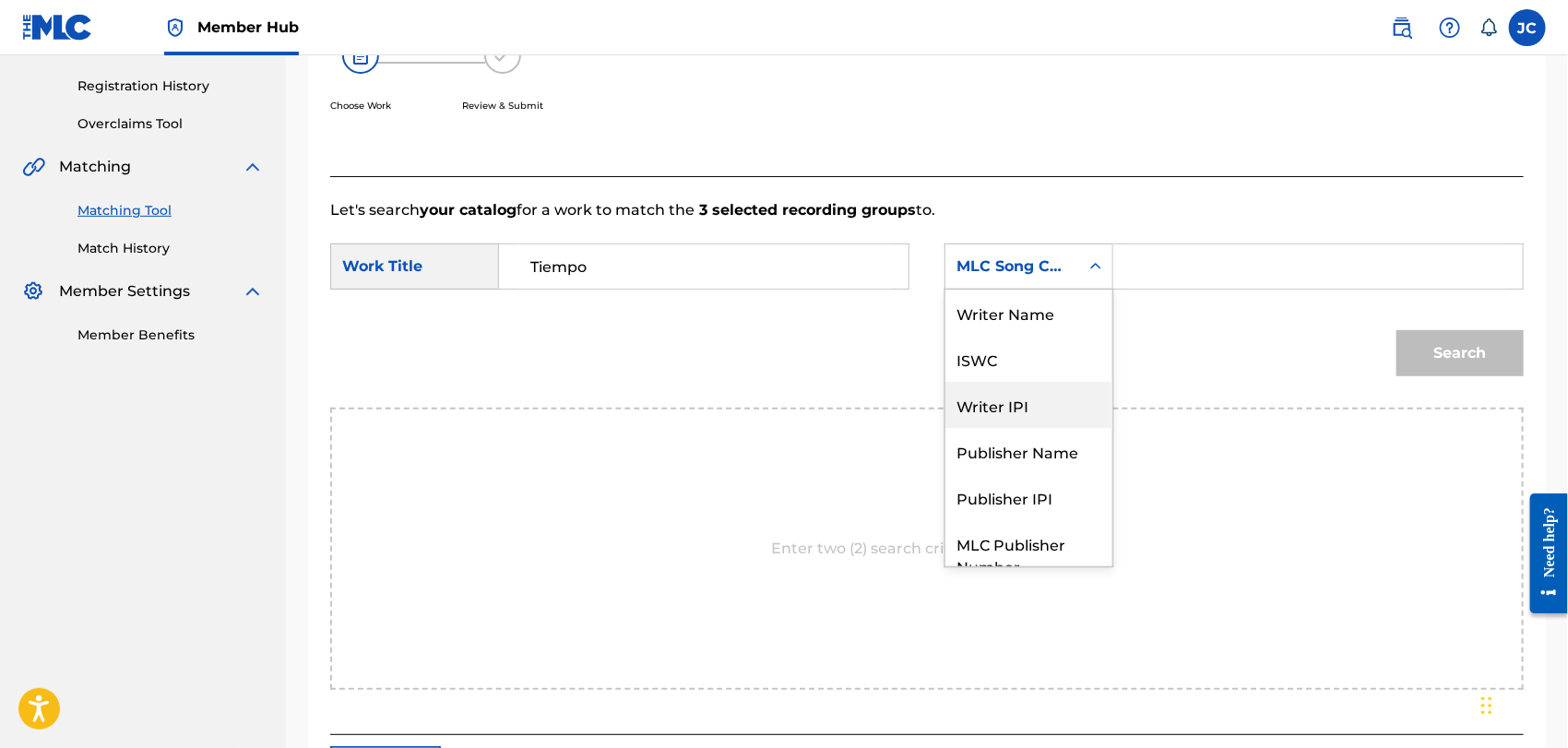
scroll to position [0, 0]
drag, startPoint x: 1026, startPoint y: 312, endPoint x: 1089, endPoint y: 289, distance: 67.1
click at [1026, 312] on div "Writer Name" at bounding box center [1030, 313] width 167 height 47
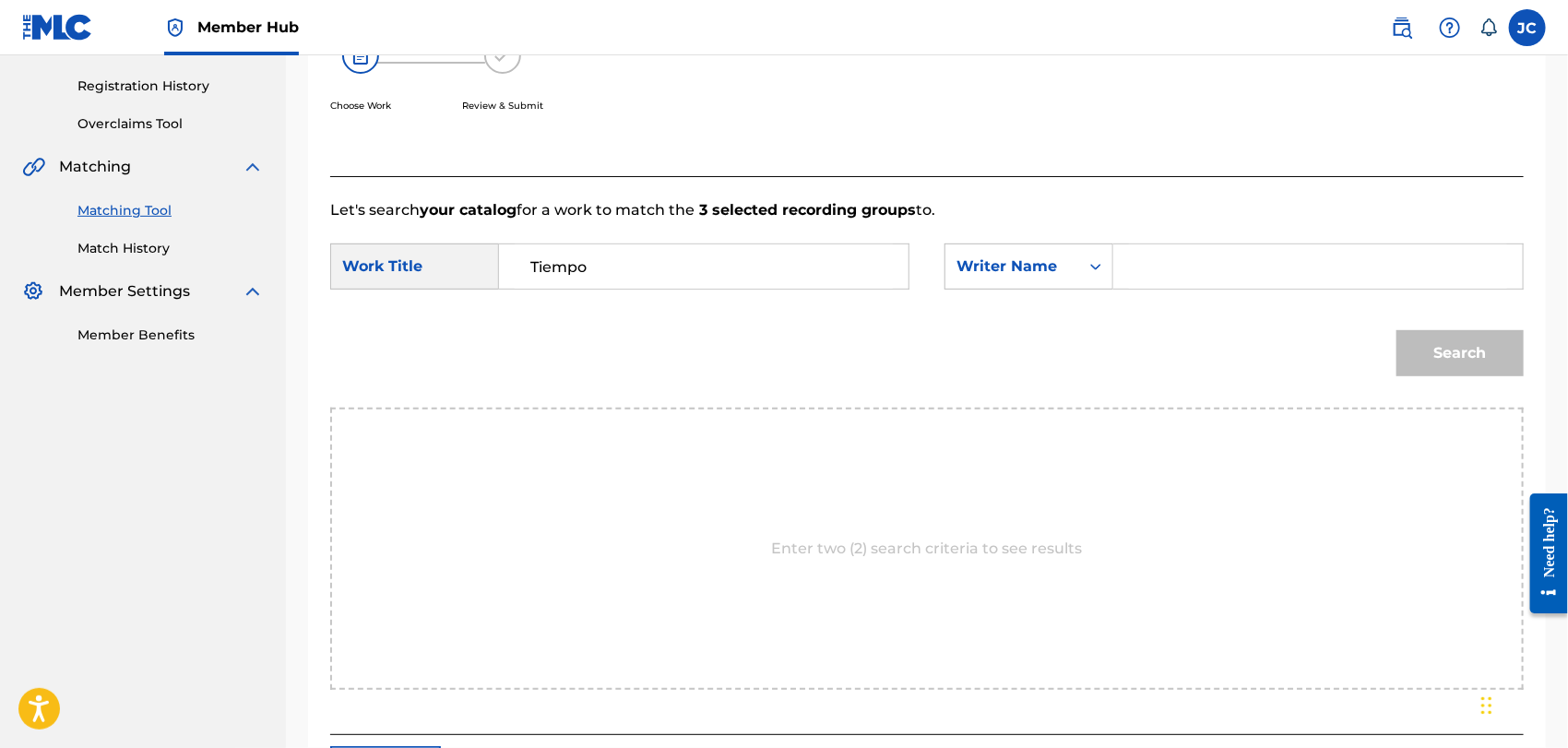
click at [1197, 253] on input "Search Form" at bounding box center [1318, 267] width 379 height 45
paste input "[PERSON_NAME]"
click at [1525, 342] on div "Match Usage - Select Work In this step, you will locate the work you'd like to …" at bounding box center [926, 307] width 1238 height 993
click at [1464, 358] on button "Search" at bounding box center [1460, 354] width 127 height 47
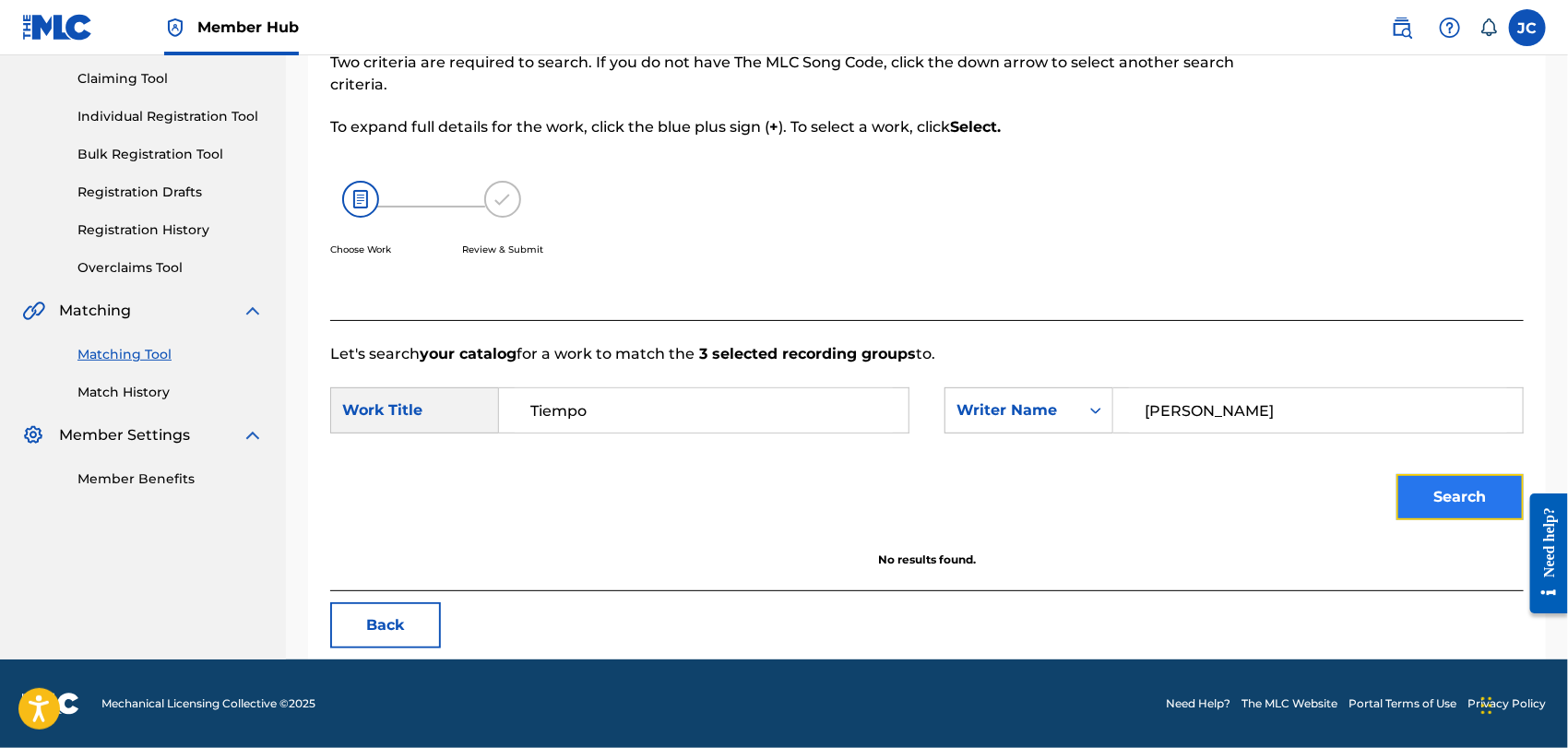
scroll to position [192, 0]
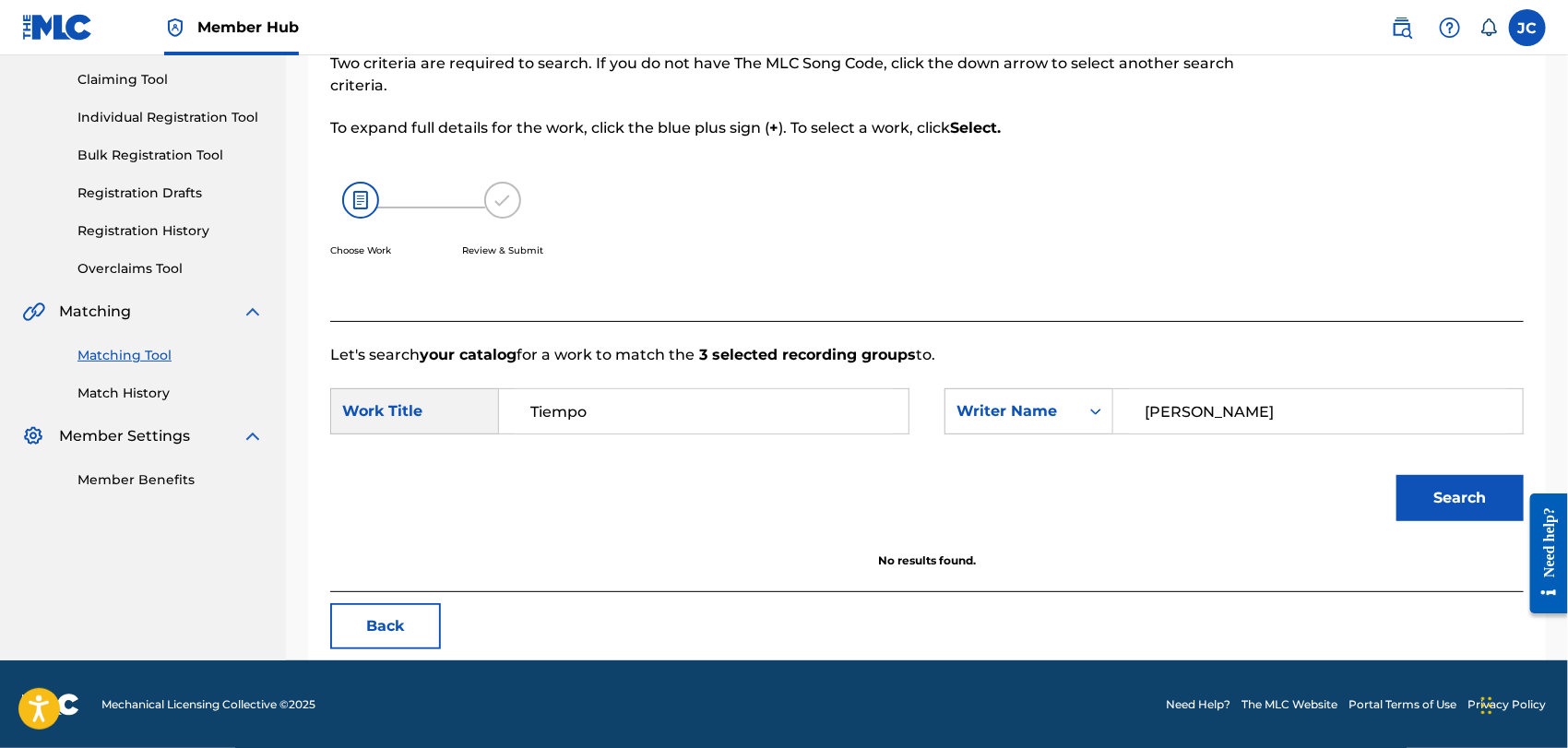
drag, startPoint x: 1314, startPoint y: 432, endPoint x: 1166, endPoint y: 425, distance: 148.2
click at [1166, 425] on input "[PERSON_NAME]" at bounding box center [1318, 412] width 379 height 45
click at [1203, 412] on input "[PERSON_NAME]" at bounding box center [1318, 412] width 379 height 45
click at [1246, 416] on input "[PERSON_NAME]" at bounding box center [1318, 412] width 379 height 45
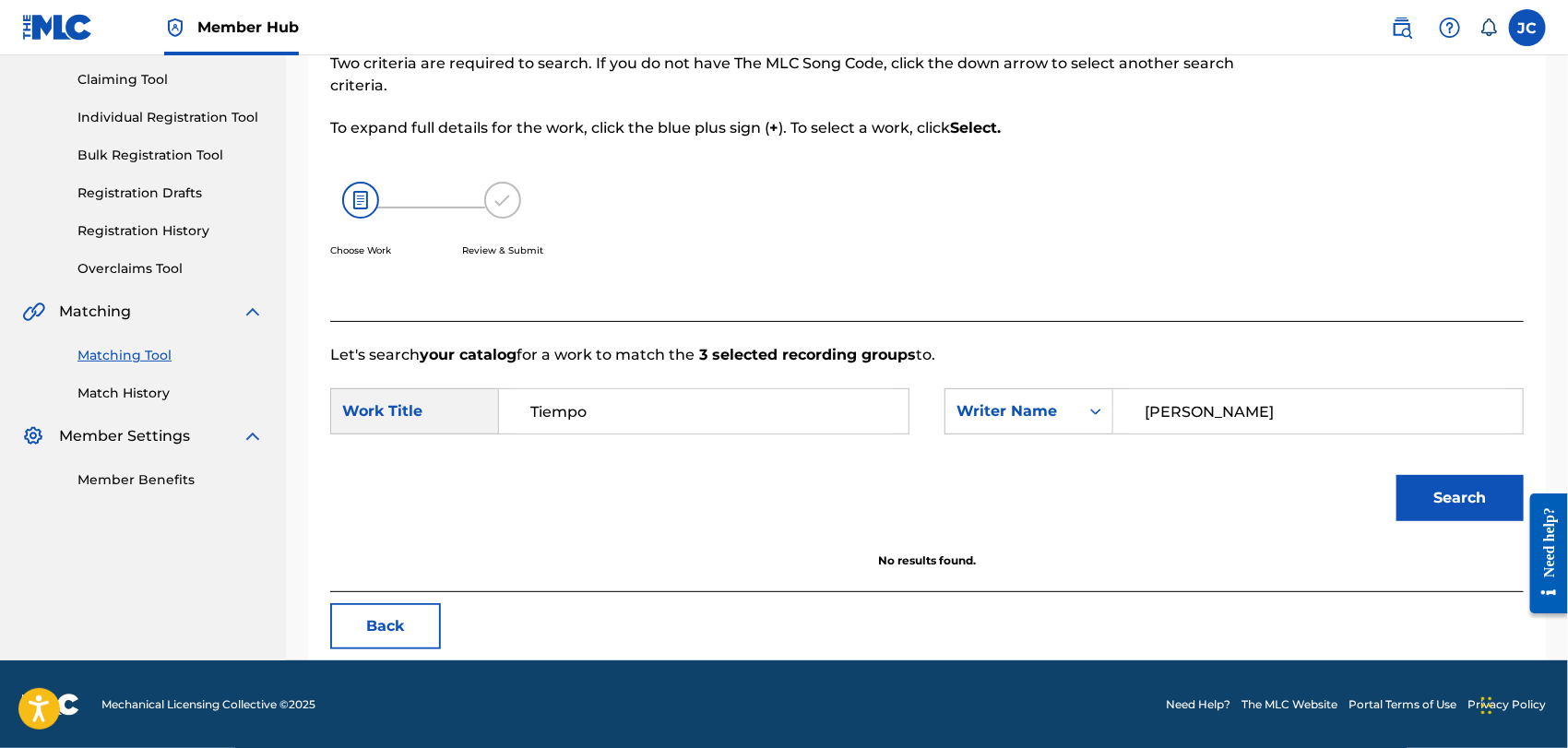
click at [1246, 416] on input "[PERSON_NAME]" at bounding box center [1318, 412] width 379 height 45
paste input "[PERSON_NAME]"
type input "[PERSON_NAME]"
click at [1462, 488] on button "Search" at bounding box center [1460, 499] width 127 height 47
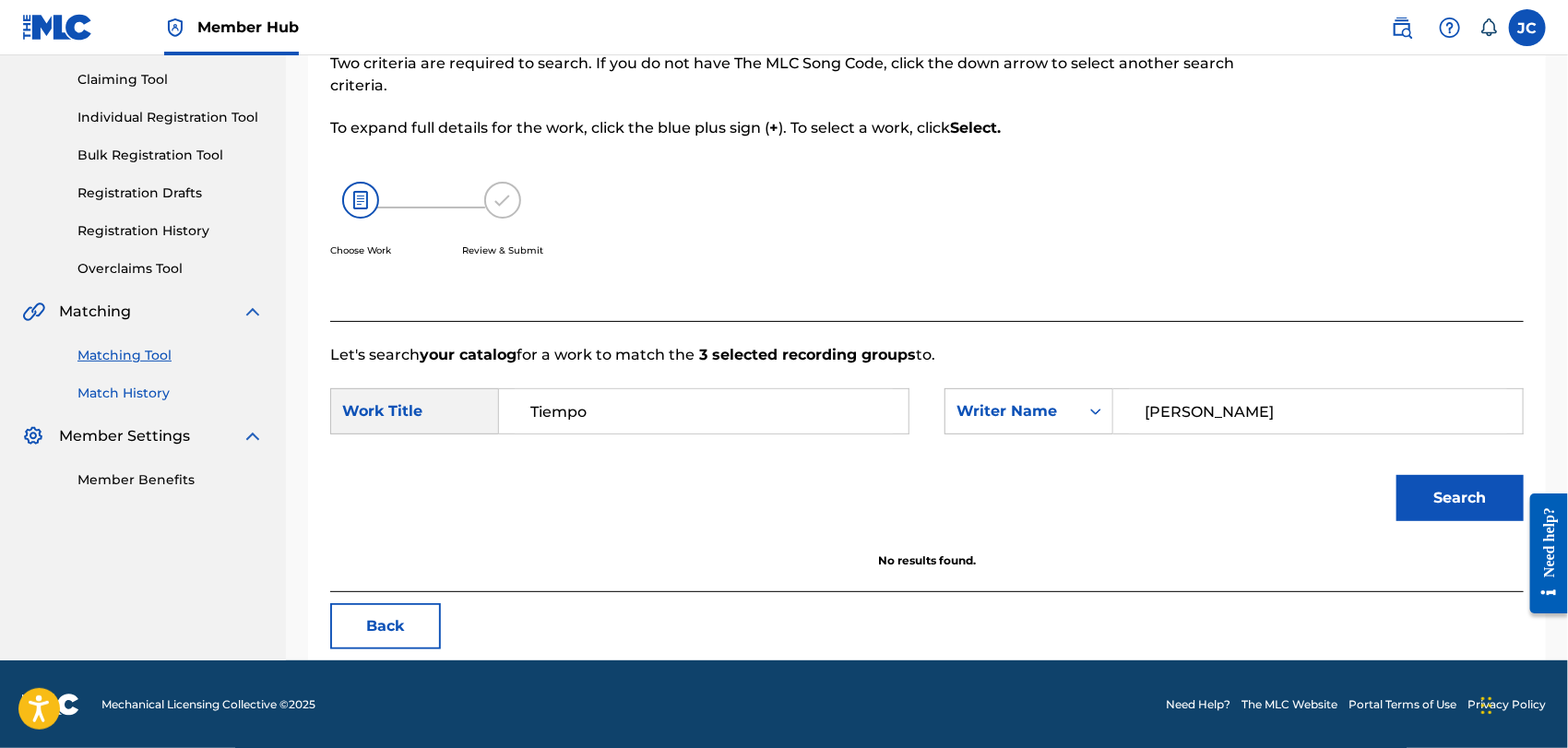
click at [166, 387] on link "Match History" at bounding box center [170, 394] width 186 height 20
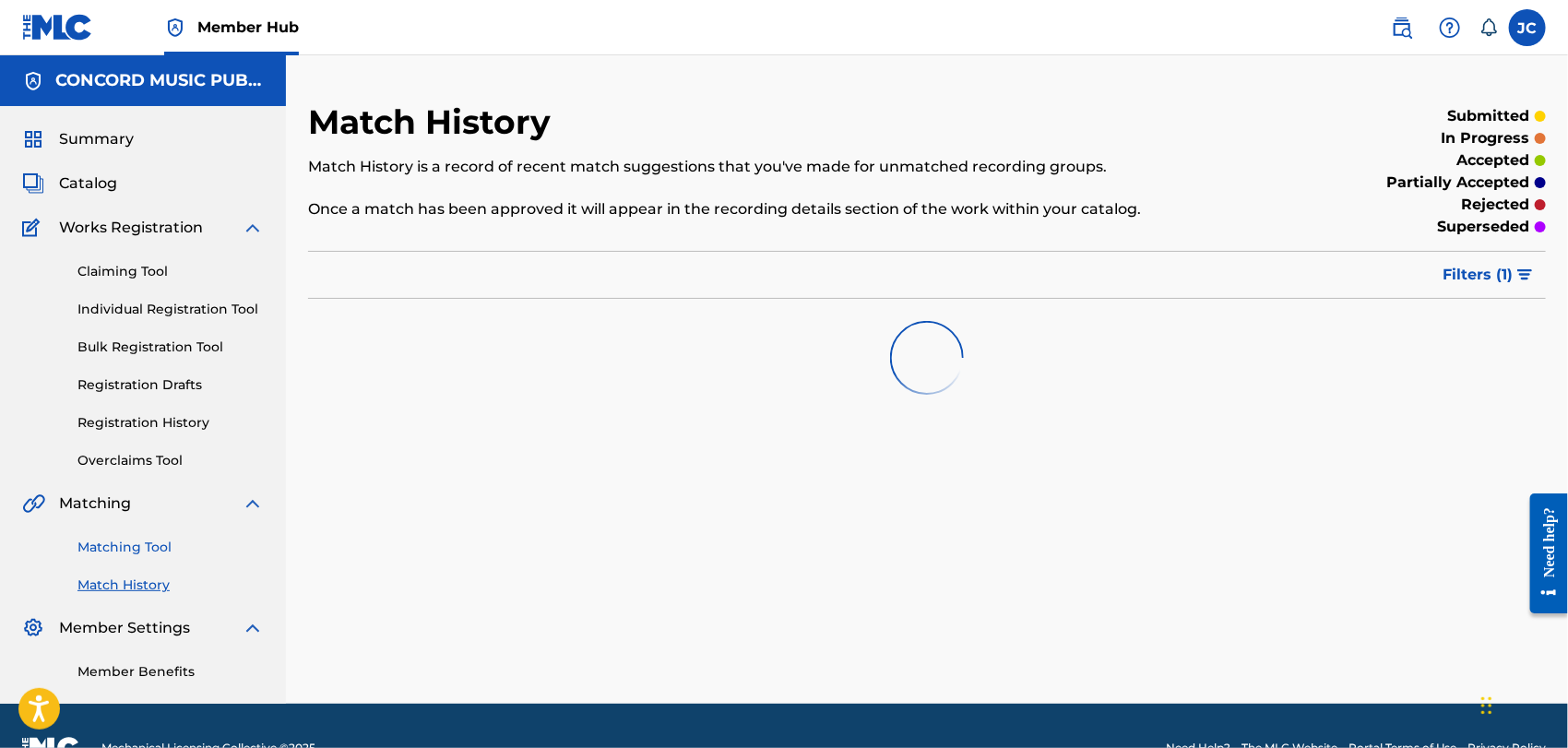
click at [158, 541] on link "Matching Tool" at bounding box center [170, 547] width 186 height 20
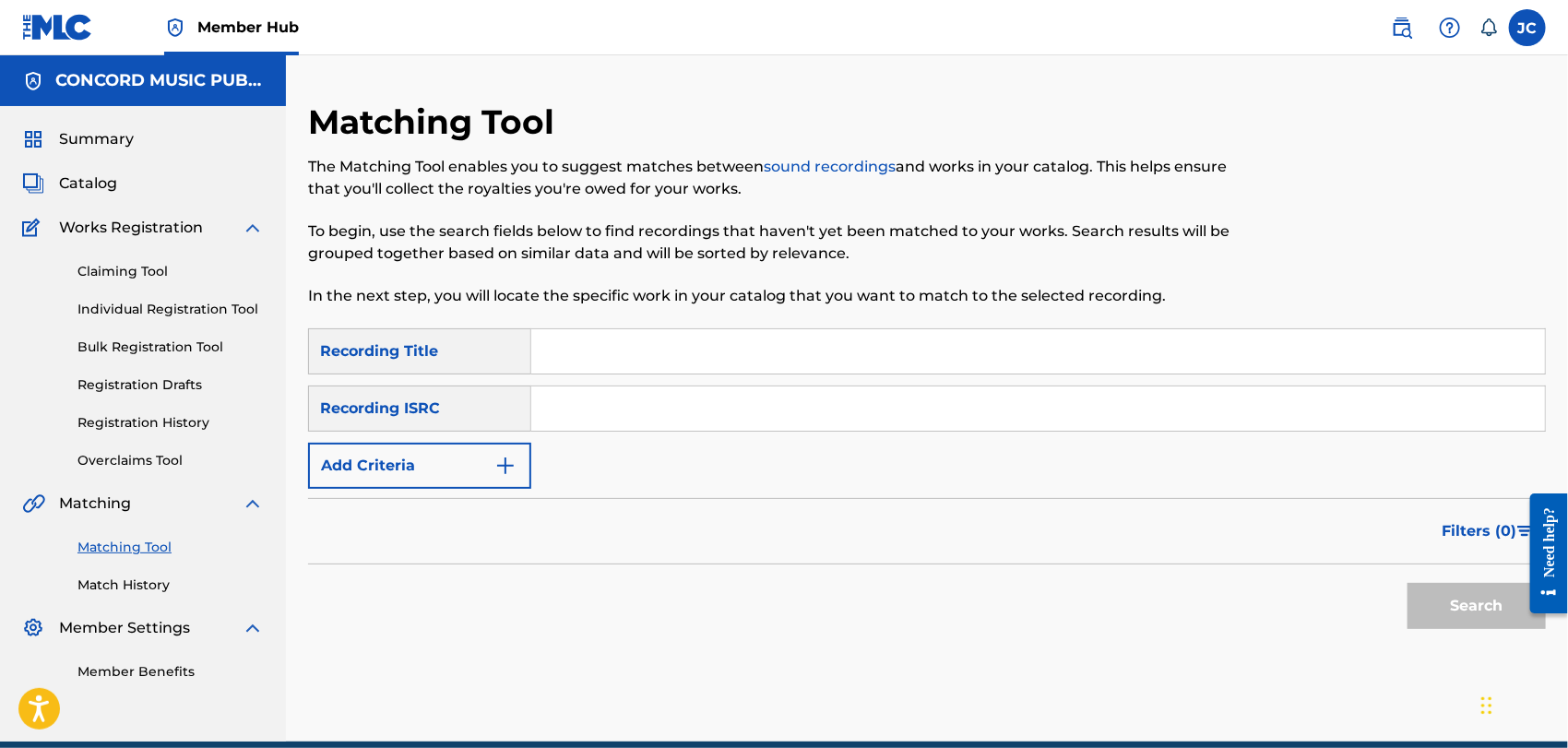
click at [540, 466] on div "SearchWithCriteriafcd9d54b-8889-478d-b975-20248f758506 Recording Title SearchWi…" at bounding box center [926, 408] width 1238 height 161
click at [501, 487] on button "Add Criteria" at bounding box center [419, 466] width 223 height 47
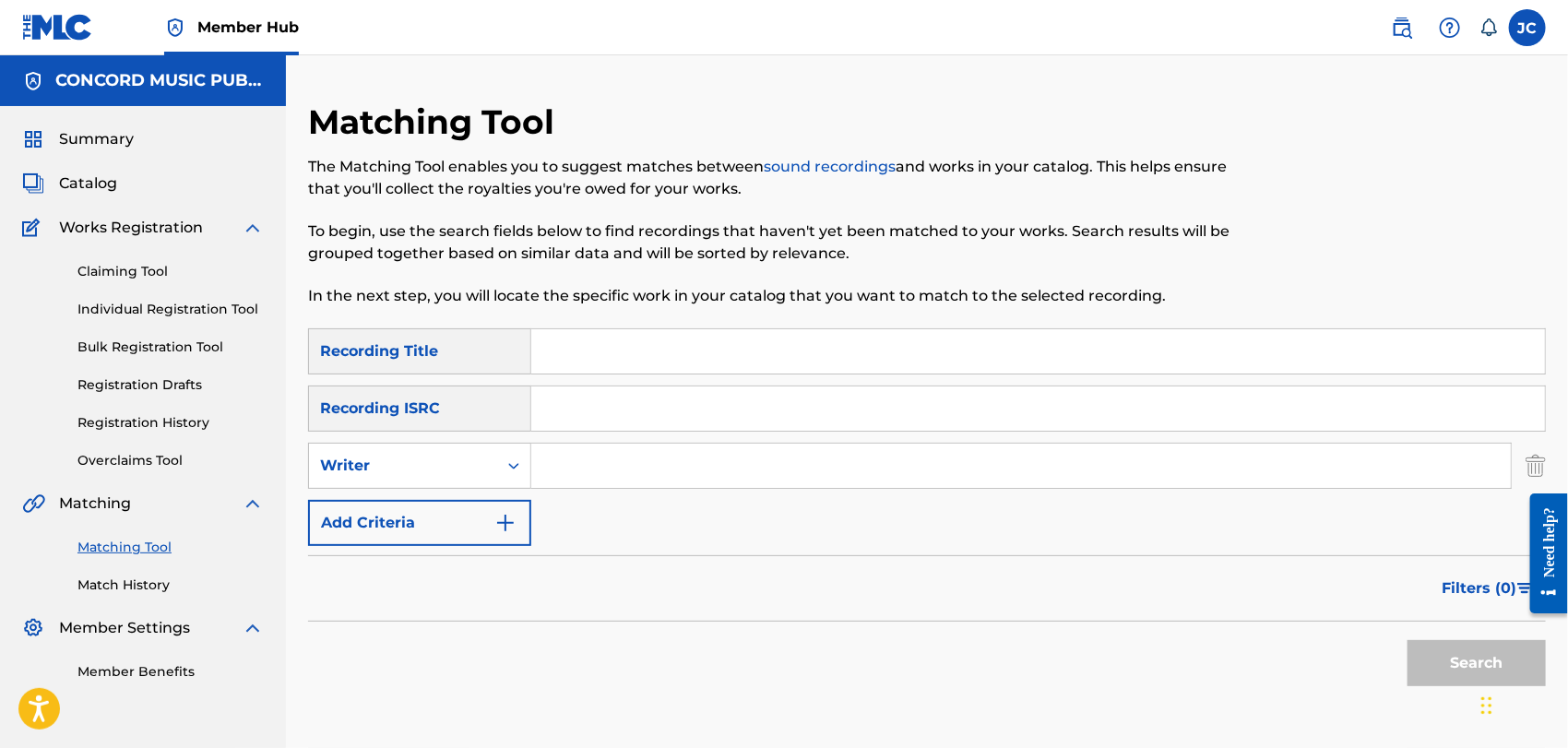
click at [687, 483] on input "Search Form" at bounding box center [1020, 466] width 979 height 45
paste input "[PERSON_NAME]"
type input "[PERSON_NAME]"
click at [836, 360] on input "Search Form" at bounding box center [1038, 352] width 1014 height 45
paste input "Tiempo"
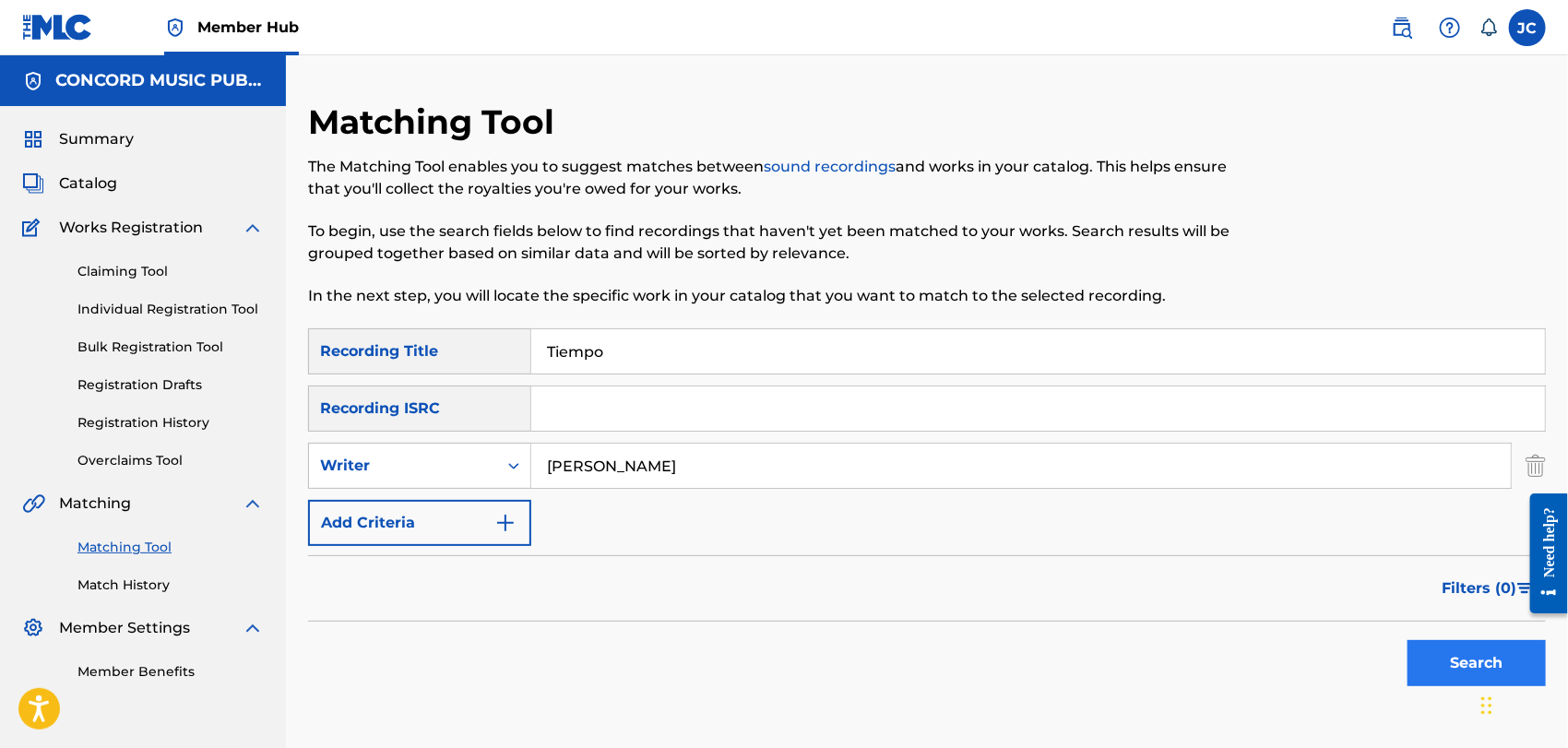
type input "Tiempo"
click at [1449, 658] on button "Search" at bounding box center [1477, 663] width 139 height 47
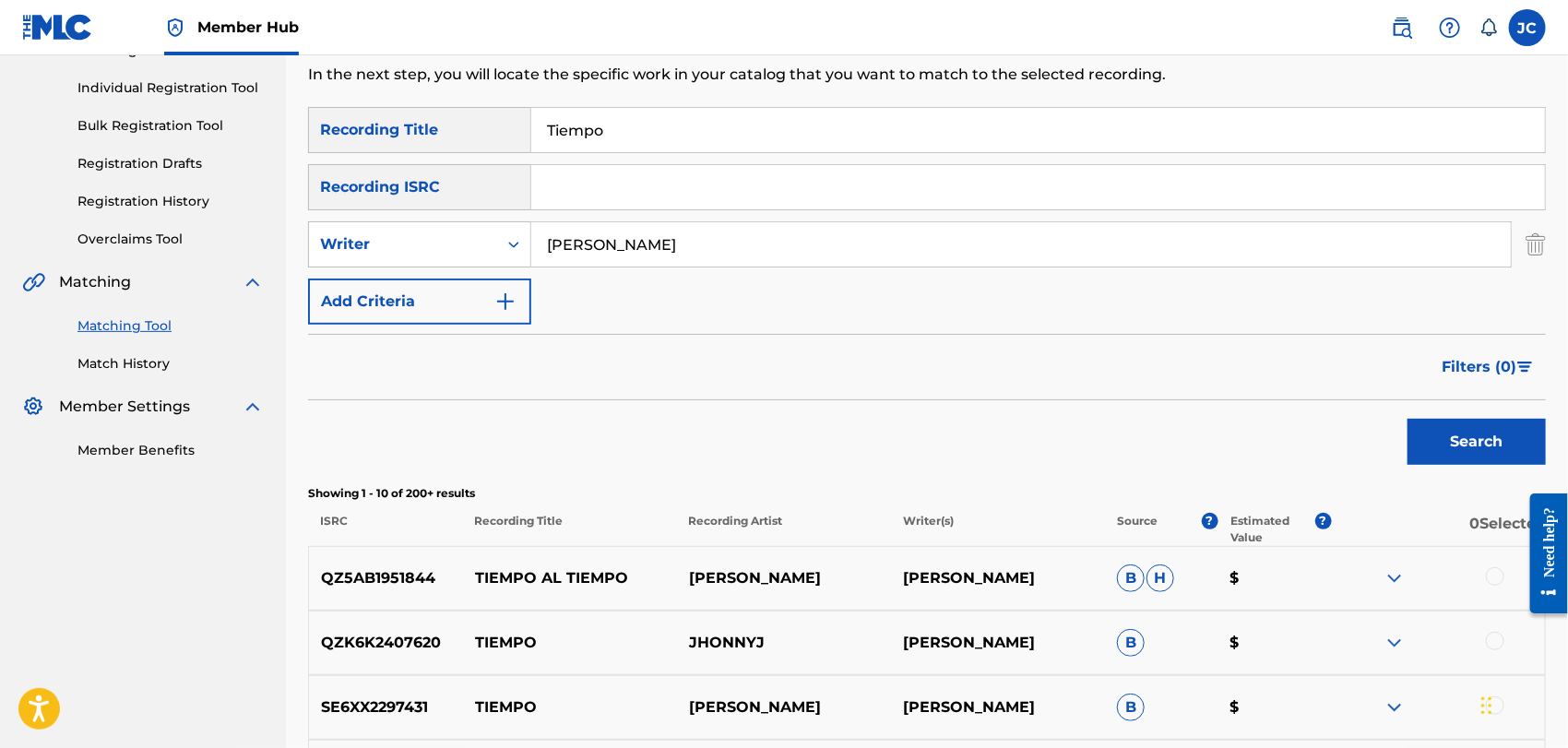
scroll to position [205, 0]
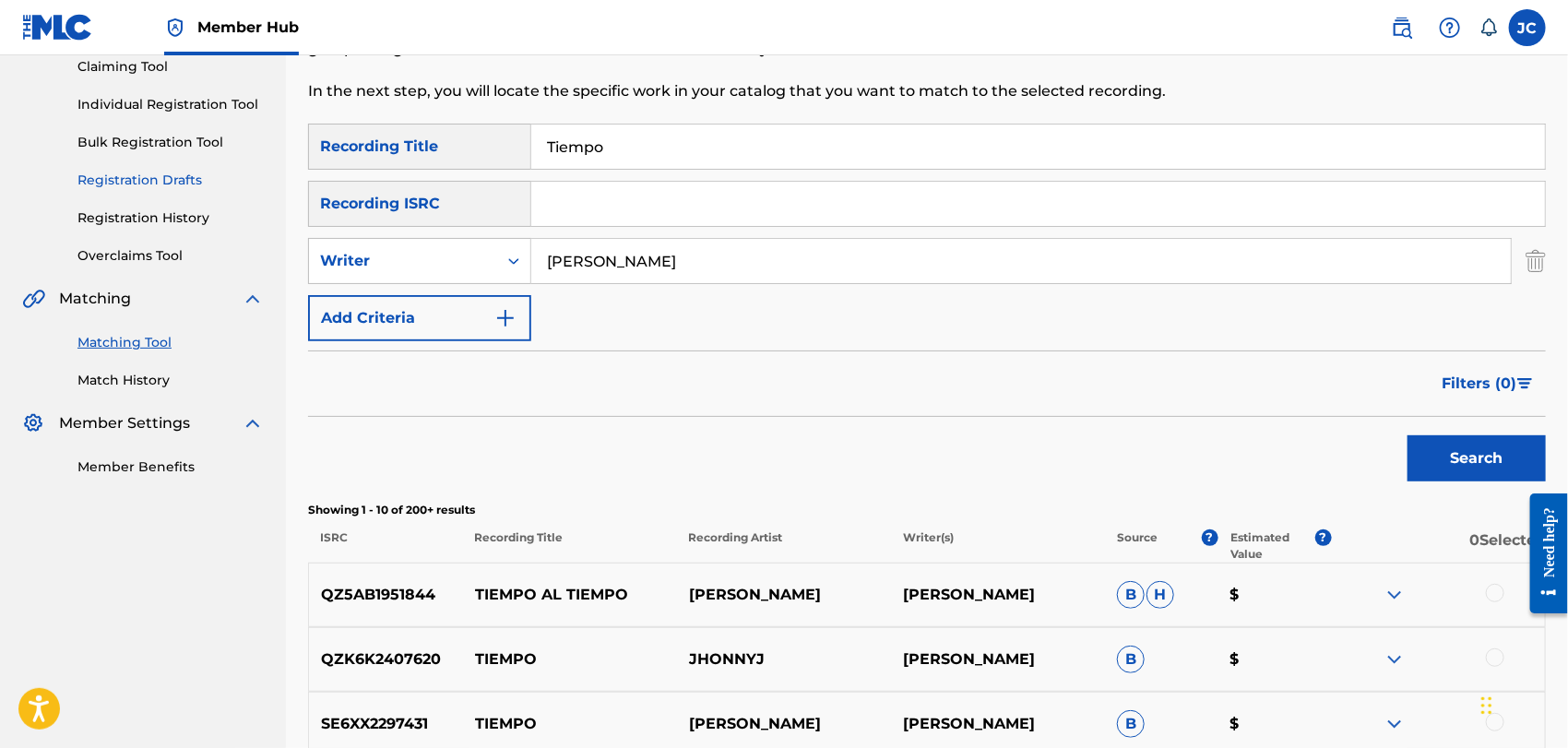
click at [77, 386] on link "Match History" at bounding box center [170, 381] width 186 height 20
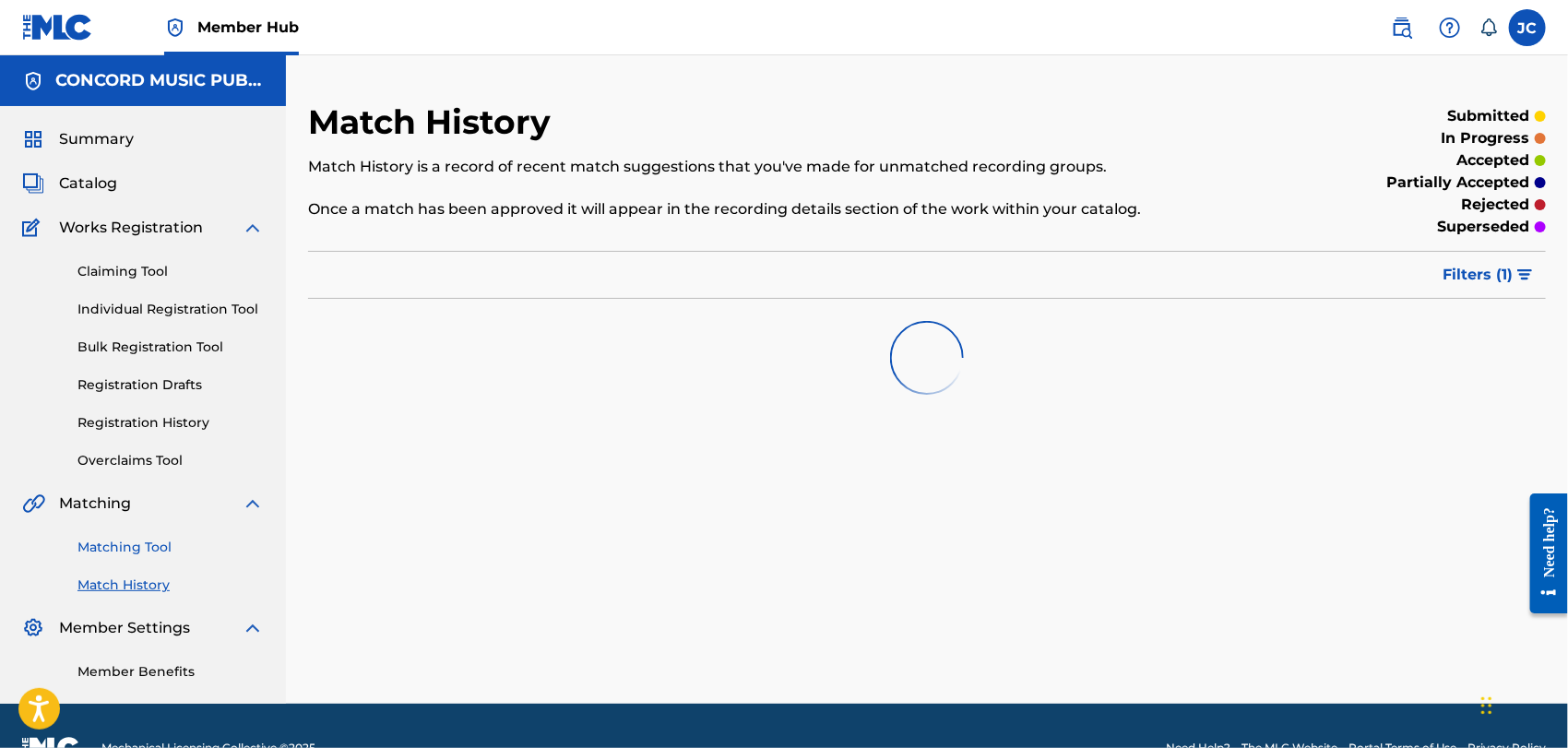
click at [151, 538] on link "Matching Tool" at bounding box center [170, 547] width 186 height 20
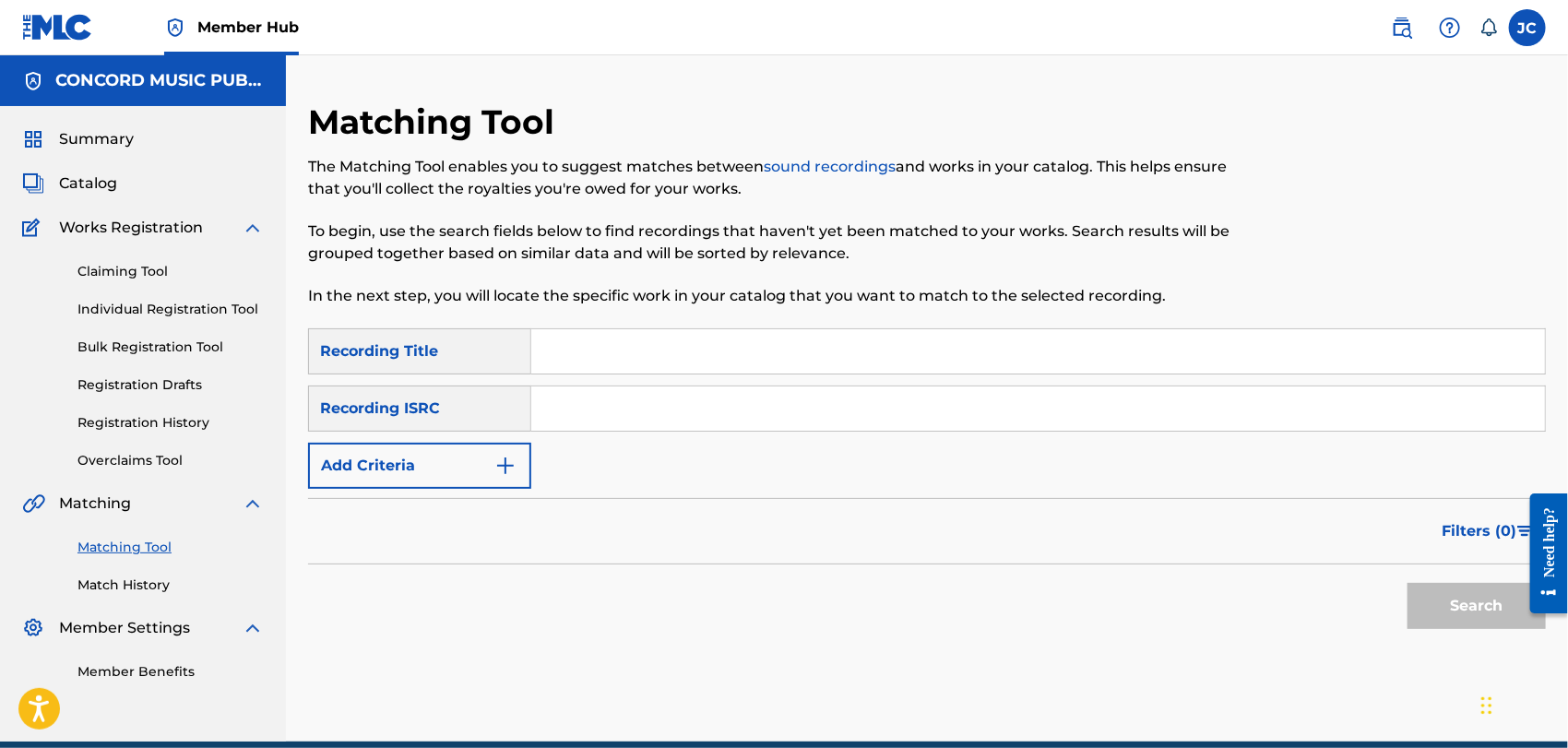
paste input "GBAYC9802111"
click at [1446, 578] on div "Search" at bounding box center [1472, 601] width 148 height 73
click at [1446, 595] on button "Search" at bounding box center [1477, 607] width 139 height 47
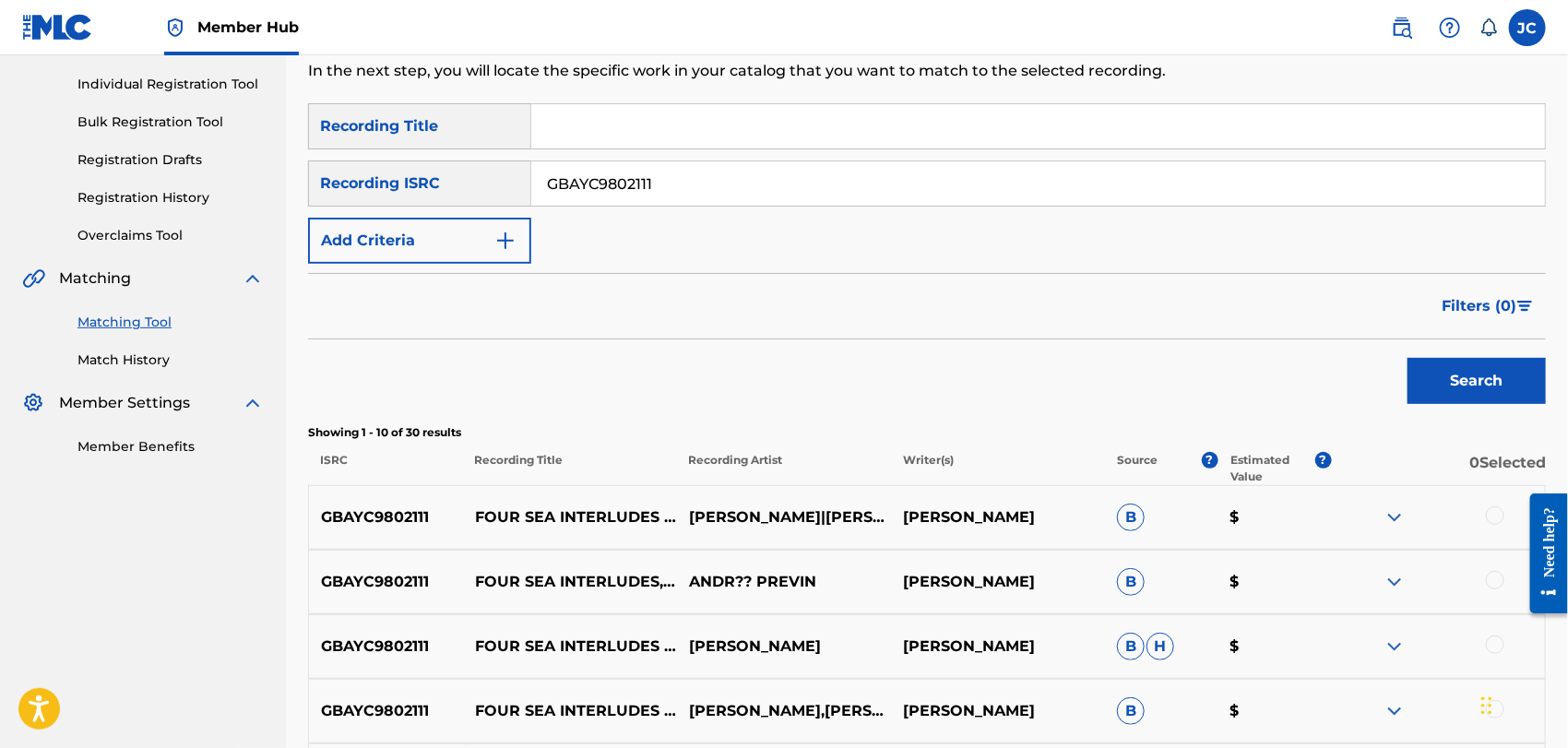
scroll to position [199, 0]
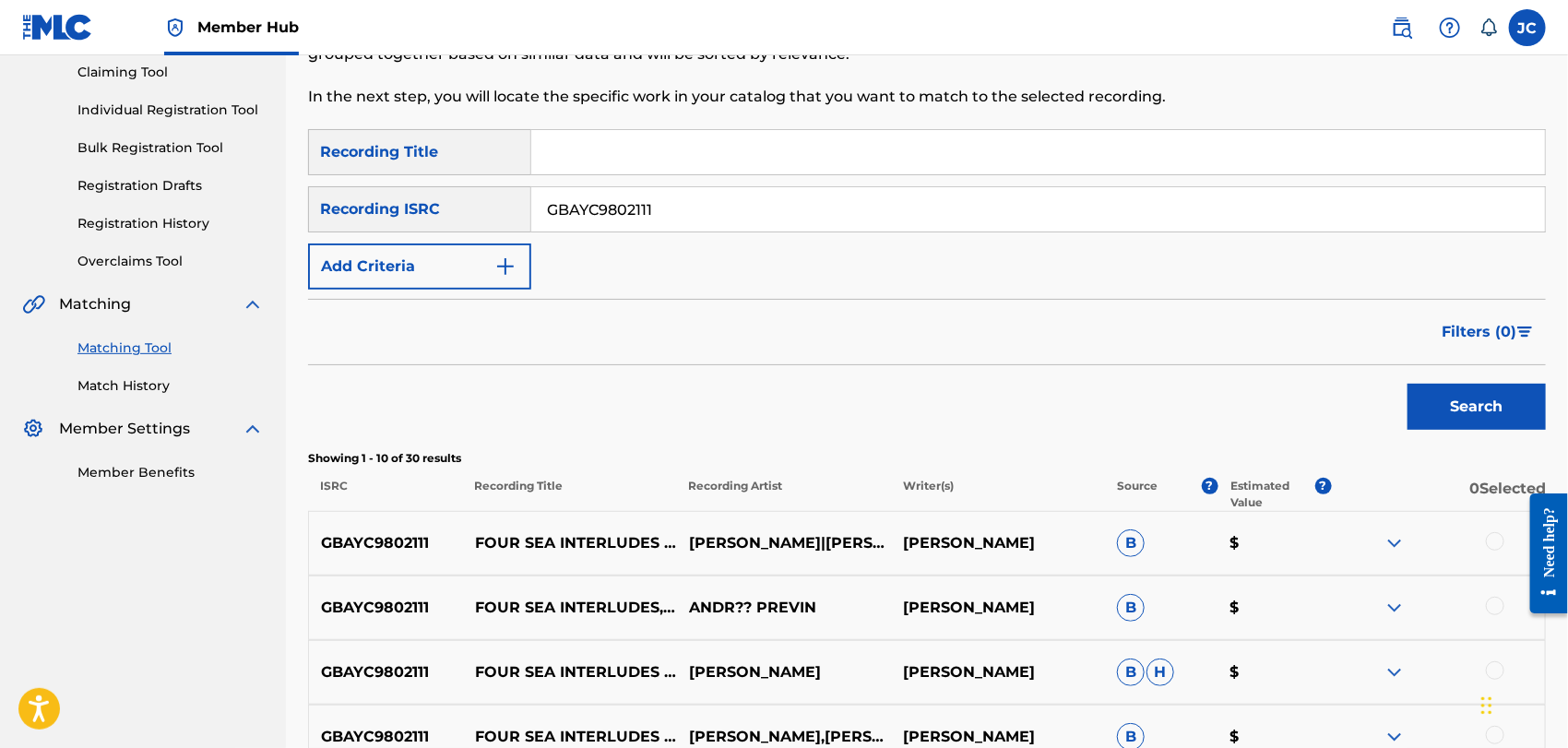
drag, startPoint x: 681, startPoint y: 210, endPoint x: 542, endPoint y: 212, distance: 139.0
click at [528, 213] on div "SearchWithCriteria5f60d484-a001-4b3e-9b19-35cce37e79a1 Recording ISRC GBAYC9802…" at bounding box center [926, 209] width 1238 height 47
paste input "DEN961600702"
click at [1437, 394] on button "Search" at bounding box center [1477, 407] width 139 height 47
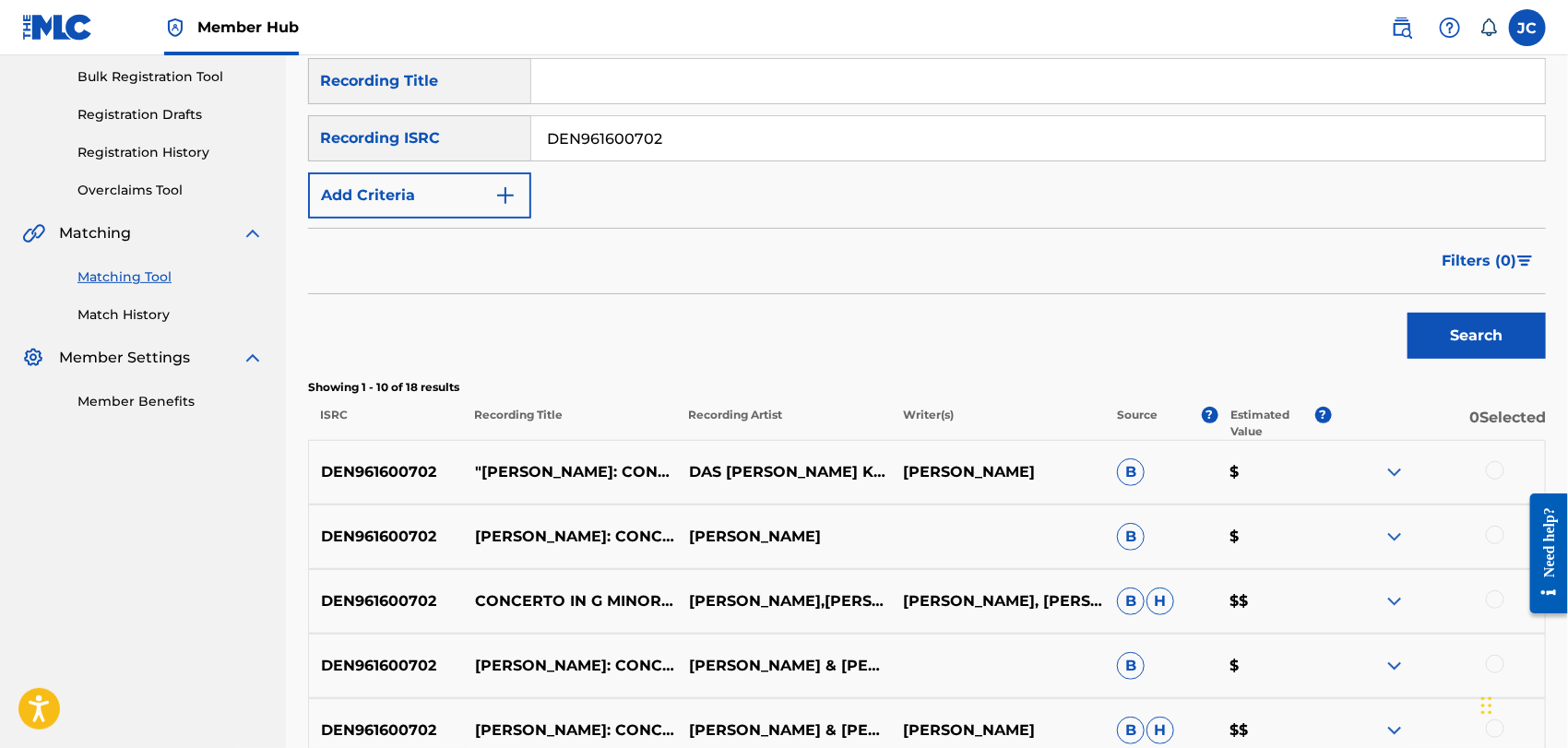
scroll to position [302, 0]
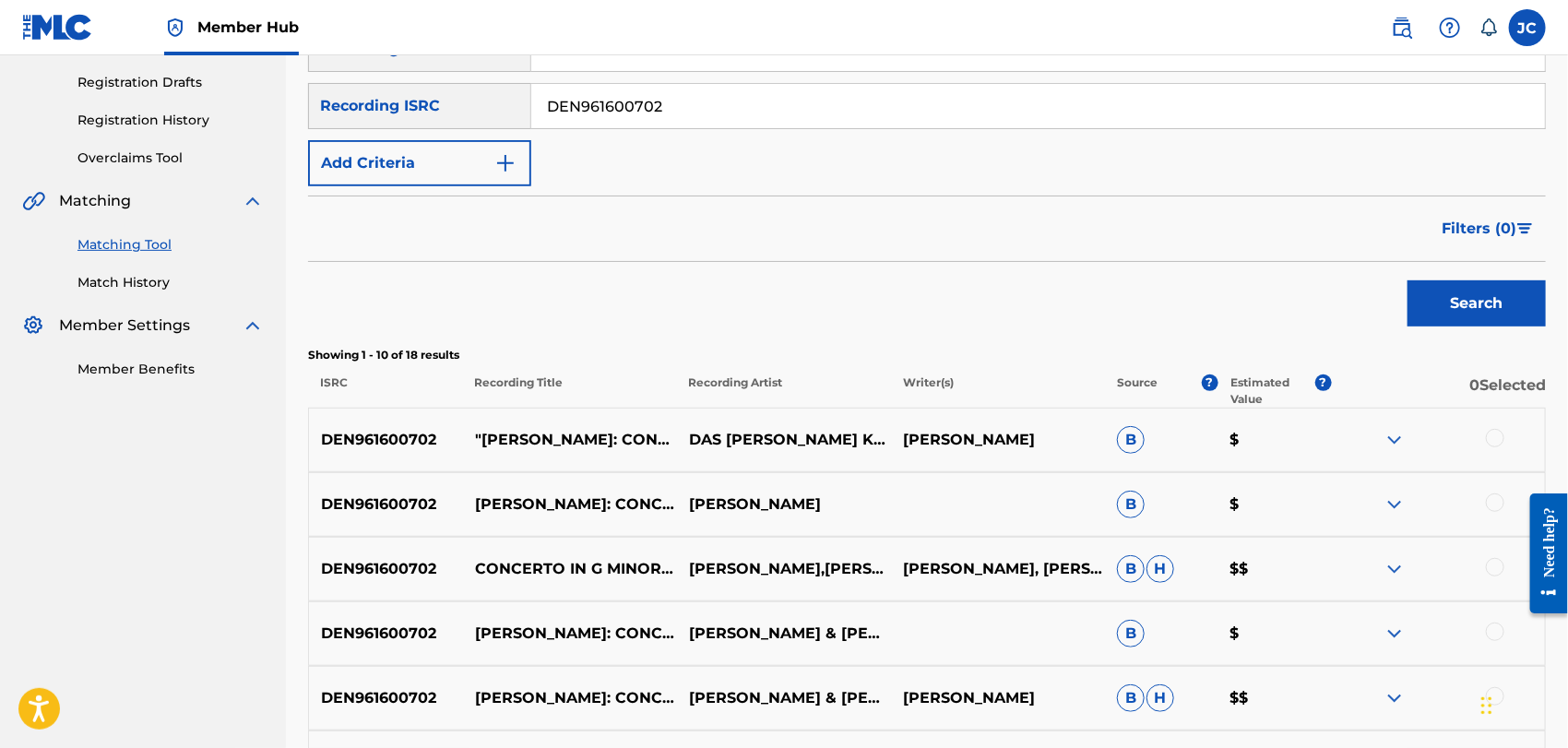
click at [661, 118] on input "DEN961600702" at bounding box center [1038, 106] width 1014 height 45
paste input "MXF399802416"
type input "MXF399802416"
click at [1461, 312] on button "Search" at bounding box center [1477, 304] width 139 height 47
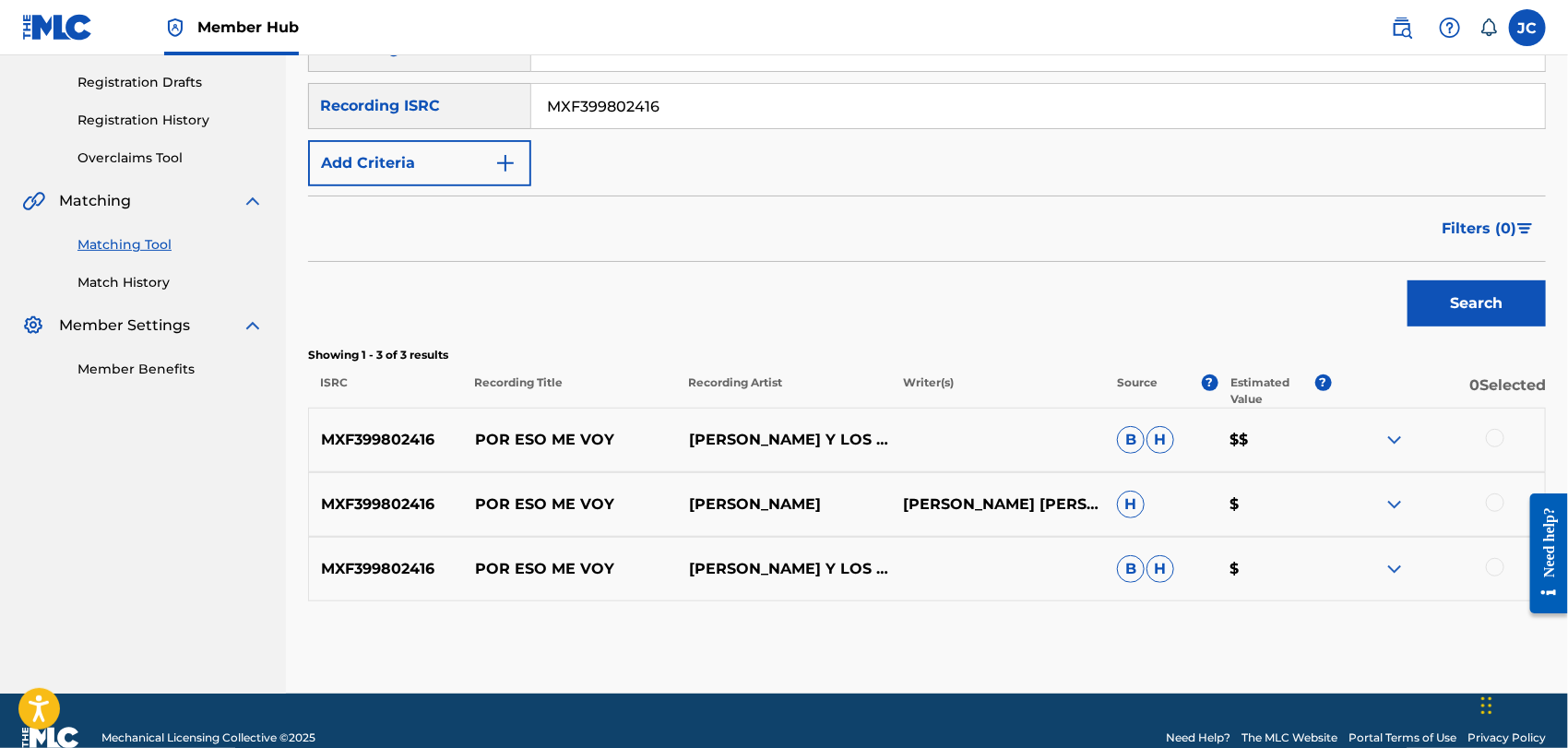
click at [1495, 445] on div at bounding box center [1495, 438] width 19 height 19
click at [1494, 503] on div at bounding box center [1495, 503] width 19 height 19
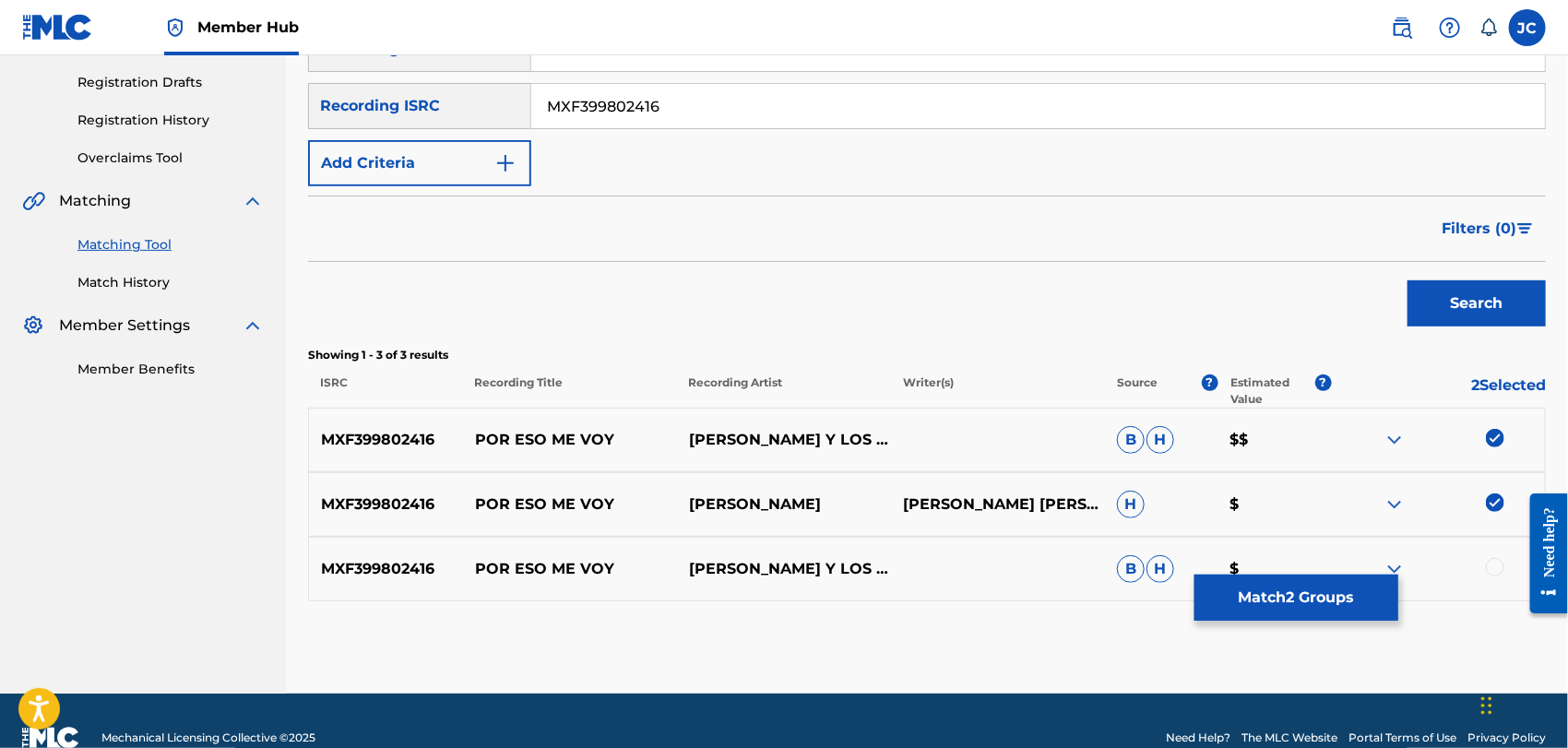
click at [1495, 564] on div at bounding box center [1495, 568] width 19 height 19
click at [1323, 627] on div "Matching Tool The Matching Tool enables you to suggest matches between sound re…" at bounding box center [926, 247] width 1238 height 895
click at [1214, 578] on button "Match 3 Groups" at bounding box center [1296, 598] width 204 height 47
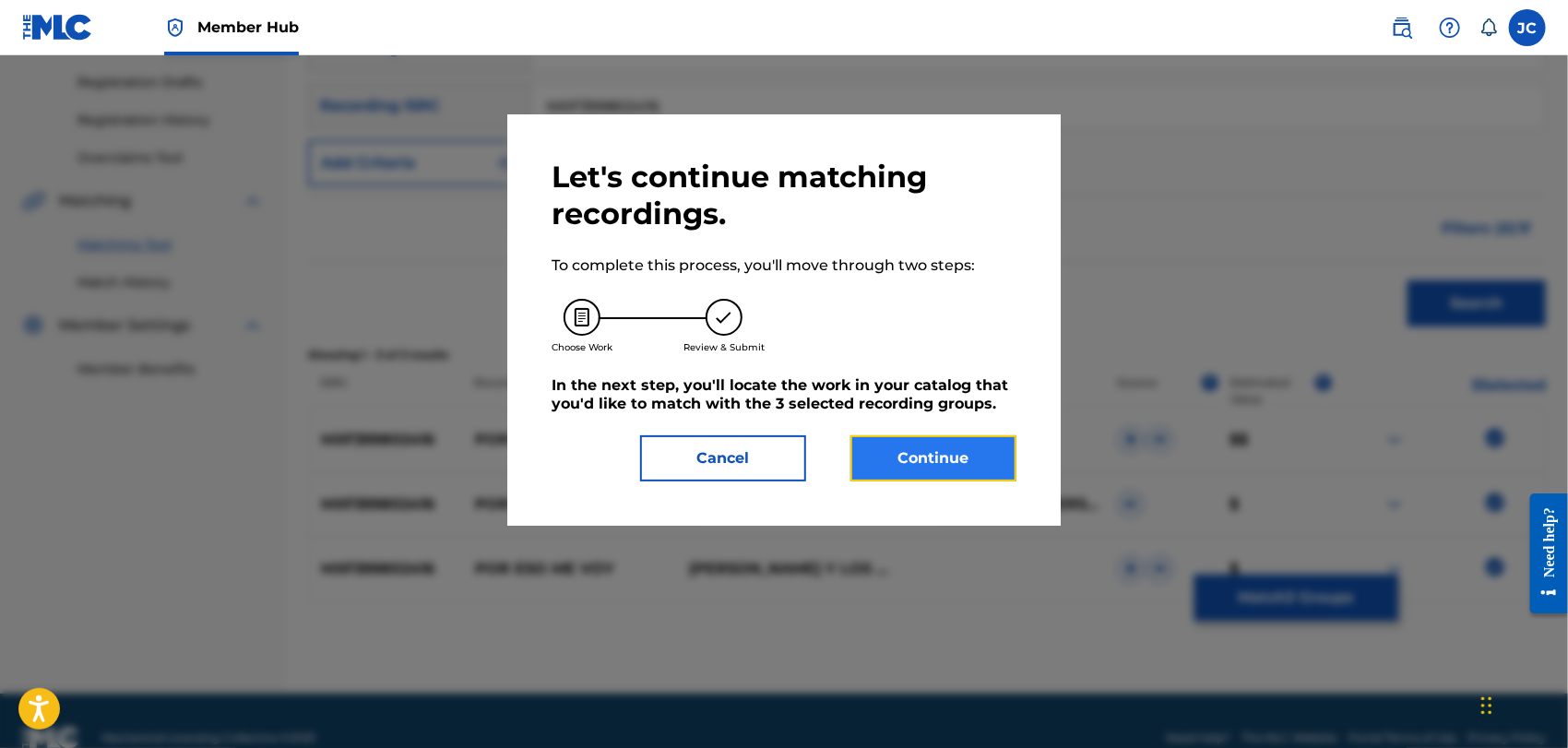
click at [981, 437] on button "Continue" at bounding box center [934, 459] width 166 height 47
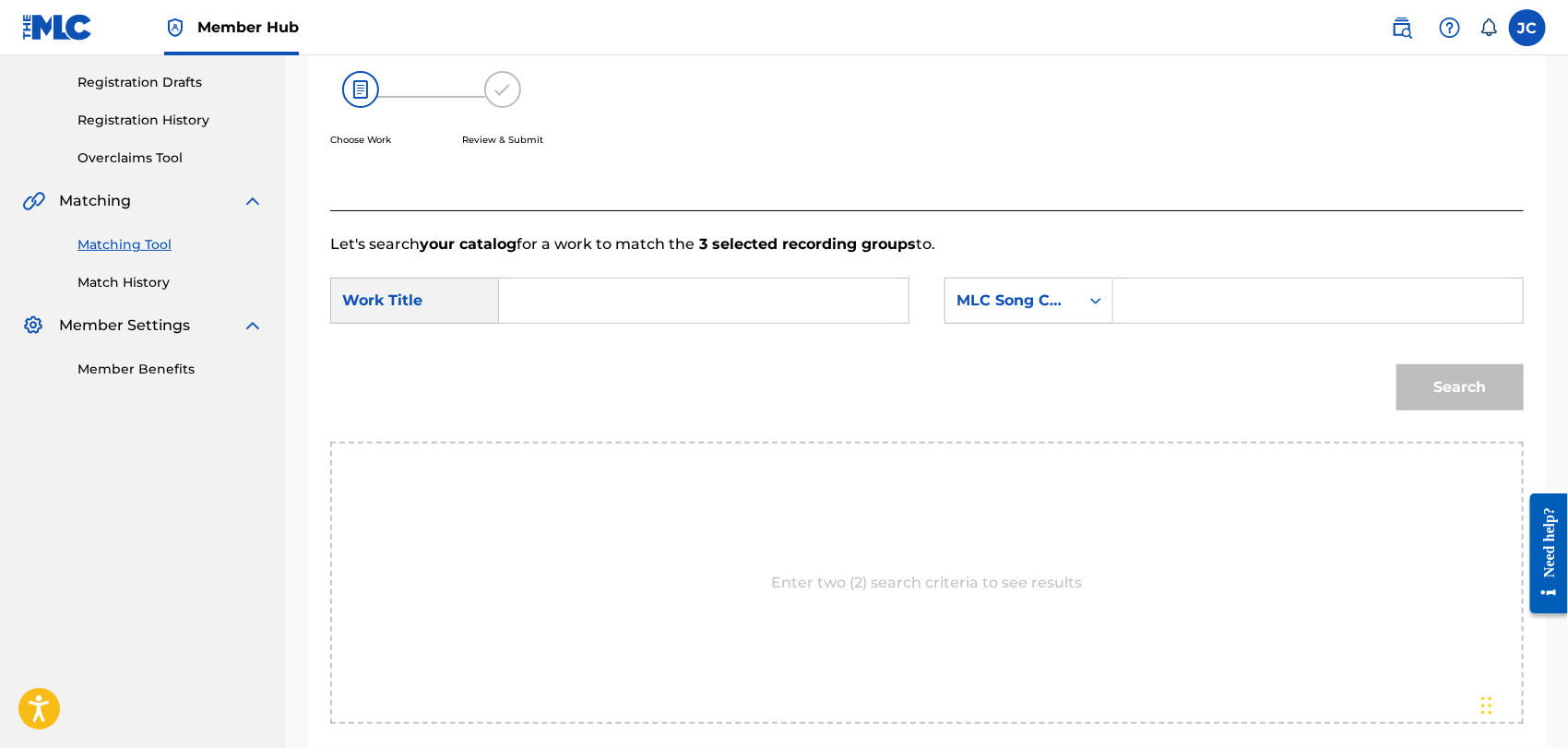
click at [671, 301] on input "Search Form" at bounding box center [704, 301] width 379 height 45
paste input "Por Eso Me Voy"
type input "Por Eso Me Voy"
click at [1113, 314] on div "Search Form" at bounding box center [1318, 301] width 410 height 47
click at [1002, 307] on div "MLC Song Code" at bounding box center [1013, 301] width 112 height 22
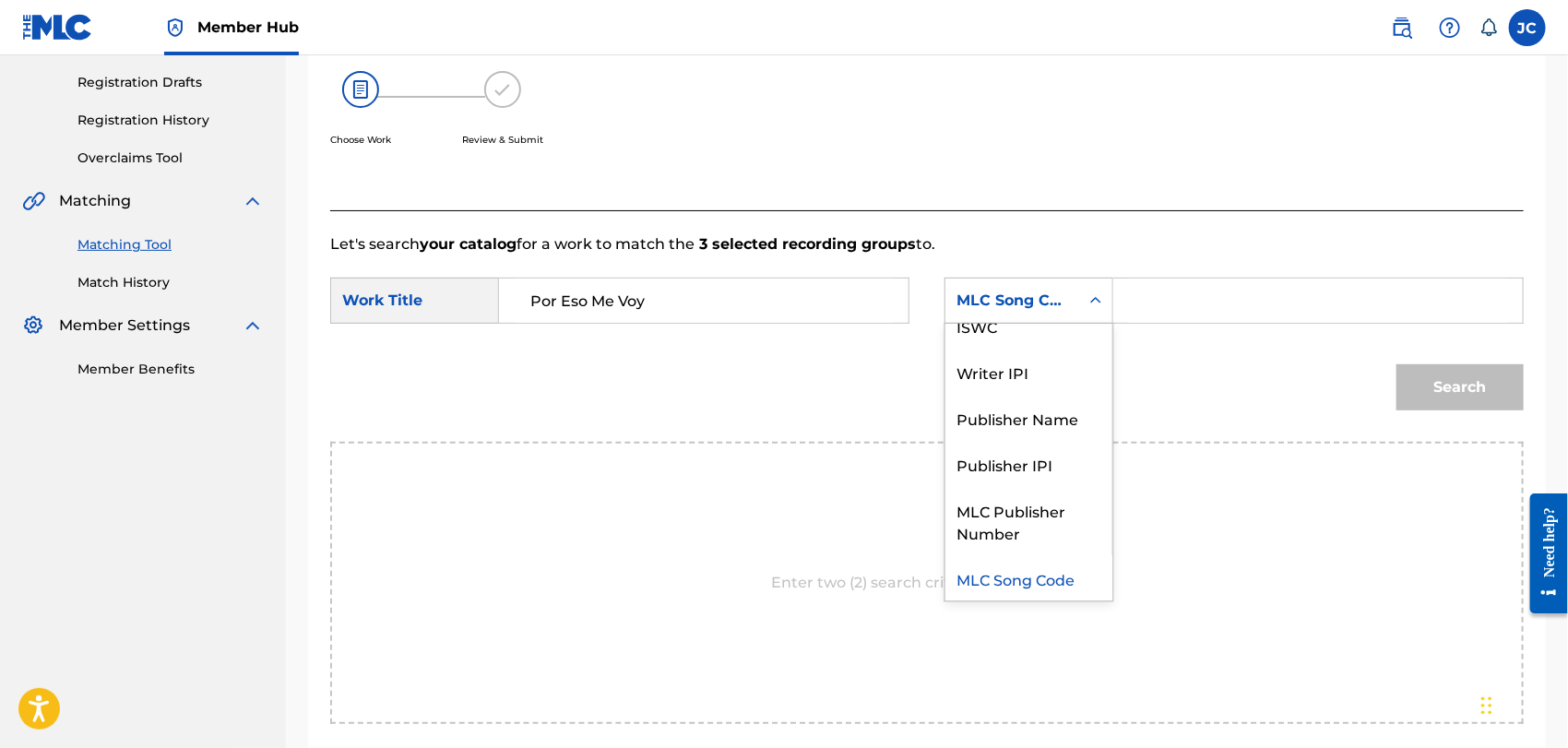
scroll to position [0, 0]
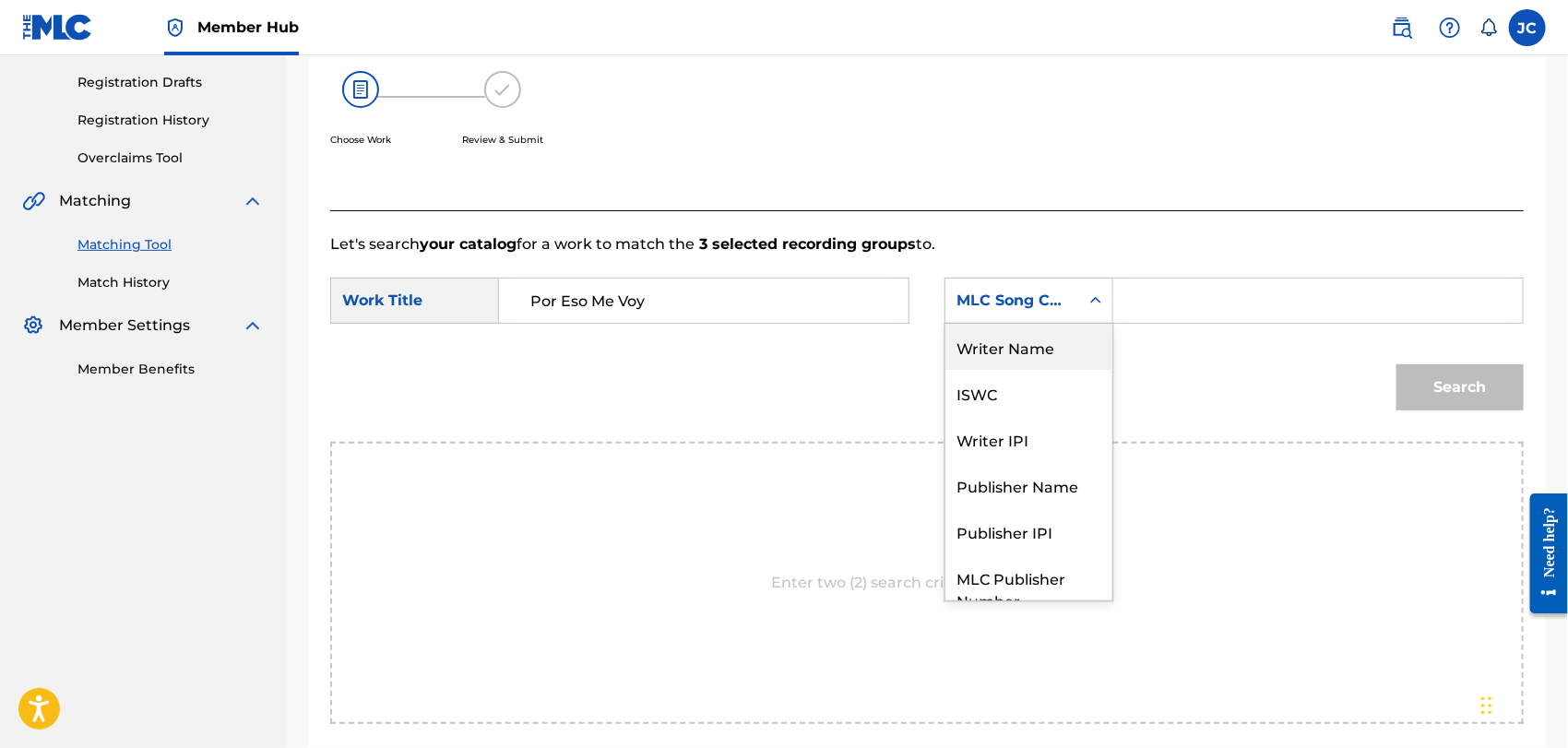
click at [1003, 337] on div "Writer Name" at bounding box center [1030, 347] width 167 height 47
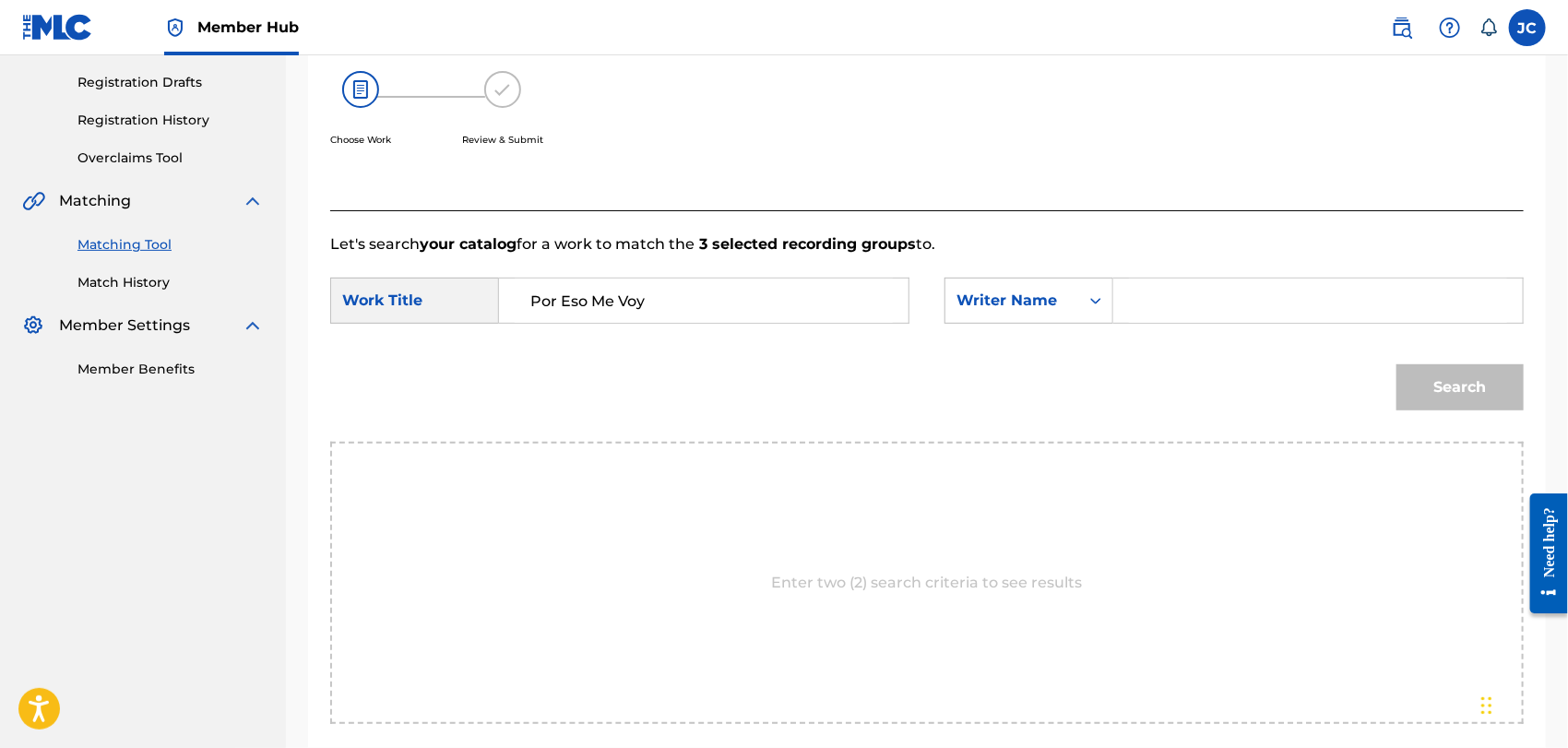
click at [1220, 301] on input "Search Form" at bounding box center [1318, 301] width 379 height 45
paste input "[PERSON_NAME]"
type input "[PERSON_NAME]"
click at [1464, 408] on button "Search" at bounding box center [1460, 388] width 127 height 47
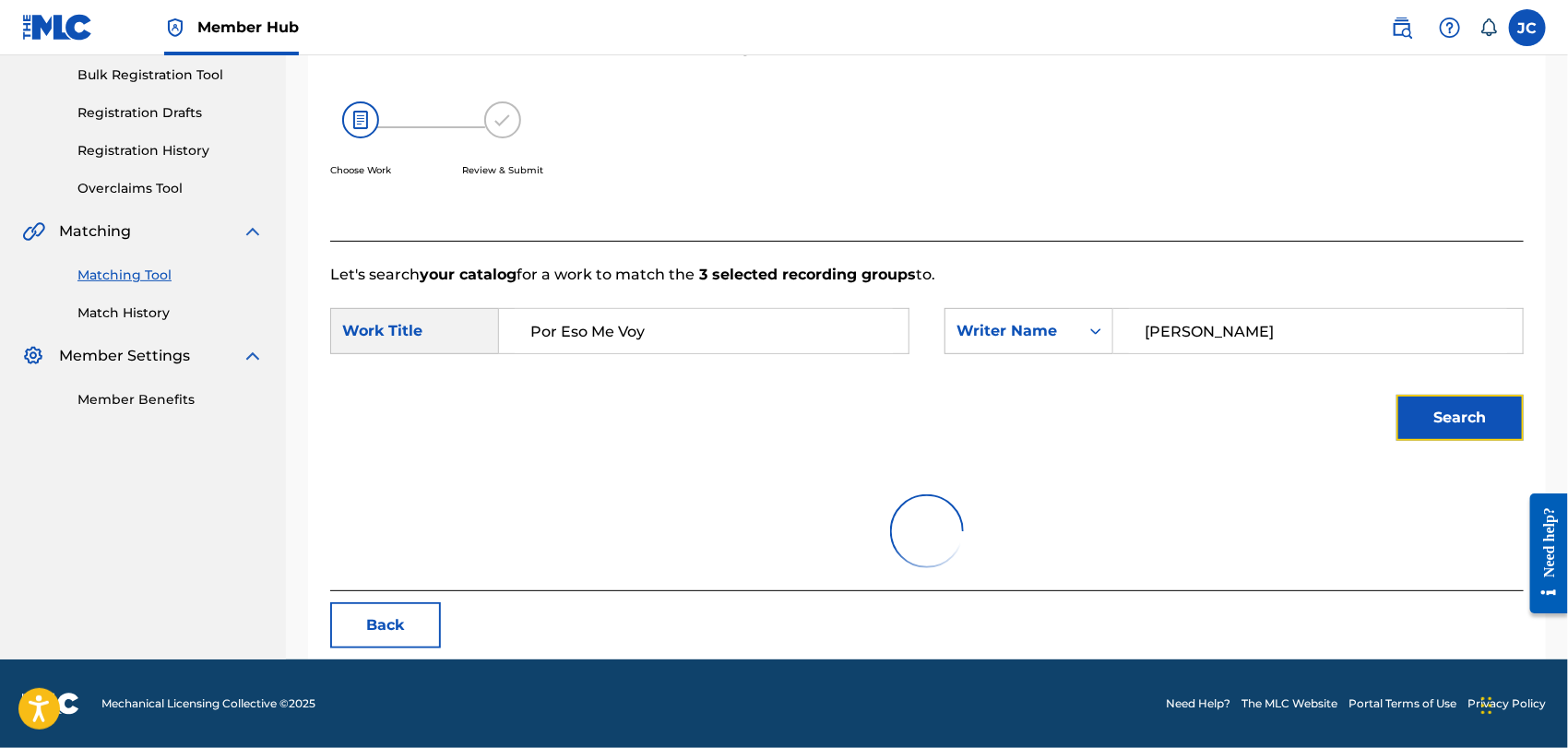
scroll to position [302, 0]
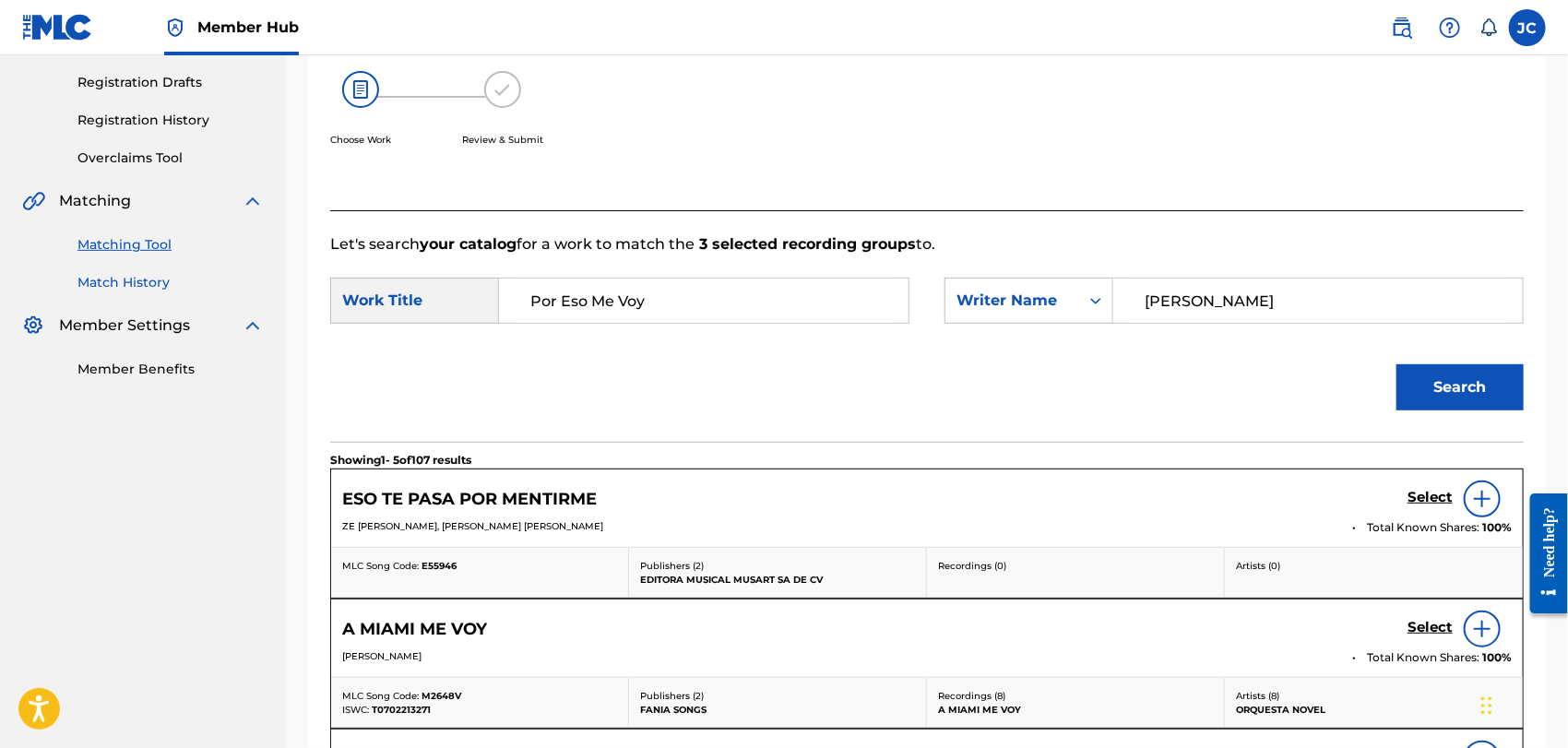
click at [144, 283] on link "Match History" at bounding box center [170, 283] width 186 height 20
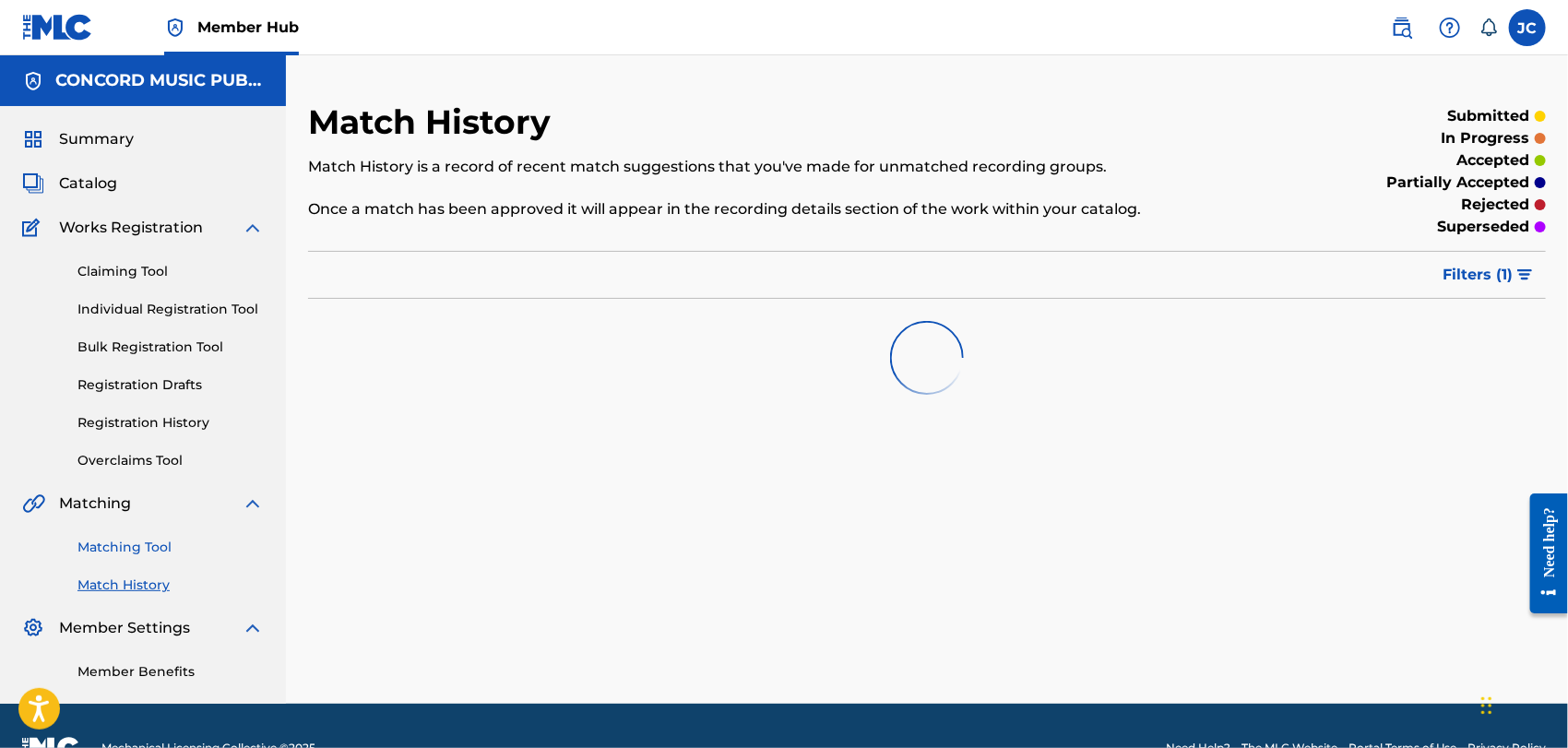
click at [149, 542] on link "Matching Tool" at bounding box center [170, 547] width 186 height 20
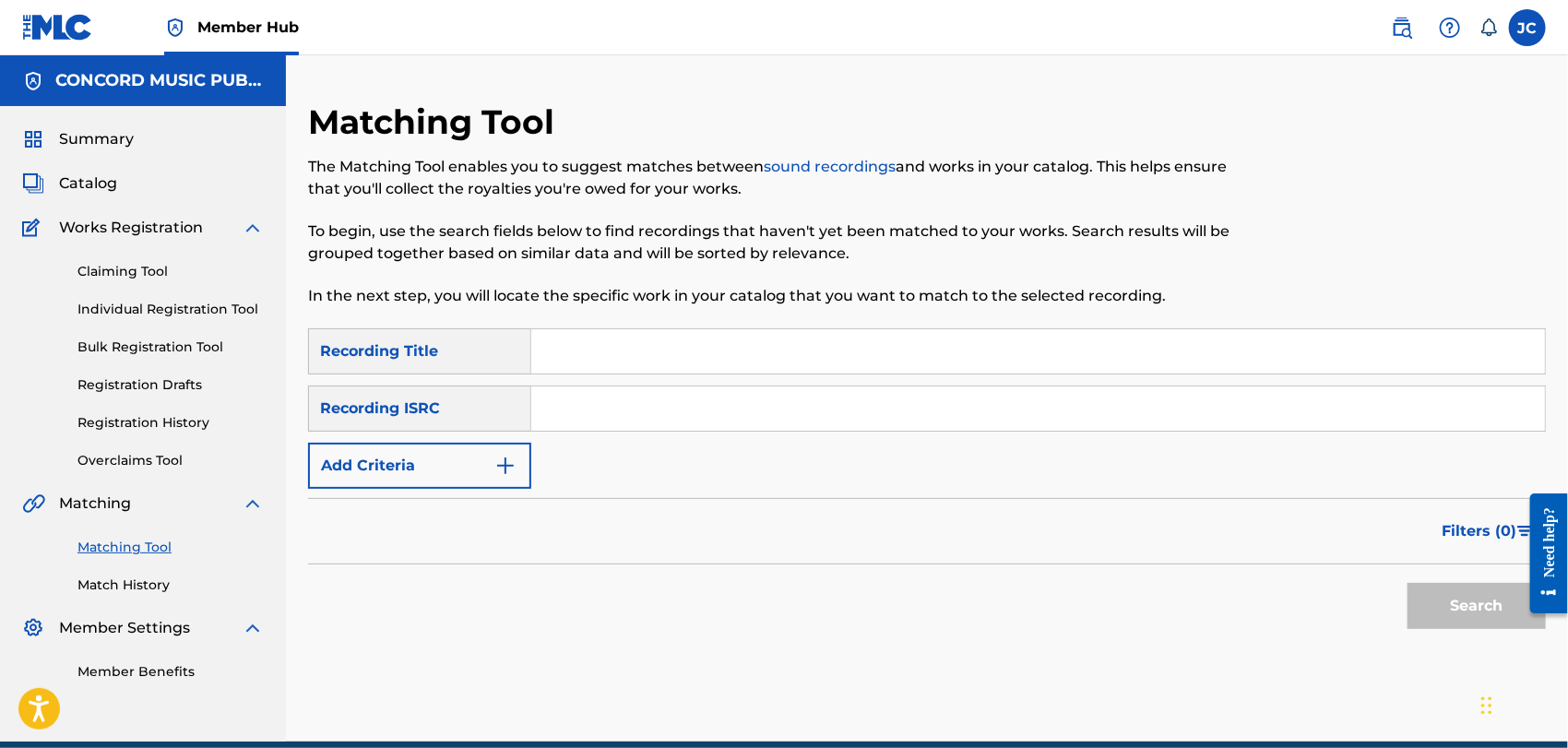
click at [696, 326] on div "Matching Tool The Matching Tool enables you to suggest matches between sound re…" at bounding box center [784, 215] width 953 height 227
click at [662, 374] on div "Search Form" at bounding box center [1038, 352] width 1015 height 47
click at [670, 341] on input "Search Form" at bounding box center [1038, 352] width 1014 height 45
paste input "POR ESO ME VOY"
type input "POR ESO ME VOY"
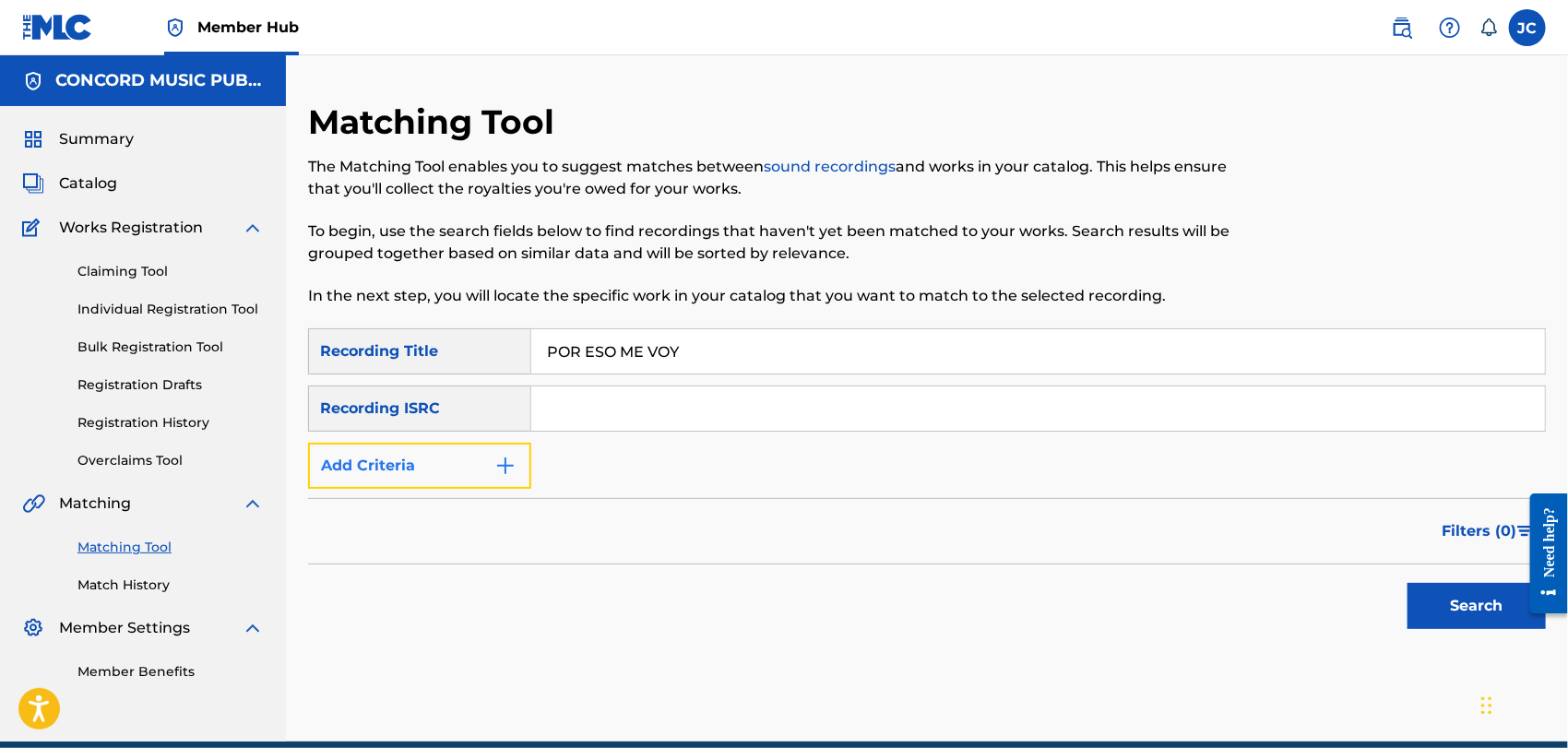
click at [486, 464] on button "Add Criteria" at bounding box center [419, 466] width 223 height 47
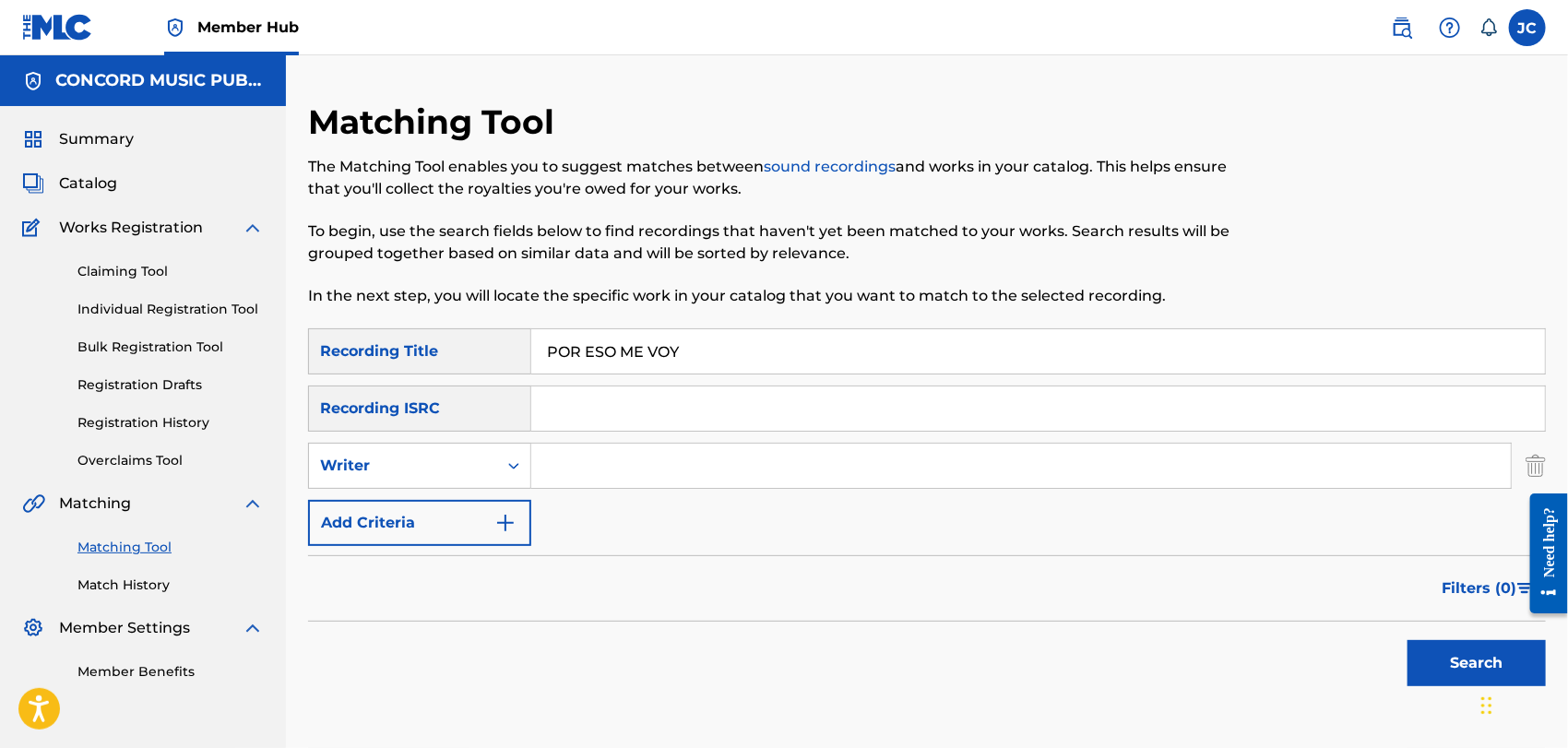
click at [634, 473] on input "Search Form" at bounding box center [1020, 466] width 979 height 45
paste input "[PERSON_NAME]"
type input "[PERSON_NAME]"
click at [1441, 669] on button "Search" at bounding box center [1477, 663] width 139 height 47
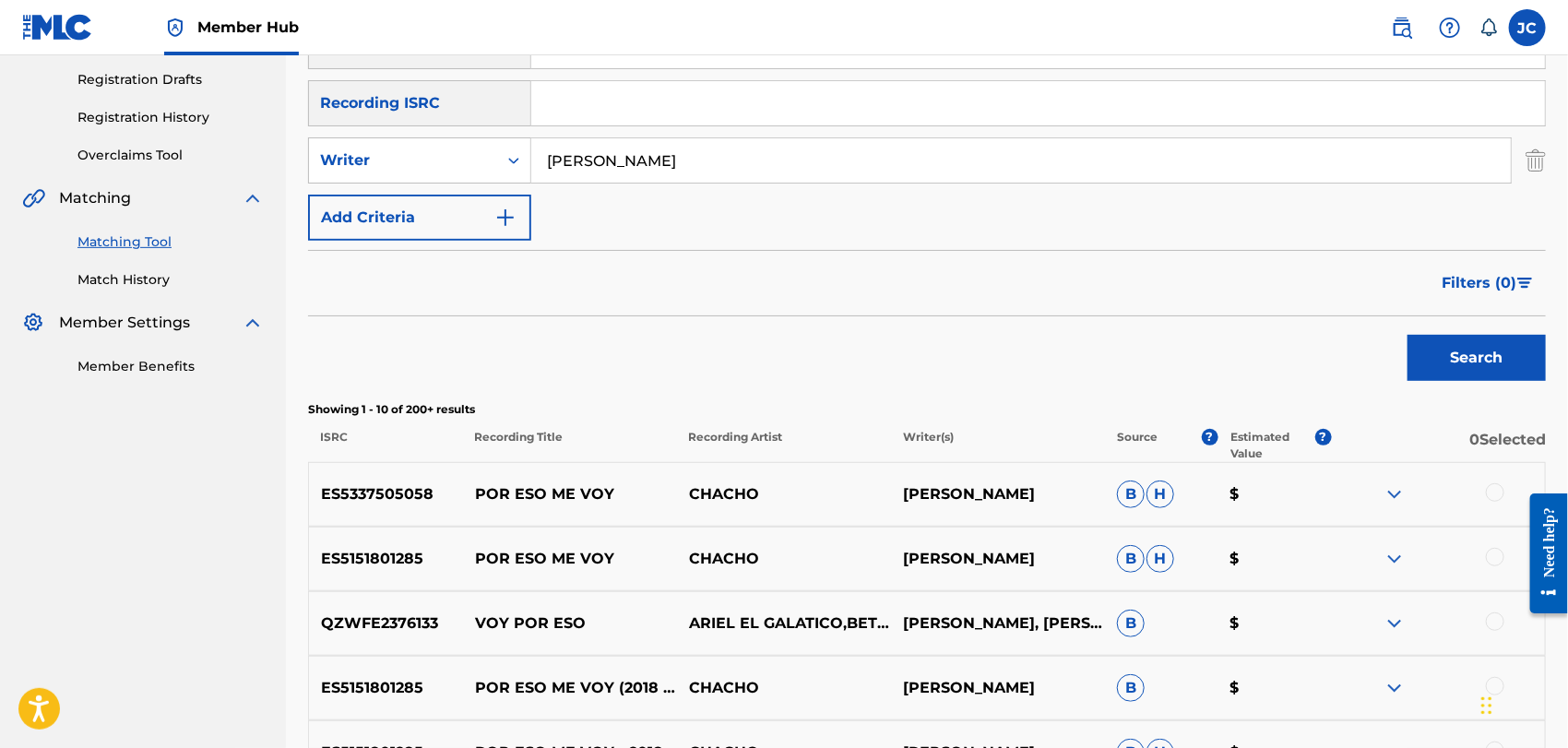
scroll to position [307, 0]
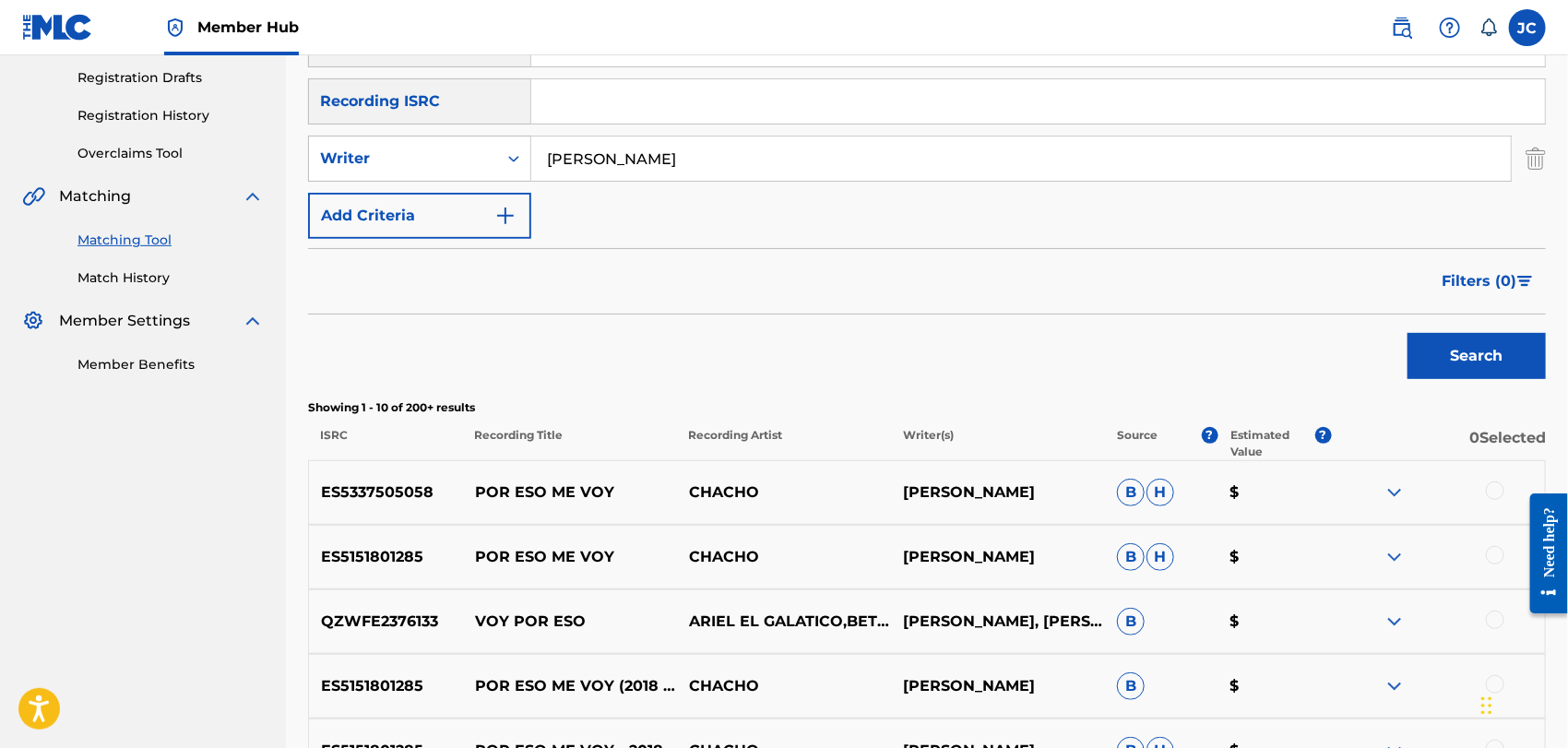
click at [649, 148] on input "[PERSON_NAME]" at bounding box center [1020, 159] width 979 height 45
click at [118, 269] on link "Match History" at bounding box center [170, 278] width 186 height 20
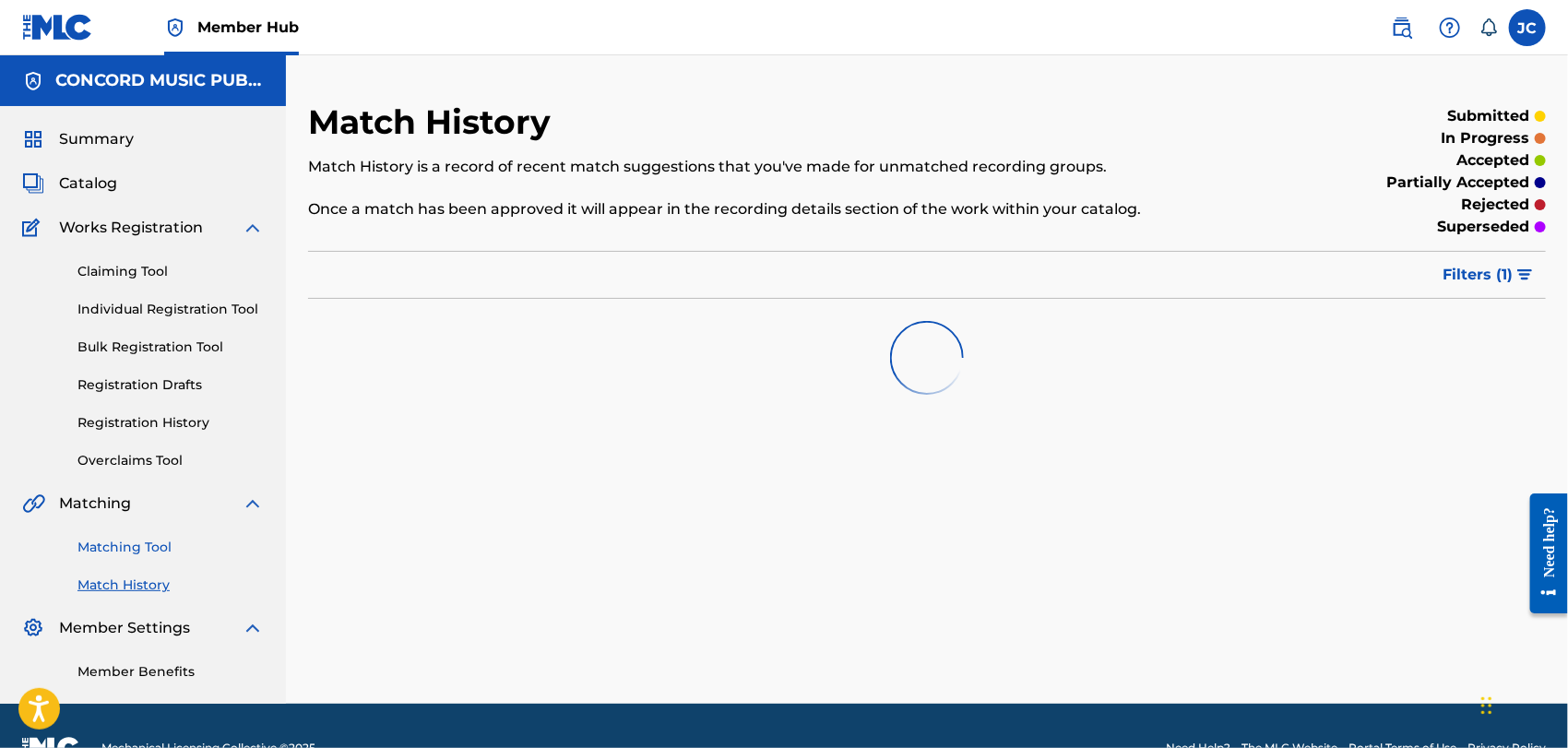
click at [133, 554] on link "Matching Tool" at bounding box center [170, 547] width 186 height 20
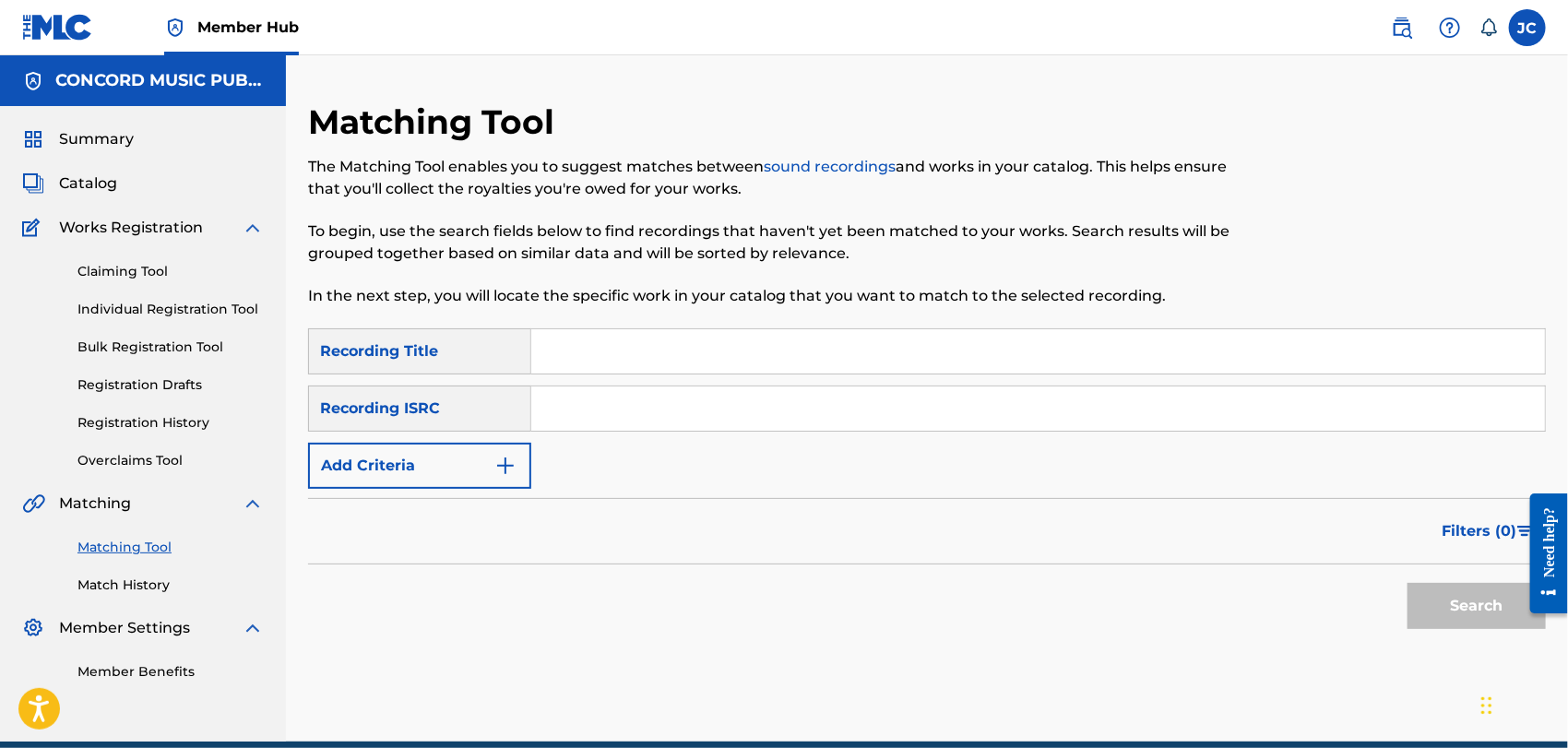
paste input "FR9W12206622"
type input "FR9W12206622"
click at [1467, 600] on button "Search" at bounding box center [1477, 607] width 139 height 47
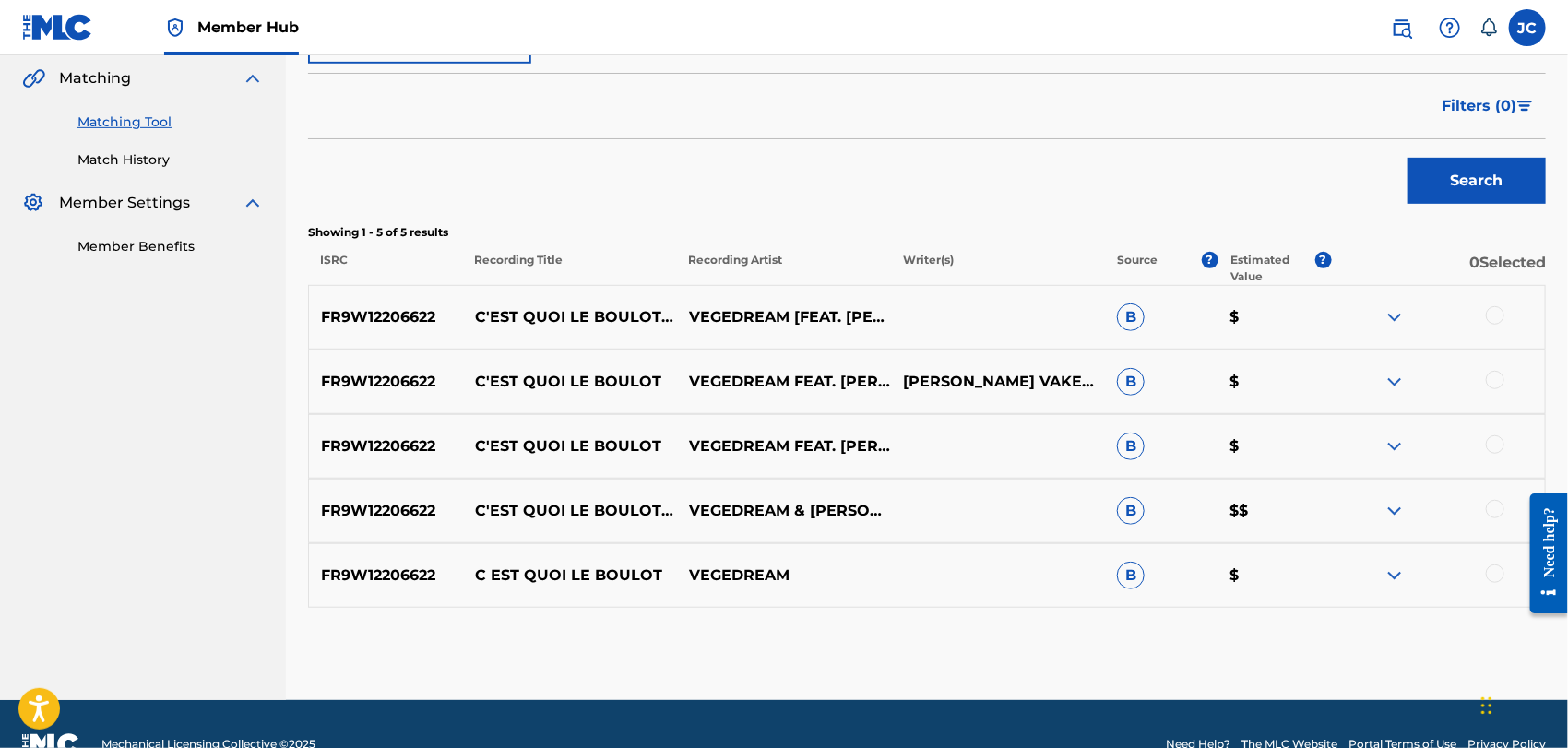
scroll to position [465, 0]
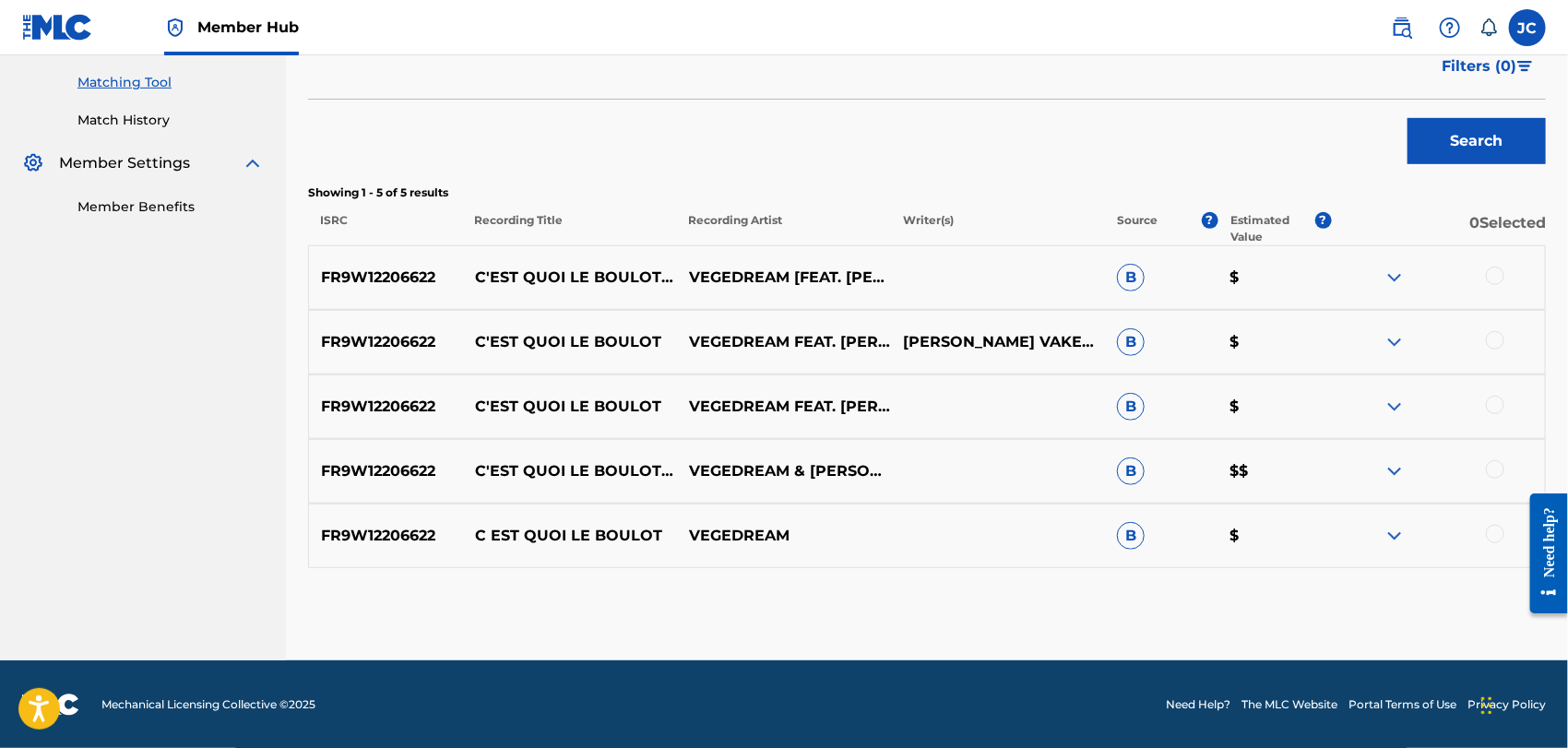
click at [1492, 274] on div at bounding box center [1495, 276] width 19 height 19
click at [1494, 337] on div at bounding box center [1495, 341] width 19 height 19
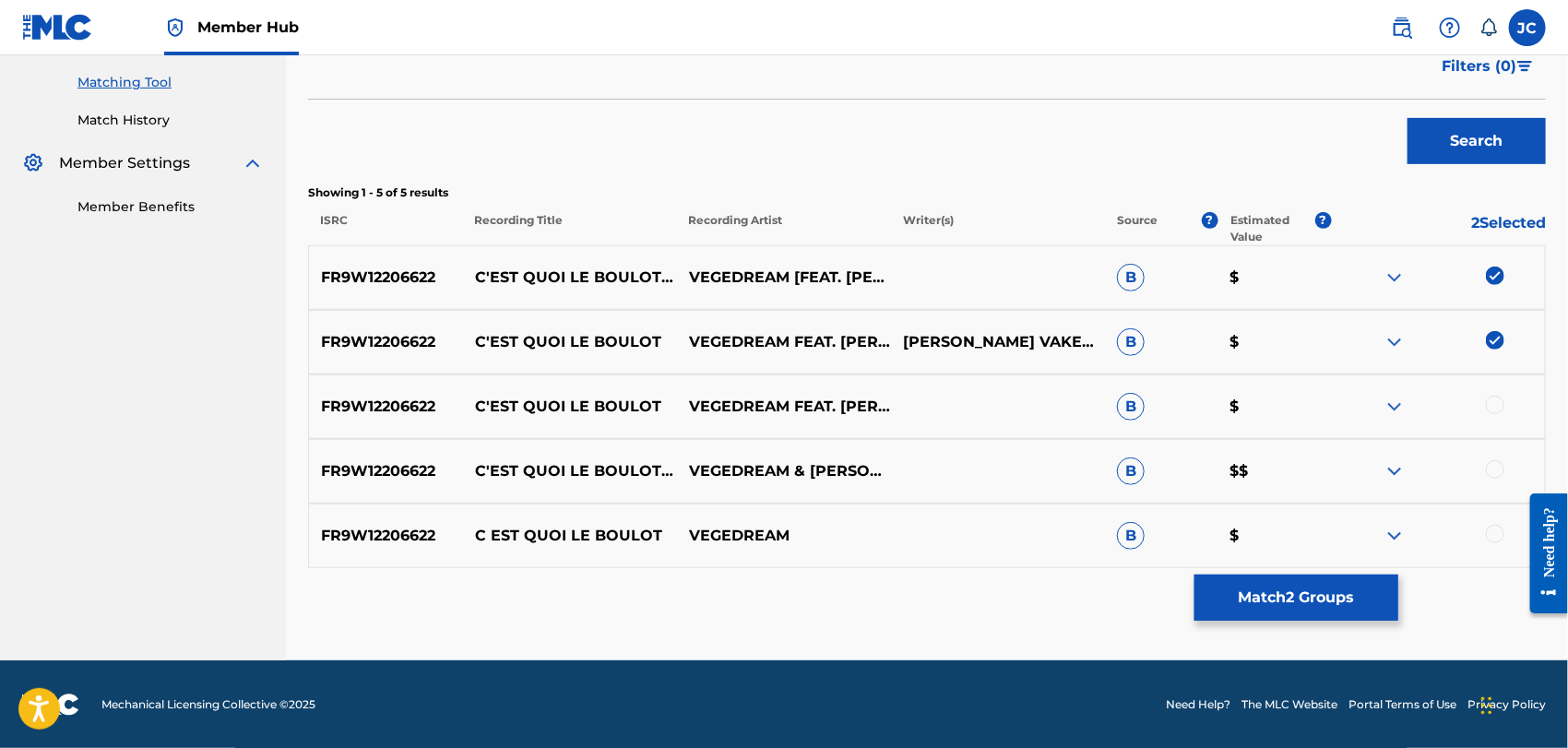
click at [1496, 407] on div at bounding box center [1495, 406] width 19 height 19
click at [1496, 473] on div at bounding box center [1495, 470] width 19 height 19
click at [1496, 542] on div at bounding box center [1438, 536] width 214 height 22
click at [1499, 533] on div at bounding box center [1495, 534] width 19 height 19
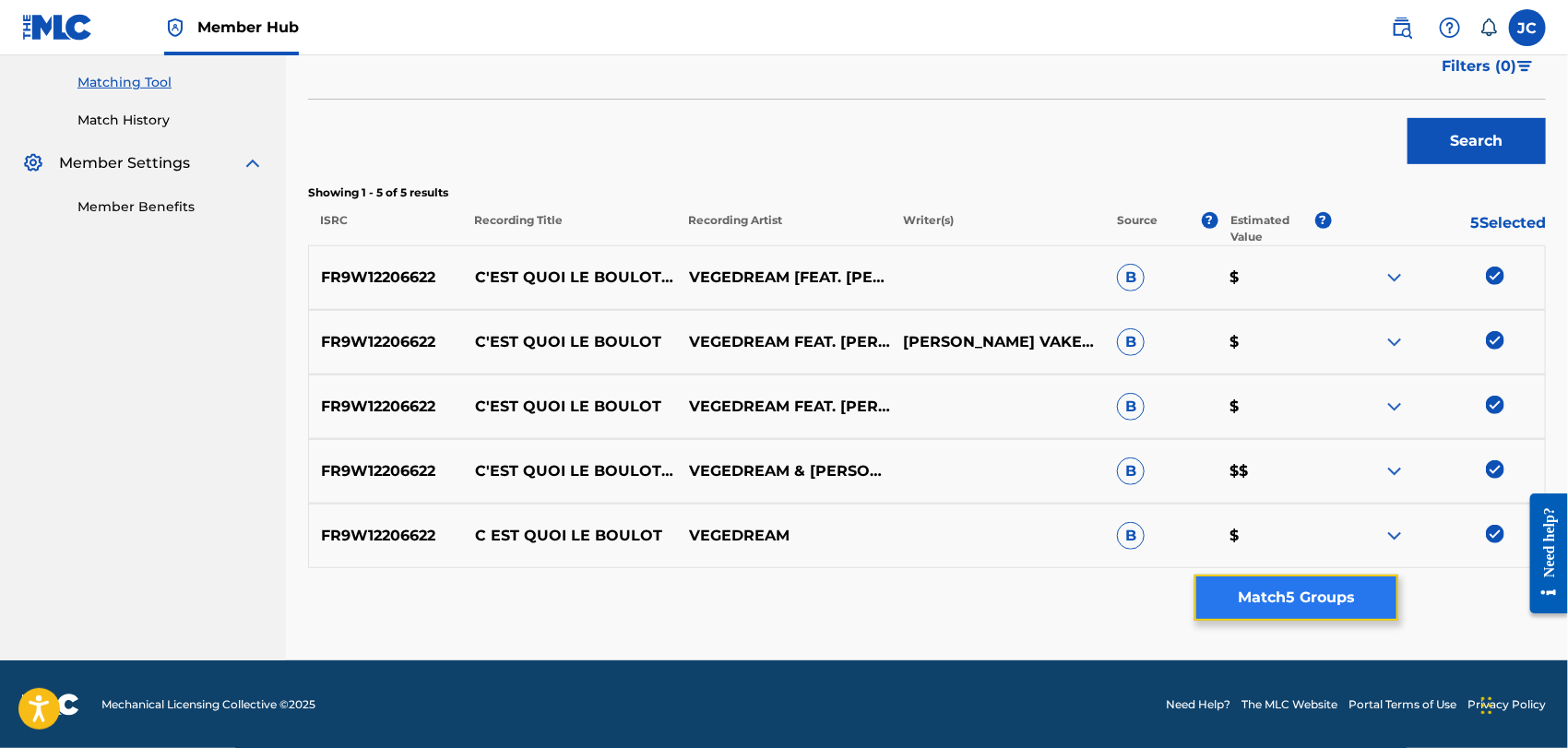
click at [1283, 601] on button "Match 5 Groups" at bounding box center [1296, 598] width 204 height 47
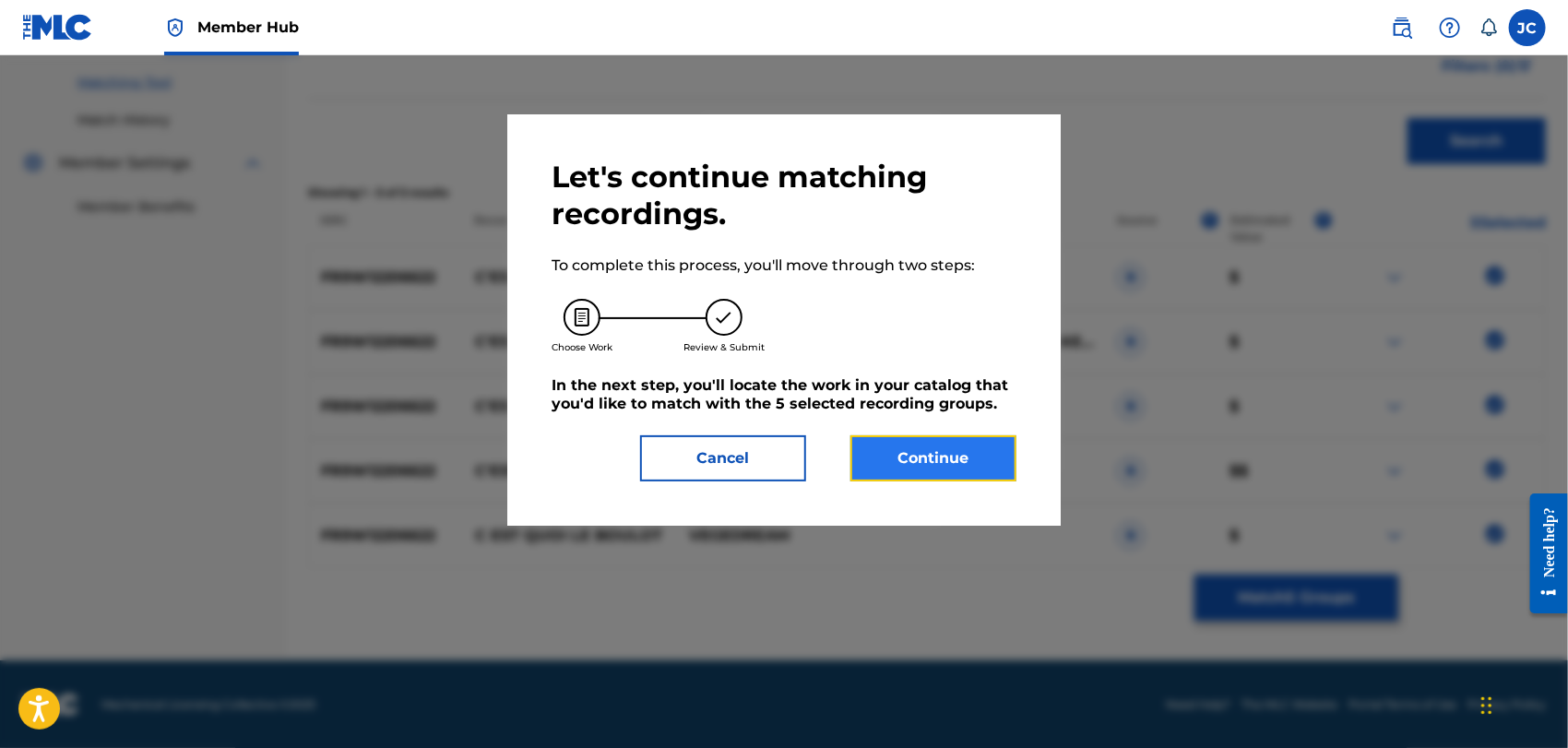
click at [924, 473] on button "Continue" at bounding box center [934, 459] width 166 height 47
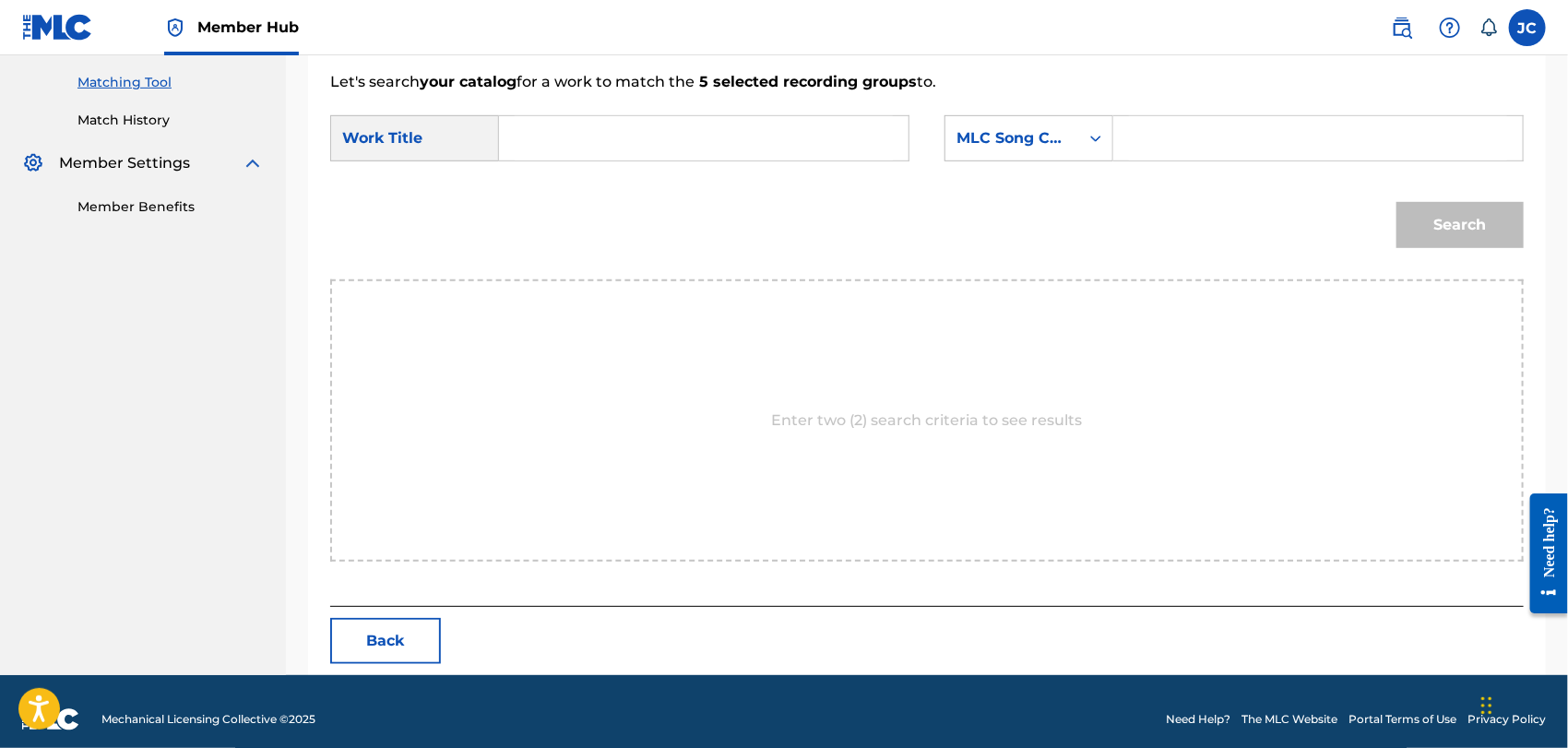
click at [704, 143] on input "Search Form" at bounding box center [704, 139] width 379 height 45
paste input "C'est quoi le boulot"
type input "C'est quoi le boulot"
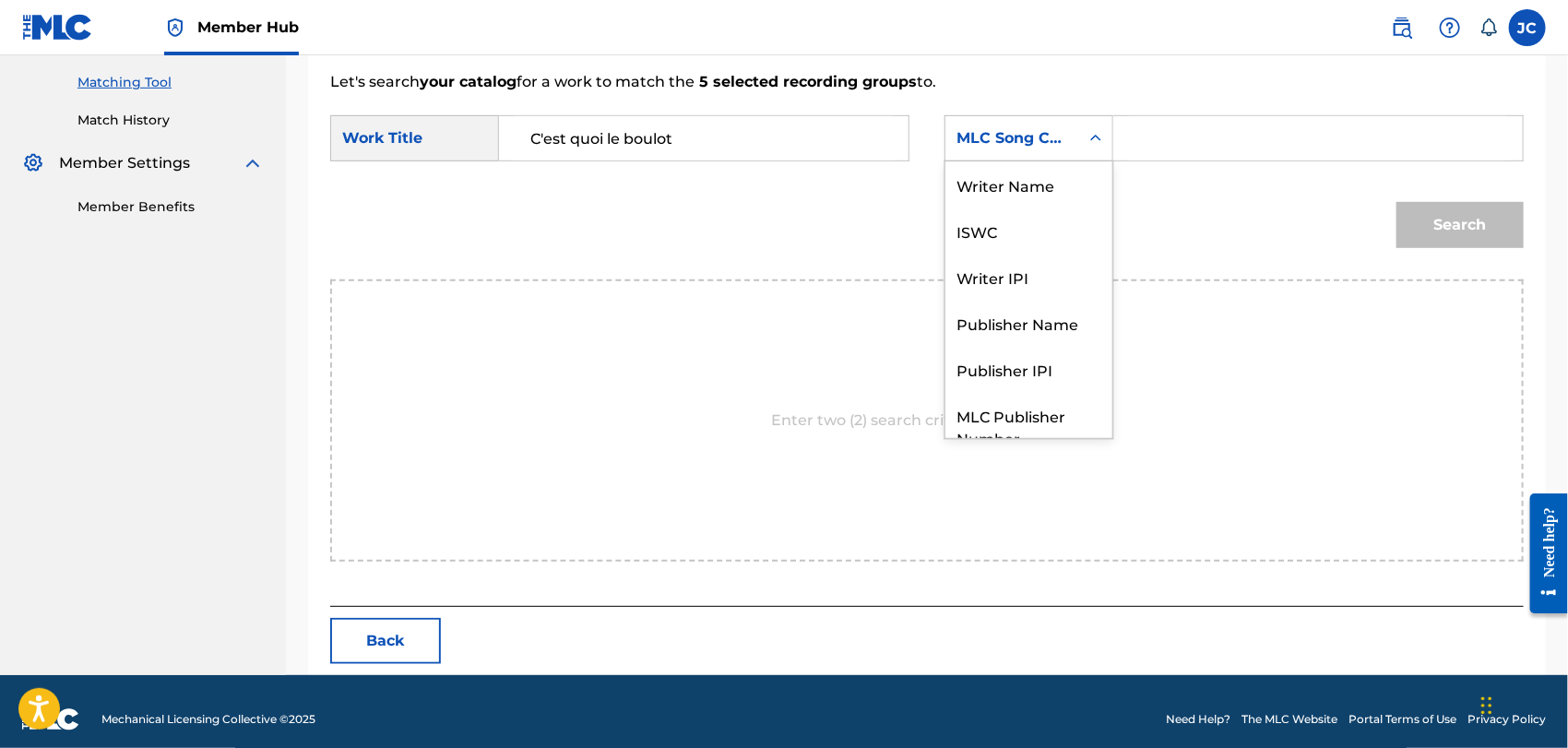
click at [1054, 159] on div "MLC Song Code" at bounding box center [1030, 139] width 169 height 47
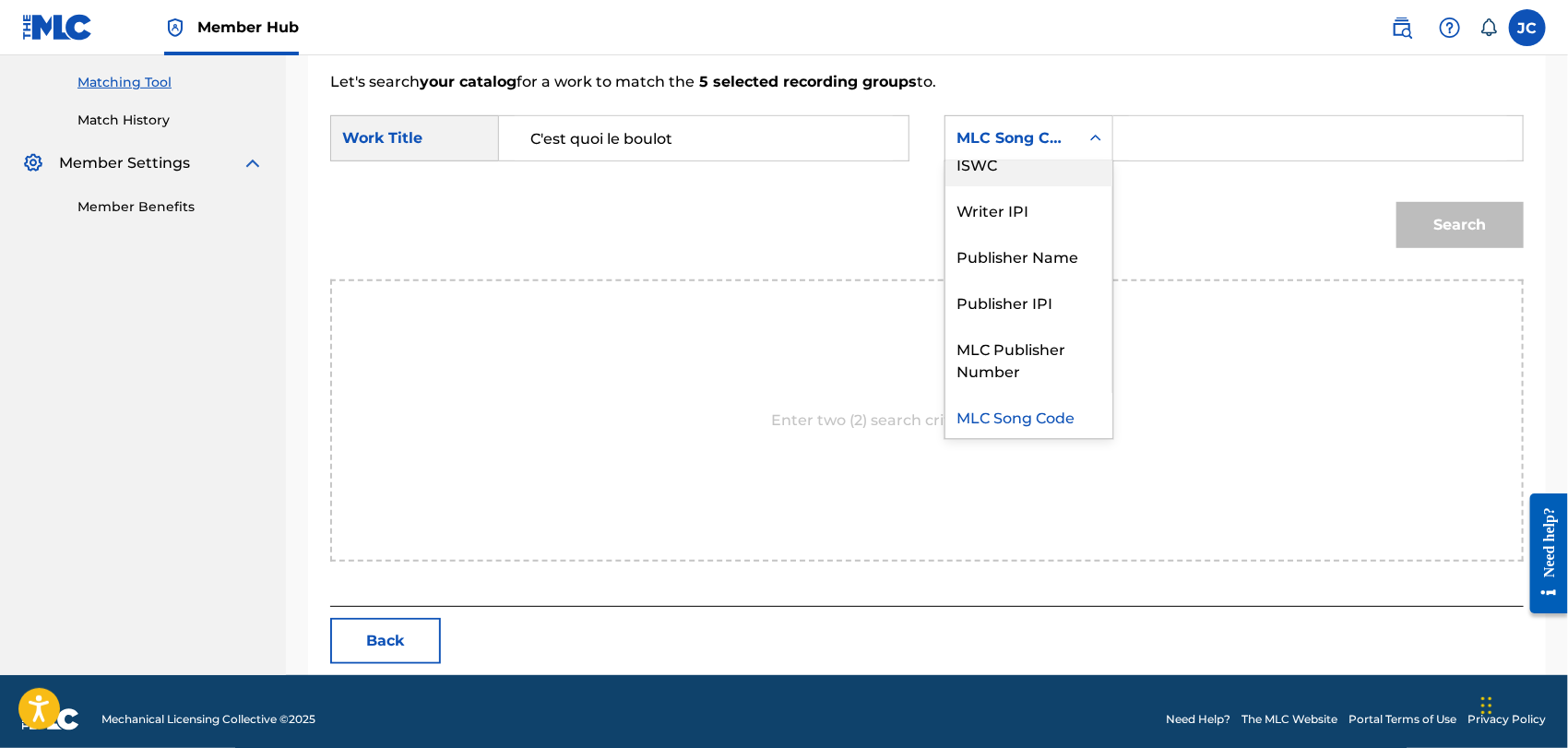
scroll to position [0, 0]
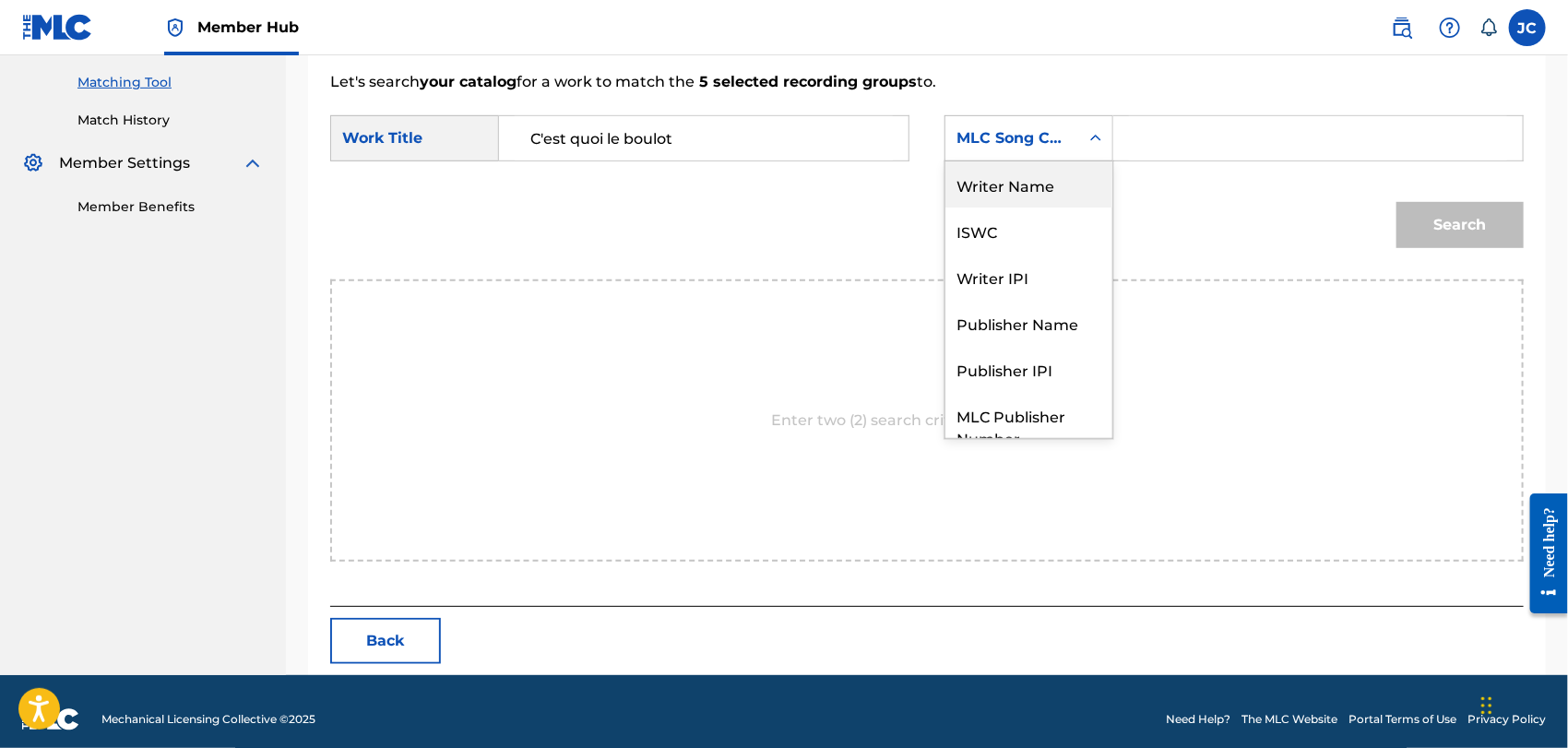
drag, startPoint x: 1310, startPoint y: 113, endPoint x: 1224, endPoint y: 137, distance: 89.3
click at [1310, 117] on form "SearchWithCriteriadf18d06a-4de4-4a9a-be9f-195e0dbcc55b Work Title C'est quoi le…" at bounding box center [927, 186] width 1194 height 186
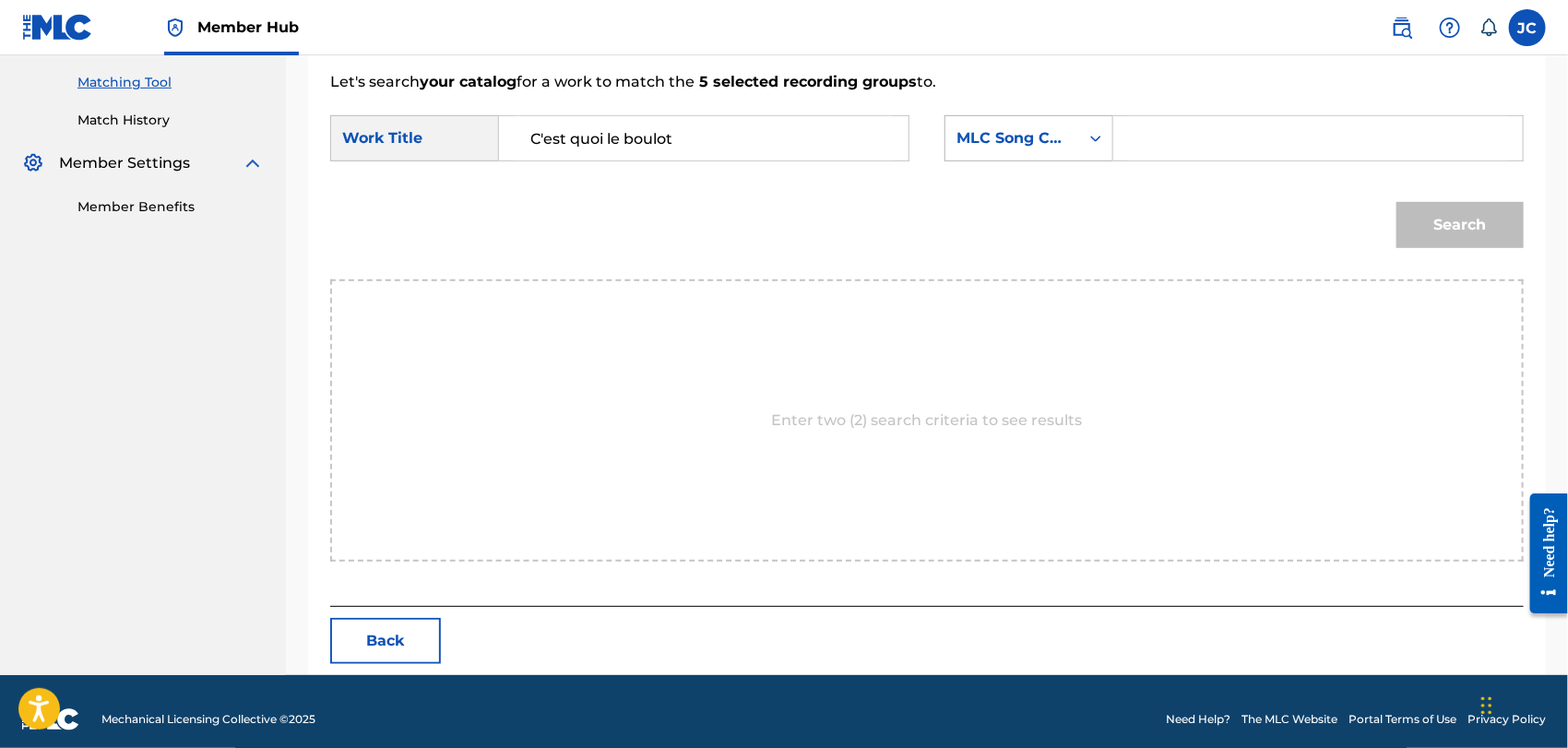
click at [1076, 125] on div "MLC Song Code" at bounding box center [1013, 139] width 134 height 35
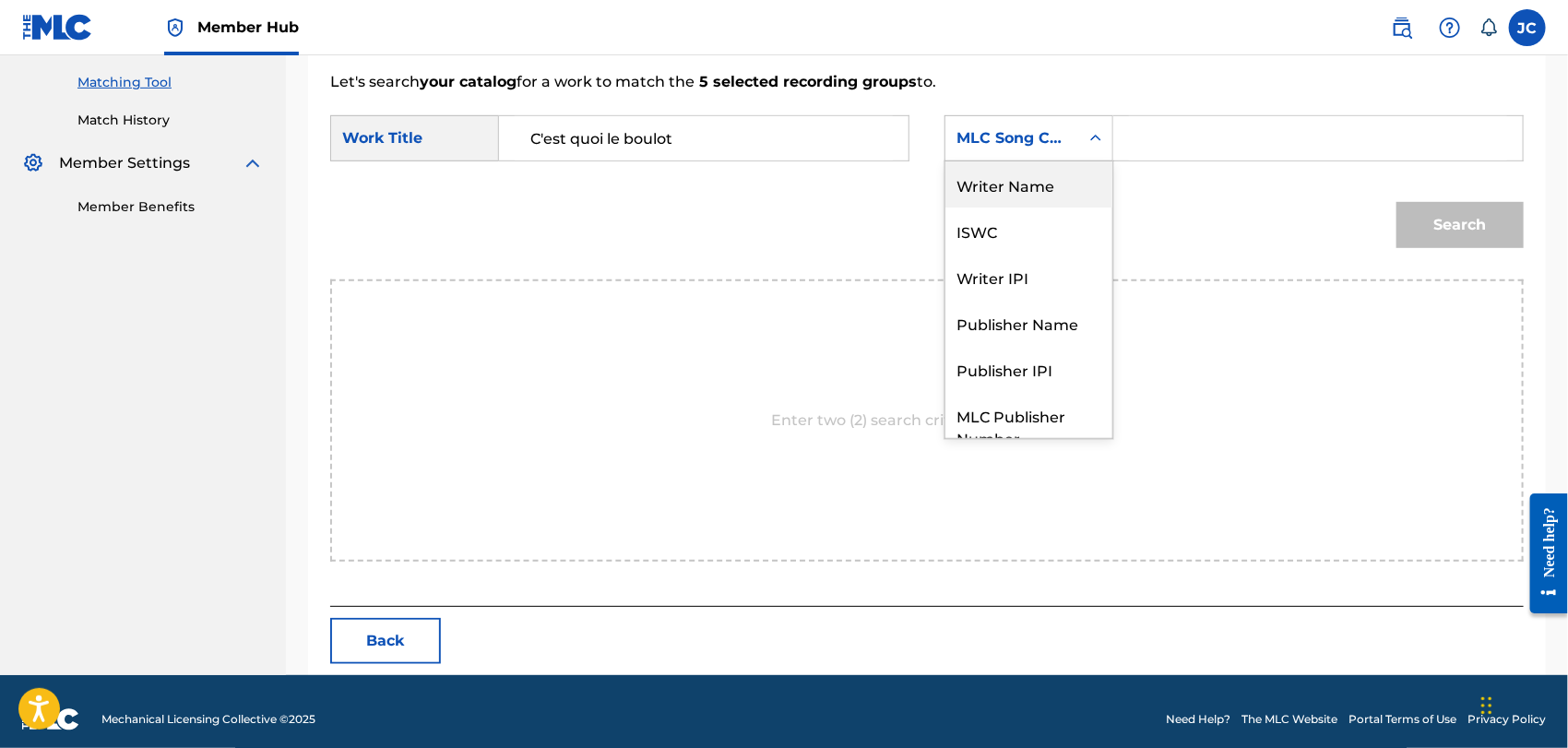
click at [1029, 179] on div "Writer Name" at bounding box center [1030, 185] width 167 height 47
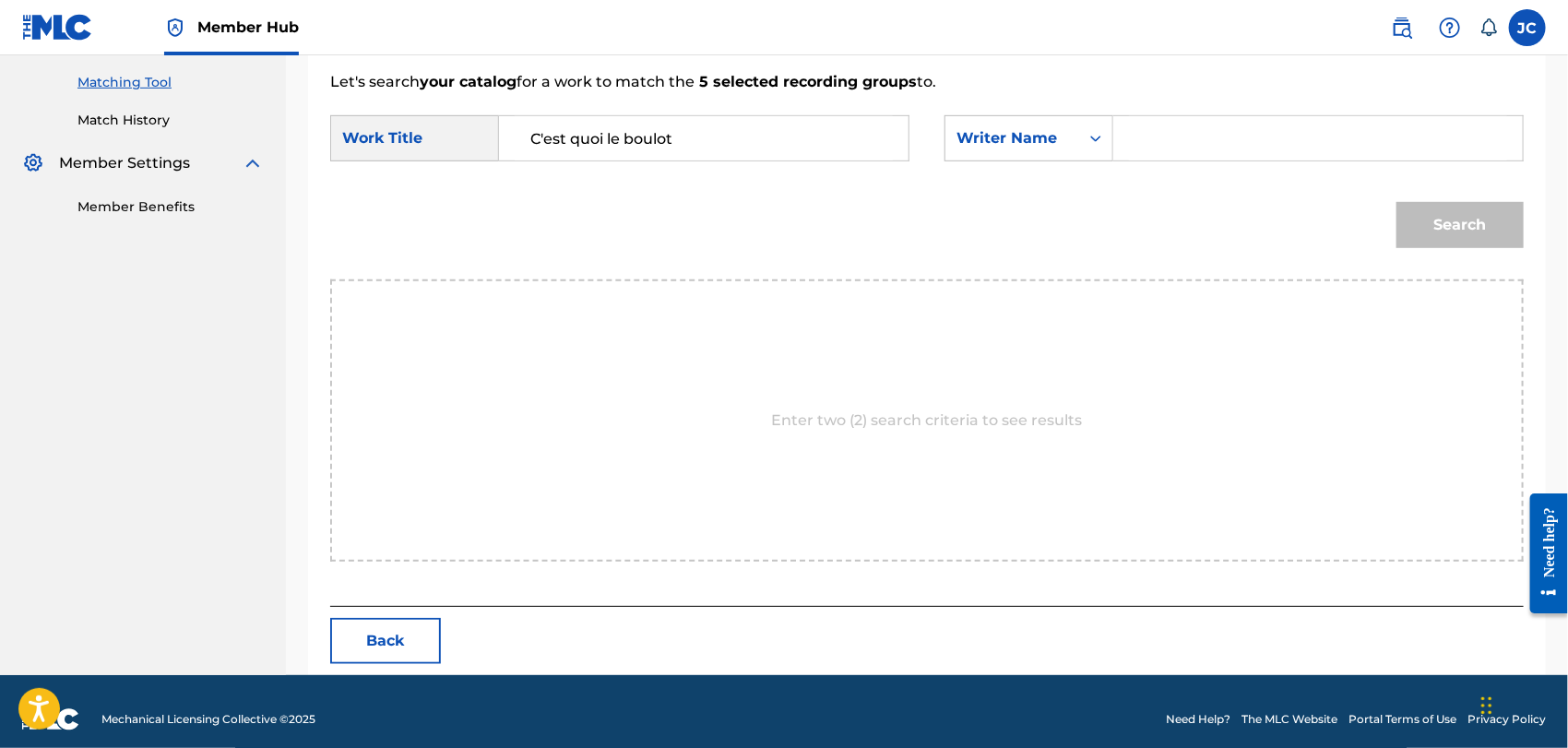
click at [1225, 144] on input "Search Form" at bounding box center [1318, 139] width 379 height 45
paste input "Ousseynou"
click at [1409, 216] on button "Search" at bounding box center [1460, 225] width 127 height 47
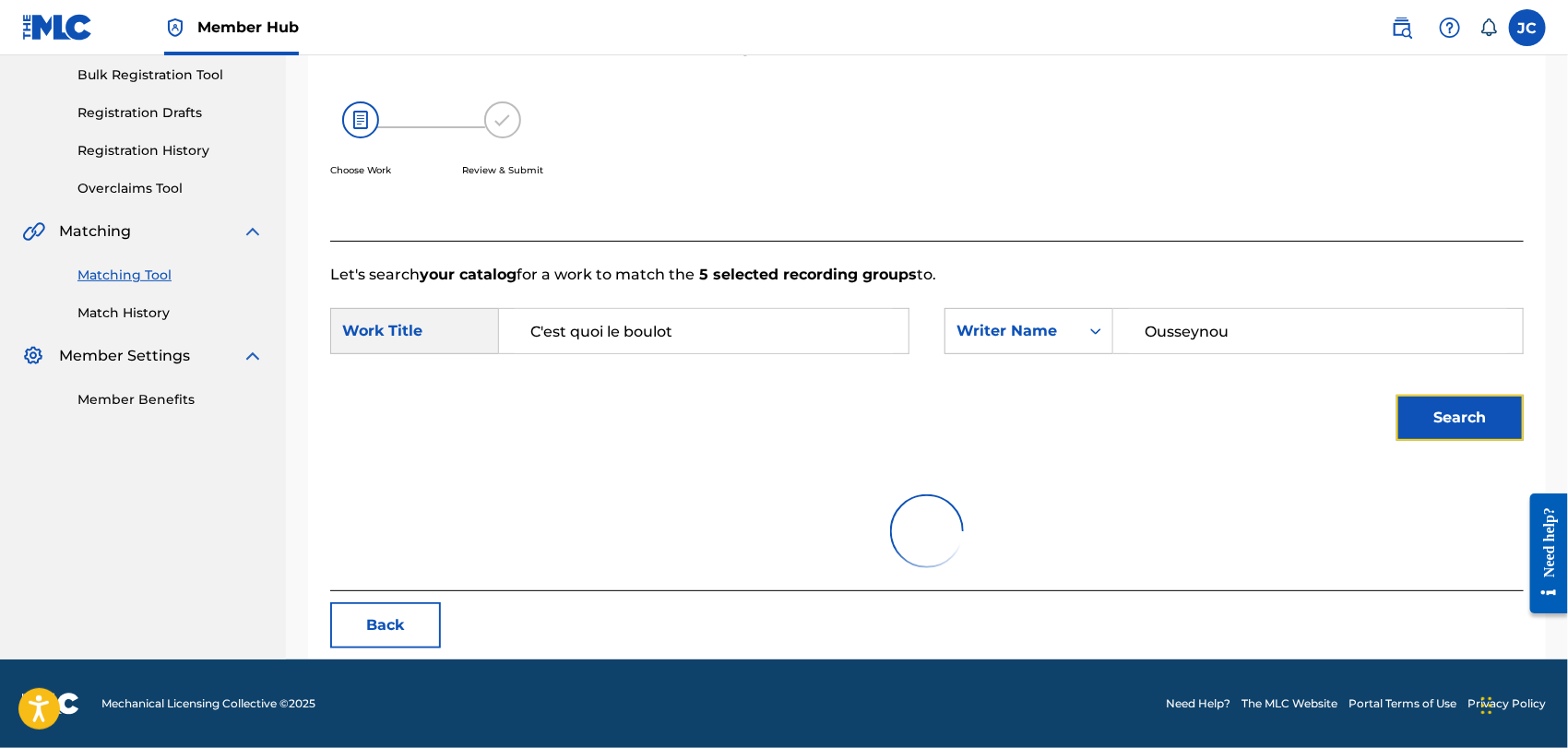
scroll to position [192, 0]
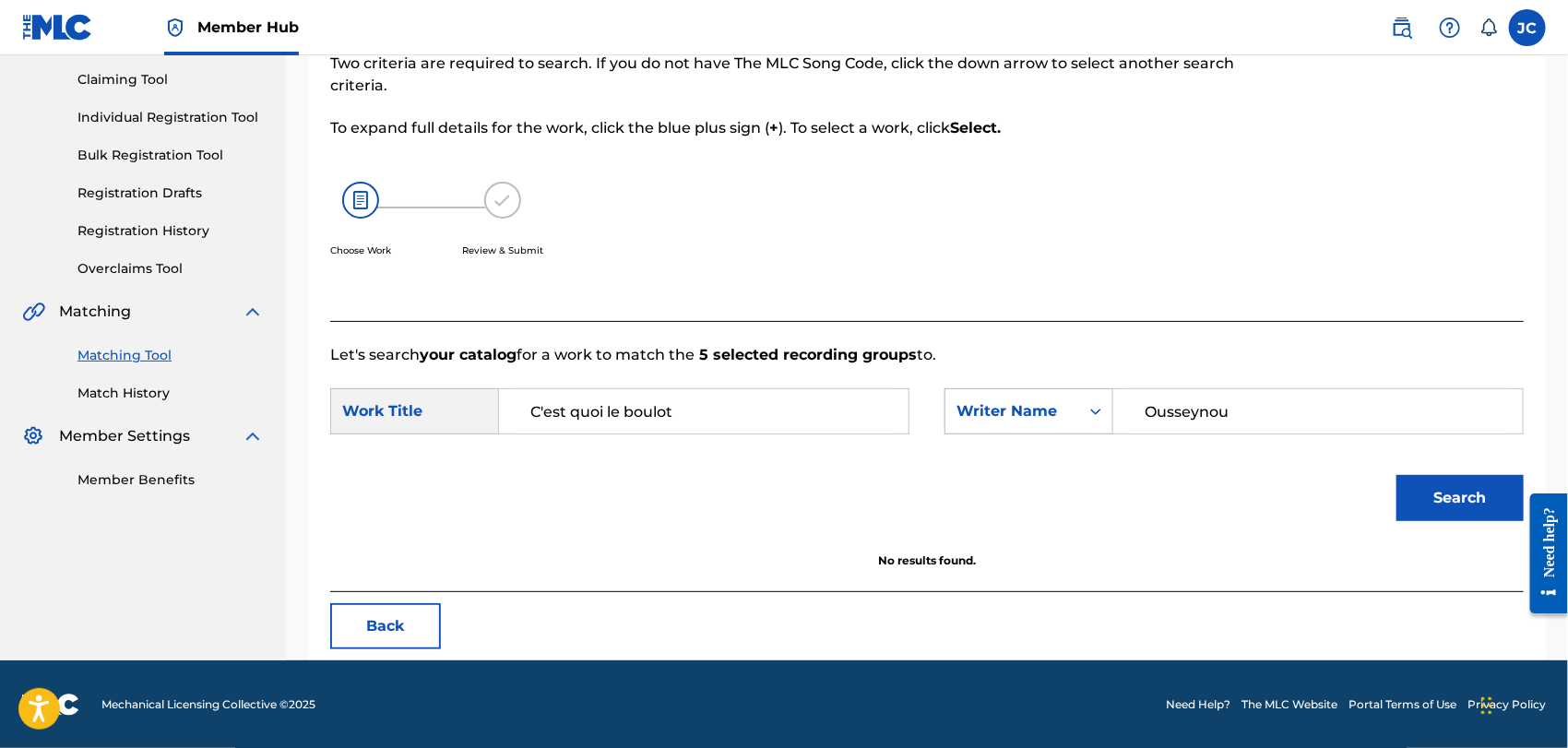
drag, startPoint x: 1255, startPoint y: 405, endPoint x: 1055, endPoint y: 404, distance: 200.0
click at [1040, 407] on div "SearchWithCriteria271eb9a7-c9b5-4af2-bed1-e316b53be504 Writer Name [PERSON_NAME]" at bounding box center [1234, 412] width 579 height 47
paste input "Kabongo"
type input "Kabongo"
drag, startPoint x: 3035, startPoint y: 999, endPoint x: 1518, endPoint y: 521, distance: 1590.5
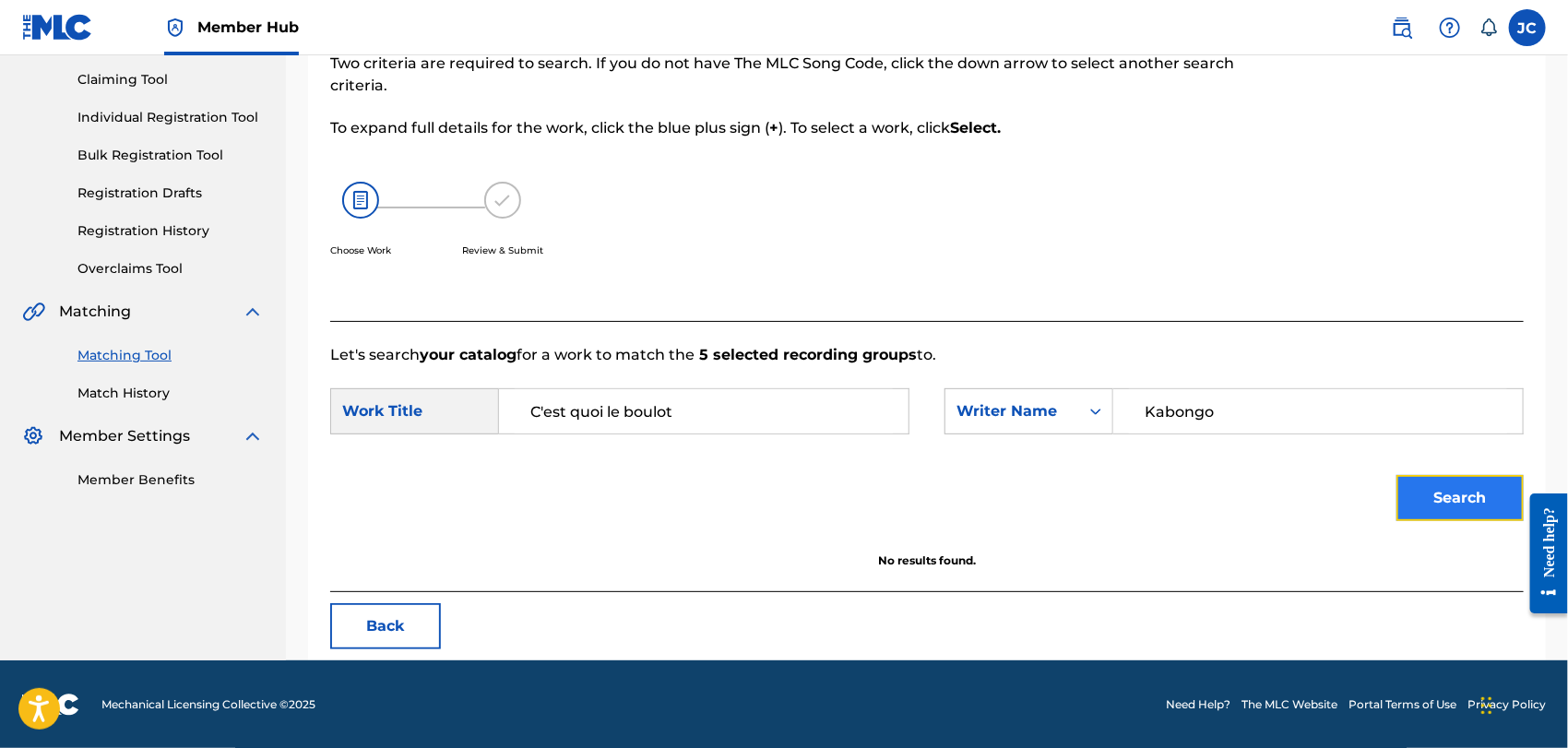
click at [1483, 517] on button "Search" at bounding box center [1460, 499] width 127 height 47
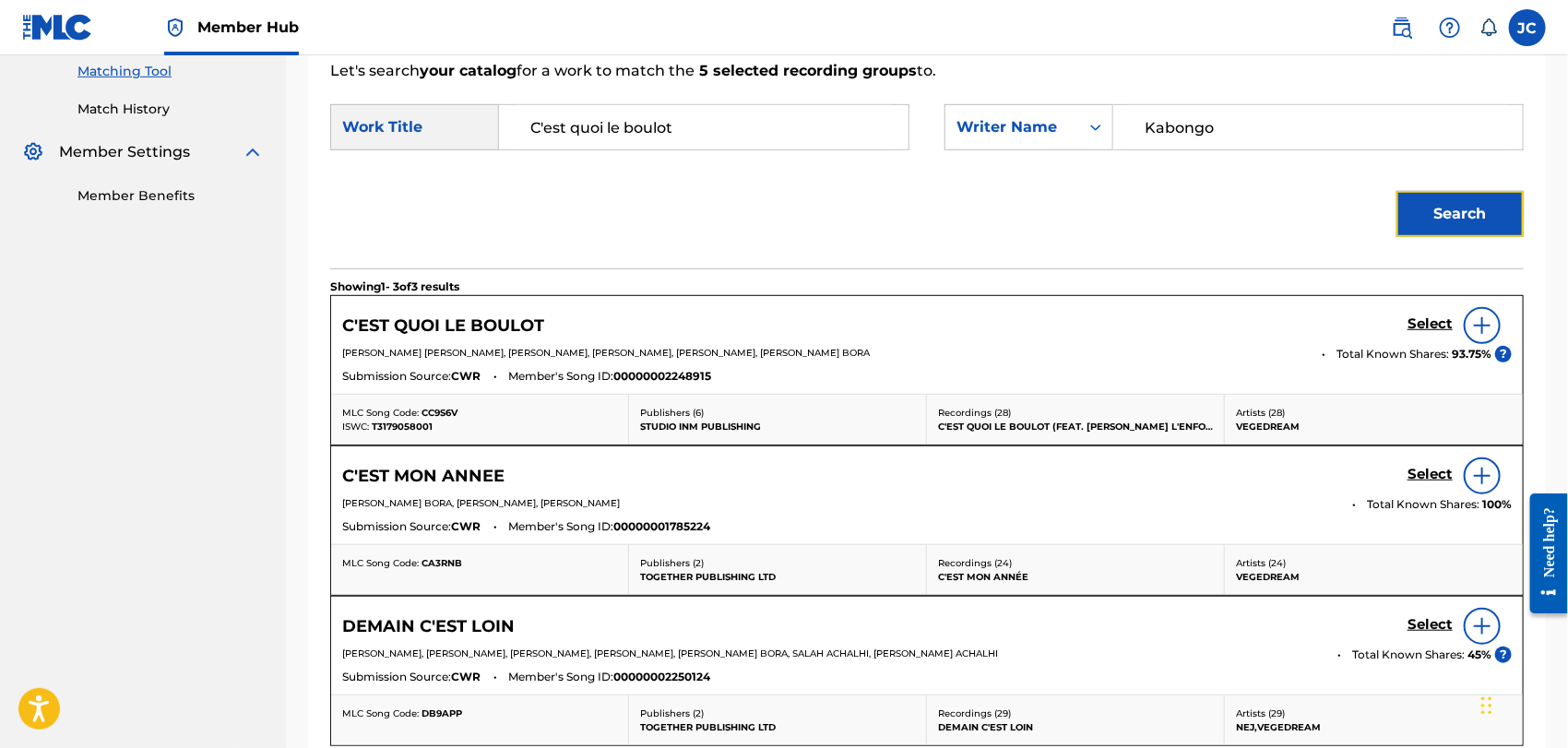
scroll to position [501, 0]
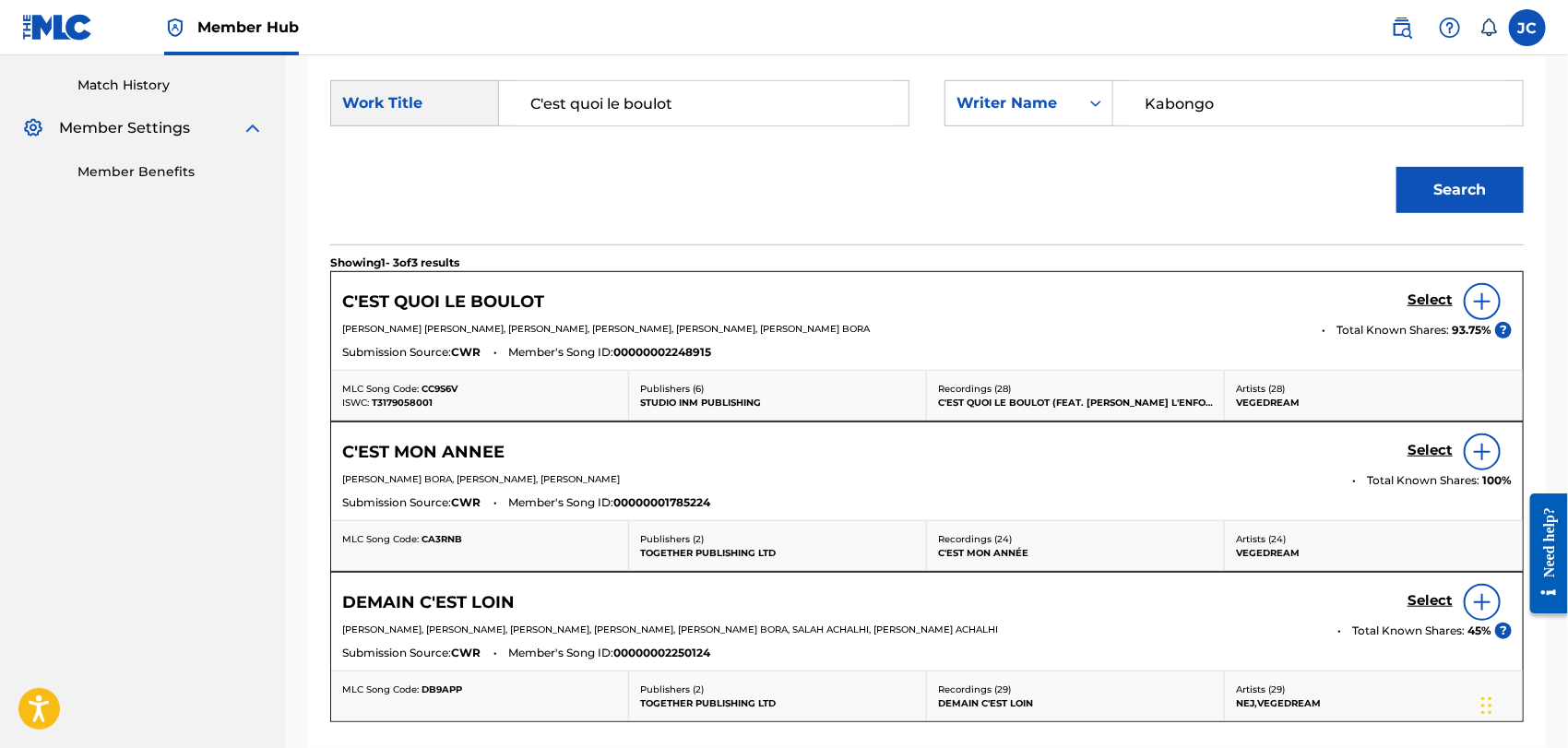
click at [1477, 296] on img at bounding box center [1482, 301] width 22 height 22
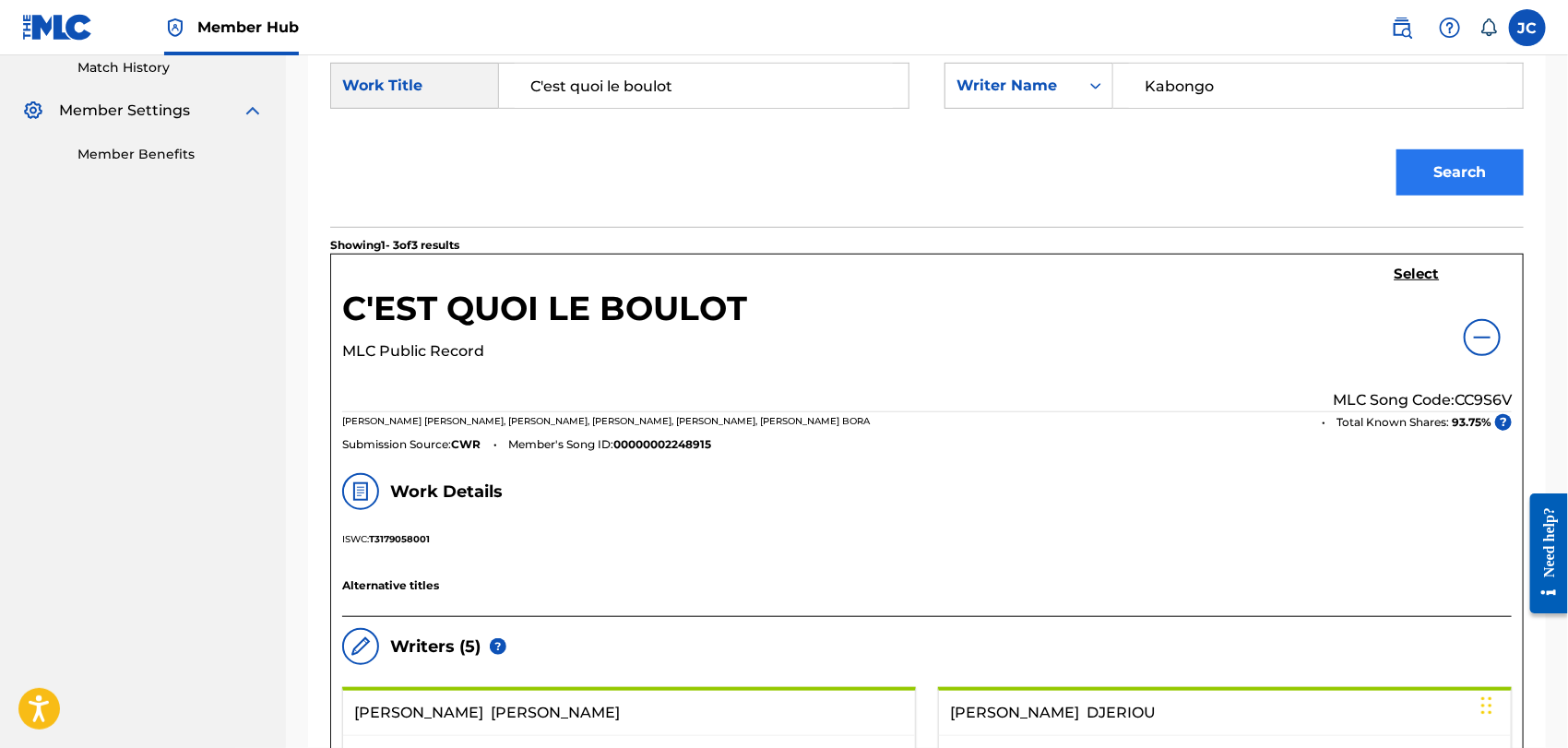
scroll to position [398, 0]
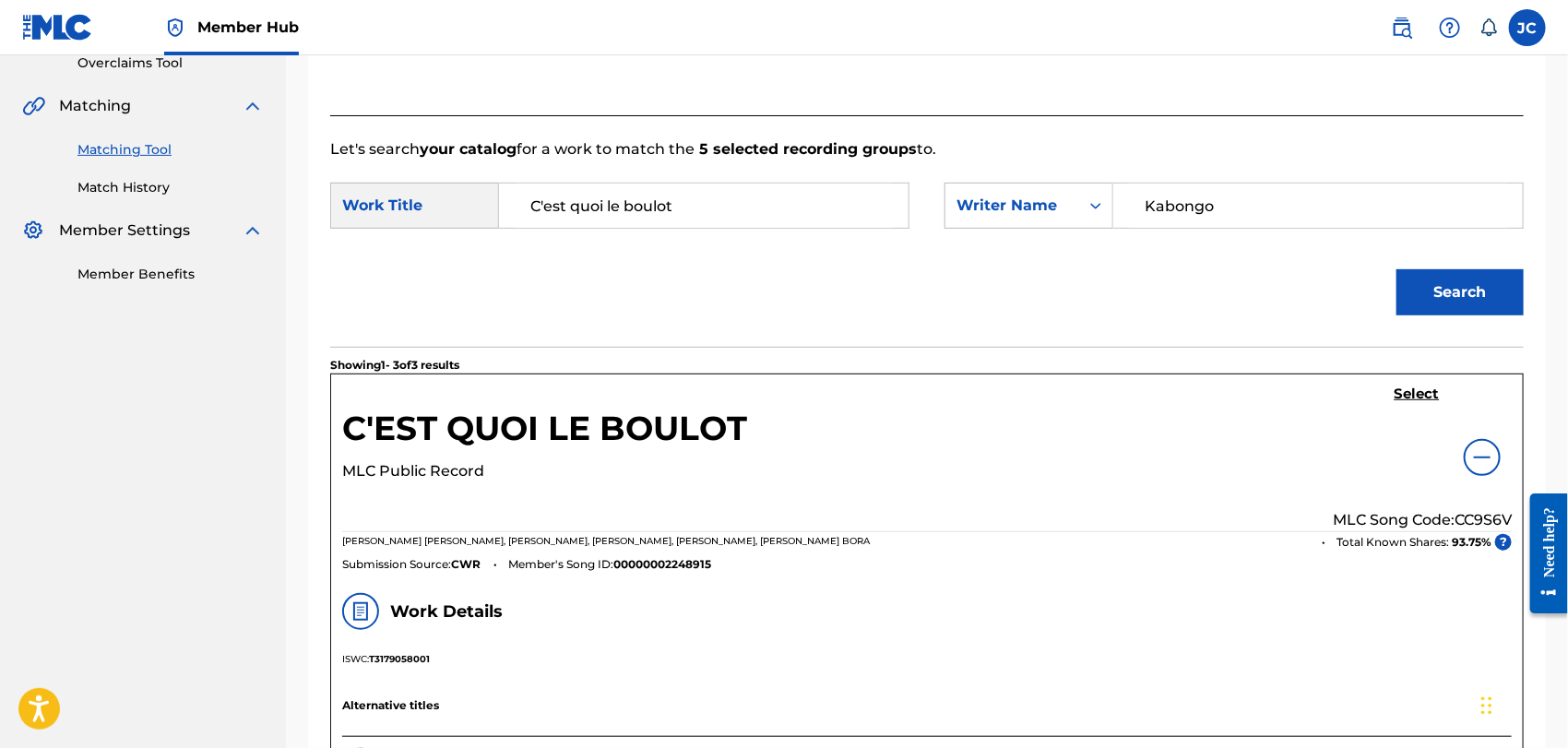
click at [1419, 383] on div "C'EST QUOI LE BOULOT MLC Public Record Select MLC Song Code: CC9S6V [PERSON_NAM…" at bounding box center [927, 478] width 1192 height 207
click at [1419, 390] on h5 "Select" at bounding box center [1417, 394] width 46 height 18
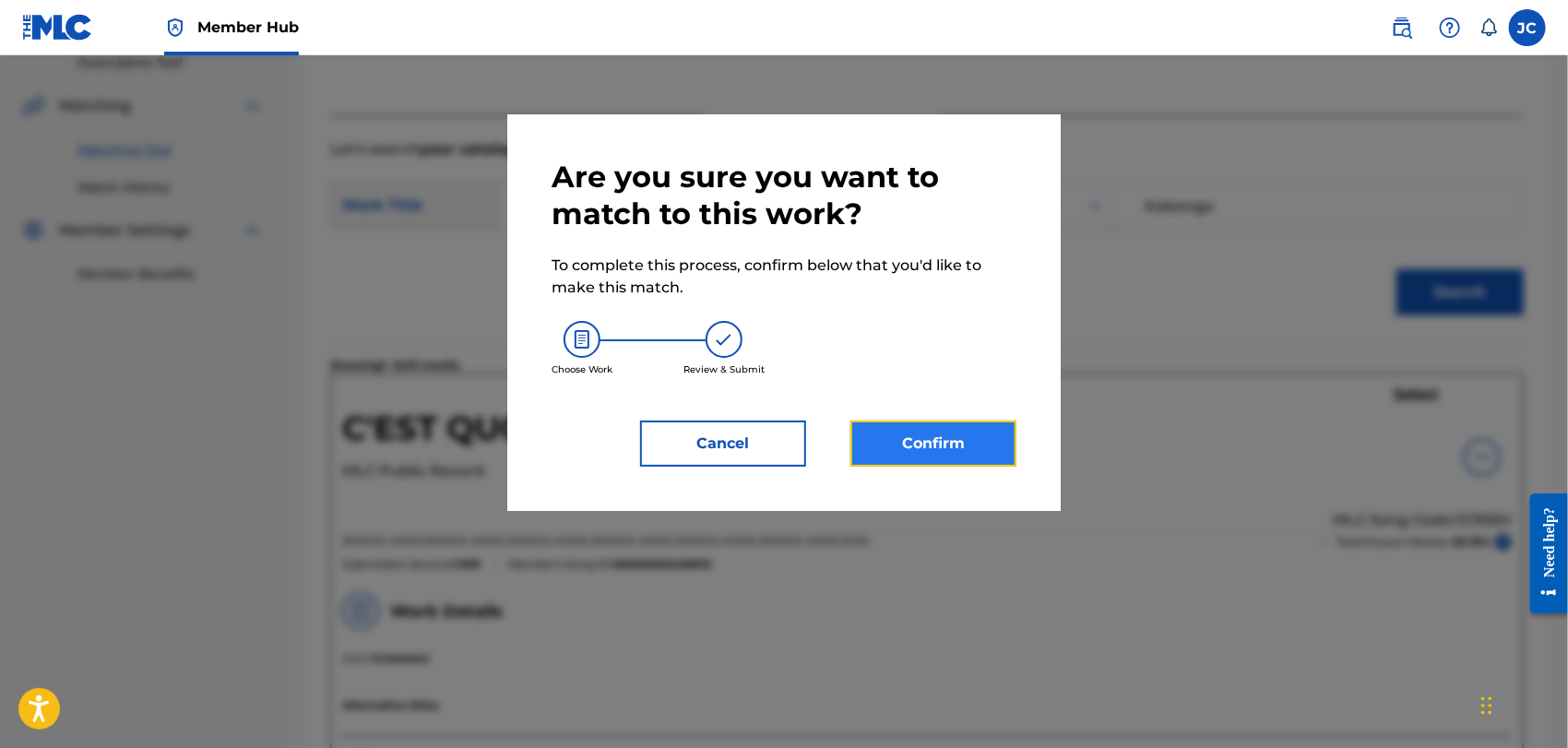
click at [944, 428] on button "Confirm" at bounding box center [934, 444] width 166 height 47
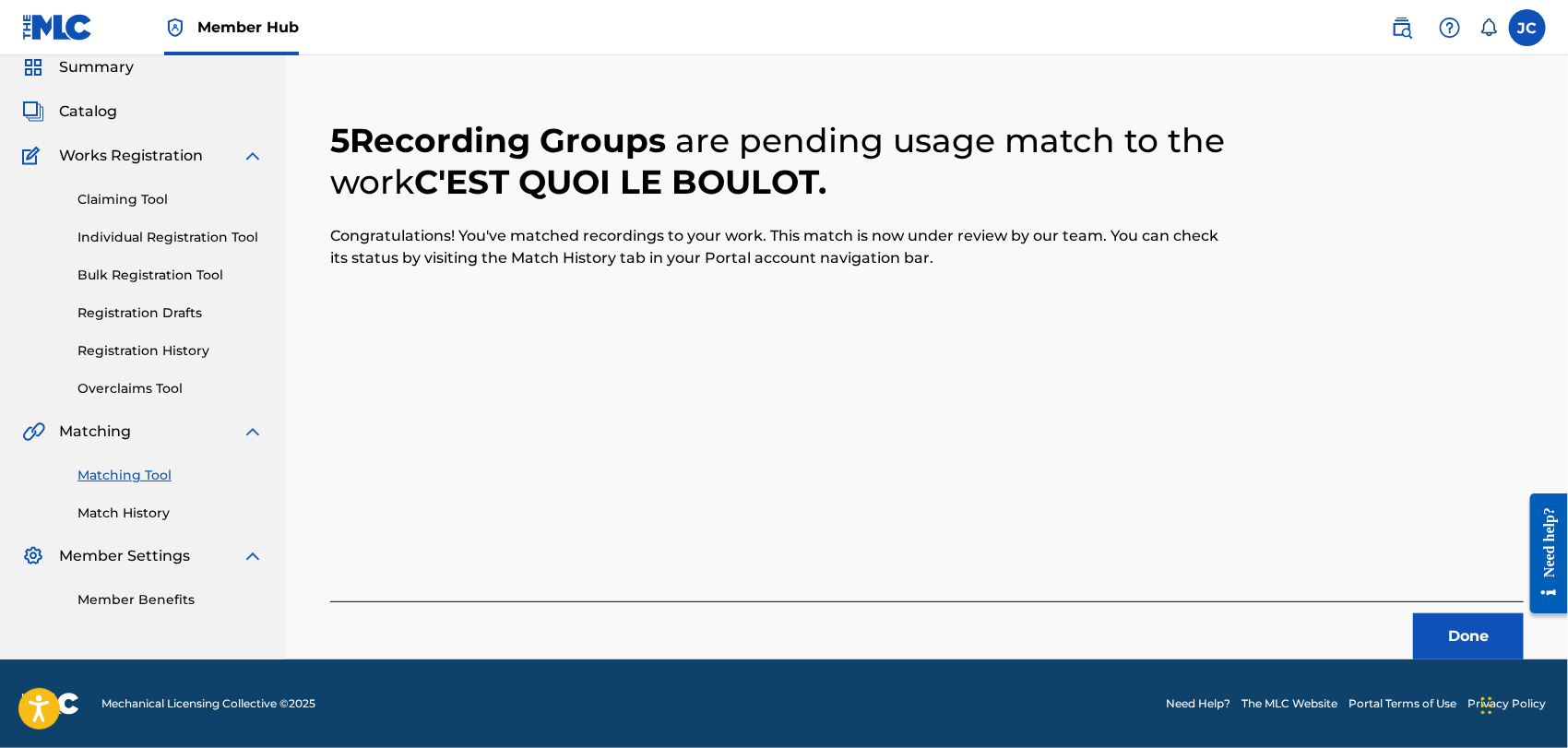
scroll to position [71, 0]
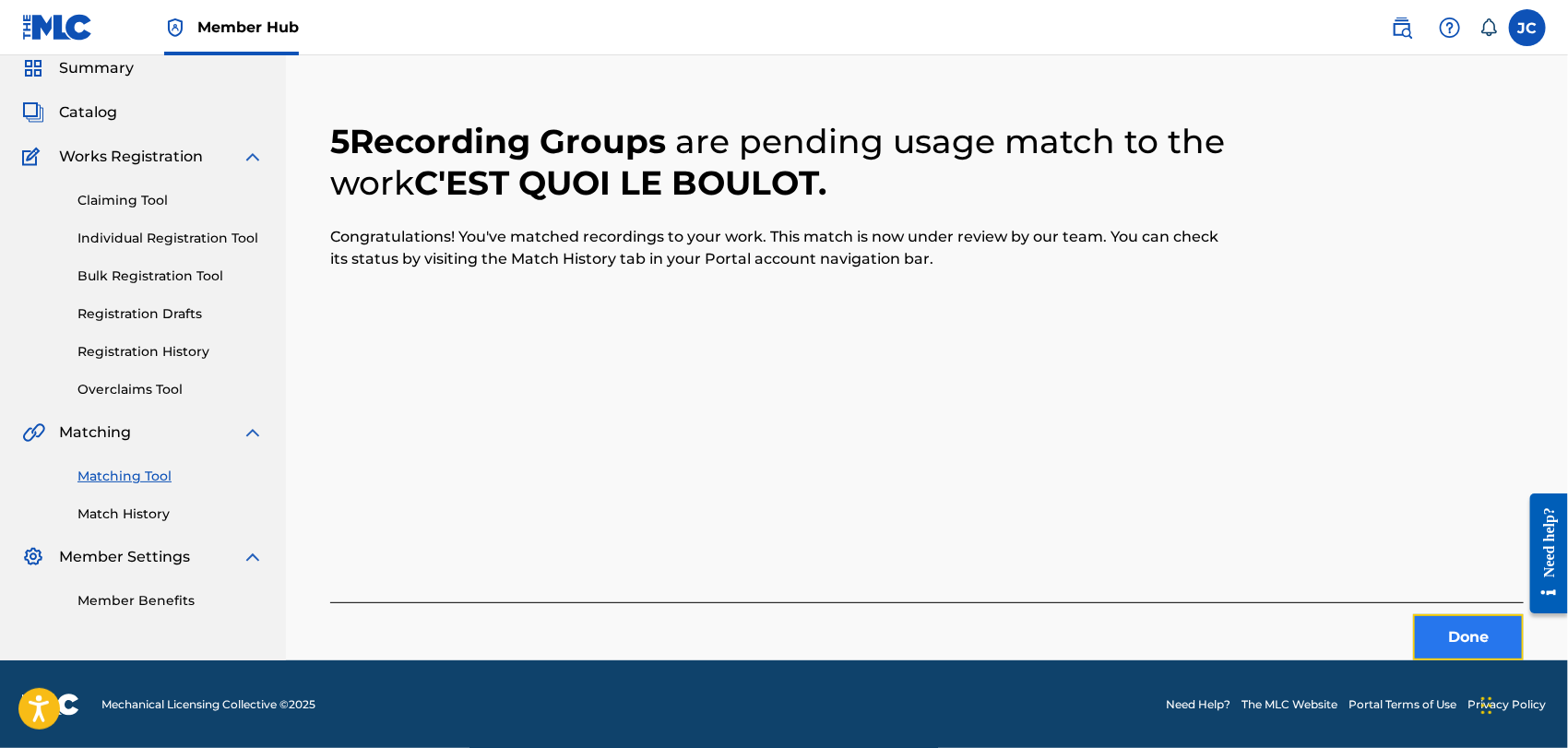
click at [1516, 621] on button "Done" at bounding box center [1468, 638] width 111 height 47
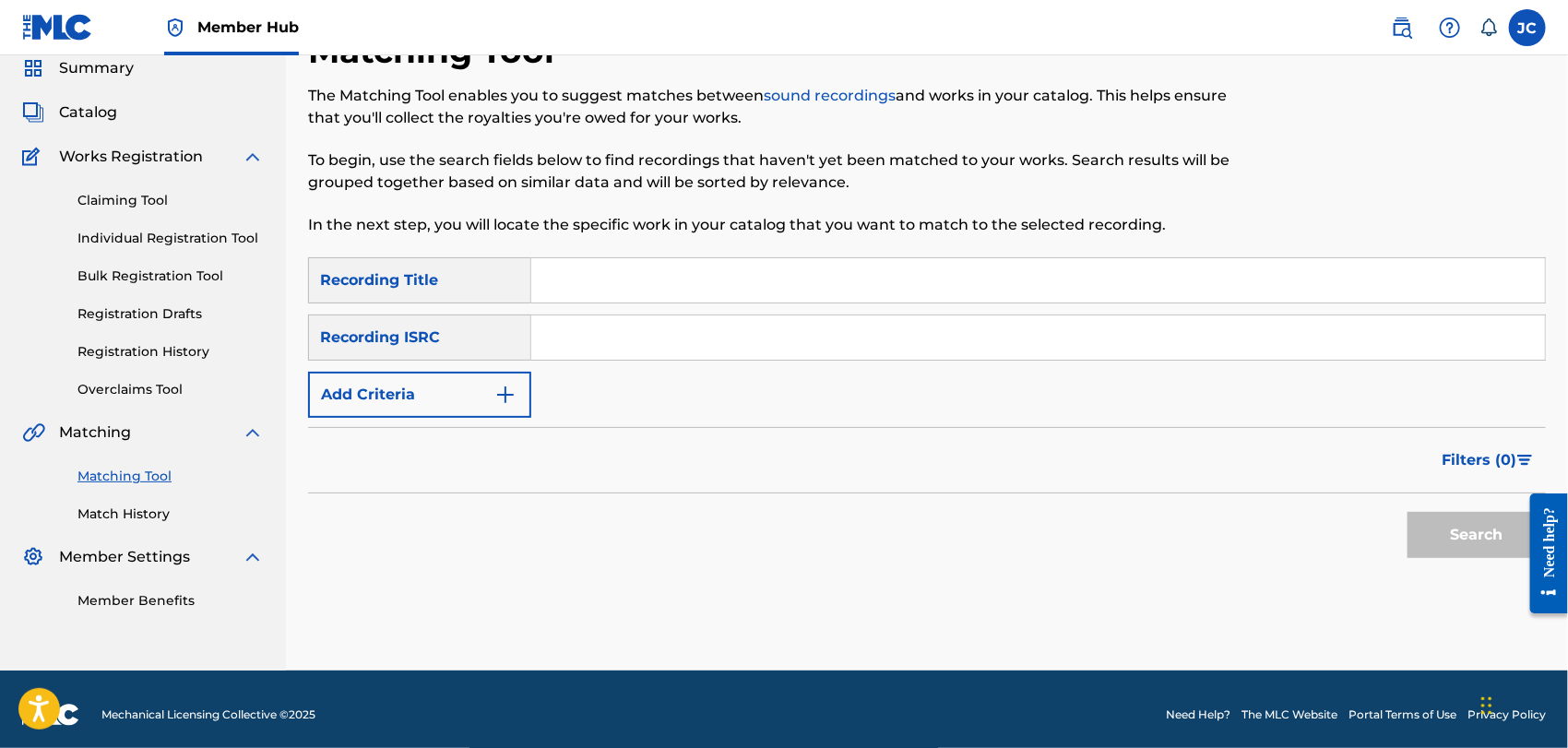
click at [1474, 636] on div "Matching Tool The Matching Tool enables you to suggest matches between sound re…" at bounding box center [926, 351] width 1238 height 640
paste input "US3440709210"
type input "US3440709210"
click at [1439, 525] on button "Search" at bounding box center [1477, 536] width 139 height 47
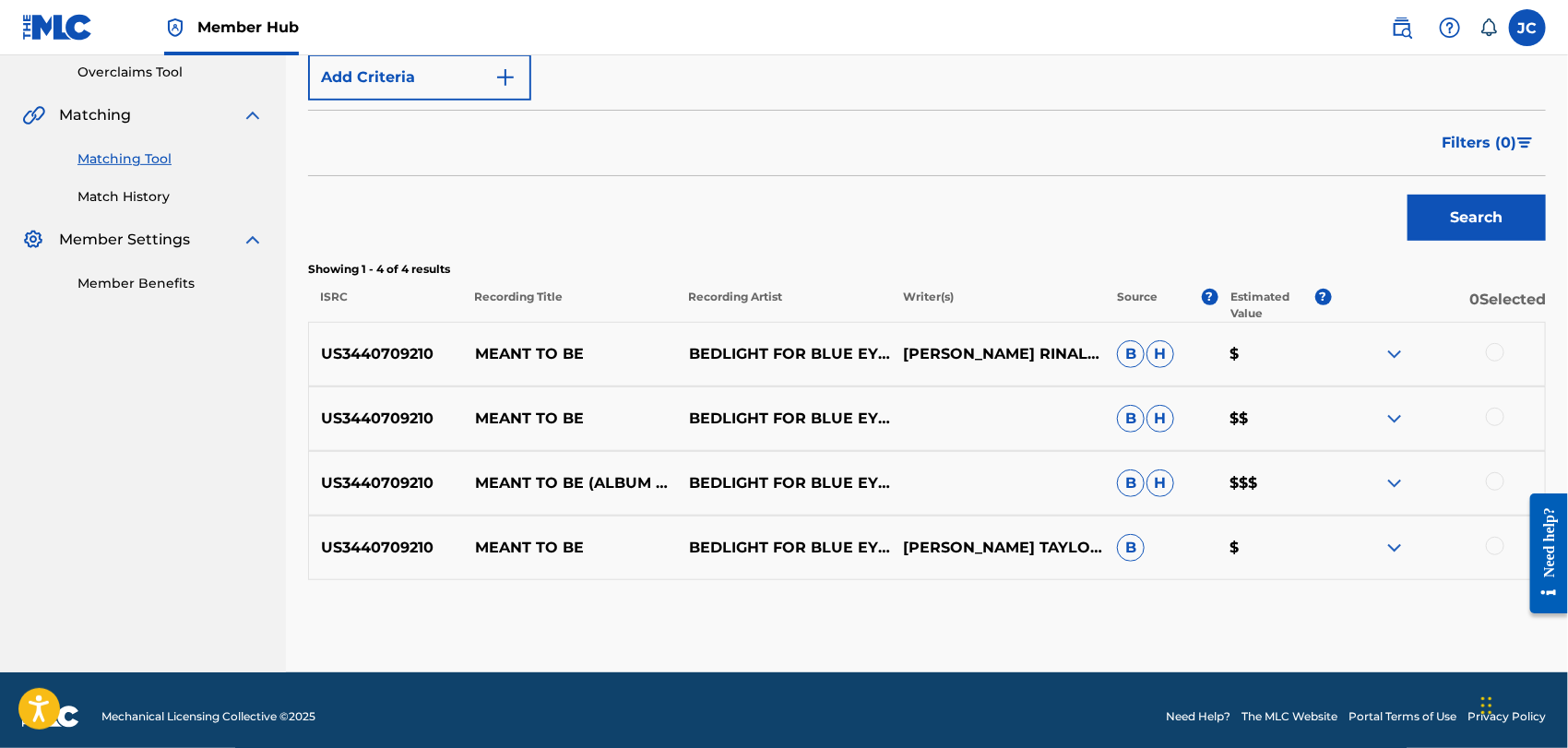
scroll to position [402, 0]
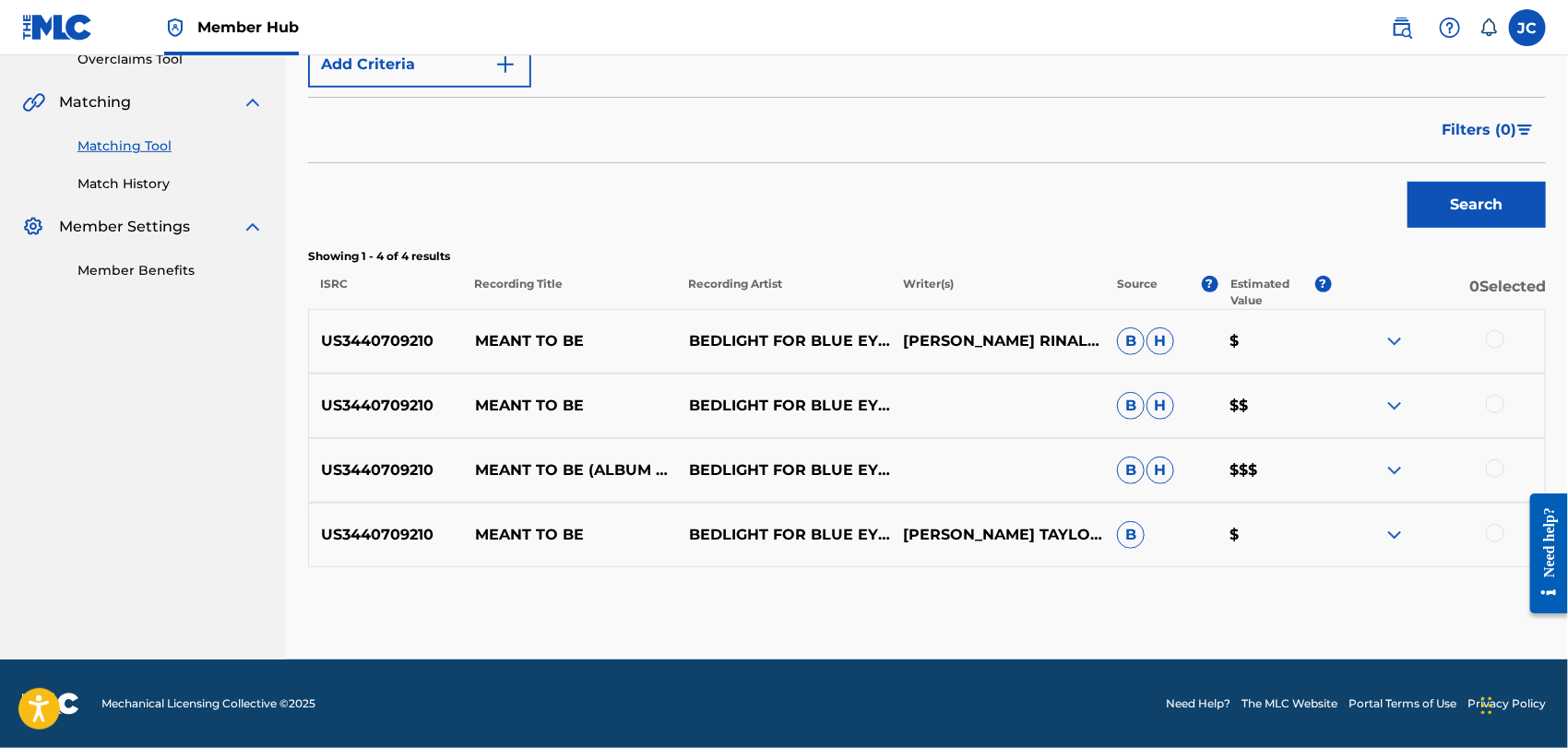
drag, startPoint x: 1502, startPoint y: 335, endPoint x: 1501, endPoint y: 361, distance: 26.0
click at [1502, 335] on div at bounding box center [1495, 340] width 19 height 19
click at [1496, 404] on div at bounding box center [1495, 405] width 19 height 19
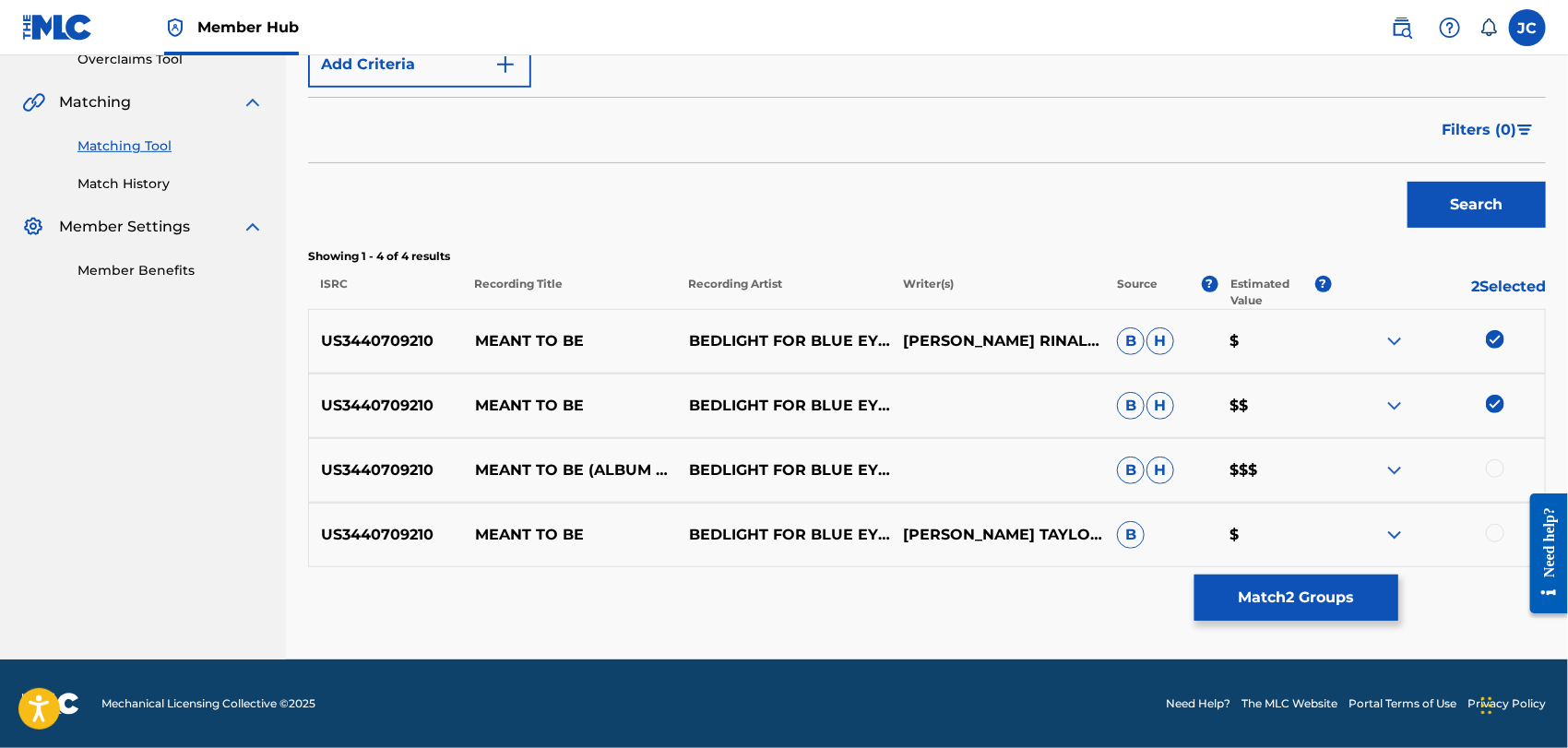
click at [1494, 476] on div at bounding box center [1495, 469] width 19 height 19
click at [1494, 528] on div at bounding box center [1495, 533] width 19 height 19
click at [1350, 575] on button "Match 4 Groups" at bounding box center [1296, 598] width 204 height 47
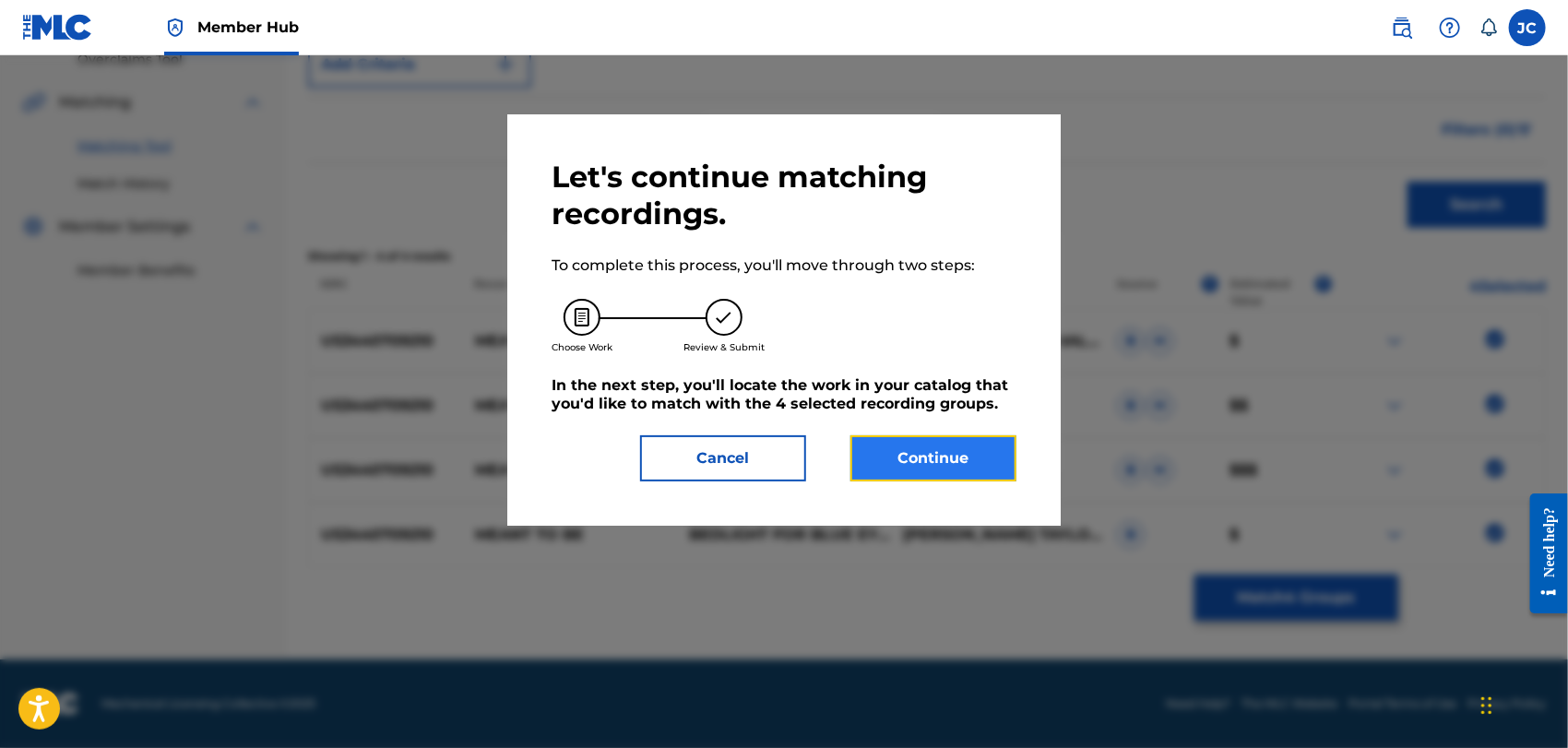
click at [955, 473] on button "Continue" at bounding box center [934, 459] width 166 height 47
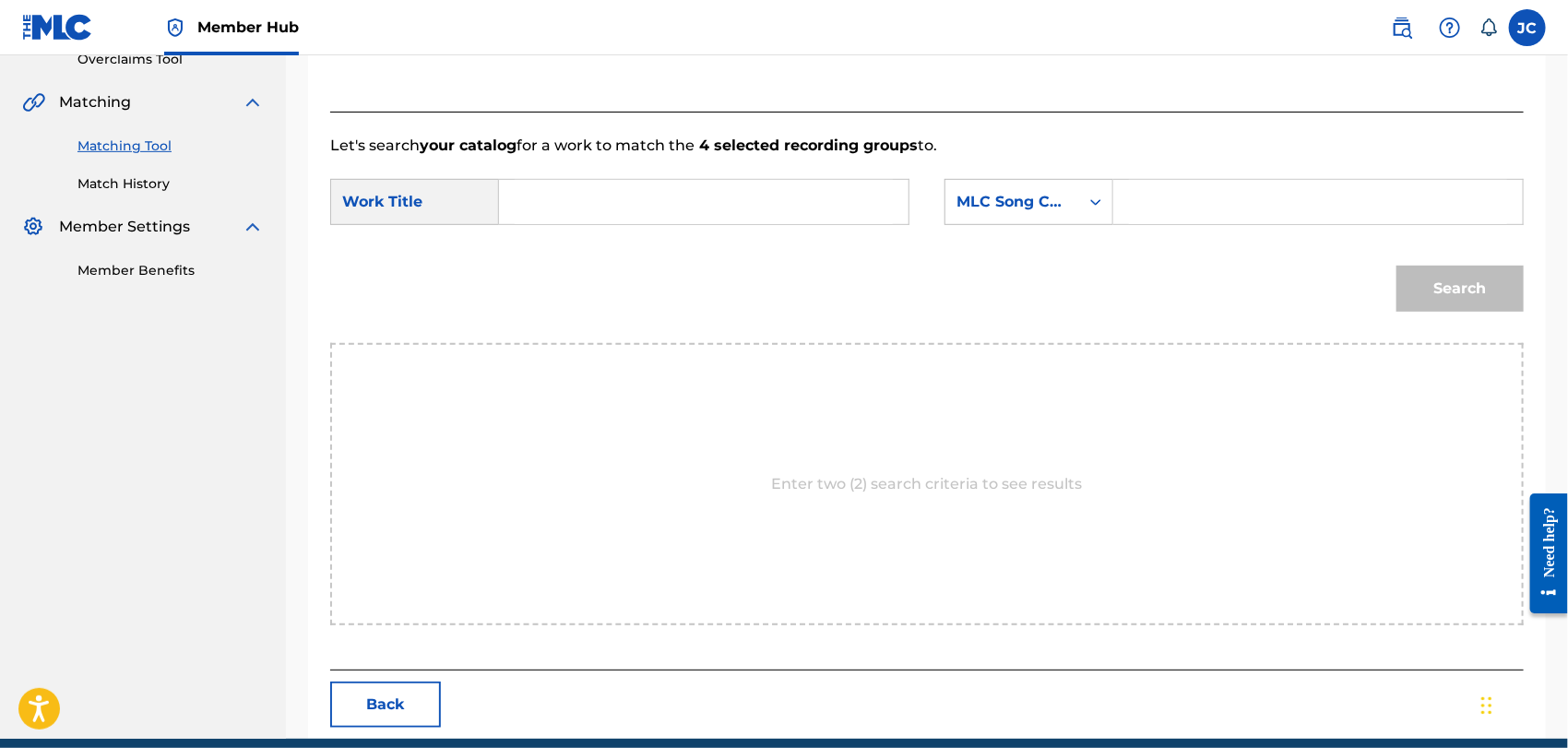
click at [664, 220] on input "Search Form" at bounding box center [704, 202] width 379 height 45
paste input "Meant To Be"
type input "Meant To Be"
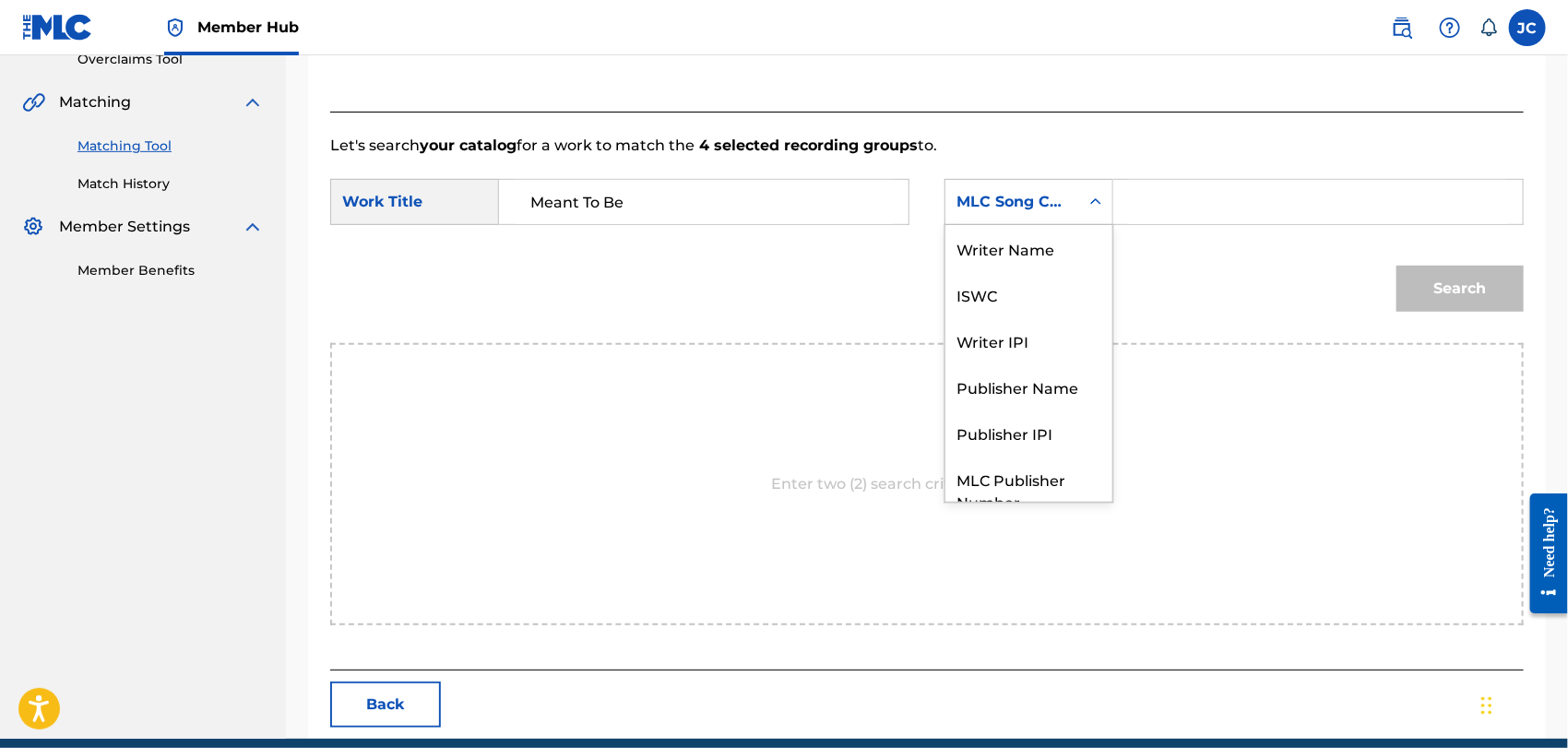
click at [1055, 204] on div "MLC Song Code" at bounding box center [1013, 202] width 112 height 22
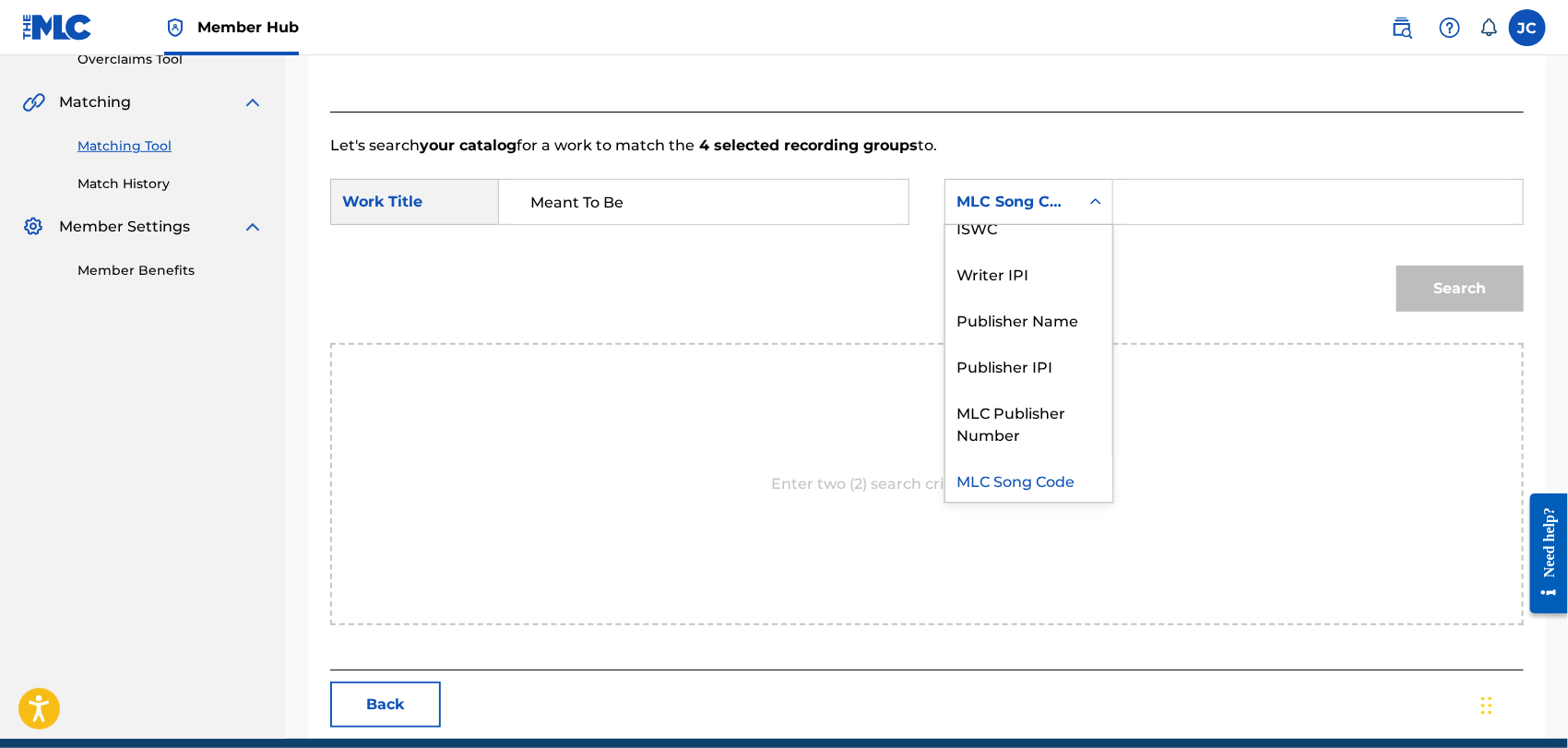
scroll to position [0, 0]
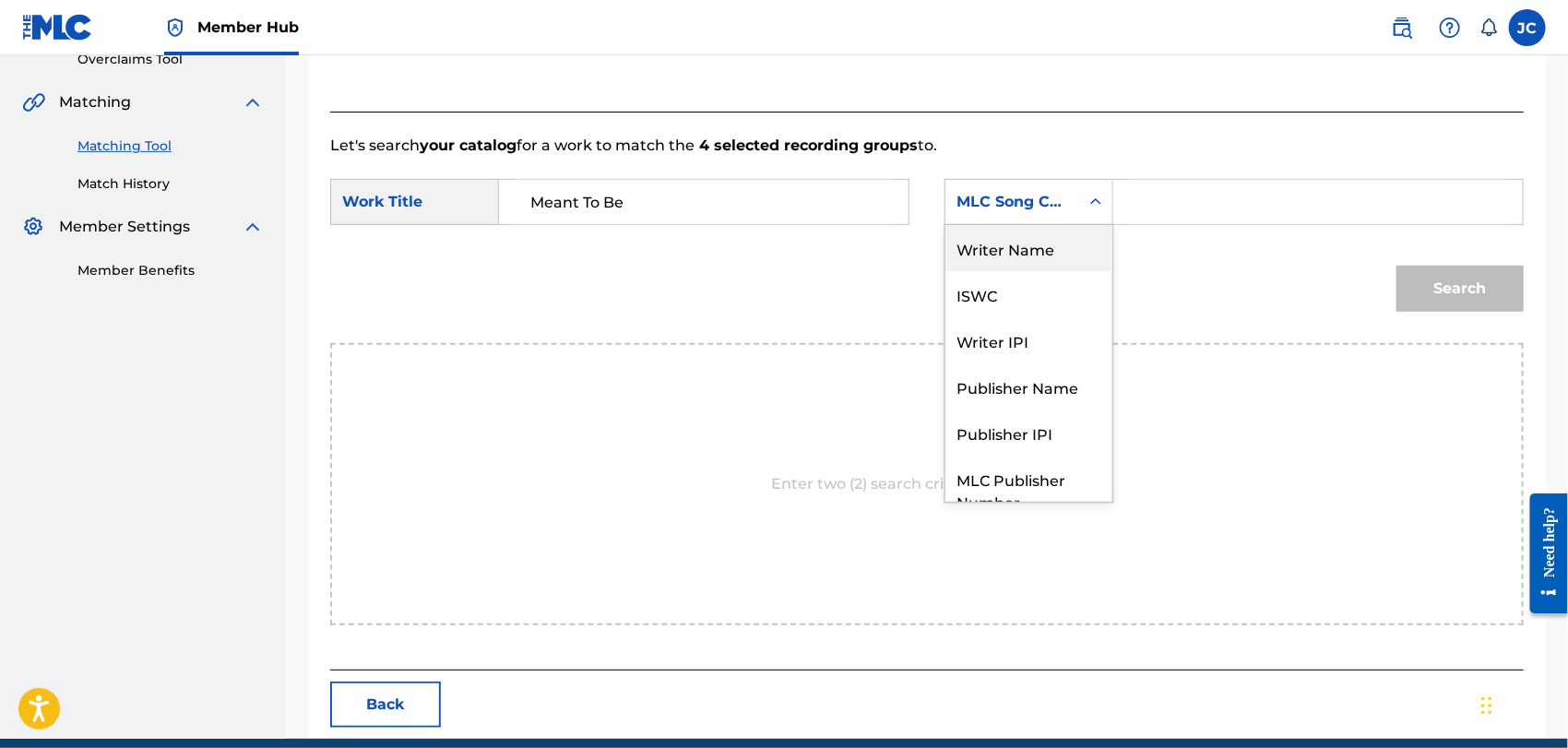
click at [1010, 251] on div "Writer Name" at bounding box center [1030, 248] width 167 height 47
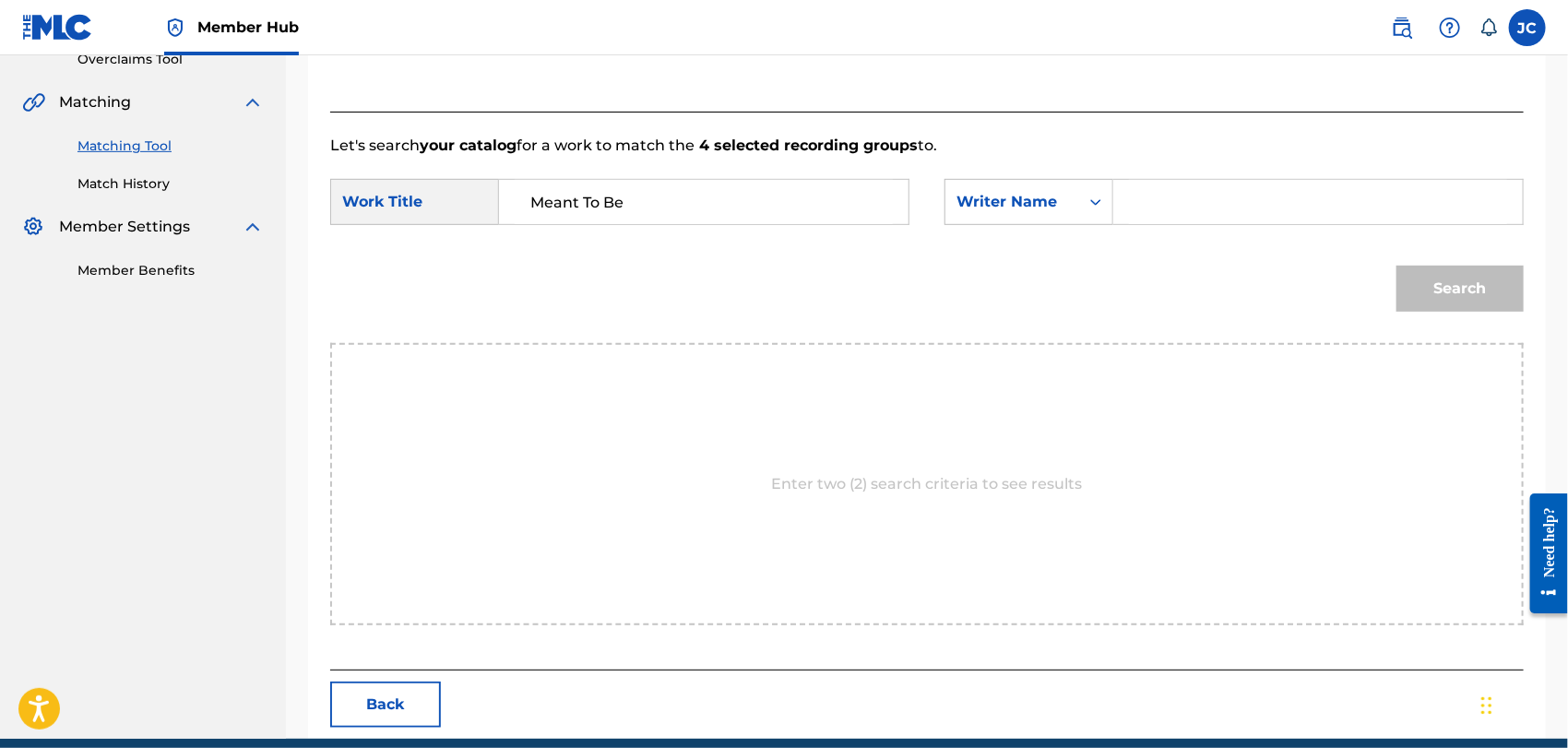
click at [1226, 212] on input "Search Form" at bounding box center [1318, 202] width 379 height 45
paste input "[PERSON_NAME]"
click at [1156, 209] on input "[PERSON_NAME]" at bounding box center [1318, 202] width 379 height 45
click at [1502, 305] on button "Search" at bounding box center [1460, 289] width 127 height 47
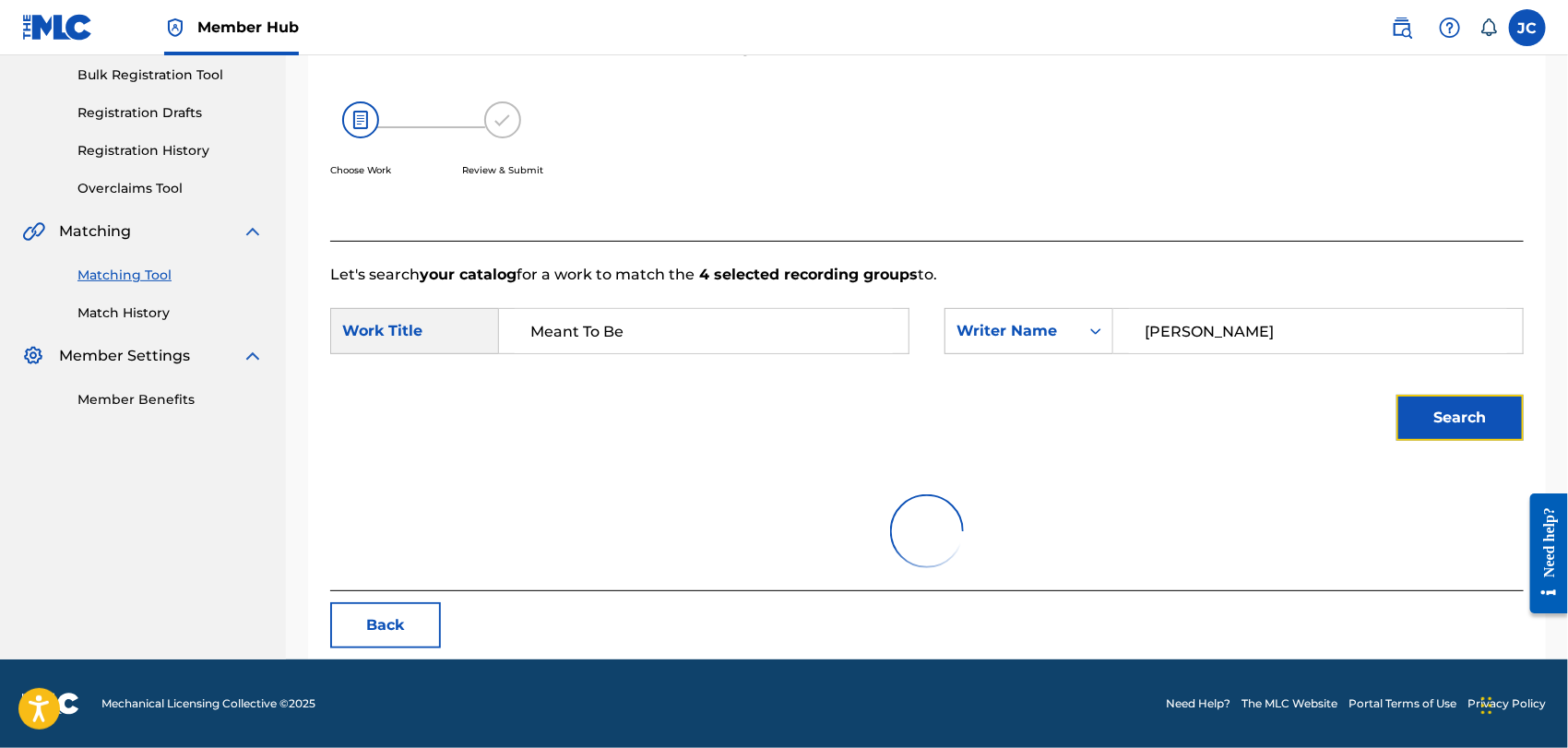
scroll to position [192, 0]
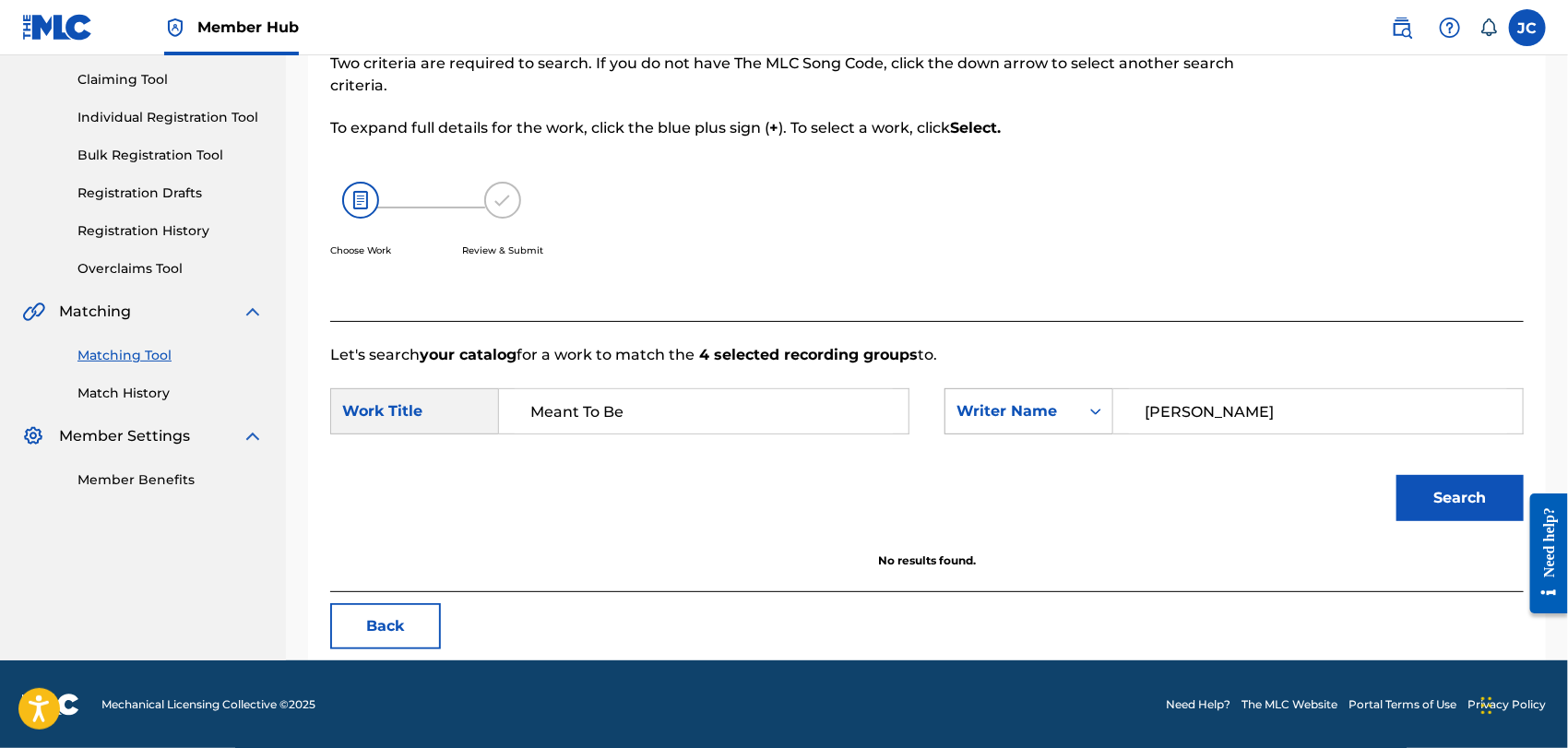
drag, startPoint x: 1269, startPoint y: 394, endPoint x: 1110, endPoint y: 395, distance: 159.0
click at [1110, 395] on div "SearchWithCriteriaf7fbb924-e05b-49d3-91ac-eef3c774dcf6 Writer Name [PERSON_NAME]" at bounding box center [1234, 412] width 579 height 47
paste input "[PERSON_NAME]"
click at [1427, 497] on button "Search" at bounding box center [1460, 499] width 127 height 47
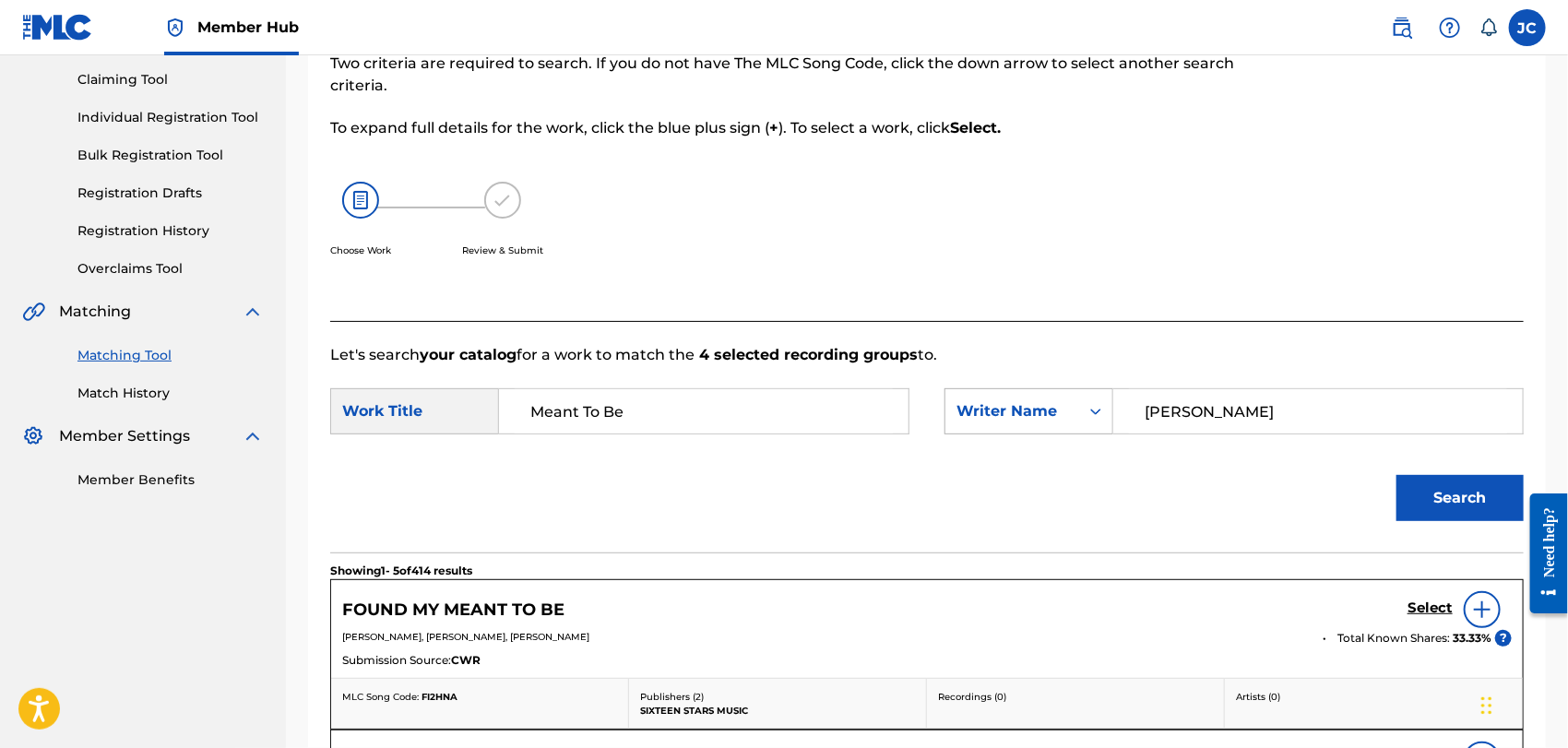
drag, startPoint x: 1233, startPoint y: 407, endPoint x: 1080, endPoint y: 411, distance: 153.1
click at [1080, 411] on div "SearchWithCriteriaf7fbb924-e05b-49d3-91ac-eef3c774dcf6 Writer Name [PERSON_NAME]" at bounding box center [1234, 412] width 579 height 47
paste input "Webe"
click at [1403, 496] on button "Search" at bounding box center [1460, 499] width 127 height 47
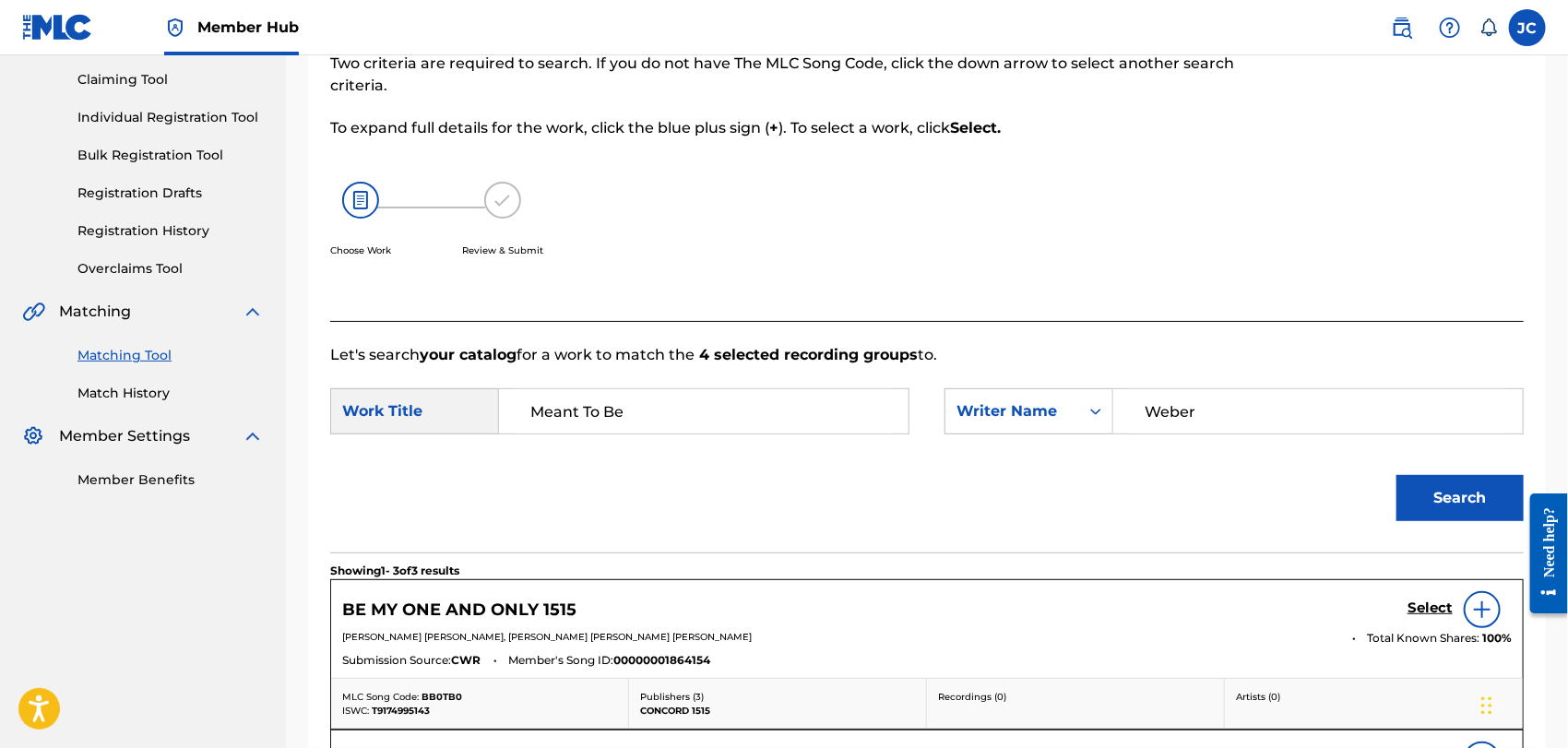
drag, startPoint x: 1277, startPoint y: 425, endPoint x: 594, endPoint y: 419, distance: 683.0
click at [594, 419] on div "SearchWithCriteriadf18d06a-4de4-4a9a-be9f-195e0dbcc55b Work Title Meant To Be S…" at bounding box center [927, 418] width 1194 height 58
click at [1462, 506] on button "Search" at bounding box center [1460, 499] width 127 height 47
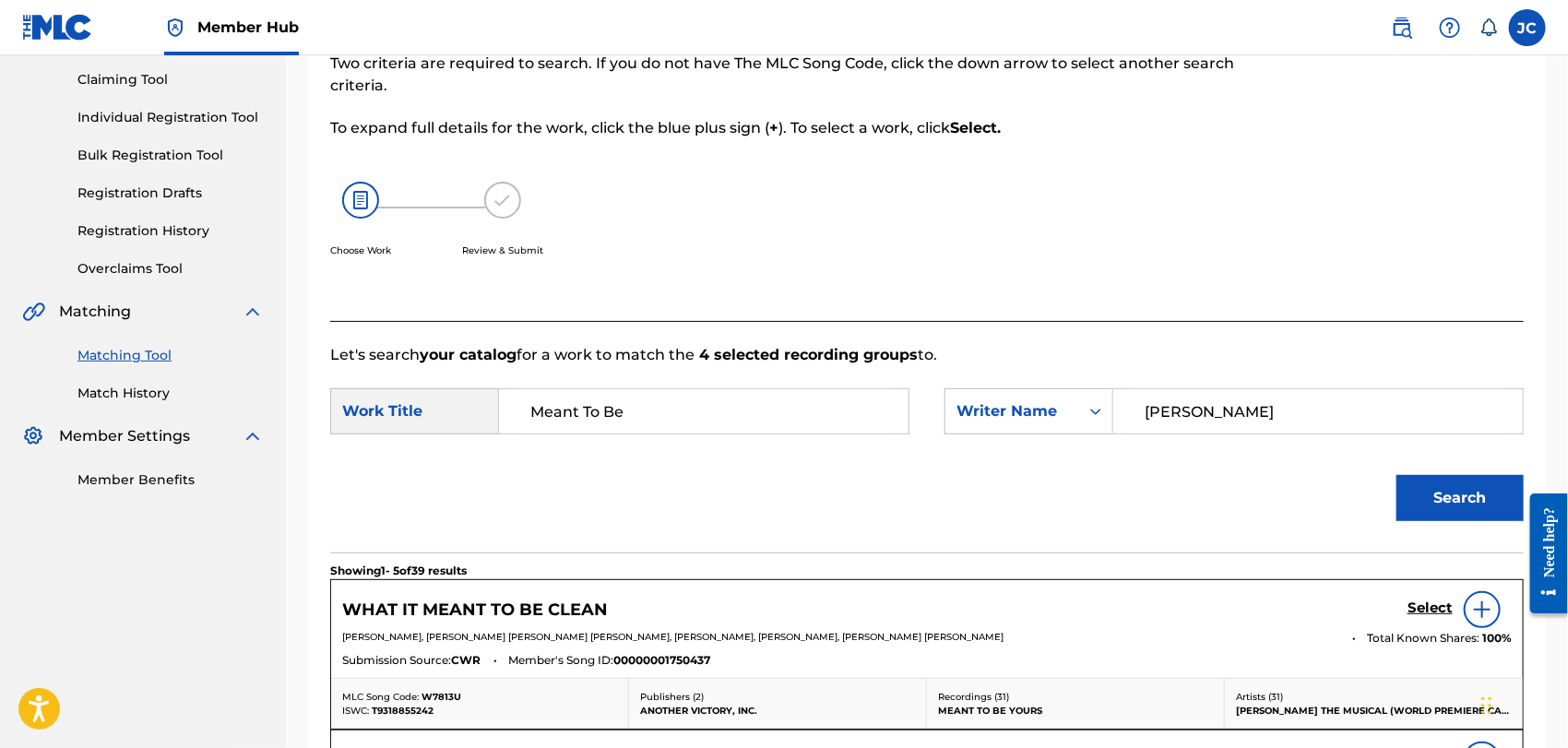
drag, startPoint x: 1273, startPoint y: 397, endPoint x: 736, endPoint y: 371, distance: 537.6
click at [737, 373] on form "SearchWithCriteriadf18d06a-4de4-4a9a-be9f-195e0dbcc55b Work Title Meant To Be S…" at bounding box center [927, 460] width 1194 height 186
type input "[PERSON_NAME]"
click at [1552, 493] on div "Need help?" at bounding box center [1548, 553] width 38 height 120
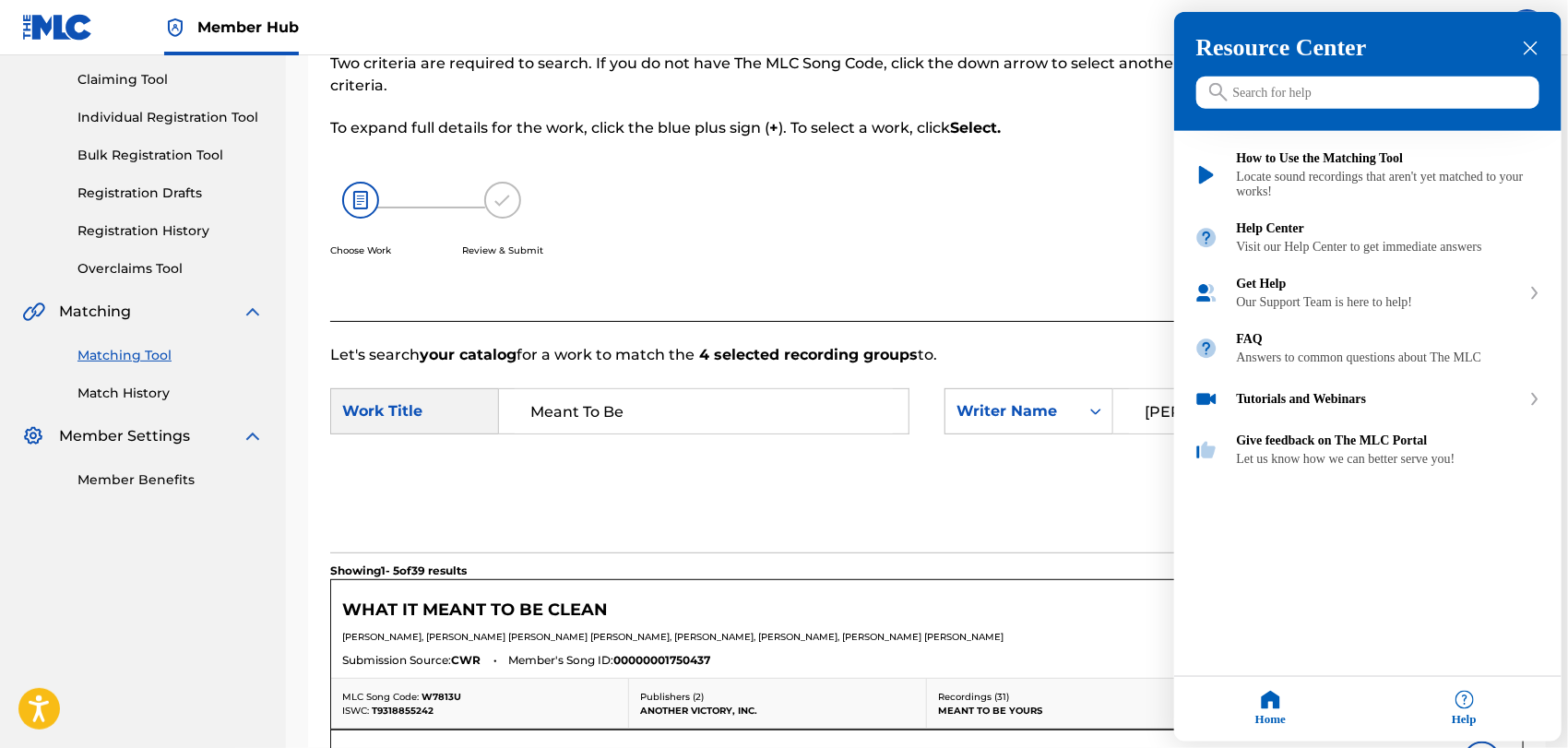
click at [1500, 491] on div "Resource Center Help Get the help you need from our knowledge base News Search …" at bounding box center [1368, 377] width 388 height 730
click at [1533, 47] on icon "close resource center" at bounding box center [1531, 48] width 14 height 14
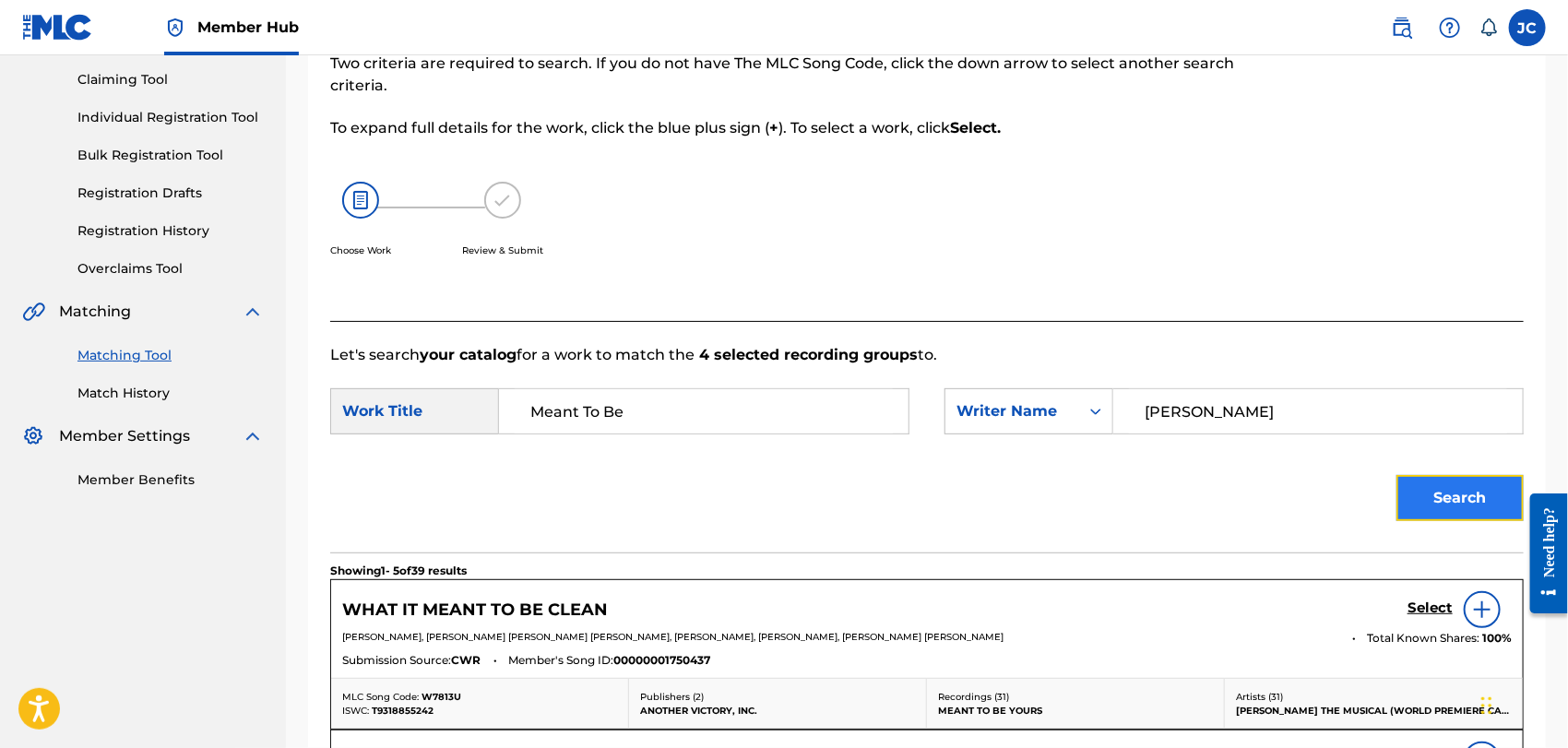
click at [1425, 479] on button "Search" at bounding box center [1460, 499] width 127 height 47
drag, startPoint x: 1339, startPoint y: 362, endPoint x: 1326, endPoint y: 389, distance: 30.0
click at [1335, 364] on p "Let's search your catalog for a work to match the 4 selected recording groups t…" at bounding box center [927, 355] width 1194 height 22
drag, startPoint x: 1320, startPoint y: 406, endPoint x: 983, endPoint y: 425, distance: 337.5
click at [983, 425] on div "SearchWithCriteriaf7fbb924-e05b-49d3-91ac-eef3c774dcf6 Writer Name [PERSON_NAME]" at bounding box center [1234, 412] width 579 height 47
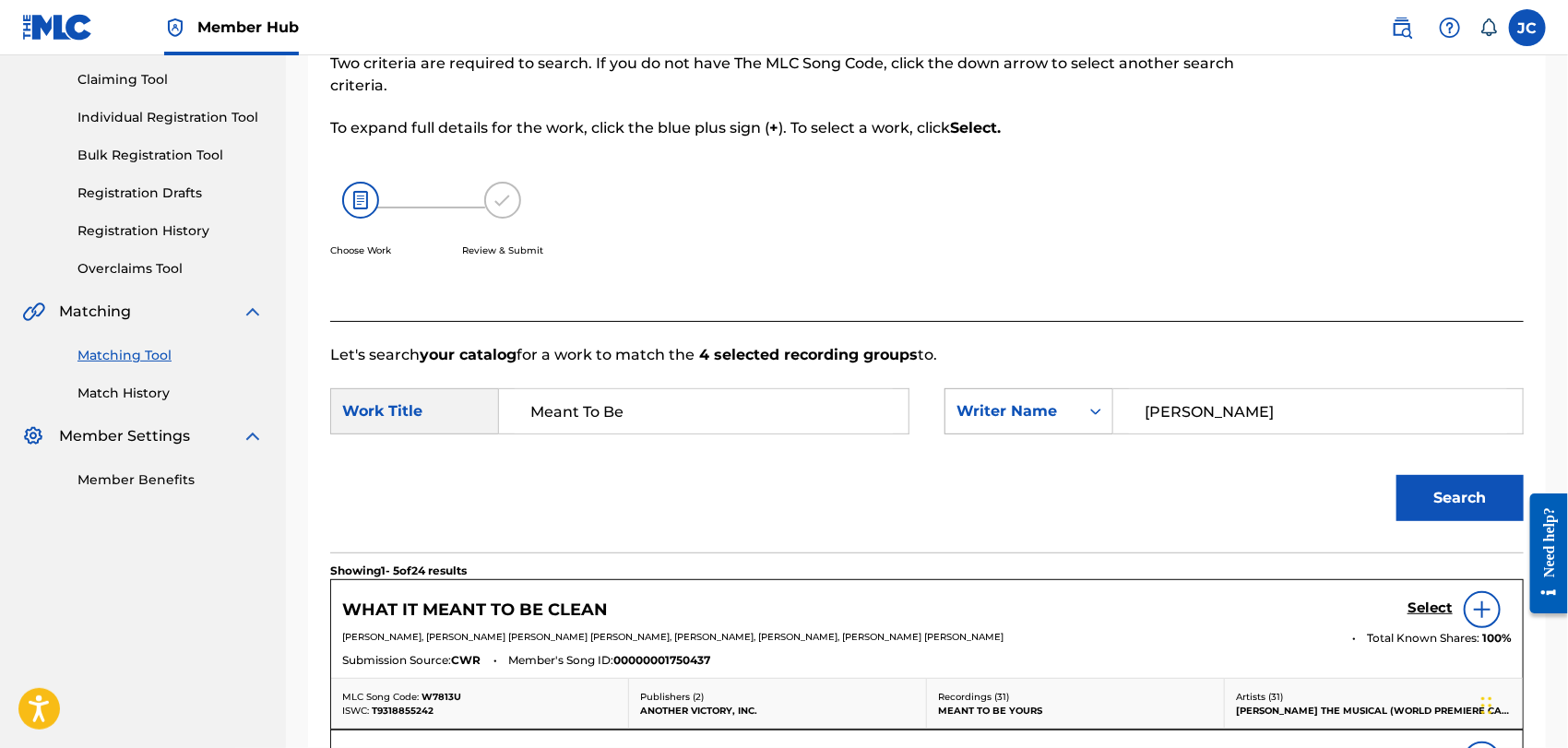
paste input "Search Form"
click at [1208, 416] on input "Search Form" at bounding box center [1318, 412] width 379 height 45
paste input "[PERSON_NAME]/"
type input "[PERSON_NAME]/"
click at [1454, 481] on button "Search" at bounding box center [1460, 499] width 127 height 47
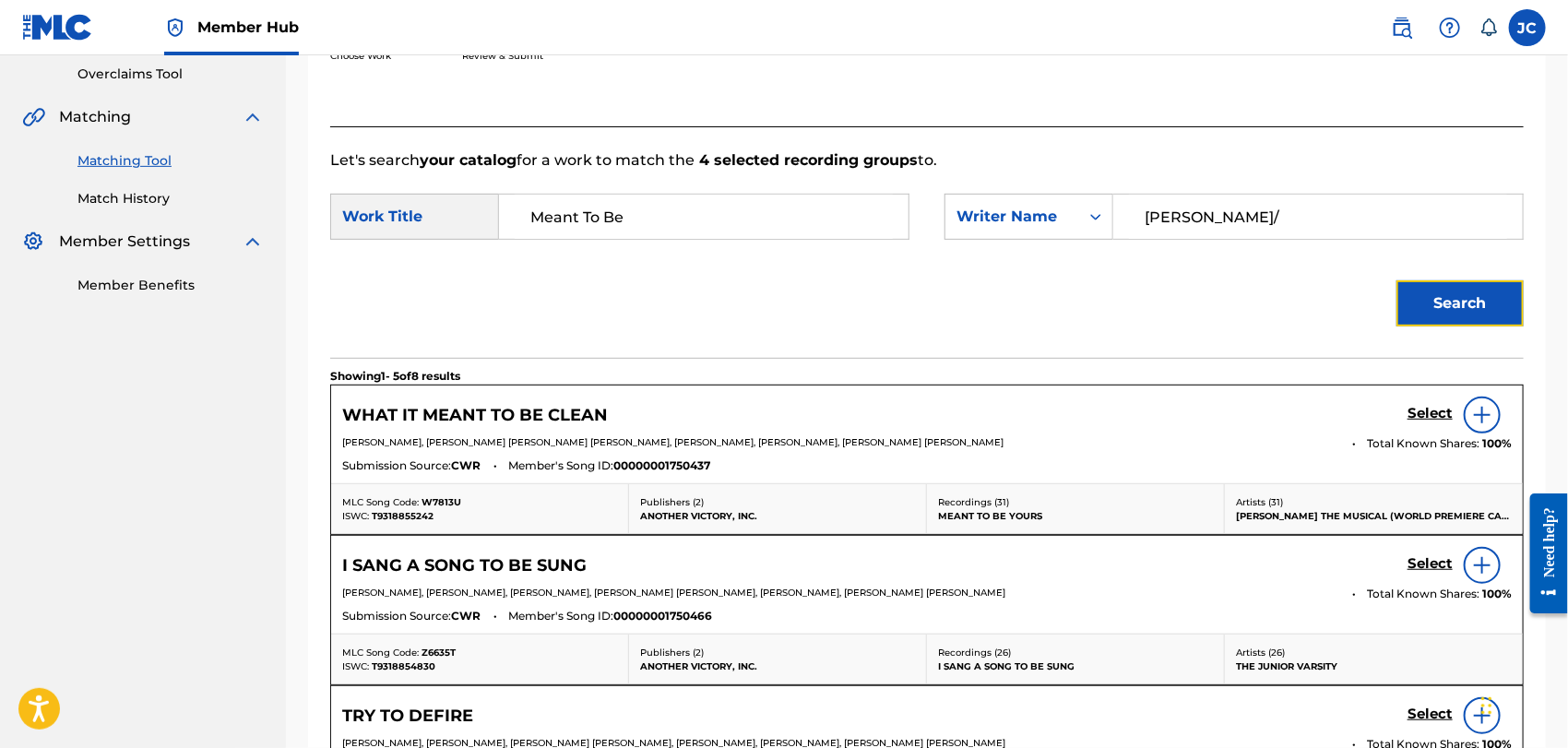
scroll to position [398, 0]
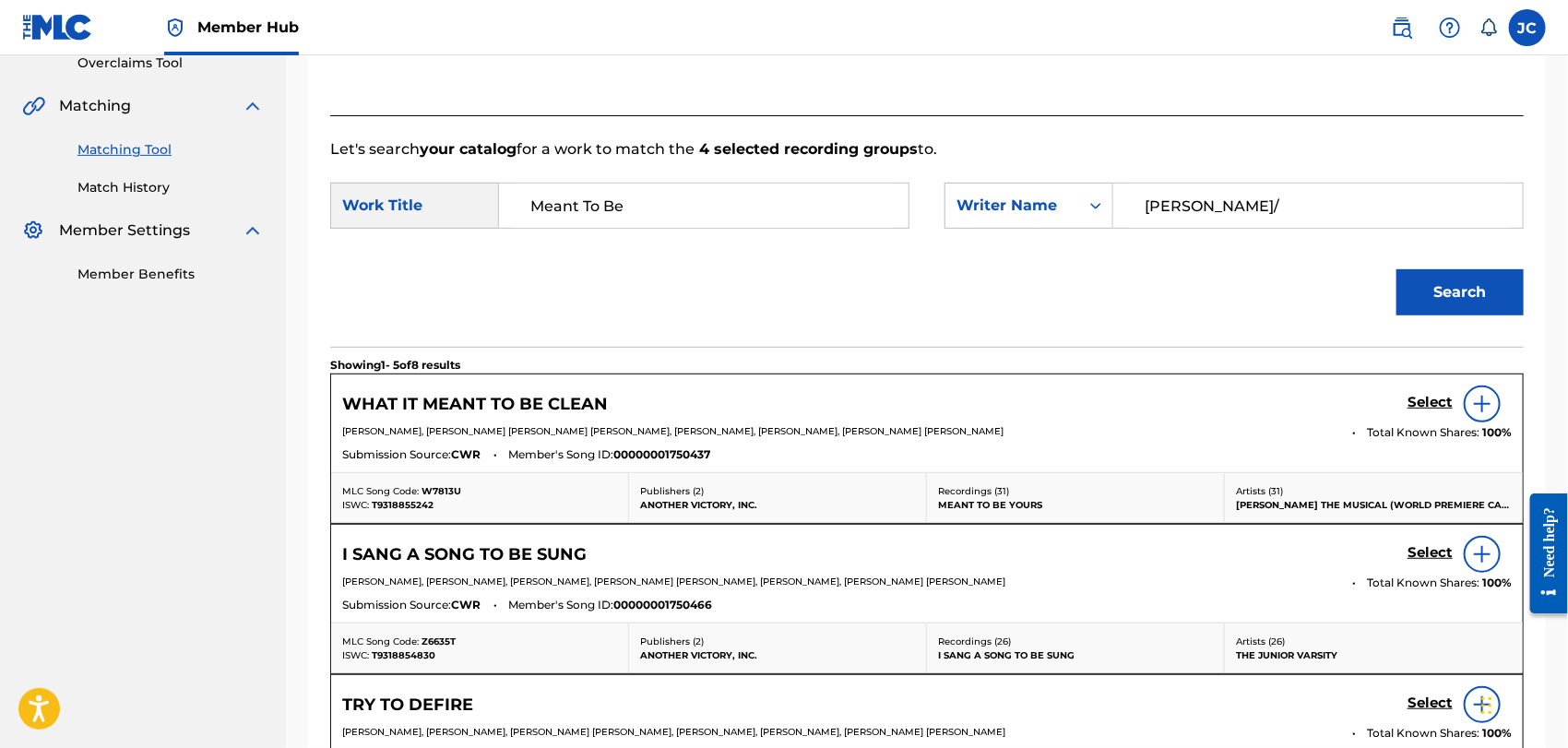
click at [1488, 415] on div at bounding box center [1482, 405] width 37 height 37
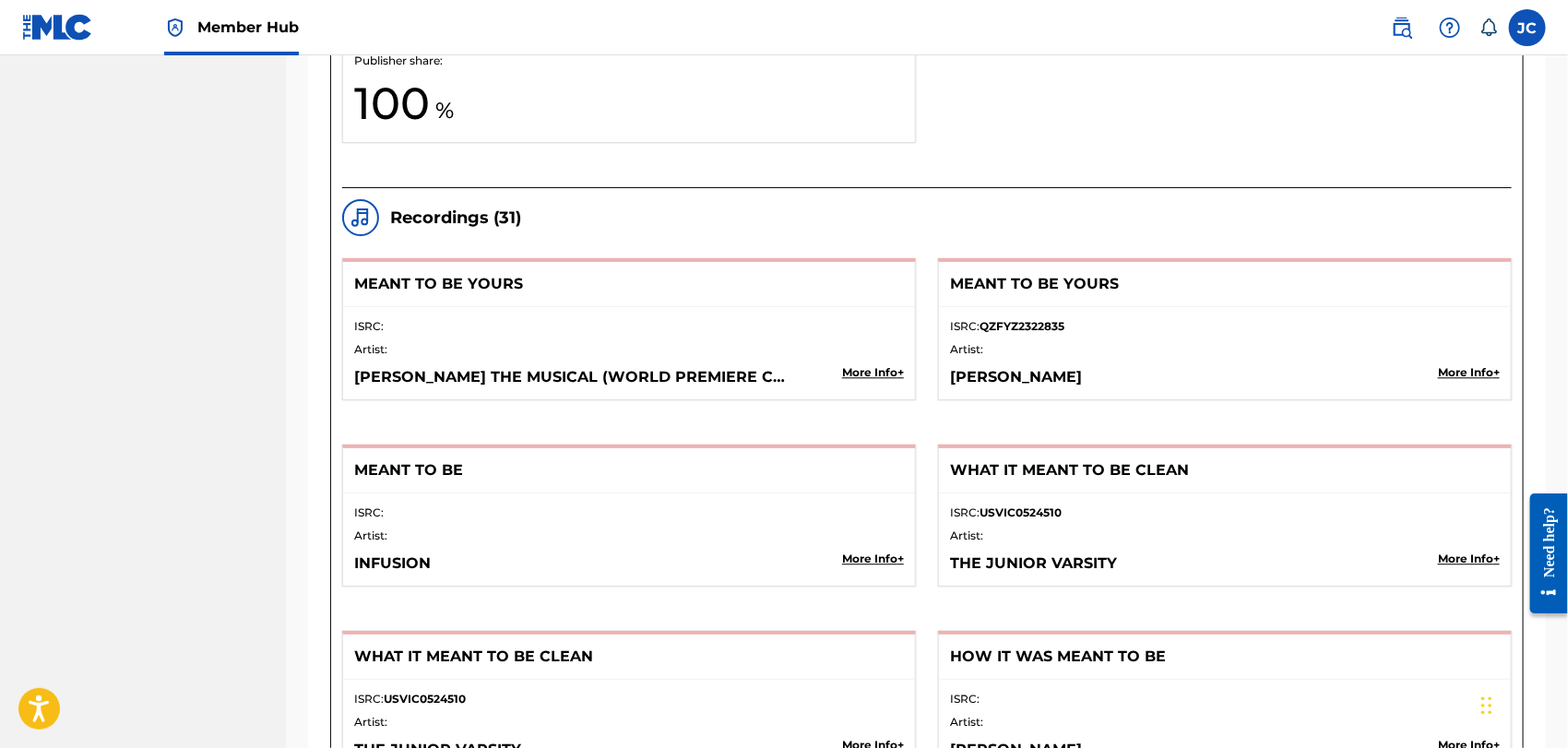
scroll to position [2141, 0]
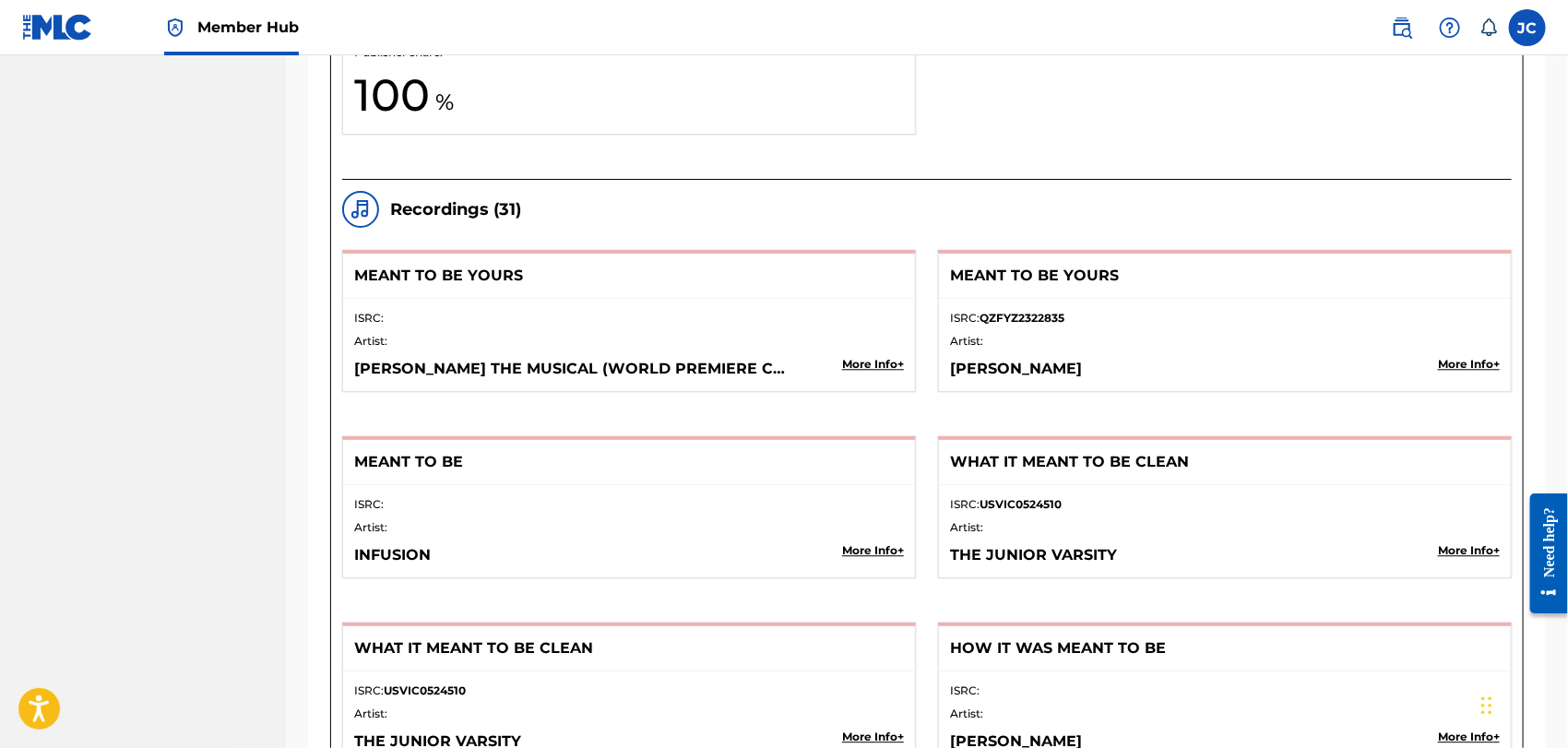
click at [857, 544] on p "More Info +" at bounding box center [873, 551] width 61 height 17
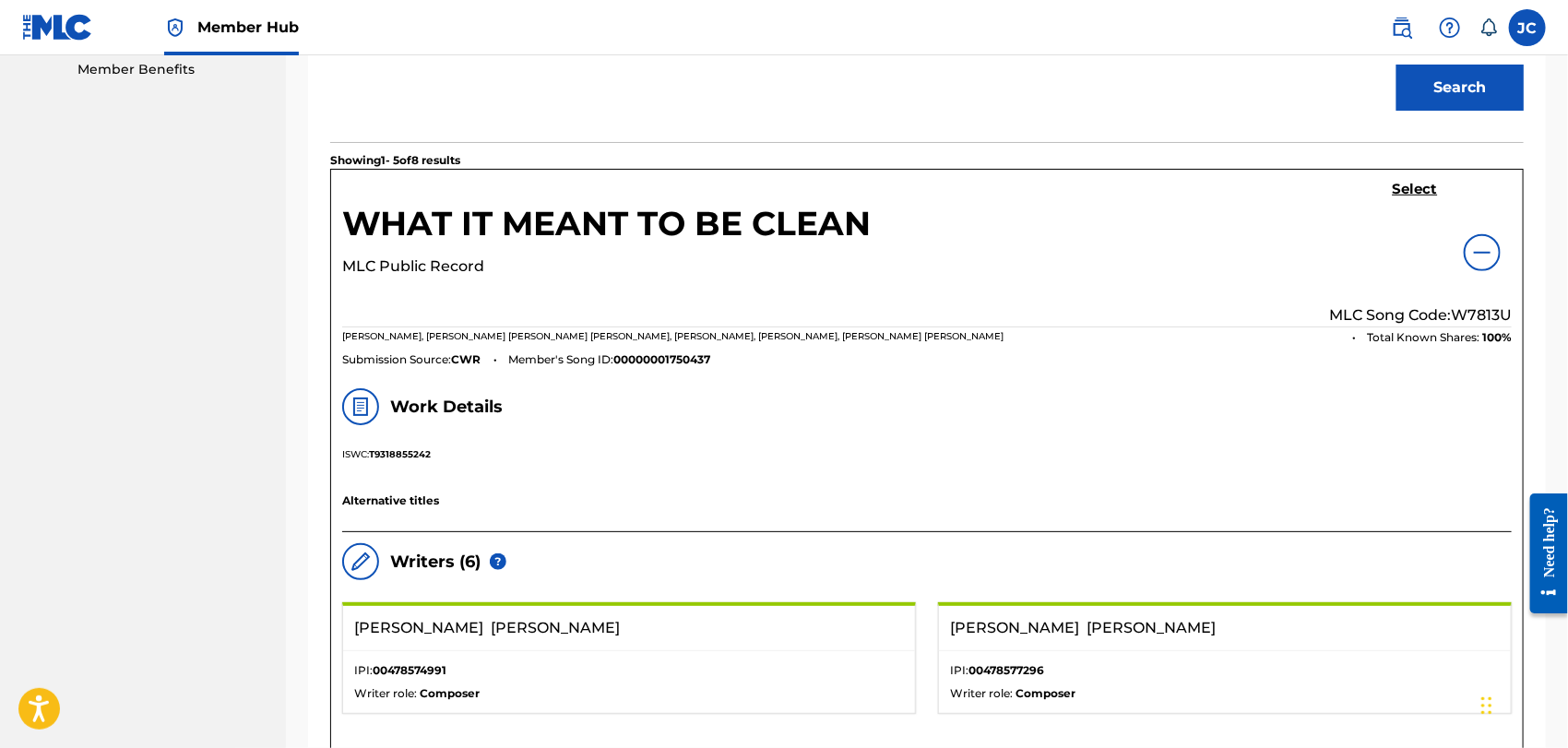
scroll to position [398, 0]
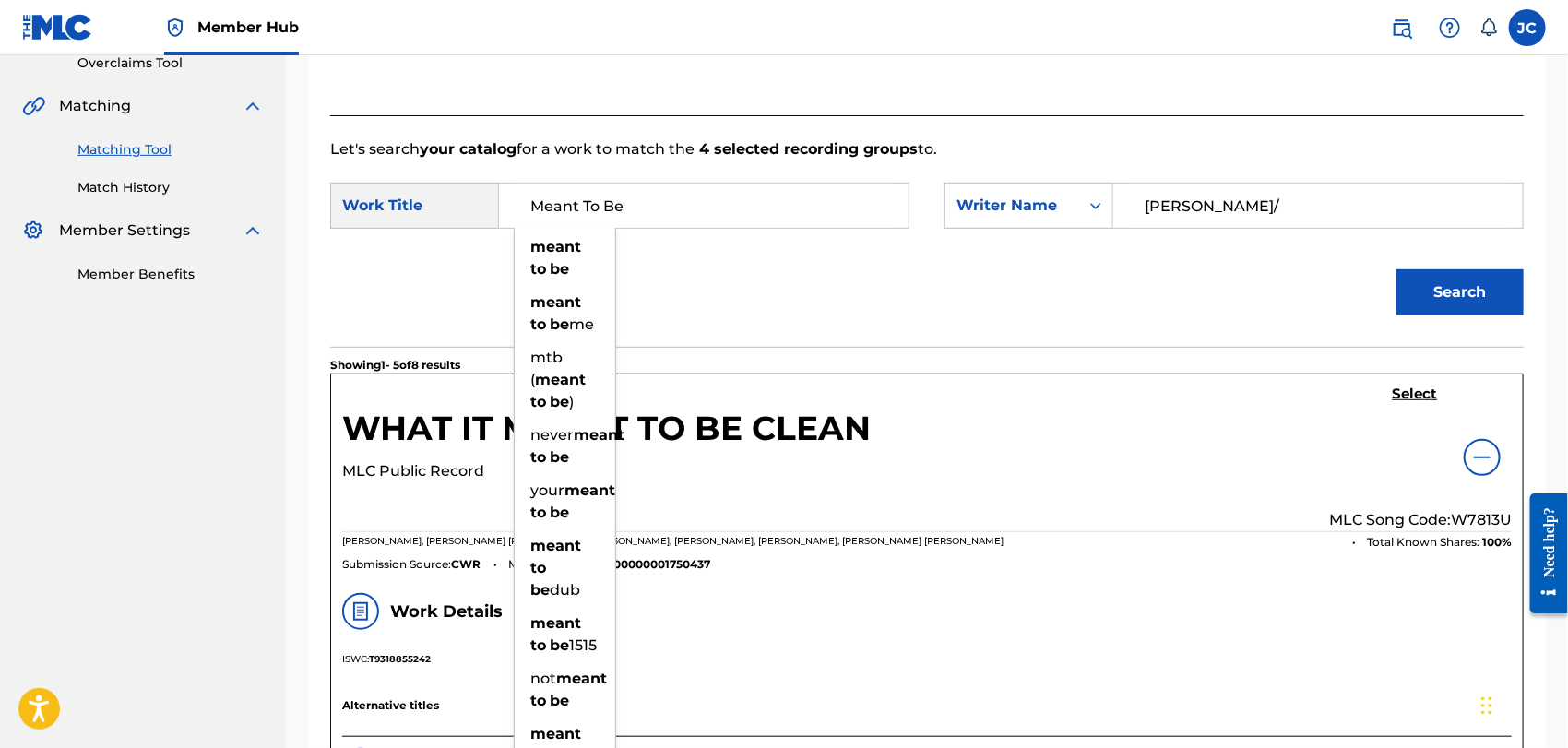
drag, startPoint x: 722, startPoint y: 215, endPoint x: 382, endPoint y: 199, distance: 340.4
click at [382, 199] on div "SearchWithCriteriadf18d06a-4de4-4a9a-be9f-195e0dbcc55b Work Title Meant To Be m…" at bounding box center [619, 206] width 579 height 47
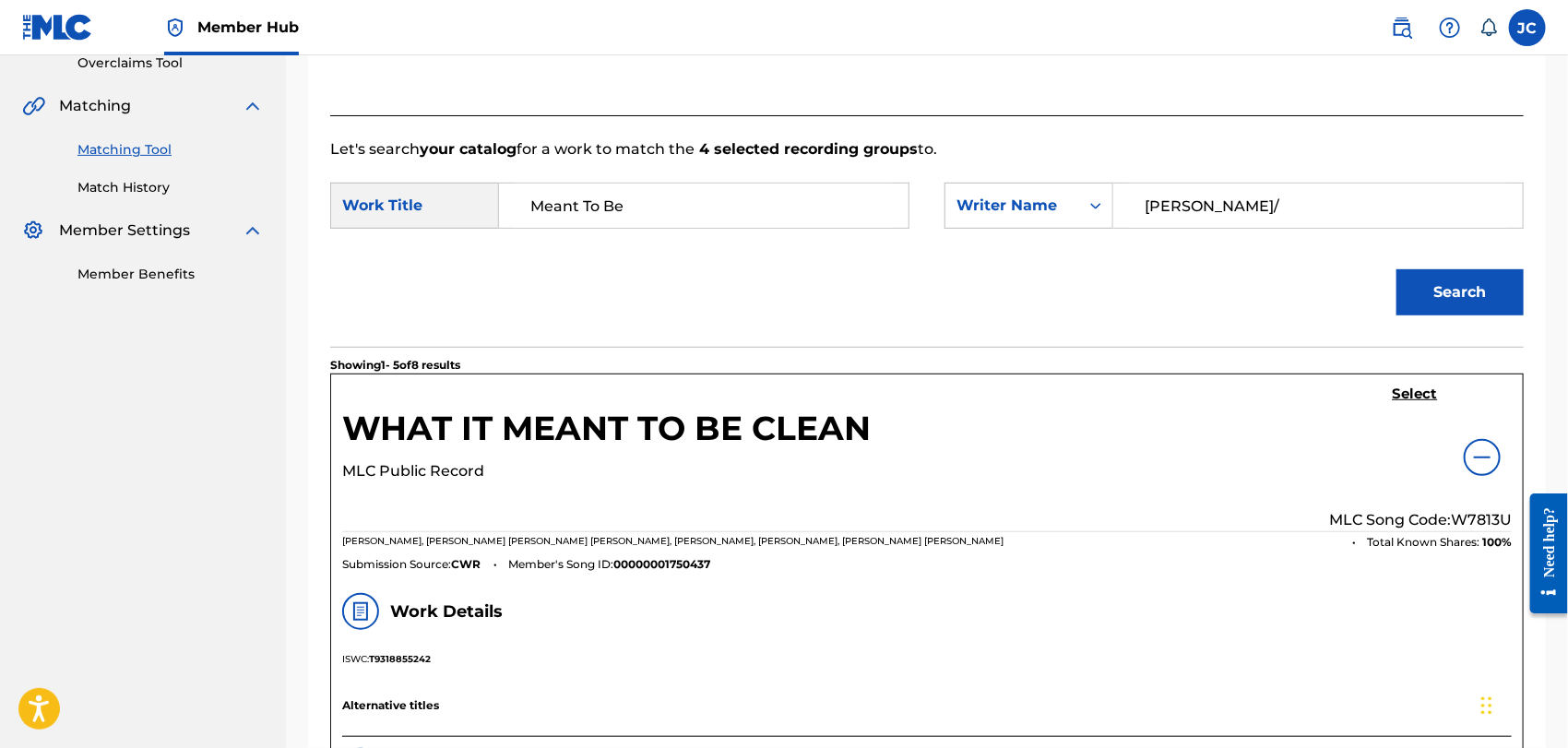
drag, startPoint x: 1225, startPoint y: 208, endPoint x: 866, endPoint y: 207, distance: 359.0
click at [869, 207] on div "SearchWithCriteriadf18d06a-4de4-4a9a-be9f-195e0dbcc55b Work Title Meant To Be S…" at bounding box center [927, 211] width 1194 height 58
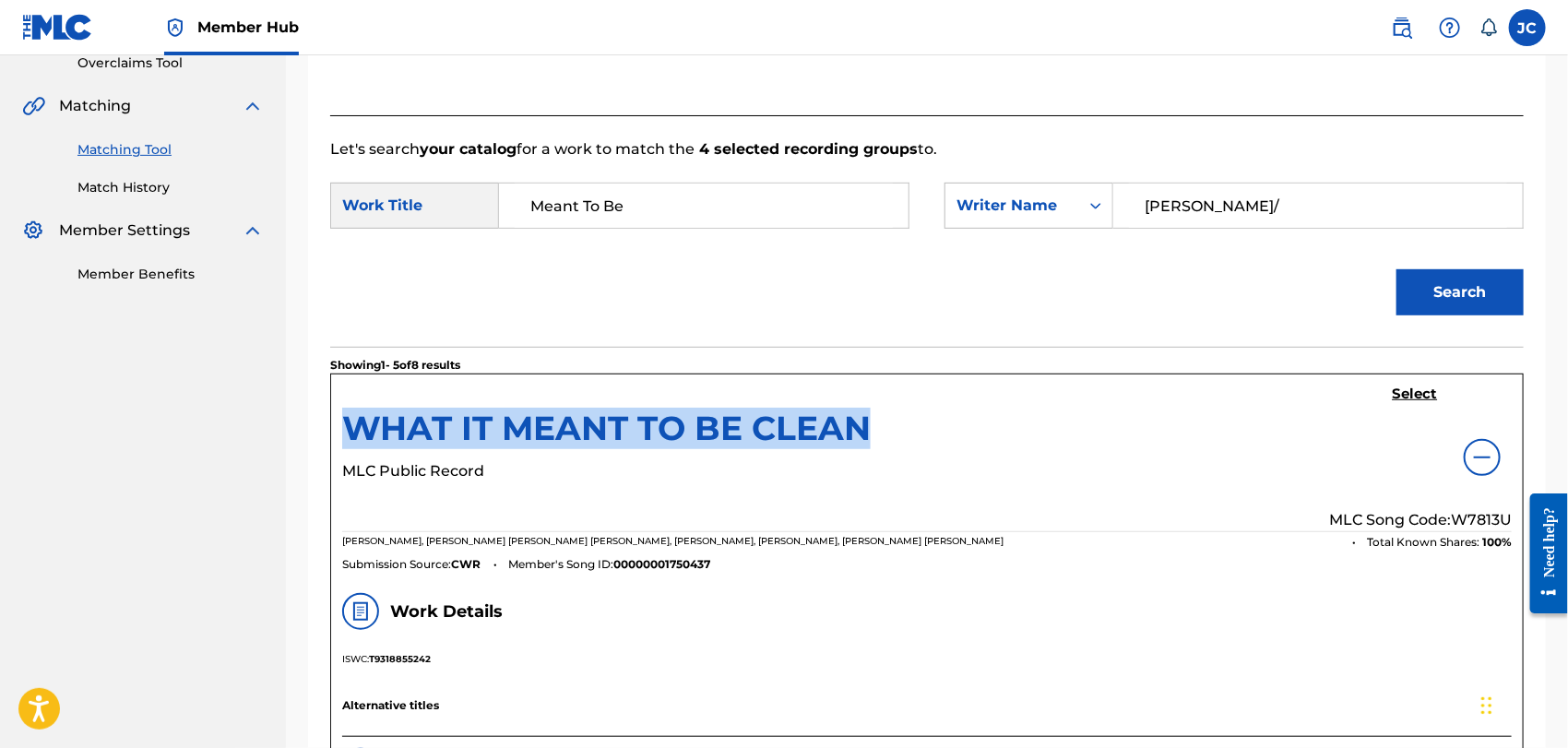
drag, startPoint x: 813, startPoint y: 427, endPoint x: 353, endPoint y: 430, distance: 460.0
click at [353, 430] on div "WHAT IT MEANT TO BE CLEAN MLC Public Record Select MLC Song Code: W7813U" at bounding box center [927, 460] width 1170 height 147
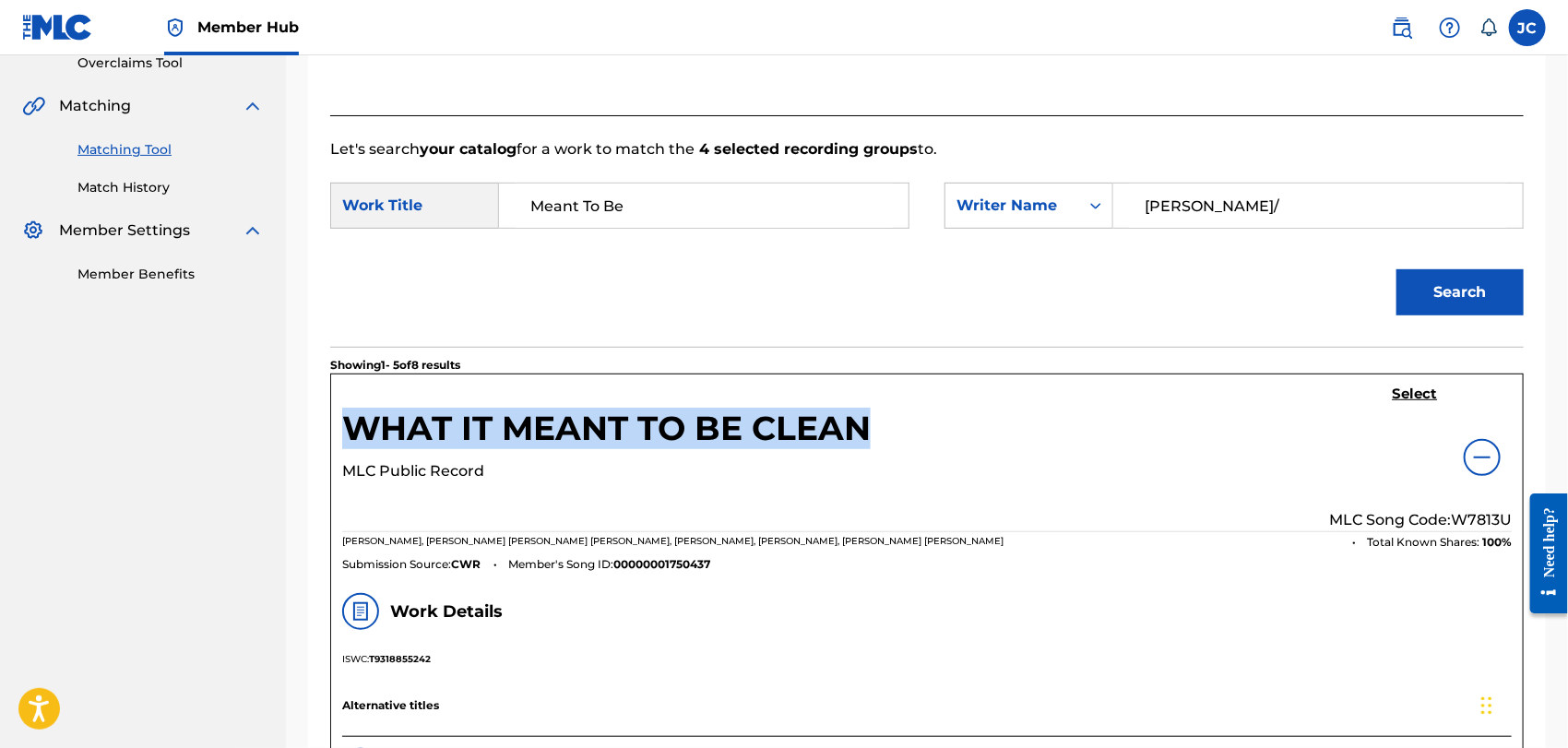
copy h5 "WHAT IT MEANT TO BE CLEAN"
click at [145, 183] on link "Match History" at bounding box center [170, 187] width 186 height 20
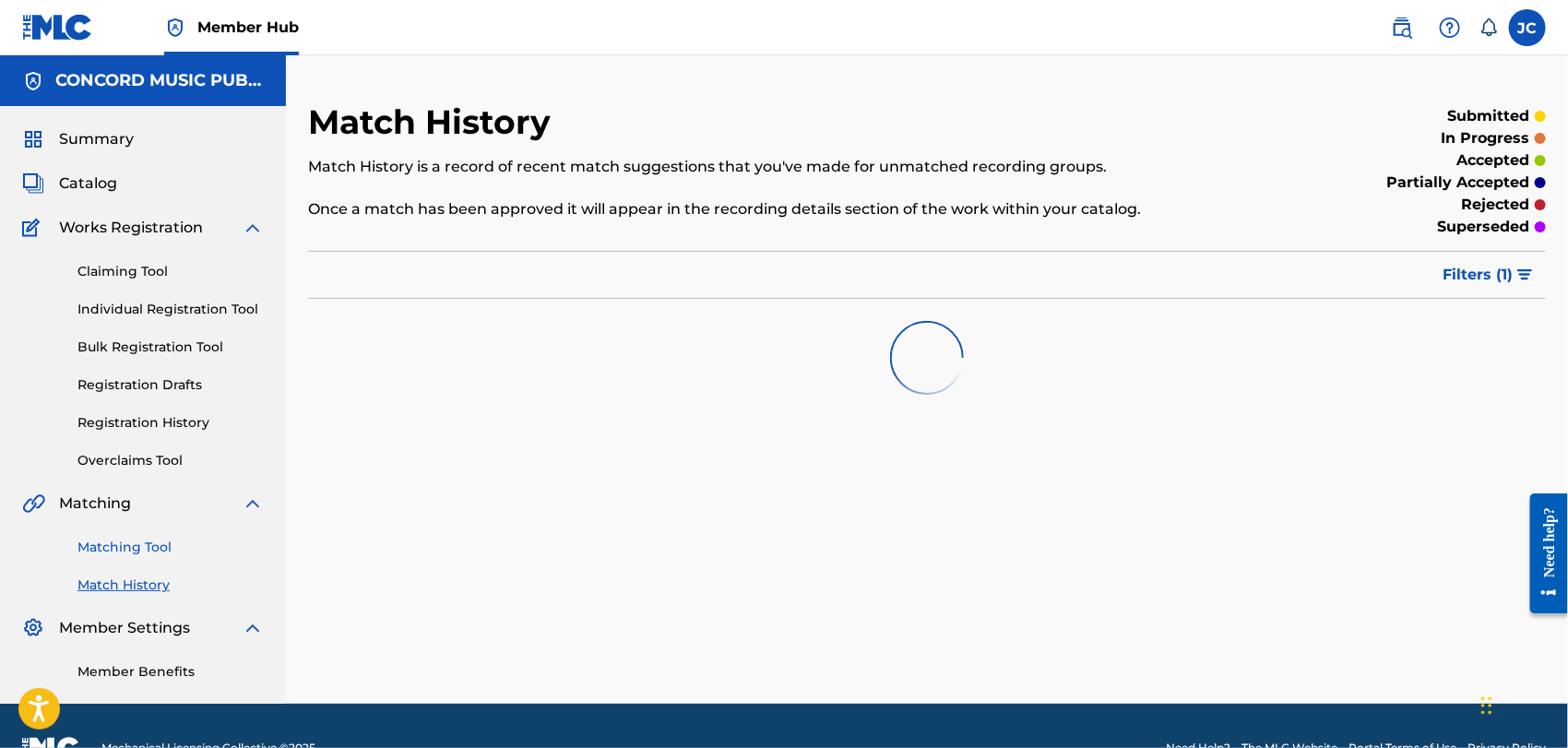
click at [149, 538] on link "Matching Tool" at bounding box center [170, 547] width 186 height 20
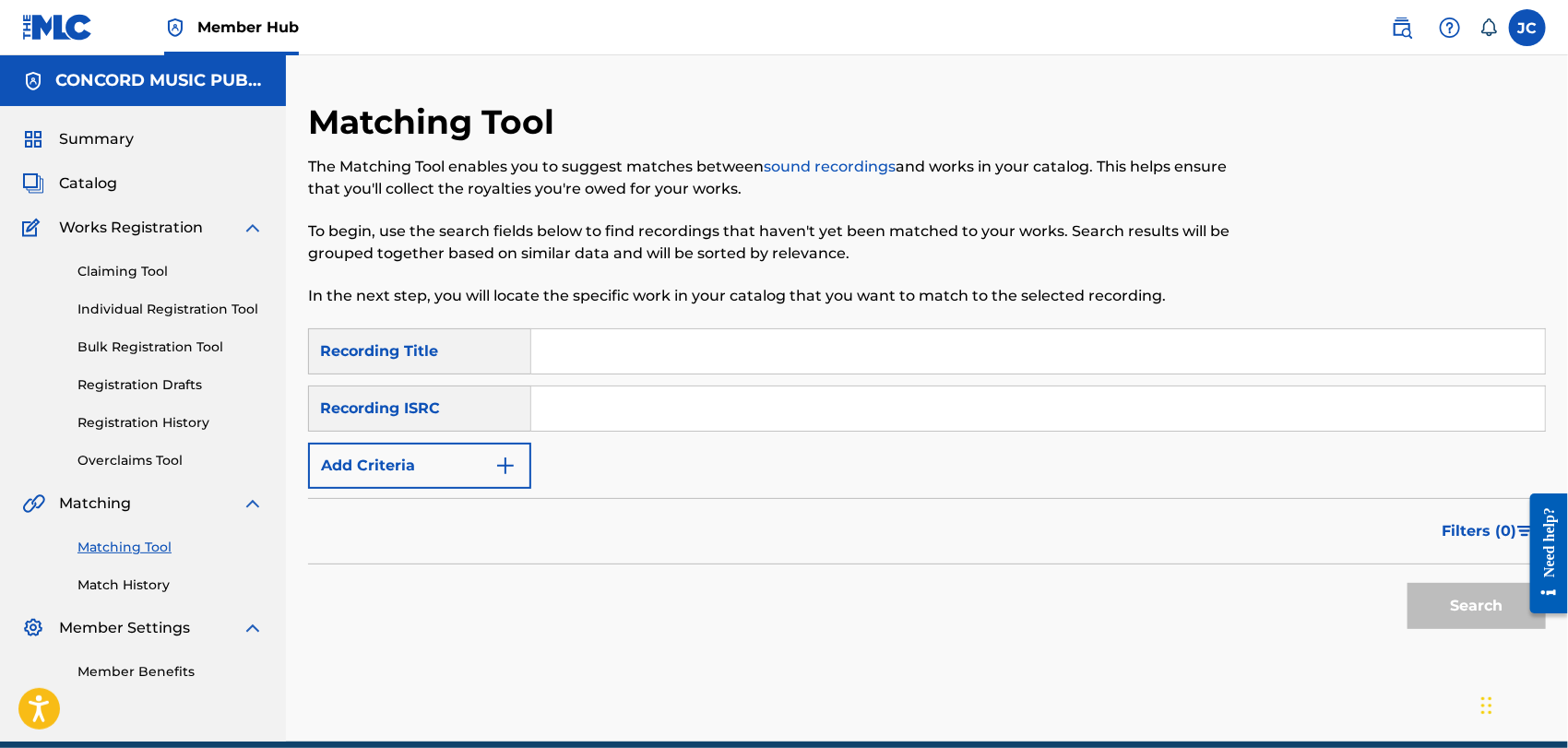
paste input "TCADJ1705480"
type input "TCADJ1705480"
click at [1482, 621] on button "Search" at bounding box center [1477, 607] width 139 height 47
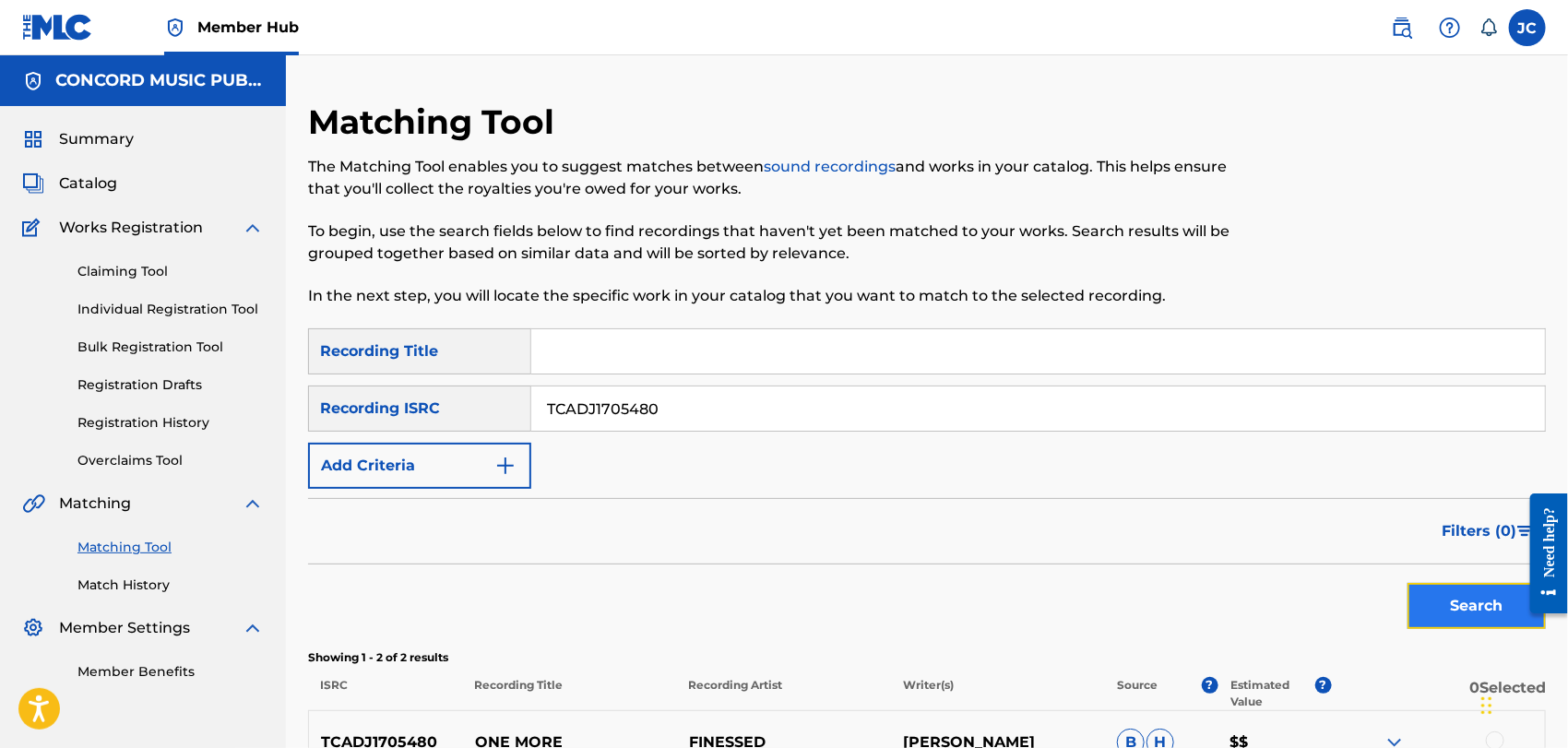
click at [1427, 619] on button "Search" at bounding box center [1477, 607] width 139 height 47
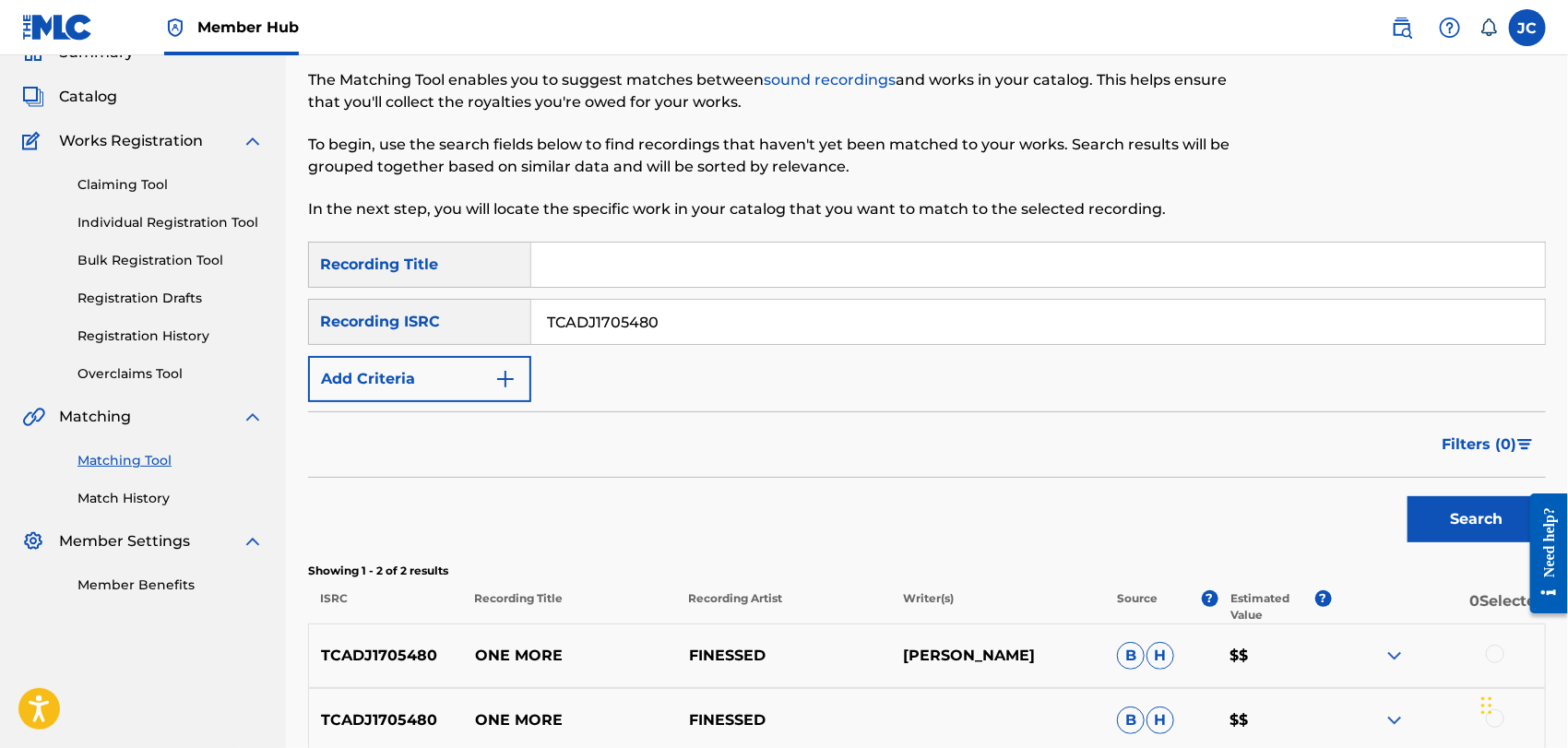
scroll to position [273, 0]
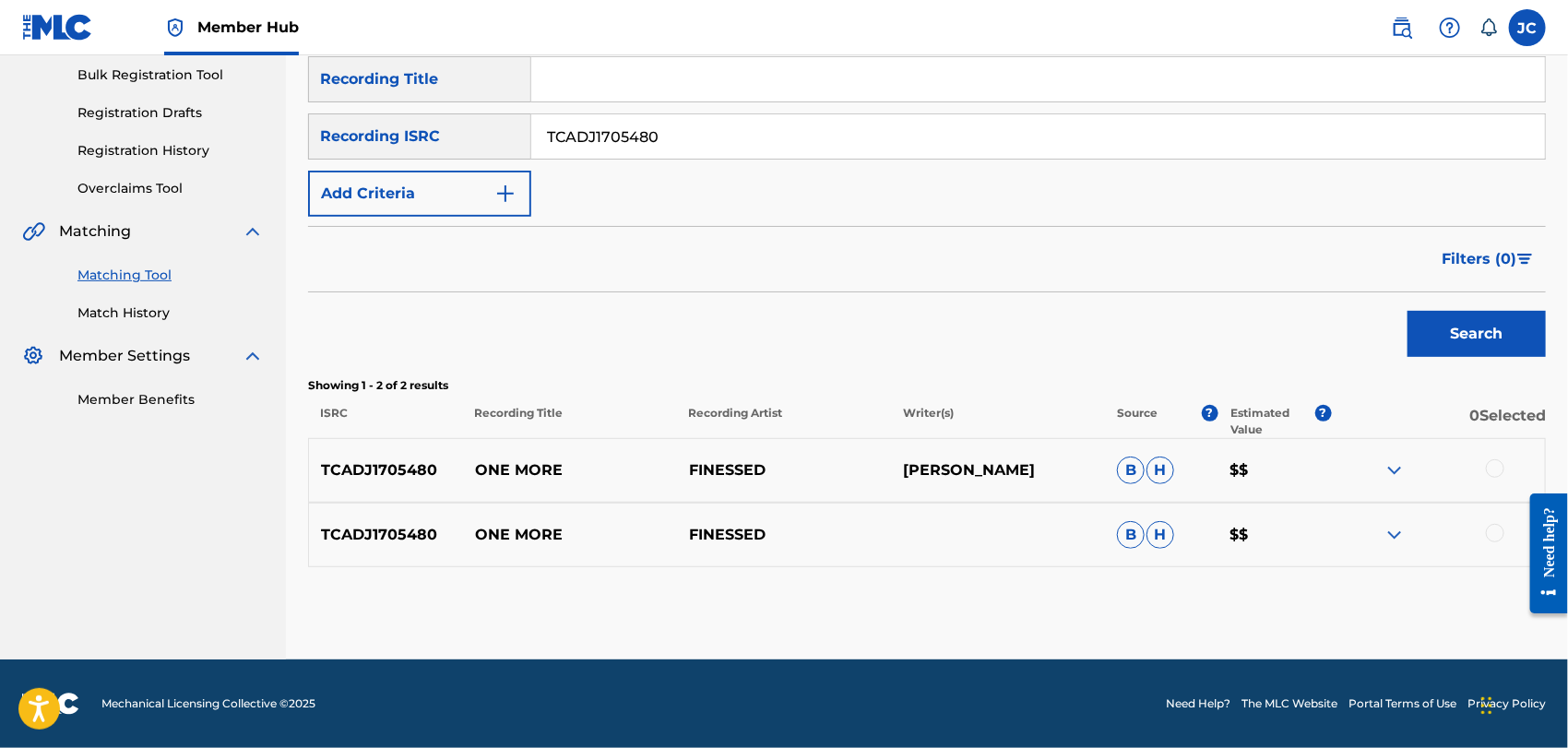
drag, startPoint x: 1507, startPoint y: 474, endPoint x: 1495, endPoint y: 467, distance: 13.9
click at [1505, 474] on div at bounding box center [1438, 471] width 214 height 22
click at [1495, 467] on div at bounding box center [1495, 469] width 19 height 19
click at [1506, 524] on div at bounding box center [1438, 535] width 214 height 22
click at [1499, 534] on div at bounding box center [1495, 533] width 19 height 19
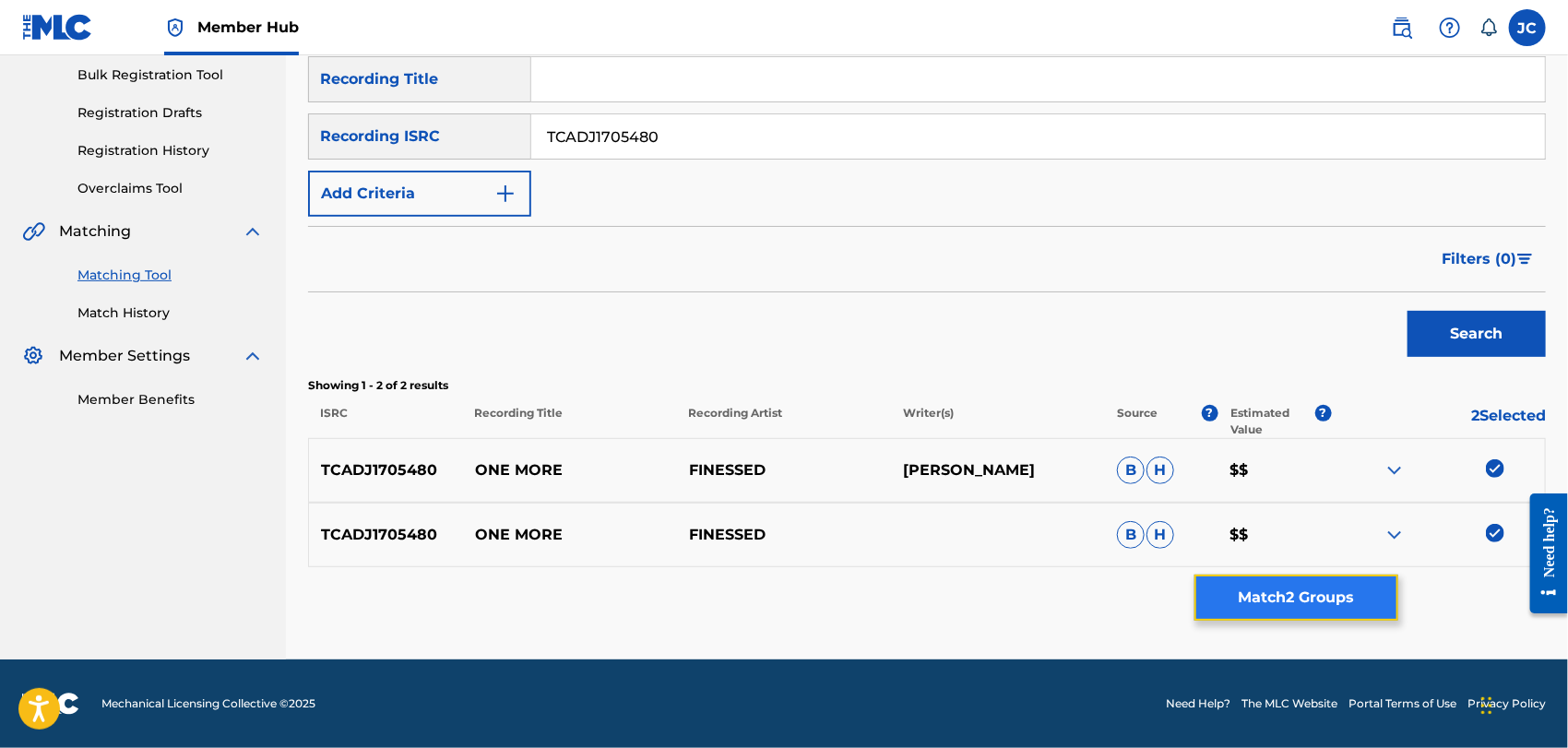
click at [1264, 605] on button "Match 2 Groups" at bounding box center [1296, 598] width 204 height 47
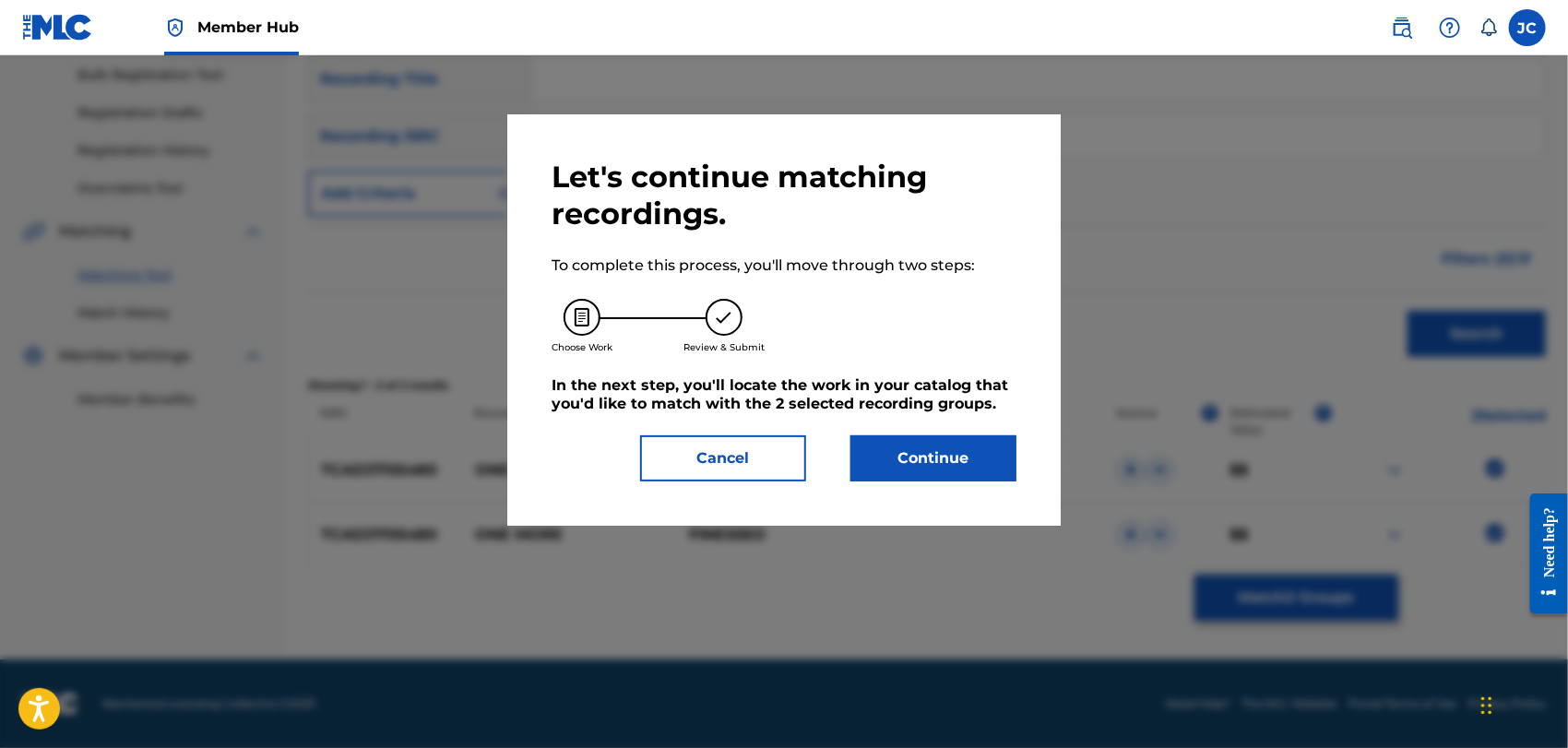
click at [826, 434] on div "Let's continue matching recordings. To complete this process, you'll move throu…" at bounding box center [784, 320] width 465 height 323
click at [878, 464] on button "Continue" at bounding box center [934, 459] width 166 height 47
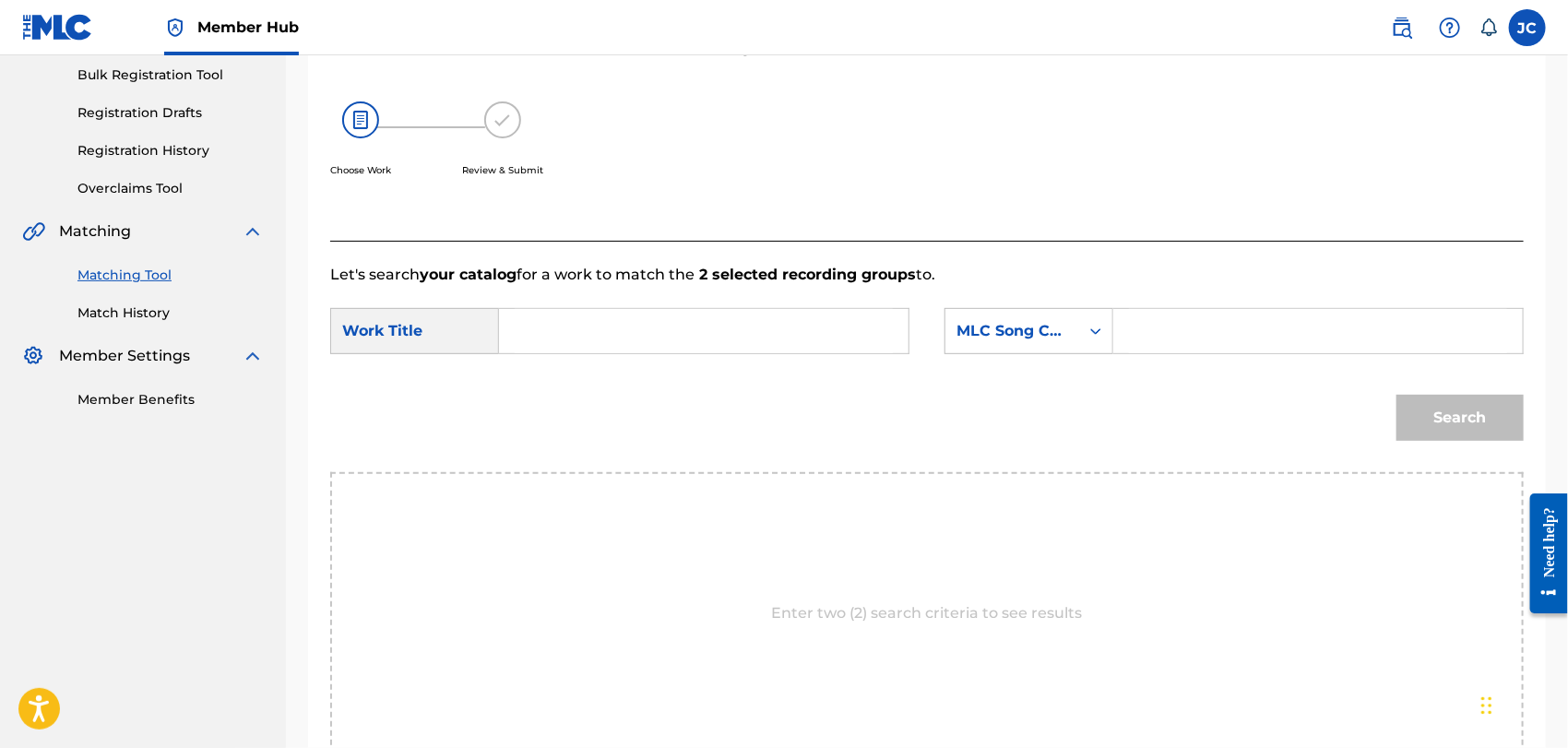
click at [714, 346] on input "Search Form" at bounding box center [704, 331] width 379 height 45
paste input "One More"
type input "One More"
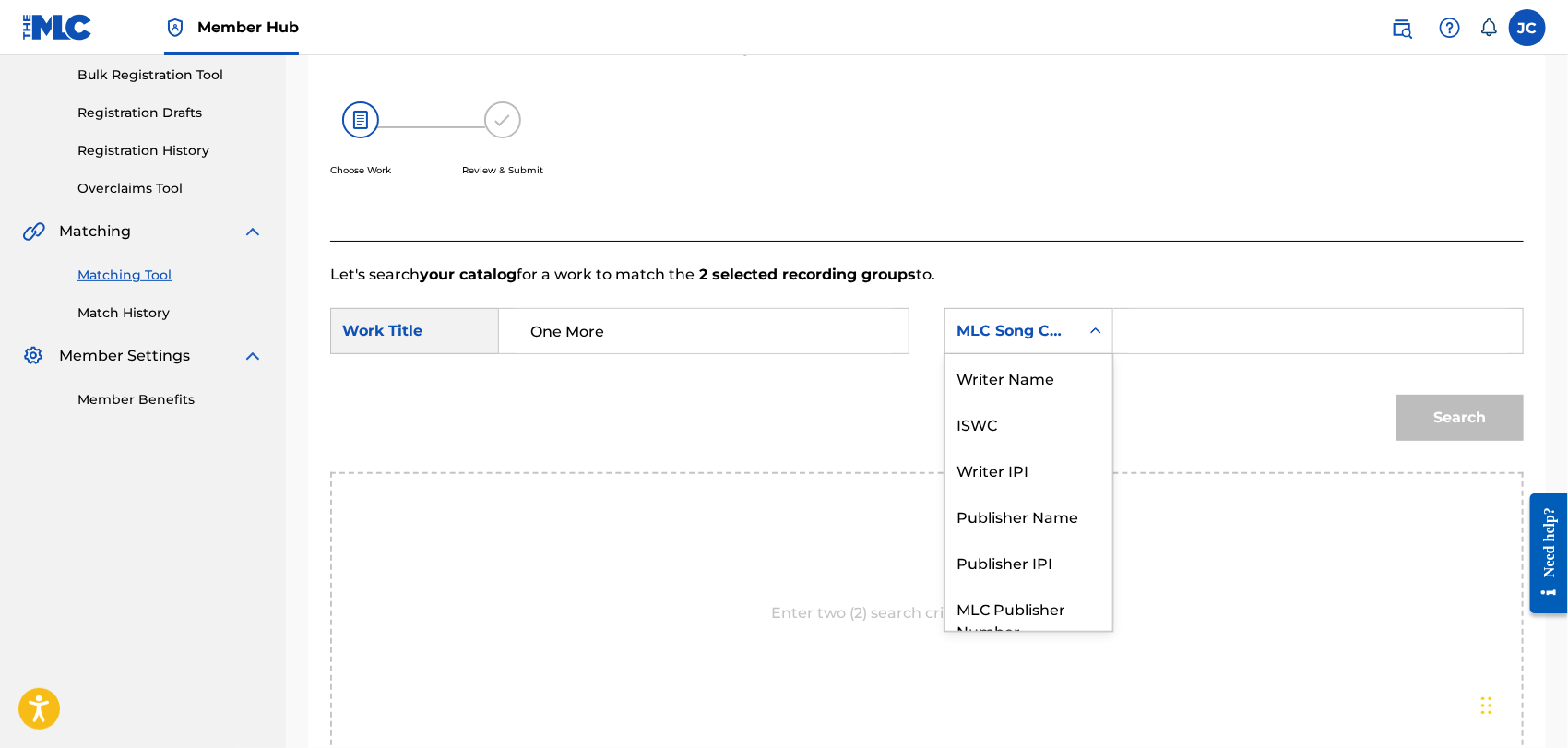
click at [991, 353] on div "MLC Song Code" at bounding box center [1030, 331] width 169 height 47
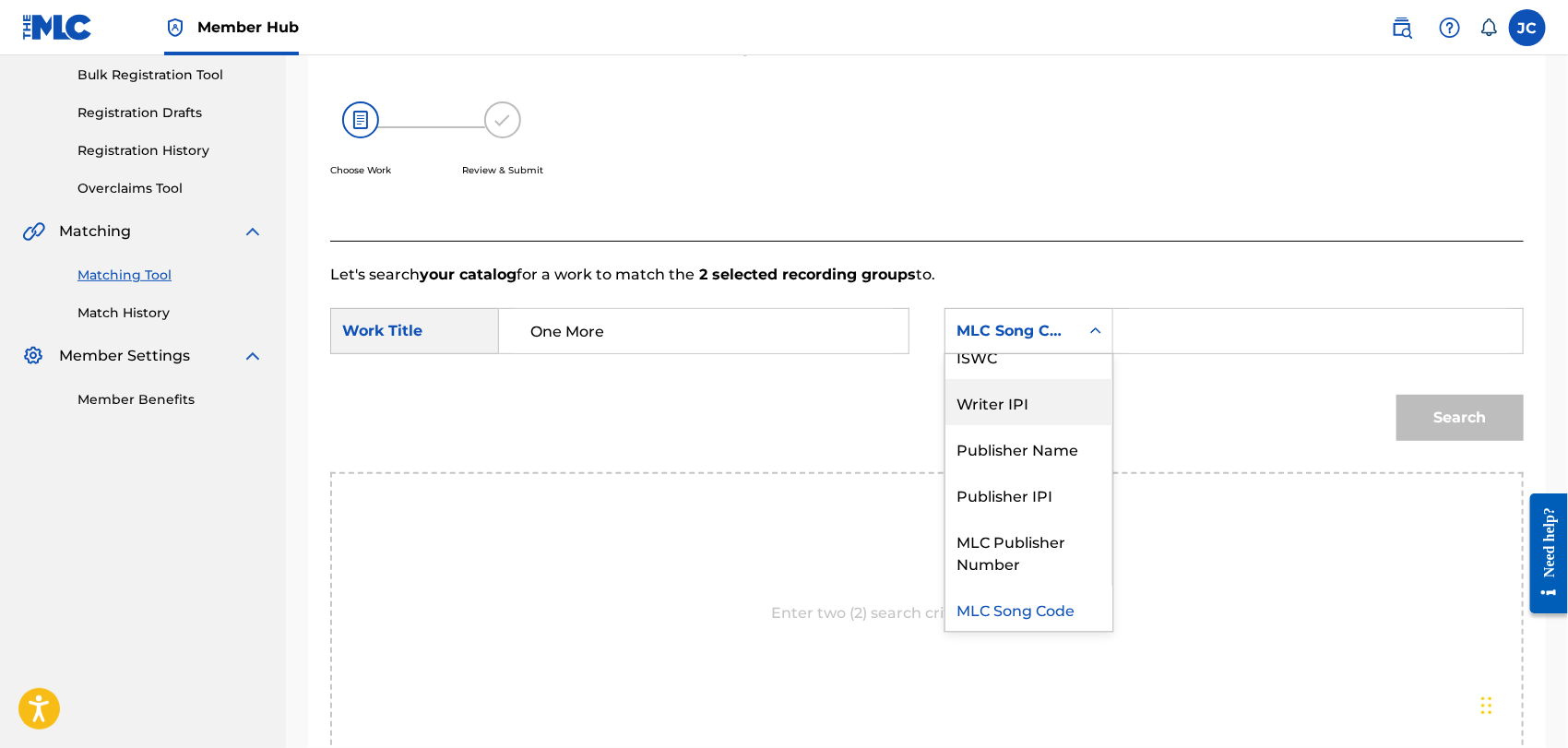
scroll to position [0, 0]
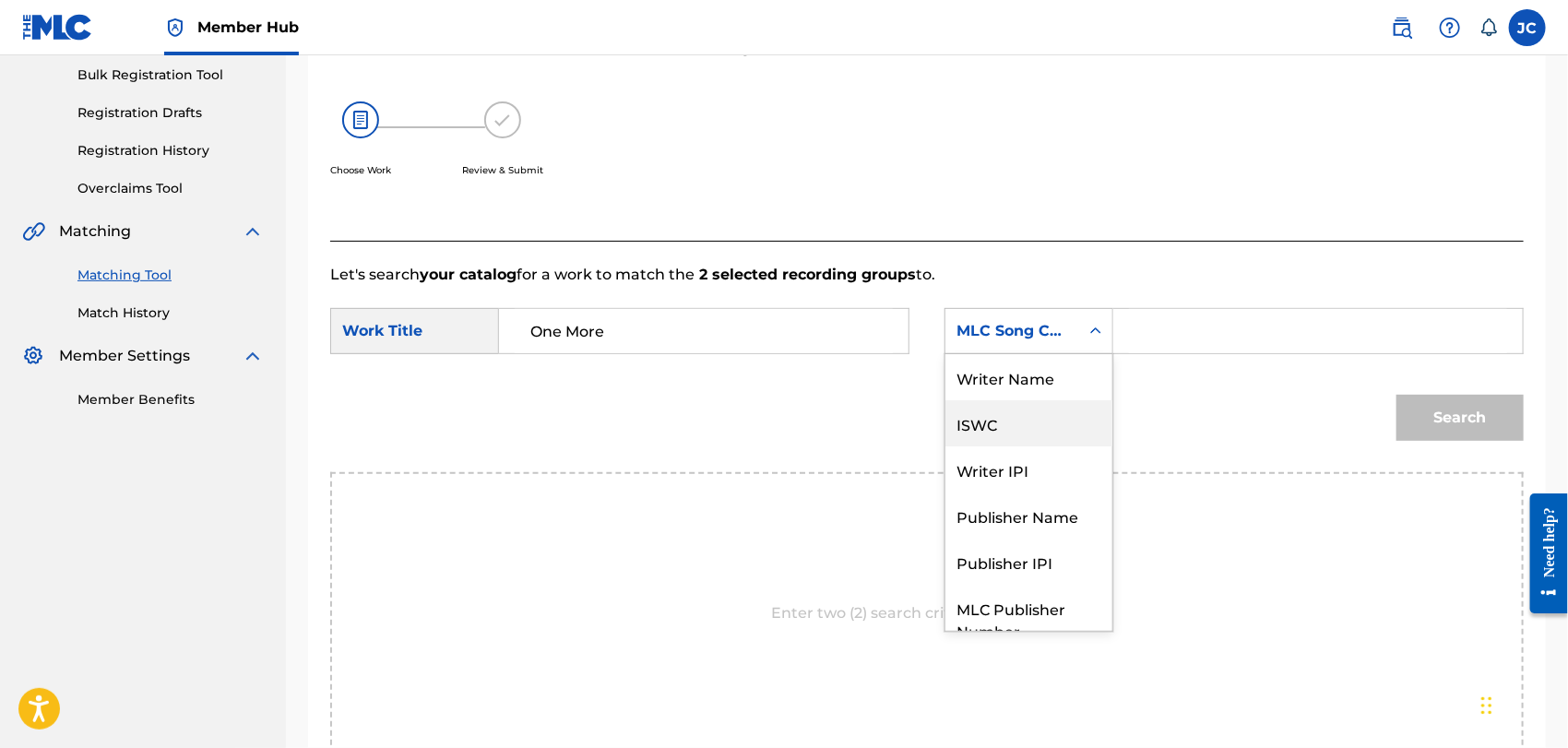
click at [993, 388] on div "Writer Name" at bounding box center [1030, 378] width 167 height 47
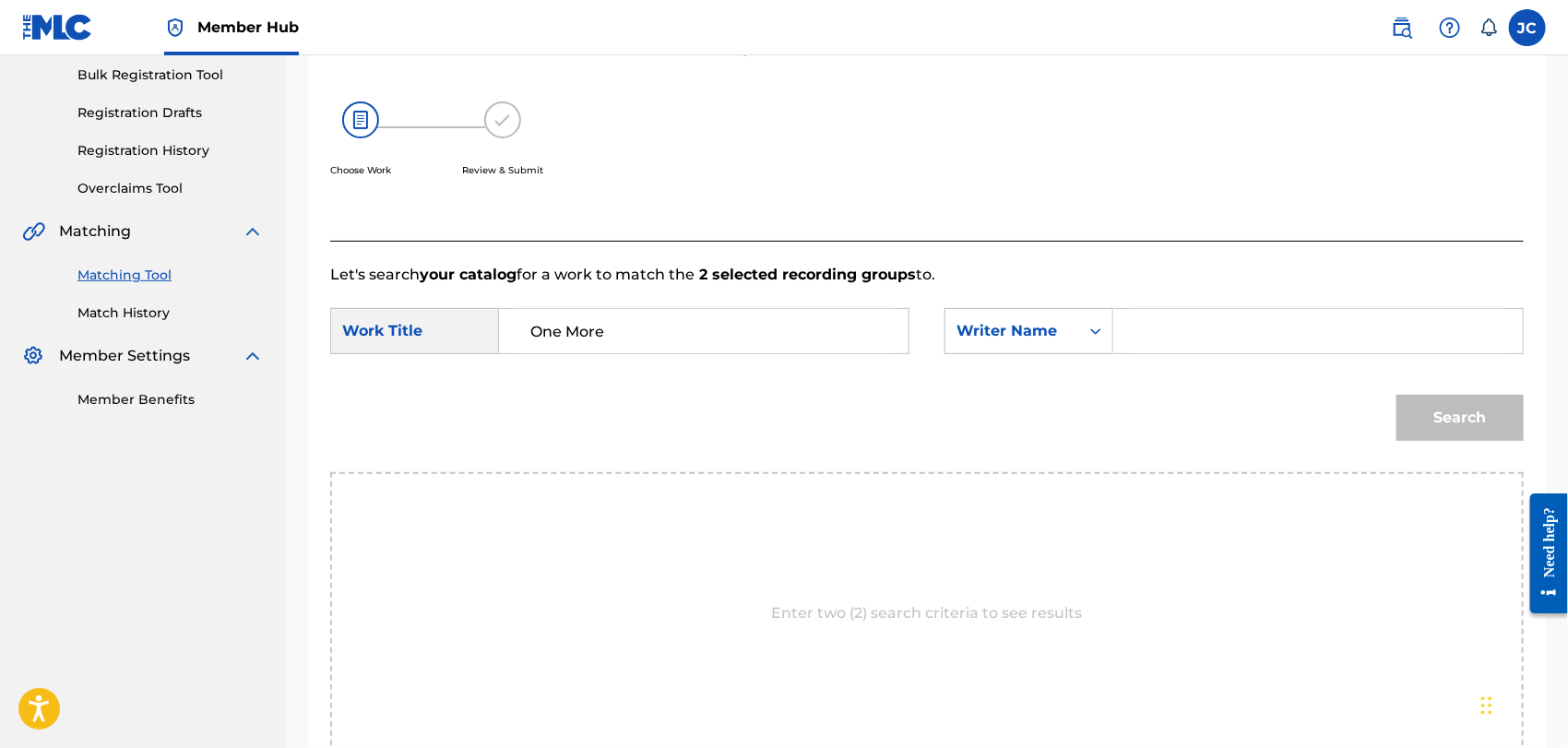
click at [1217, 317] on input "Search Form" at bounding box center [1318, 331] width 379 height 45
paste input "[PERSON_NAME]"
type input "[PERSON_NAME]"
click at [1446, 415] on button "Search" at bounding box center [1460, 419] width 127 height 47
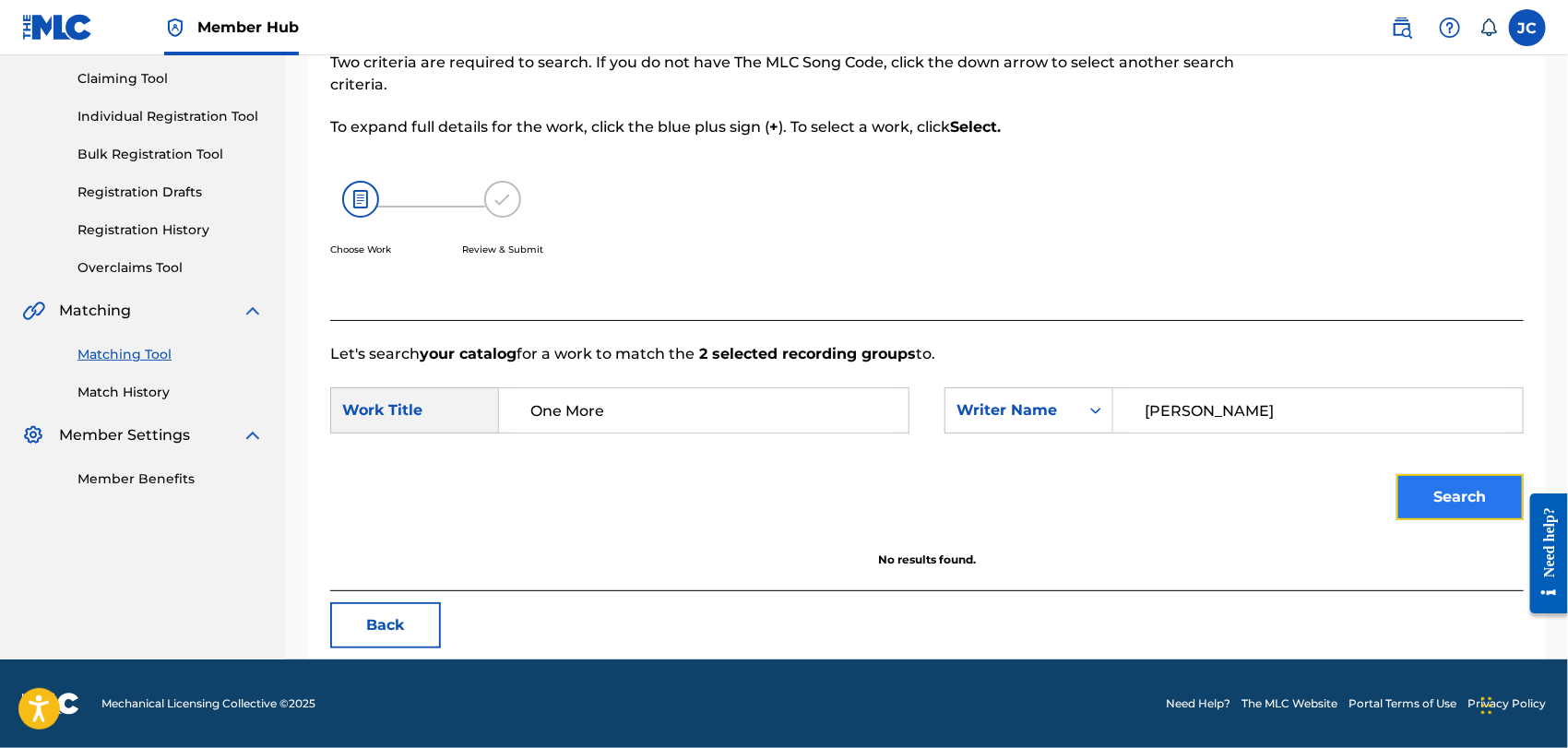
scroll to position [192, 0]
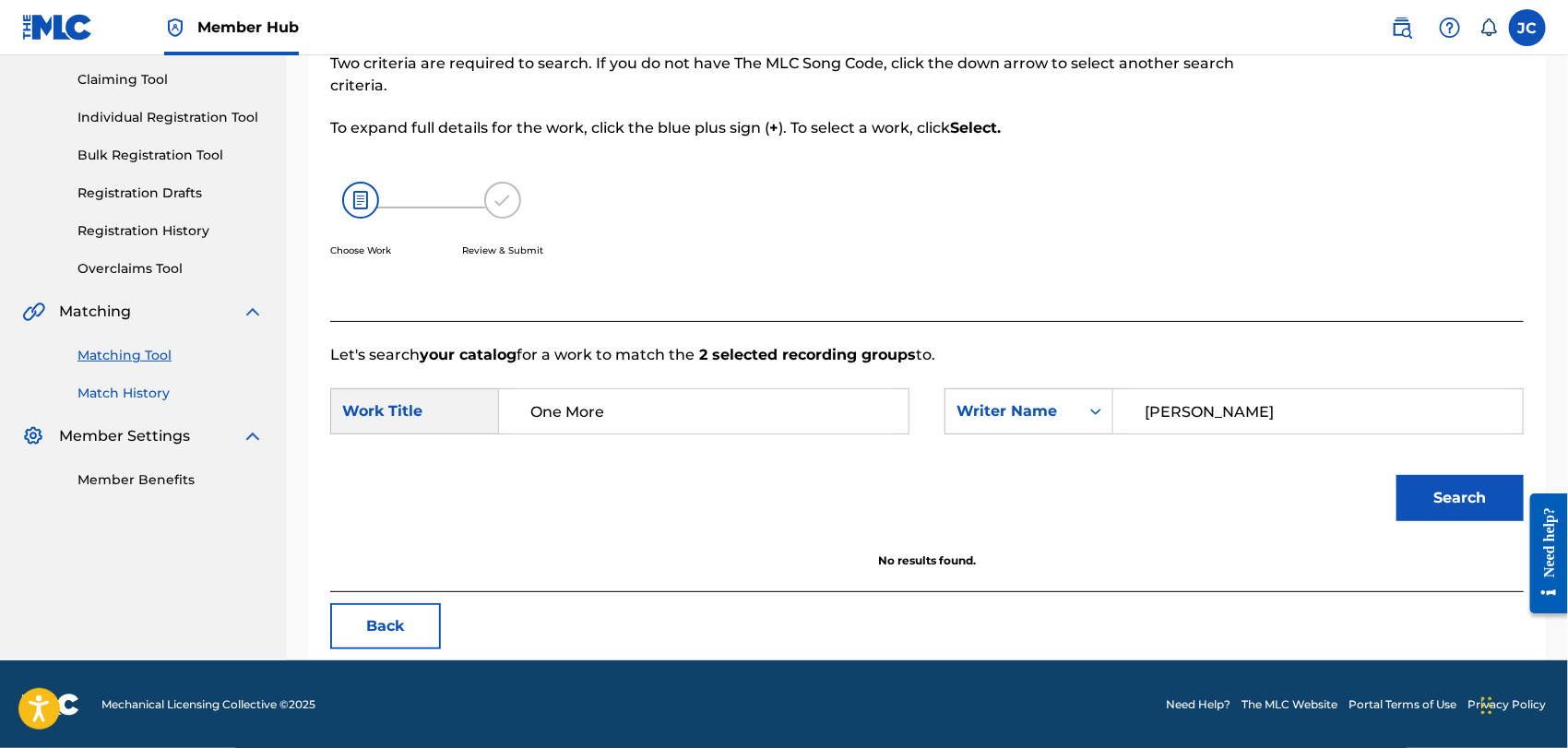
click at [172, 400] on link "Match History" at bounding box center [170, 394] width 186 height 20
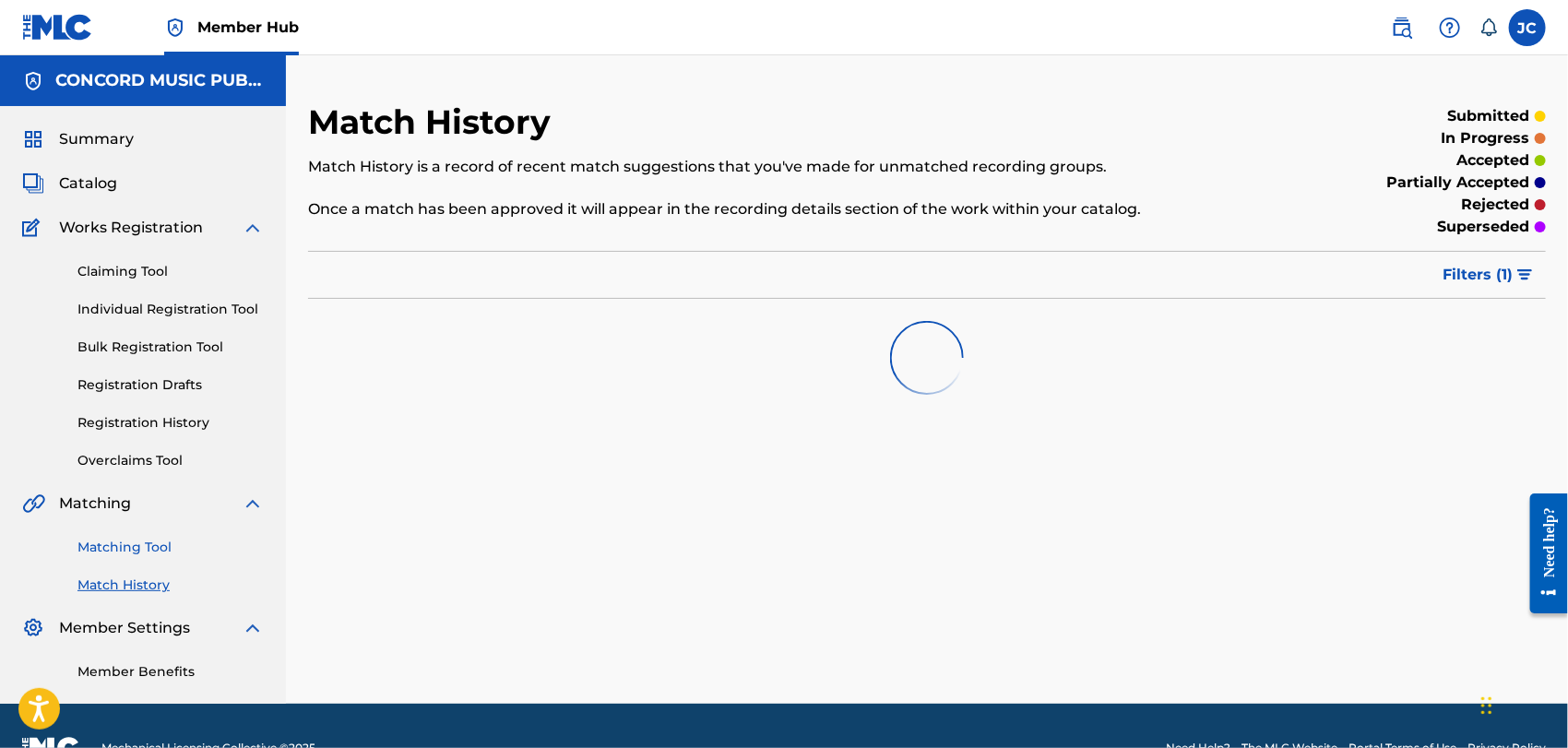
click at [159, 552] on link "Matching Tool" at bounding box center [170, 547] width 186 height 20
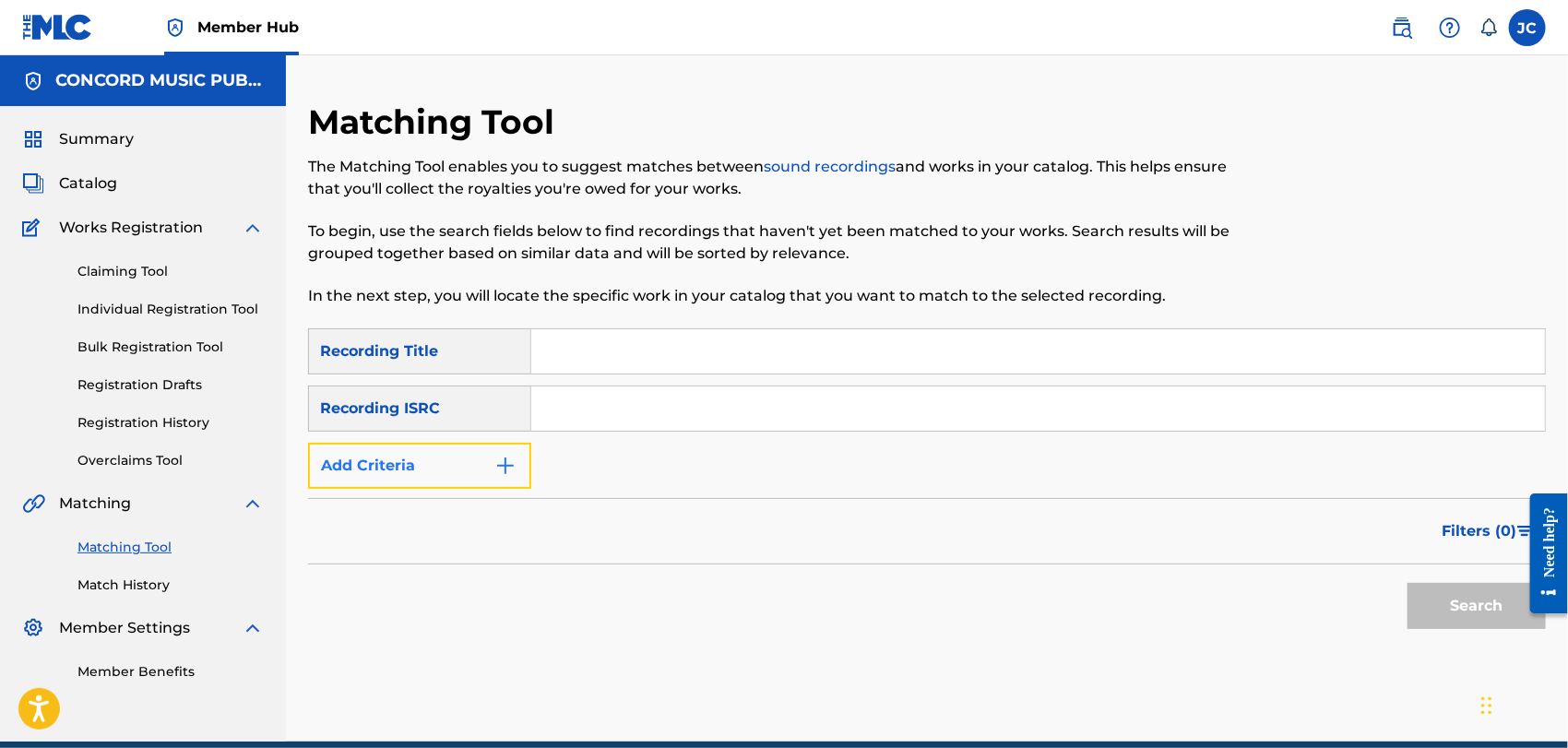
click at [493, 475] on button "Add Criteria" at bounding box center [419, 466] width 223 height 47
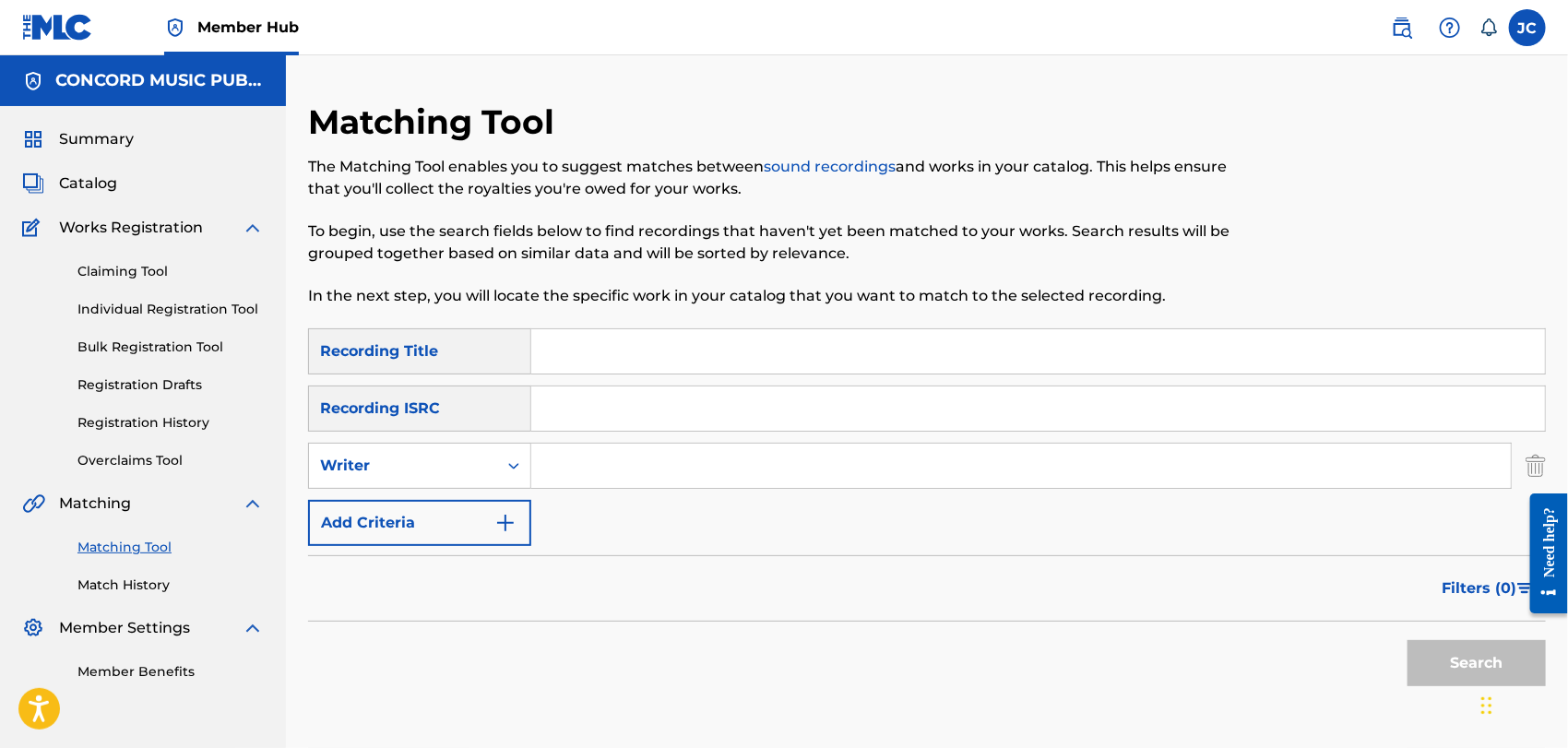
click at [585, 458] on input "Search Form" at bounding box center [1020, 466] width 979 height 45
paste input "[PERSON_NAME]"
type input "[PERSON_NAME]"
click at [673, 351] on input "Search Form" at bounding box center [1038, 352] width 1014 height 45
paste input "One More"
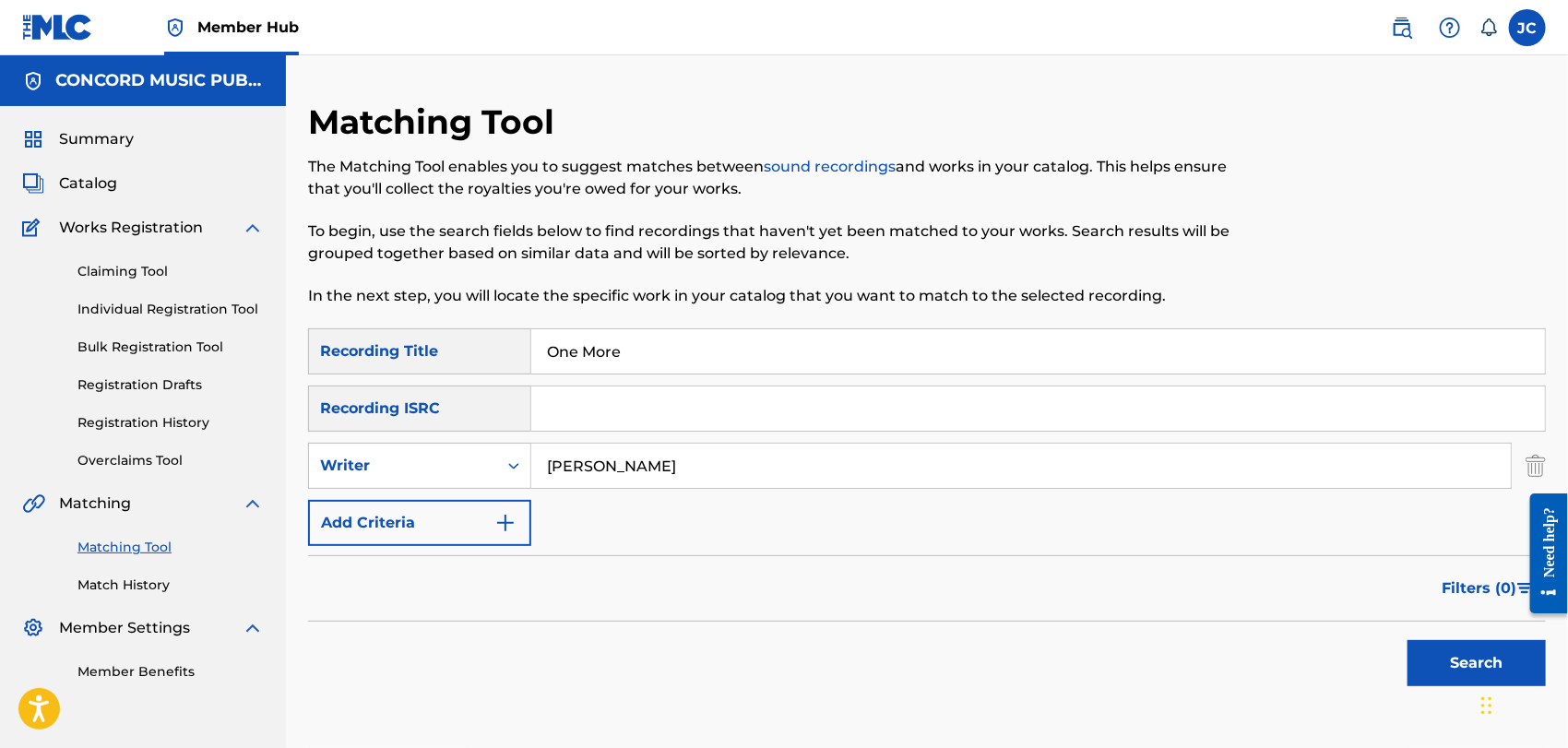
type input "One More"
click at [1456, 665] on button "Search" at bounding box center [1477, 663] width 139 height 47
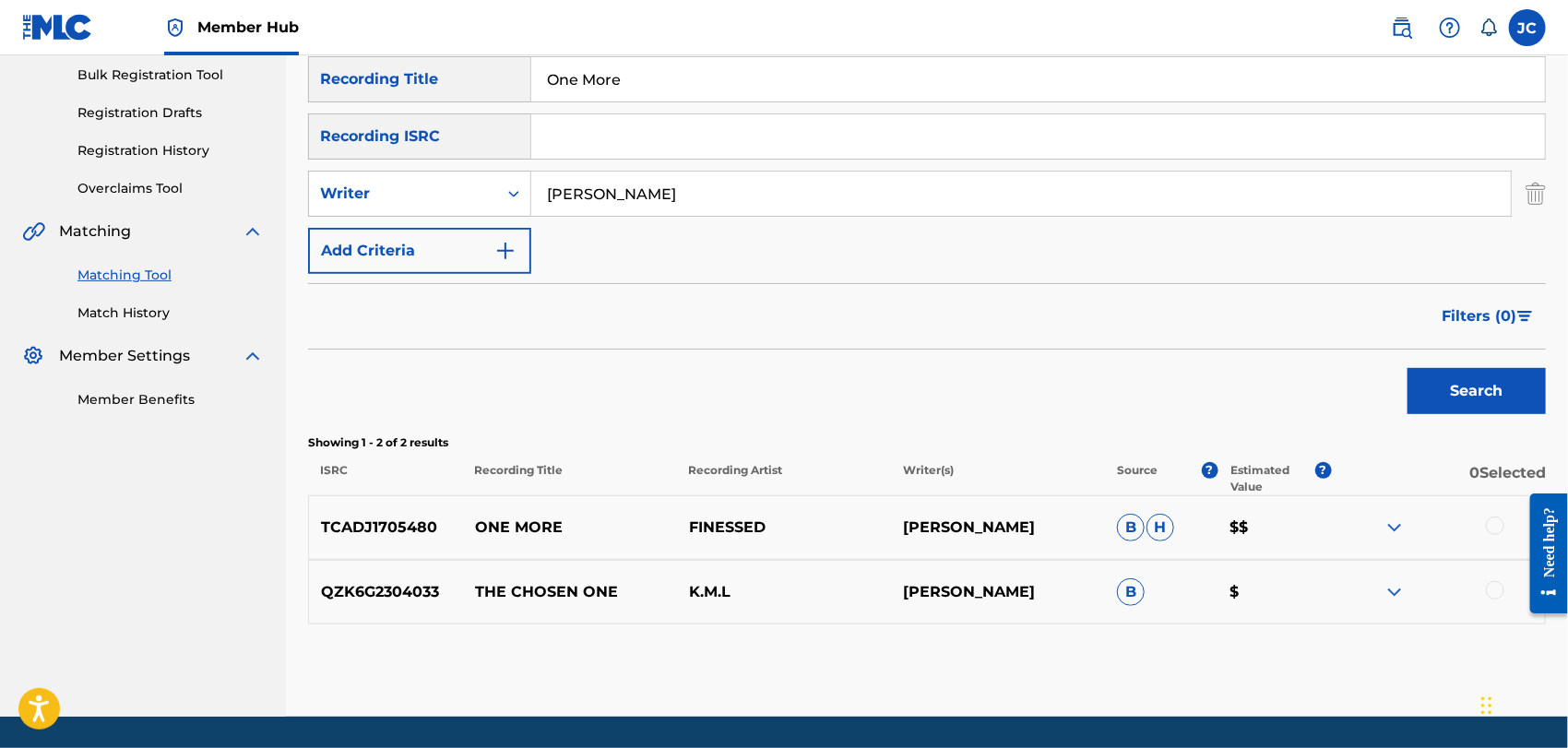
scroll to position [307, 0]
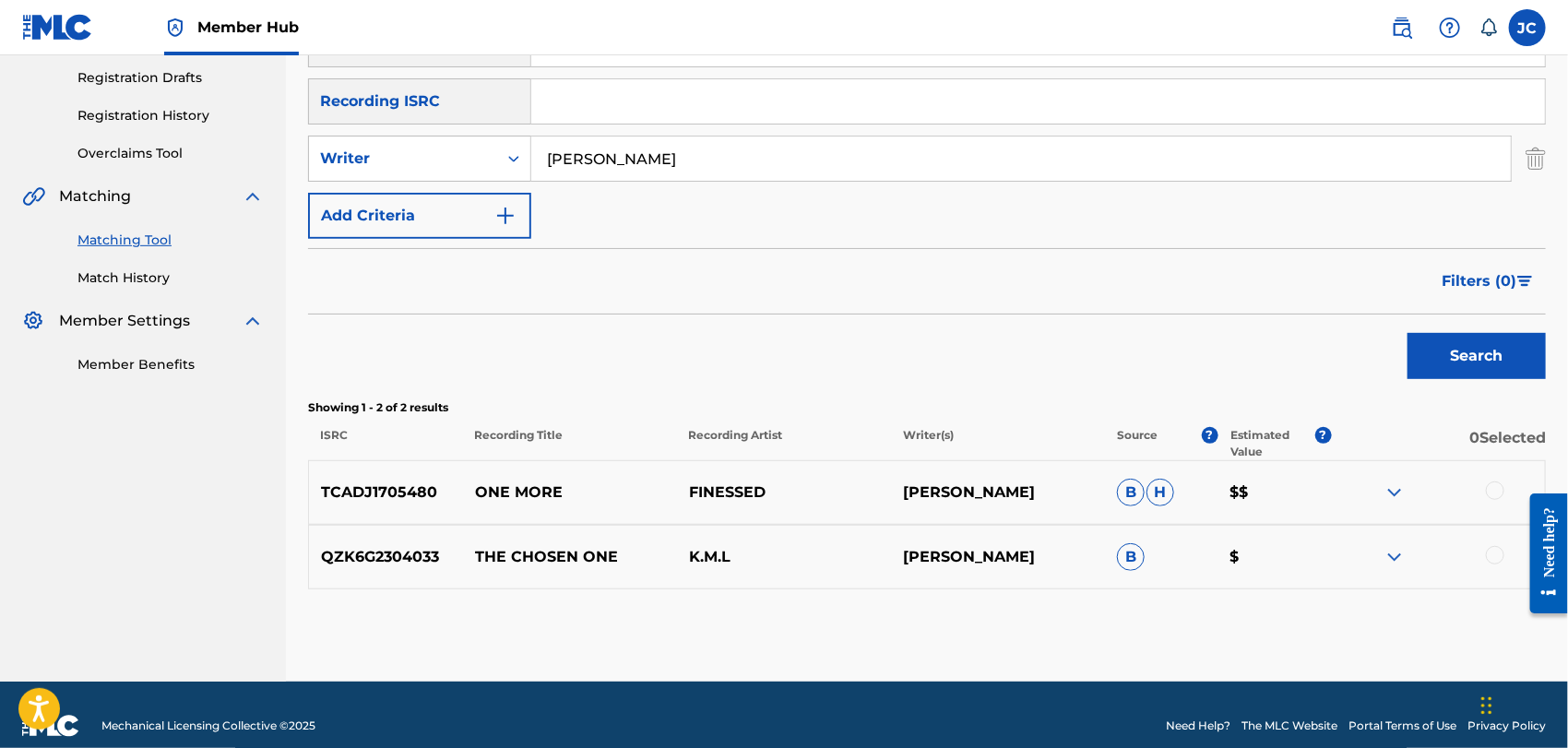
click at [1491, 492] on div at bounding box center [1495, 491] width 19 height 19
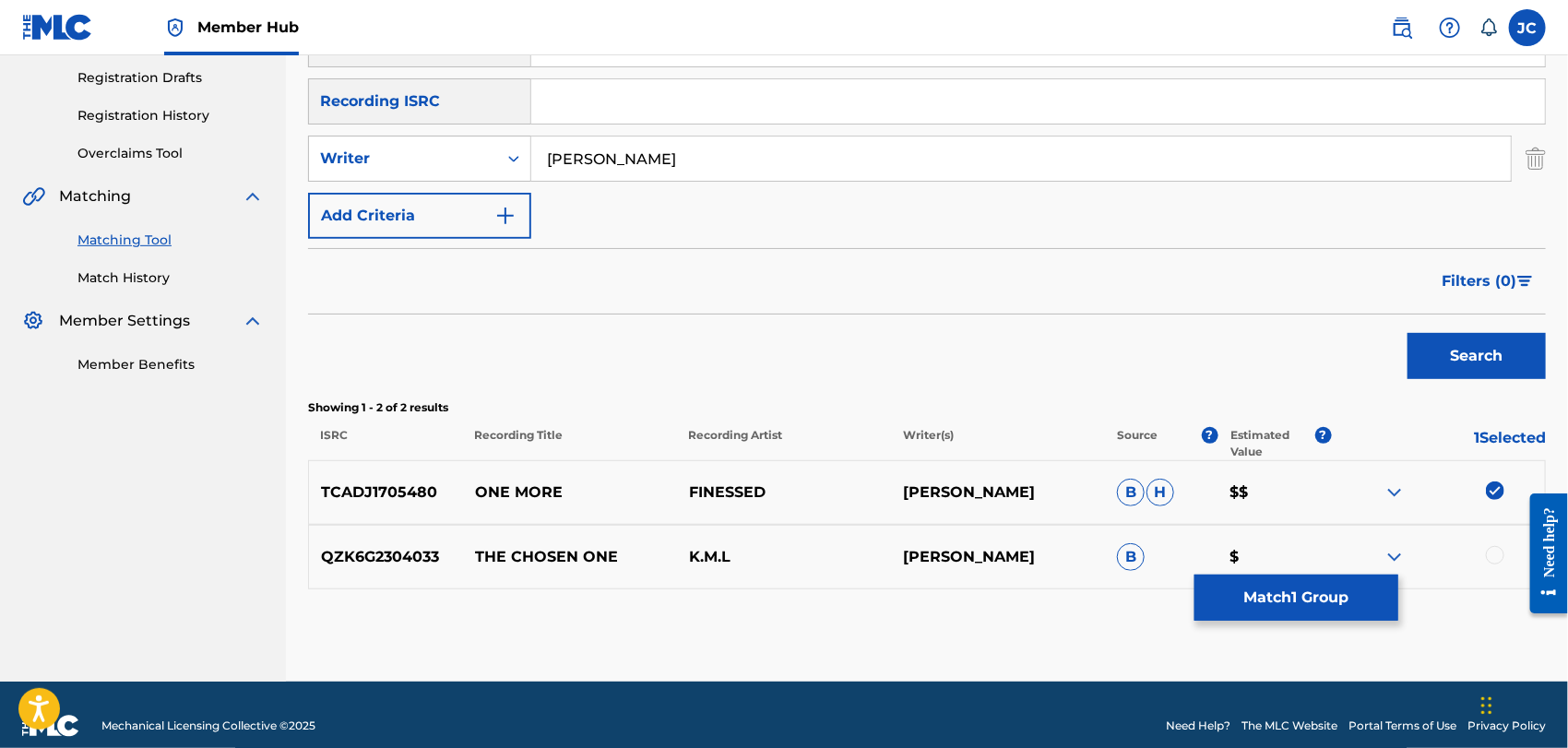
click at [1499, 562] on div at bounding box center [1495, 555] width 19 height 19
click at [1348, 595] on button "Match 2 Groups" at bounding box center [1296, 598] width 204 height 47
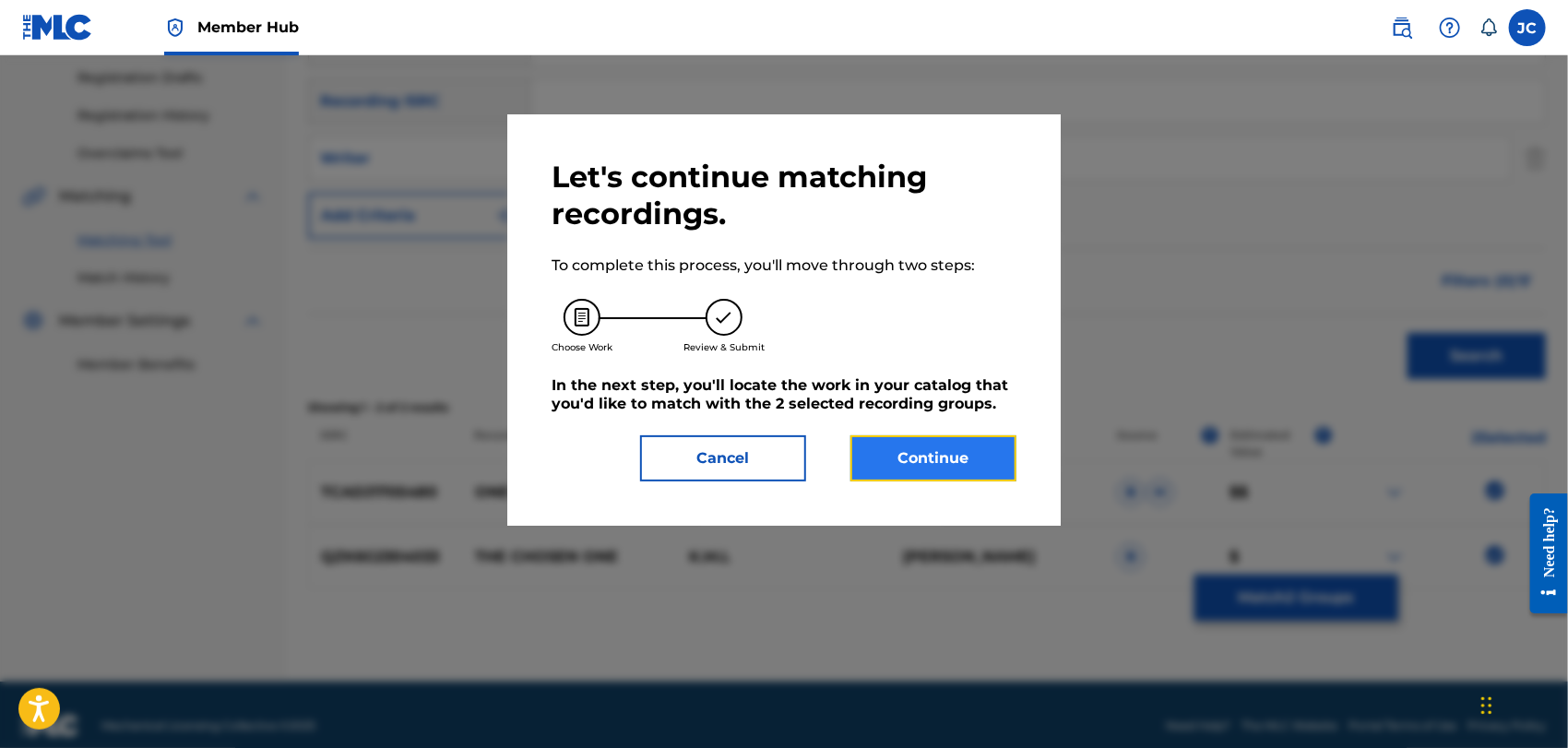
click at [973, 464] on button "Continue" at bounding box center [934, 459] width 166 height 47
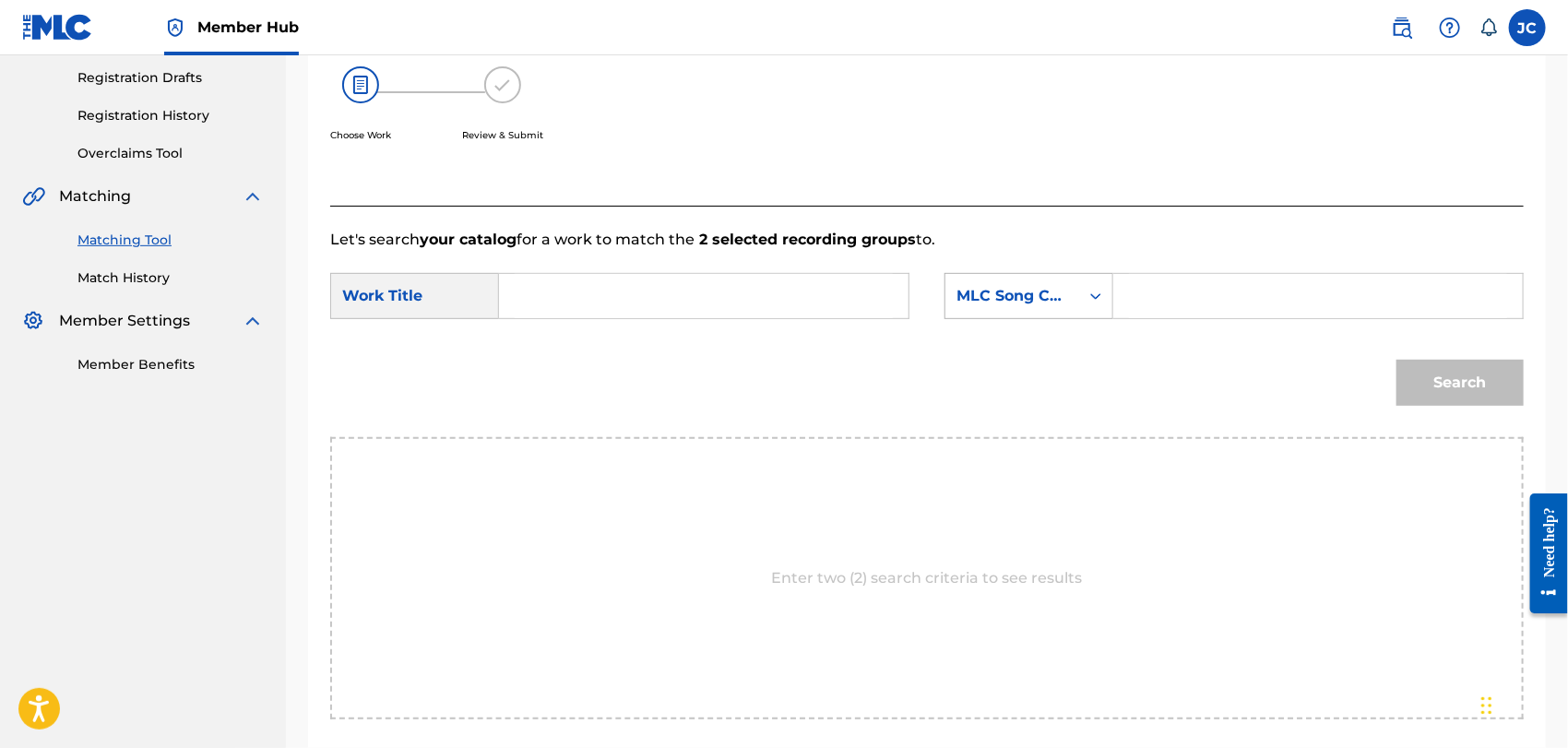
drag, startPoint x: 1136, startPoint y: 291, endPoint x: 1048, endPoint y: 306, distance: 89.3
click at [1136, 291] on input "Search Form" at bounding box center [1318, 297] width 379 height 45
click at [1026, 306] on div "MLC Song Code" at bounding box center [1013, 297] width 134 height 35
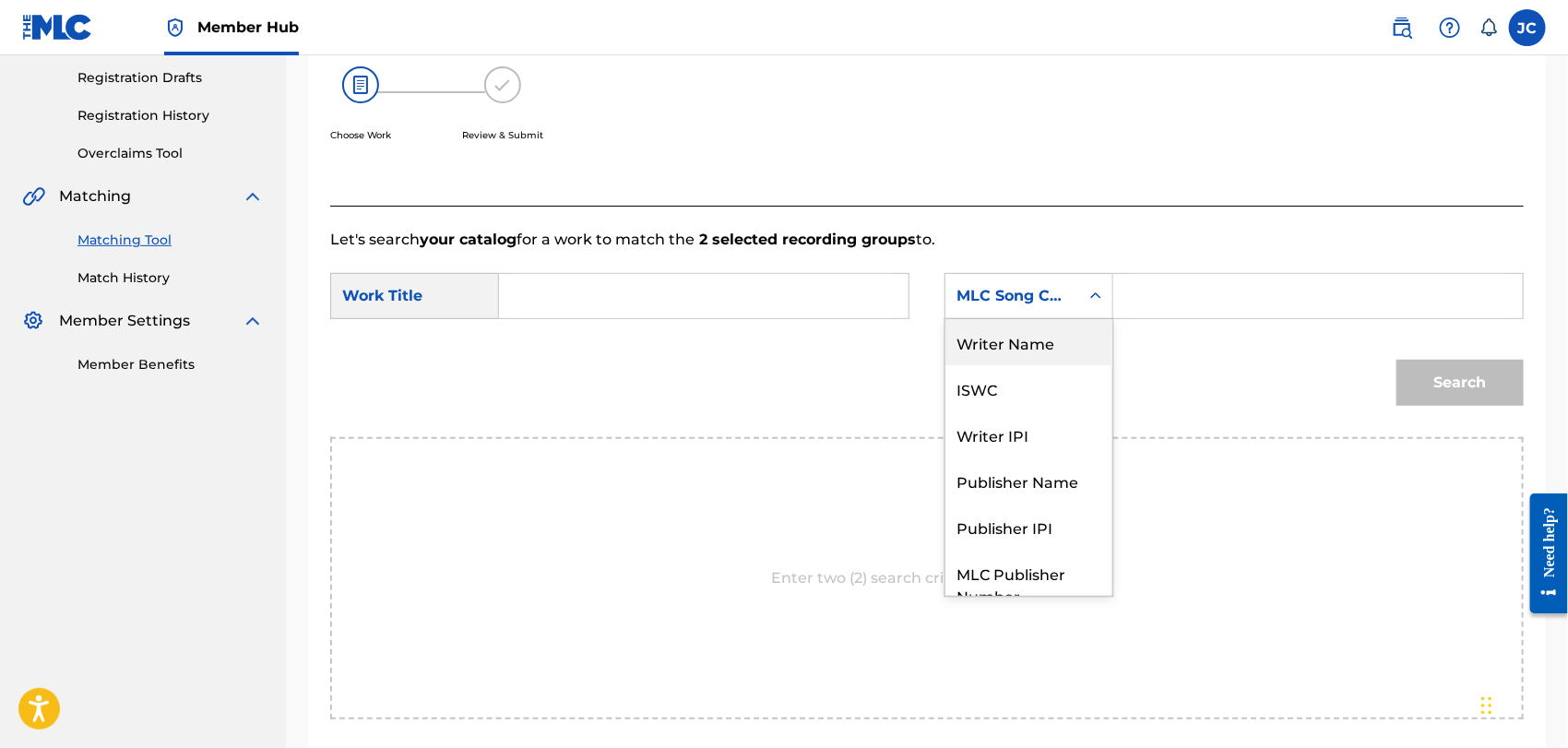
click at [1035, 334] on div "Writer Name" at bounding box center [1030, 342] width 167 height 47
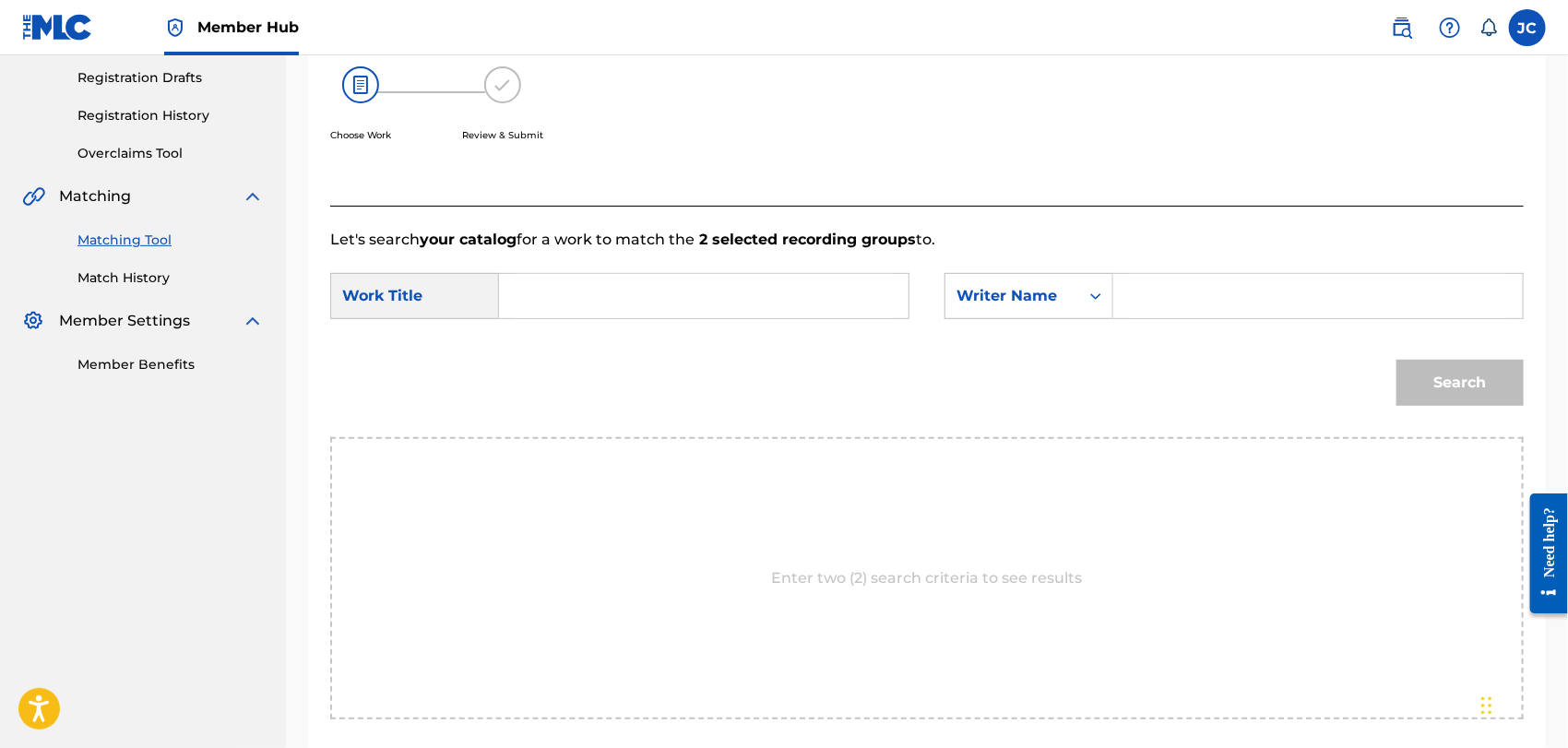
click at [1170, 299] on input "Search Form" at bounding box center [1318, 297] width 379 height 45
paste input "One More"
type input "One More"
click at [668, 294] on input "Search Form" at bounding box center [704, 297] width 379 height 45
paste input "One More"
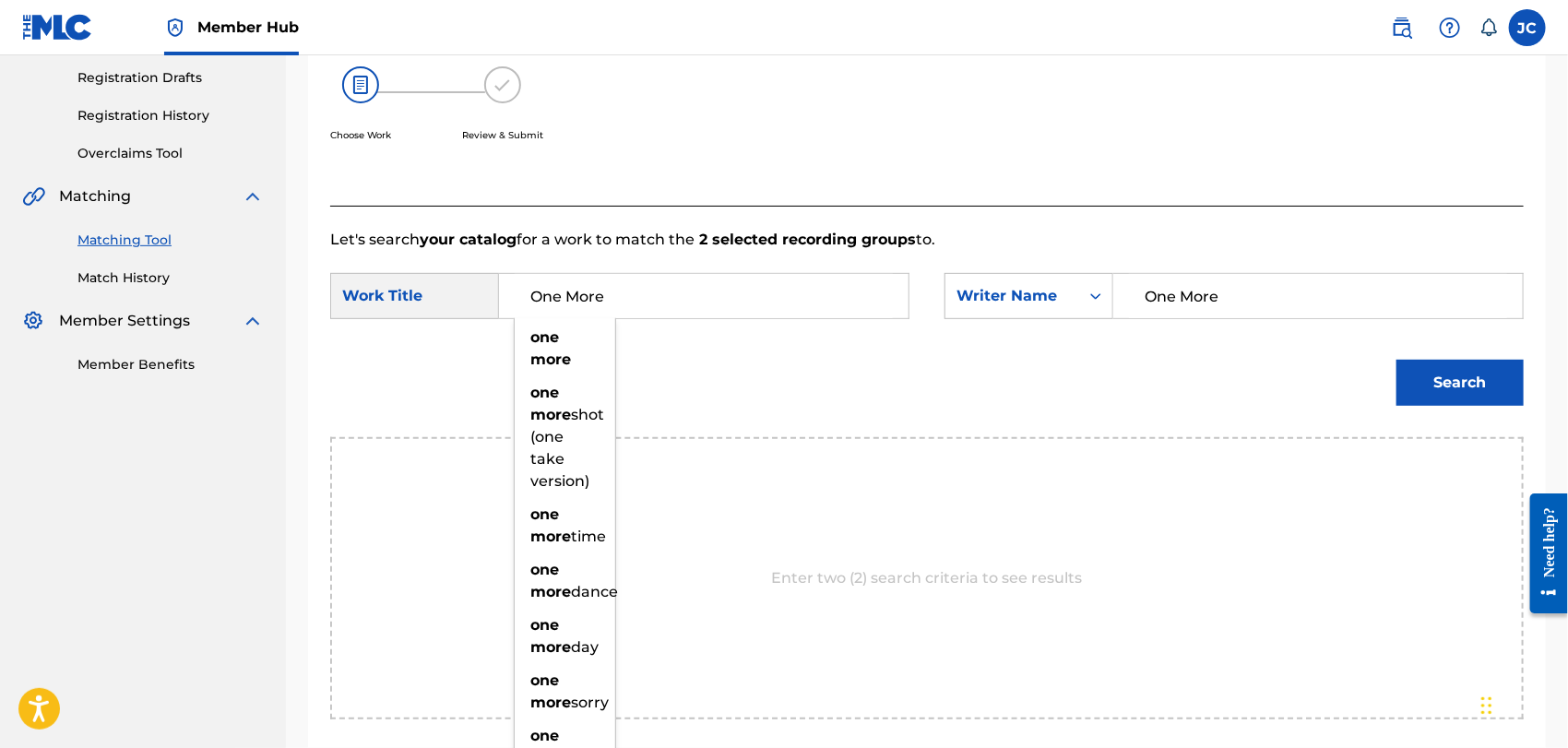
type input "One More"
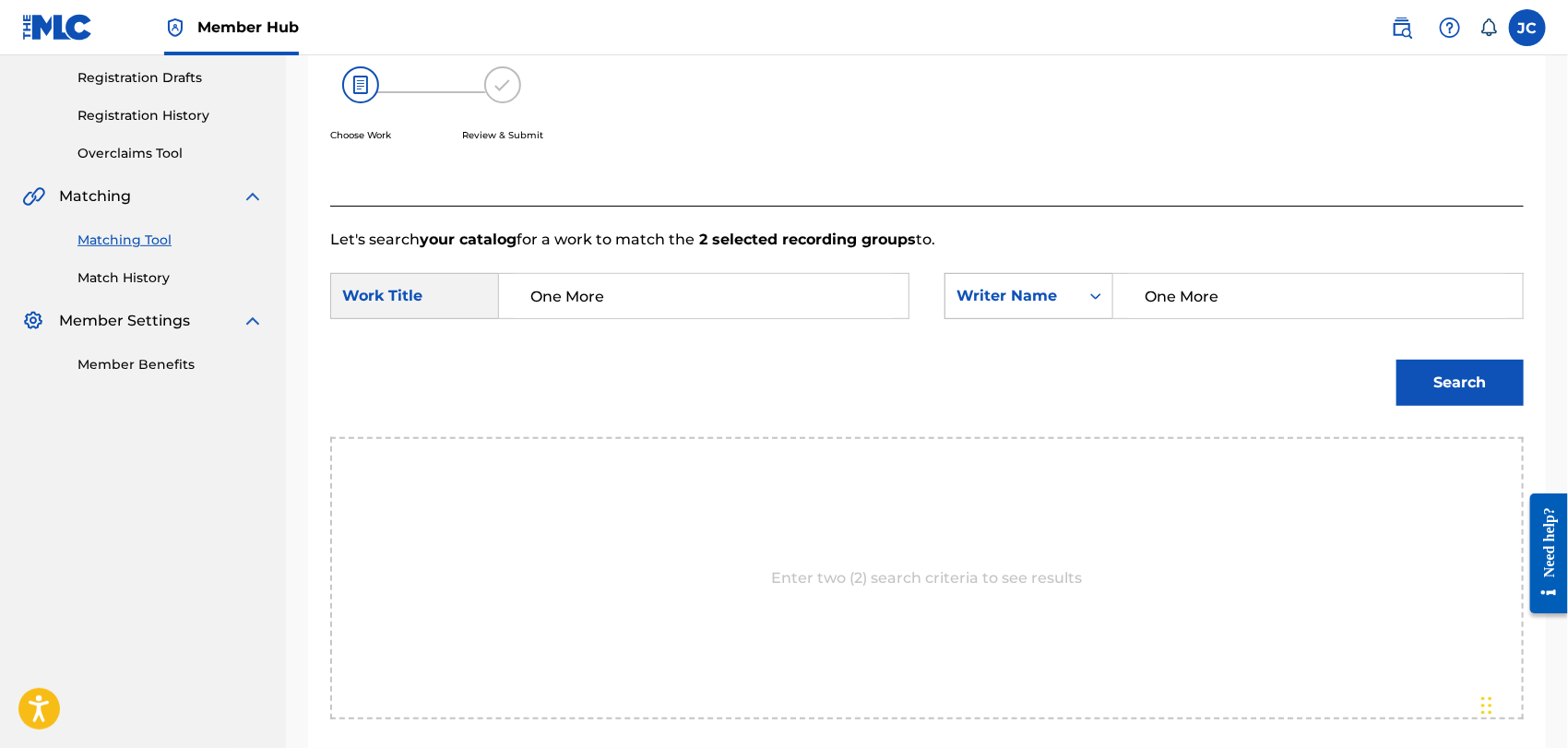
drag, startPoint x: 1317, startPoint y: 301, endPoint x: 1018, endPoint y: 318, distance: 299.5
click at [1018, 318] on div "SearchWithCriteria1b42c1b4-7385-4543-87b1-84d69785cab3 Writer Name One More" at bounding box center [1234, 297] width 579 height 47
paste input "[PERSON_NAME]"
type input "[PERSON_NAME]"
click at [1411, 381] on button "Search" at bounding box center [1460, 383] width 127 height 47
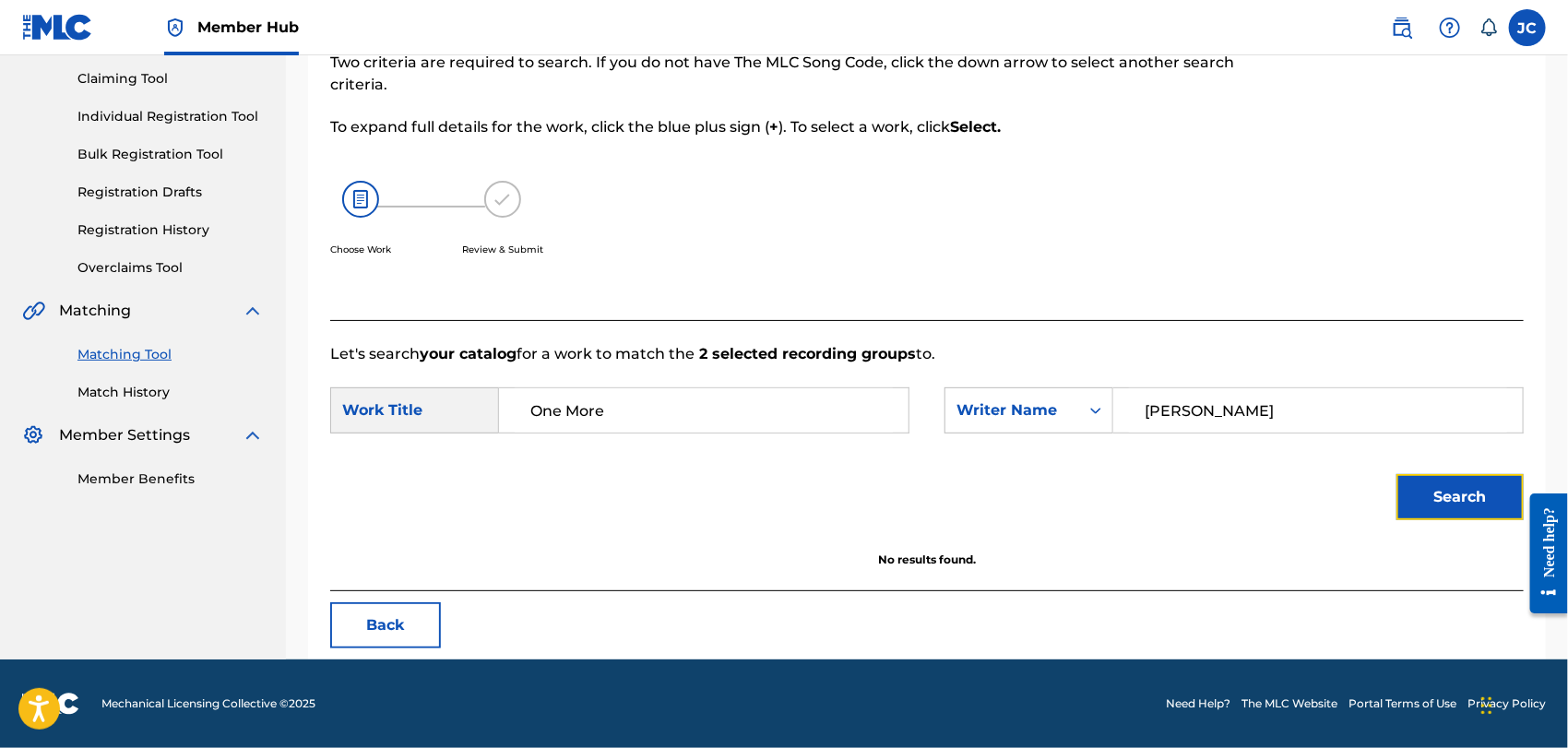
scroll to position [192, 0]
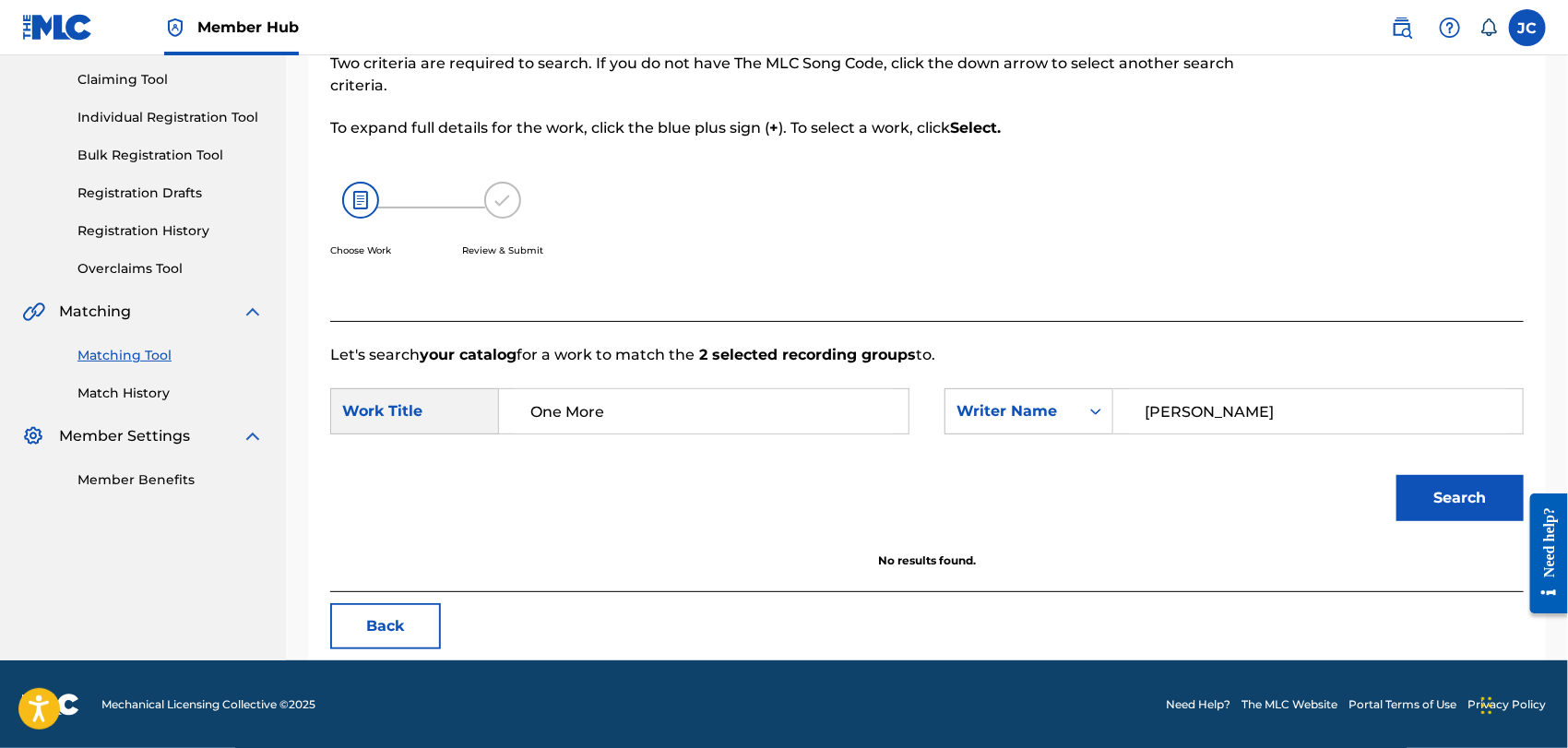
click at [141, 405] on div "Summary Catalog Works Registration Claiming Tool Individual Registration Tool B…" at bounding box center [143, 213] width 286 height 598
click at [141, 401] on link "Match History" at bounding box center [170, 394] width 186 height 20
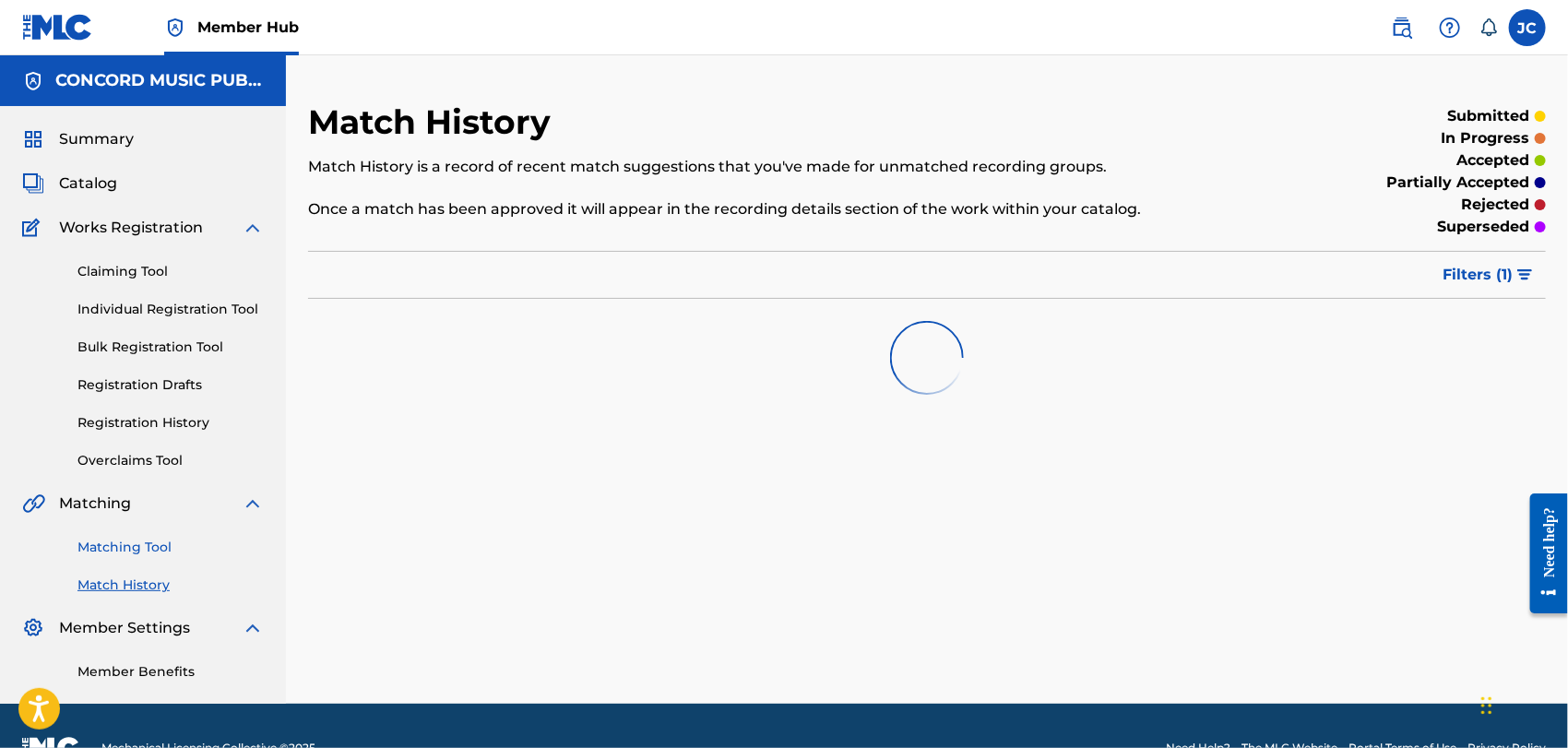
click at [137, 549] on link "Matching Tool" at bounding box center [170, 547] width 186 height 20
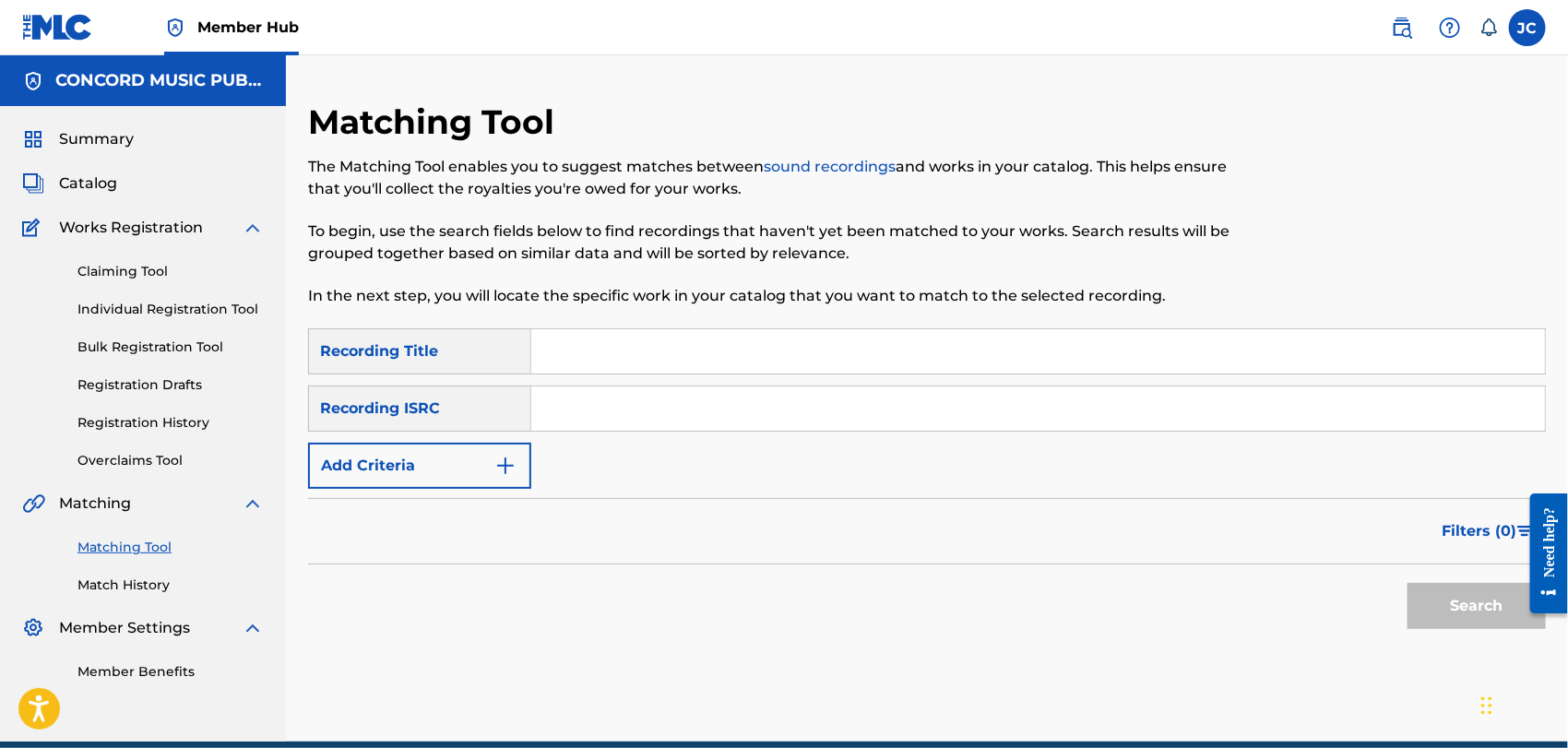
paste input "KRA381001274"
type input "KRA381001274"
click at [1453, 604] on button "Search" at bounding box center [1477, 607] width 139 height 47
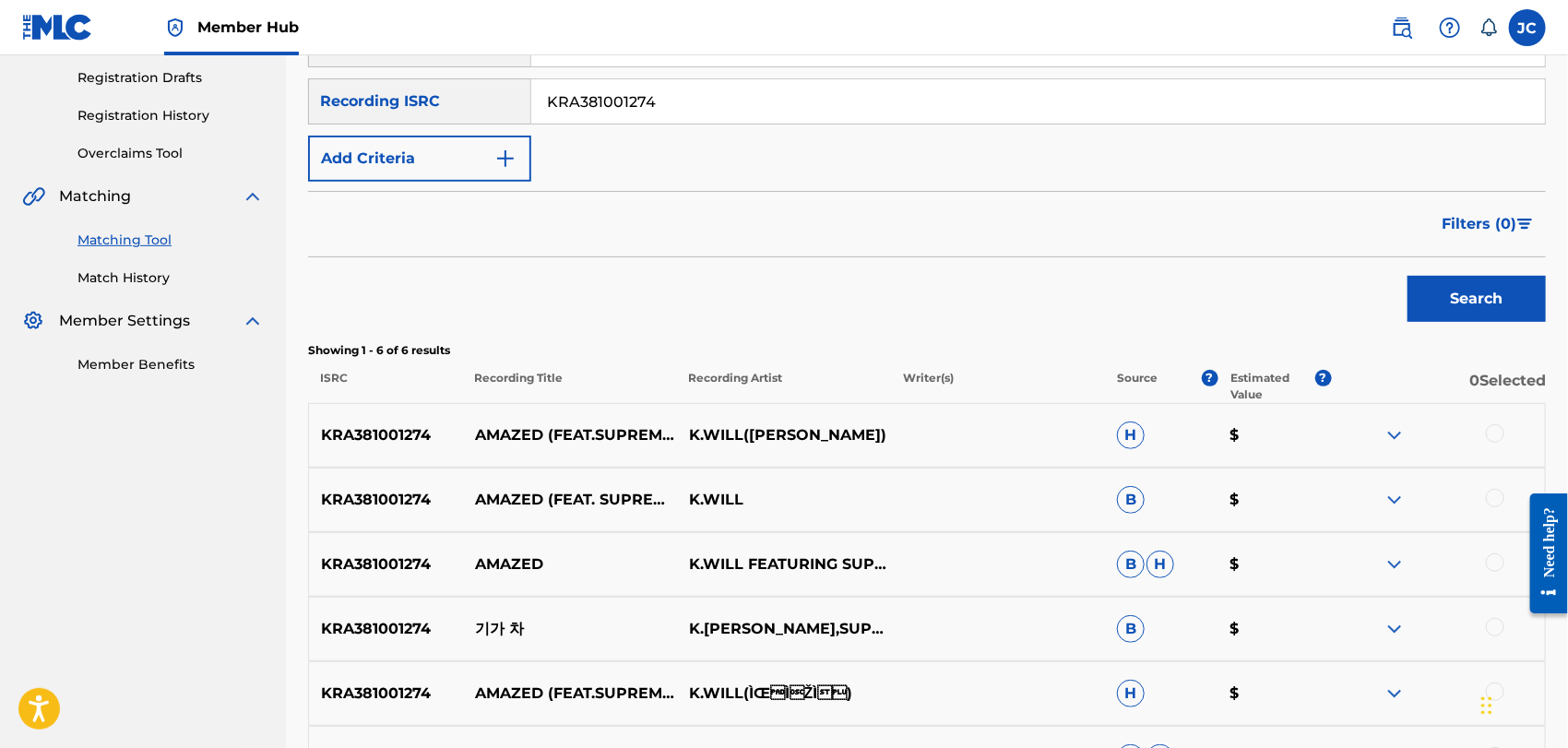
scroll to position [513, 0]
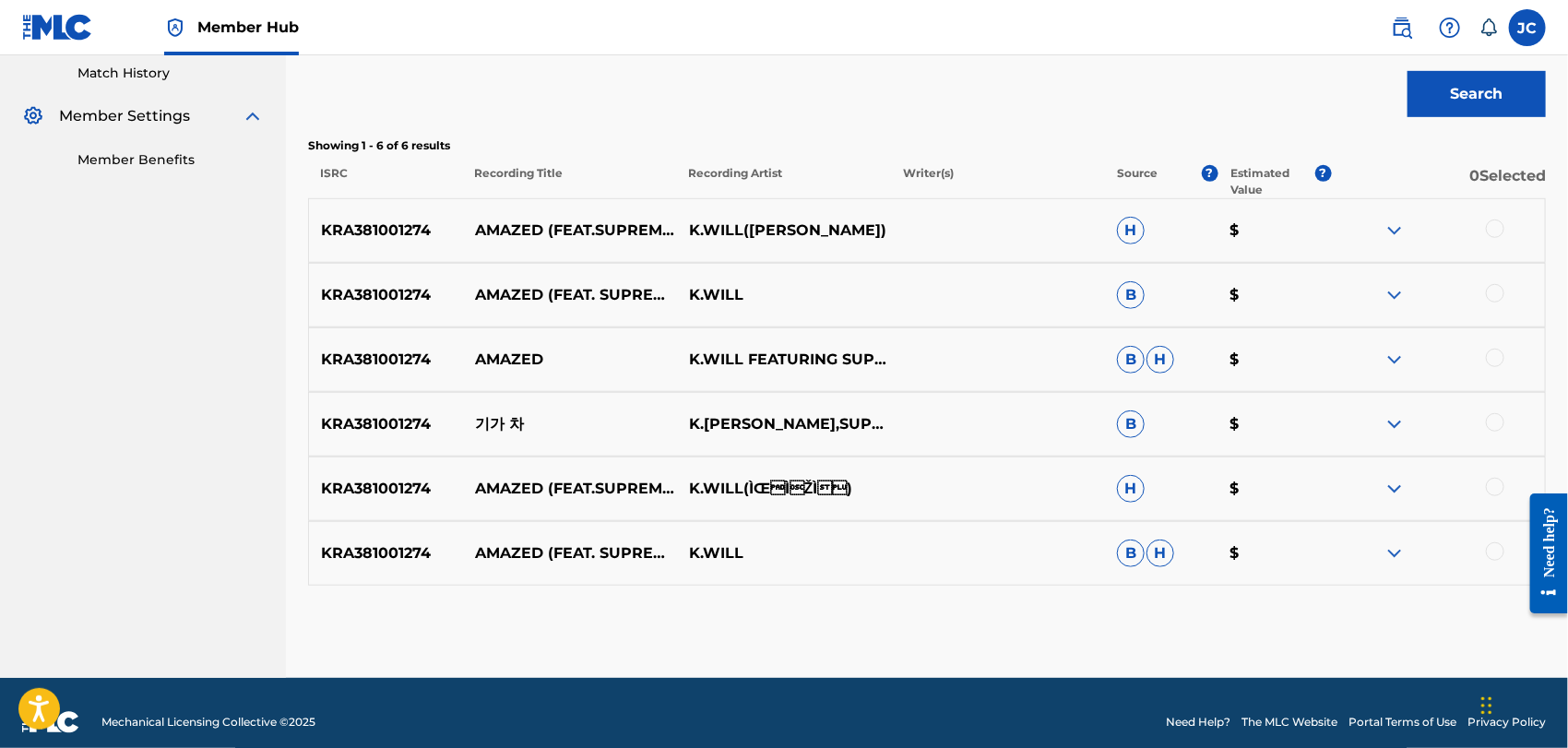
click at [1499, 220] on div at bounding box center [1495, 229] width 19 height 19
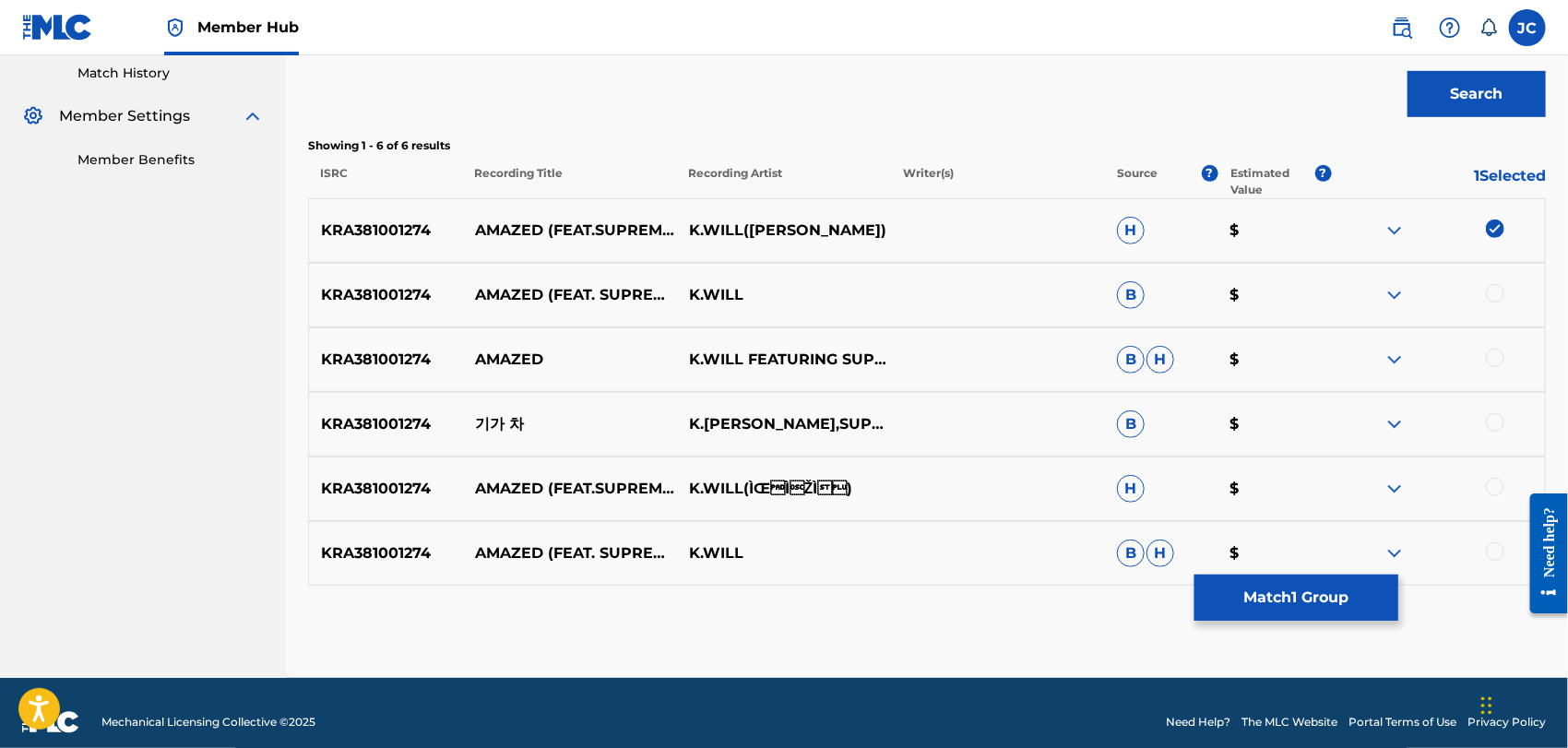
click at [1505, 306] on div "KRA381001274 AMAZED (FEAT. SUPREME TEAM & SISTAR) K.WILL B $" at bounding box center [926, 295] width 1238 height 64
click at [1503, 299] on div at bounding box center [1438, 296] width 214 height 22
click at [1485, 283] on div "KRA381001274 AMAZED (FEAT. SUPREME TEAM & SISTAR) K.WILL B $" at bounding box center [926, 295] width 1238 height 64
click at [1492, 304] on div at bounding box center [1438, 296] width 214 height 22
click at [1498, 300] on div at bounding box center [1495, 294] width 19 height 19
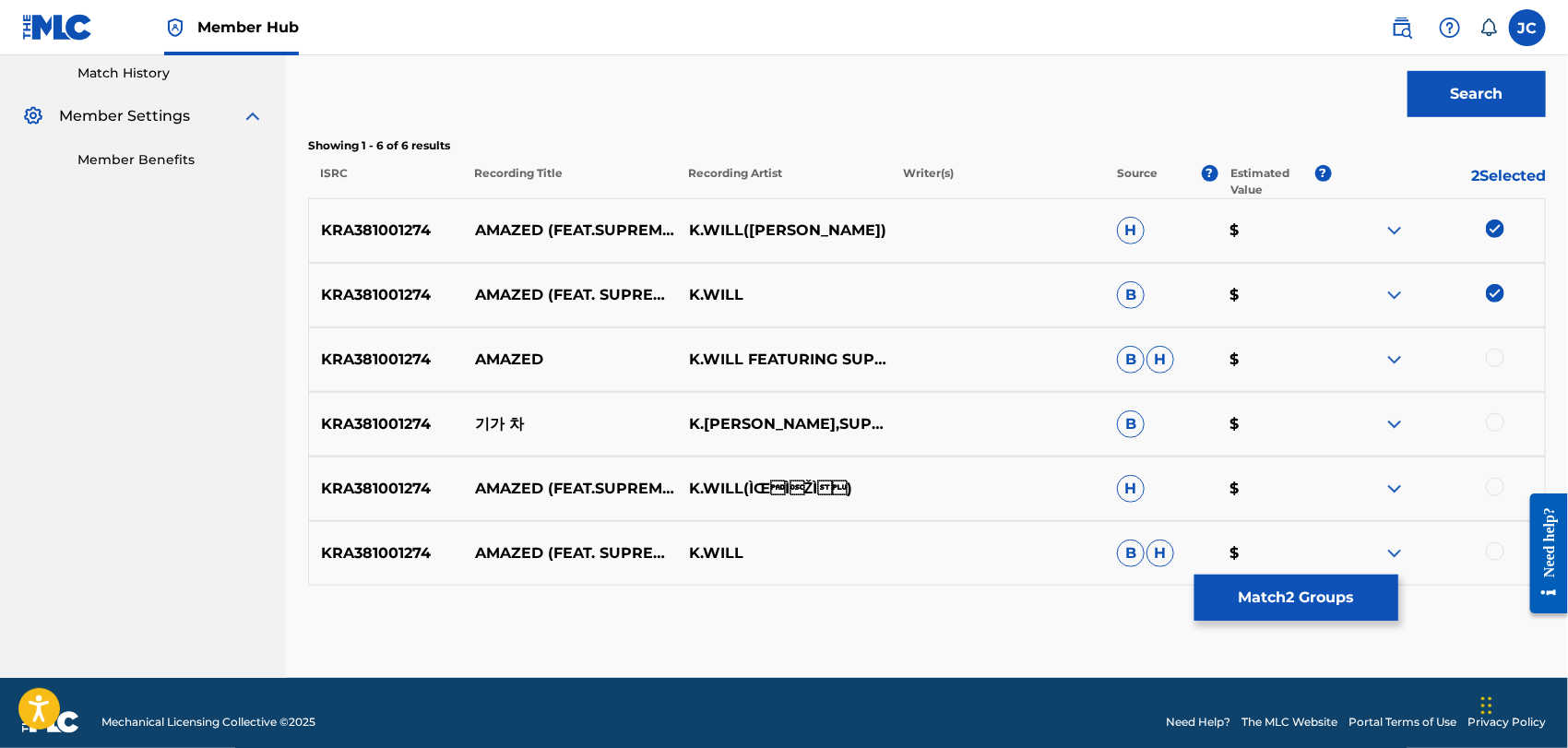
click at [1489, 366] on div at bounding box center [1438, 360] width 214 height 22
click at [1489, 364] on div at bounding box center [1438, 360] width 214 height 22
click at [1495, 355] on div at bounding box center [1495, 358] width 19 height 19
click at [1501, 424] on div at bounding box center [1495, 422] width 19 height 19
click at [1481, 485] on div at bounding box center [1438, 489] width 214 height 22
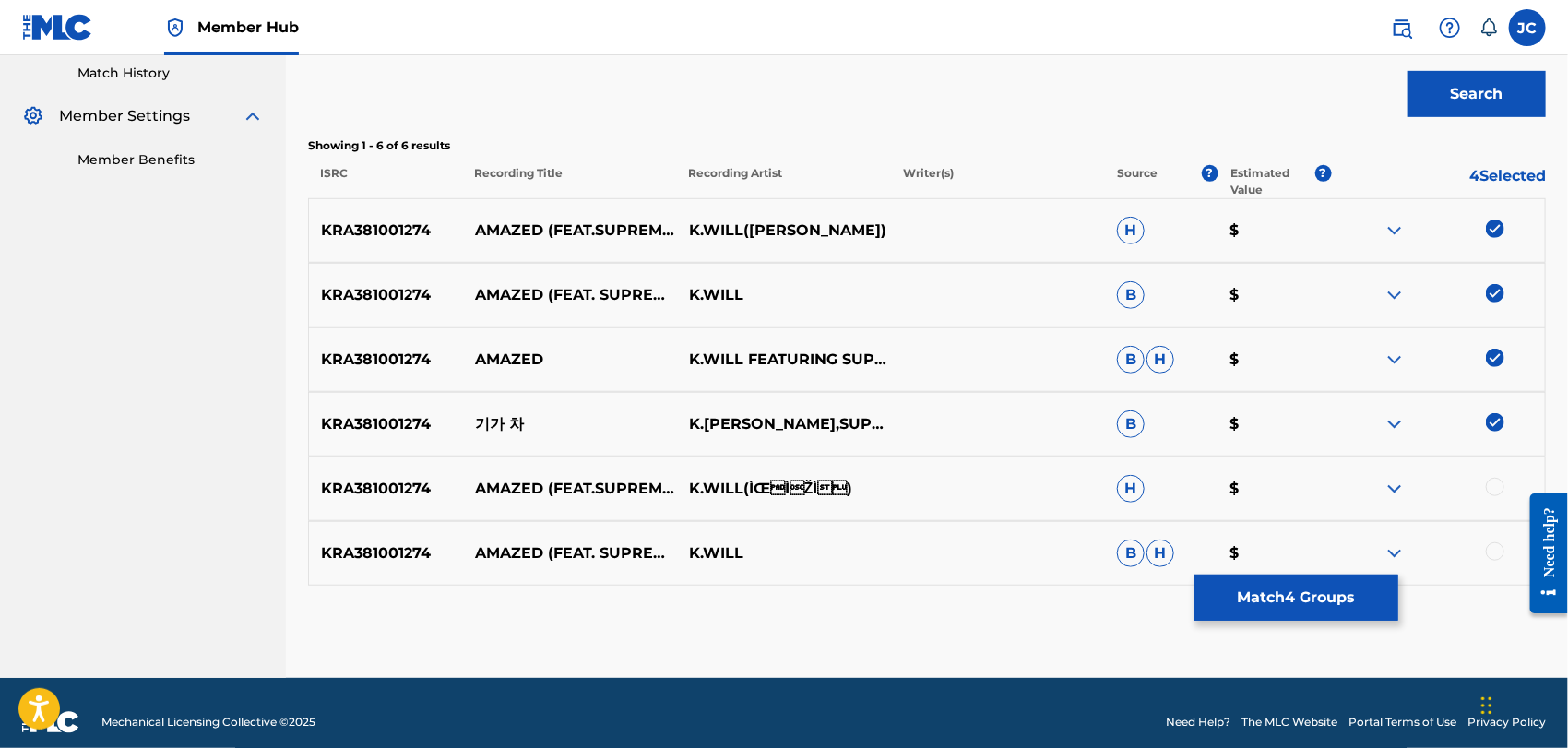
click at [1491, 487] on div at bounding box center [1495, 488] width 19 height 19
click at [1497, 544] on div at bounding box center [1495, 552] width 19 height 19
click at [1312, 590] on button "Match 6 Groups" at bounding box center [1296, 598] width 204 height 47
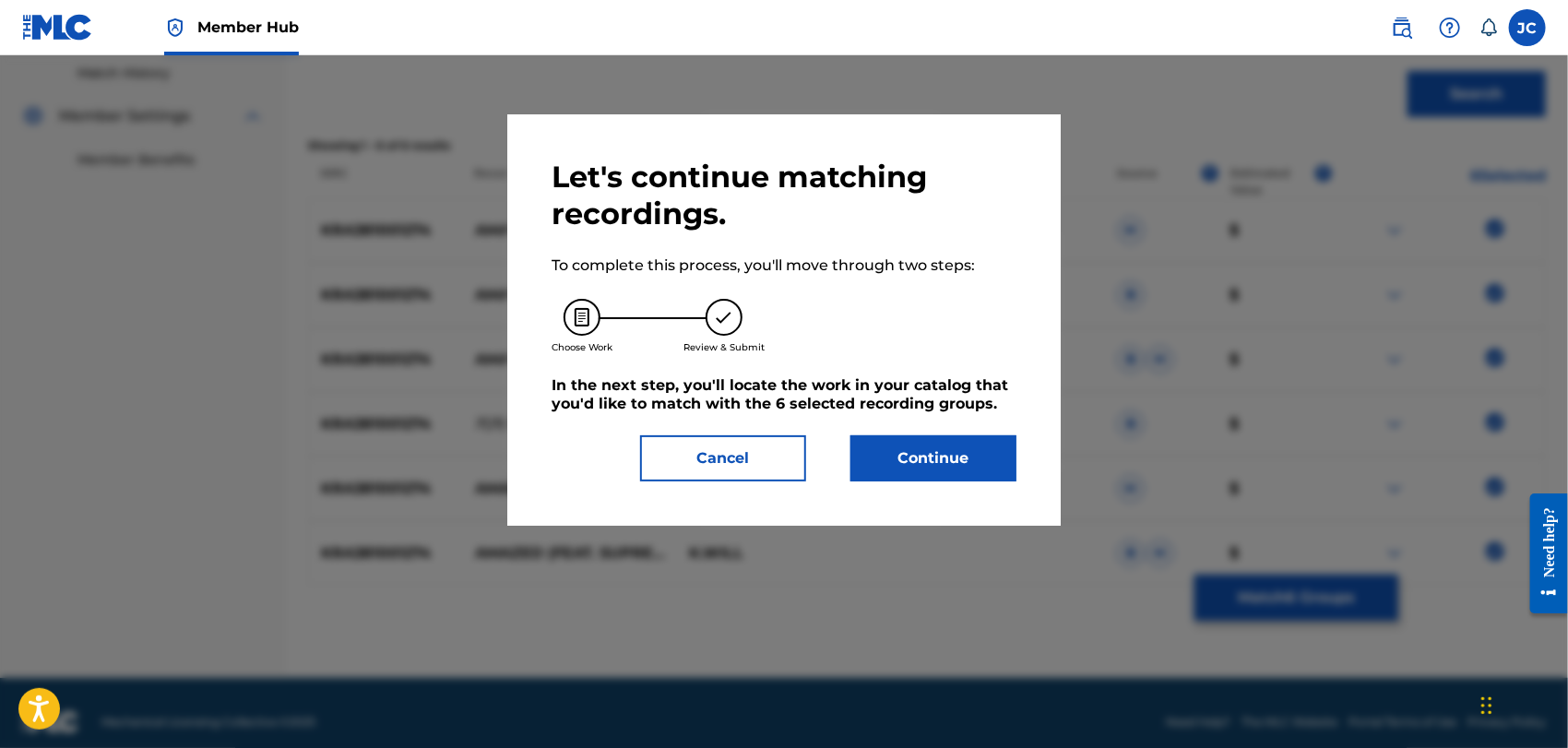
click at [971, 484] on div "Let's continue matching recordings. To complete this process, you'll move throu…" at bounding box center [784, 320] width 553 height 411
click at [967, 466] on button "Continue" at bounding box center [934, 459] width 166 height 47
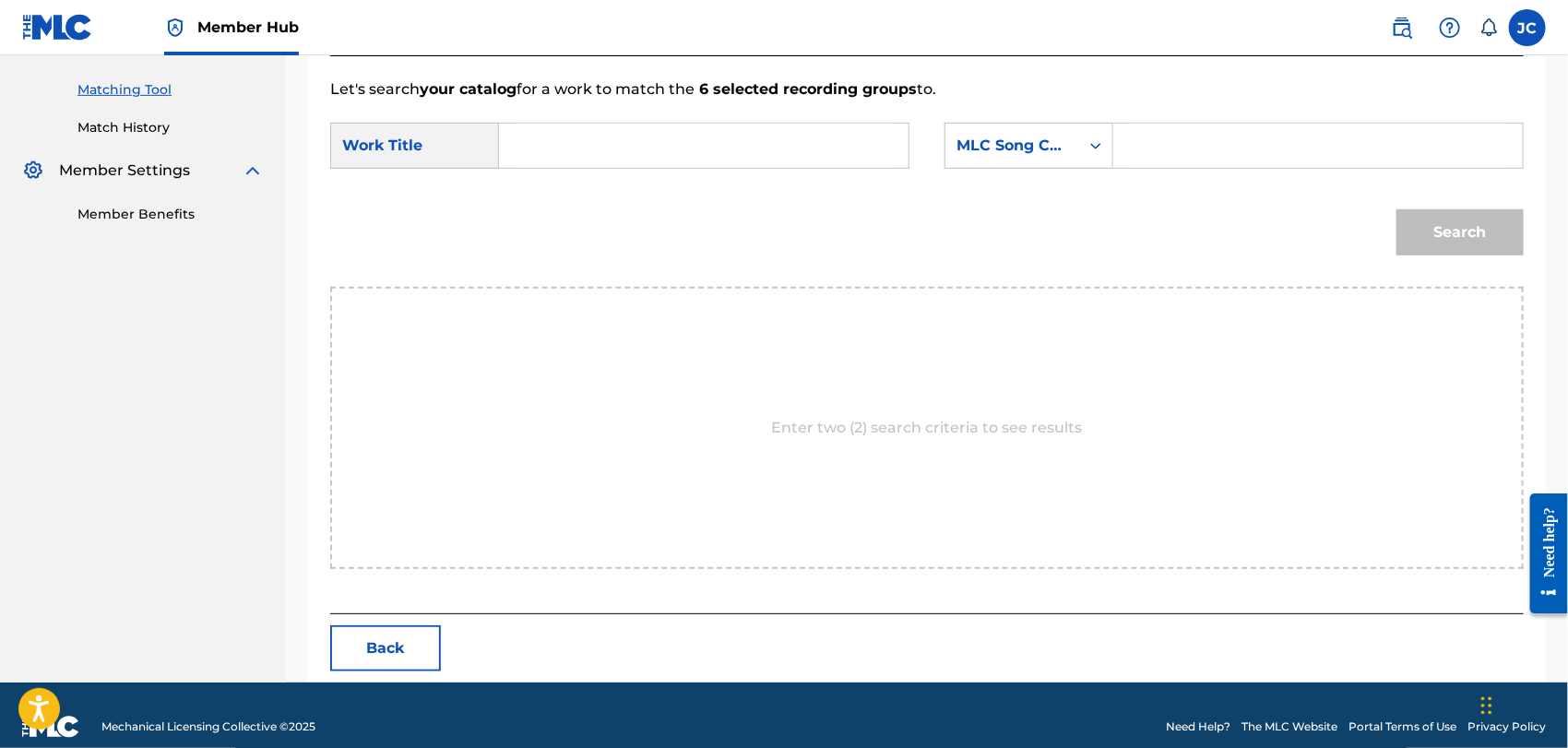
scroll to position [480, 0]
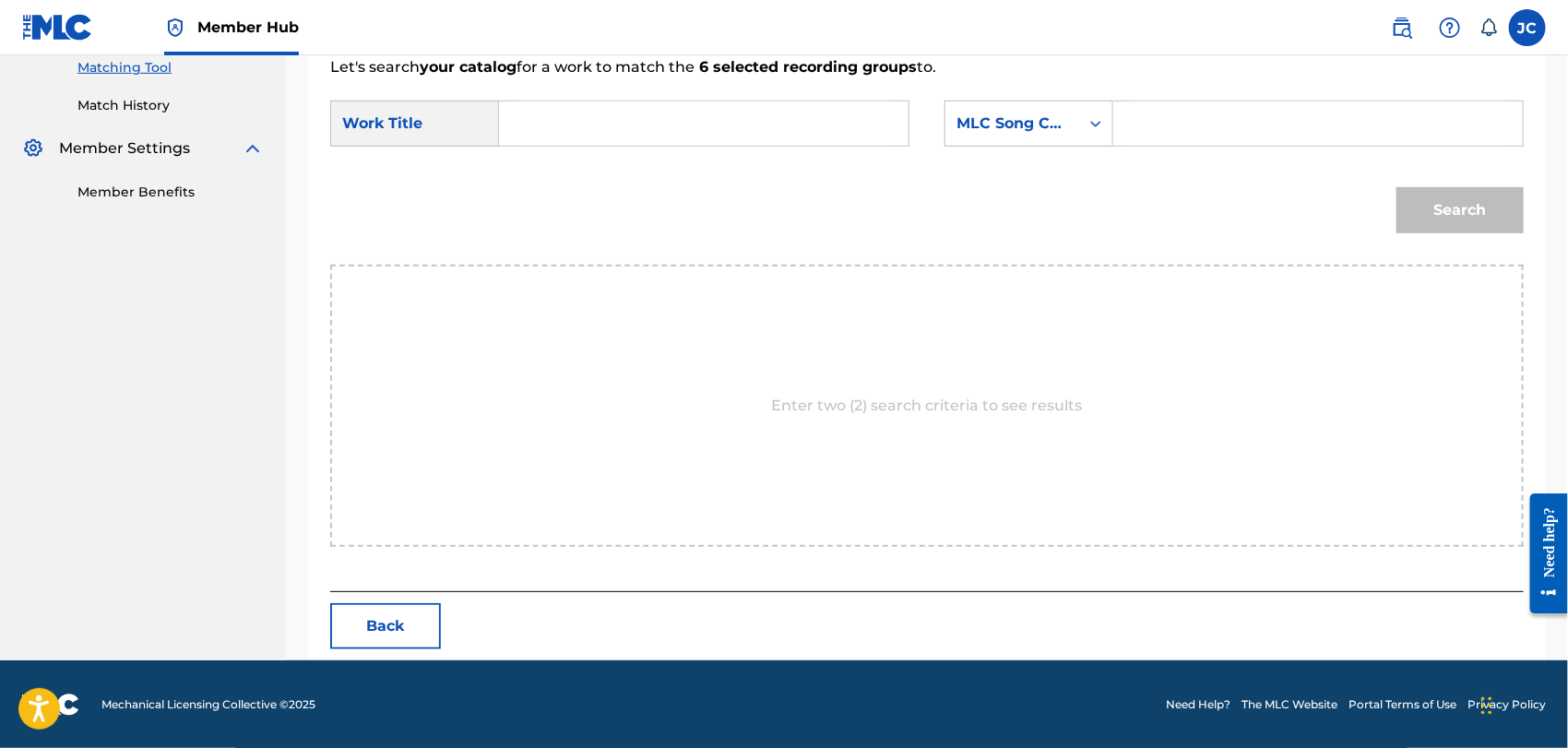
click at [608, 121] on input "Search Form" at bounding box center [704, 124] width 379 height 45
paste input "Amazed"
type input "Amazed"
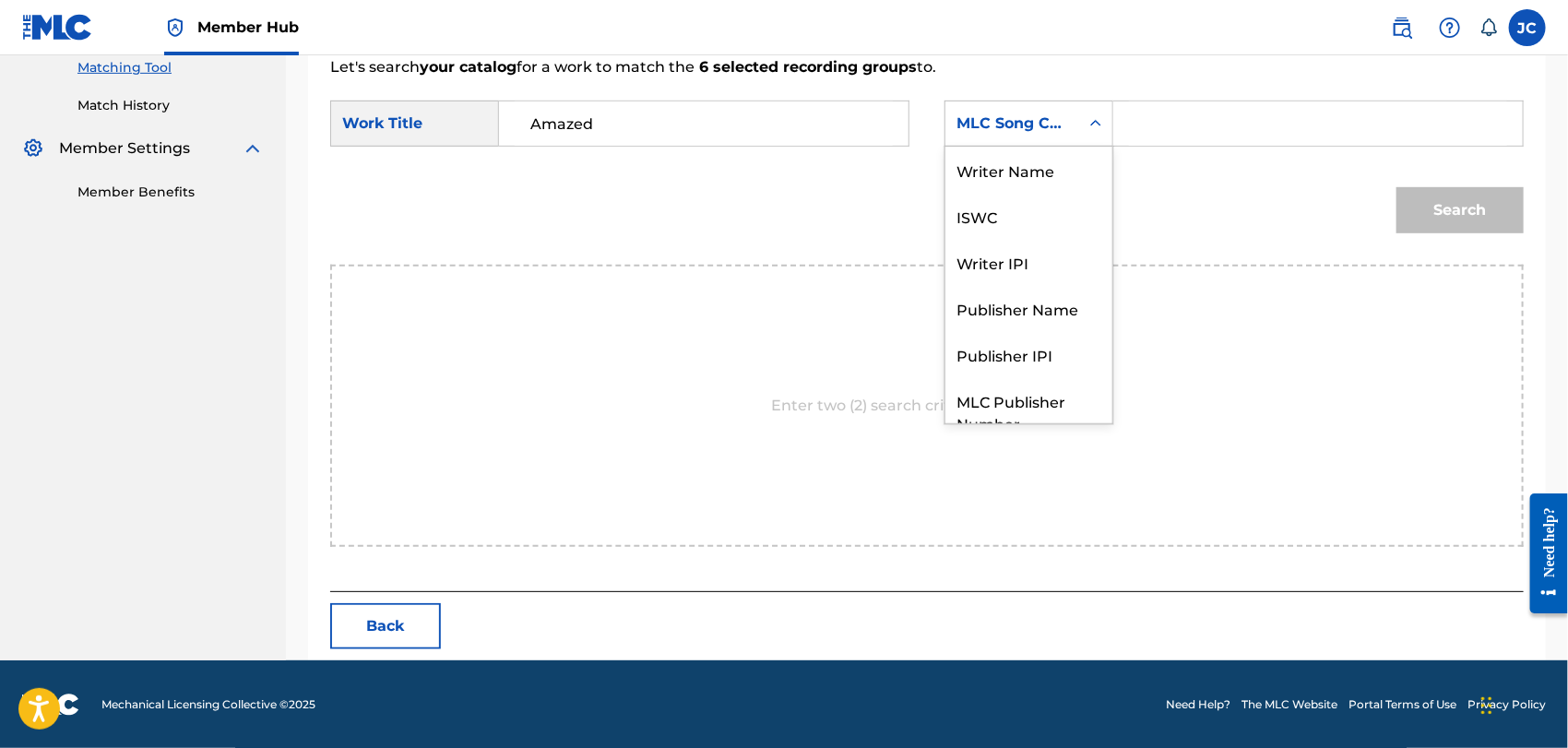
click at [1076, 132] on div "MLC Song Code" at bounding box center [1013, 124] width 134 height 35
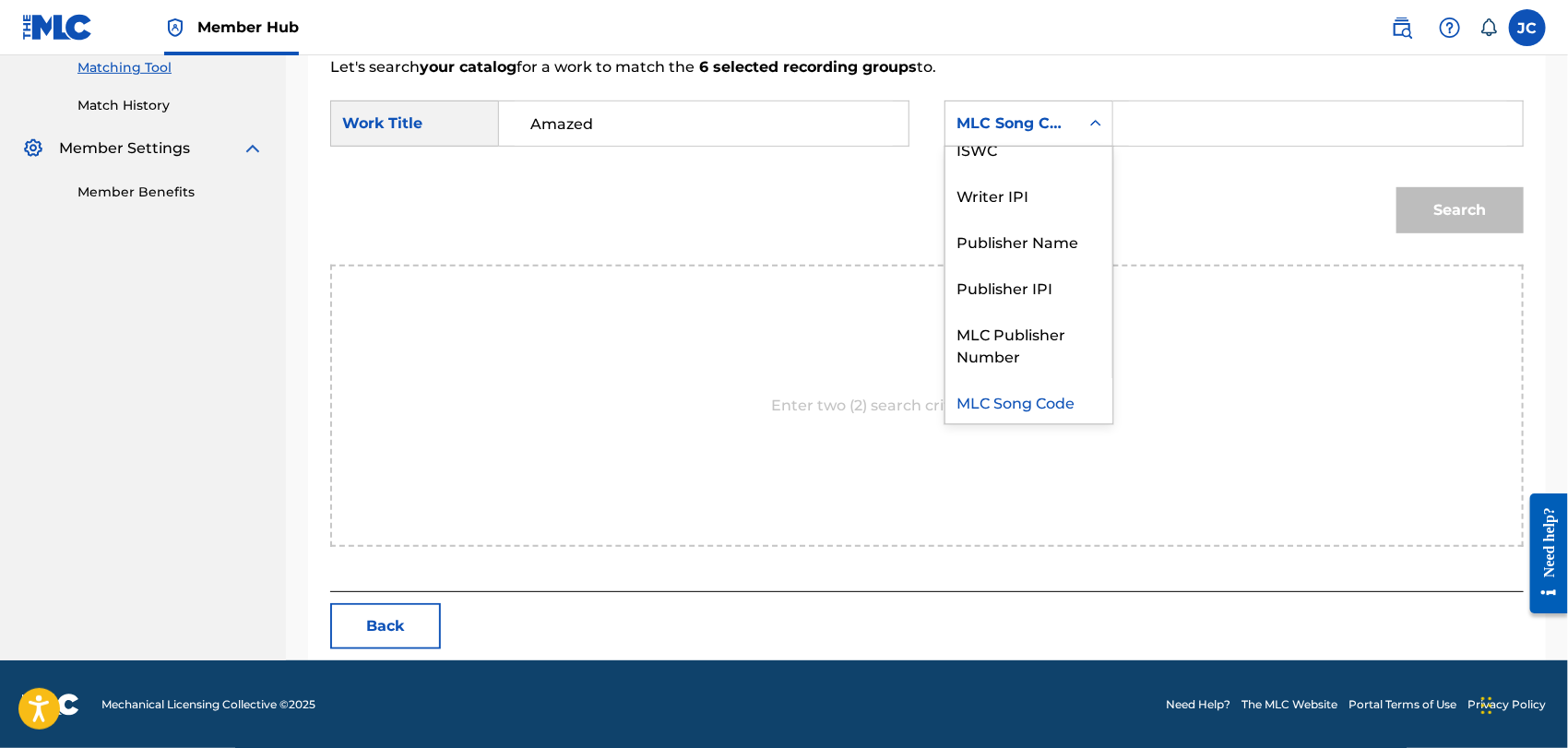
scroll to position [0, 0]
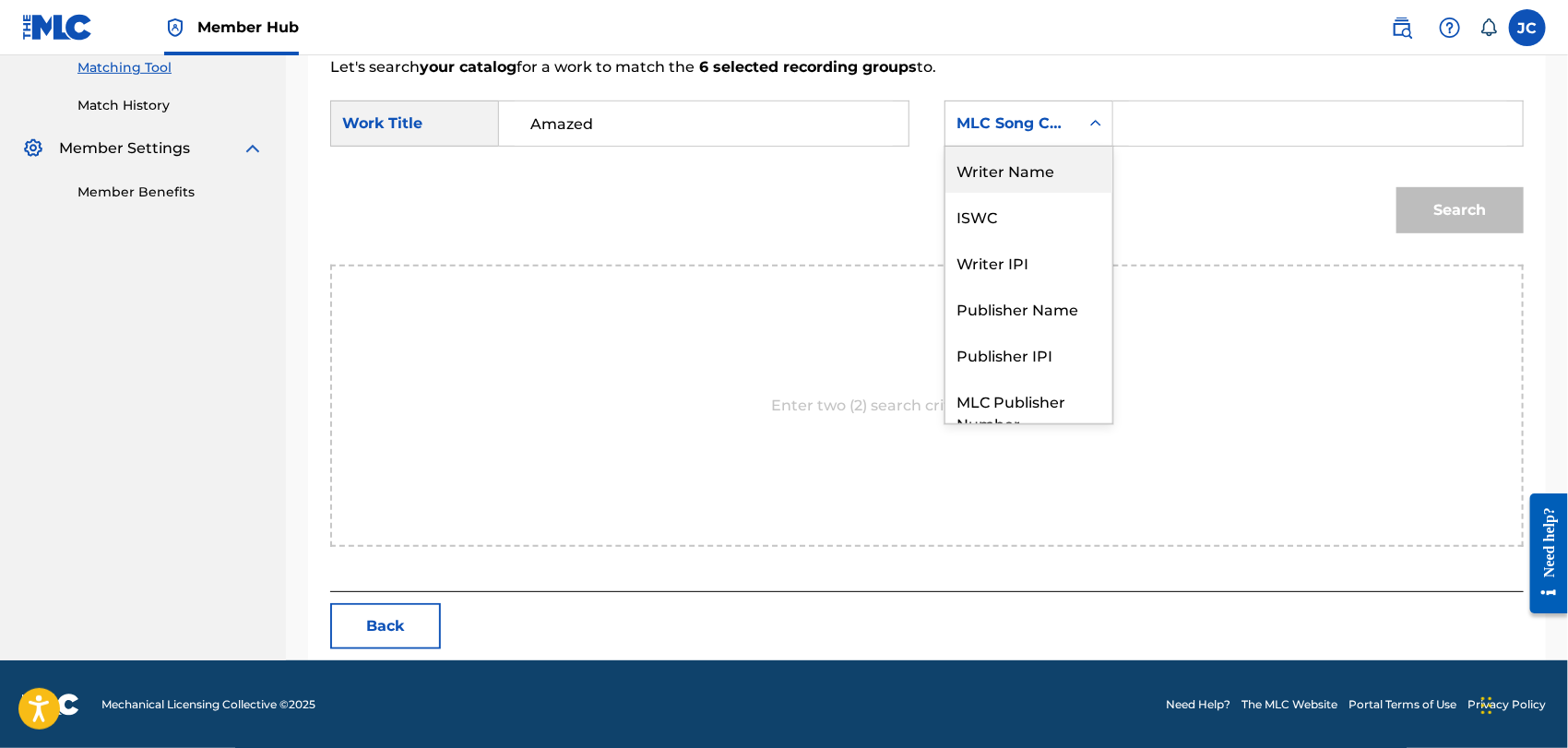
click at [1026, 156] on div "Writer Name" at bounding box center [1030, 170] width 167 height 47
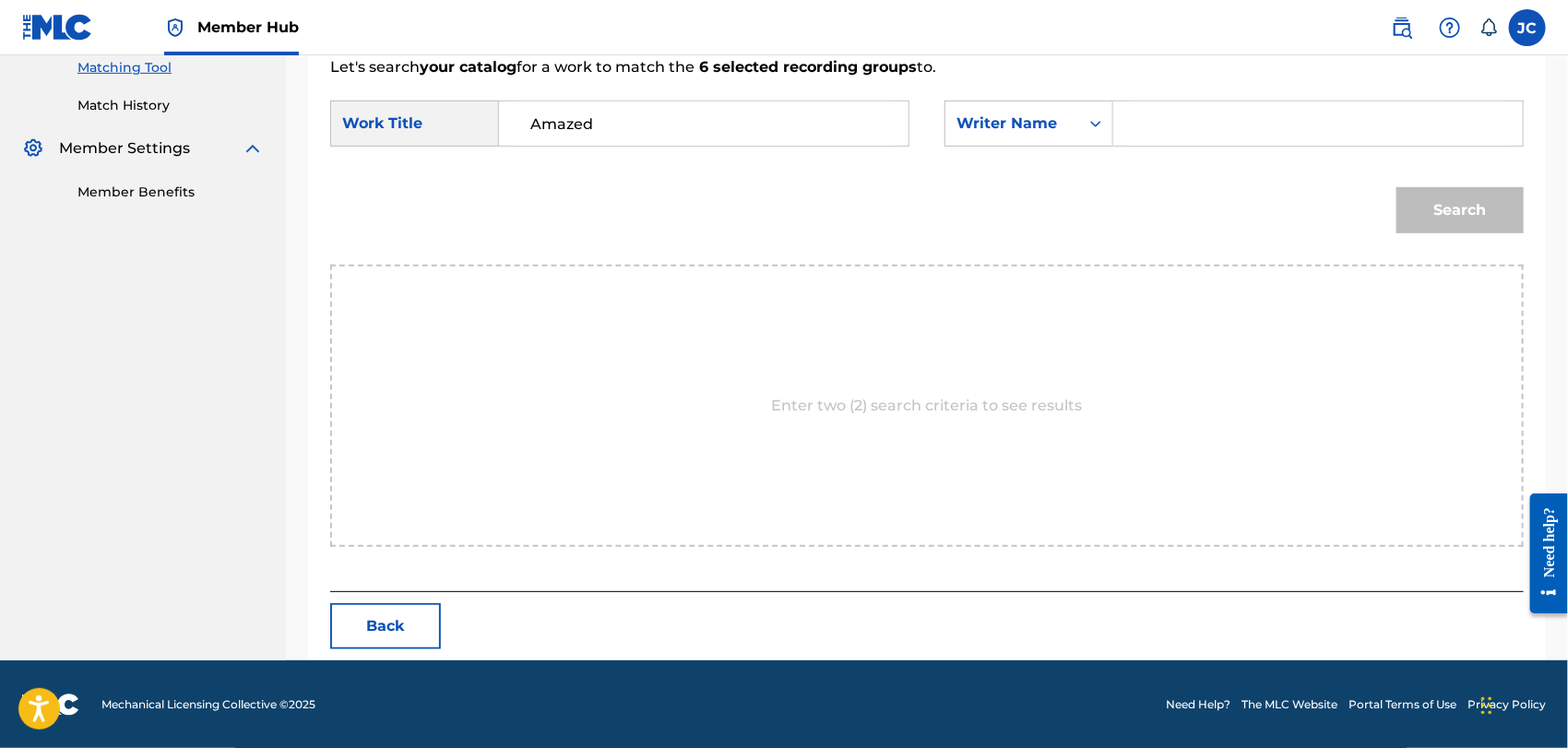
click at [1182, 117] on input "Search Form" at bounding box center [1318, 124] width 379 height 45
click at [1447, 223] on button "Search" at bounding box center [1460, 210] width 127 height 47
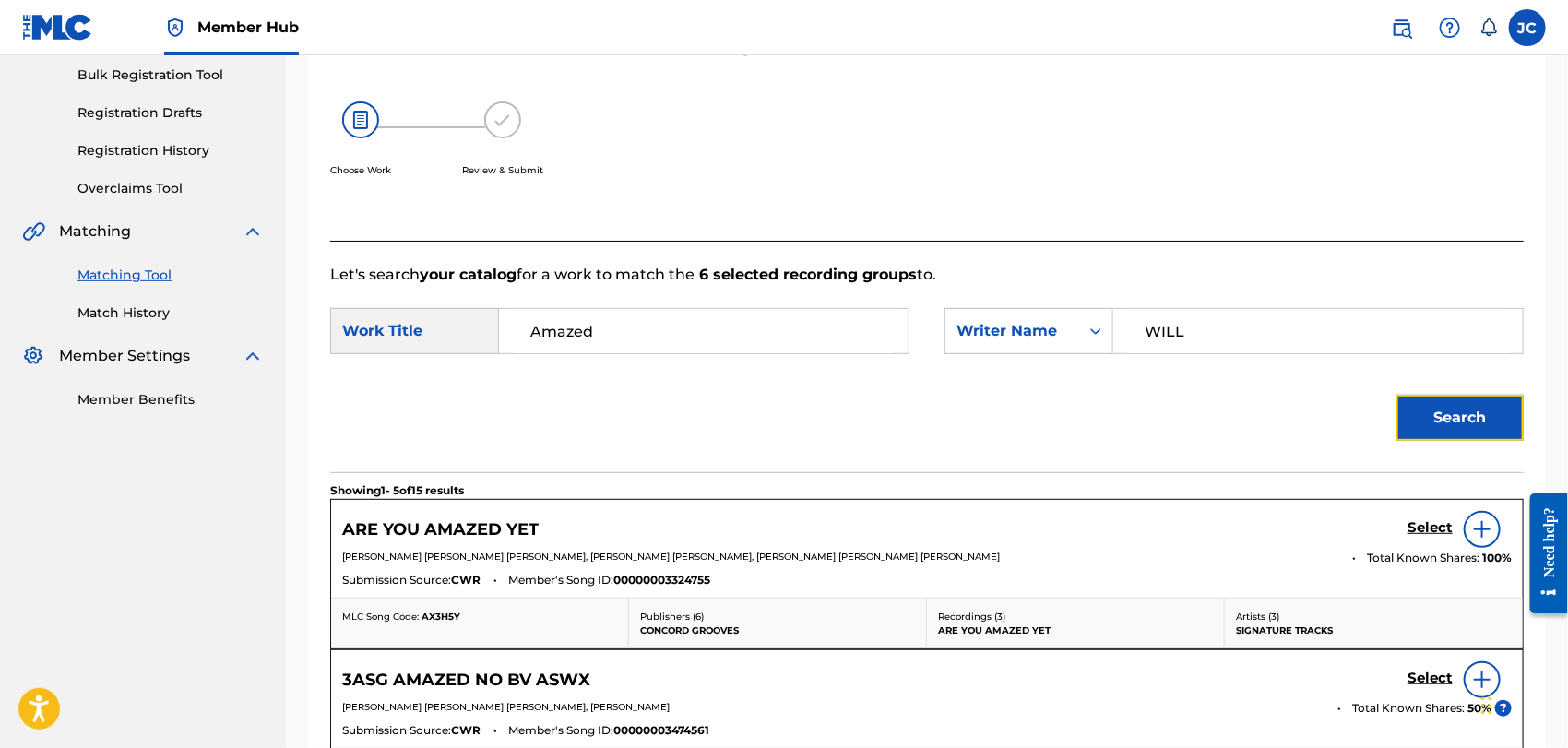
scroll to position [480, 0]
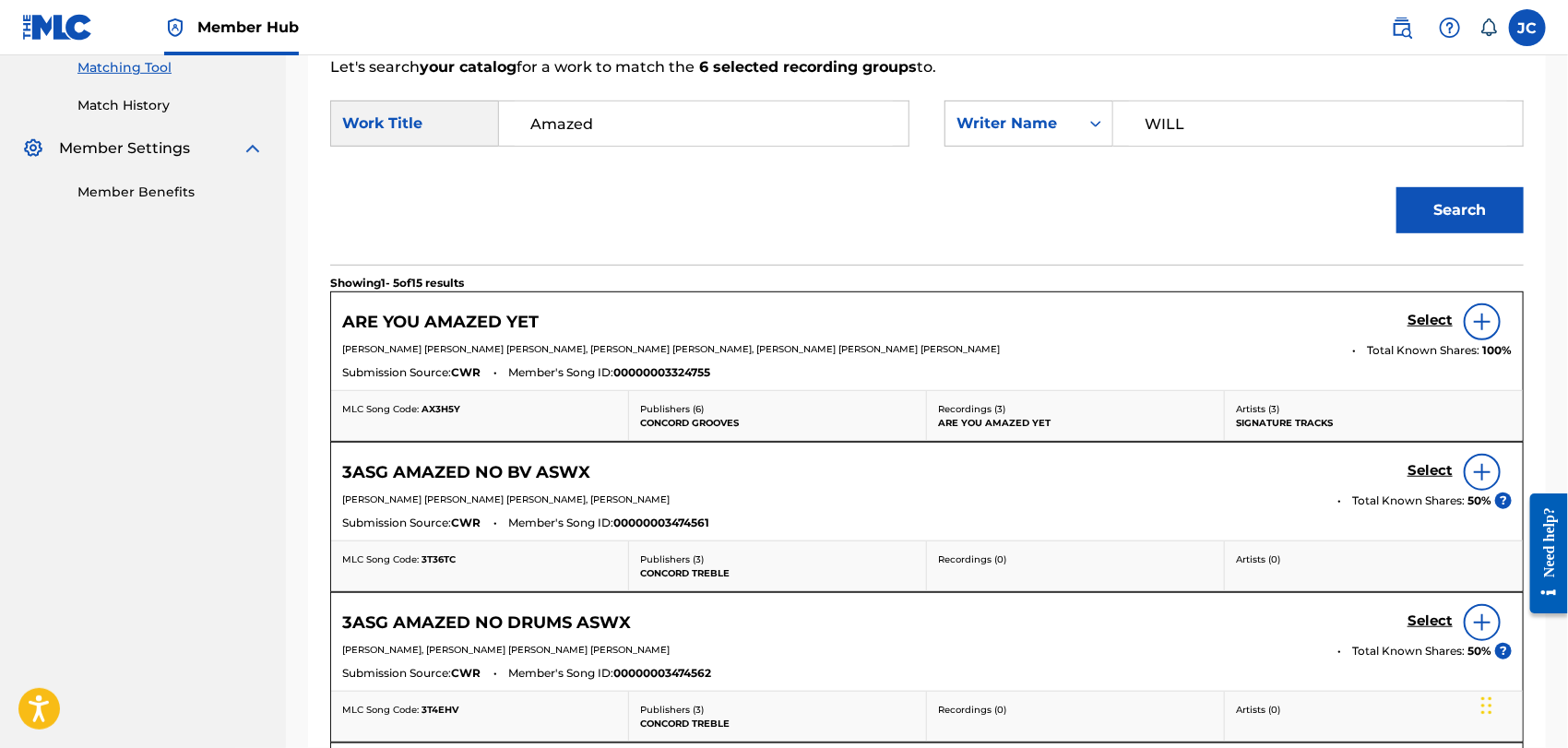
drag, startPoint x: 1223, startPoint y: 113, endPoint x: 1121, endPoint y: 143, distance: 106.3
click at [1121, 143] on div "WILL" at bounding box center [1318, 124] width 410 height 47
paste input "[PERSON_NAME]"
type input "[PERSON_NAME]"
click at [1465, 233] on div "Search" at bounding box center [1455, 206] width 137 height 73
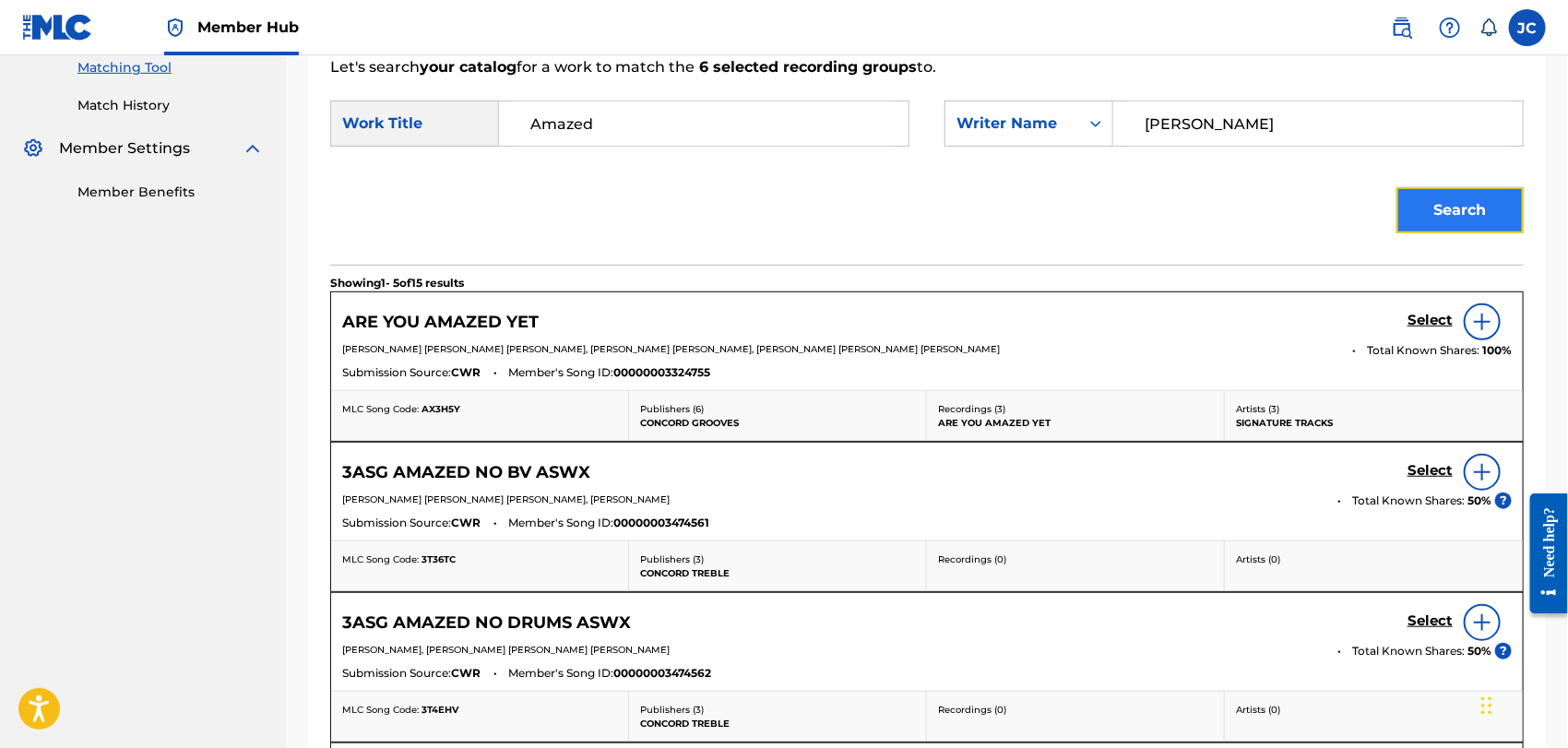
click at [1463, 222] on button "Search" at bounding box center [1460, 210] width 127 height 47
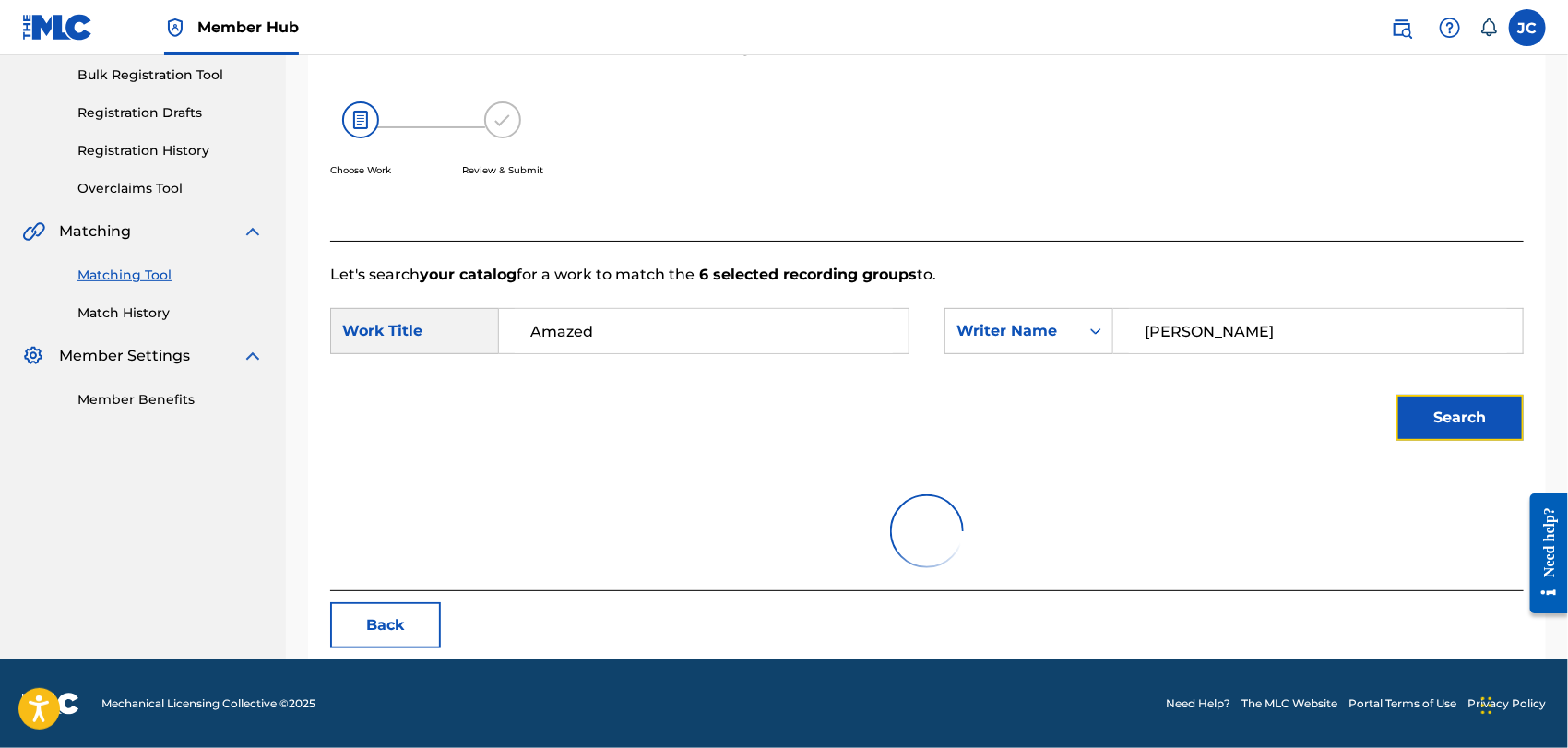
scroll to position [425, 0]
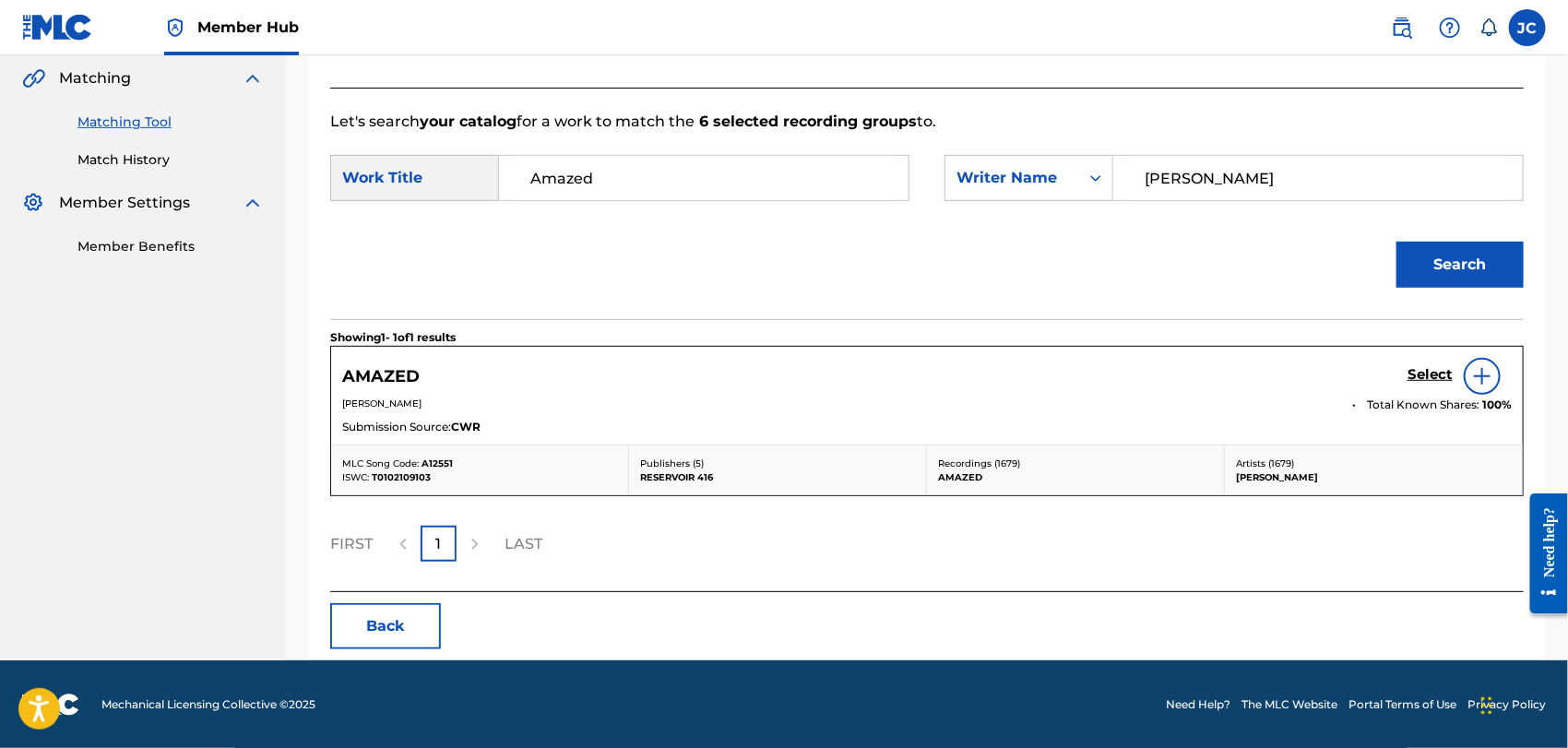
click at [1478, 367] on img at bounding box center [1482, 377] width 22 height 22
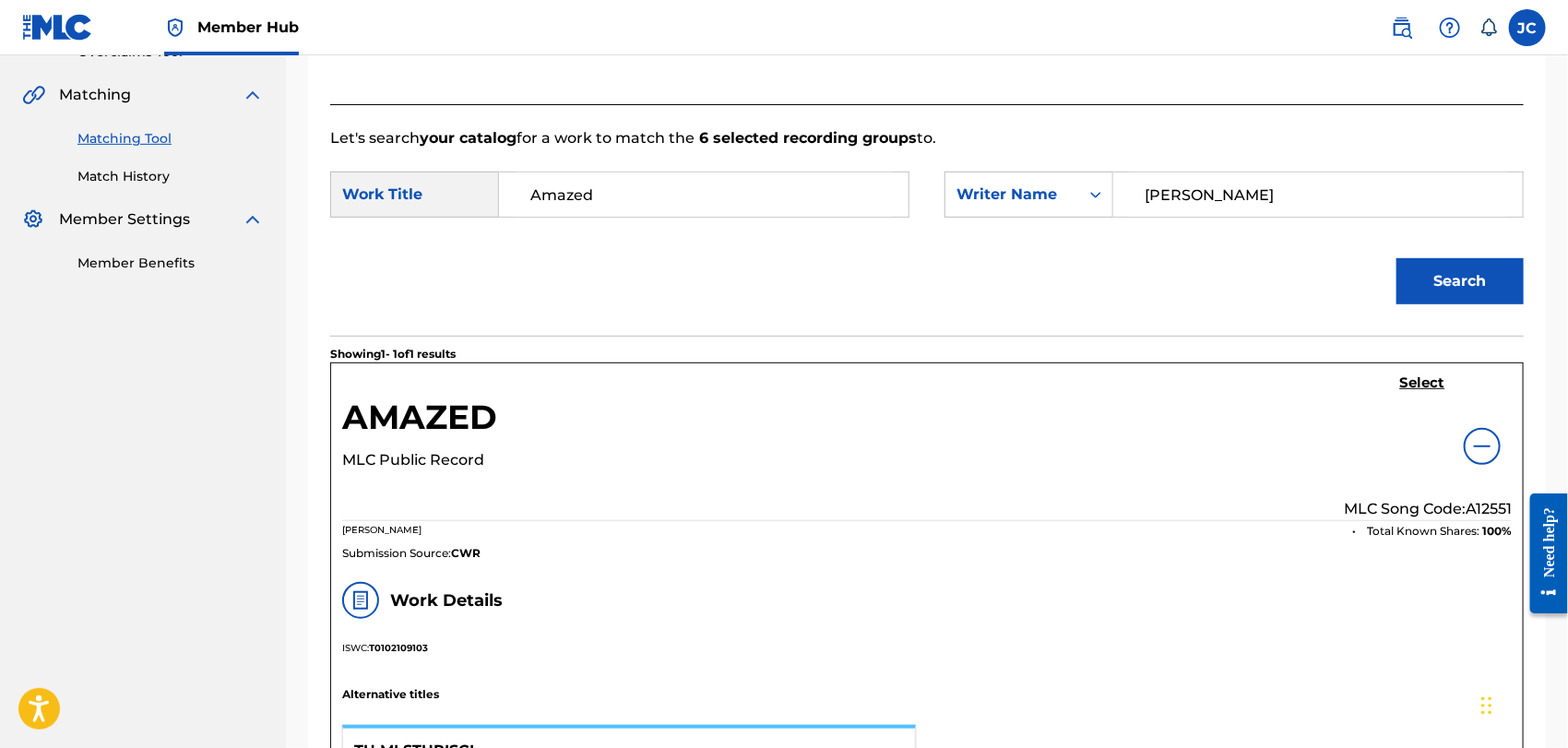
scroll to position [118, 0]
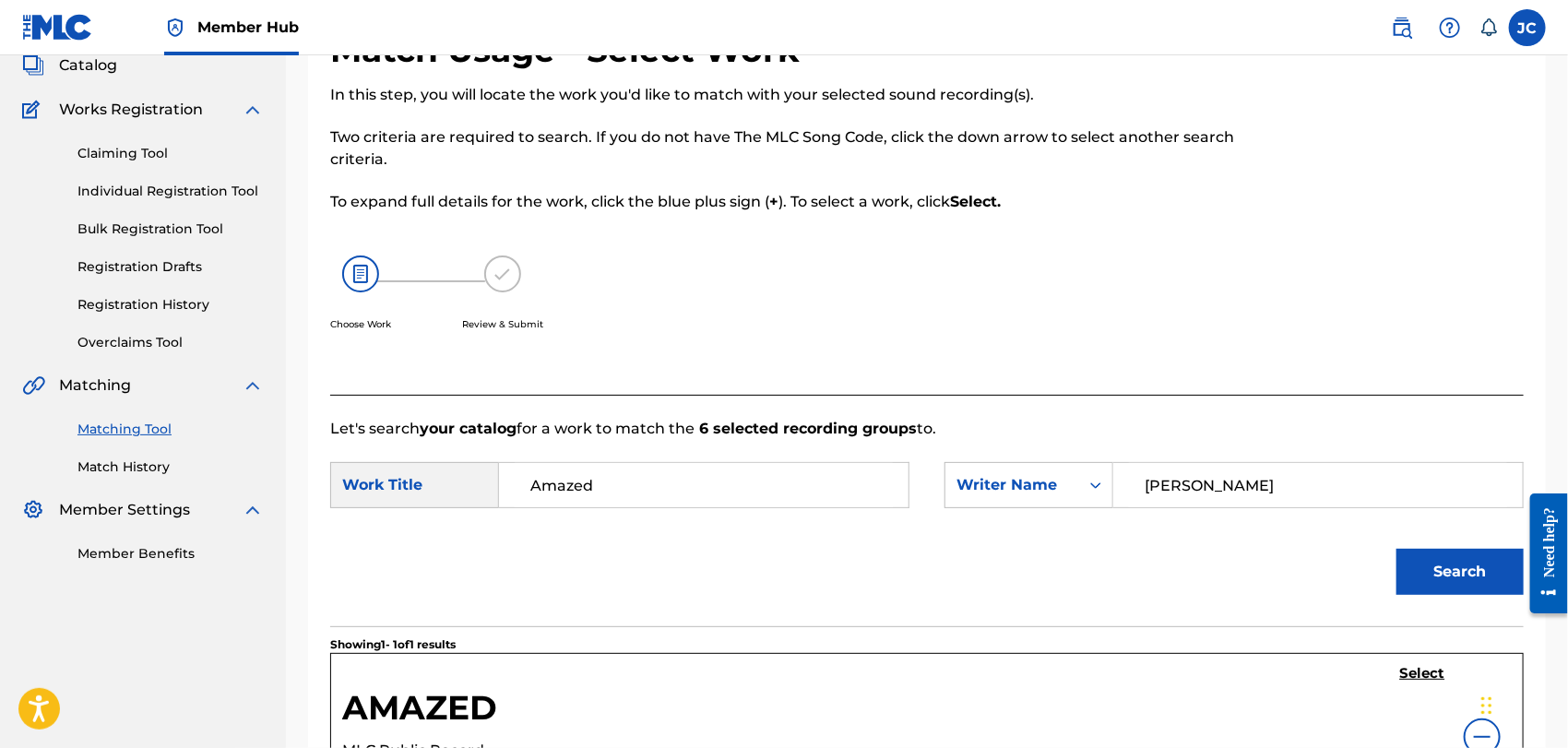
click at [140, 482] on div "Summary Catalog Works Registration Claiming Tool Individual Registration Tool B…" at bounding box center [143, 287] width 286 height 598
click at [147, 474] on link "Match History" at bounding box center [170, 467] width 186 height 20
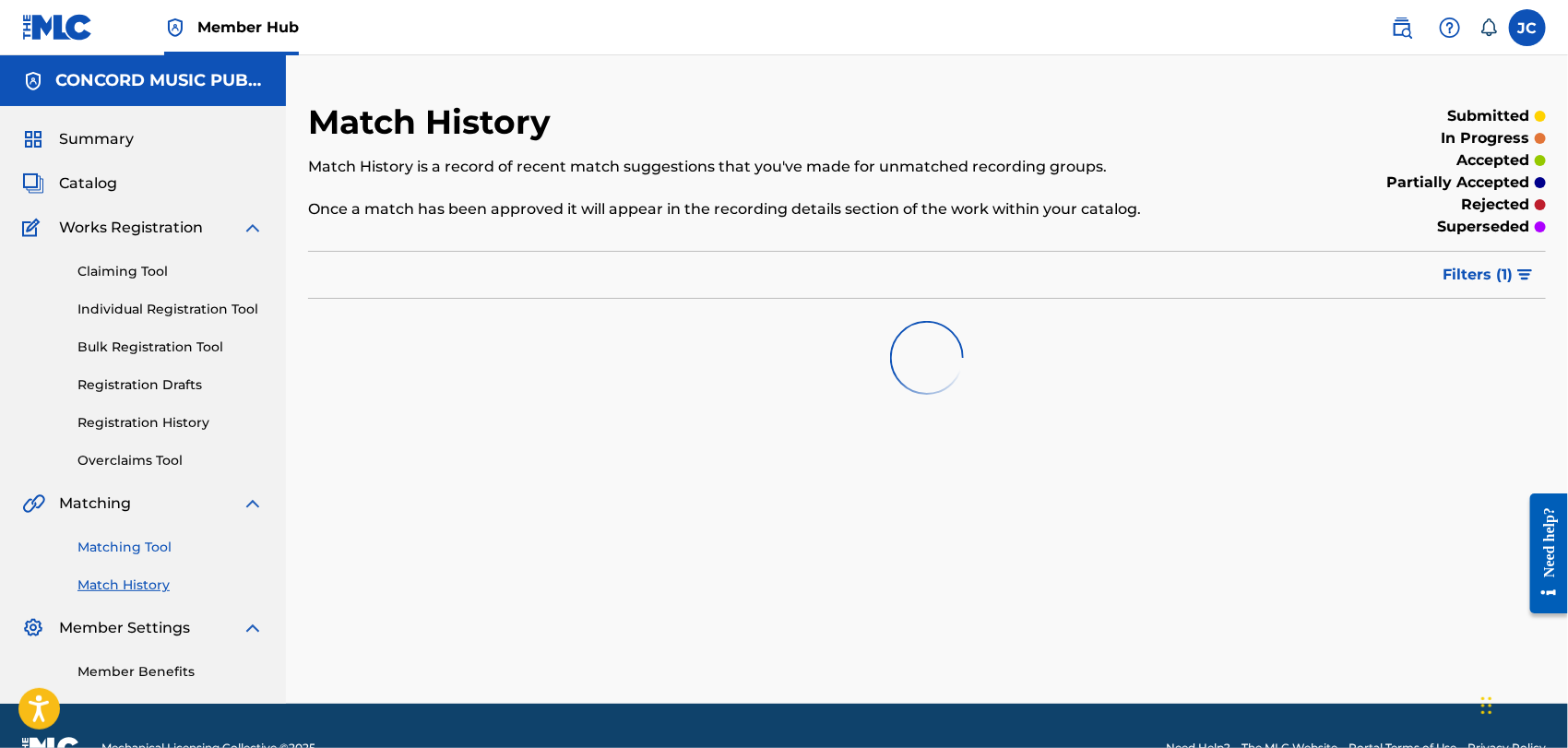
click at [170, 541] on link "Matching Tool" at bounding box center [170, 547] width 186 height 20
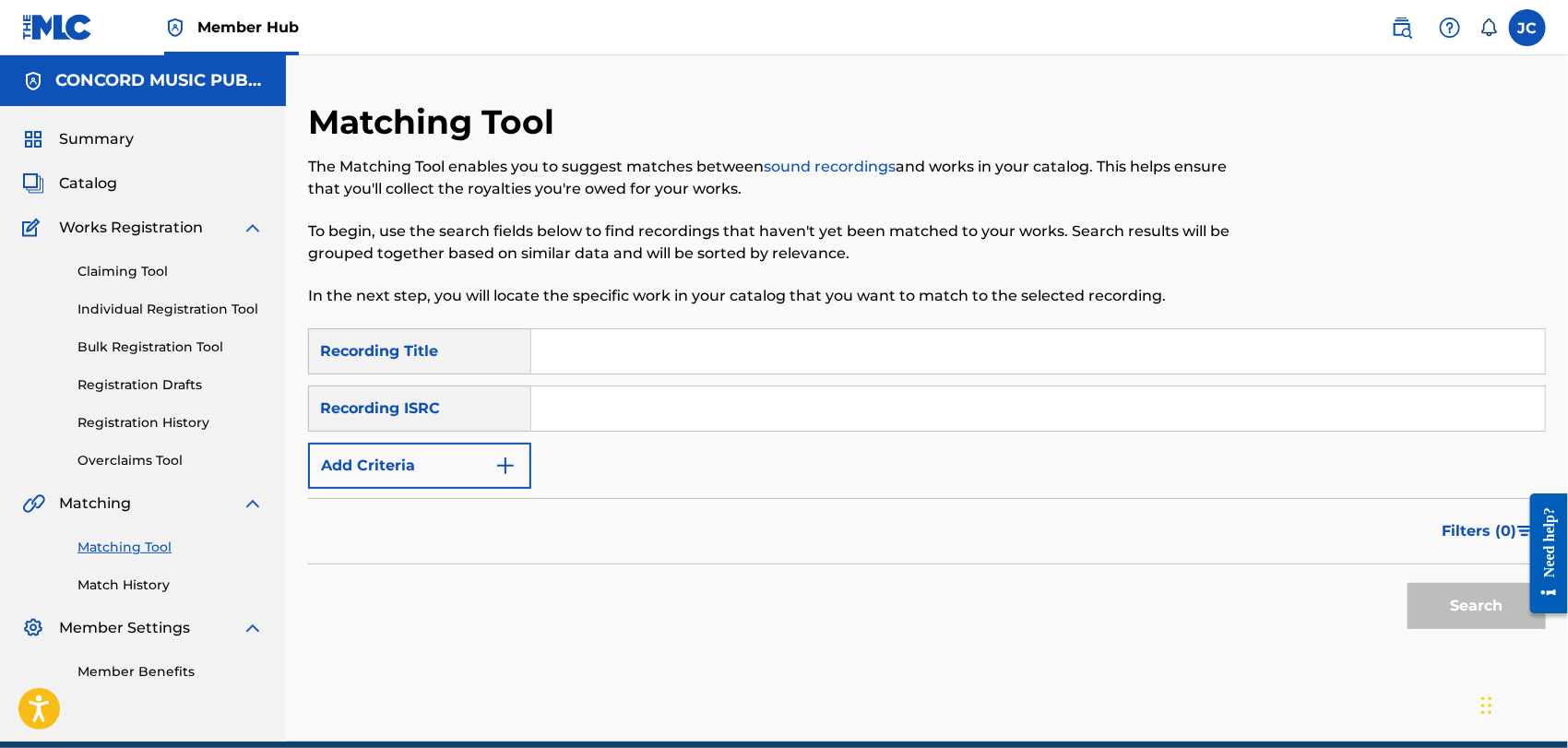
paste input "USDY41808656"
type input "USDY41808656"
click at [1453, 607] on button "Search" at bounding box center [1477, 607] width 139 height 47
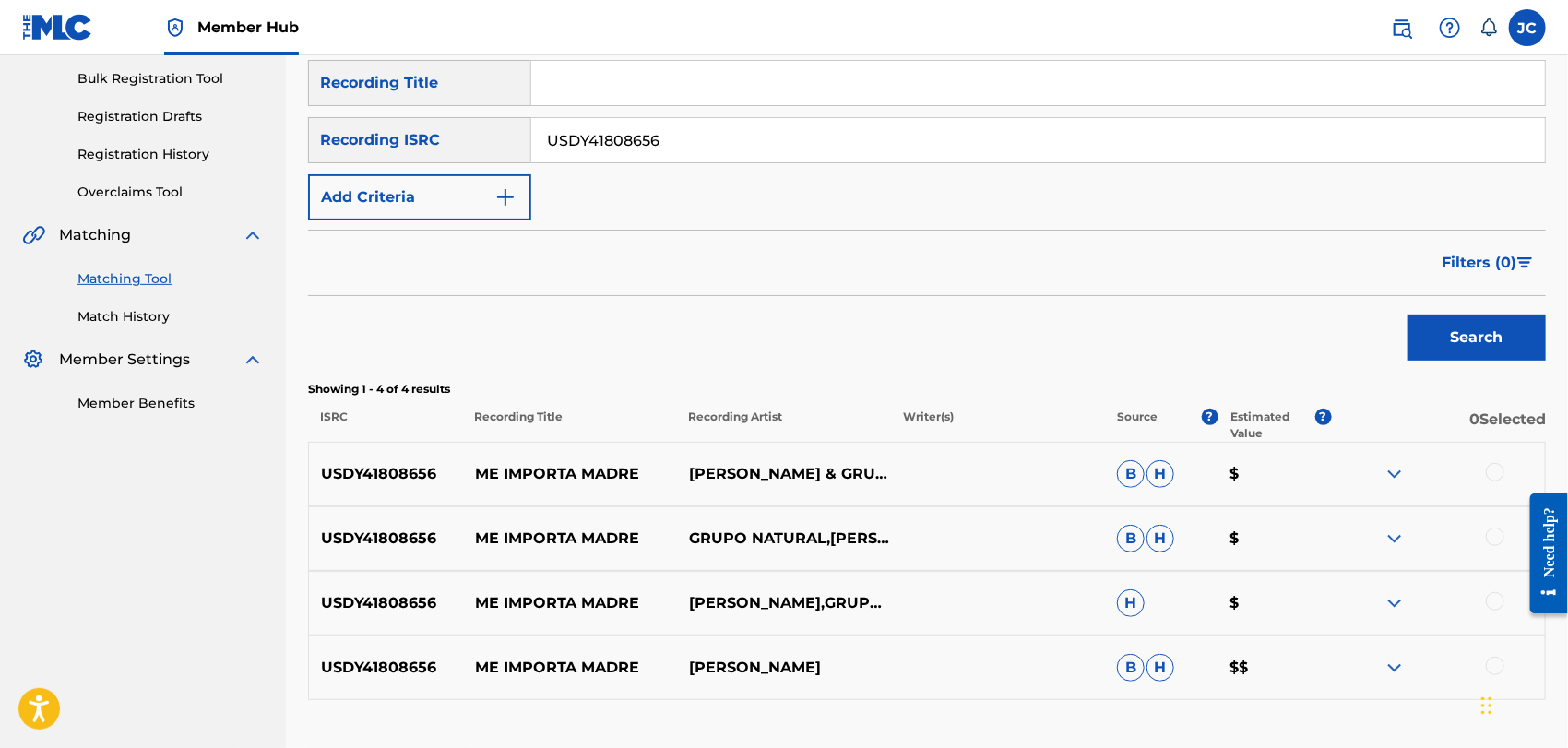
scroll to position [307, 0]
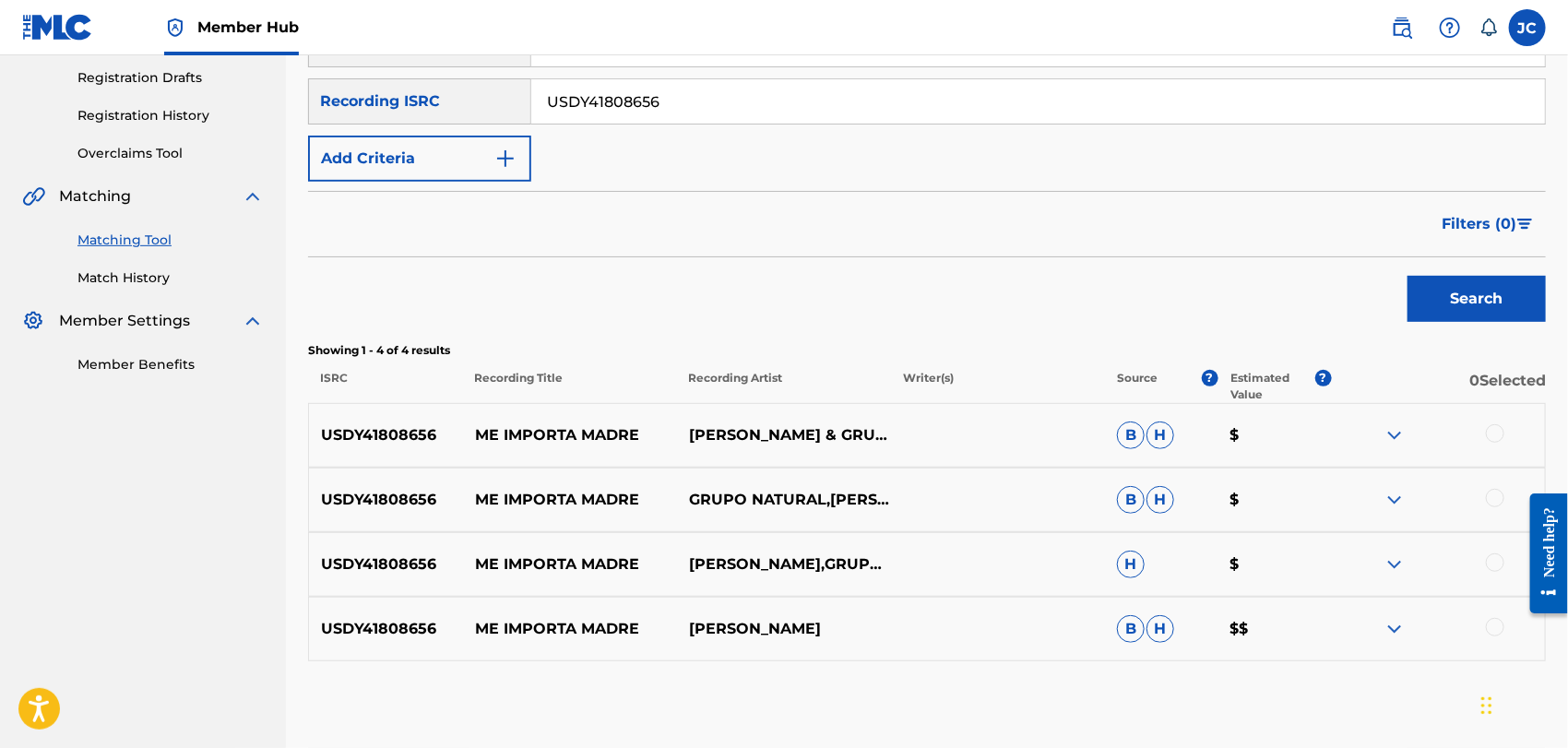
click at [1506, 426] on div at bounding box center [1438, 435] width 214 height 22
click at [1497, 431] on div at bounding box center [1495, 434] width 19 height 19
click at [1496, 493] on div at bounding box center [1495, 499] width 19 height 19
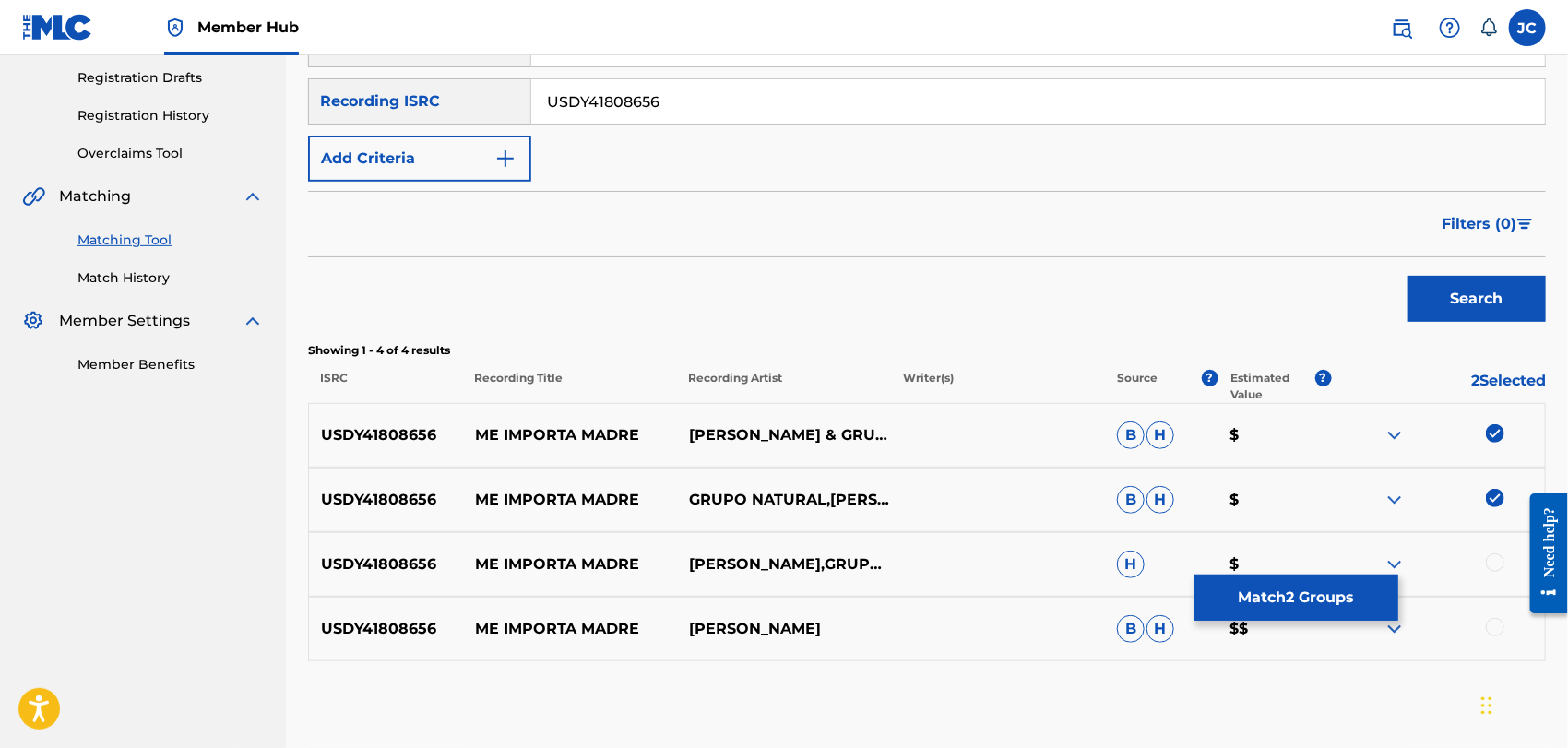
click at [1495, 555] on div at bounding box center [1495, 563] width 19 height 19
click at [1502, 642] on div "USDY41808656 ME IMPORTA MADRE [PERSON_NAME] [PERSON_NAME] $$" at bounding box center [926, 629] width 1238 height 64
click at [1502, 635] on div at bounding box center [1438, 630] width 214 height 22
click at [1495, 636] on div at bounding box center [1438, 630] width 214 height 22
click at [1492, 633] on div at bounding box center [1495, 628] width 19 height 19
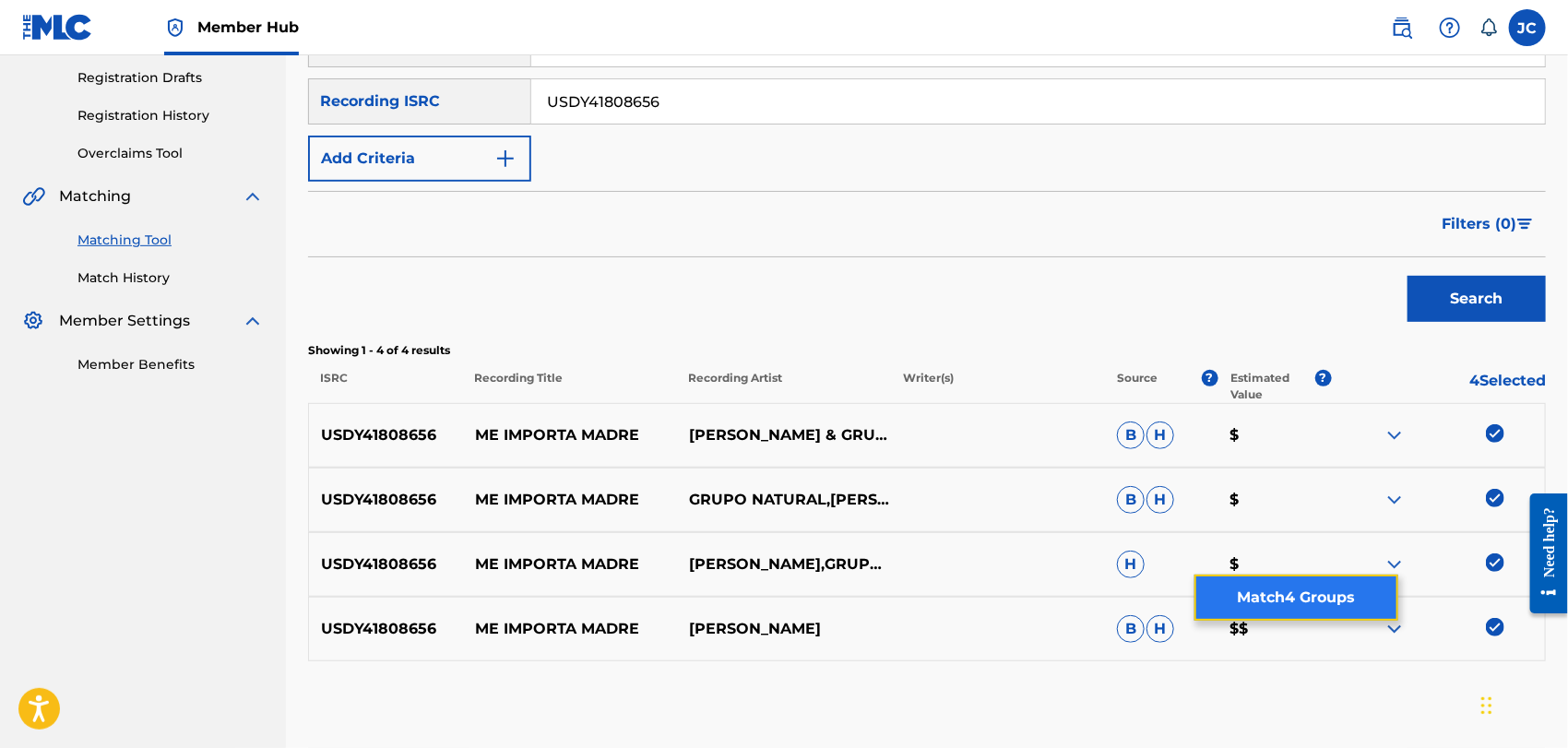
click at [1312, 604] on button "Match 4 Groups" at bounding box center [1296, 598] width 204 height 47
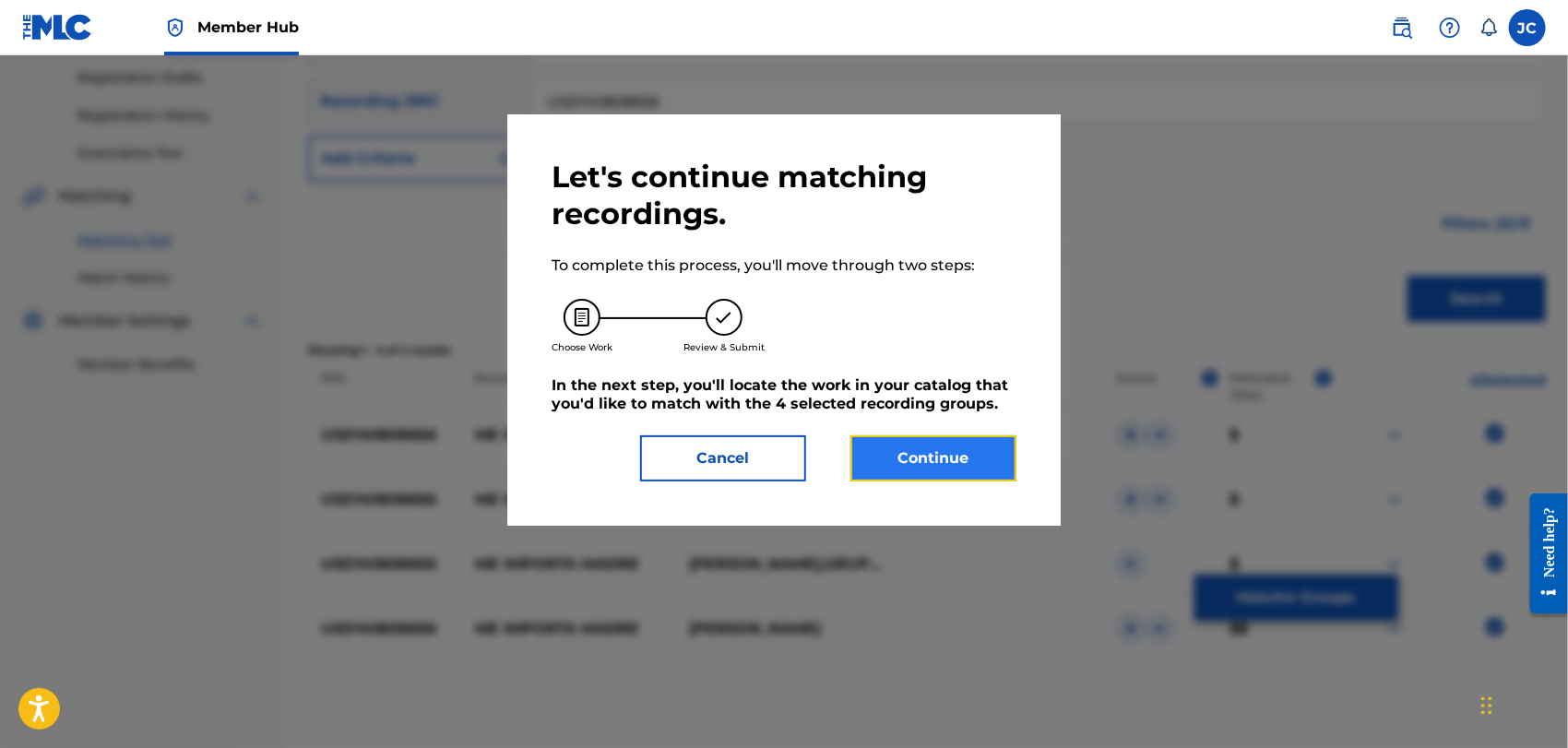
click at [1002, 444] on button "Continue" at bounding box center [934, 459] width 166 height 47
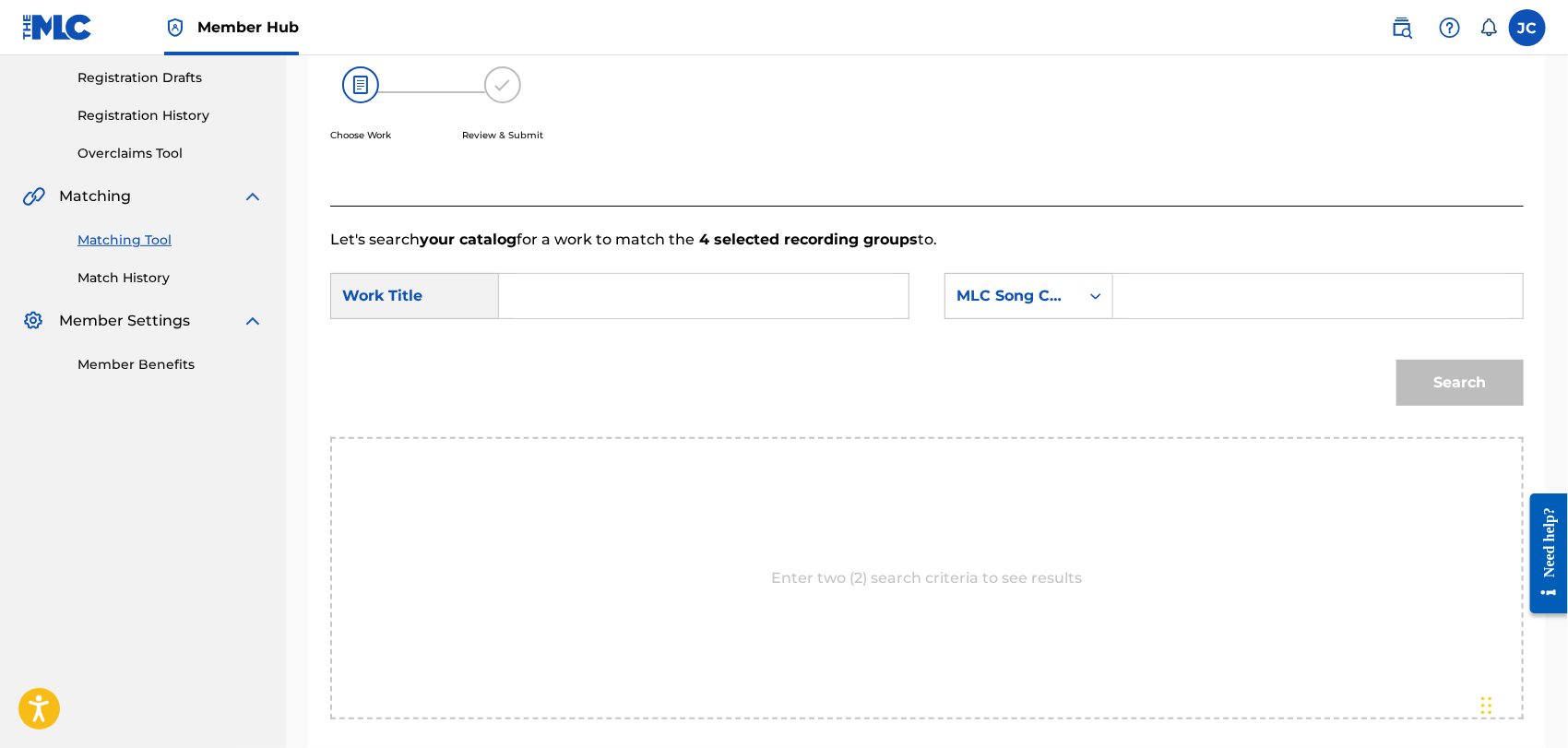
click at [594, 292] on input "Search Form" at bounding box center [704, 297] width 379 height 45
paste input "Me Importa Madre"
type input "Me Importa Madre"
click at [967, 294] on div "MLC Song Code" at bounding box center [1013, 297] width 112 height 22
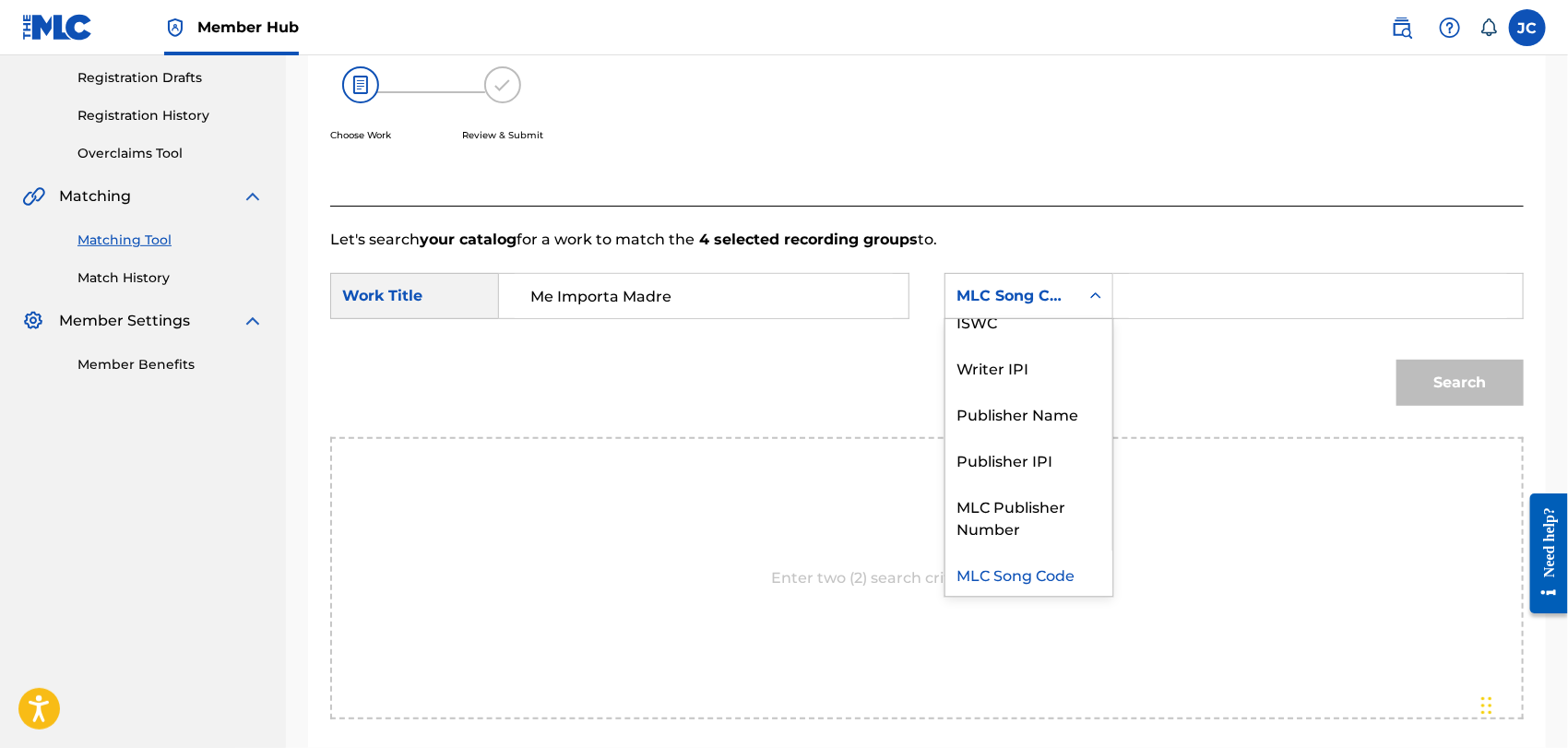
scroll to position [0, 0]
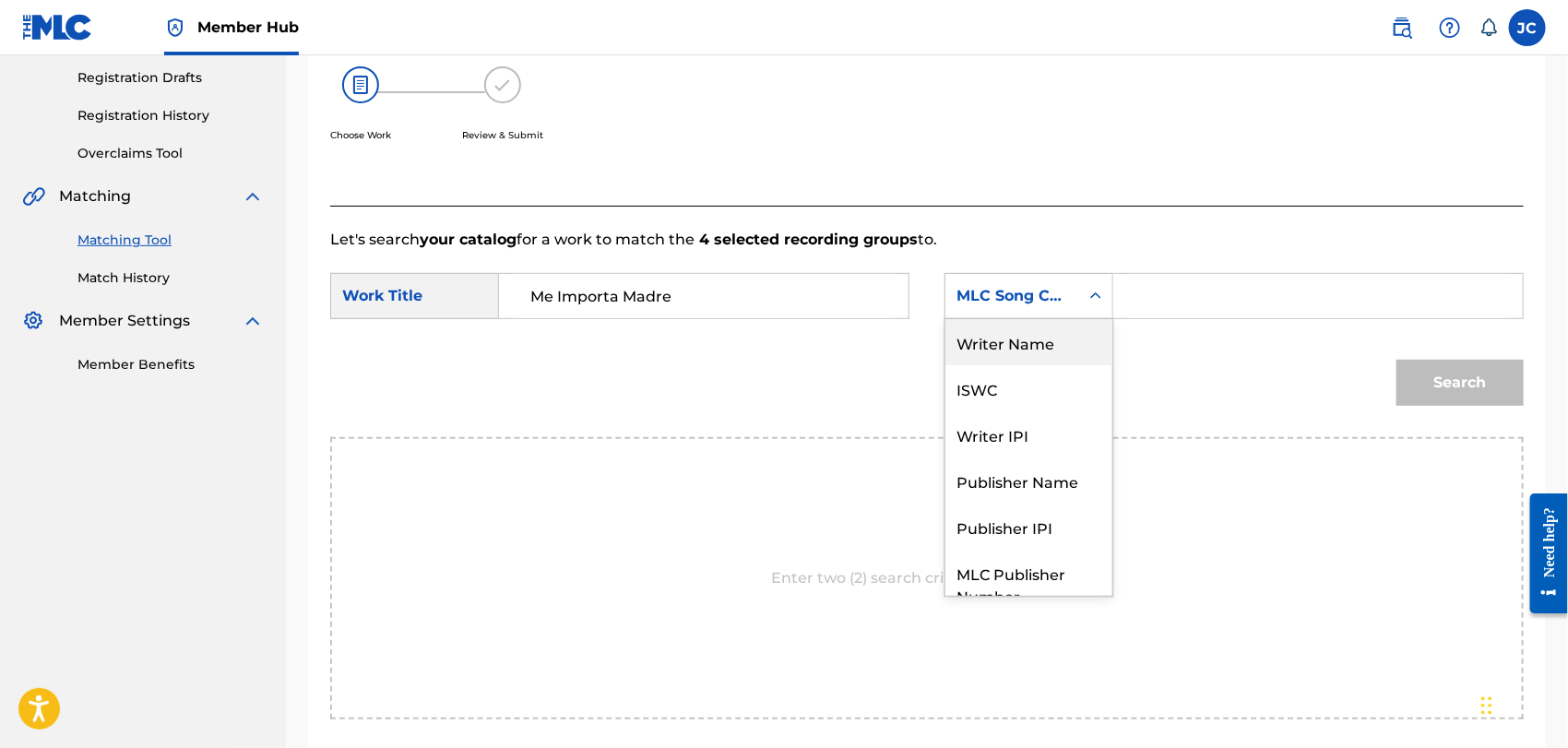
click at [1008, 322] on div "Writer Name" at bounding box center [1030, 342] width 167 height 47
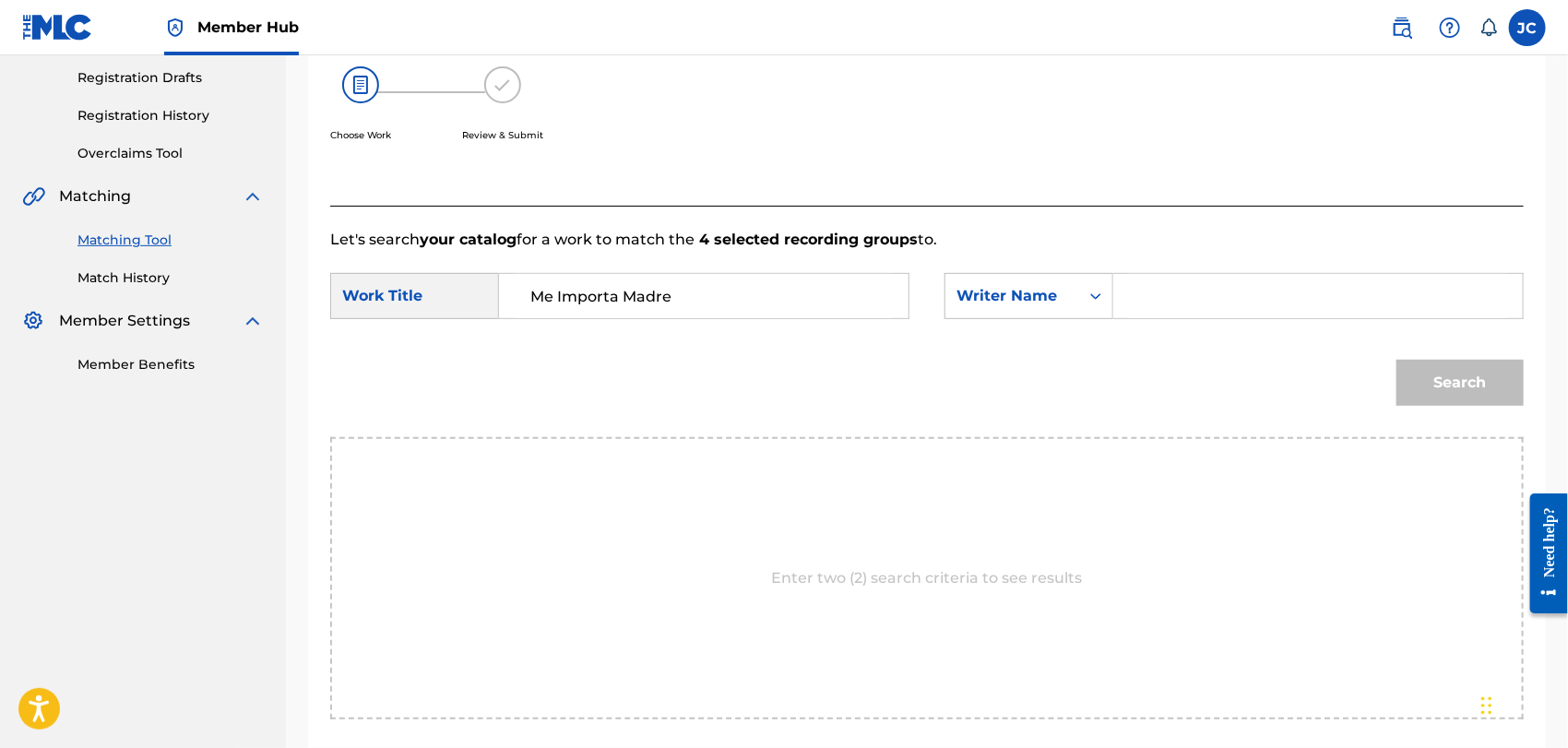
click at [1197, 279] on input "Search Form" at bounding box center [1318, 297] width 379 height 45
paste input "[PERSON_NAME]"
click at [1428, 370] on button "Search" at bounding box center [1460, 383] width 127 height 47
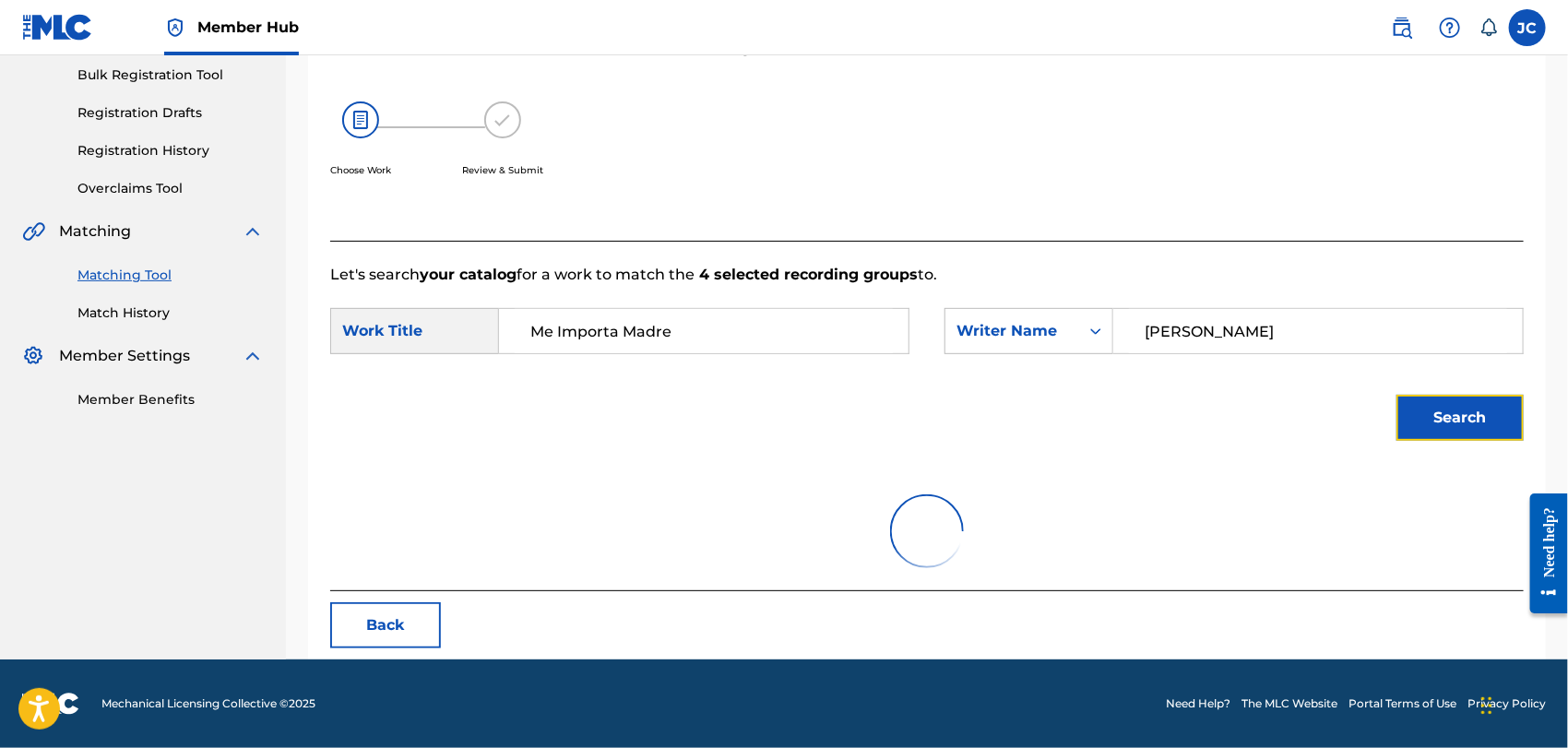
scroll to position [192, 0]
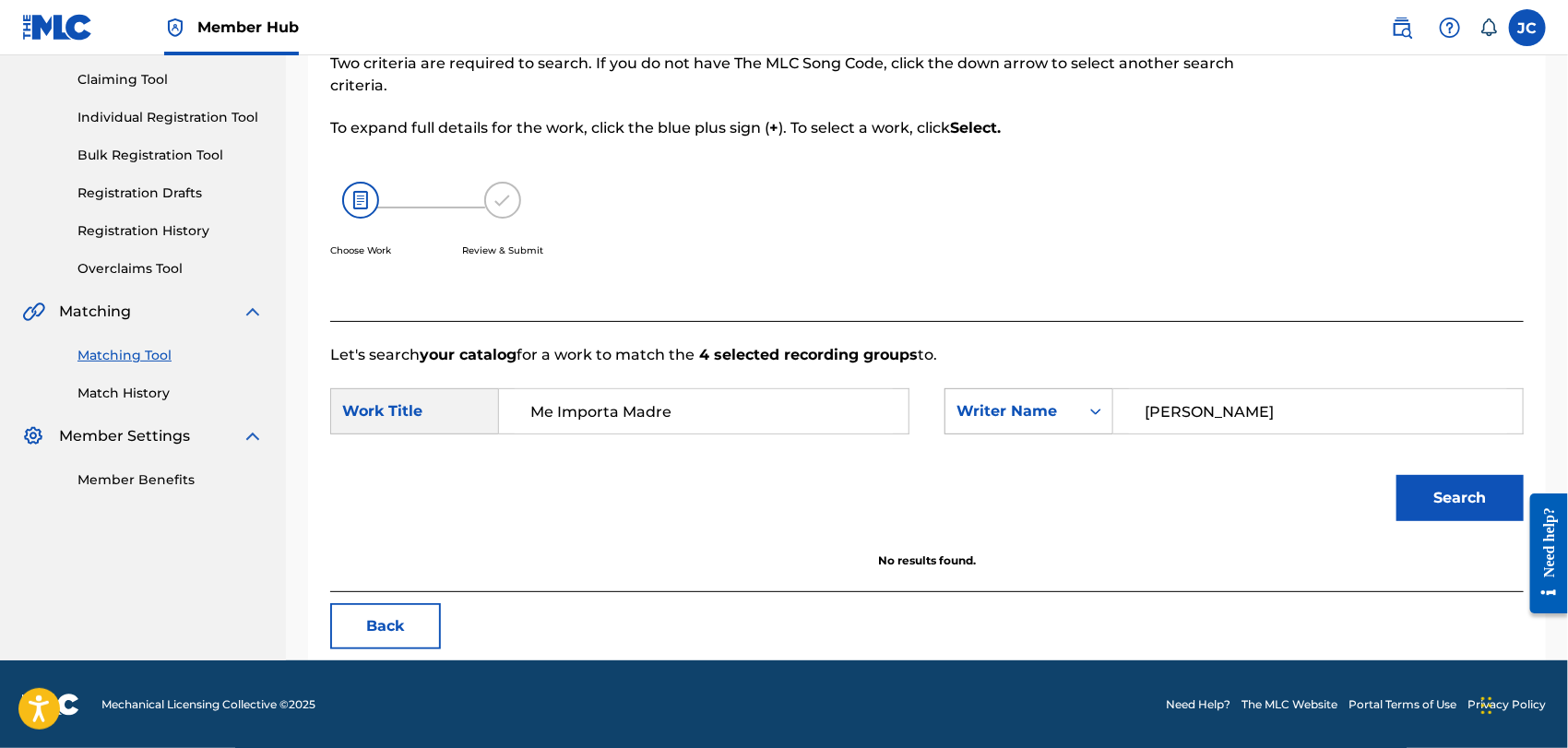
drag, startPoint x: 1265, startPoint y: 415, endPoint x: 1091, endPoint y: 402, distance: 174.5
click at [1091, 402] on div "SearchWithCriteriac2cd6556-30ea-4413-a5cd-d58448c2d15f Writer Name [PERSON_NAME]" at bounding box center [1234, 412] width 579 height 47
paste input "[PERSON_NAME]"
type input "[PERSON_NAME]"
click at [1364, 486] on div "Search" at bounding box center [927, 504] width 1194 height 96
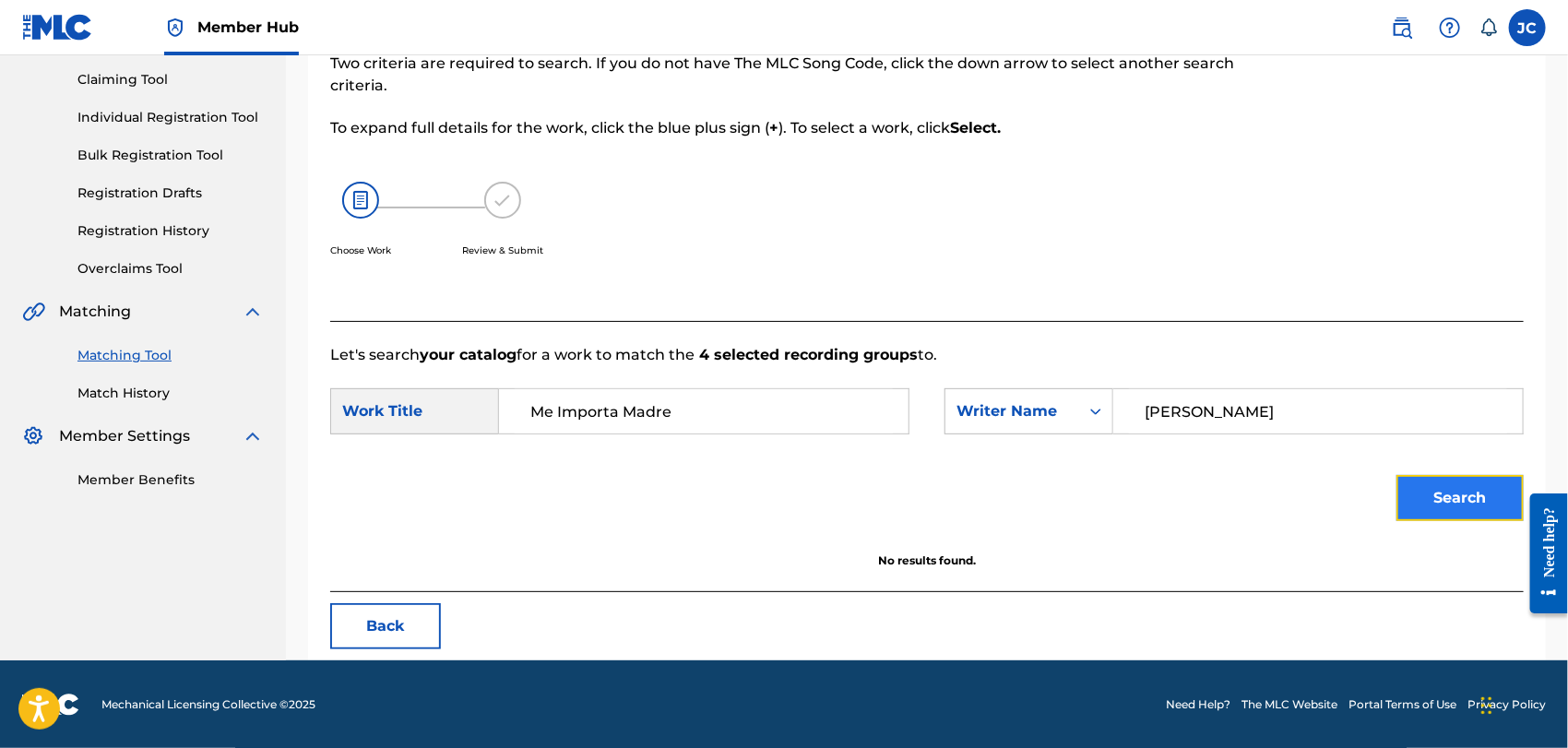
click at [1439, 506] on button "Search" at bounding box center [1460, 499] width 127 height 47
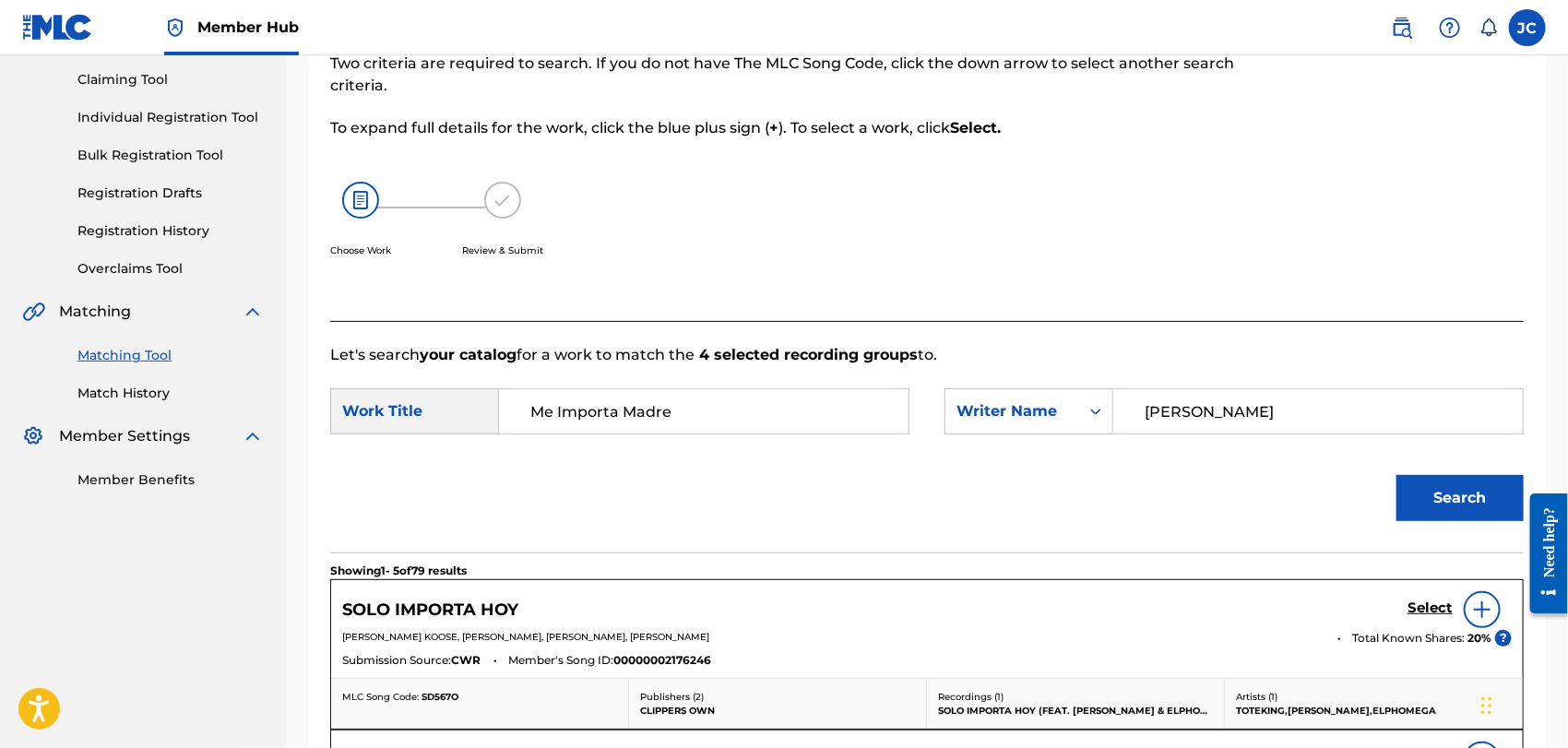
scroll to position [0, 0]
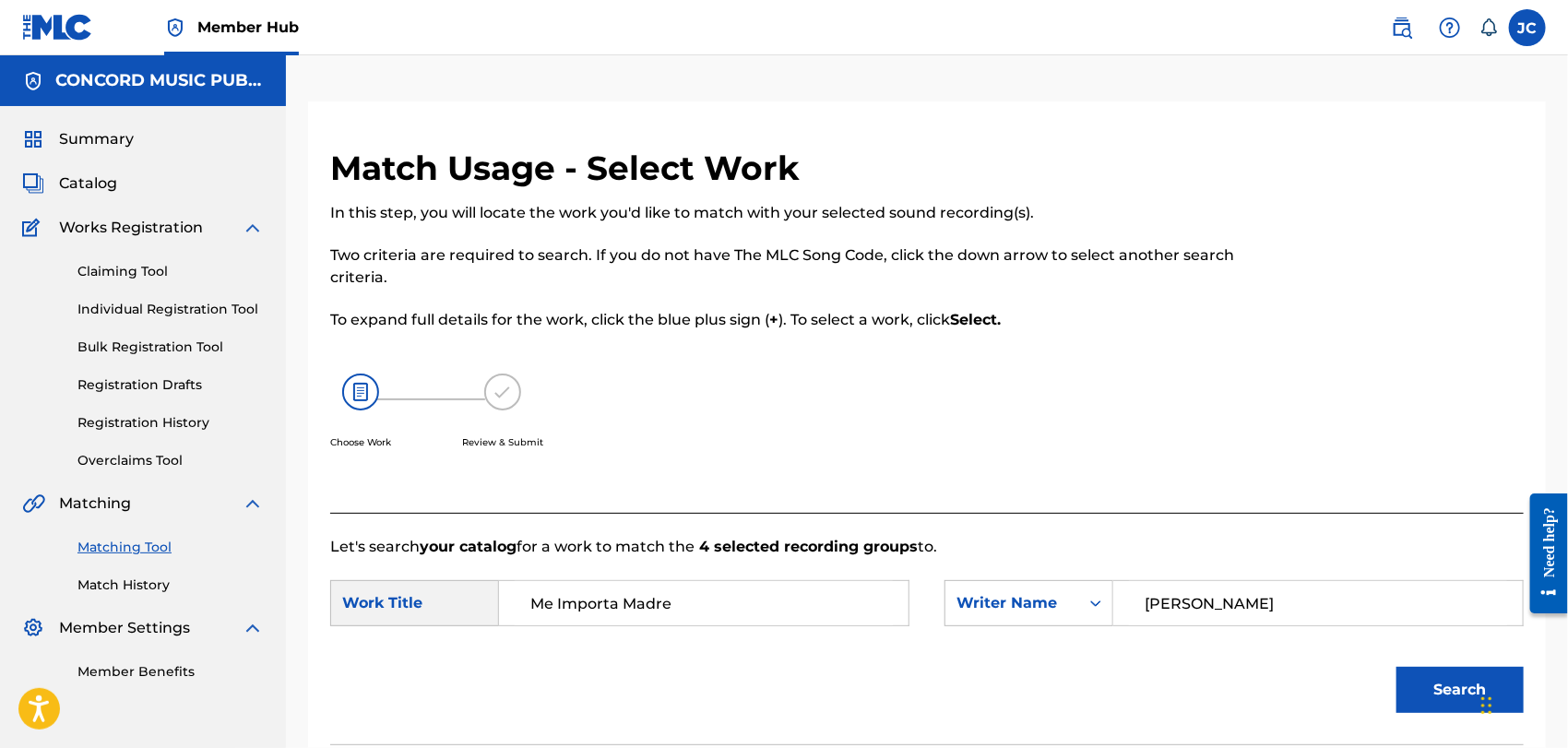
click at [123, 595] on div "Summary Catalog Works Registration Claiming Tool Individual Registration Tool B…" at bounding box center [143, 405] width 286 height 598
click at [133, 585] on link "Match History" at bounding box center [170, 585] width 186 height 20
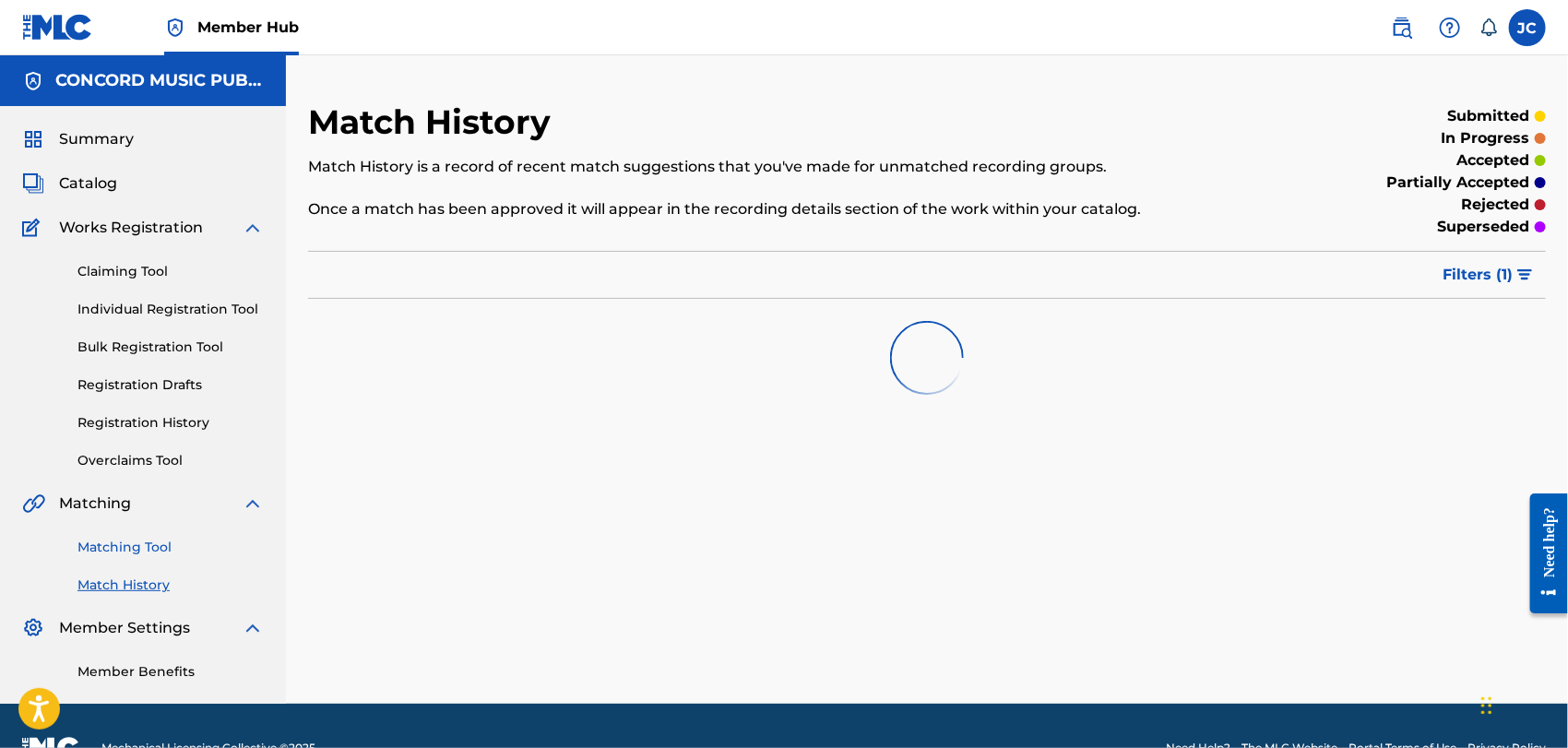
click at [142, 547] on link "Matching Tool" at bounding box center [170, 547] width 186 height 20
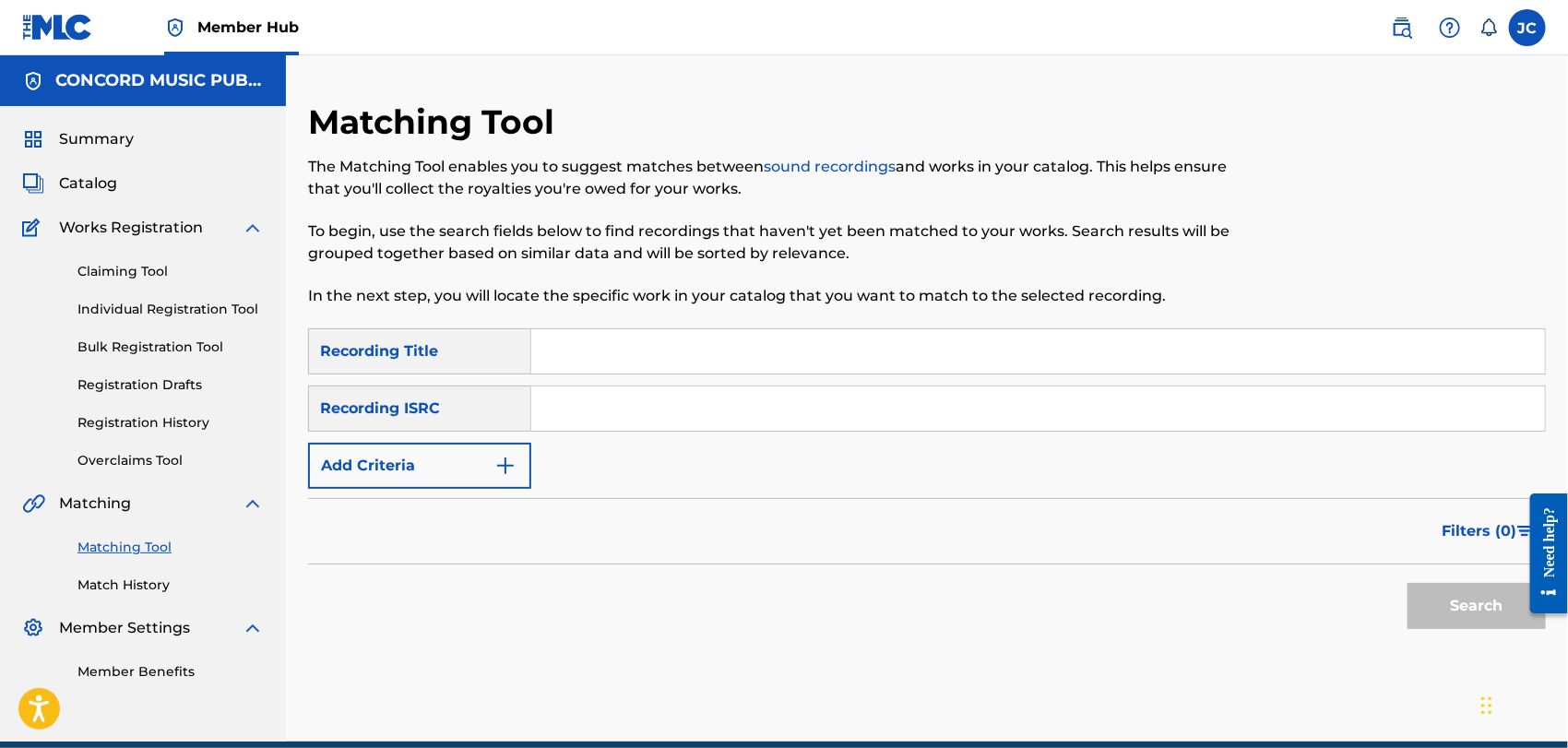
click at [804, 396] on input "Search Form" at bounding box center [1038, 409] width 1014 height 45
paste input "QM99V1811205"
type input "QM99V1811205"
click at [1415, 593] on button "Search" at bounding box center [1477, 607] width 139 height 47
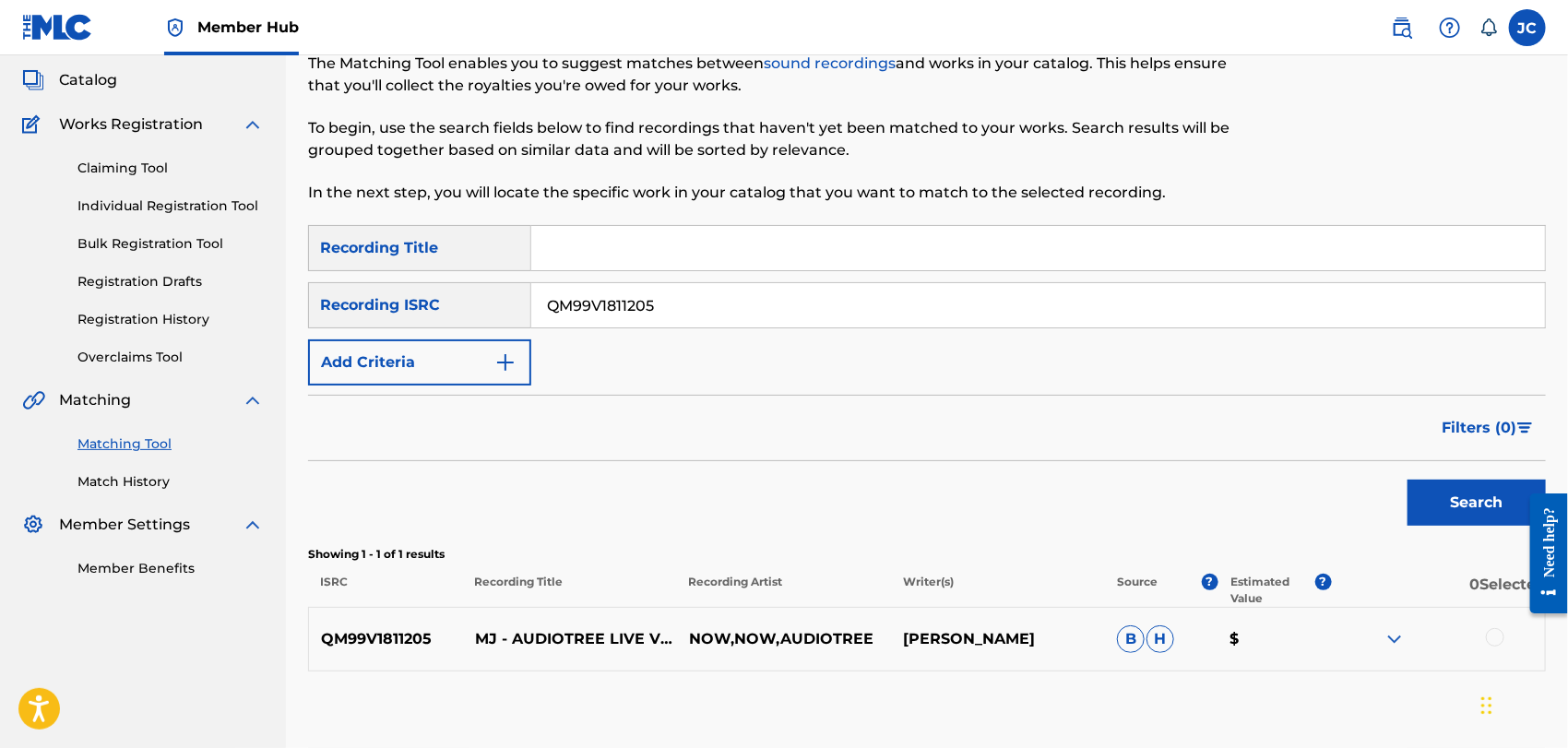
scroll to position [207, 0]
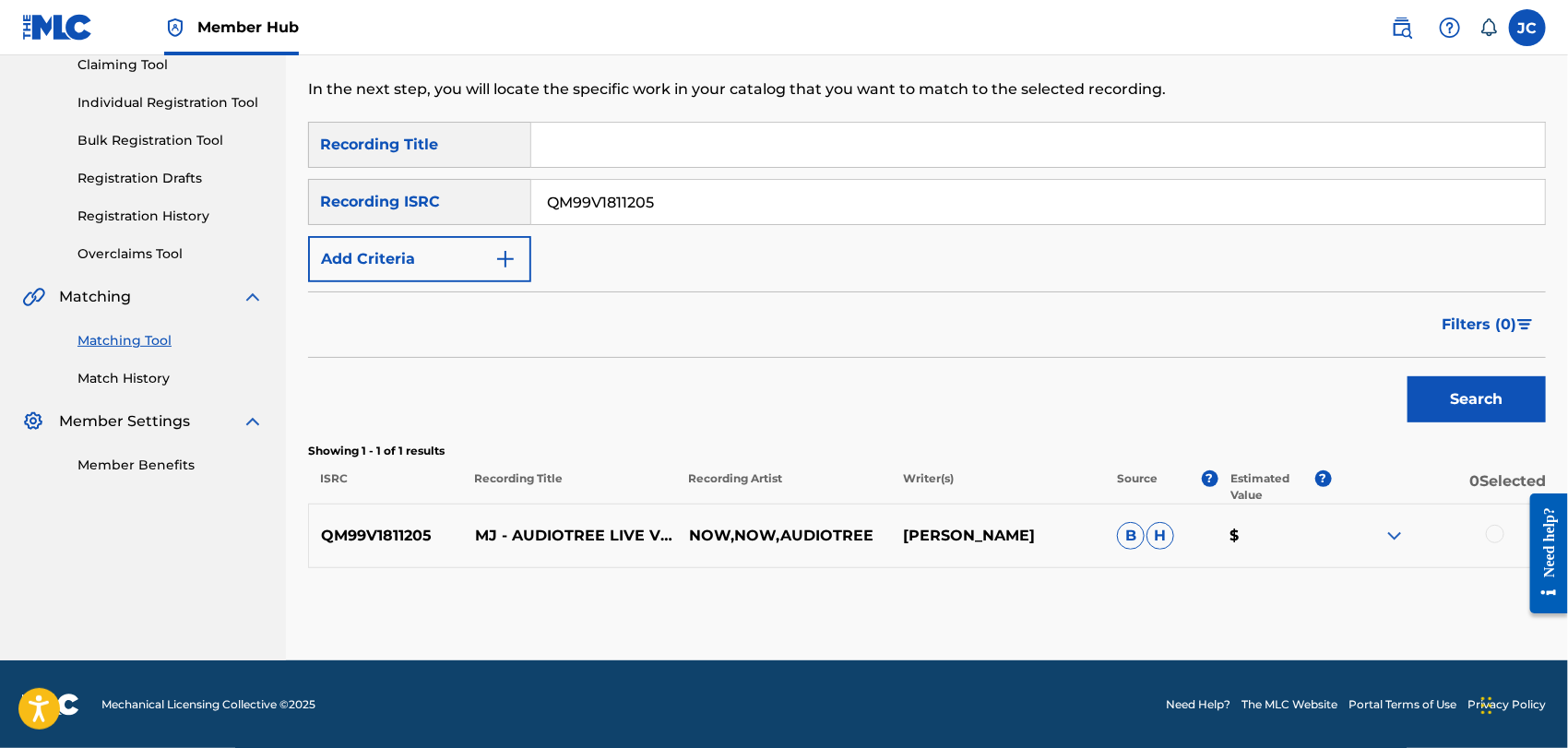
click at [1498, 537] on div at bounding box center [1495, 534] width 19 height 19
click at [1310, 609] on button "Match 1 Group" at bounding box center [1296, 598] width 204 height 47
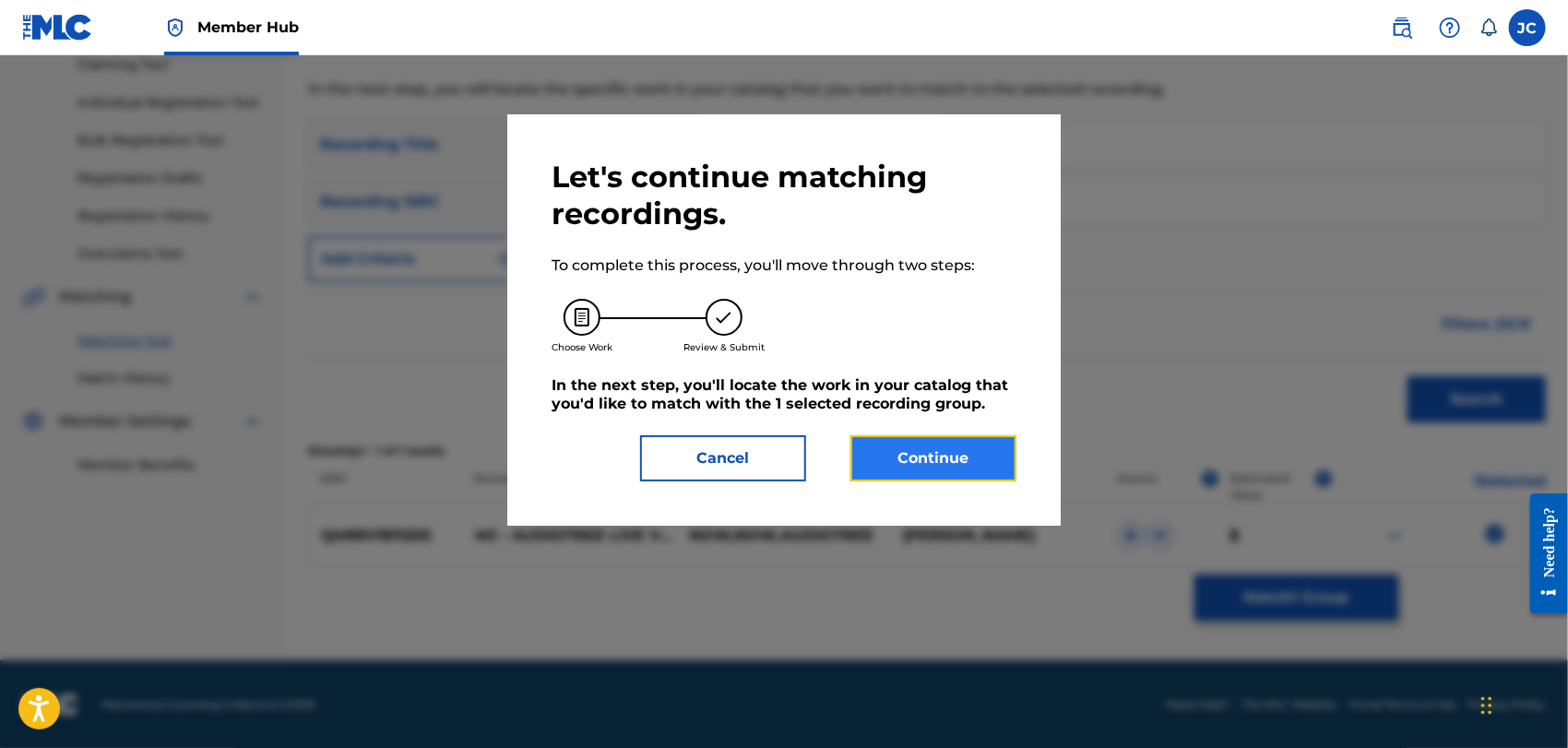
click at [963, 436] on button "Continue" at bounding box center [934, 459] width 166 height 47
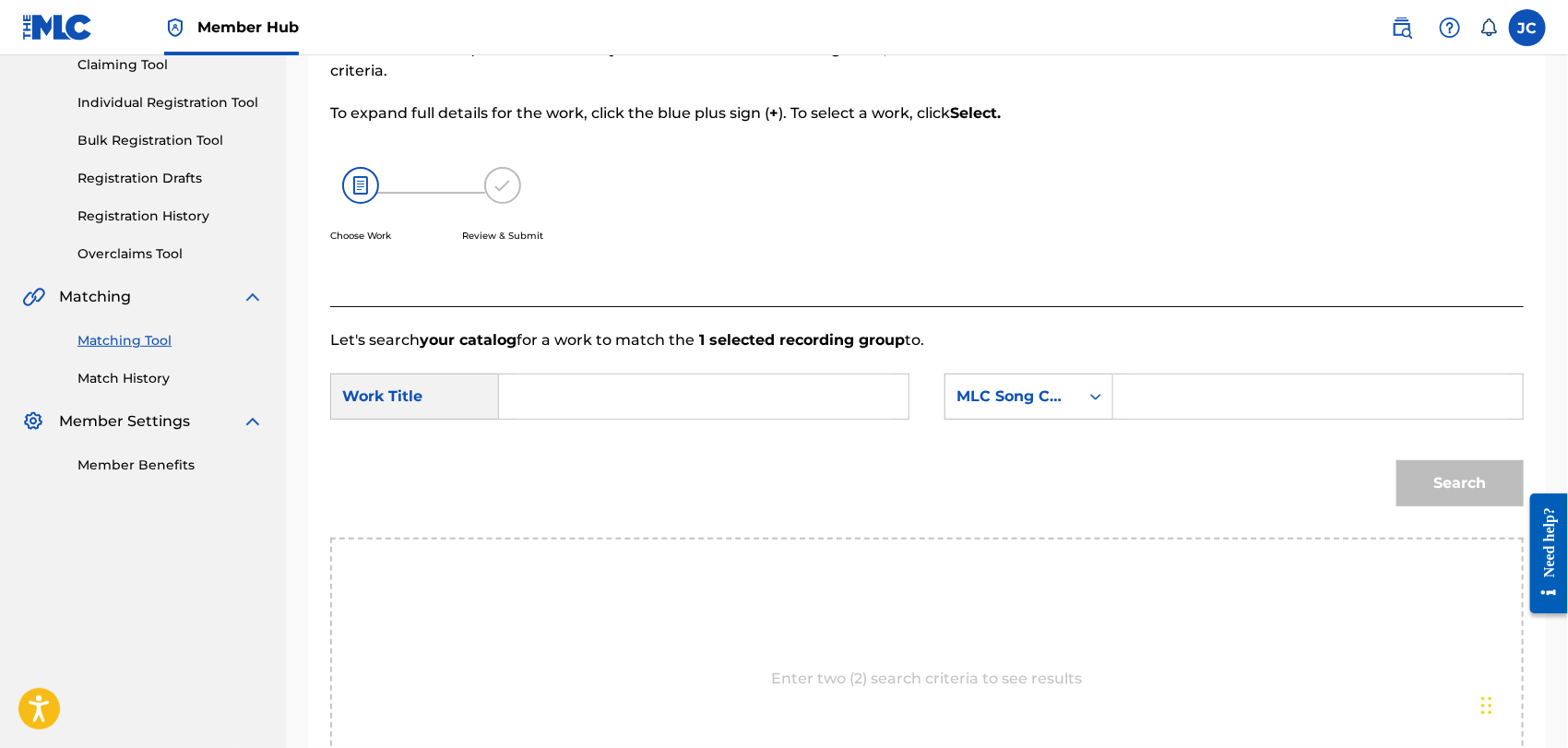
click at [644, 437] on form "SearchWithCriteriadf18d06a-4de4-4a9a-be9f-195e0dbcc55b Work Title SearchWithCri…" at bounding box center [927, 445] width 1194 height 186
click at [647, 415] on input "Search Form" at bounding box center [704, 397] width 379 height 45
paste input "MJ"
type input "MJ"
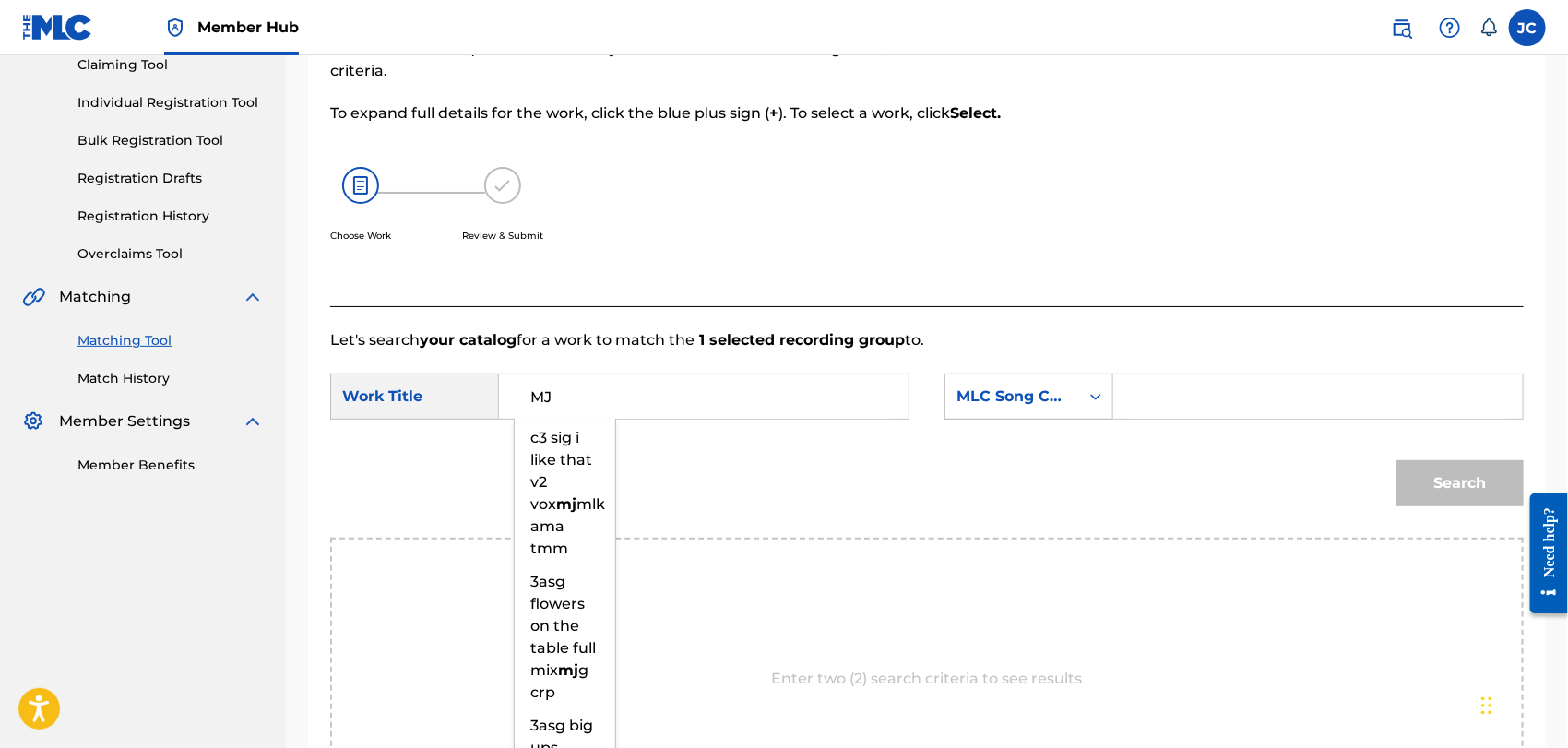
click at [1086, 392] on div "Search Form" at bounding box center [1096, 397] width 33 height 33
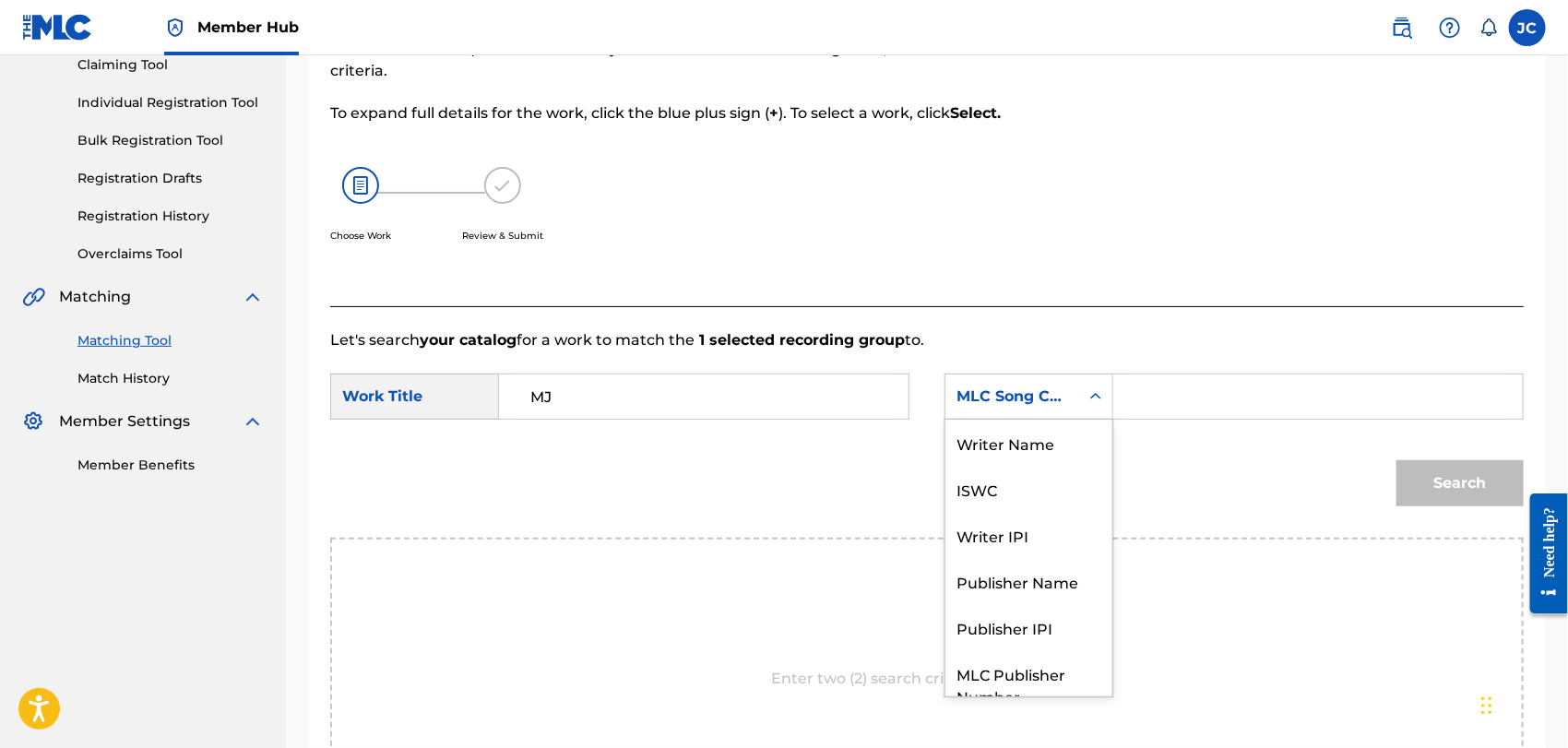
scroll to position [0, 0]
drag, startPoint x: 1041, startPoint y: 457, endPoint x: 1088, endPoint y: 431, distance: 53.7
click at [1041, 455] on div "Writer Name" at bounding box center [1030, 443] width 167 height 47
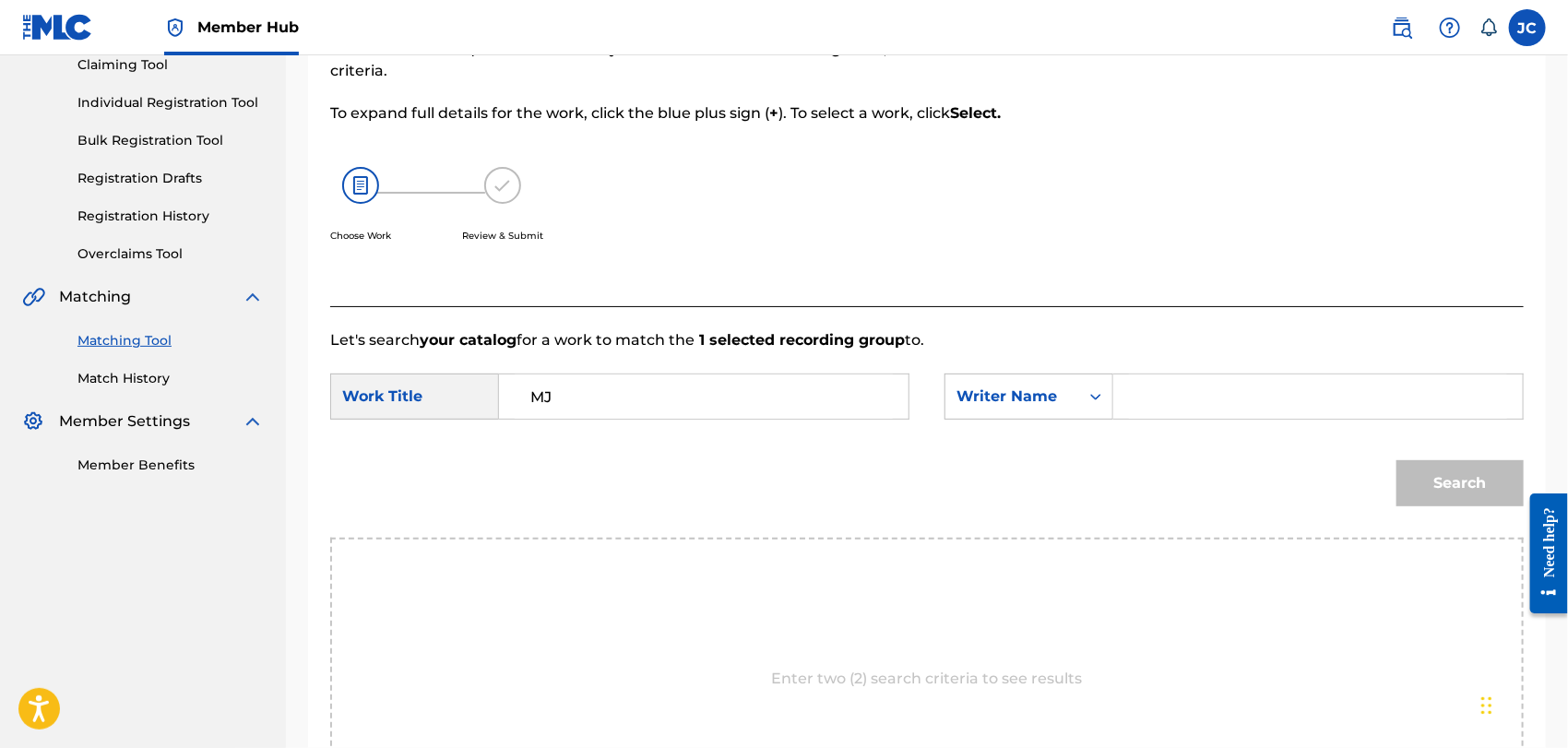
click at [1200, 400] on input "Search Form" at bounding box center [1318, 397] width 379 height 45
paste input "O'Brien"
click at [1465, 511] on div "Search" at bounding box center [1455, 478] width 137 height 73
click at [1468, 497] on button "Search" at bounding box center [1460, 484] width 127 height 47
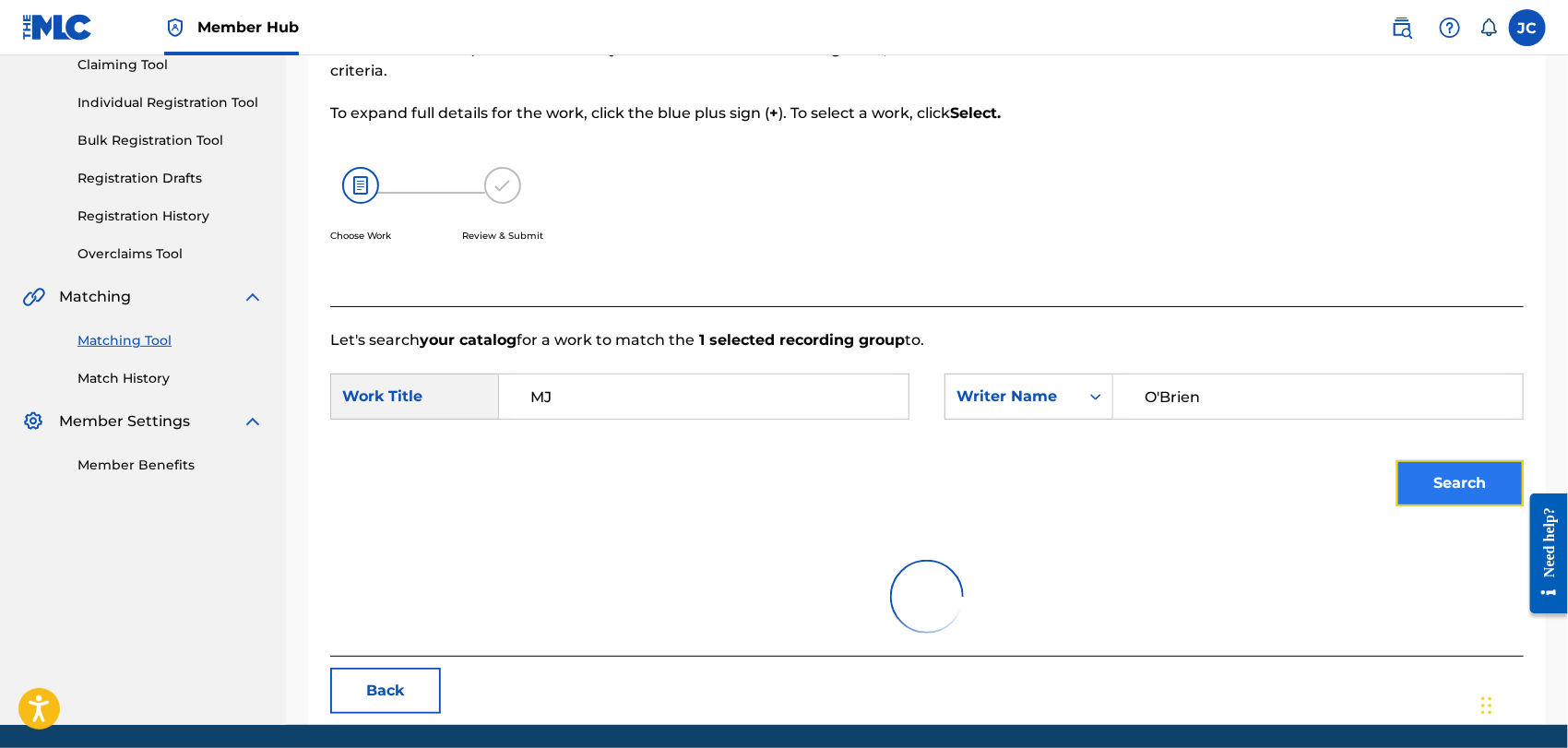
scroll to position [192, 0]
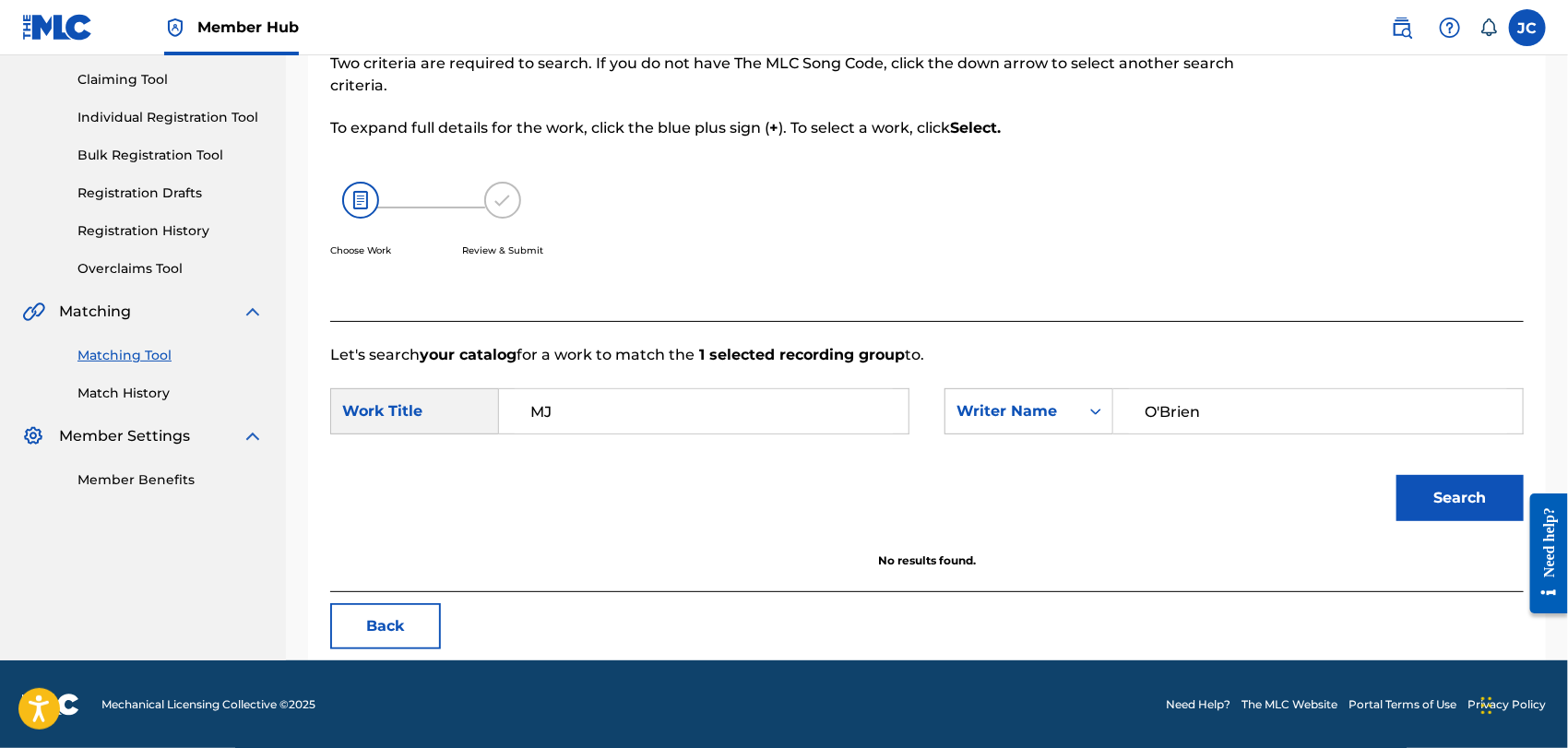
drag, startPoint x: 1189, startPoint y: 416, endPoint x: 702, endPoint y: 406, distance: 487.1
click at [702, 406] on div "SearchWithCriteriadf18d06a-4de4-4a9a-be9f-195e0dbcc55b Work Title MJ SearchWith…" at bounding box center [927, 418] width 1194 height 58
type input "[PERSON_NAME]"
click at [1406, 517] on button "Search" at bounding box center [1460, 499] width 127 height 47
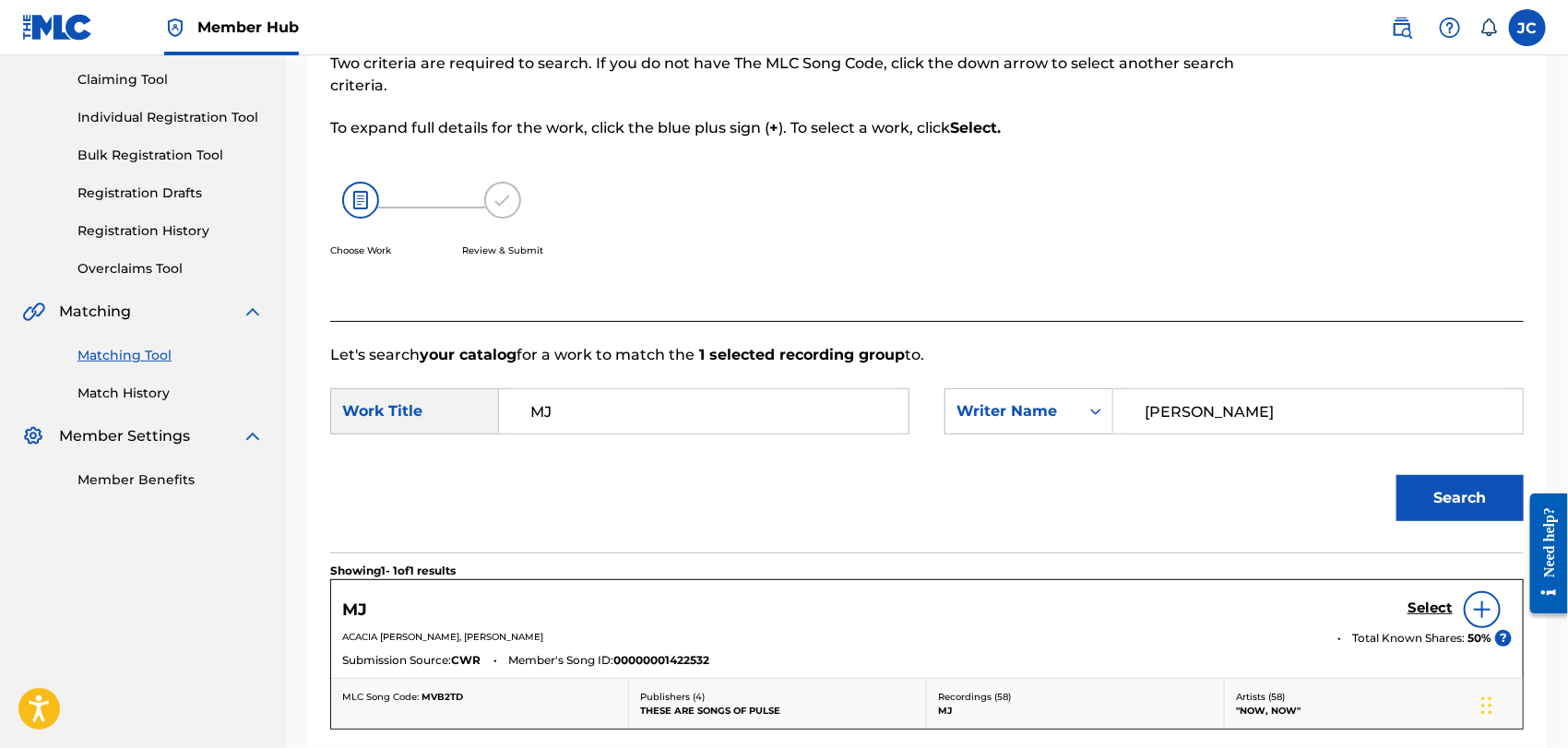
click at [1485, 611] on img at bounding box center [1482, 610] width 22 height 22
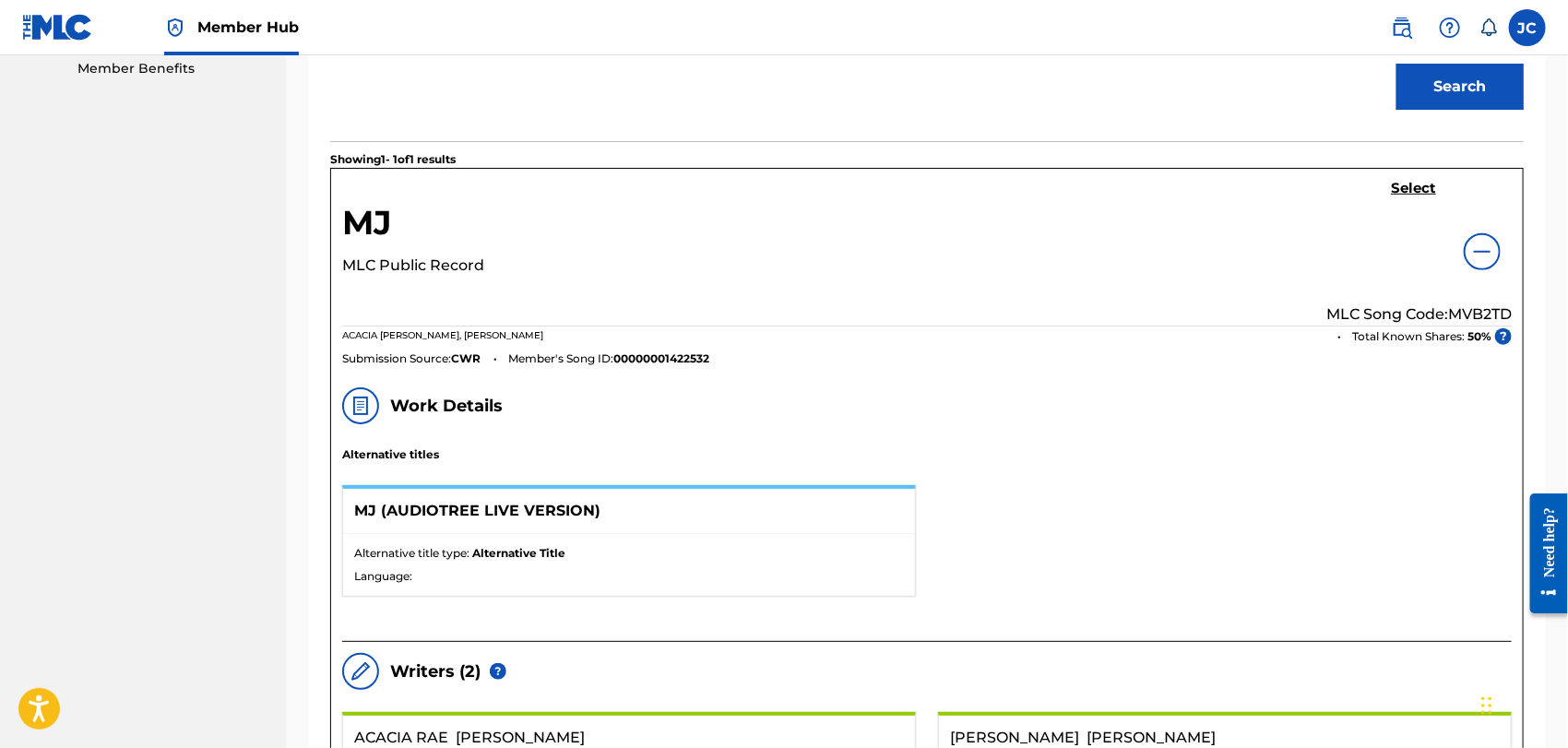
scroll to position [603, 0]
click at [1442, 185] on div "Select MLC Song Code: MVB2TD" at bounding box center [1418, 253] width 185 height 146
click at [1421, 190] on h5 "Select" at bounding box center [1414, 189] width 46 height 18
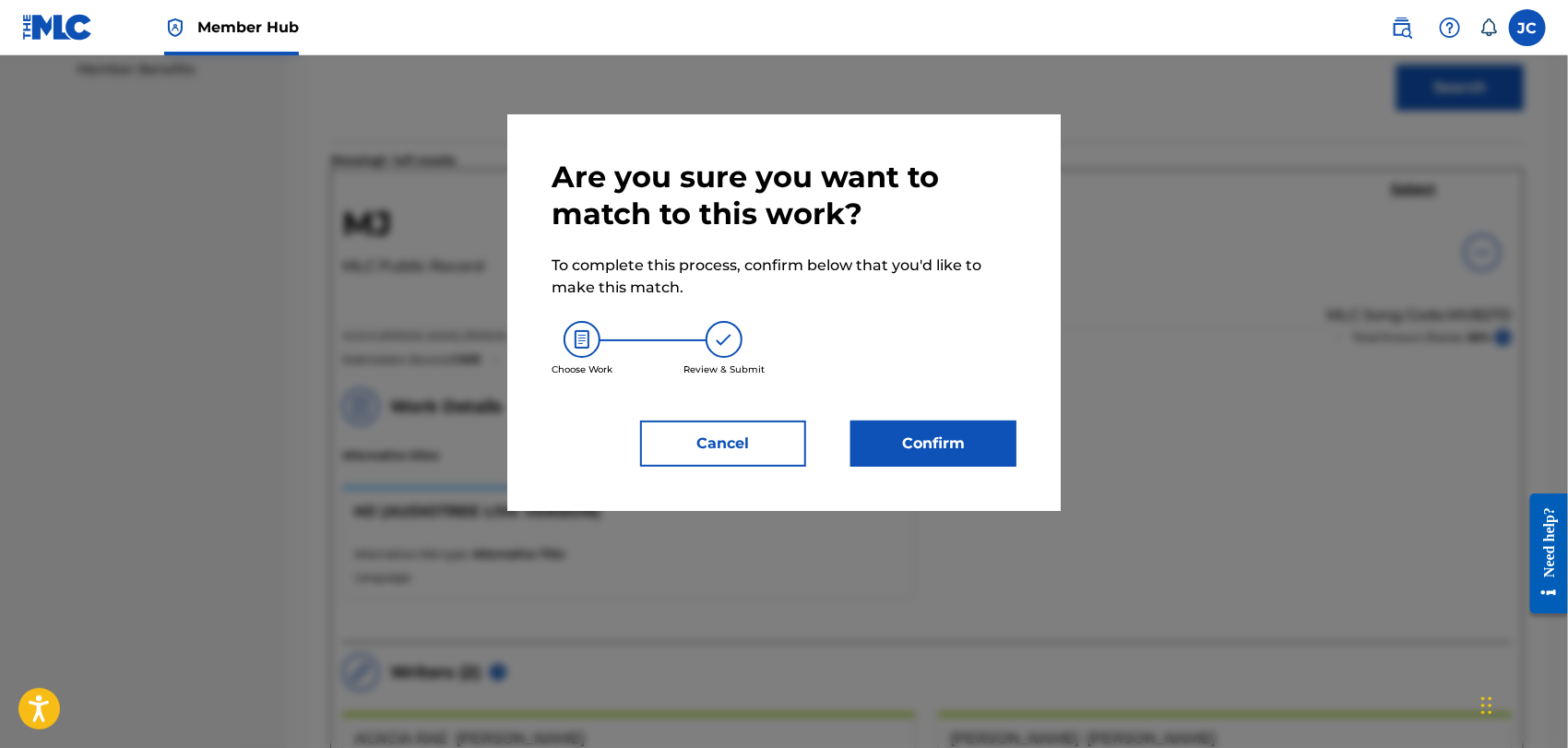
click at [980, 401] on div "Are you sure you want to match to this work? To complete this process, confirm …" at bounding box center [784, 313] width 465 height 308
click at [936, 461] on button "Confirm" at bounding box center [934, 444] width 166 height 47
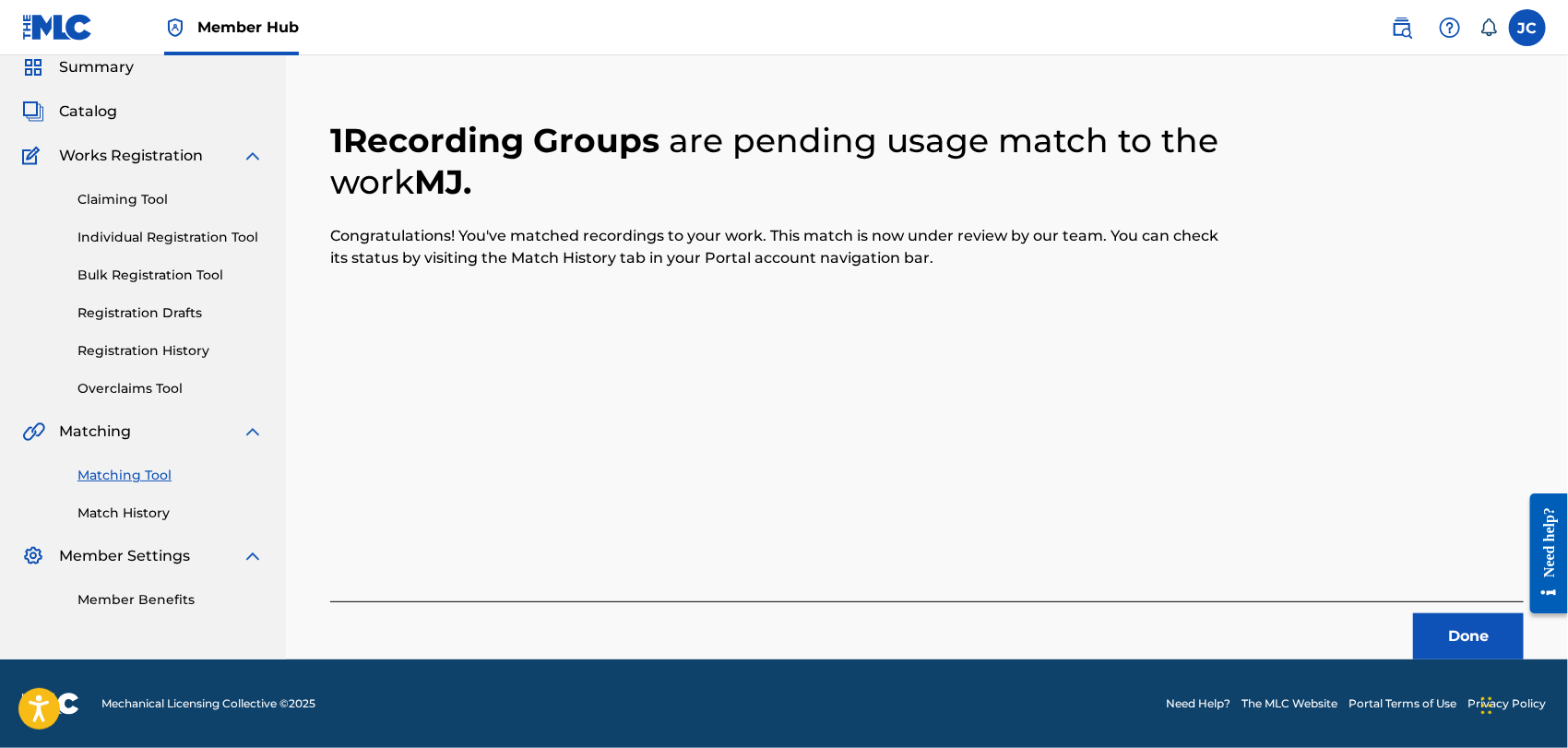
scroll to position [71, 0]
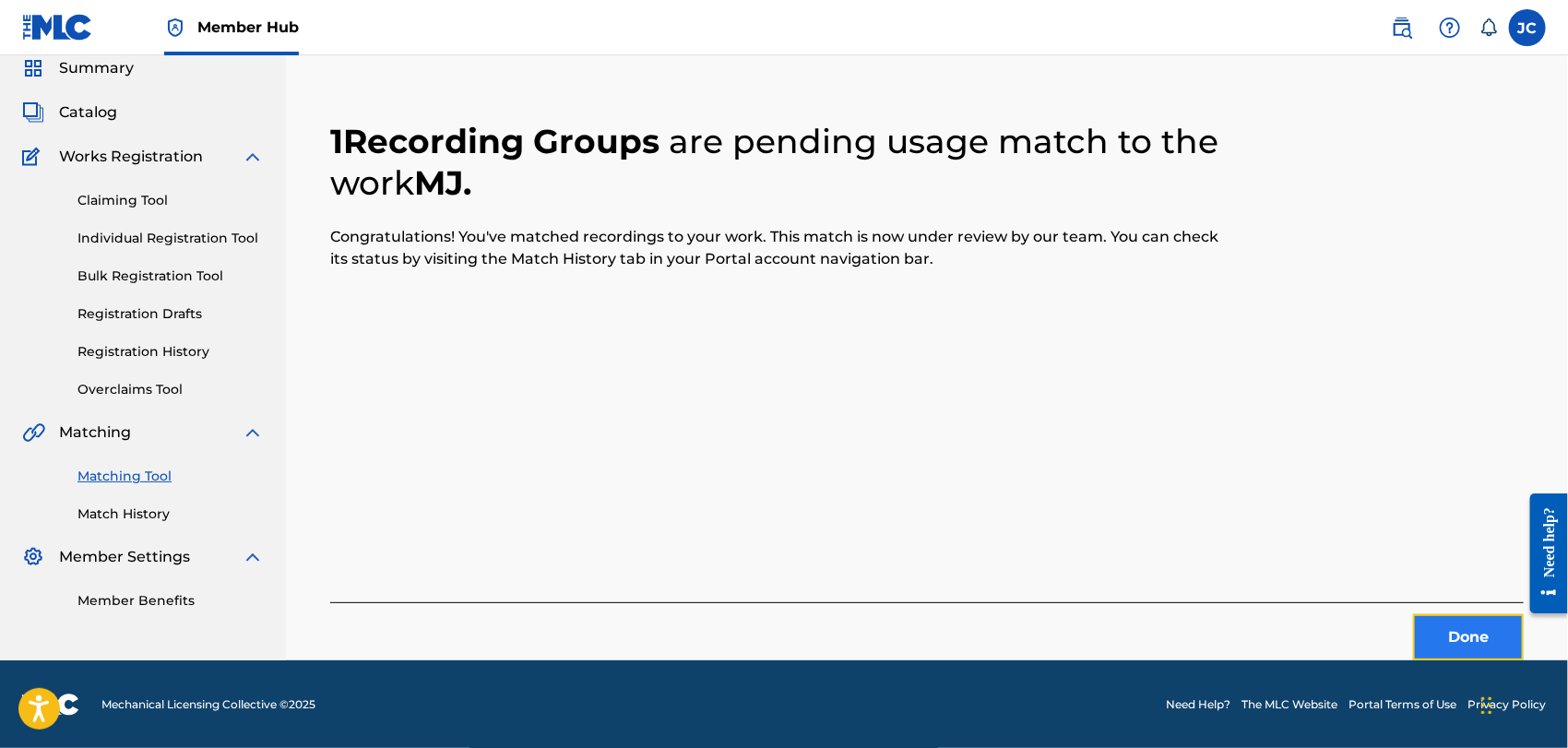
click at [1442, 622] on button "Done" at bounding box center [1468, 638] width 111 height 47
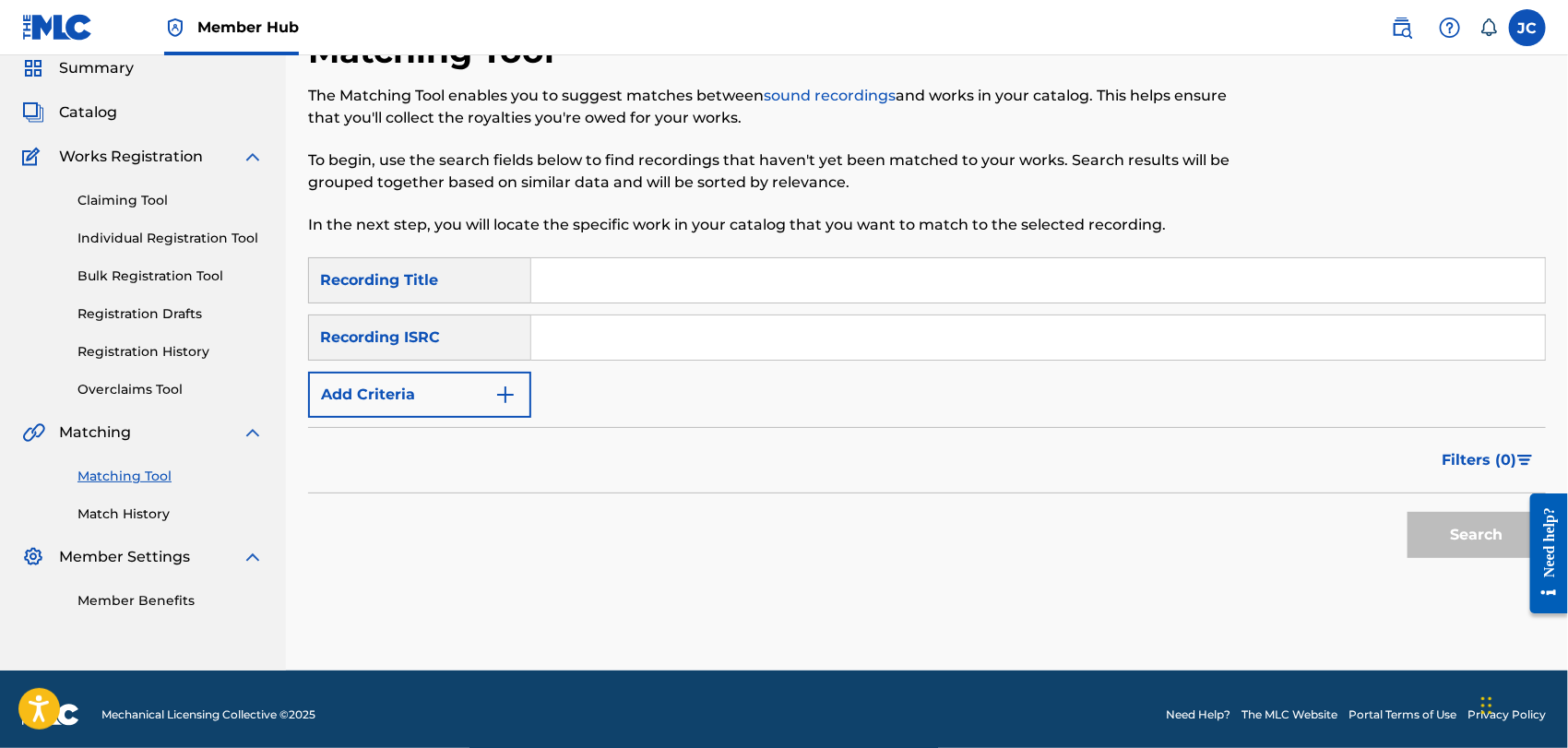
paste input "US3M59677110"
type input "US3M59677110"
click at [1409, 504] on div "Search" at bounding box center [1472, 530] width 148 height 73
click at [1425, 523] on button "Search" at bounding box center [1477, 536] width 139 height 47
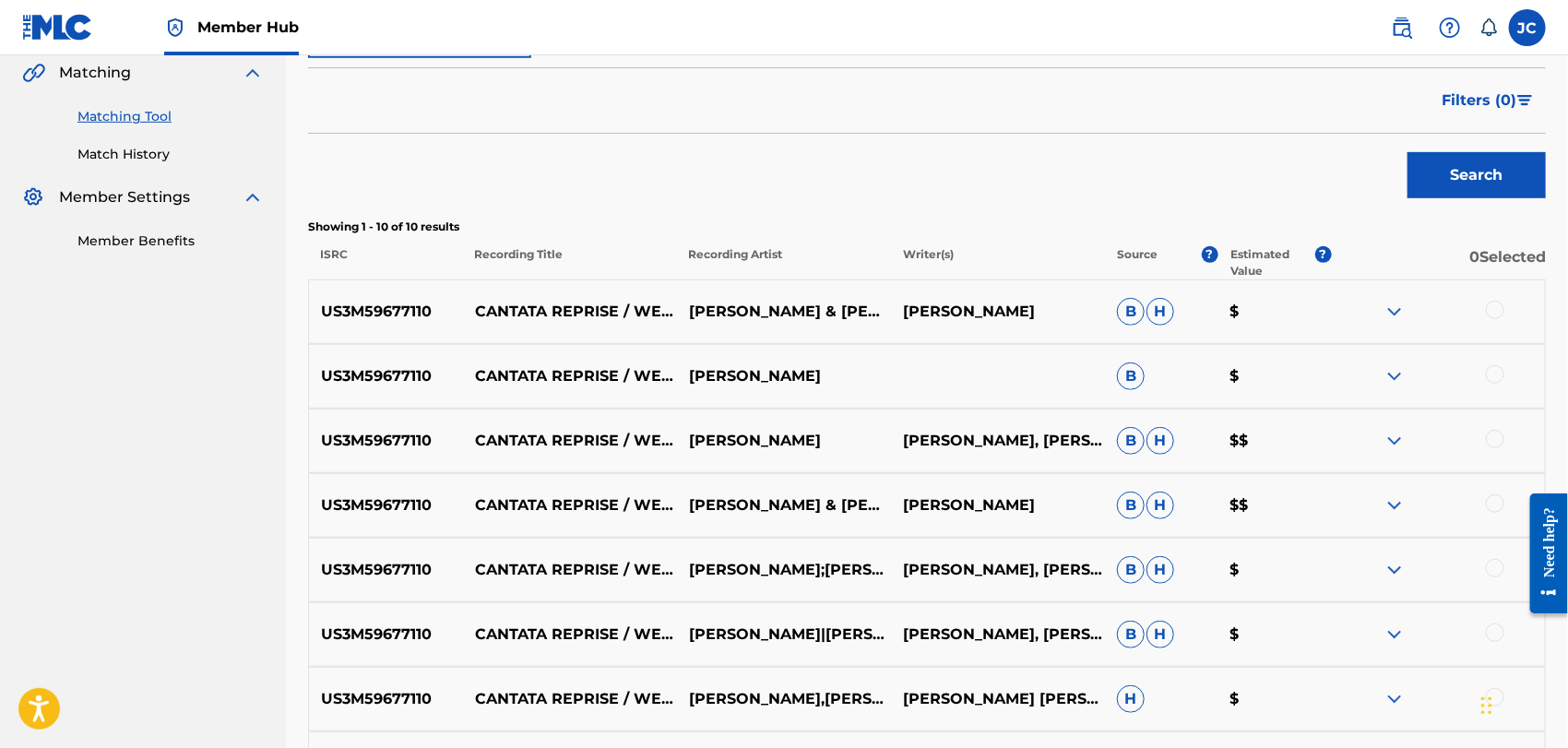
scroll to position [508, 0]
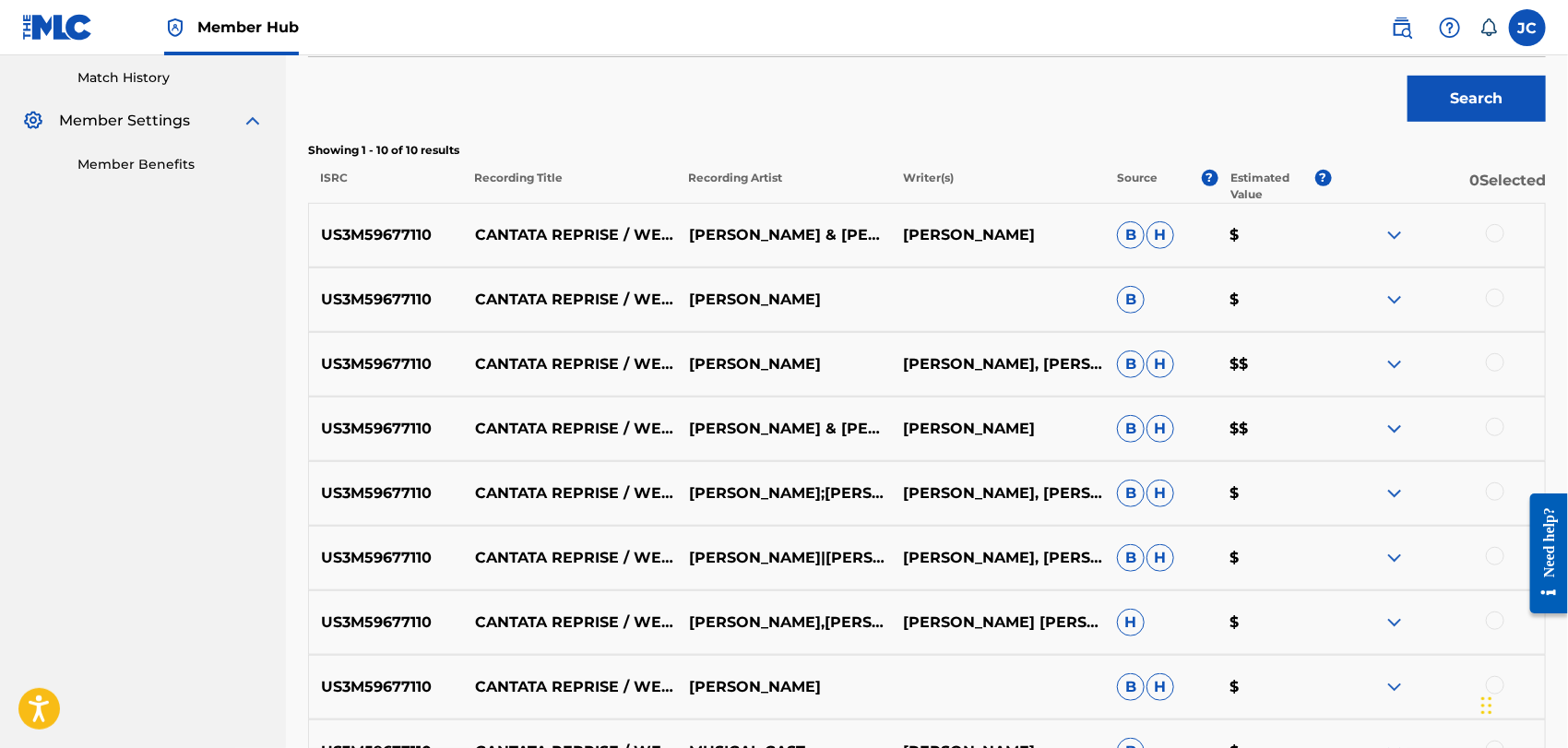
click at [1497, 237] on div at bounding box center [1495, 234] width 19 height 19
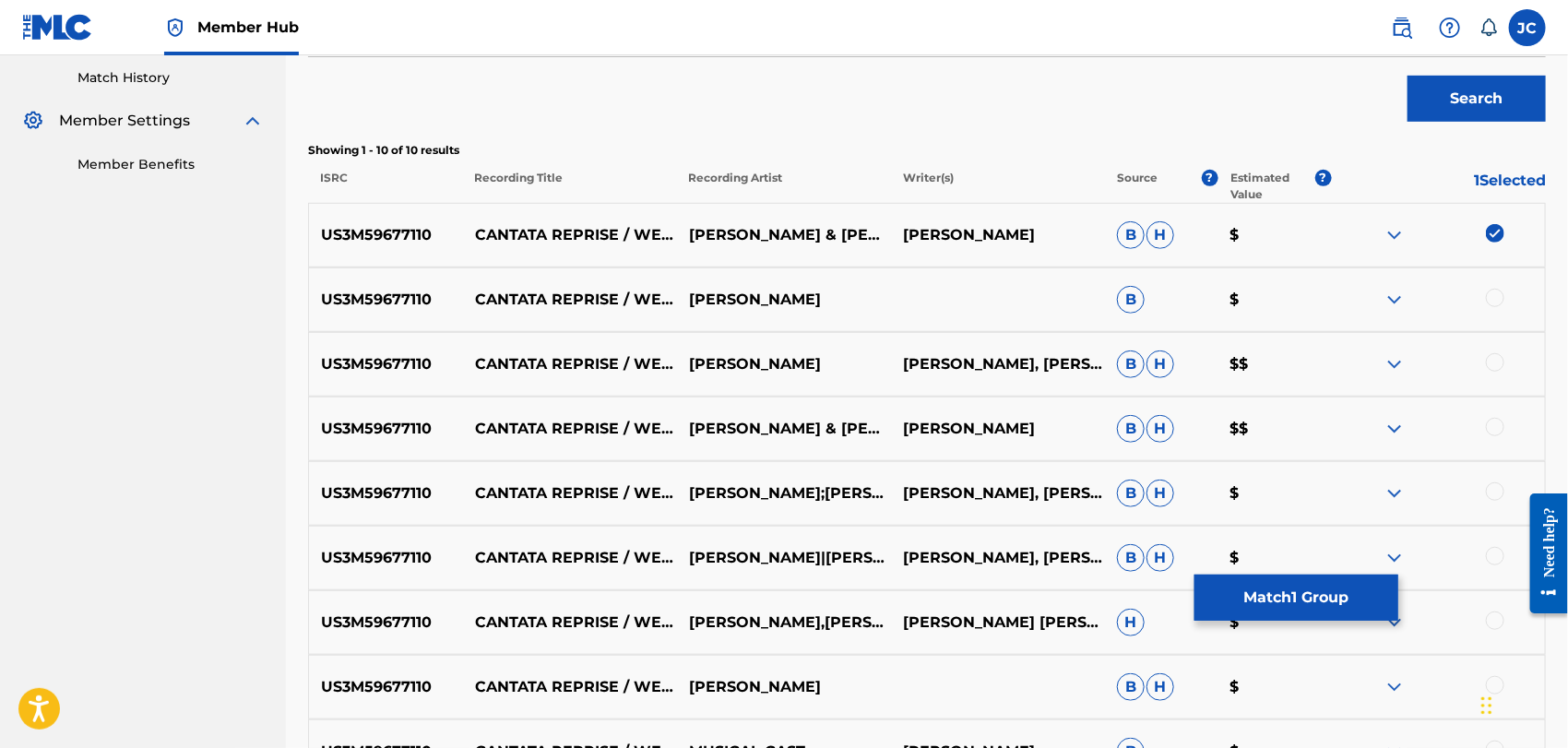
click at [1497, 285] on div "US3M59677110 CANTATA REPRISE / WEDDING VOWS [PERSON_NAME] B $" at bounding box center [926, 300] width 1238 height 64
click at [1496, 297] on div at bounding box center [1495, 298] width 19 height 19
click at [1495, 354] on div at bounding box center [1495, 363] width 19 height 19
click at [1500, 426] on div at bounding box center [1495, 427] width 19 height 19
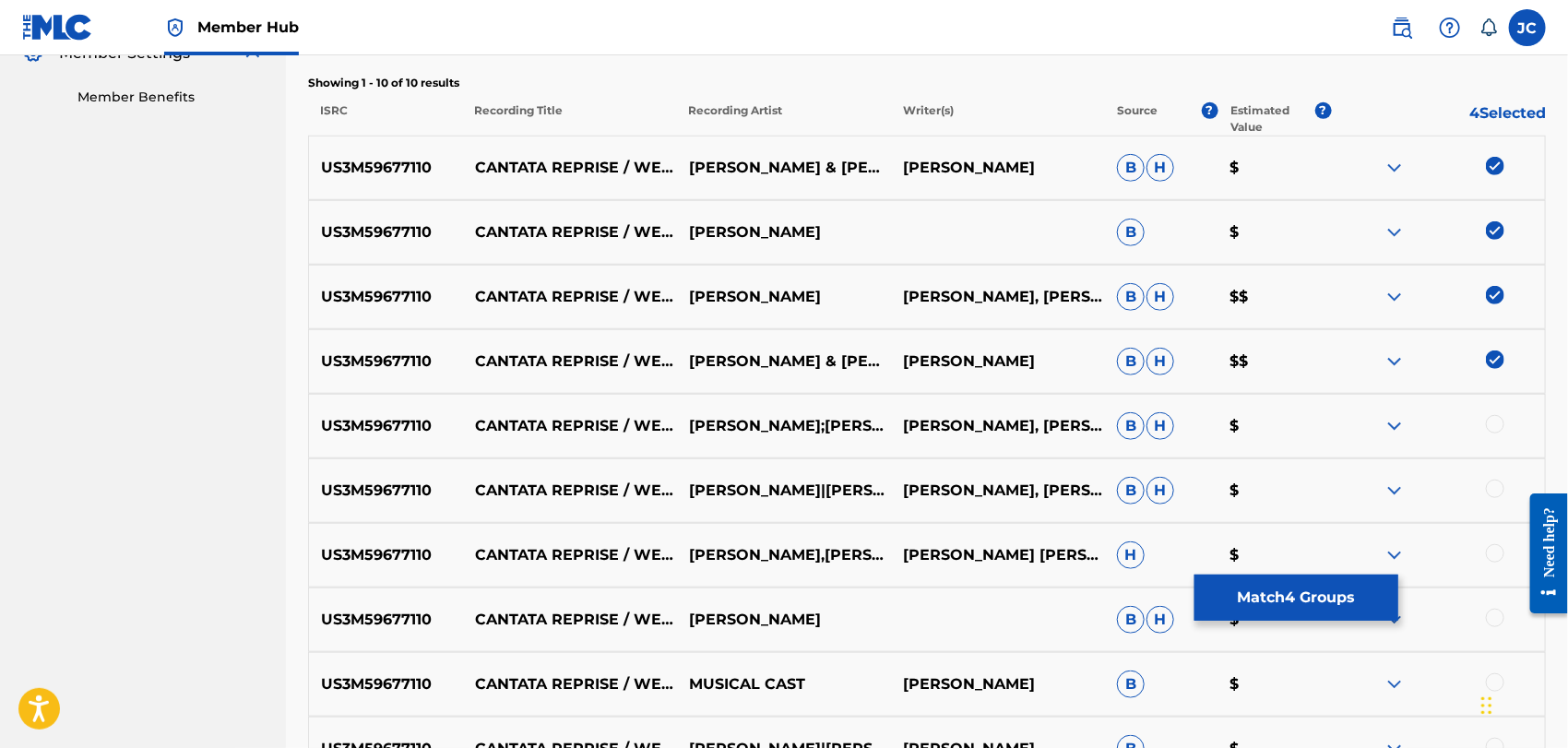
scroll to position [713, 0]
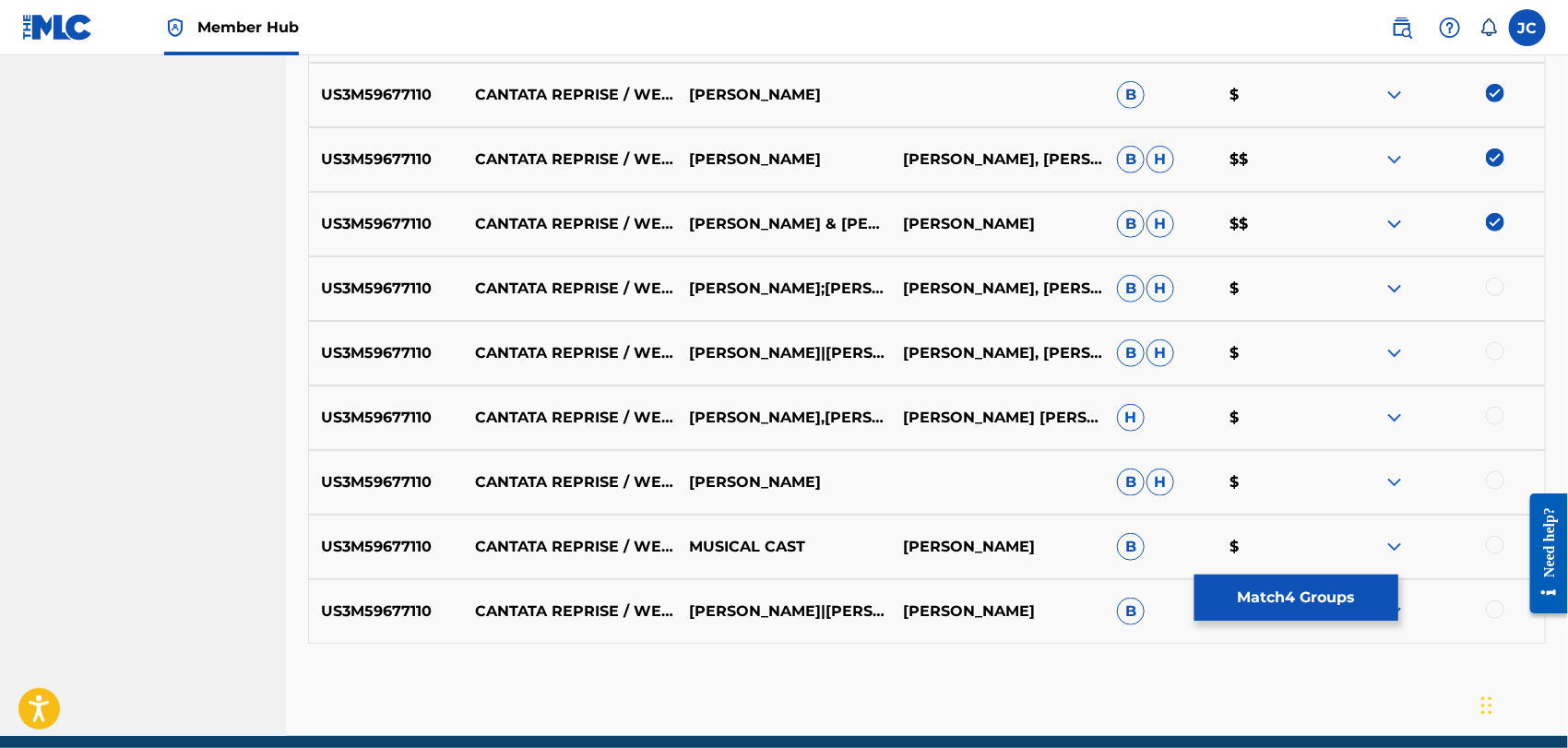
click at [1490, 294] on div at bounding box center [1438, 289] width 214 height 22
click at [1491, 289] on div at bounding box center [1495, 287] width 19 height 19
click at [1498, 358] on div at bounding box center [1495, 352] width 19 height 19
click at [1503, 413] on div at bounding box center [1495, 416] width 19 height 19
drag, startPoint x: 1502, startPoint y: 460, endPoint x: 1500, endPoint y: 481, distance: 21.1
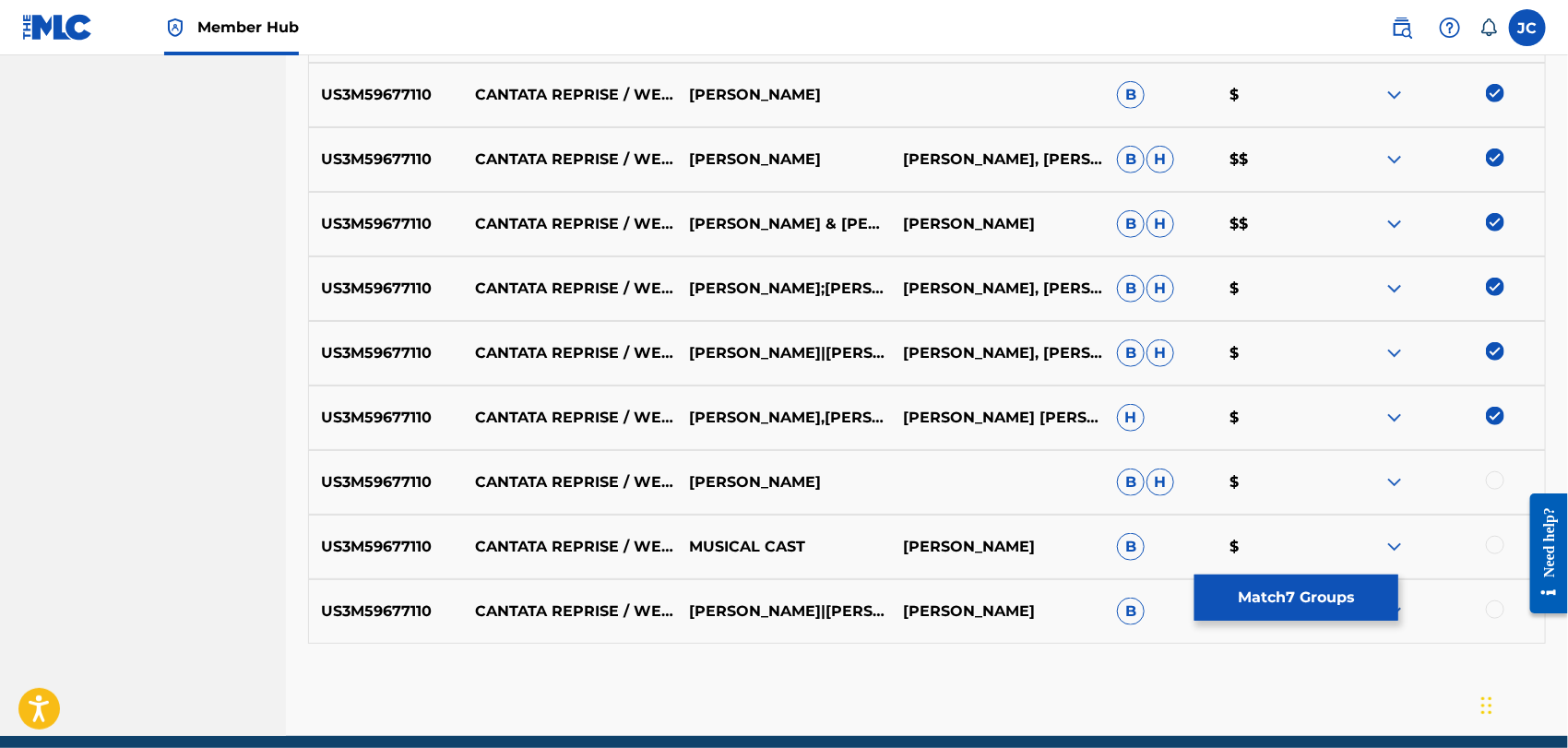
click at [1502, 461] on div "US3M59677110 CANTATA REPRISE / WEDDING VOWS [PERSON_NAME] [PERSON_NAME] $" at bounding box center [926, 482] width 1238 height 64
click at [1500, 481] on div at bounding box center [1495, 481] width 19 height 19
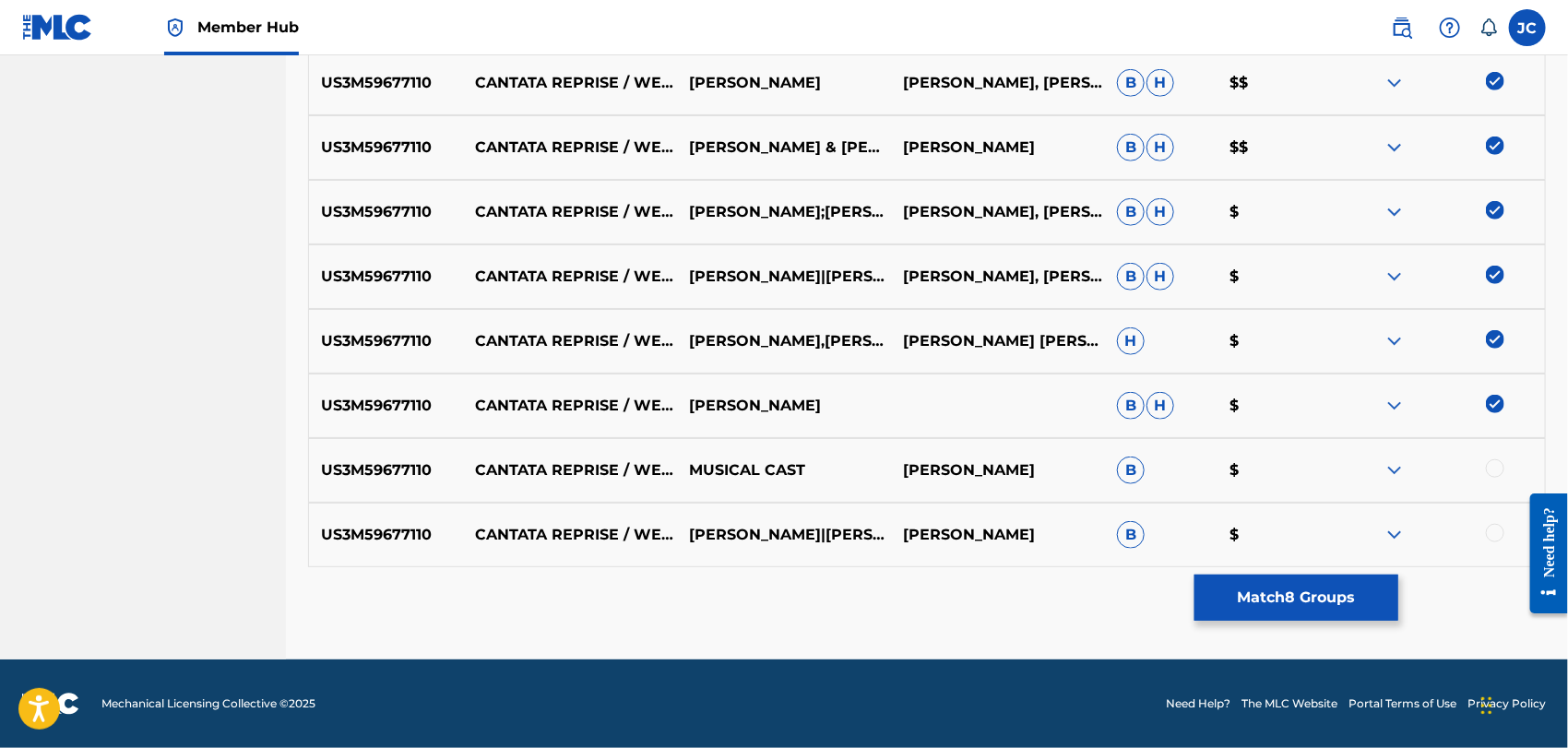
click at [1495, 461] on div at bounding box center [1495, 469] width 19 height 19
click at [1506, 537] on div at bounding box center [1438, 535] width 214 height 22
click at [1491, 541] on div at bounding box center [1495, 533] width 19 height 19
click at [1244, 588] on button "Match 10 Groups" at bounding box center [1296, 598] width 204 height 47
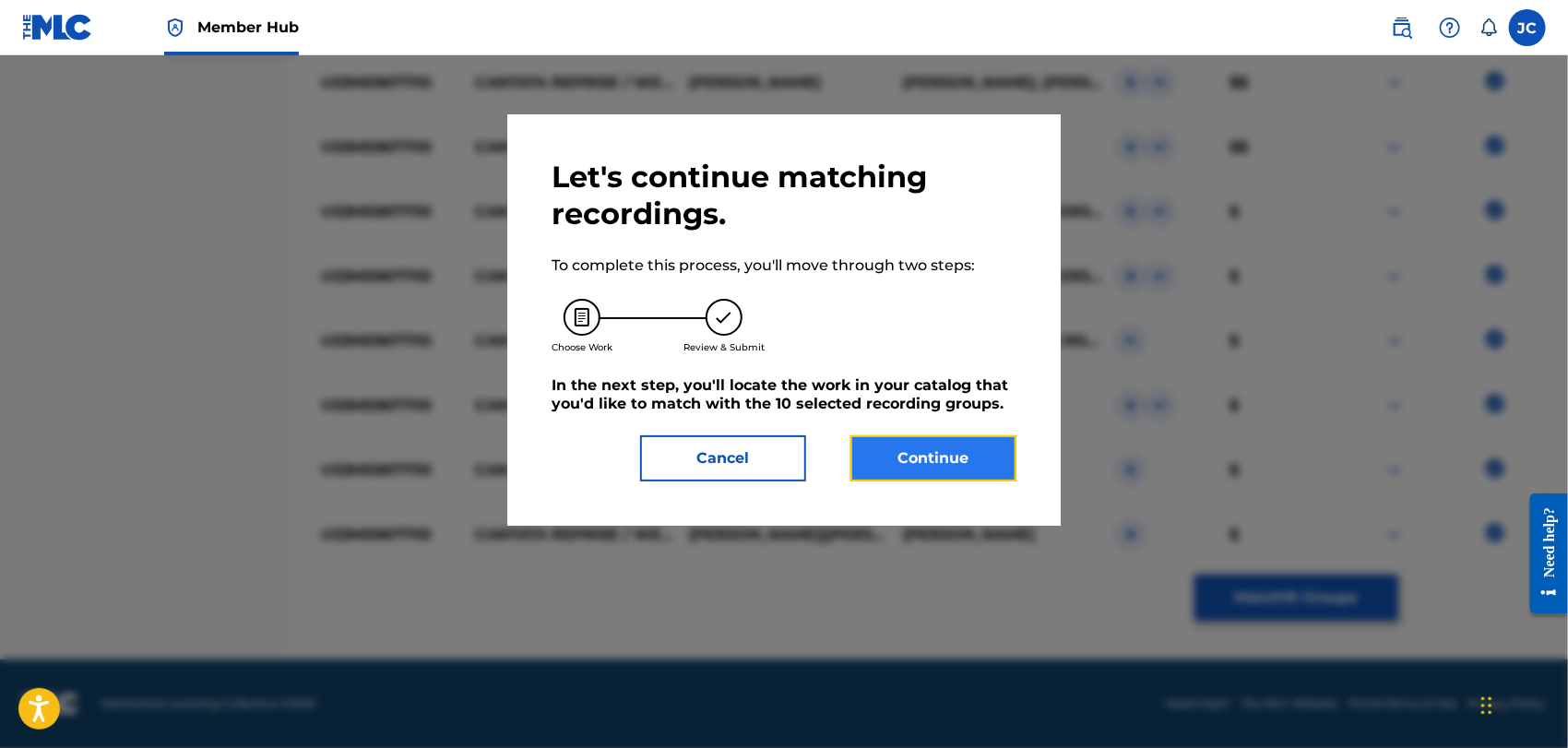
click at [901, 459] on button "Continue" at bounding box center [934, 459] width 166 height 47
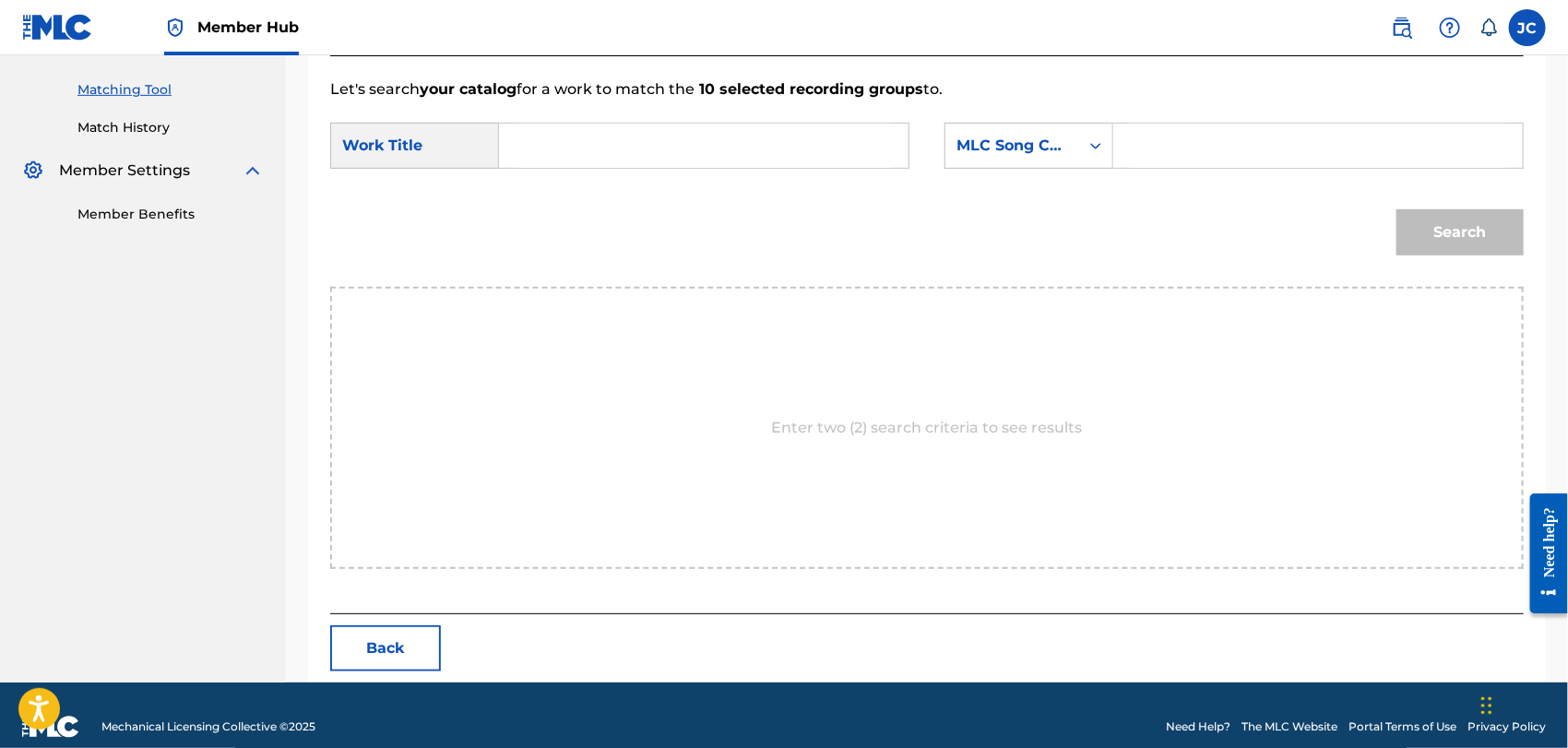
scroll to position [480, 0]
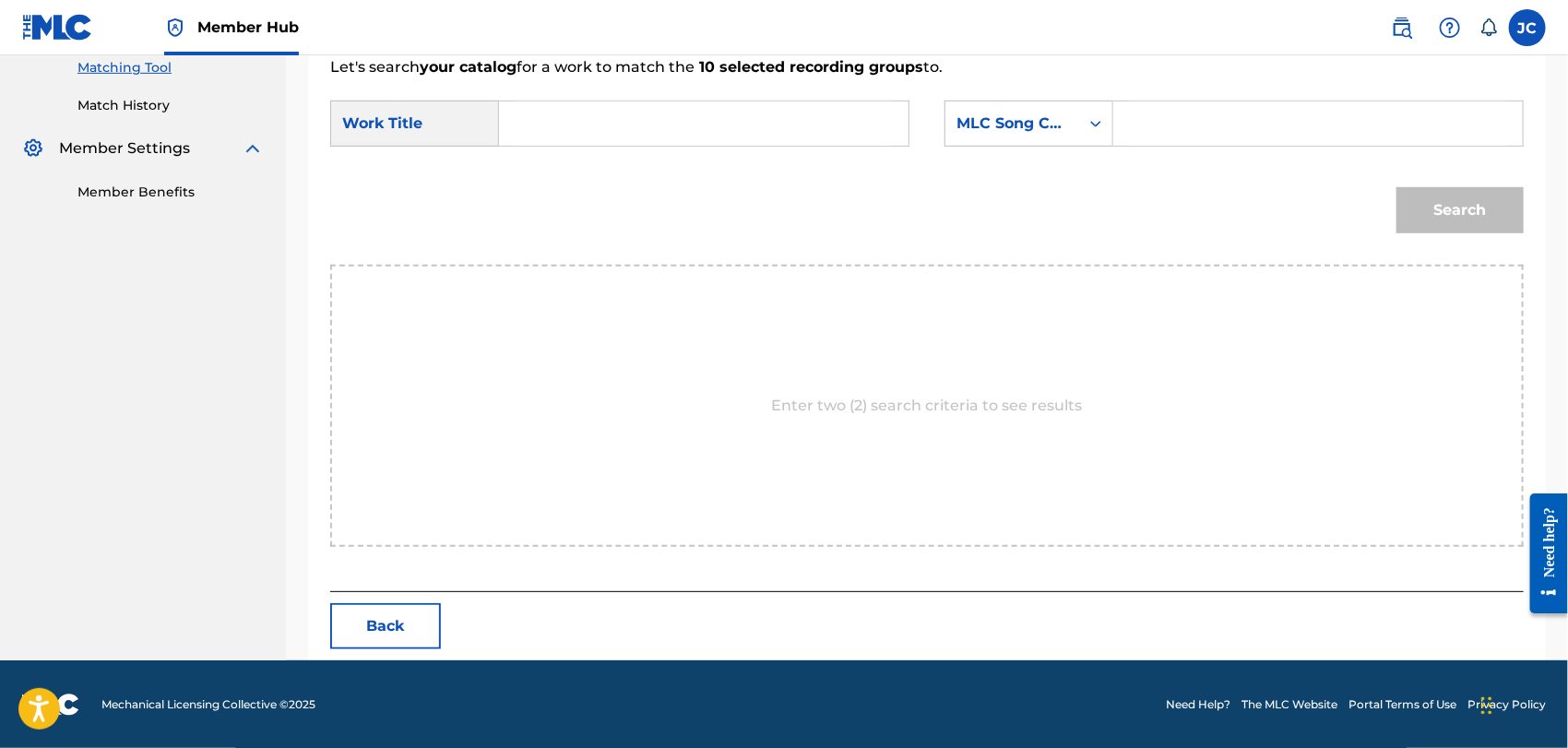
click at [603, 139] on input "Search Form" at bounding box center [704, 124] width 379 height 45
paste input "Cantata Reprise / Wedding Vows"
type input "Cantata Reprise / Wedding Vows"
click at [1058, 132] on div "MLC Song Code" at bounding box center [1013, 124] width 112 height 22
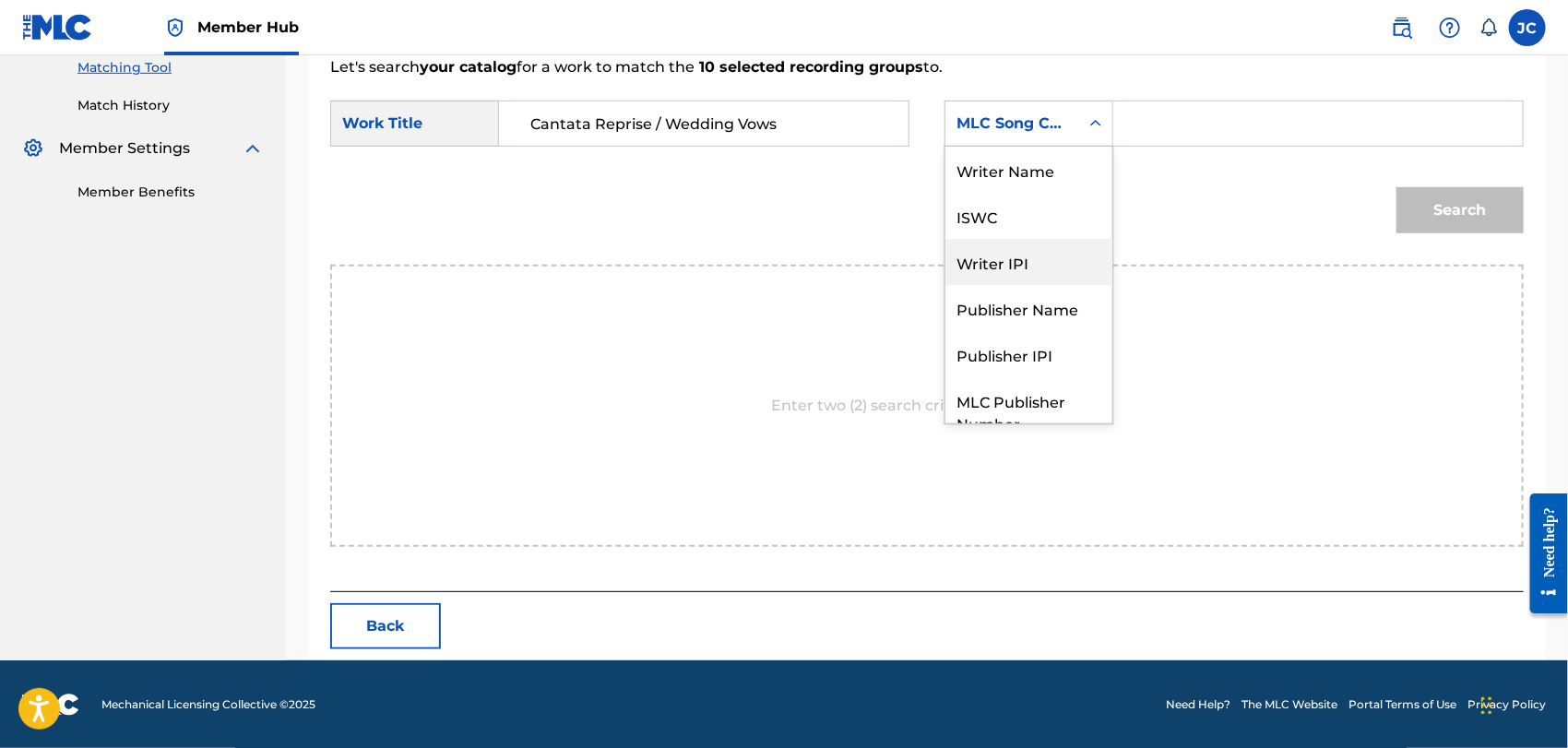
scroll to position [0, 0]
click at [981, 172] on div "Writer Name" at bounding box center [1030, 170] width 167 height 47
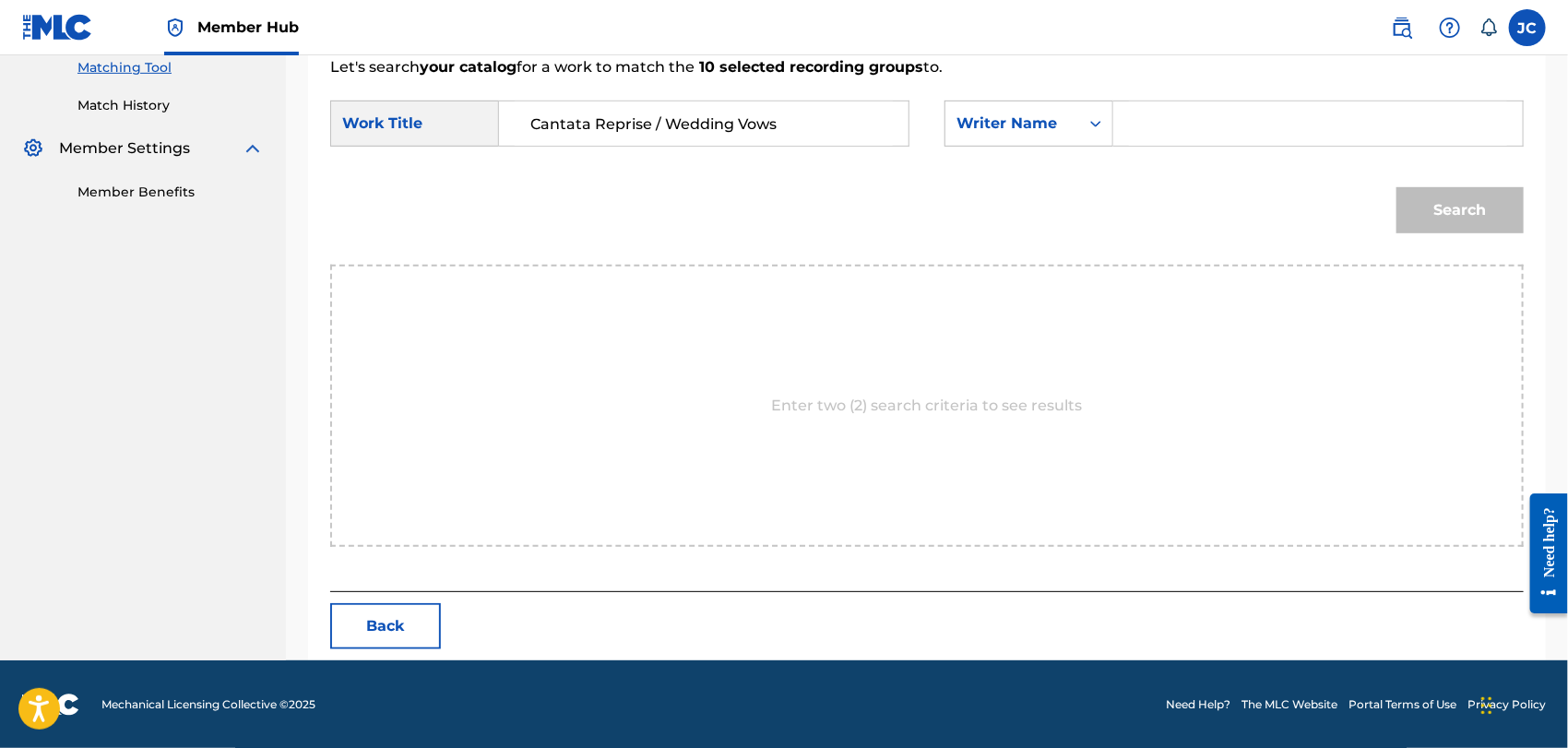
click at [1175, 138] on input "Search Form" at bounding box center [1318, 124] width 379 height 45
paste input "[PERSON_NAME]"
type input "[PERSON_NAME]"
click at [1428, 214] on button "Search" at bounding box center [1460, 210] width 127 height 47
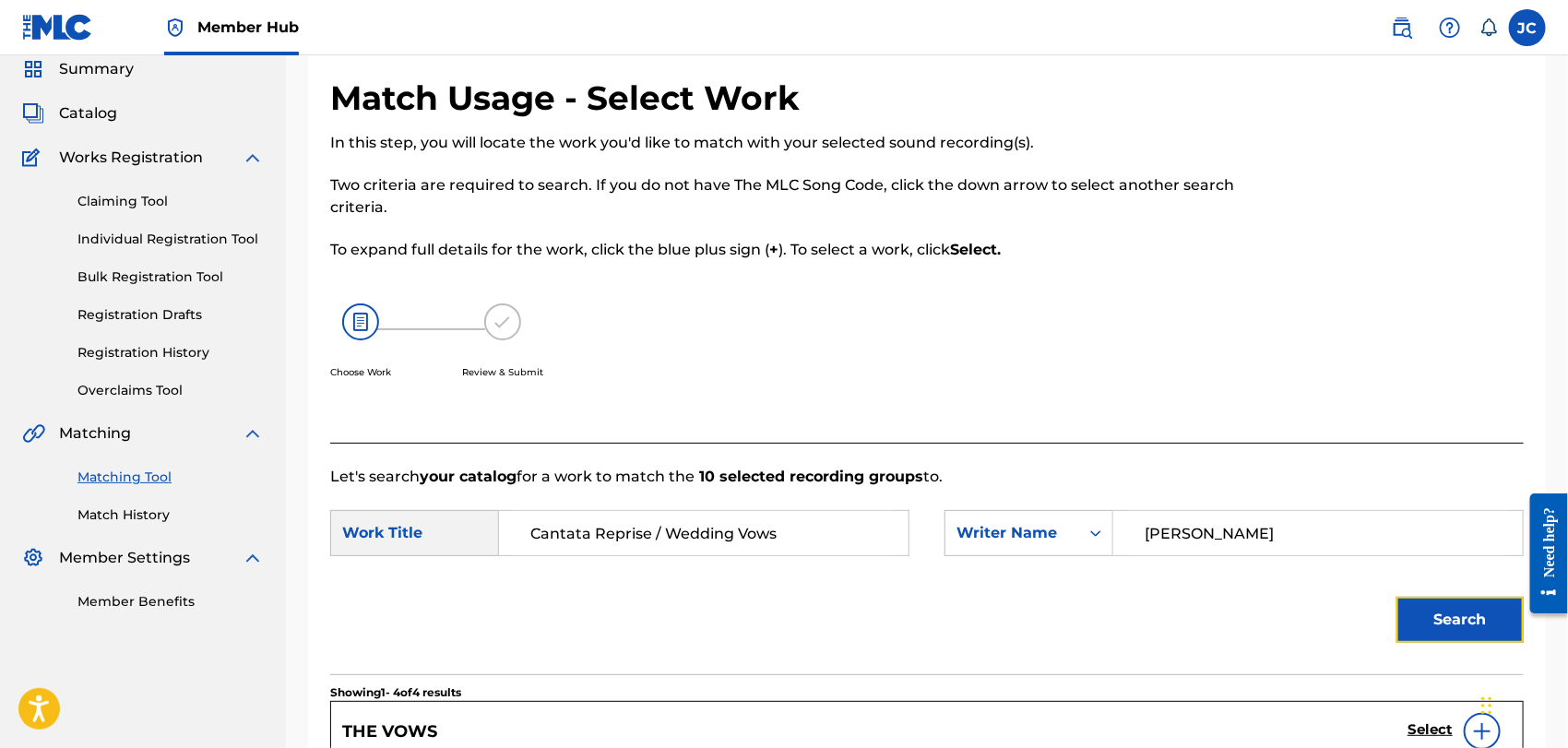
scroll to position [102, 0]
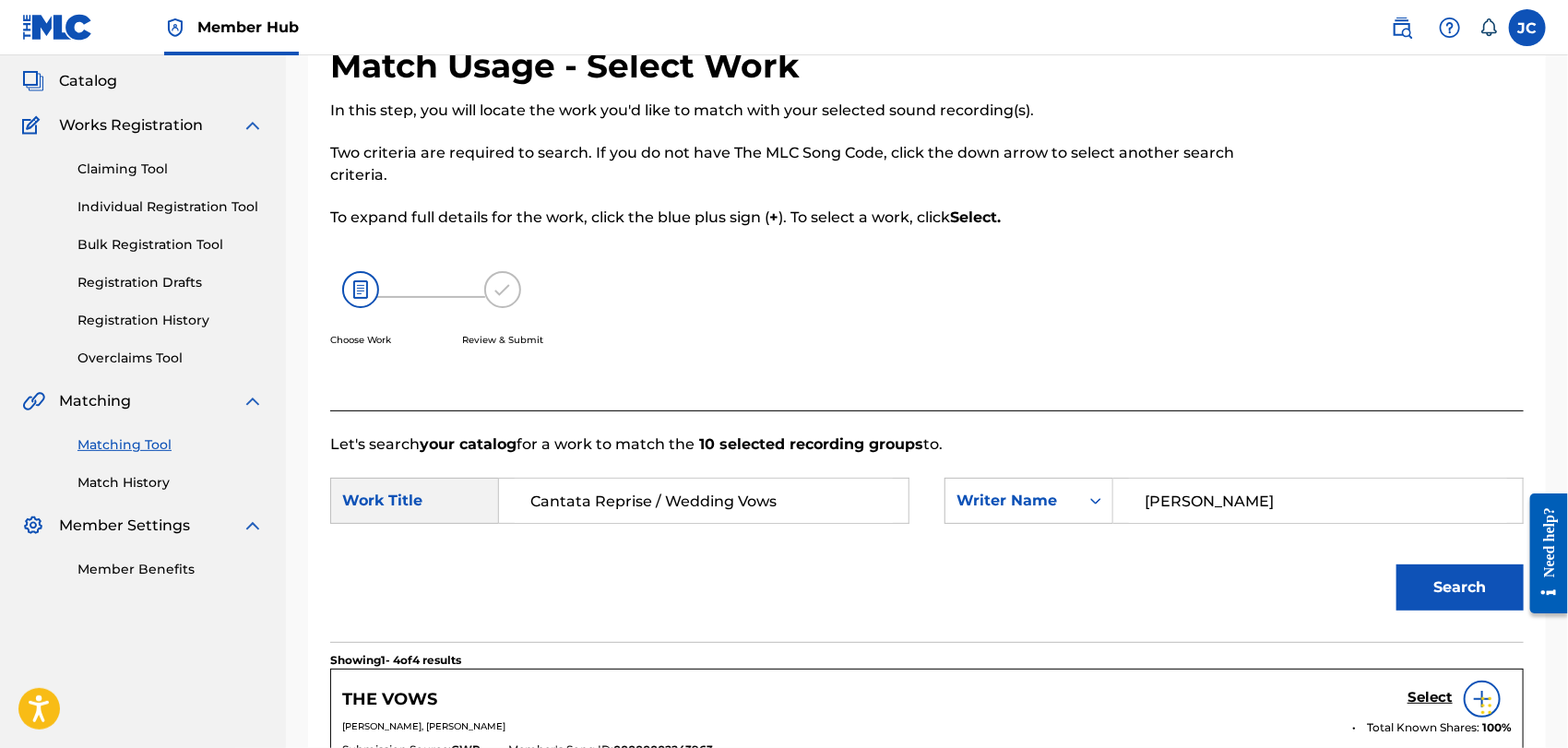
click at [868, 501] on input "Cantata Reprise / Wedding Vows" at bounding box center [704, 501] width 379 height 45
